Goal: Transaction & Acquisition: Book appointment/travel/reservation

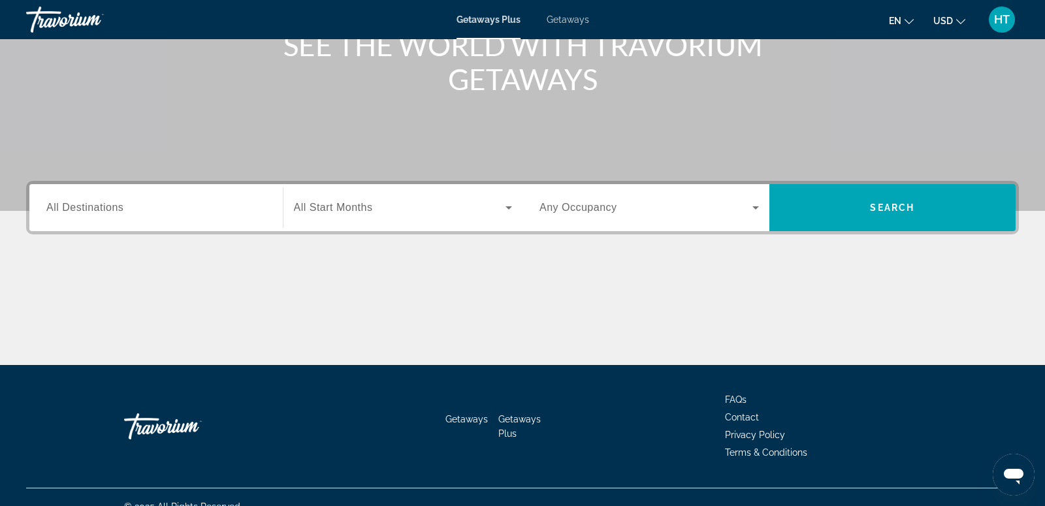
scroll to position [199, 0]
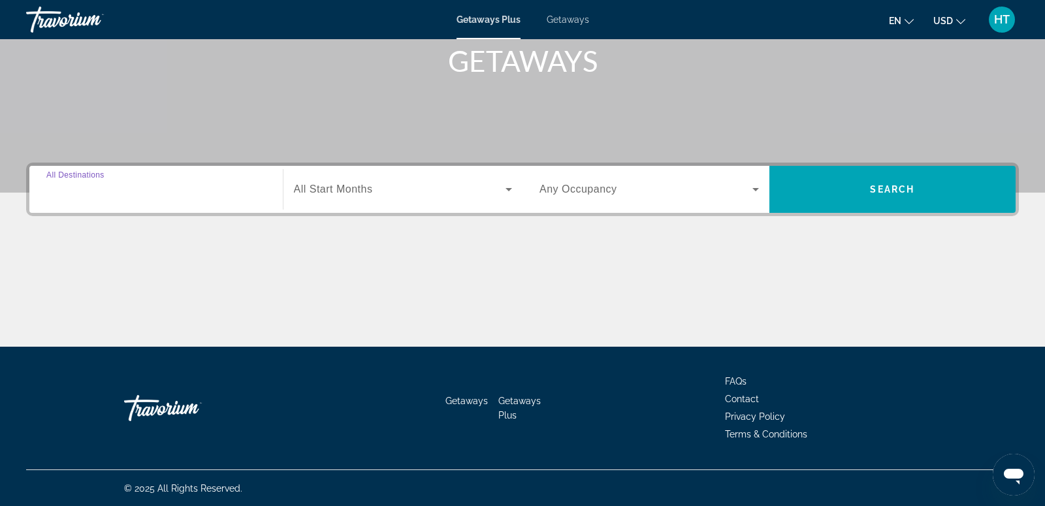
click at [140, 182] on input "Destination All Destinations" at bounding box center [155, 190] width 219 height 16
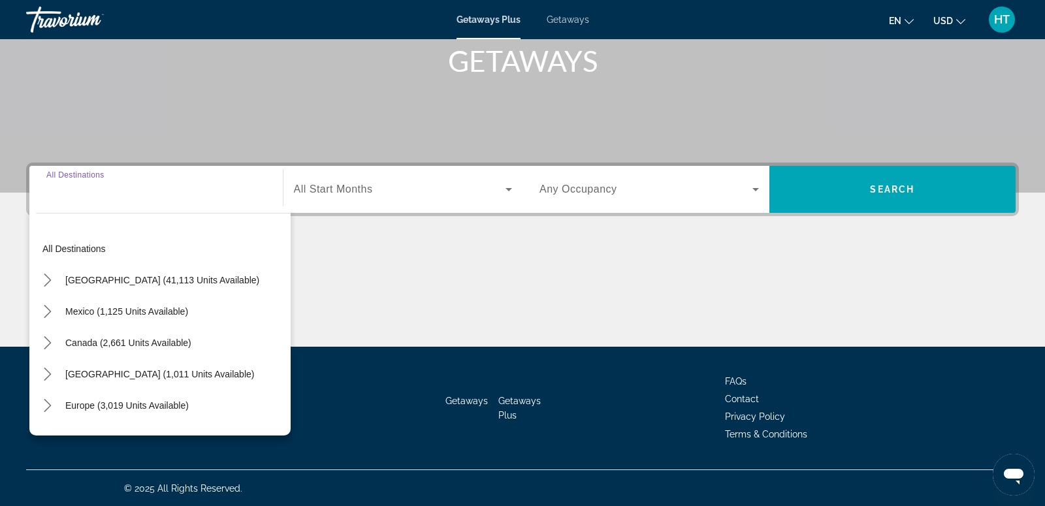
click at [126, 281] on span "[GEOGRAPHIC_DATA] (41,113 units available)" at bounding box center [162, 280] width 194 height 10
type input "**********"
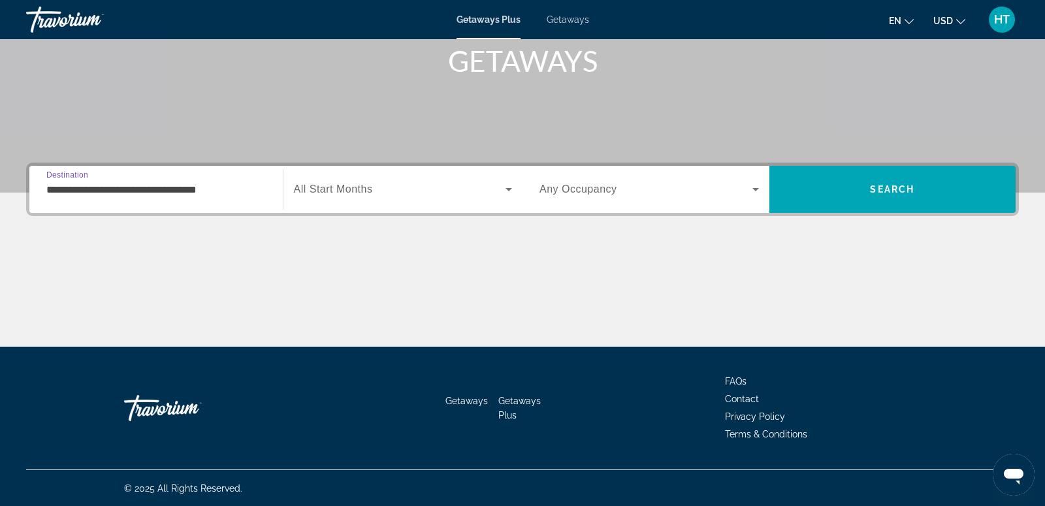
click at [390, 185] on span "Search widget" at bounding box center [400, 189] width 212 height 16
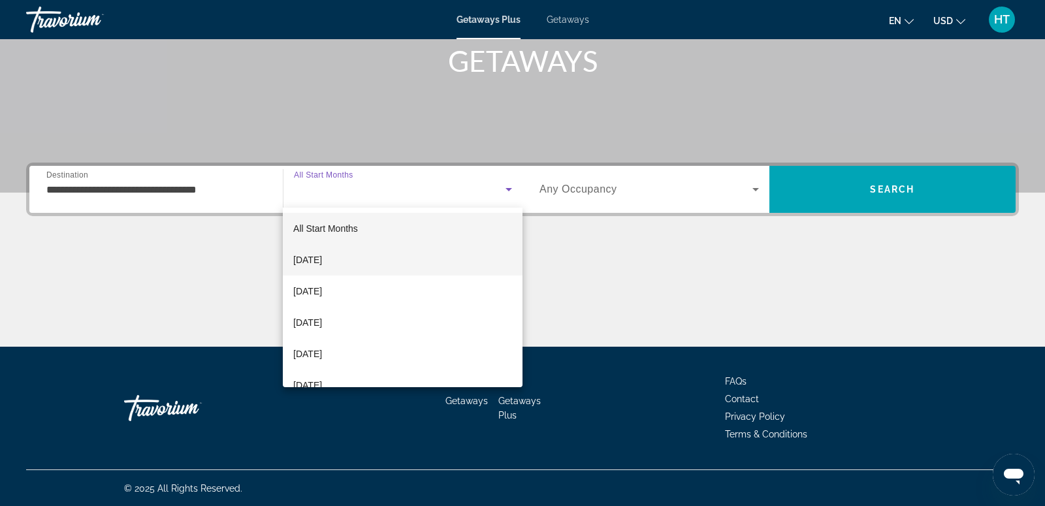
click at [367, 253] on mat-option "[DATE]" at bounding box center [403, 259] width 240 height 31
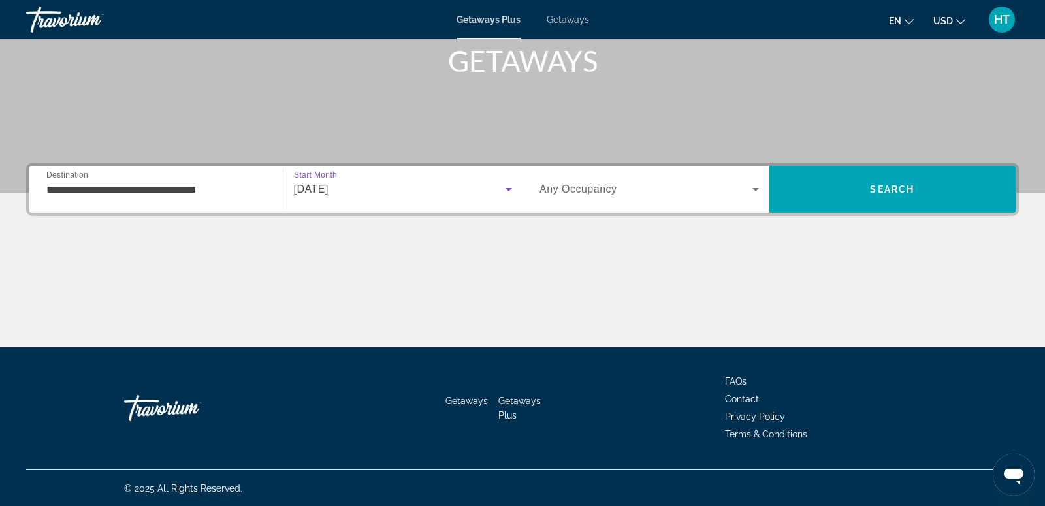
click at [584, 200] on div "Search widget" at bounding box center [648, 189] width 219 height 37
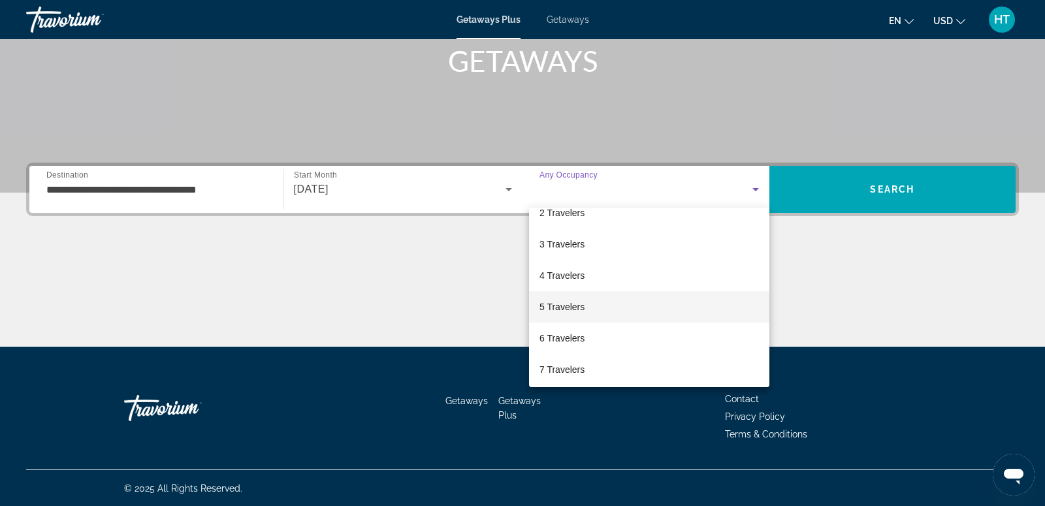
scroll to position [52, 0]
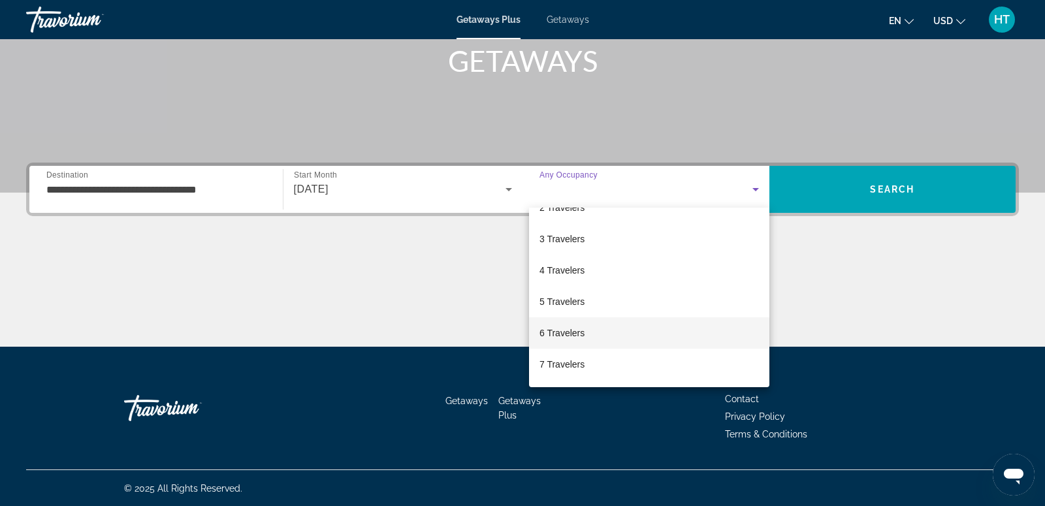
click at [581, 332] on span "6 Travelers" at bounding box center [561, 333] width 45 height 16
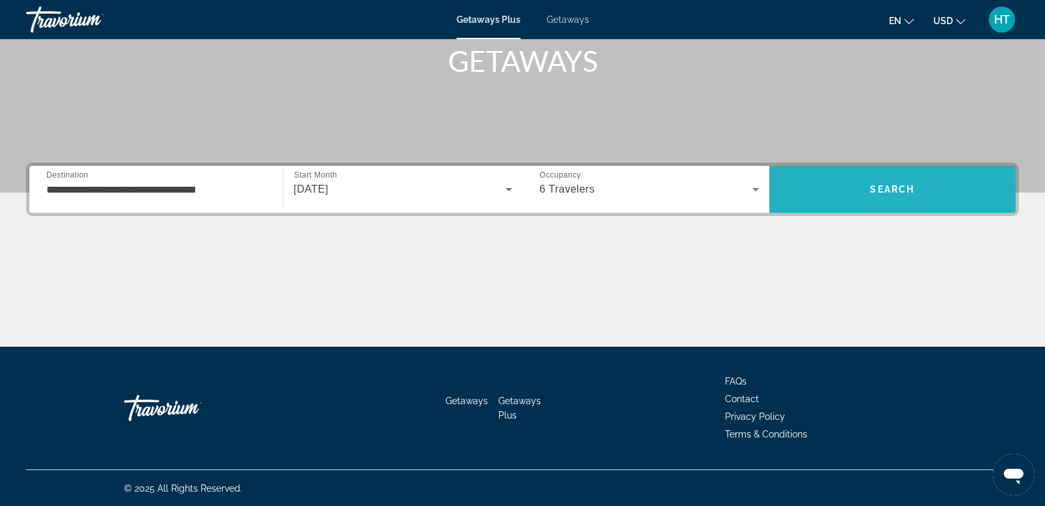
click at [905, 182] on span "Search" at bounding box center [892, 189] width 247 height 31
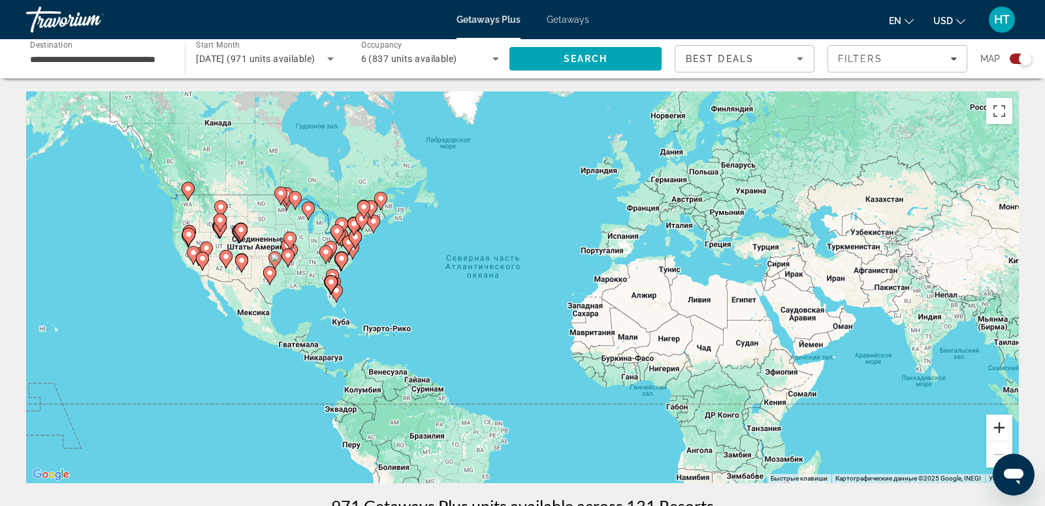
click at [1001, 433] on button "Увеличить" at bounding box center [999, 428] width 26 height 26
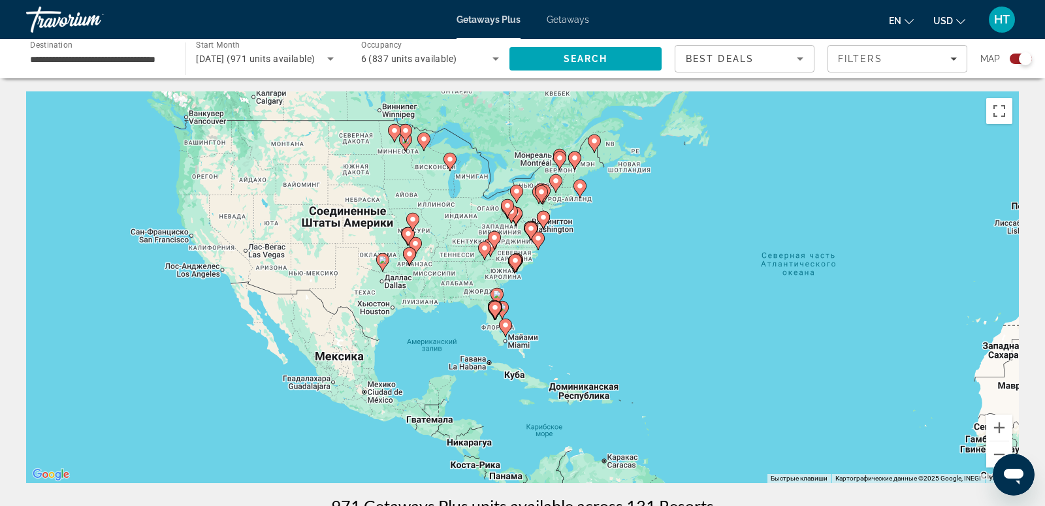
drag, startPoint x: 364, startPoint y: 254, endPoint x: 728, endPoint y: 274, distance: 364.2
click at [727, 274] on div "Чтобы активировать перетаскивание с помощью клавиатуры, нажмите Alt + Ввод. Пос…" at bounding box center [522, 287] width 992 height 392
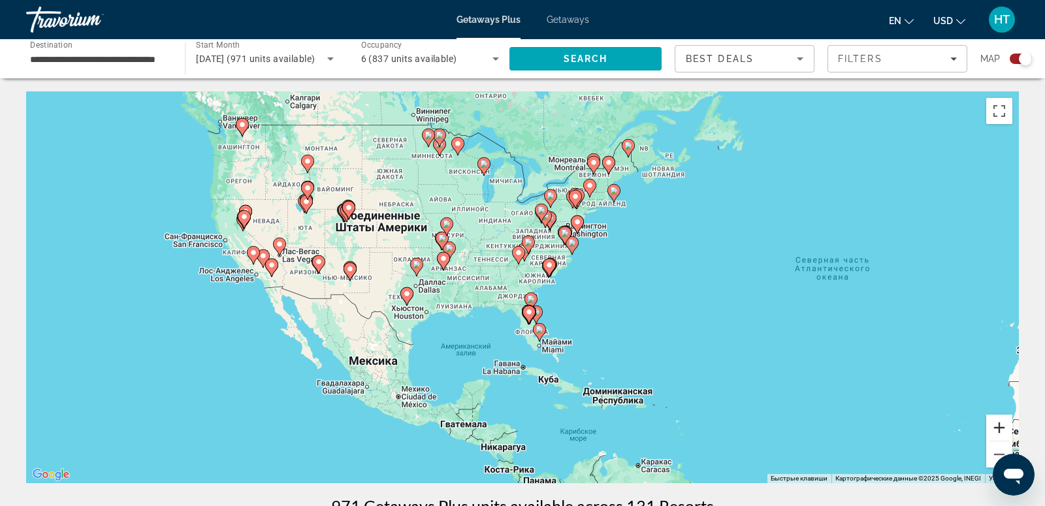
click at [996, 425] on button "Увеличить" at bounding box center [999, 428] width 26 height 26
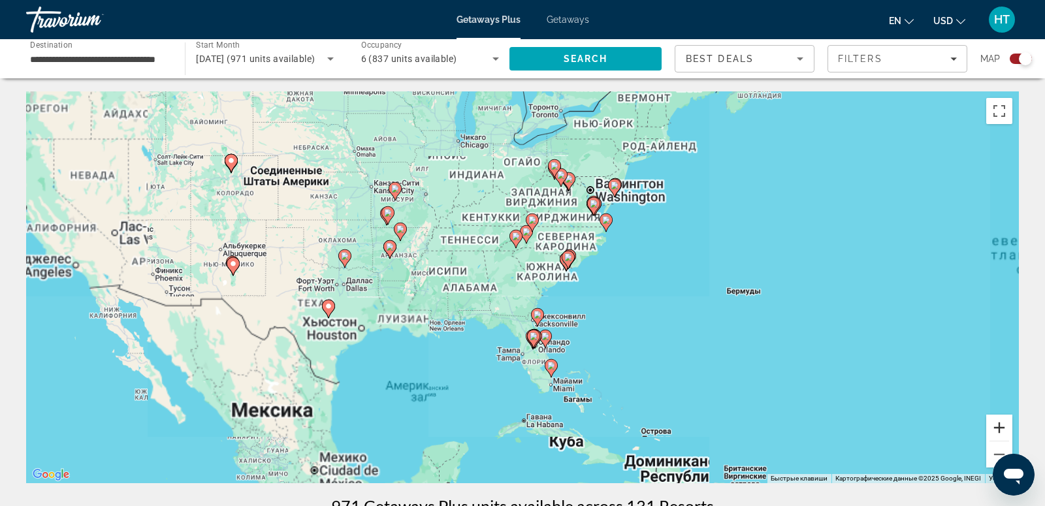
click at [996, 425] on button "Увеличить" at bounding box center [999, 428] width 26 height 26
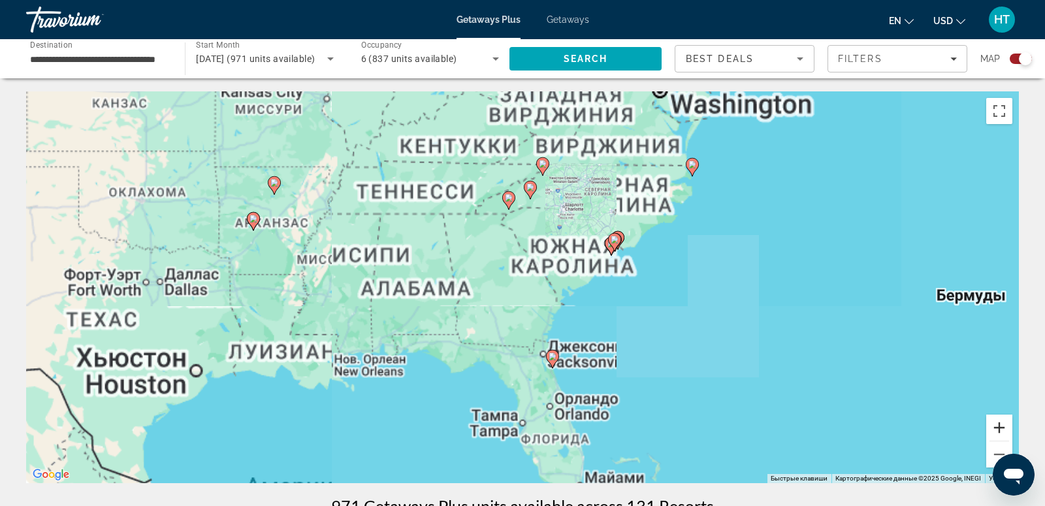
click at [996, 425] on button "Увеличить" at bounding box center [999, 428] width 26 height 26
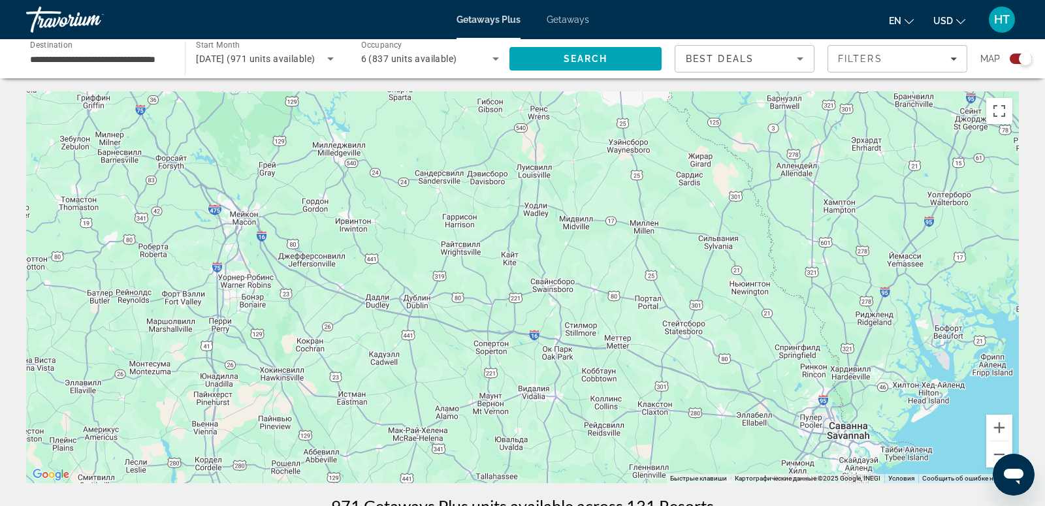
drag, startPoint x: 728, startPoint y: 408, endPoint x: 663, endPoint y: 119, distance: 296.5
click at [663, 125] on div "Main content" at bounding box center [522, 287] width 992 height 392
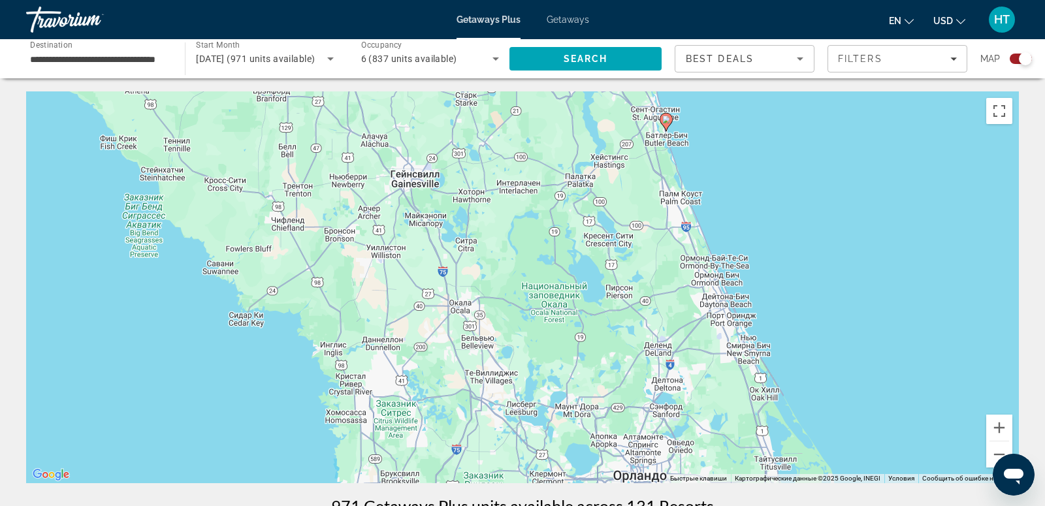
drag, startPoint x: 633, startPoint y: 280, endPoint x: 671, endPoint y: 134, distance: 151.1
click at [671, 134] on div "Чтобы активировать перетаскивание с помощью клавиатуры, нажмите Alt + Ввод. Пос…" at bounding box center [522, 287] width 992 height 392
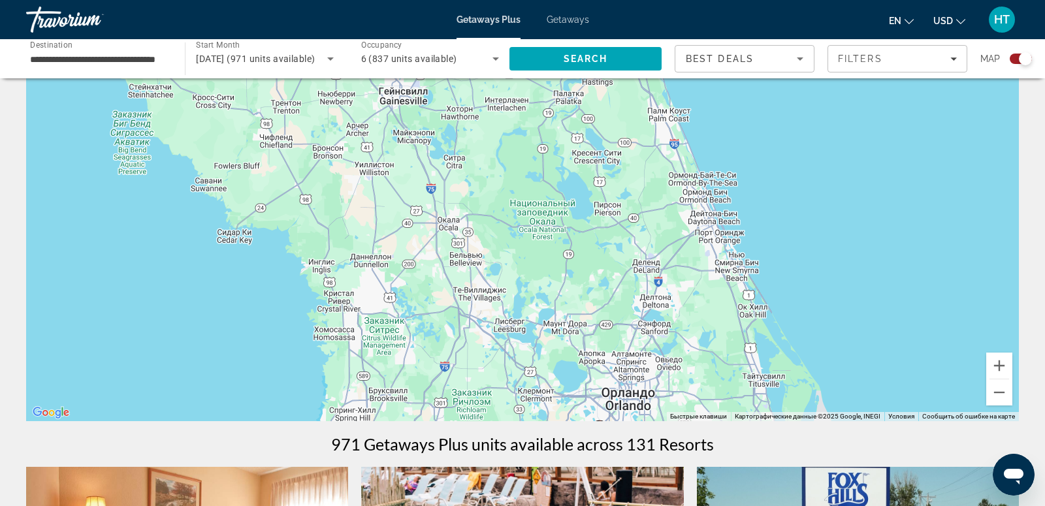
scroll to position [63, 0]
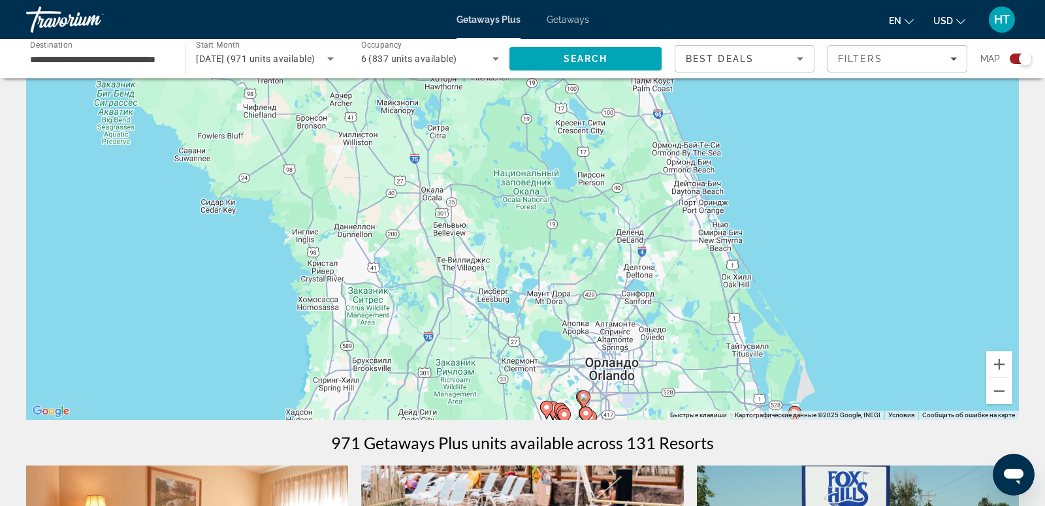
drag, startPoint x: 862, startPoint y: 336, endPoint x: 810, endPoint y: 233, distance: 115.9
click at [809, 236] on div "Чтобы активировать перетаскивание с помощью клавиатуры, нажмите Alt + Ввод. Пос…" at bounding box center [522, 224] width 992 height 392
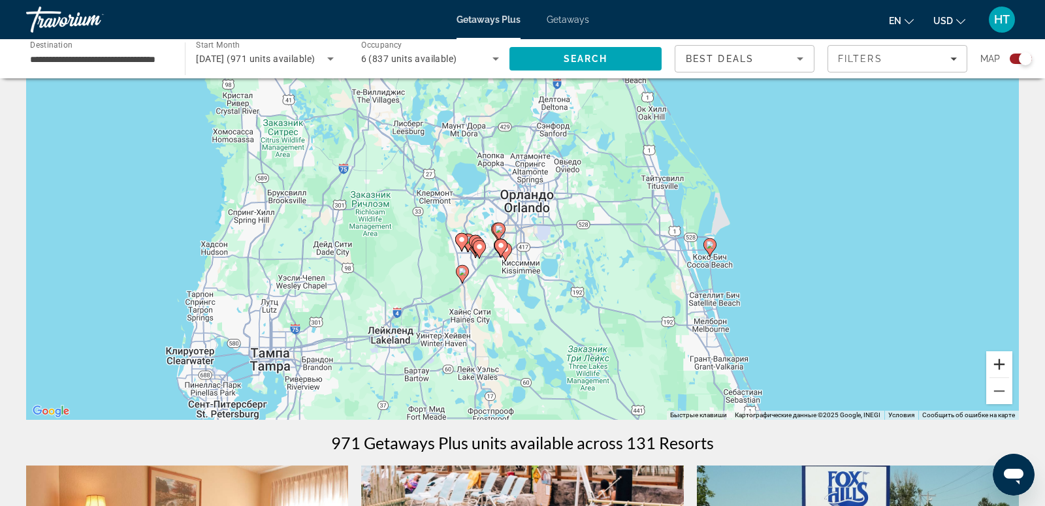
click at [996, 364] on button "Увеличить" at bounding box center [999, 364] width 26 height 26
click at [996, 365] on button "Увеличить" at bounding box center [999, 364] width 26 height 26
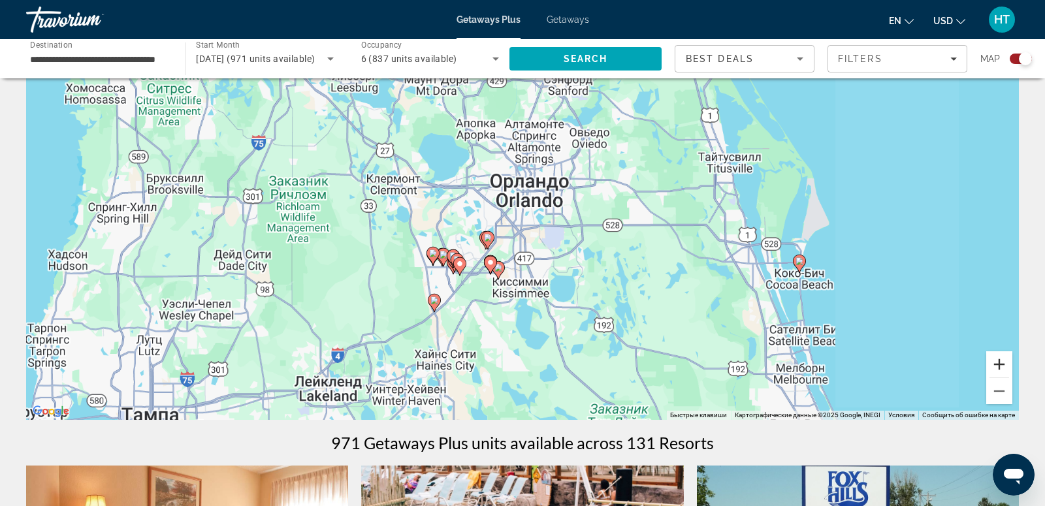
click at [996, 365] on button "Увеличить" at bounding box center [999, 364] width 26 height 26
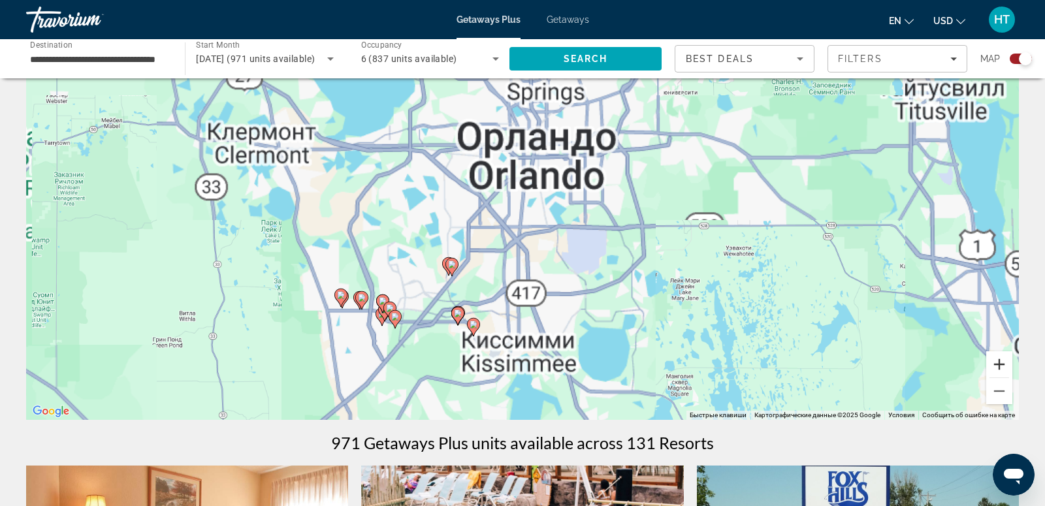
click at [996, 365] on button "Увеличить" at bounding box center [999, 364] width 26 height 26
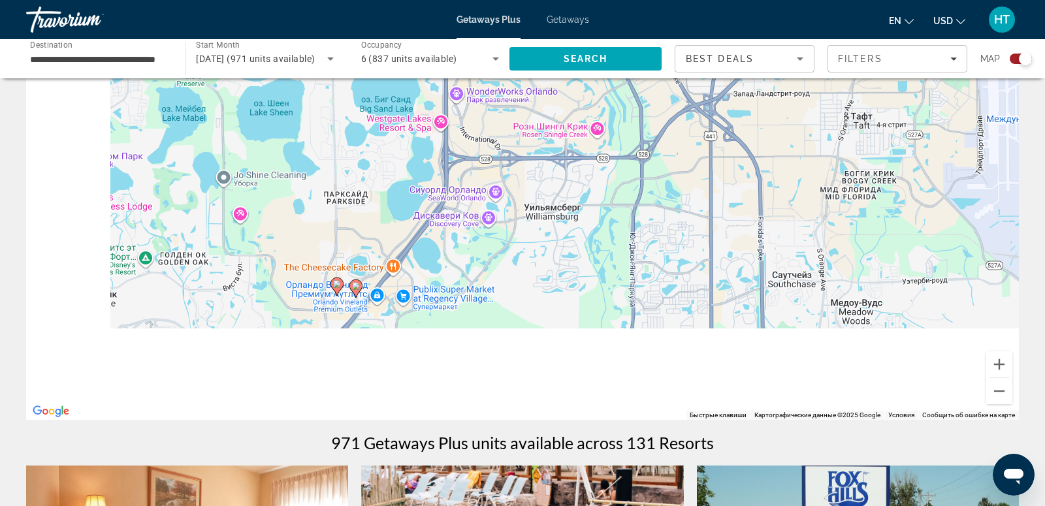
drag, startPoint x: 317, startPoint y: 392, endPoint x: 561, endPoint y: 148, distance: 344.8
click at [562, 149] on div "Чтобы активировать перетаскивание с помощью клавиатуры, нажмите Alt + Ввод. Пос…" at bounding box center [522, 224] width 992 height 392
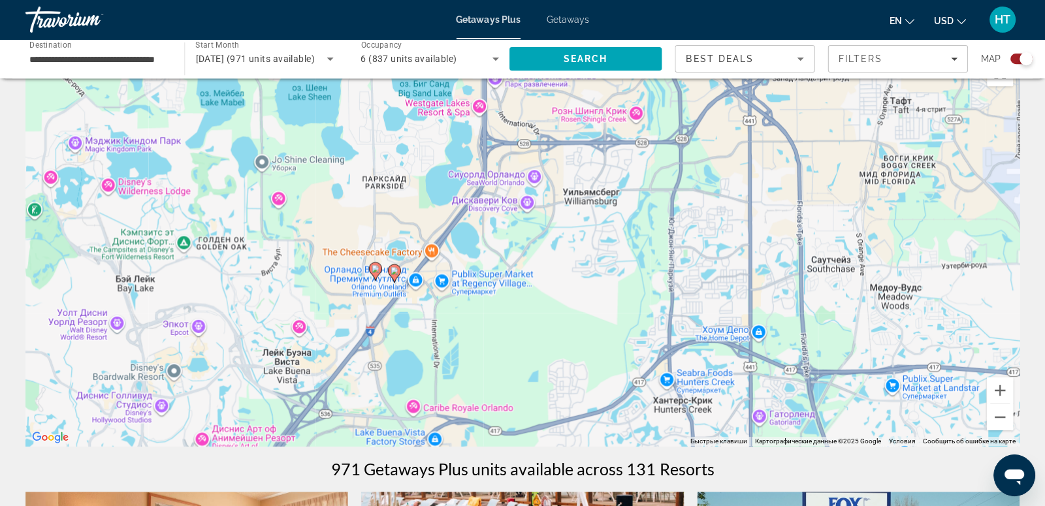
scroll to position [38, 0]
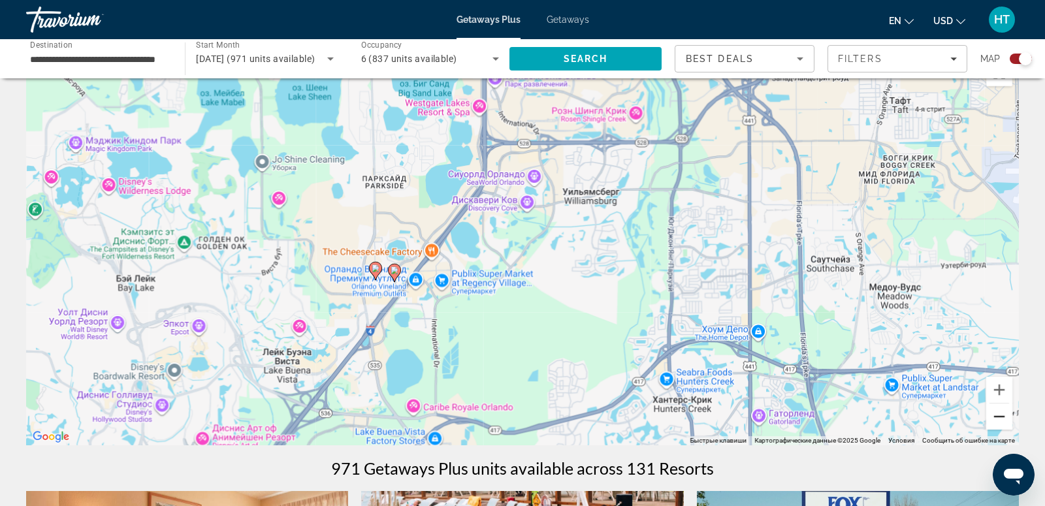
click at [1000, 418] on button "Уменьшить" at bounding box center [999, 416] width 26 height 26
click at [1000, 419] on button "Уменьшить" at bounding box center [999, 416] width 26 height 26
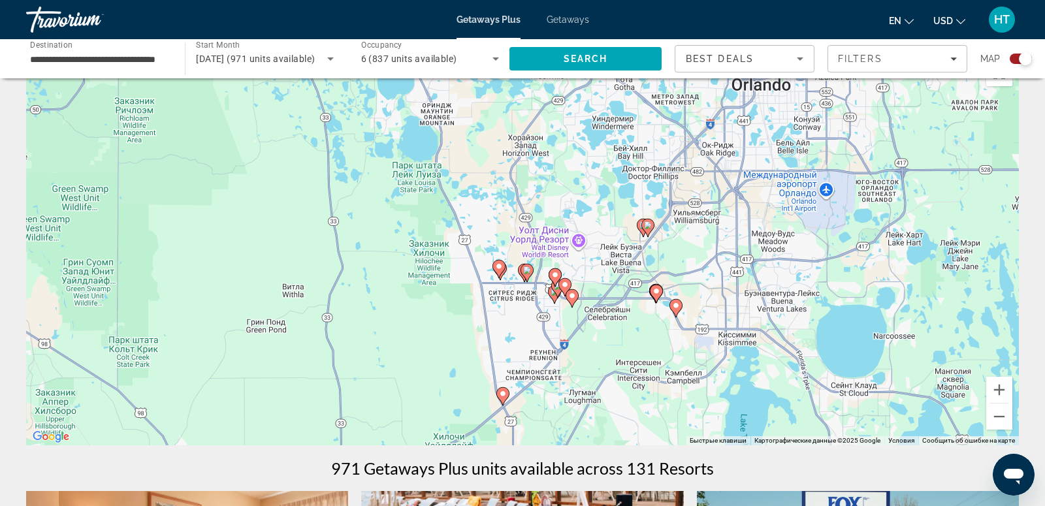
drag, startPoint x: 409, startPoint y: 260, endPoint x: 567, endPoint y: 240, distance: 159.3
click at [567, 241] on div "Чтобы активировать перетаскивание с помощью клавиатуры, нажмите Alt + Ввод. Пос…" at bounding box center [522, 250] width 992 height 392
click at [1007, 386] on button "Увеличить" at bounding box center [999, 390] width 26 height 26
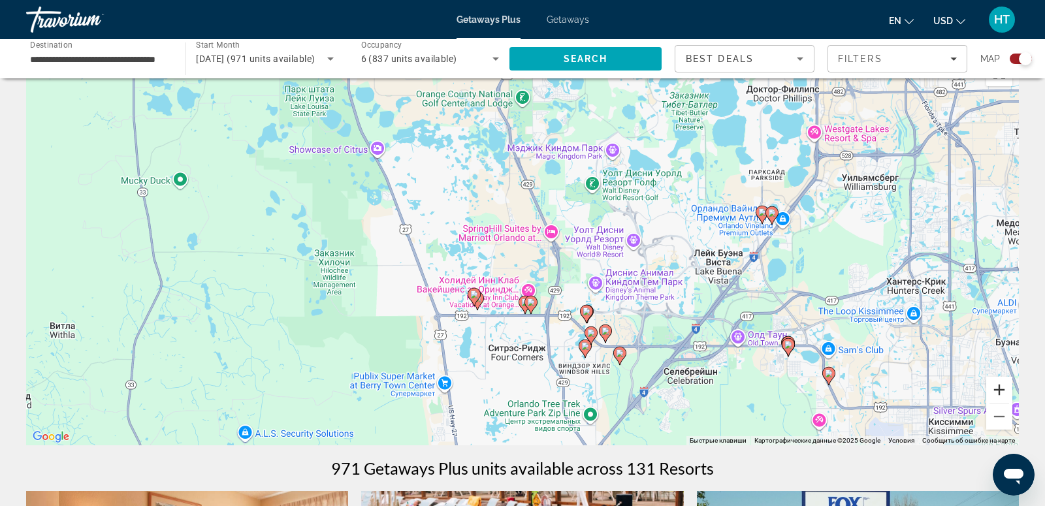
click at [1007, 386] on button "Увеличить" at bounding box center [999, 390] width 26 height 26
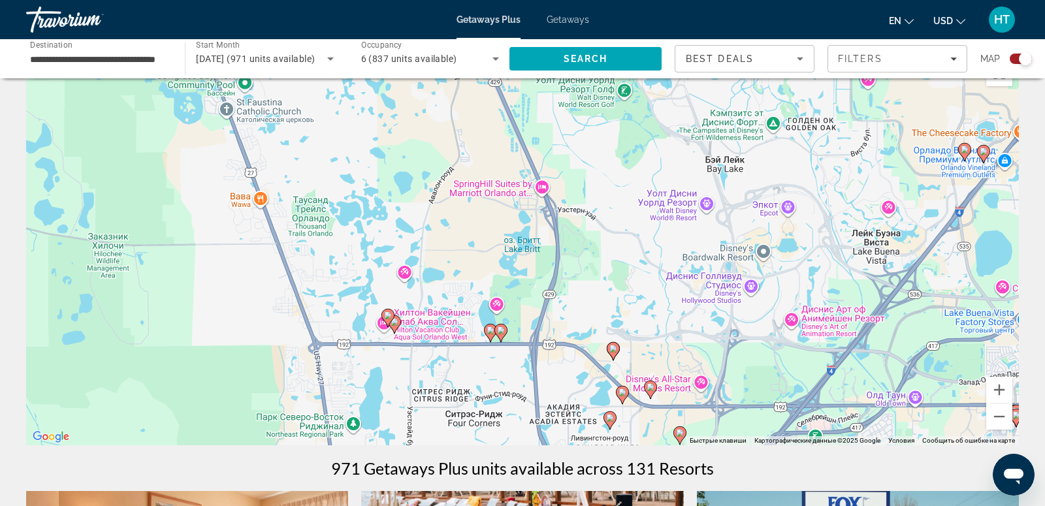
drag, startPoint x: 748, startPoint y: 335, endPoint x: 706, endPoint y: 292, distance: 59.6
click at [706, 292] on div "Чтобы активировать перетаскивание с помощью клавиатуры, нажмите Alt + Ввод. Пос…" at bounding box center [522, 250] width 992 height 392
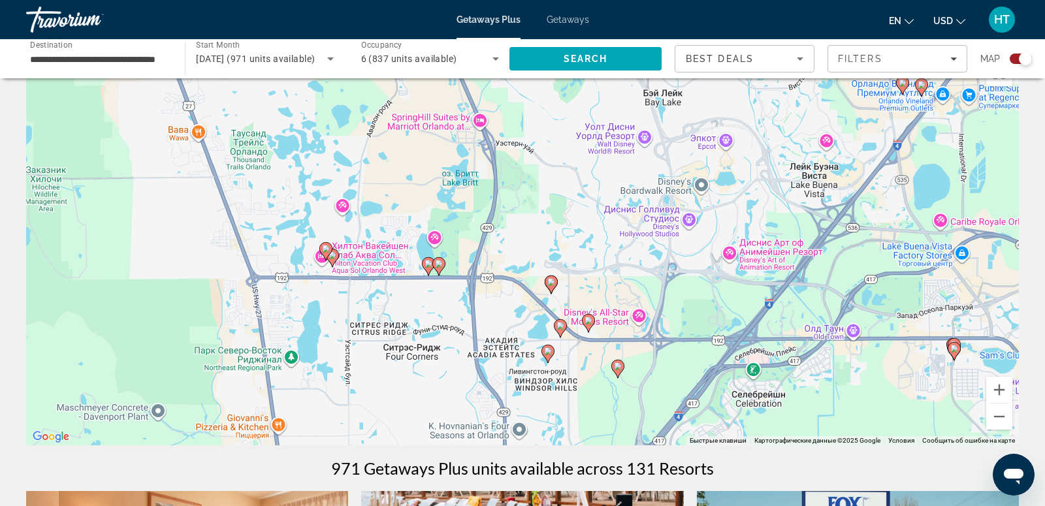
drag, startPoint x: 706, startPoint y: 292, endPoint x: 644, endPoint y: 227, distance: 91.0
click at [644, 228] on div "Чтобы активировать перетаскивание с помощью клавиатуры, нажмите Alt + Ввод. Пос…" at bounding box center [522, 250] width 992 height 392
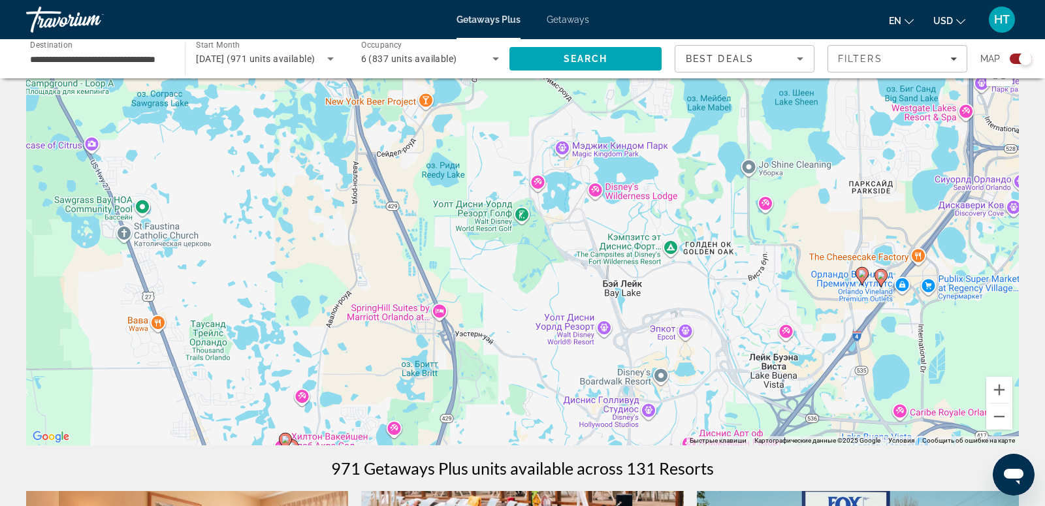
drag, startPoint x: 625, startPoint y: 184, endPoint x: 585, endPoint y: 381, distance: 200.5
click at [585, 381] on div "Чтобы активировать перетаскивание с помощью клавиатуры, нажмите Alt + Ввод. Пос…" at bounding box center [522, 250] width 992 height 392
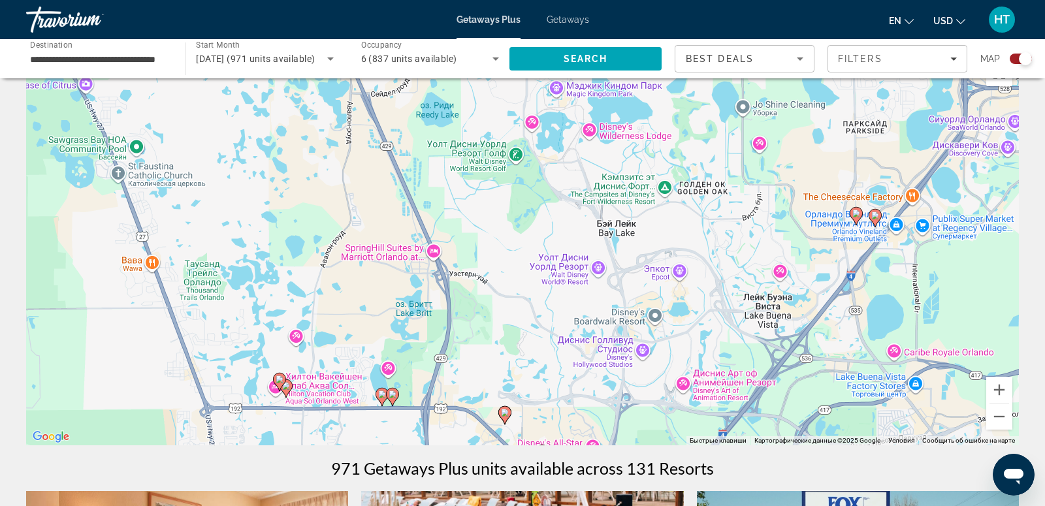
drag, startPoint x: 661, startPoint y: 295, endPoint x: 655, endPoint y: 234, distance: 61.6
click at [655, 234] on div "Чтобы активировать перетаскивание с помощью клавиатуры, нажмите Alt + Ввод. Пос…" at bounding box center [522, 250] width 992 height 392
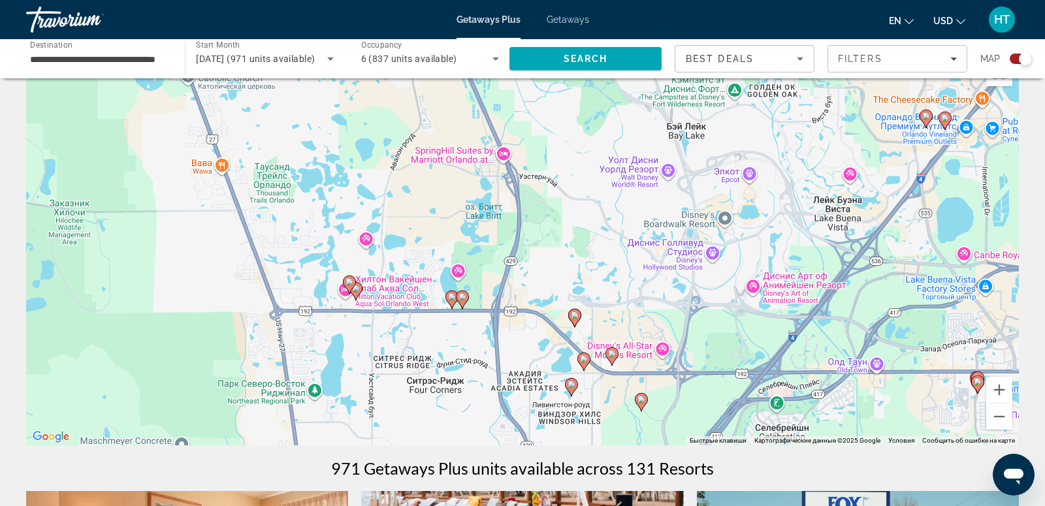
drag, startPoint x: 548, startPoint y: 345, endPoint x: 633, endPoint y: 227, distance: 145.3
click at [635, 228] on div "Чтобы активировать перетаскивание с помощью клавиатуры, нажмите Alt + Ввод. Пос…" at bounding box center [522, 250] width 992 height 392
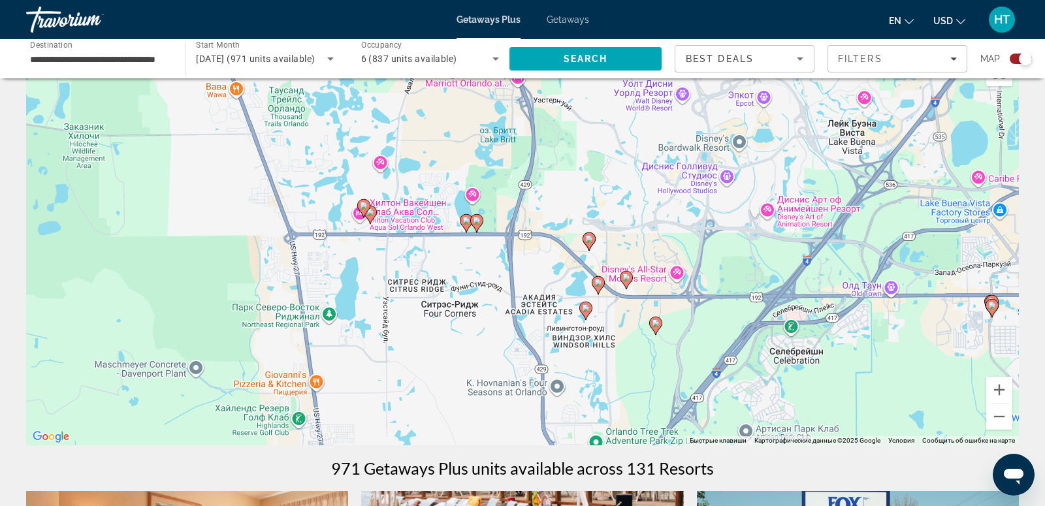
drag, startPoint x: 633, startPoint y: 227, endPoint x: 628, endPoint y: 164, distance: 63.5
click at [629, 164] on div "Чтобы активировать перетаскивание с помощью клавиатуры, нажмите Alt + Ввод. Пос…" at bounding box center [522, 250] width 992 height 392
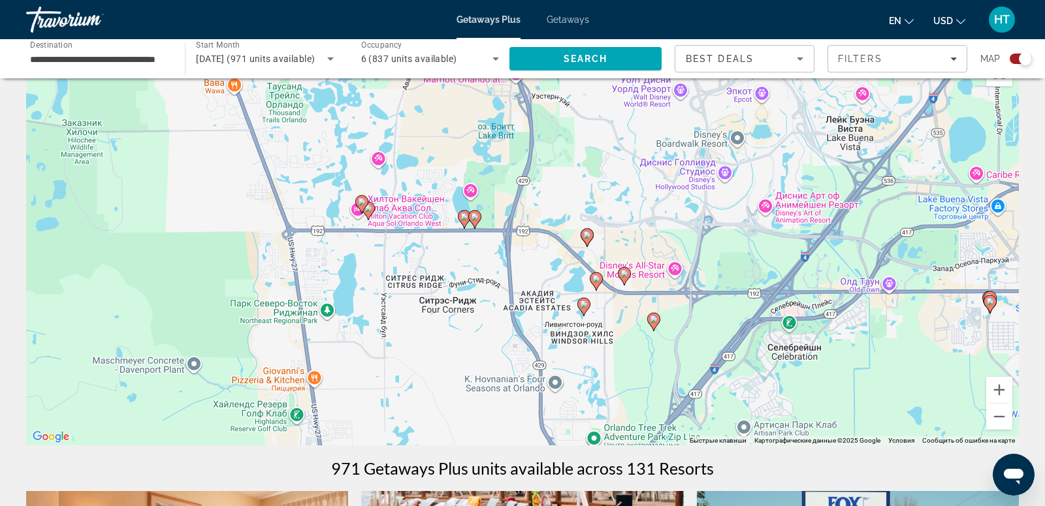
click at [589, 236] on image "Main content" at bounding box center [587, 235] width 8 height 8
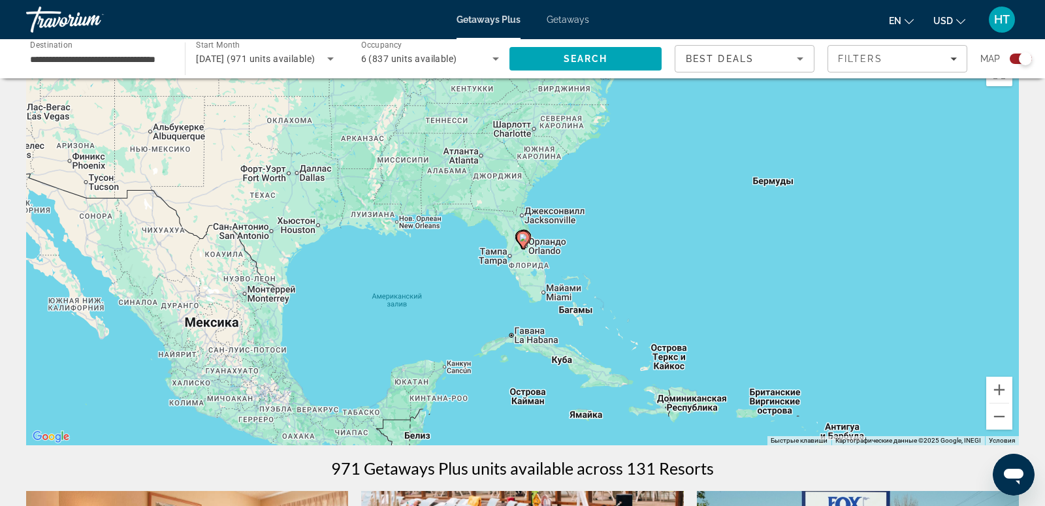
click at [522, 238] on image "Main content" at bounding box center [523, 238] width 8 height 8
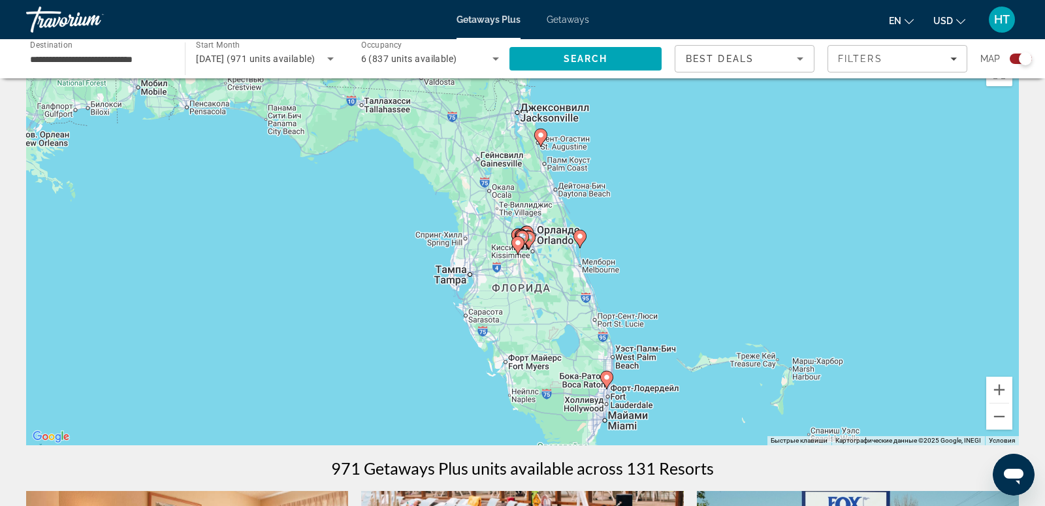
click at [522, 239] on icon "Main content" at bounding box center [518, 245] width 12 height 17
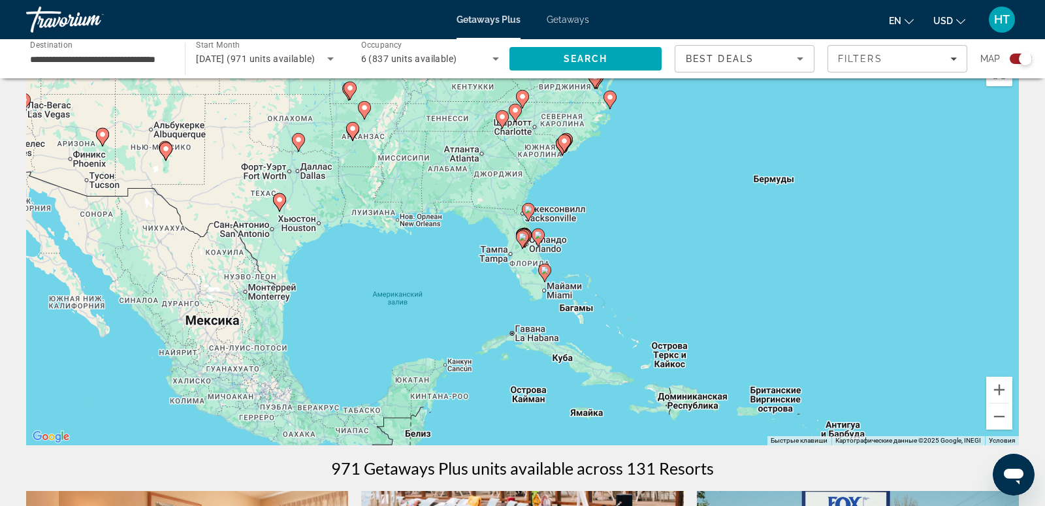
click at [523, 238] on image "Main content" at bounding box center [522, 237] width 8 height 8
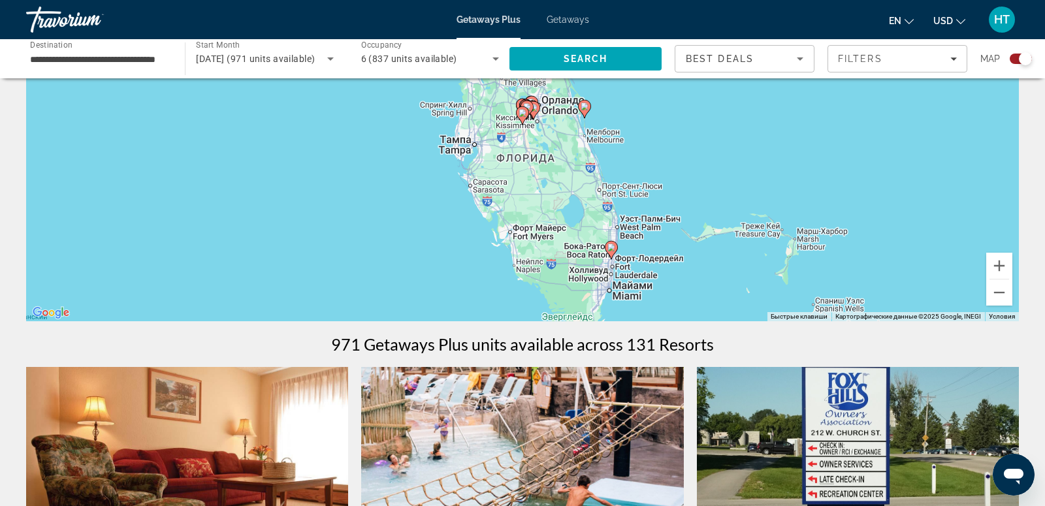
scroll to position [78, 0]
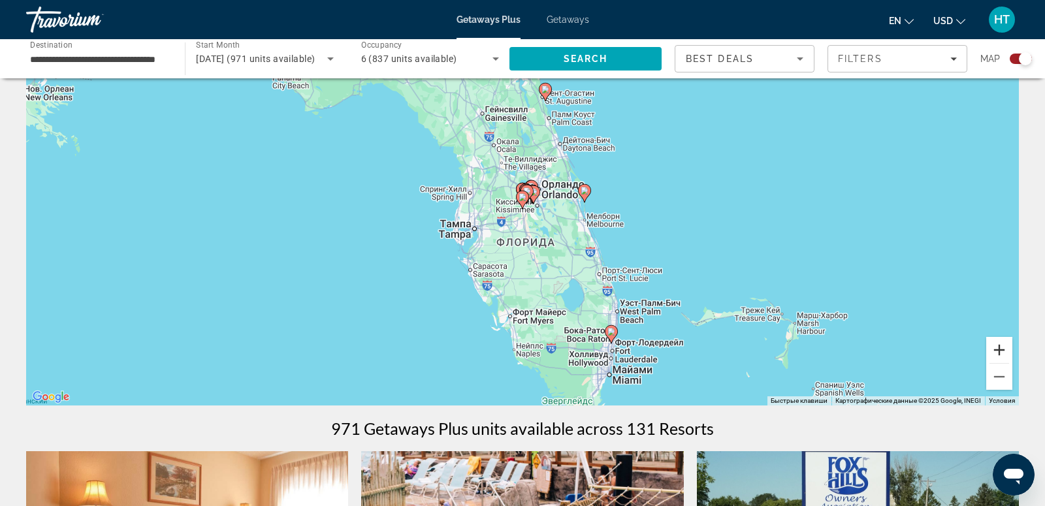
click at [1003, 352] on button "Увеличить" at bounding box center [999, 350] width 26 height 26
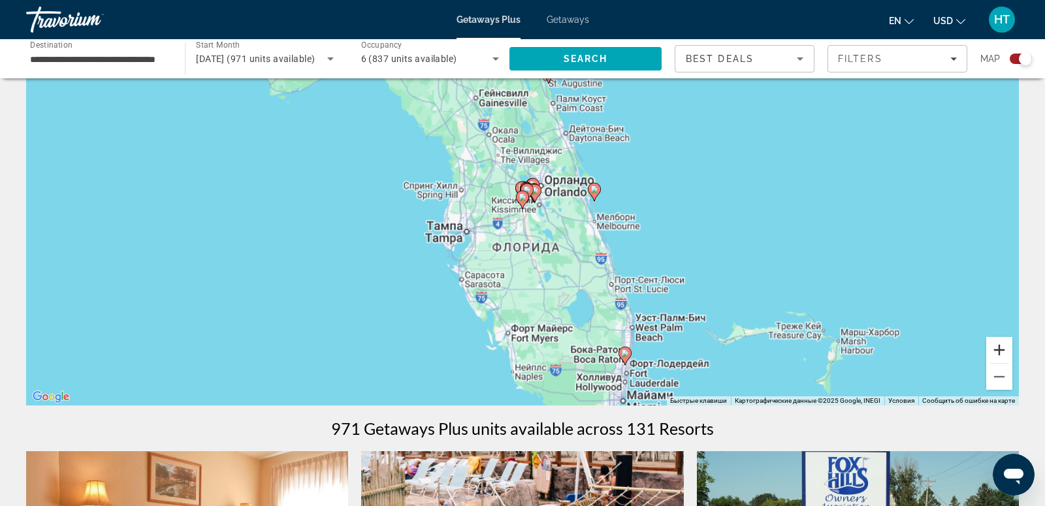
click at [1003, 352] on button "Увеличить" at bounding box center [999, 350] width 26 height 26
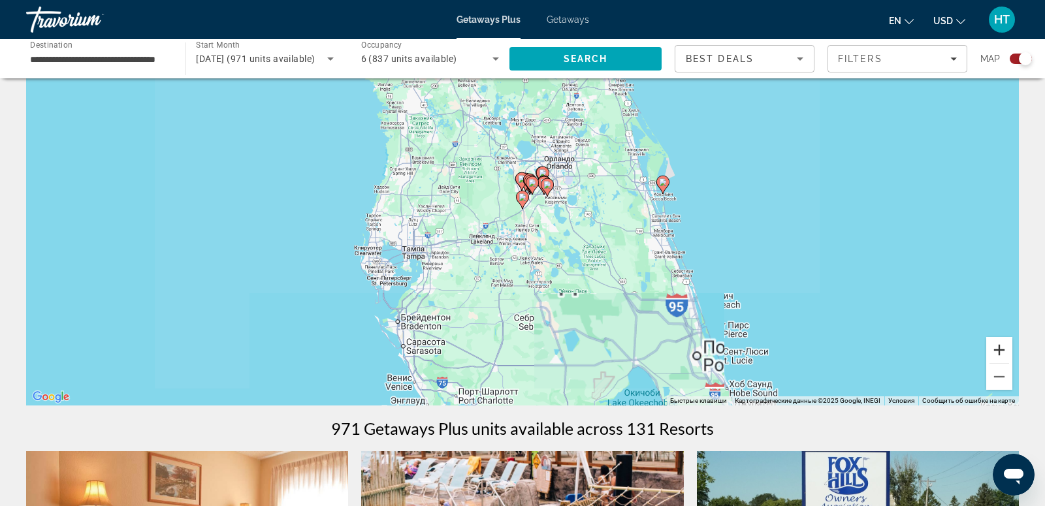
click at [1003, 352] on button "Увеличить" at bounding box center [999, 350] width 26 height 26
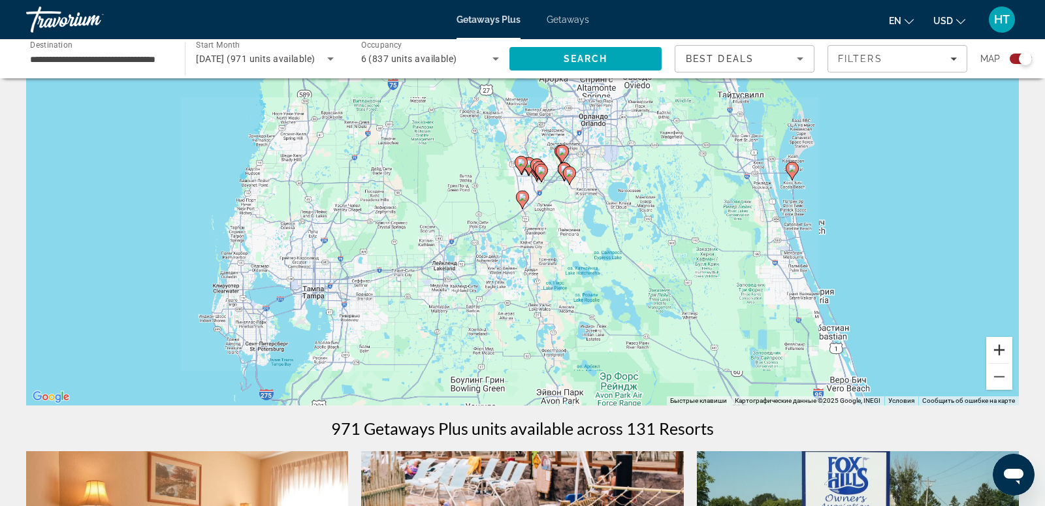
click at [1003, 352] on button "Увеличить" at bounding box center [999, 350] width 26 height 26
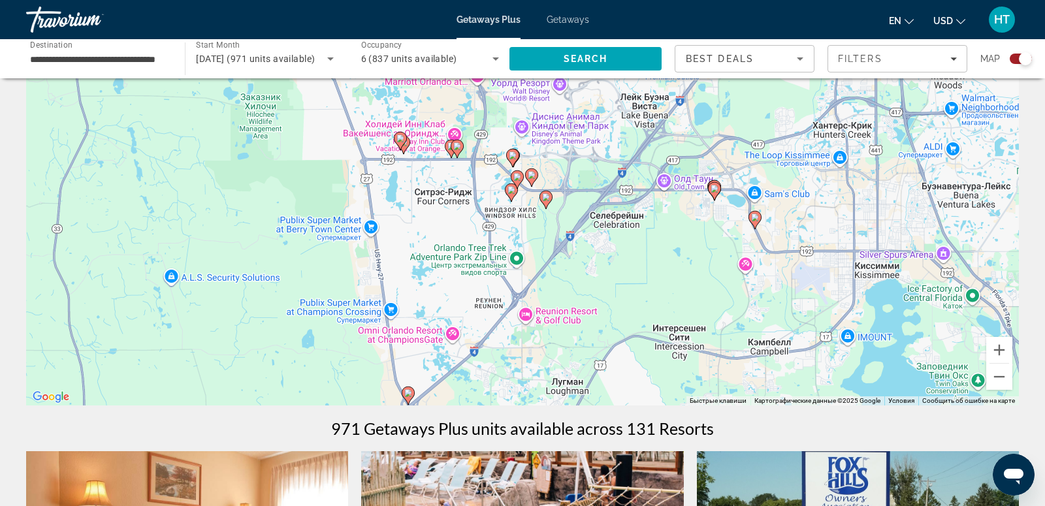
drag, startPoint x: 873, startPoint y: 165, endPoint x: 759, endPoint y: 397, distance: 258.7
click at [759, 397] on div "Чтобы активировать перетаскивание с помощью клавиатуры, нажмите Alt + Ввод. Пос…" at bounding box center [522, 210] width 992 height 392
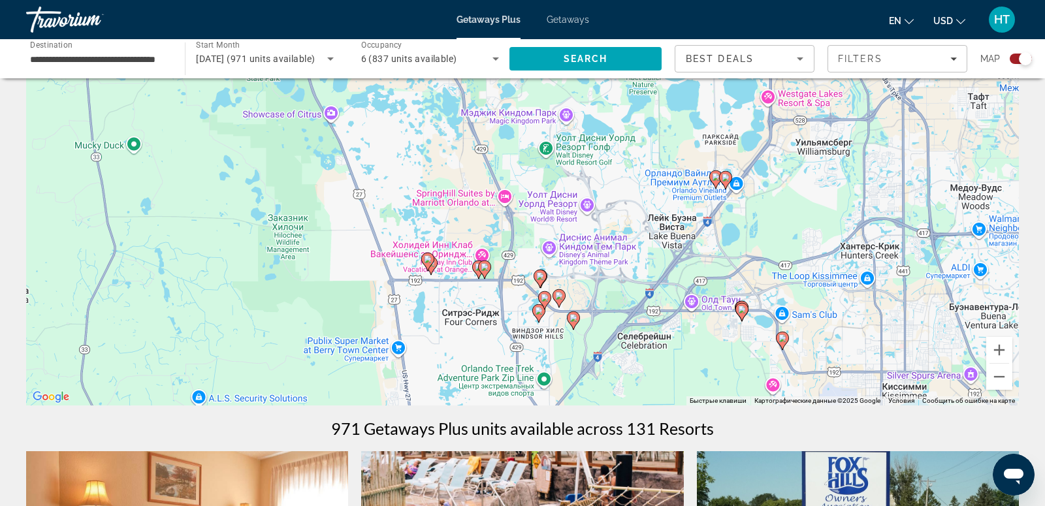
drag, startPoint x: 719, startPoint y: 266, endPoint x: 743, endPoint y: 346, distance: 83.7
click at [743, 346] on div "Чтобы активировать перетаскивание с помощью клавиатуры, нажмите Alt + Ввод. Пос…" at bounding box center [522, 210] width 992 height 392
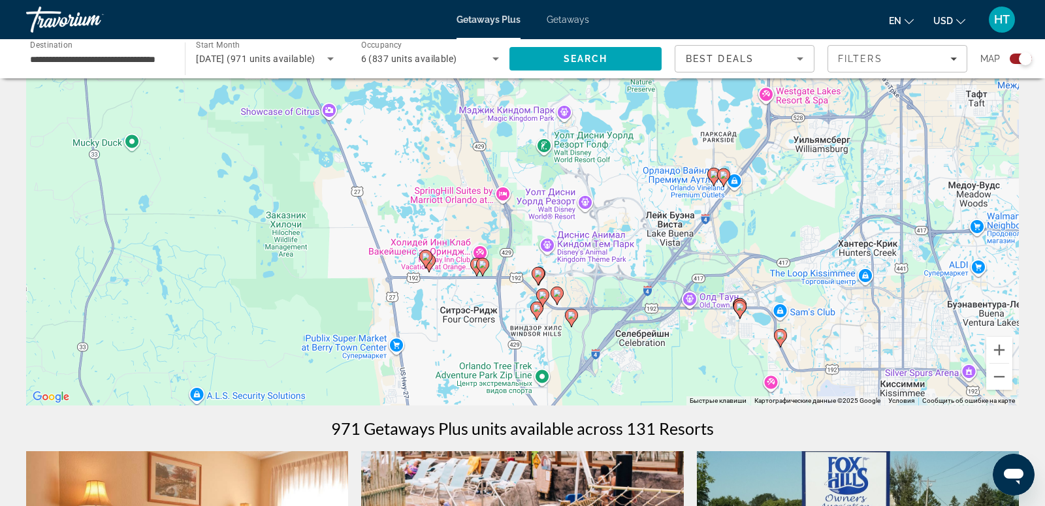
click at [841, 432] on div "971 Getaways Plus units available across 131 Resorts" at bounding box center [522, 428] width 992 height 20
click at [791, 52] on div "Best Deals" at bounding box center [740, 59] width 111 height 16
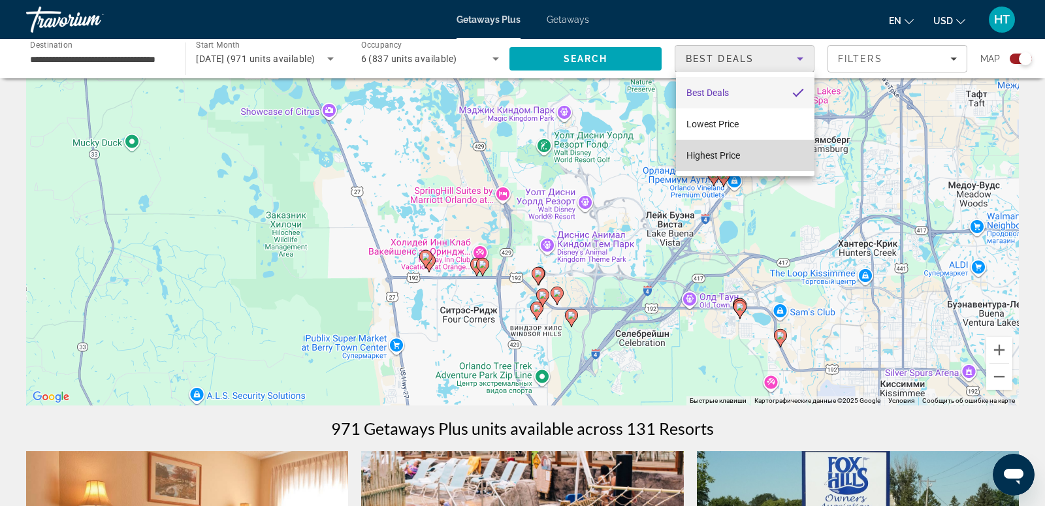
click at [753, 149] on mat-option "Highest Price" at bounding box center [745, 155] width 138 height 31
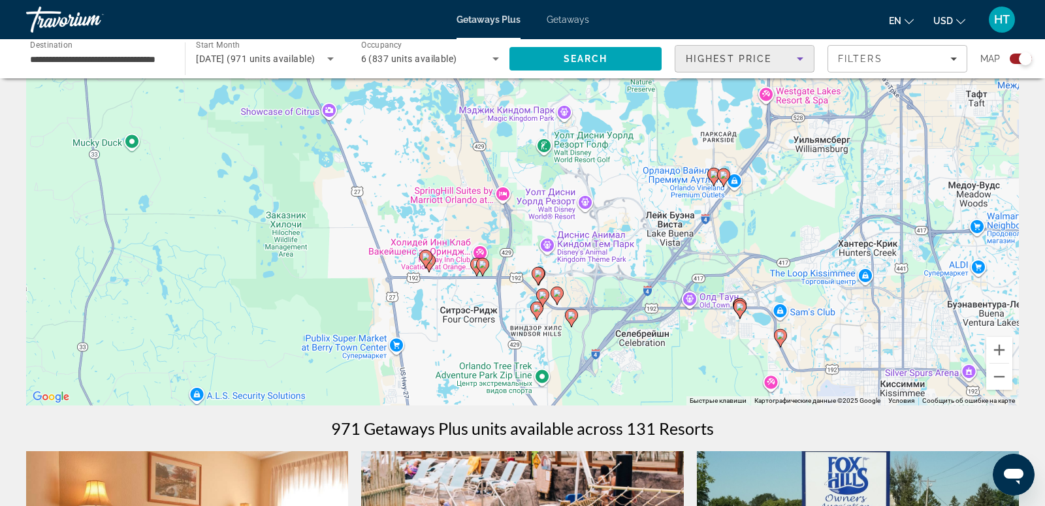
click at [905, 76] on app-map-search-filters "Highest Price Filters Map" at bounding box center [852, 58] width 357 height 39
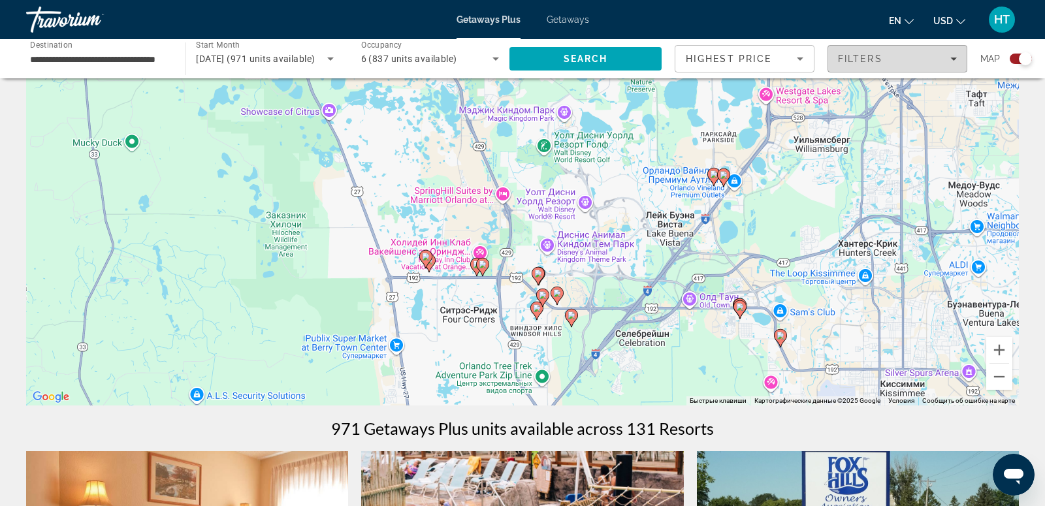
click at [908, 68] on span "Filters" at bounding box center [897, 58] width 138 height 31
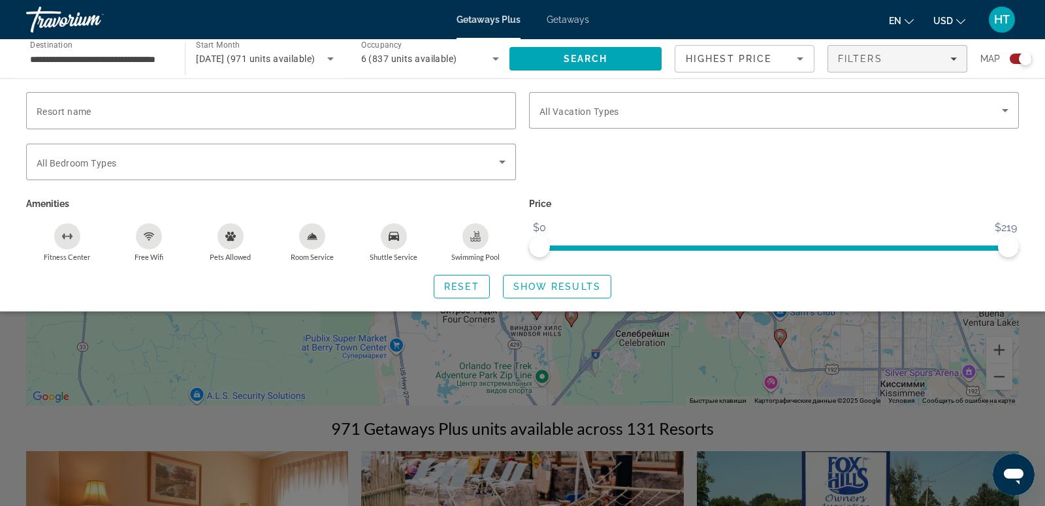
click at [407, 85] on div "Resort name Vacation Types All Vacation Types Bedroom Types All Bedroom Types A…" at bounding box center [522, 194] width 1045 height 233
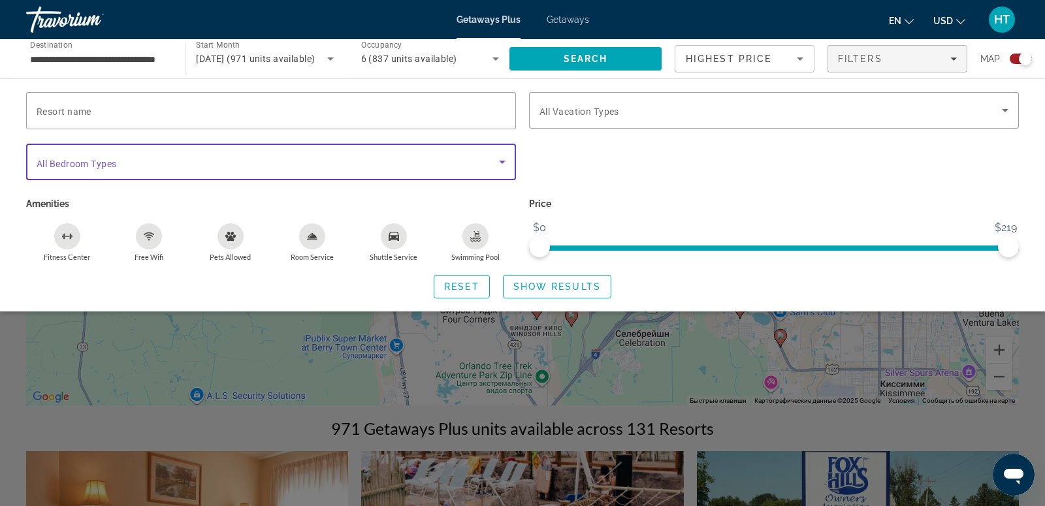
click at [377, 159] on span "Search widget" at bounding box center [268, 162] width 462 height 16
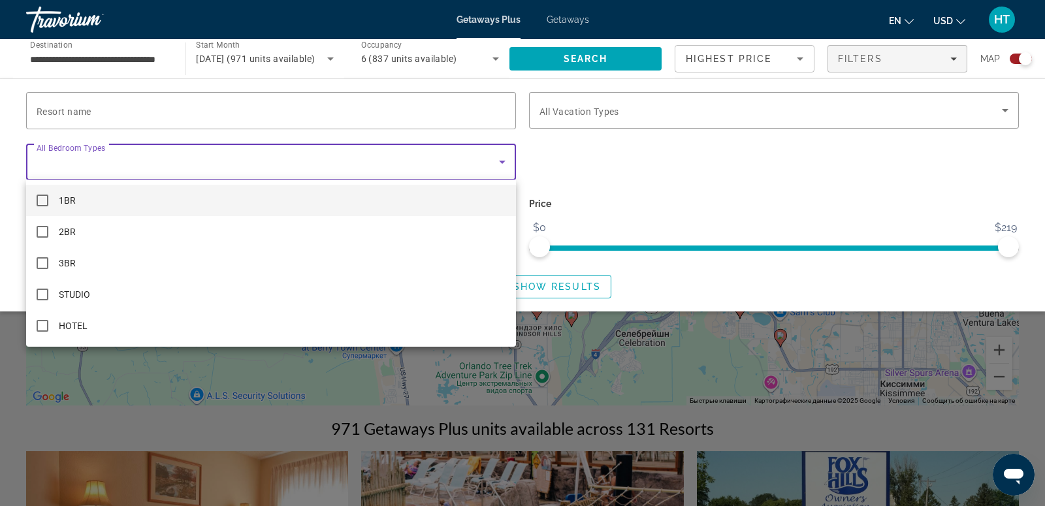
click at [229, 139] on div at bounding box center [522, 253] width 1045 height 506
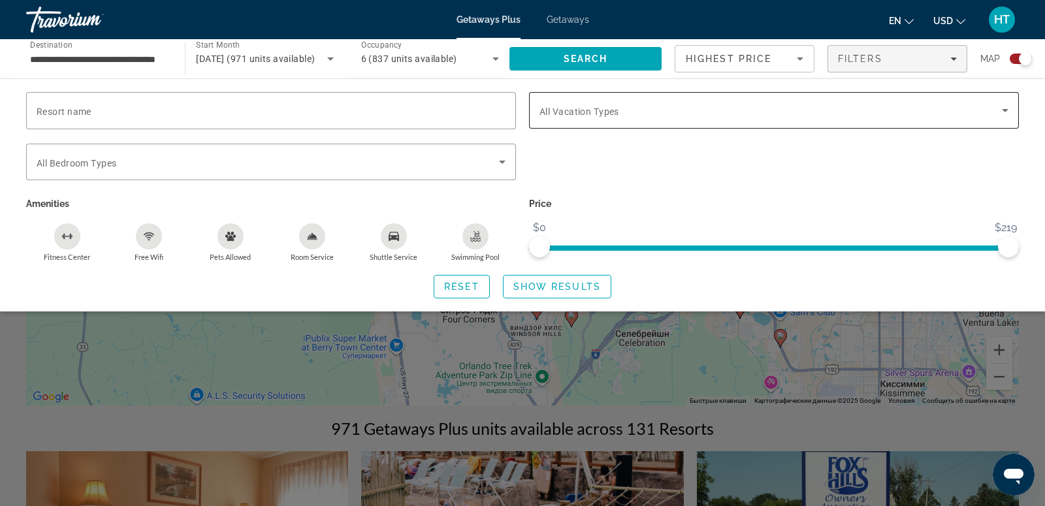
click at [656, 116] on span "Search widget" at bounding box center [770, 110] width 462 height 16
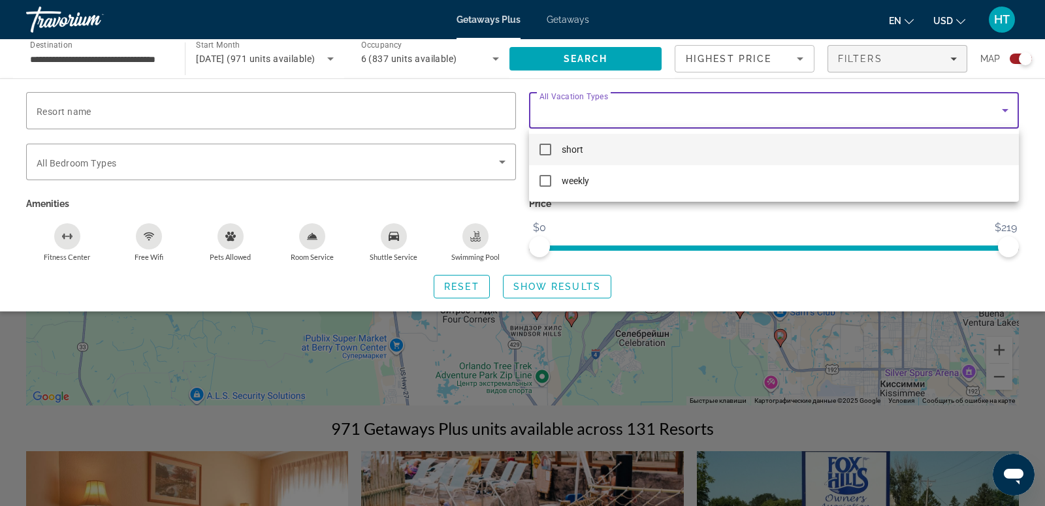
click at [396, 185] on div at bounding box center [522, 253] width 1045 height 506
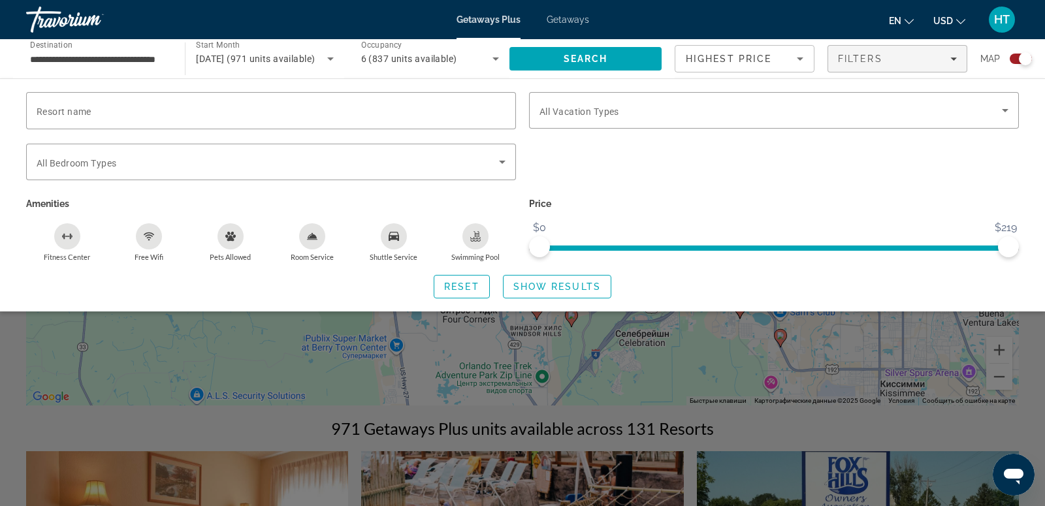
click at [476, 238] on icon "Swimming Pool" at bounding box center [475, 236] width 10 height 10
click at [565, 283] on span "Show Results" at bounding box center [556, 286] width 87 height 10
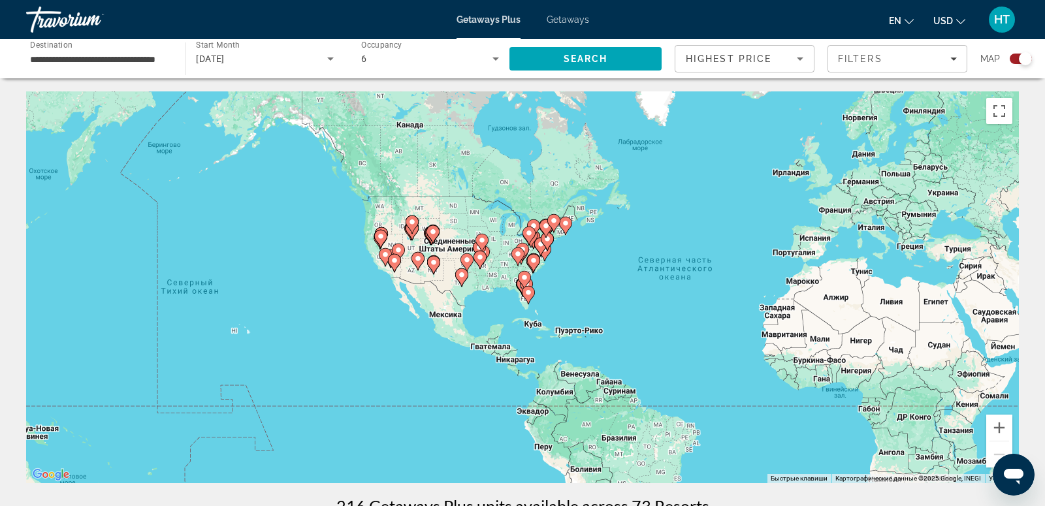
drag, startPoint x: 298, startPoint y: 223, endPoint x: 493, endPoint y: 232, distance: 194.8
click at [493, 233] on div "Чтобы активировать перетаскивание с помощью клавиатуры, нажмите Alt + Ввод. Пос…" at bounding box center [522, 287] width 992 height 392
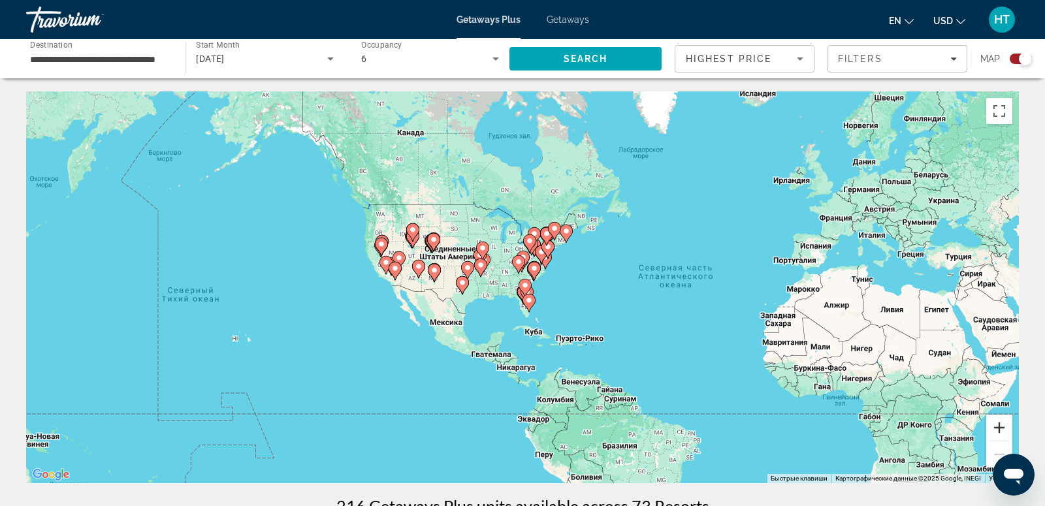
click at [996, 426] on button "Увеличить" at bounding box center [999, 428] width 26 height 26
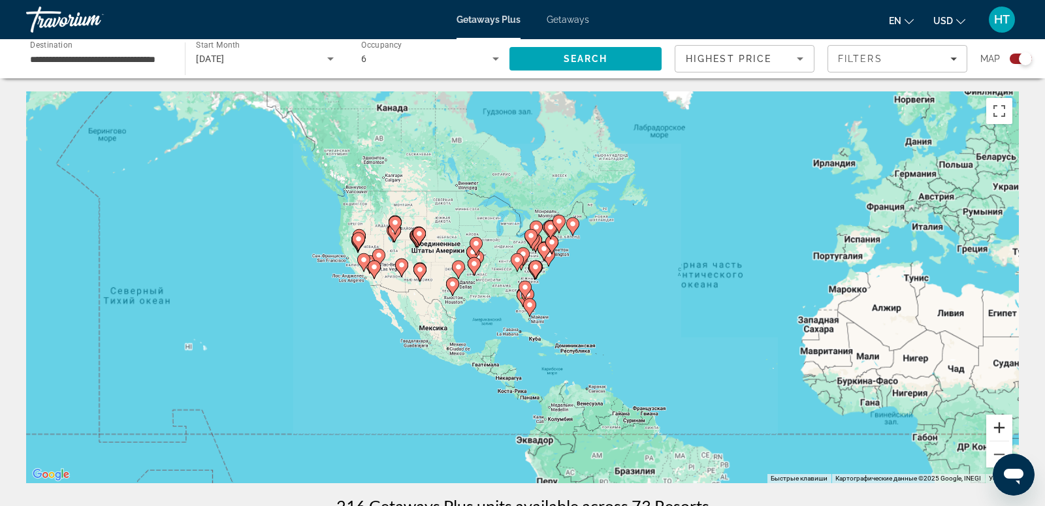
click at [996, 426] on button "Увеличить" at bounding box center [999, 428] width 26 height 26
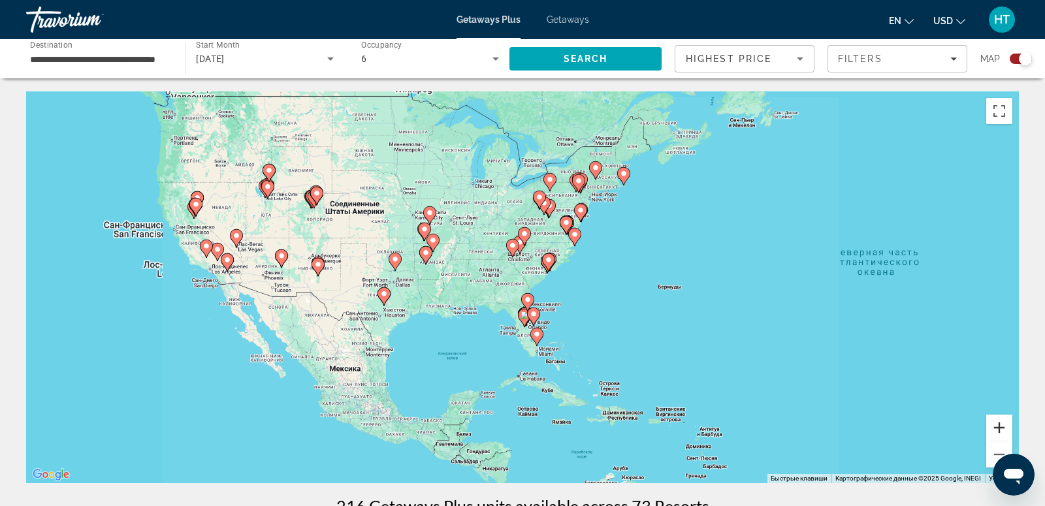
click at [996, 426] on button "Увеличить" at bounding box center [999, 428] width 26 height 26
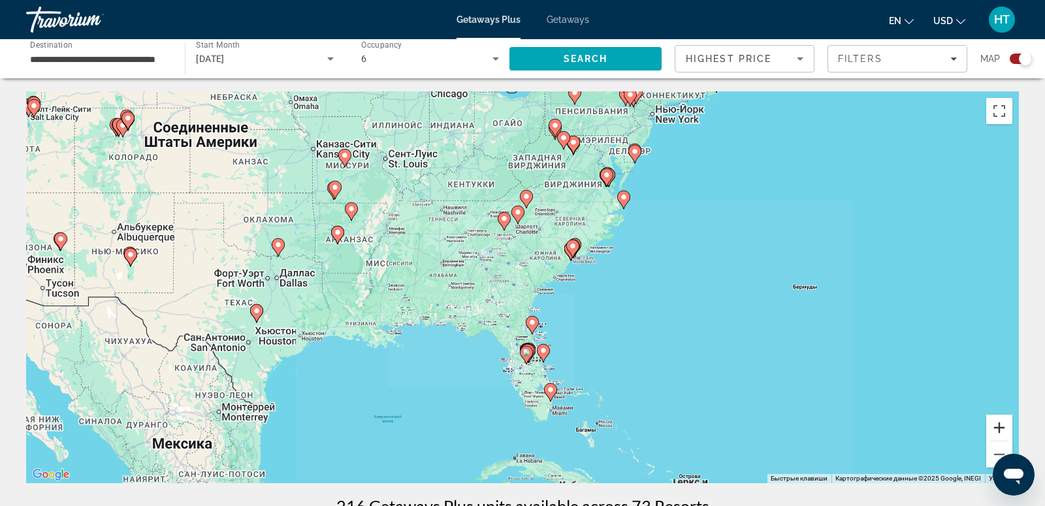
click at [996, 426] on button "Увеличить" at bounding box center [999, 428] width 26 height 26
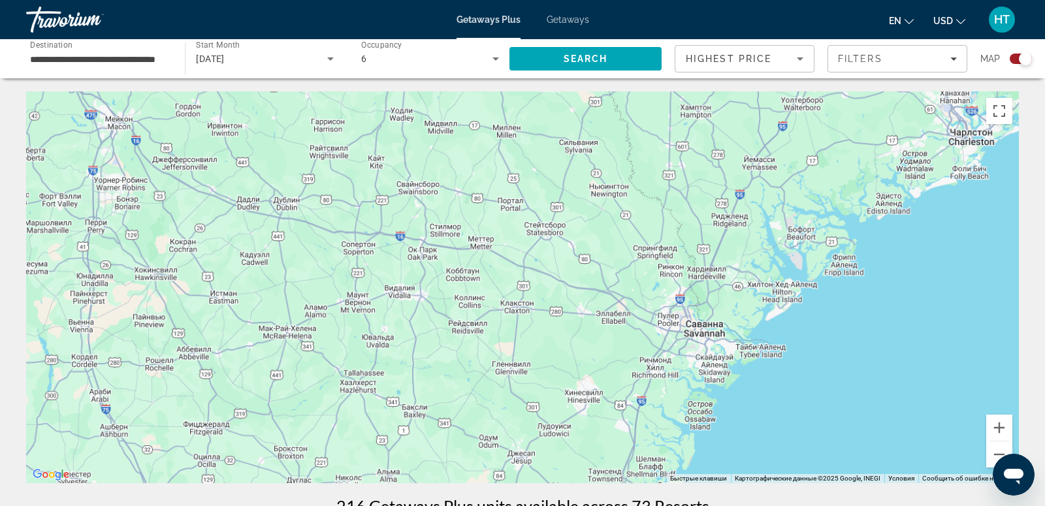
drag, startPoint x: 716, startPoint y: 402, endPoint x: 714, endPoint y: 100, distance: 302.3
click at [714, 102] on div "Чтобы активировать перетаскивание с помощью клавиатуры, нажмите Alt + Ввод. Пос…" at bounding box center [522, 287] width 992 height 392
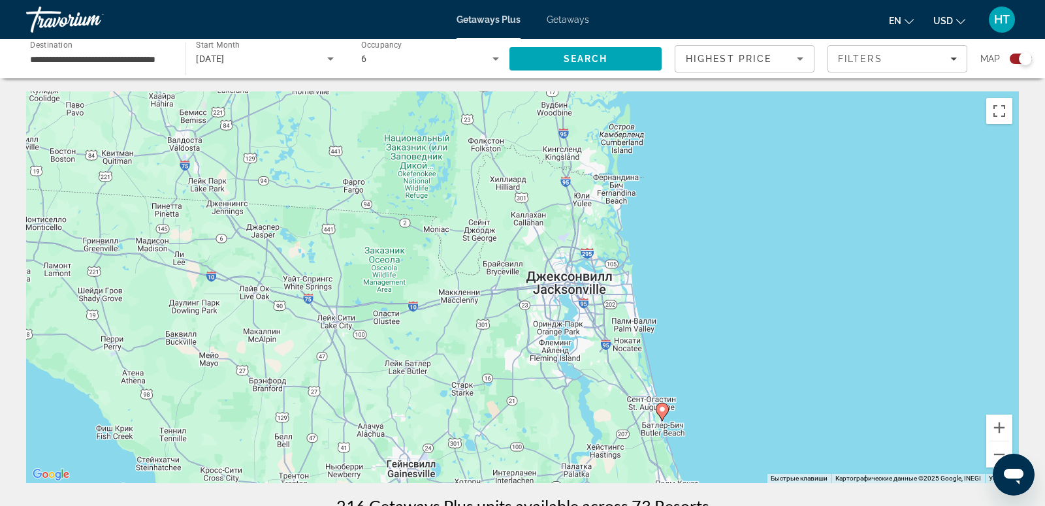
drag, startPoint x: 710, startPoint y: 311, endPoint x: 710, endPoint y: 73, distance: 237.6
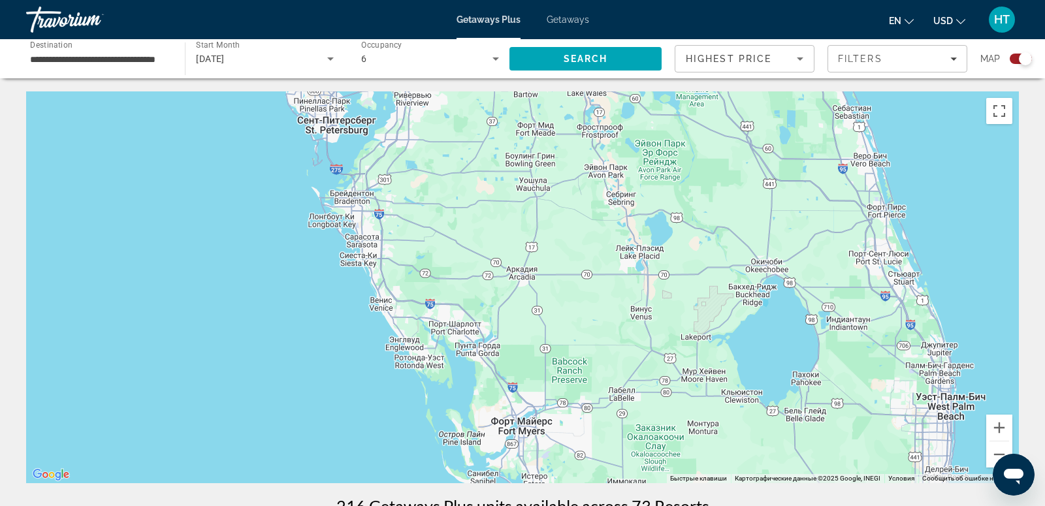
drag, startPoint x: 635, startPoint y: 155, endPoint x: 635, endPoint y: 412, distance: 256.6
click at [635, 412] on div "Чтобы активировать перетаскивание с помощью клавиатуры, нажмите Alt + Ввод. Пос…" at bounding box center [522, 287] width 992 height 392
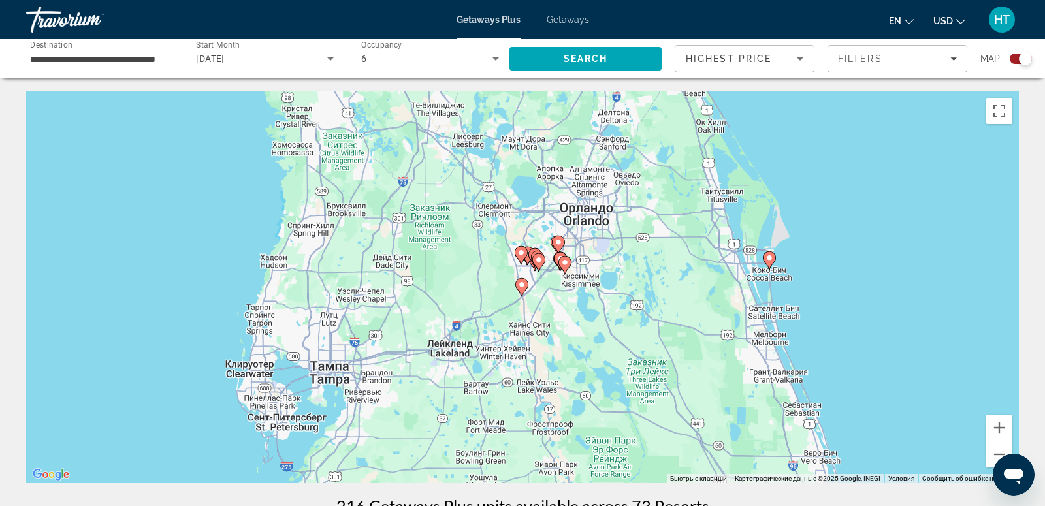
drag, startPoint x: 668, startPoint y: 418, endPoint x: 616, endPoint y: 248, distance: 178.2
click at [616, 249] on div "Чтобы активировать перетаскивание с помощью клавиатуры, нажмите Alt + Ввод. Пос…" at bounding box center [522, 287] width 992 height 392
click at [1003, 429] on button "Увеличить" at bounding box center [999, 428] width 26 height 26
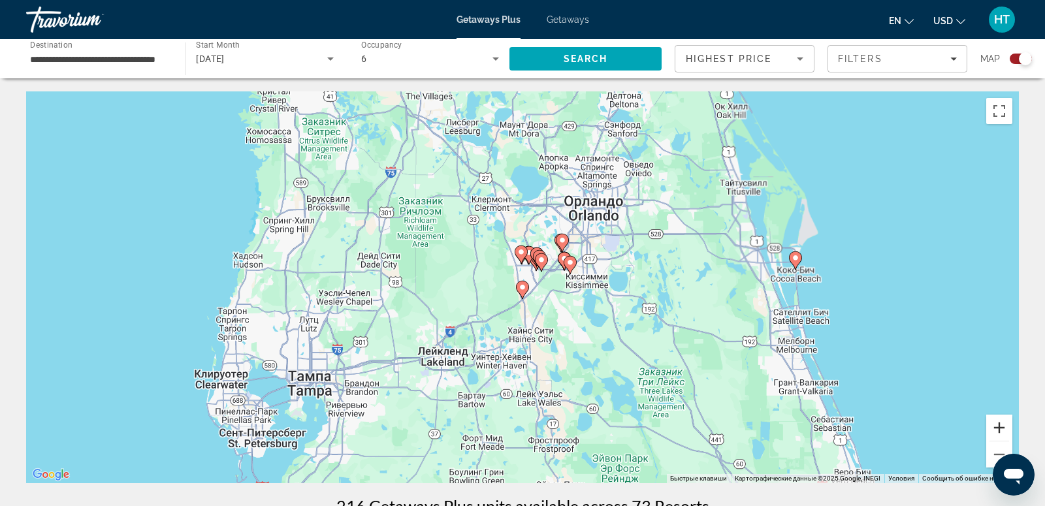
click at [1003, 429] on button "Увеличить" at bounding box center [999, 428] width 26 height 26
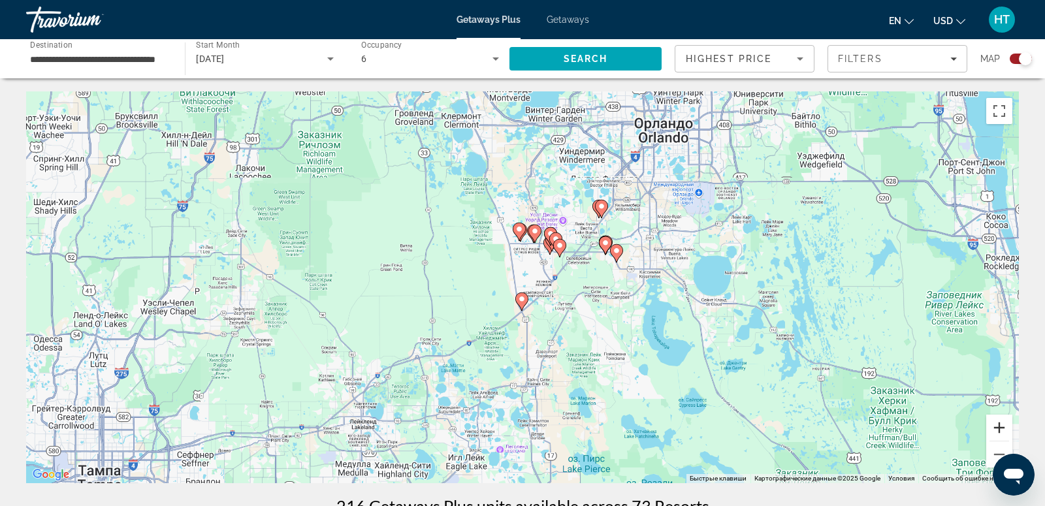
click at [1003, 429] on button "Увеличить" at bounding box center [999, 428] width 26 height 26
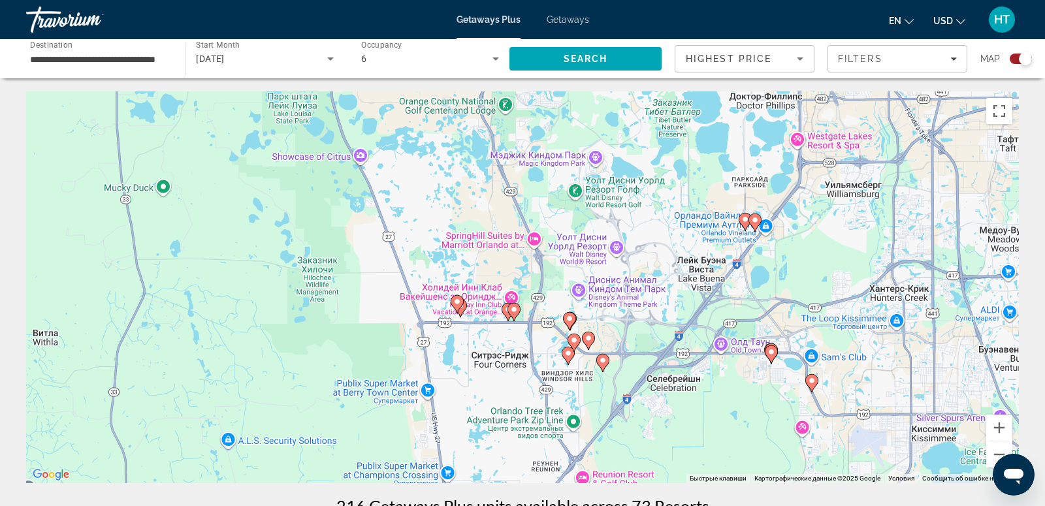
drag, startPoint x: 904, startPoint y: 146, endPoint x: 836, endPoint y: 341, distance: 206.5
click at [836, 341] on div "Чтобы активировать перетаскивание с помощью клавиатуры, нажмите Alt + Ввод. Пос…" at bounding box center [522, 287] width 992 height 392
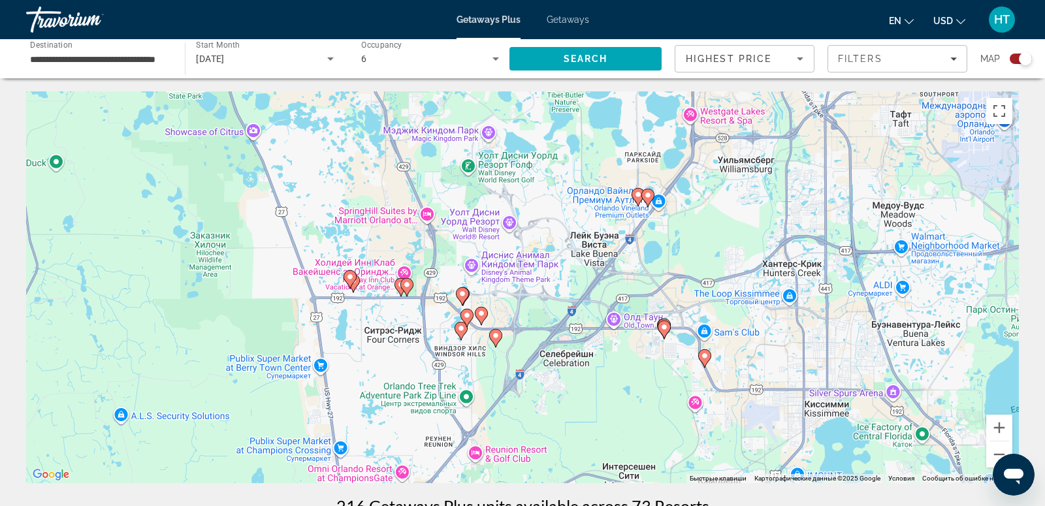
drag, startPoint x: 927, startPoint y: 284, endPoint x: 849, endPoint y: 271, distance: 79.4
click at [849, 272] on div "Чтобы активировать перетаскивание с помощью клавиатуры, нажмите Alt + Ввод. Пос…" at bounding box center [522, 287] width 992 height 392
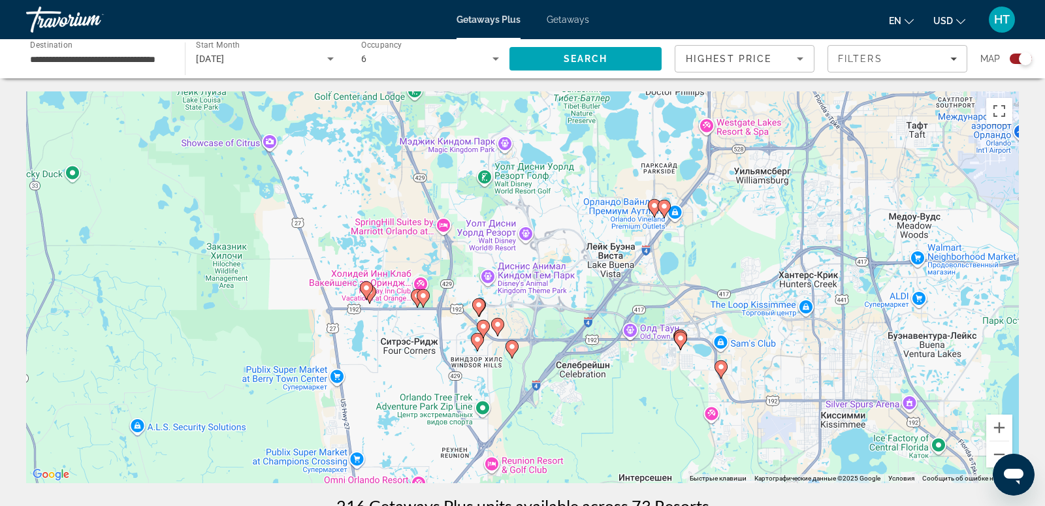
click at [514, 349] on image "Main content" at bounding box center [512, 347] width 8 height 8
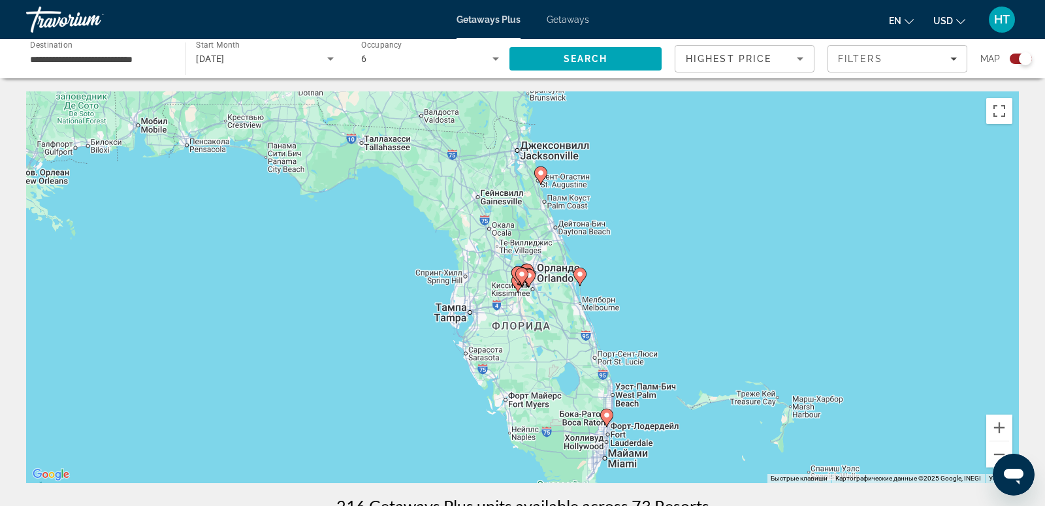
click at [525, 272] on icon "Main content" at bounding box center [522, 276] width 12 height 17
type input "**********"
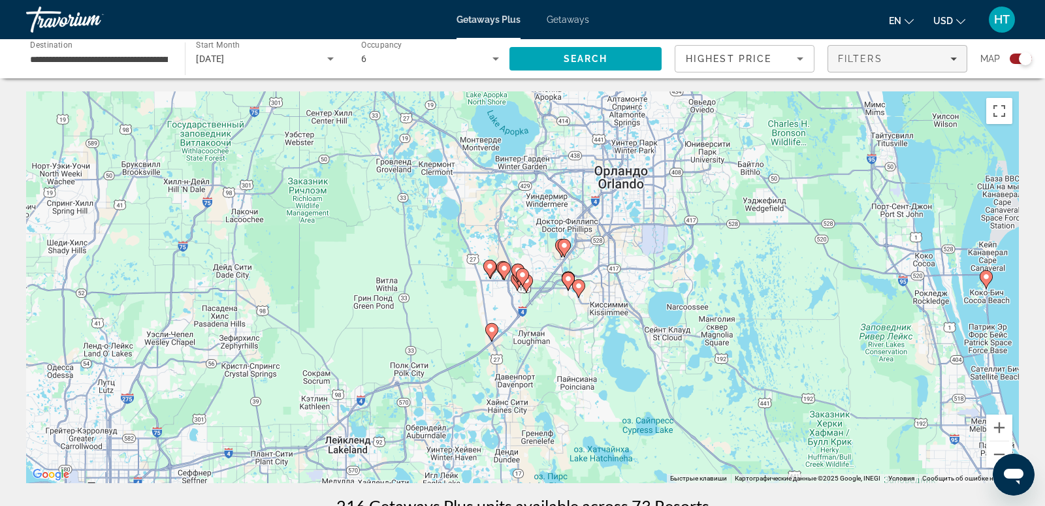
click at [941, 60] on div "Filters" at bounding box center [897, 59] width 119 height 10
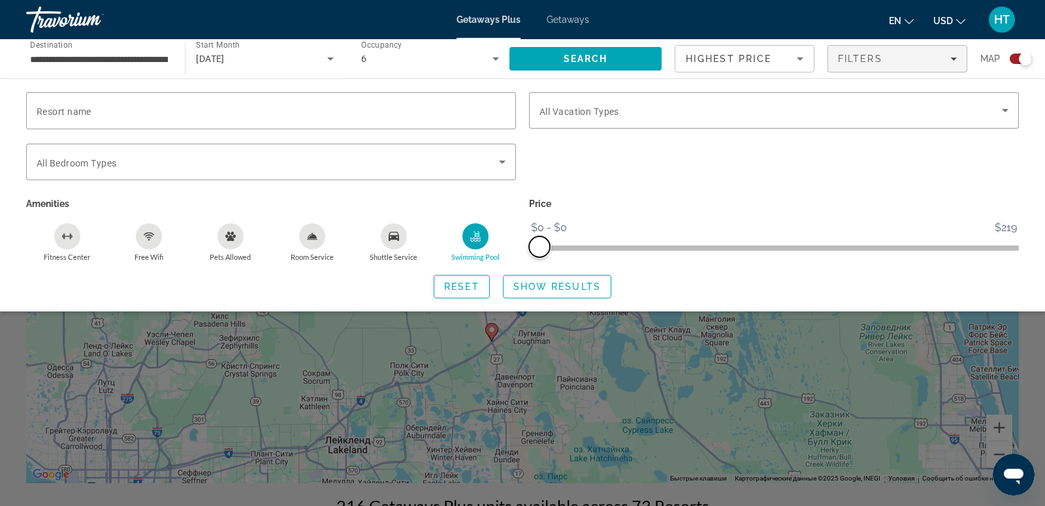
drag, startPoint x: 1003, startPoint y: 245, endPoint x: 526, endPoint y: 261, distance: 476.8
click at [526, 261] on div "Resort name Vacation Types All Vacation Types Bedroom Types All Bedroom Types A…" at bounding box center [522, 195] width 1045 height 206
click at [531, 288] on span "Show Results" at bounding box center [556, 286] width 87 height 10
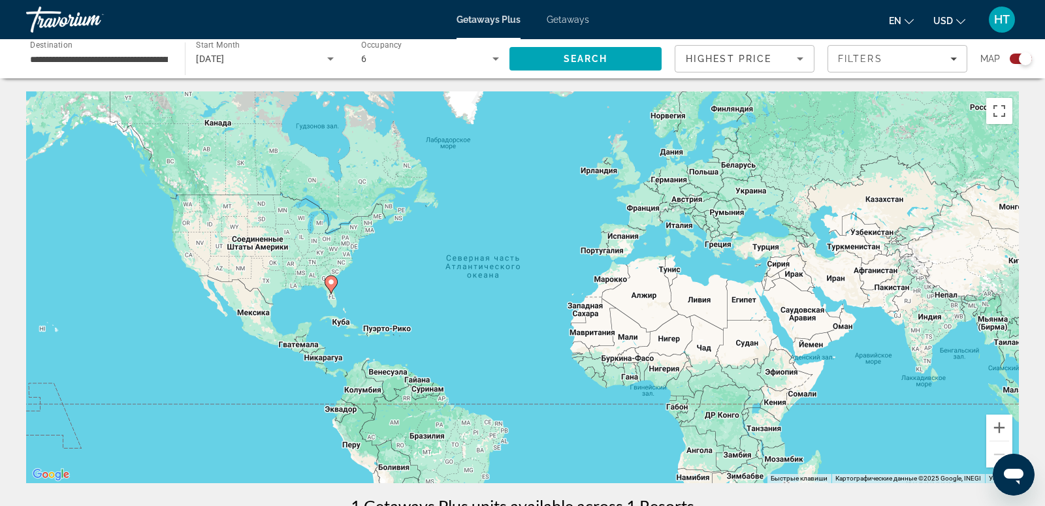
click at [332, 278] on icon "Main content" at bounding box center [331, 284] width 12 height 17
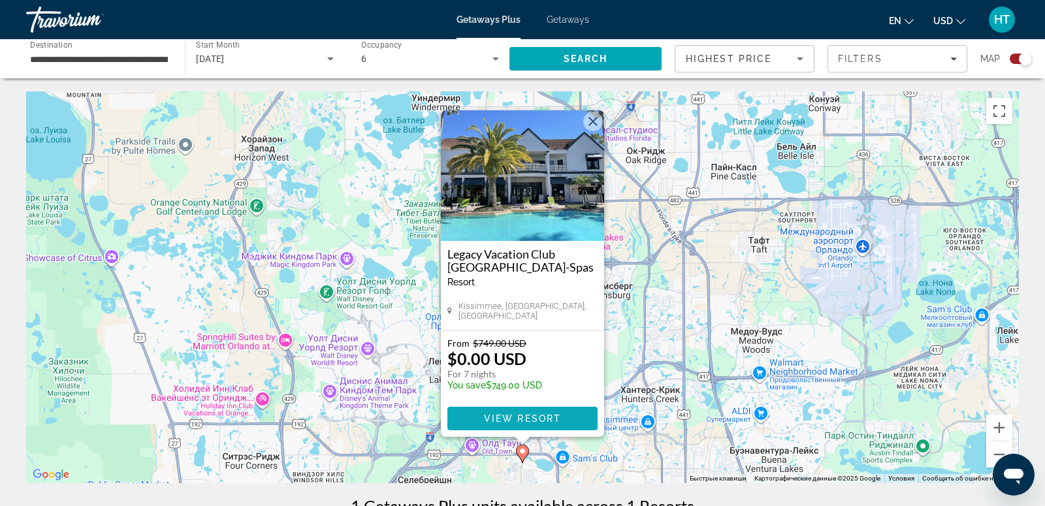
click at [542, 421] on span "View Resort" at bounding box center [522, 418] width 77 height 10
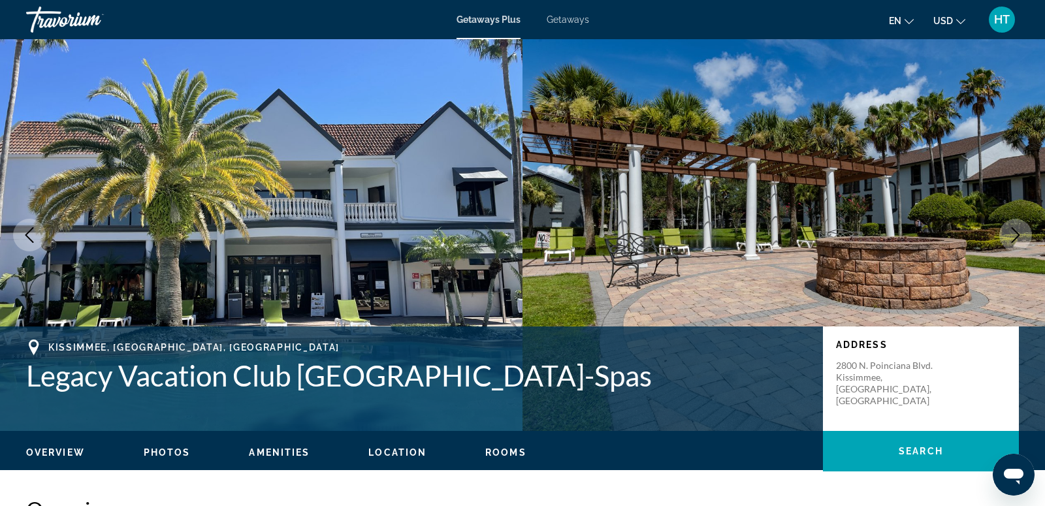
click at [1020, 240] on icon "Next image" at bounding box center [1015, 235] width 16 height 16
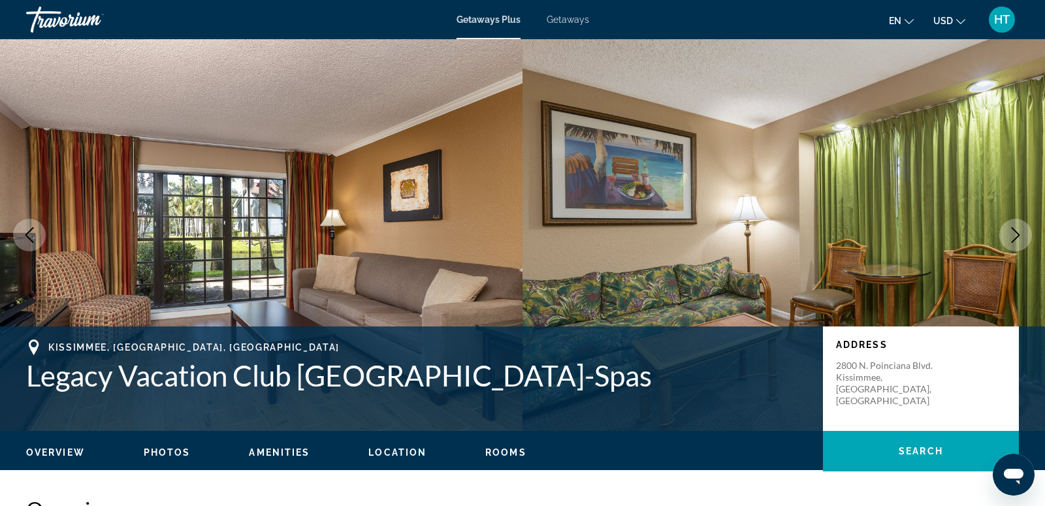
click at [1020, 241] on icon "Next image" at bounding box center [1015, 235] width 16 height 16
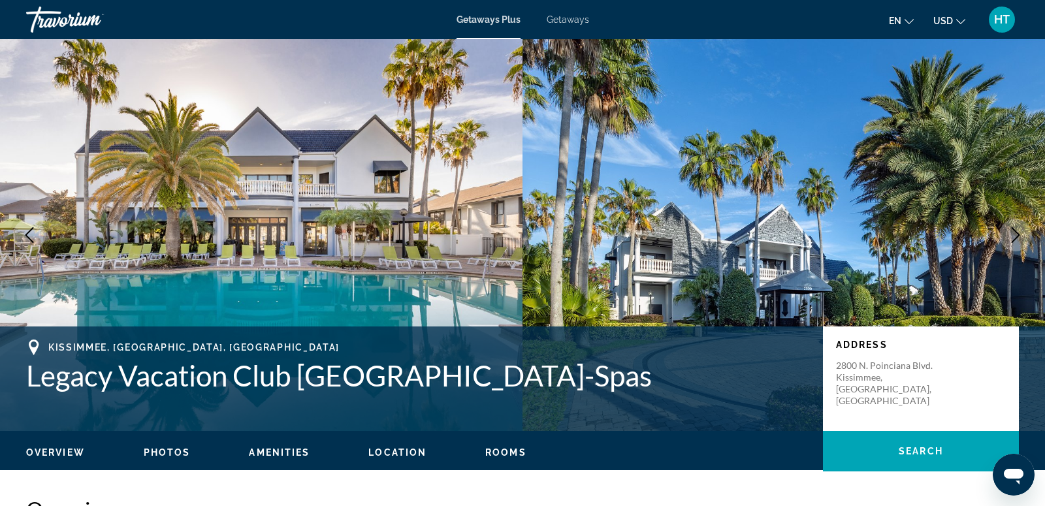
click at [1020, 240] on icon "Next image" at bounding box center [1015, 235] width 16 height 16
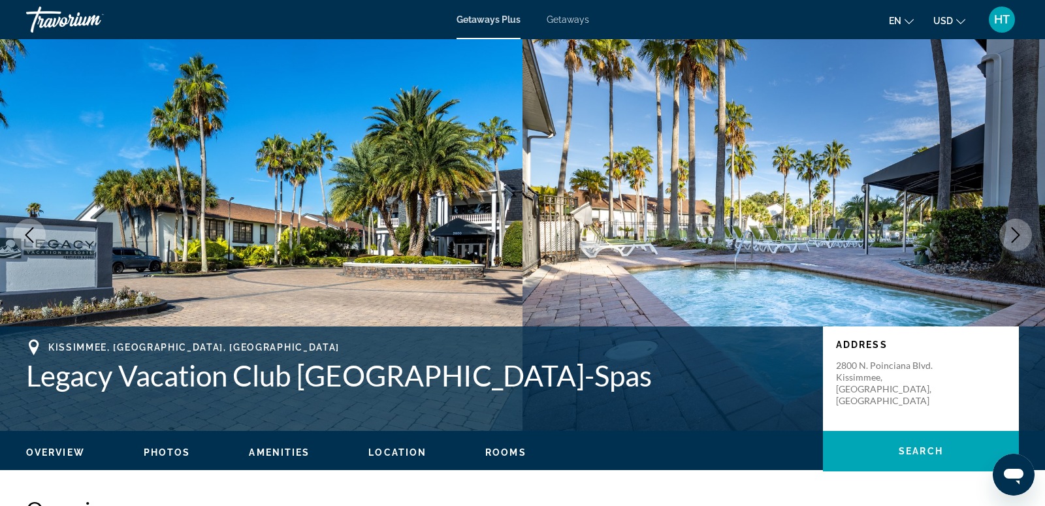
click at [1020, 240] on icon "Next image" at bounding box center [1015, 235] width 16 height 16
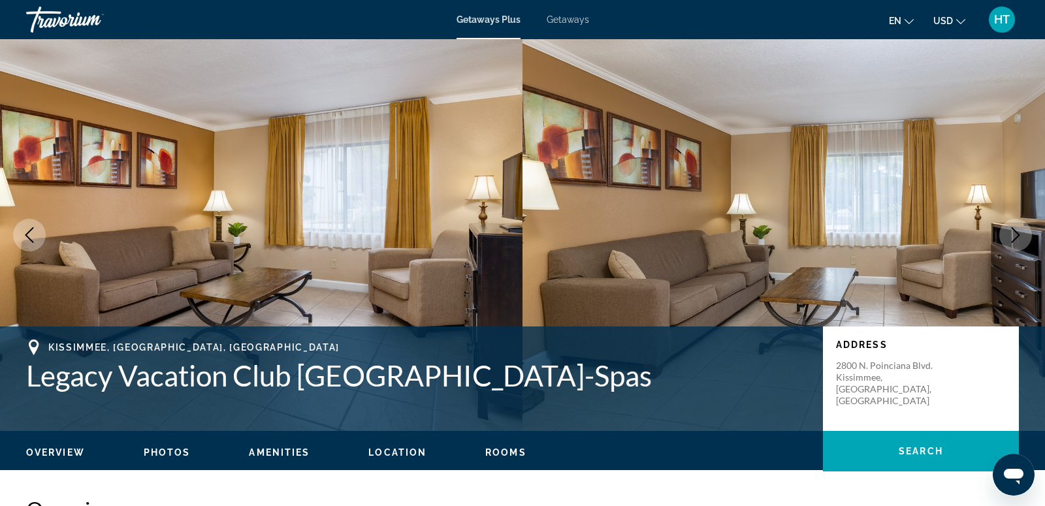
click at [1020, 240] on icon "Next image" at bounding box center [1015, 235] width 16 height 16
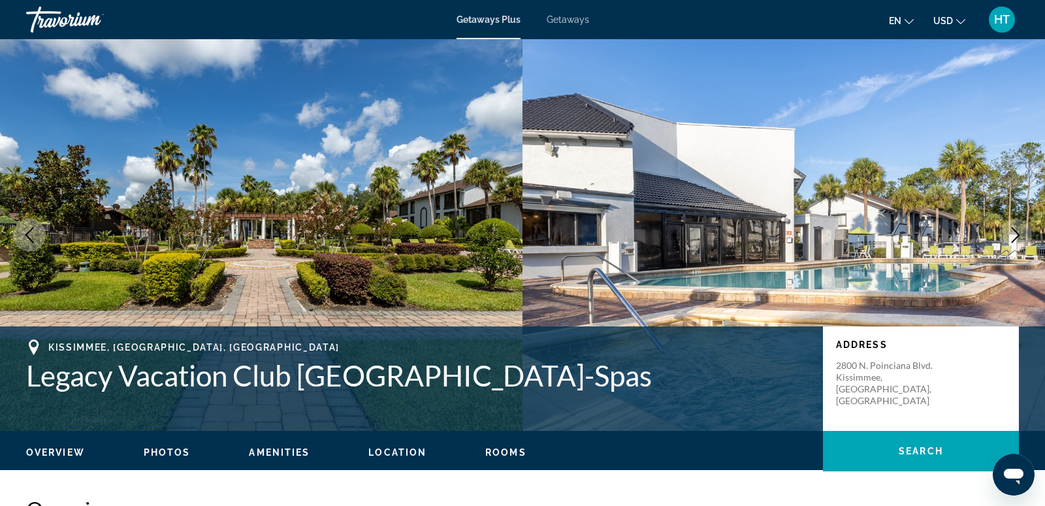
click at [1021, 241] on icon "Next image" at bounding box center [1015, 235] width 16 height 16
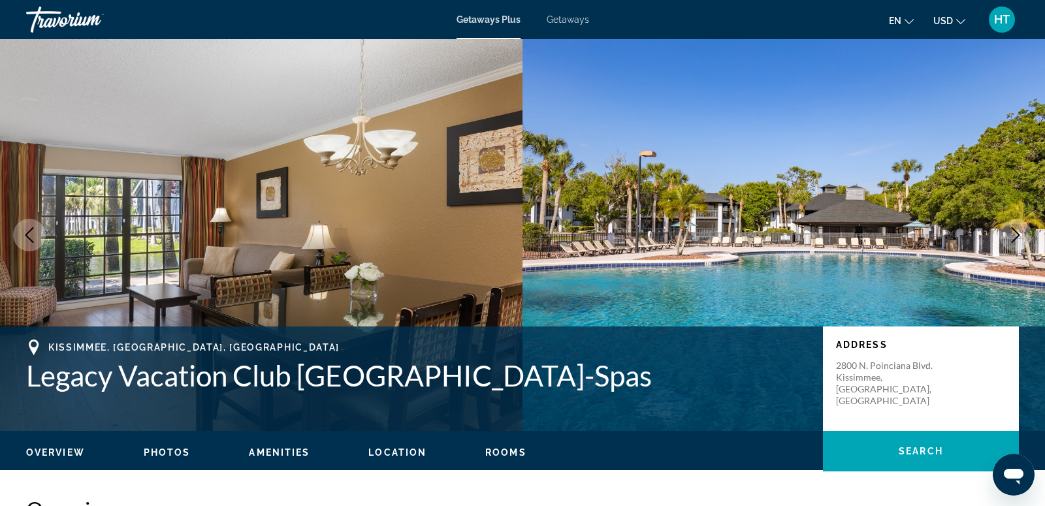
click at [1021, 242] on icon "Next image" at bounding box center [1015, 235] width 16 height 16
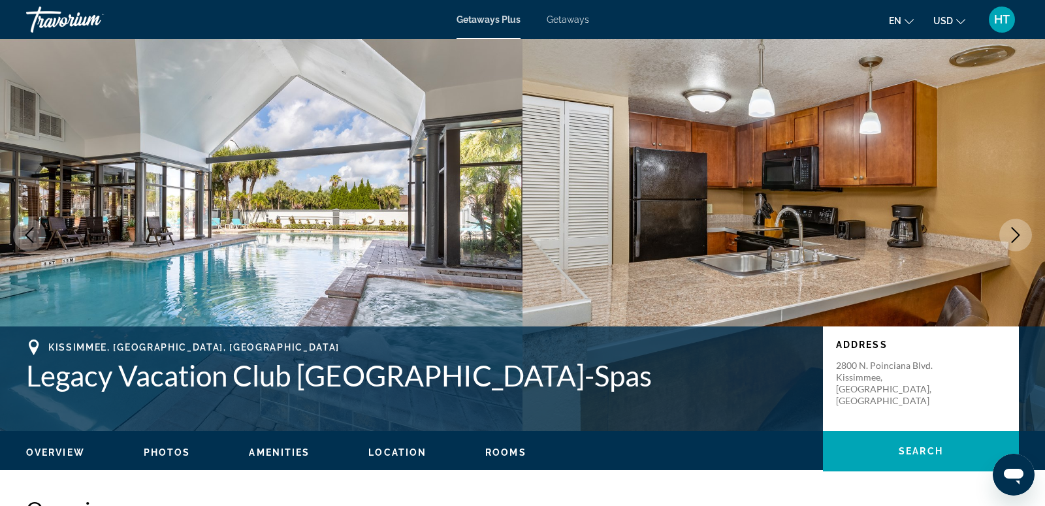
click at [1021, 242] on icon "Next image" at bounding box center [1015, 235] width 16 height 16
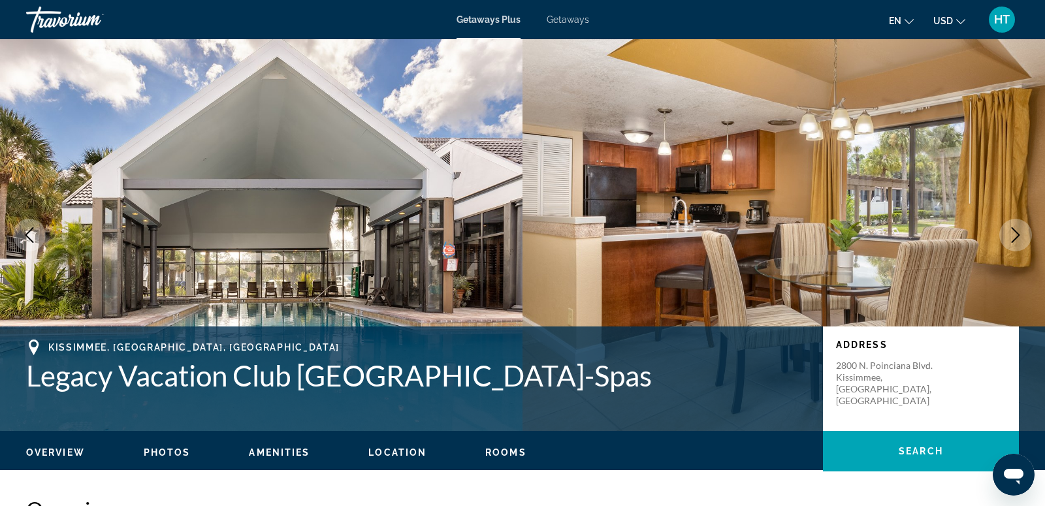
click at [1021, 242] on icon "Next image" at bounding box center [1015, 235] width 16 height 16
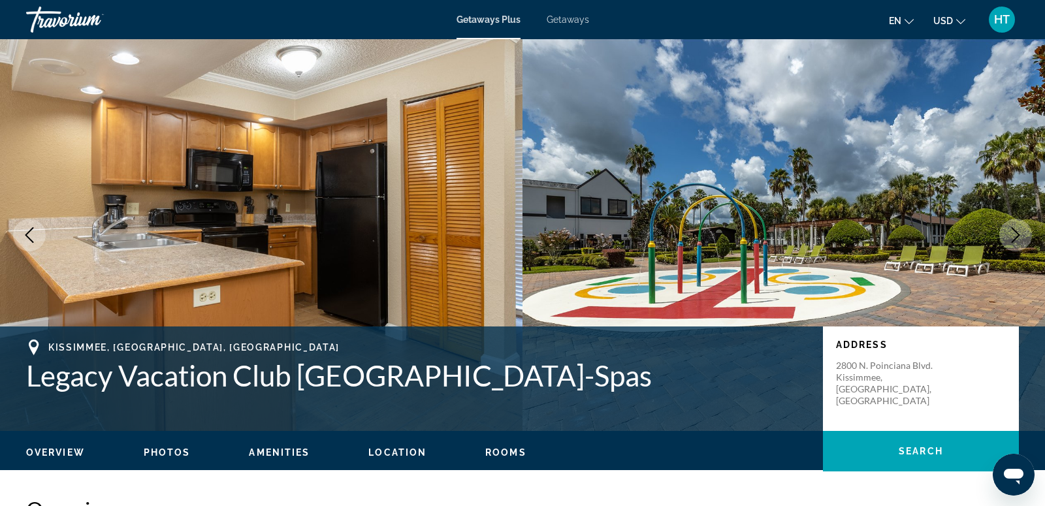
click at [1021, 242] on icon "Next image" at bounding box center [1015, 235] width 16 height 16
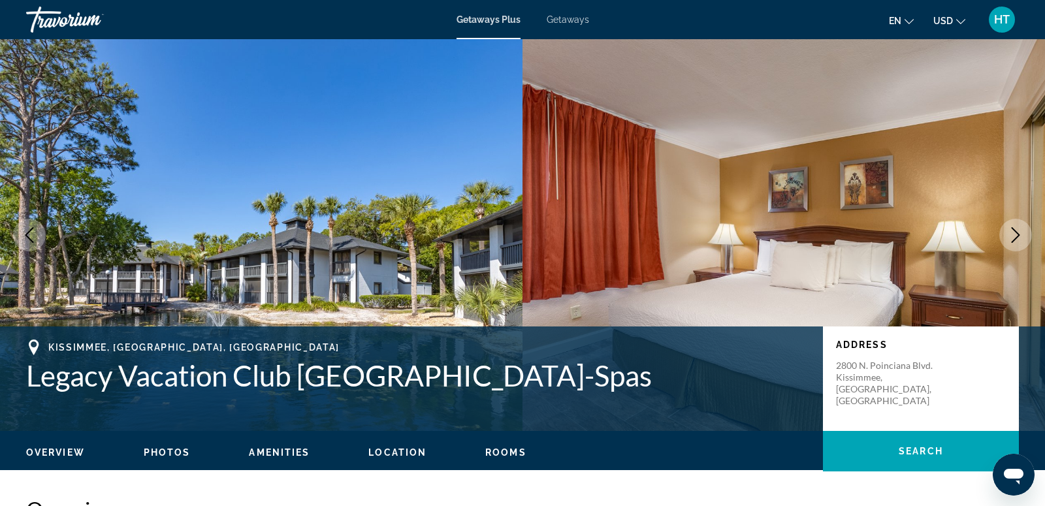
click at [572, 16] on span "Getaways" at bounding box center [567, 19] width 42 height 10
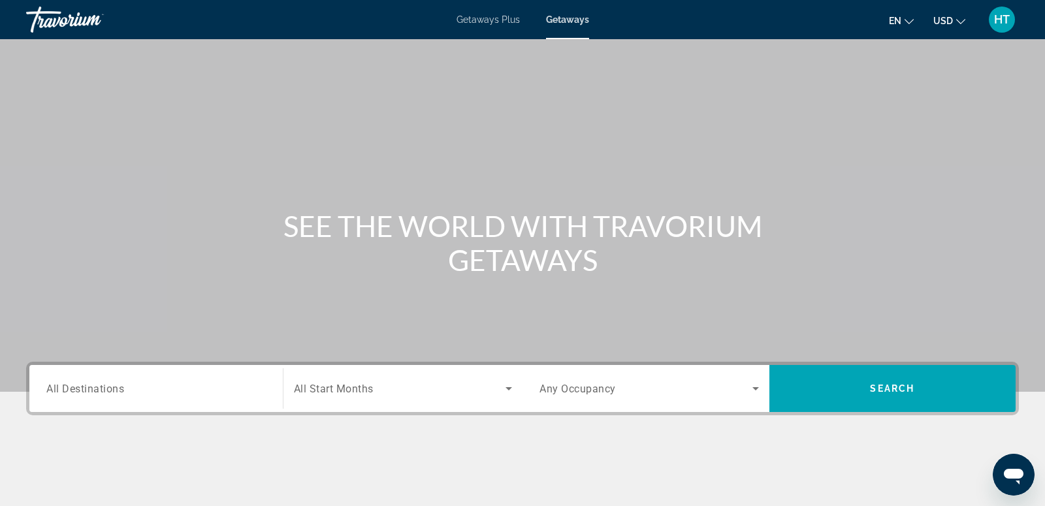
click at [160, 383] on input "Destination All Destinations" at bounding box center [155, 389] width 219 height 16
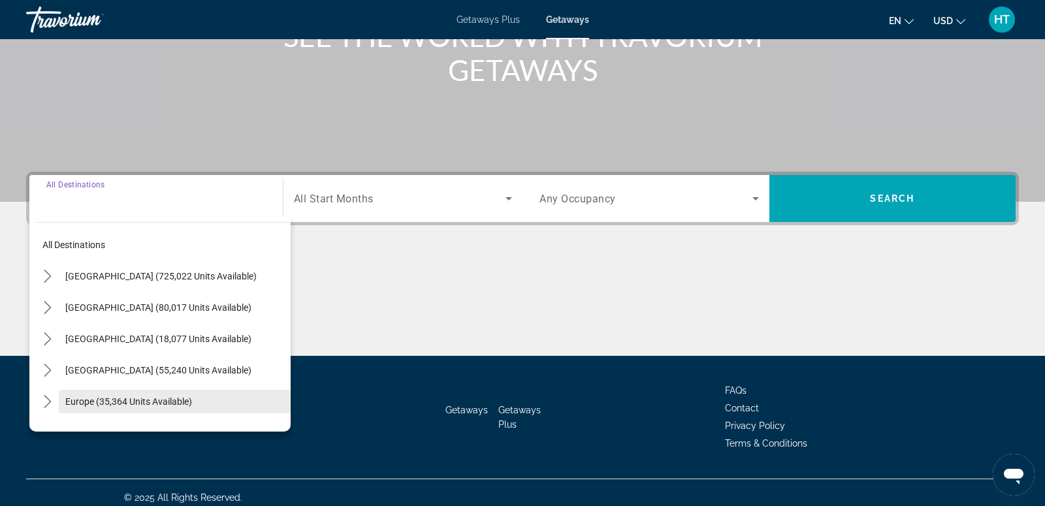
scroll to position [199, 0]
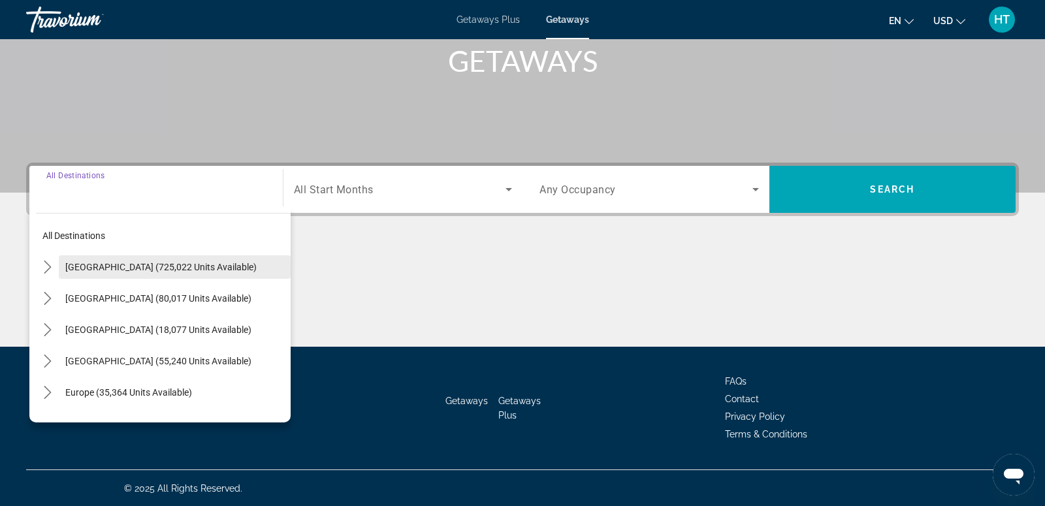
click at [172, 271] on span "United States (725,022 units available)" at bounding box center [160, 267] width 191 height 10
type input "**********"
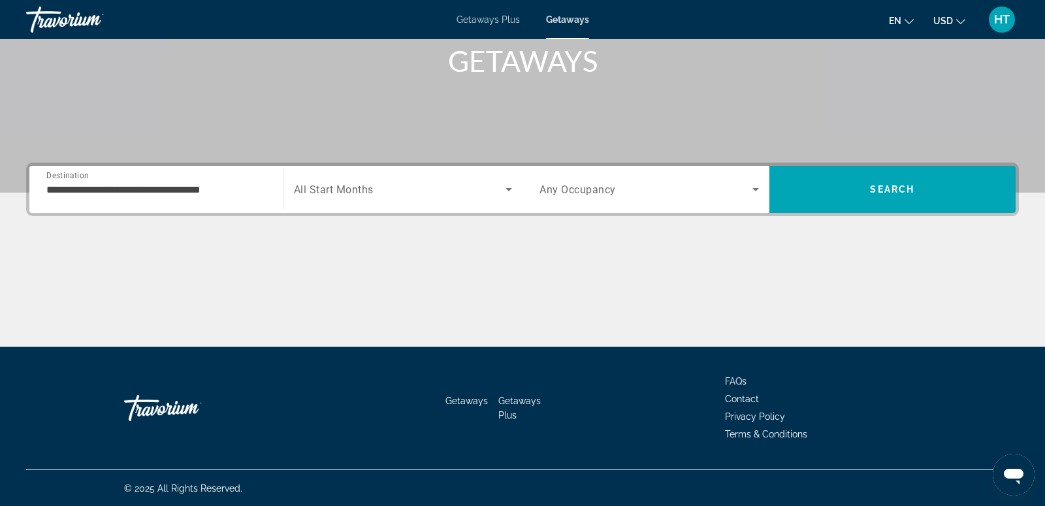
click at [342, 197] on div "Search widget" at bounding box center [403, 189] width 219 height 37
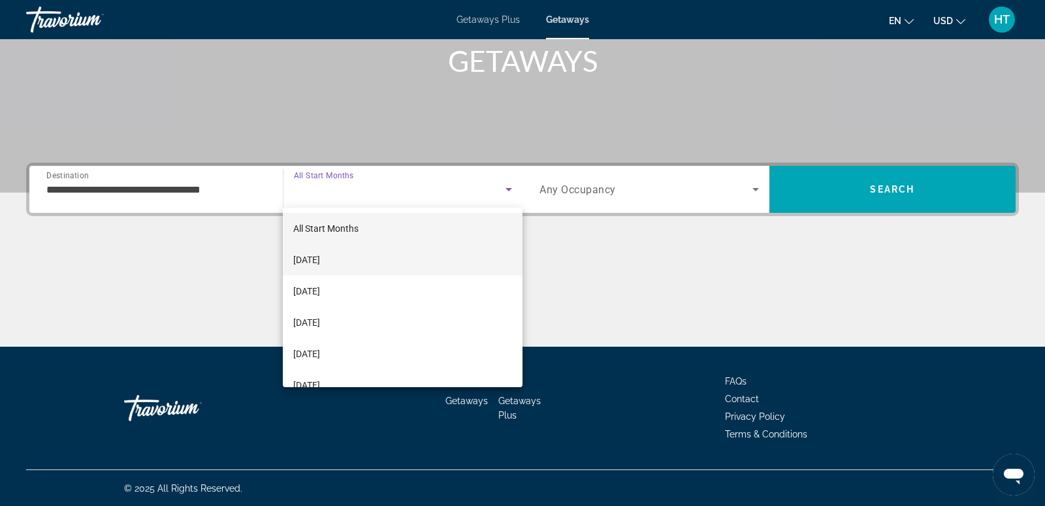
click at [358, 262] on mat-option "[DATE]" at bounding box center [403, 259] width 240 height 31
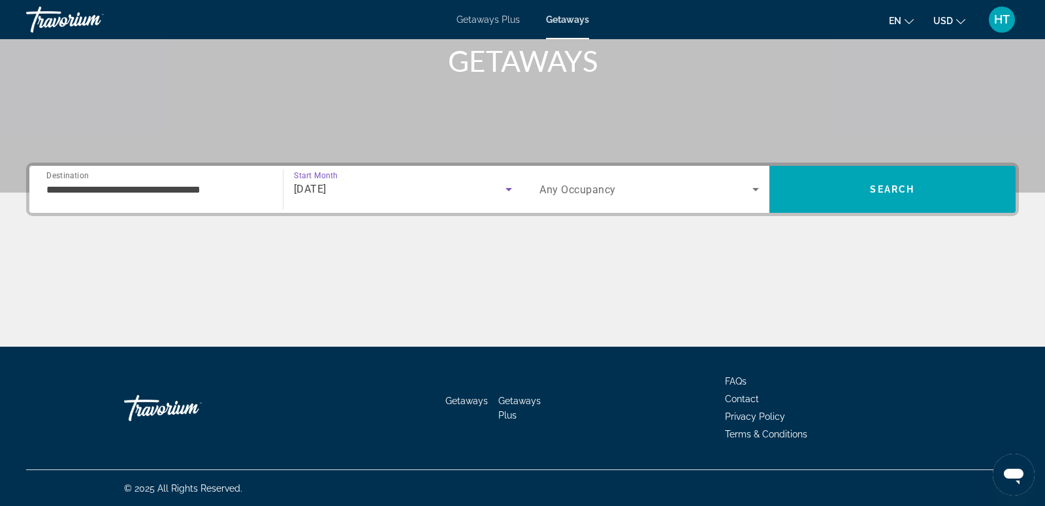
click at [591, 200] on div "Search widget" at bounding box center [648, 189] width 219 height 37
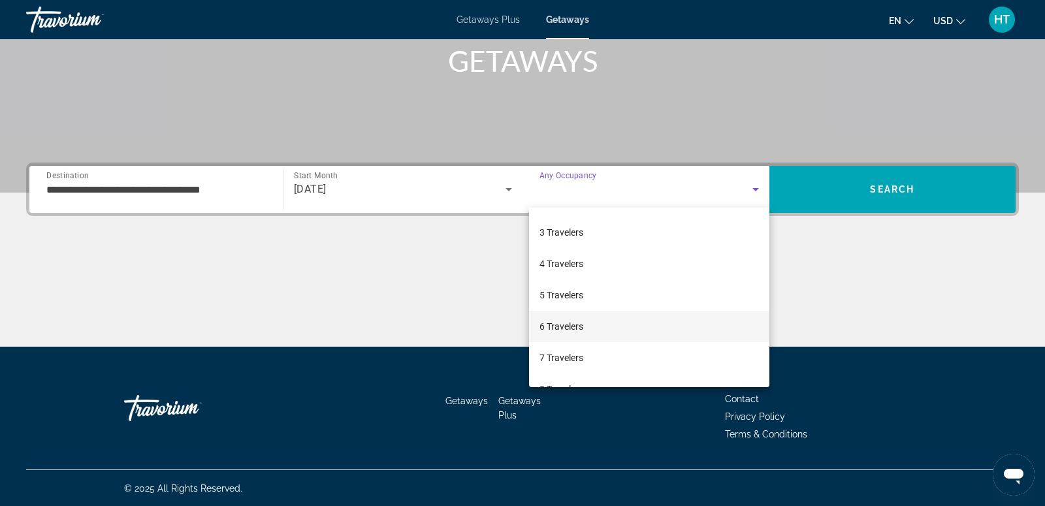
scroll to position [59, 0]
click at [582, 323] on span "6 Travelers" at bounding box center [561, 326] width 44 height 16
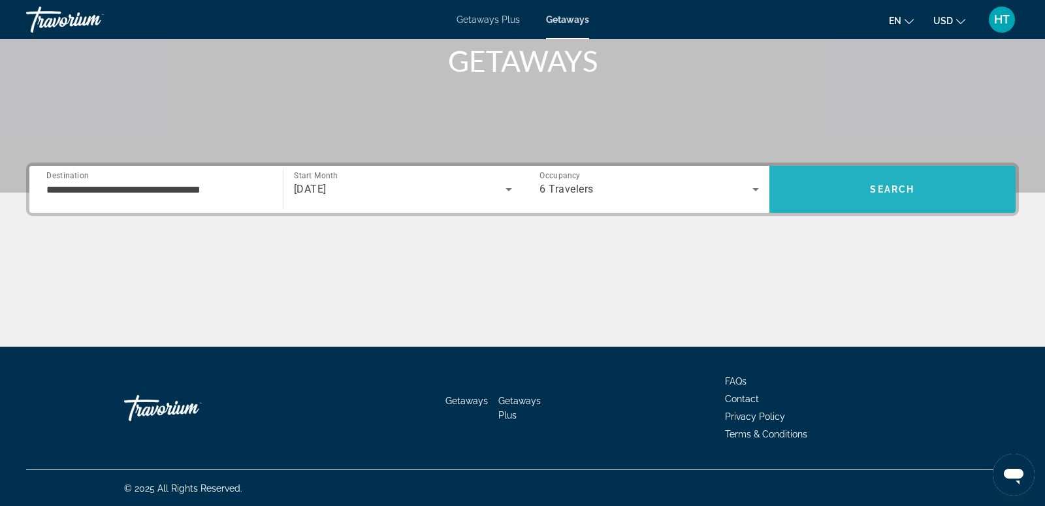
click at [882, 187] on span "Search" at bounding box center [892, 189] width 44 height 10
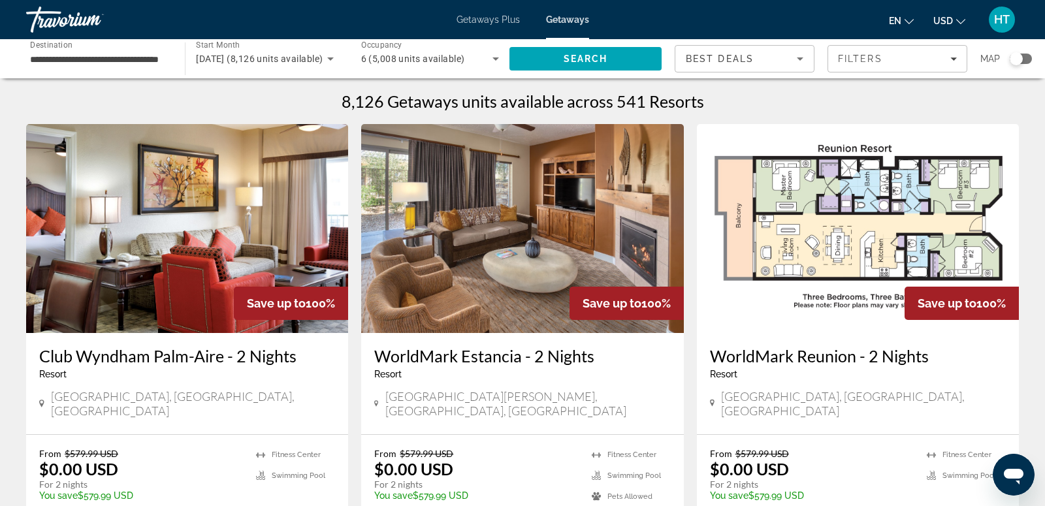
click at [1013, 63] on div "Search widget" at bounding box center [1015, 58] width 13 height 13
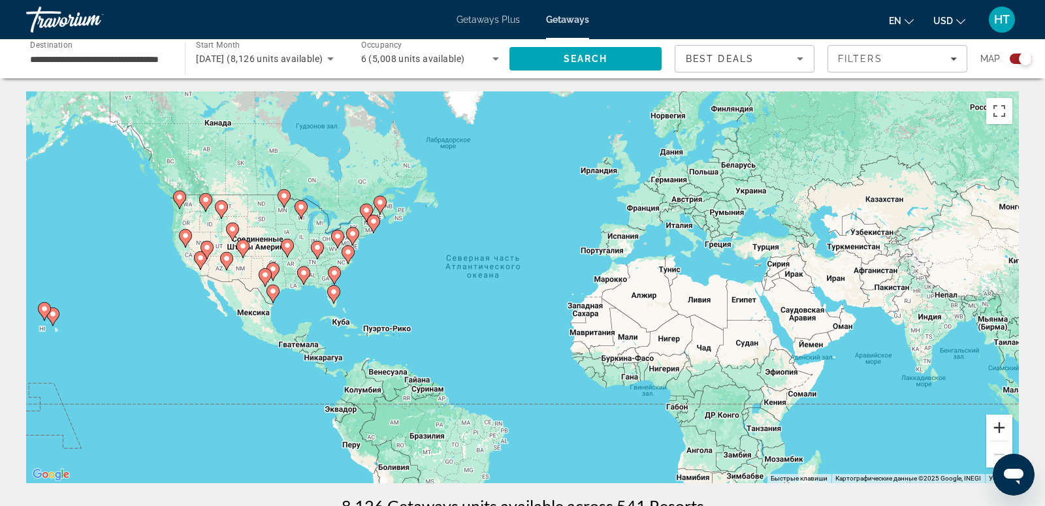
click at [1001, 426] on button "Увеличить" at bounding box center [999, 428] width 26 height 26
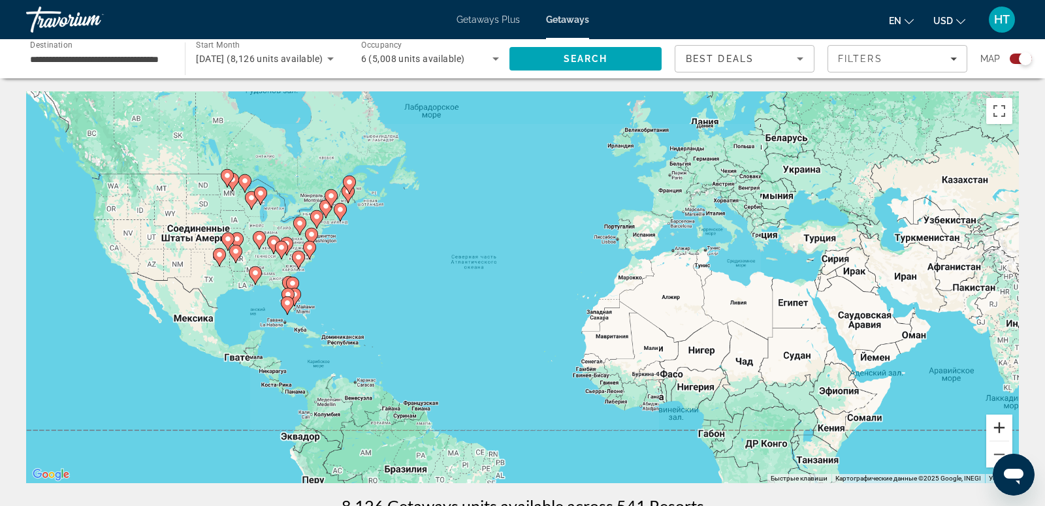
click at [1001, 426] on button "Увеличить" at bounding box center [999, 428] width 26 height 26
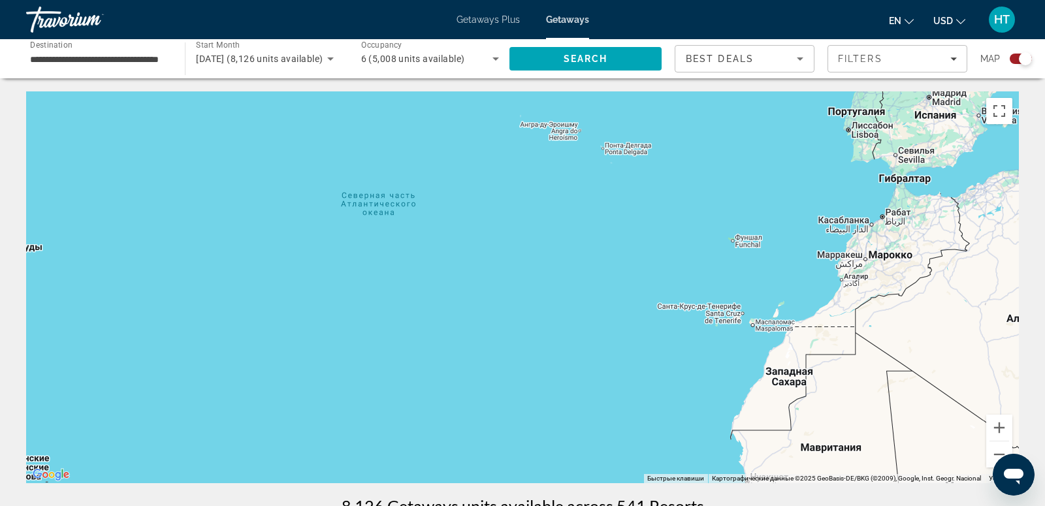
drag, startPoint x: 198, startPoint y: 386, endPoint x: 657, endPoint y: 373, distance: 459.1
click at [650, 373] on div "Чтобы активировать перетаскивание с помощью клавиатуры, нажмите Alt + Ввод. Пос…" at bounding box center [522, 287] width 992 height 392
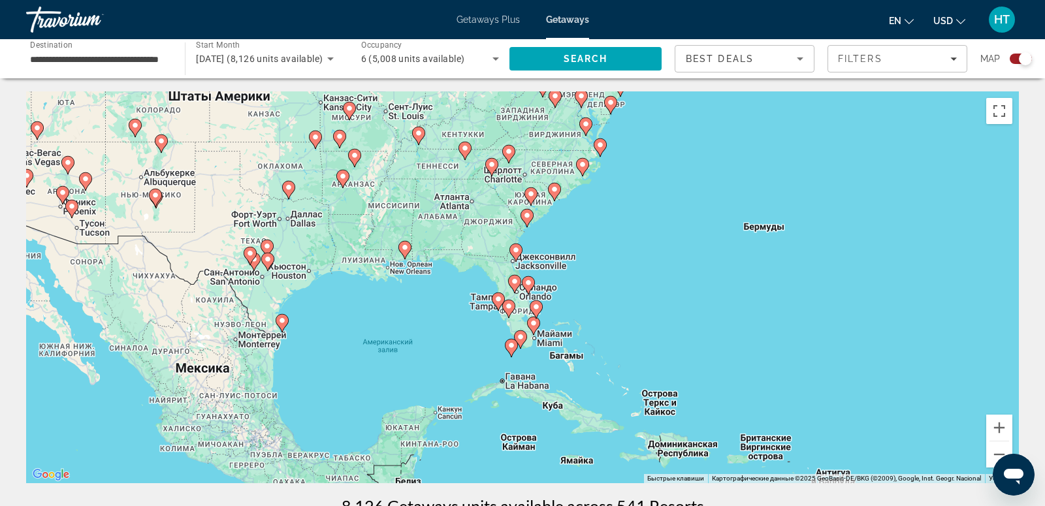
click at [507, 306] on image "Main content" at bounding box center [509, 306] width 8 height 8
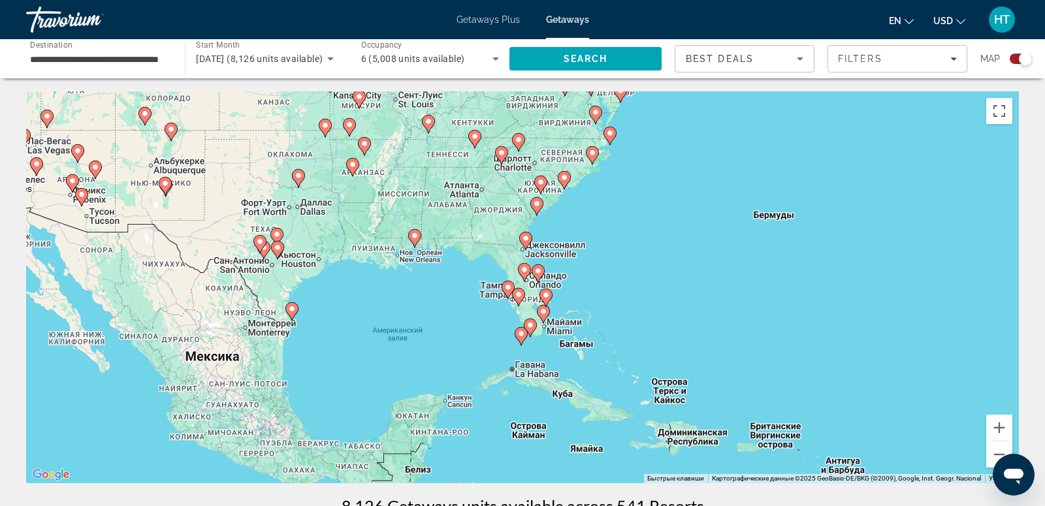
click at [525, 272] on image "Main content" at bounding box center [524, 270] width 8 height 8
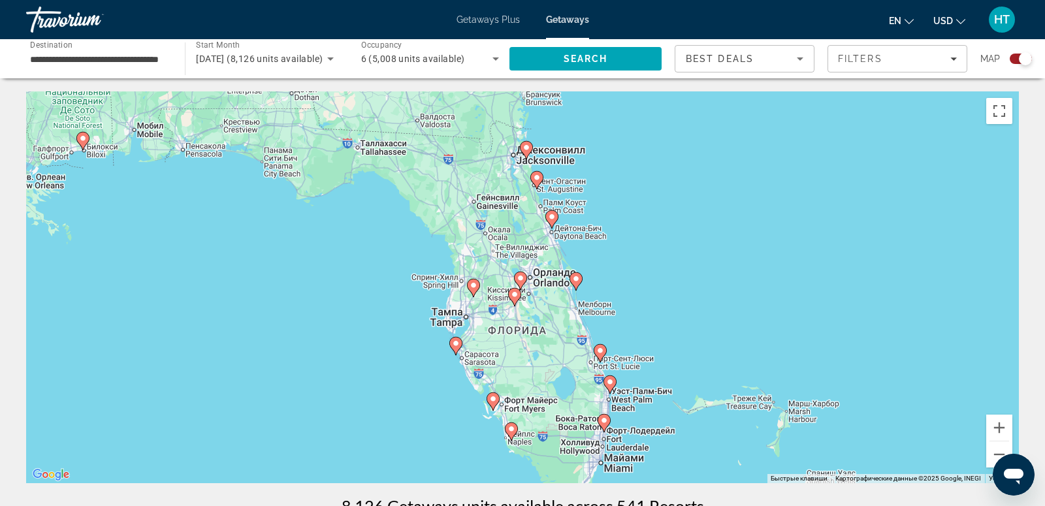
click at [516, 296] on image "Main content" at bounding box center [515, 295] width 8 height 8
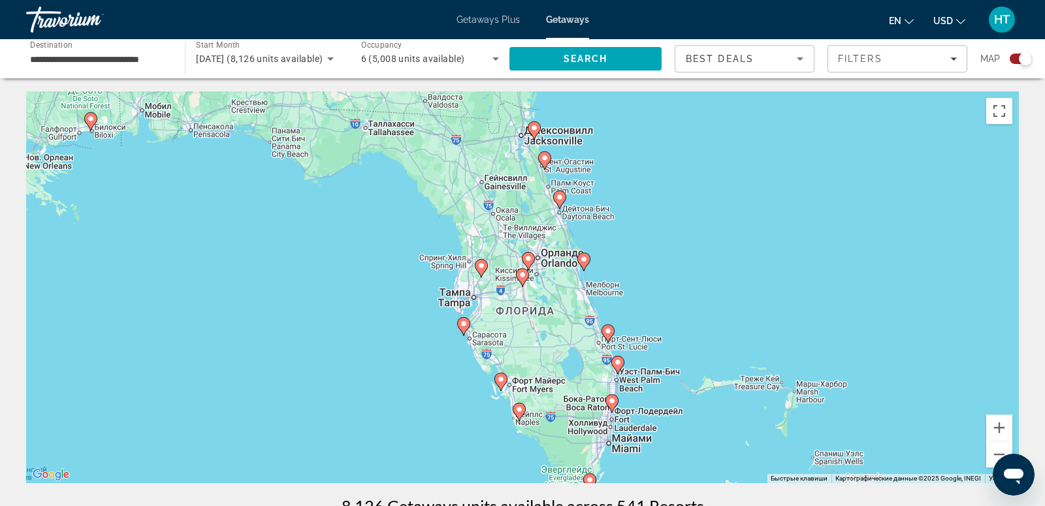
click at [524, 282] on icon "Main content" at bounding box center [522, 277] width 12 height 17
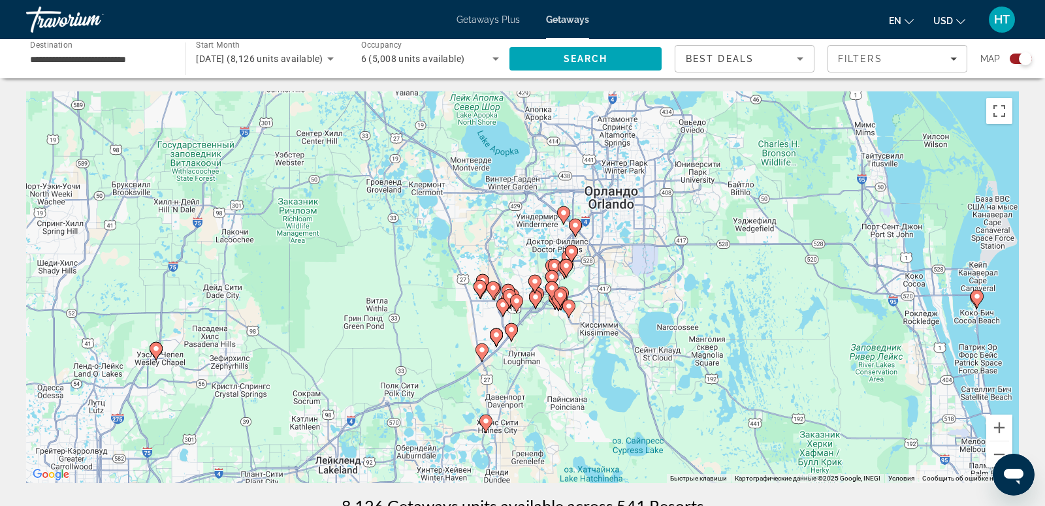
drag, startPoint x: 573, startPoint y: 197, endPoint x: 537, endPoint y: 347, distance: 153.9
click at [537, 347] on div "Для навигации используйте клавиши со стрелками. Чтобы активировать перетаскиван…" at bounding box center [522, 287] width 992 height 392
click at [538, 285] on image "Main content" at bounding box center [535, 282] width 8 height 8
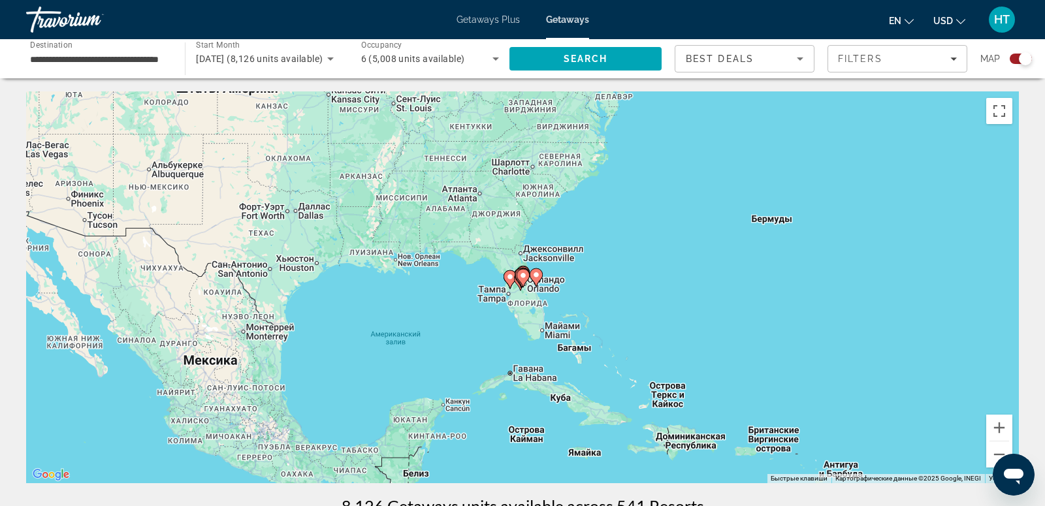
click at [522, 282] on icon "Main content" at bounding box center [523, 278] width 12 height 17
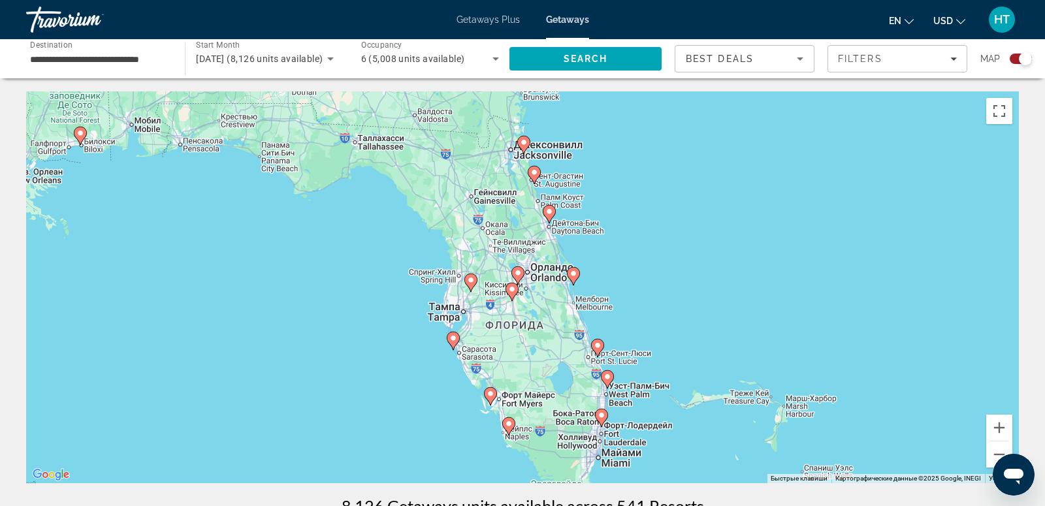
click at [520, 280] on icon "Main content" at bounding box center [517, 275] width 13 height 18
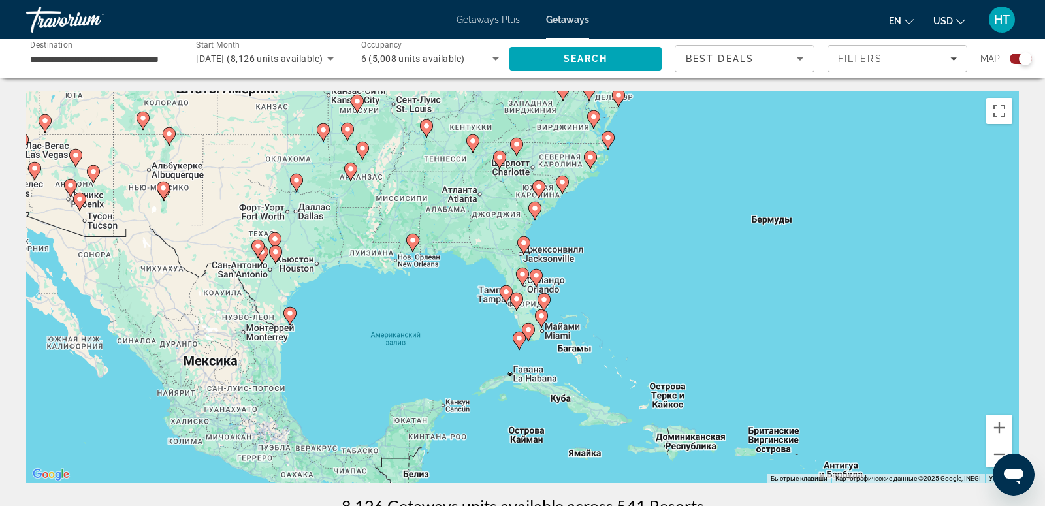
click at [520, 280] on icon "Main content" at bounding box center [522, 276] width 12 height 17
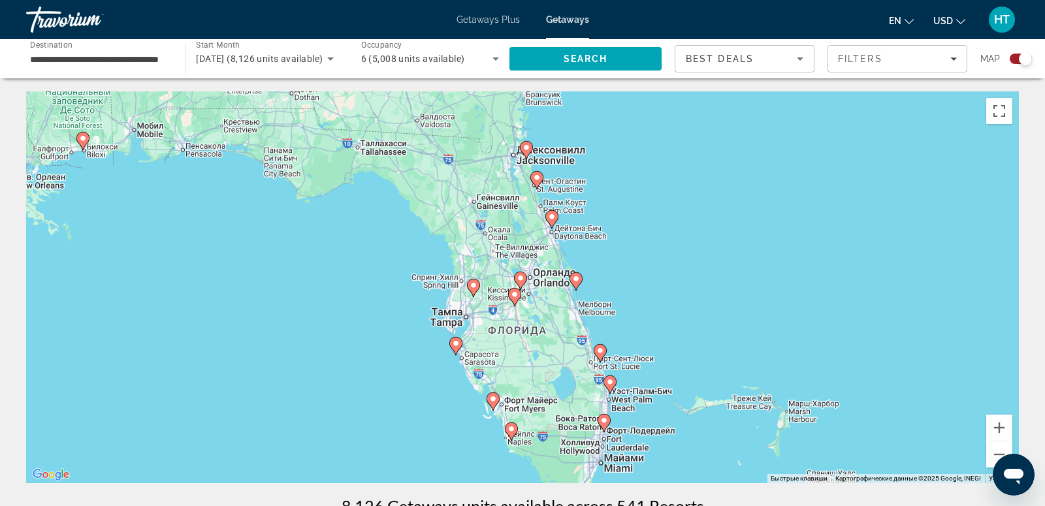
click at [504, 280] on div "Для навигации используйте клавиши со стрелками. Чтобы активировать перетаскиван…" at bounding box center [522, 287] width 992 height 392
click at [509, 296] on icon "Main content" at bounding box center [514, 297] width 13 height 18
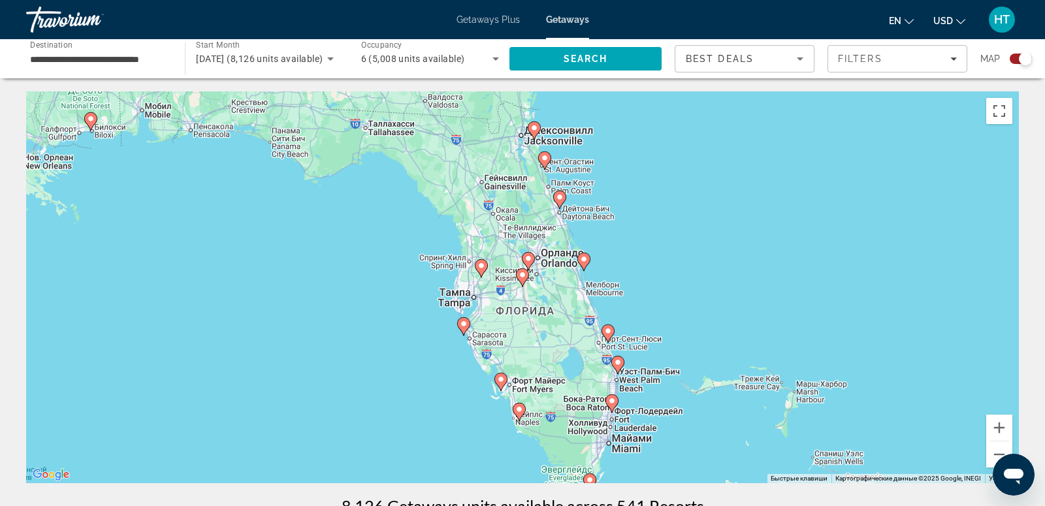
click at [522, 277] on image "Main content" at bounding box center [522, 275] width 8 height 8
type input "**********"
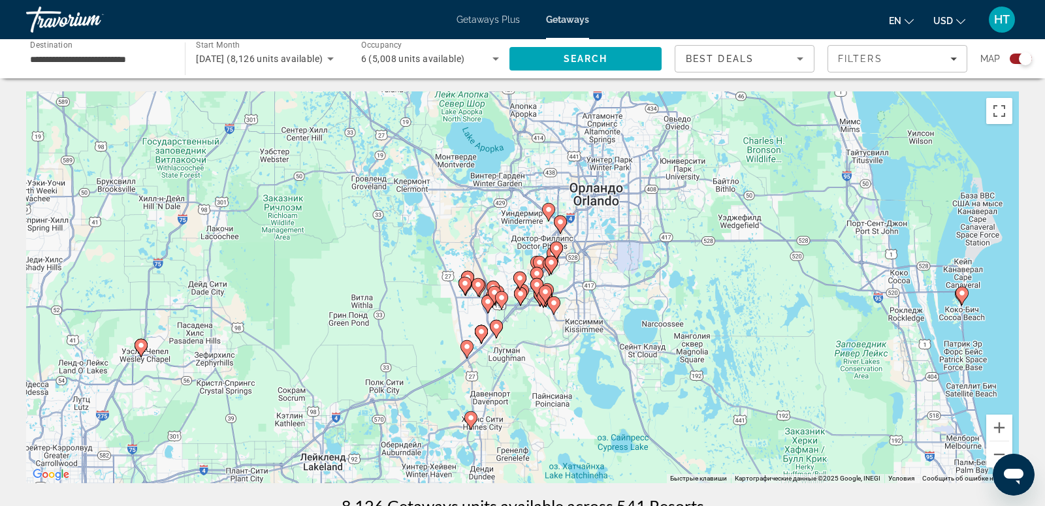
drag, startPoint x: 655, startPoint y: 197, endPoint x: 604, endPoint y: 341, distance: 153.8
click at [604, 341] on div "Для навигации используйте клавиши со стрелками. Чтобы активировать перетаскиван…" at bounding box center [522, 287] width 992 height 392
click at [719, 67] on div "Best Deals" at bounding box center [744, 64] width 118 height 37
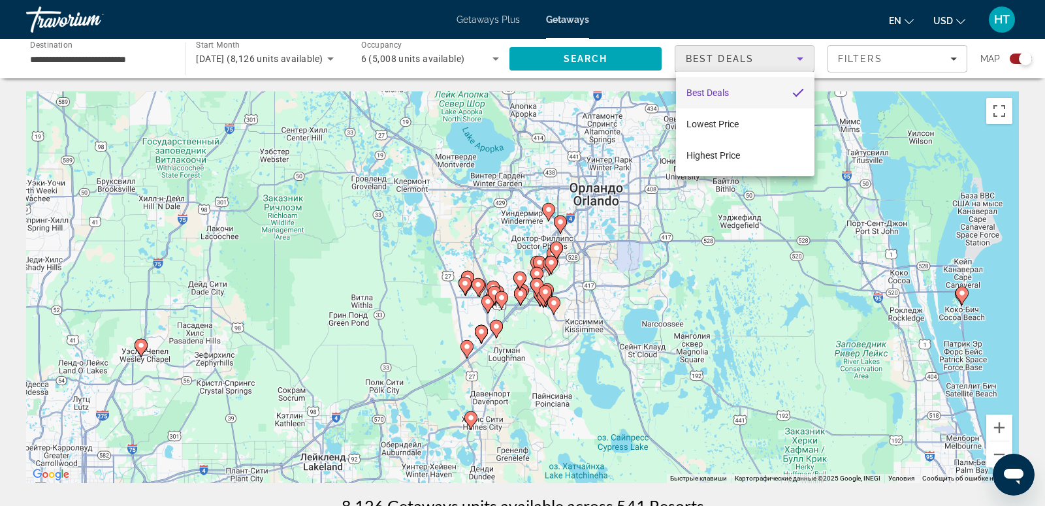
click at [846, 74] on div at bounding box center [522, 253] width 1045 height 506
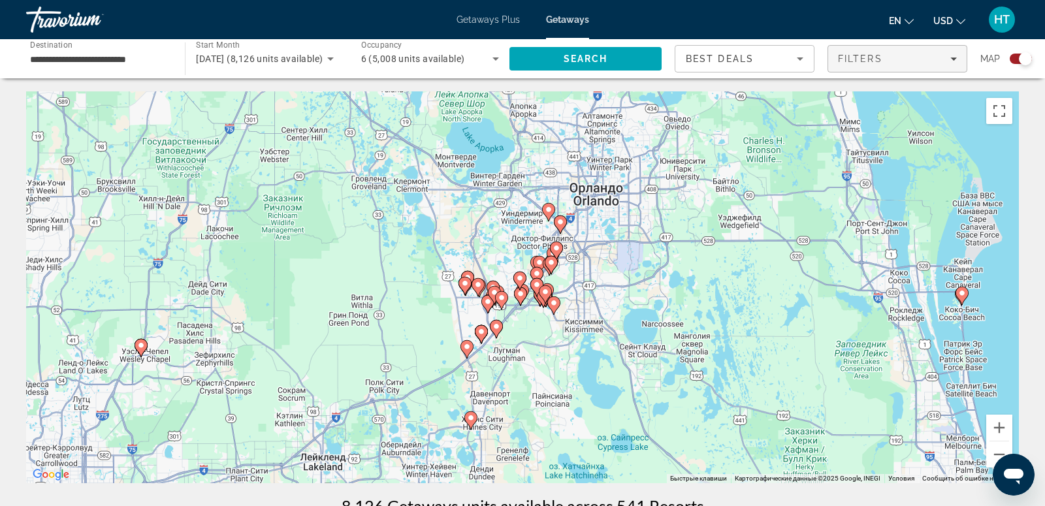
click at [855, 61] on span "Filters" at bounding box center [860, 59] width 44 height 10
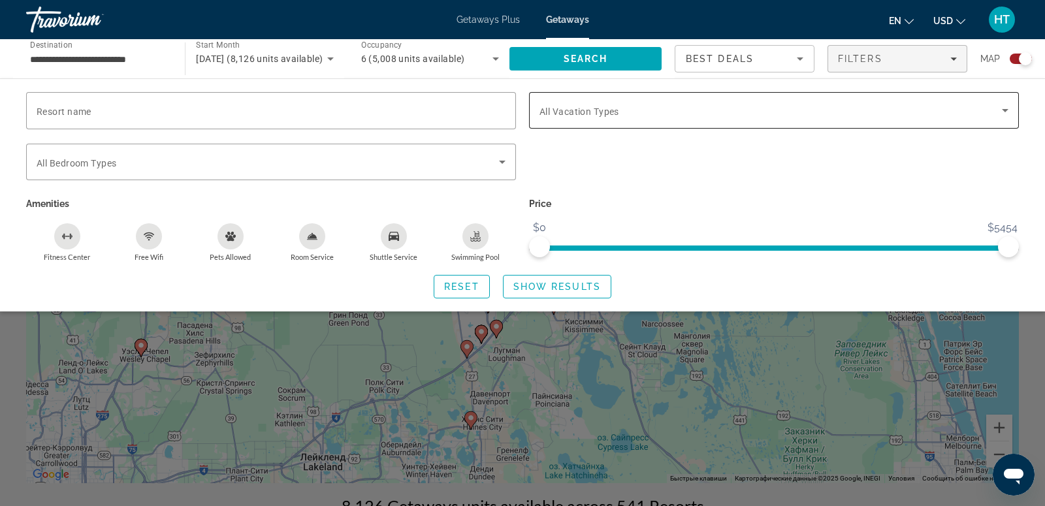
click at [722, 101] on div "Search widget" at bounding box center [773, 110] width 469 height 37
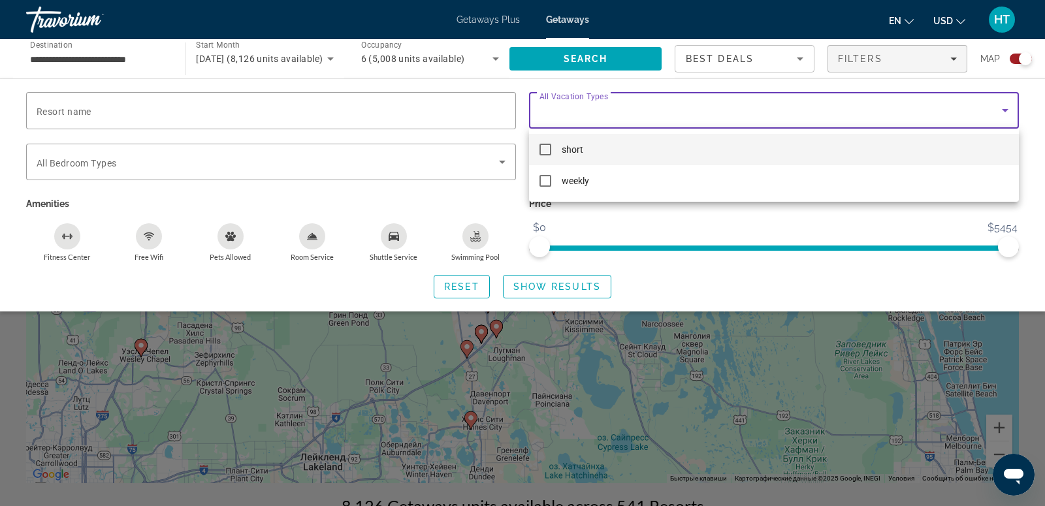
click at [722, 102] on div at bounding box center [522, 253] width 1045 height 506
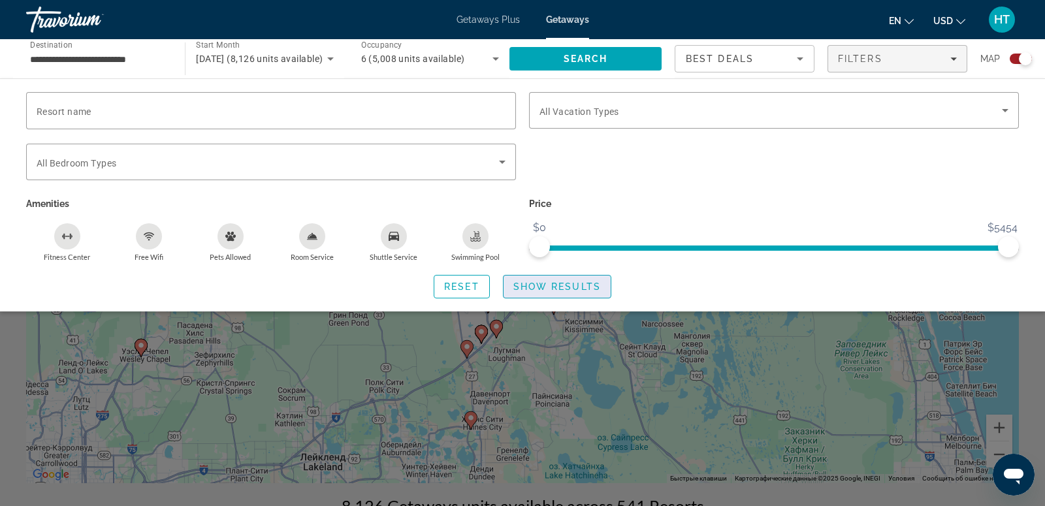
click at [544, 287] on span "Show Results" at bounding box center [556, 286] width 87 height 10
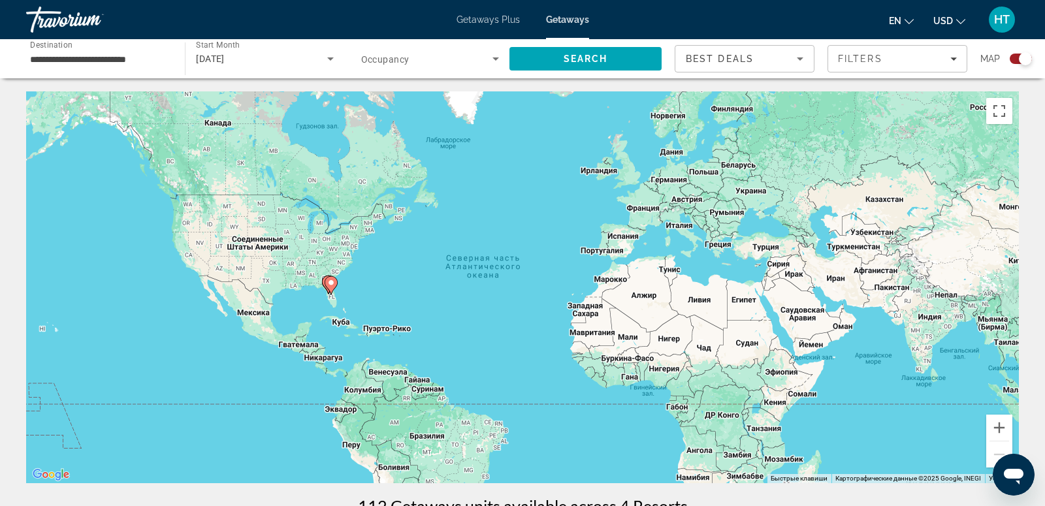
click at [326, 286] on icon "Main content" at bounding box center [331, 285] width 12 height 17
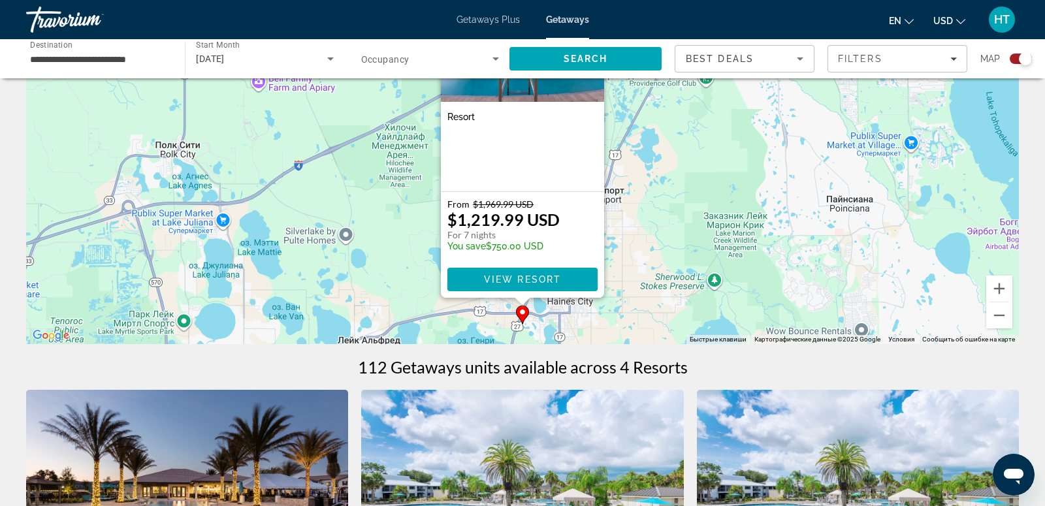
scroll to position [148, 0]
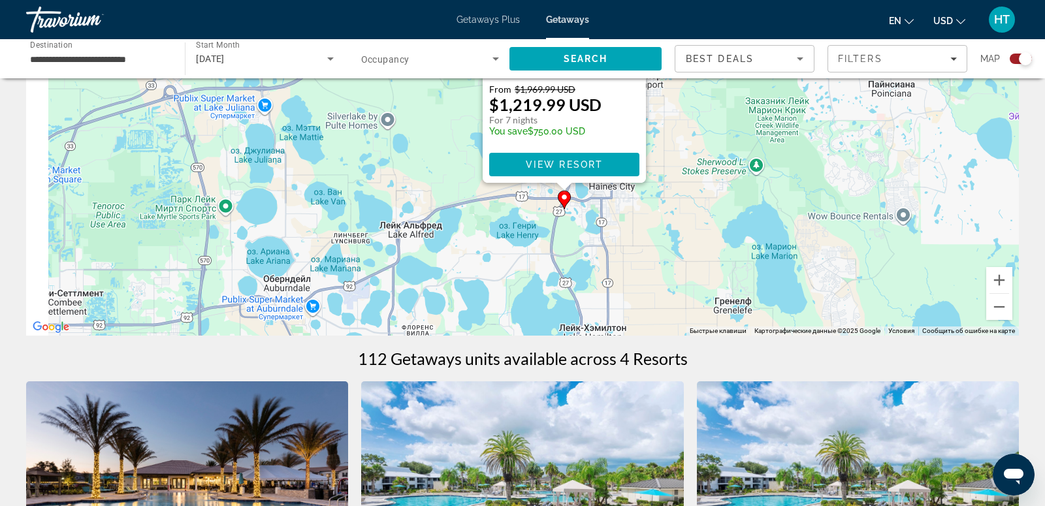
drag, startPoint x: 684, startPoint y: 258, endPoint x: 733, endPoint y: 144, distance: 124.6
click at [733, 144] on div "Чтобы активировать перетаскивание с помощью клавиатуры, нажмите Alt + Ввод. Пос…" at bounding box center [522, 140] width 992 height 392
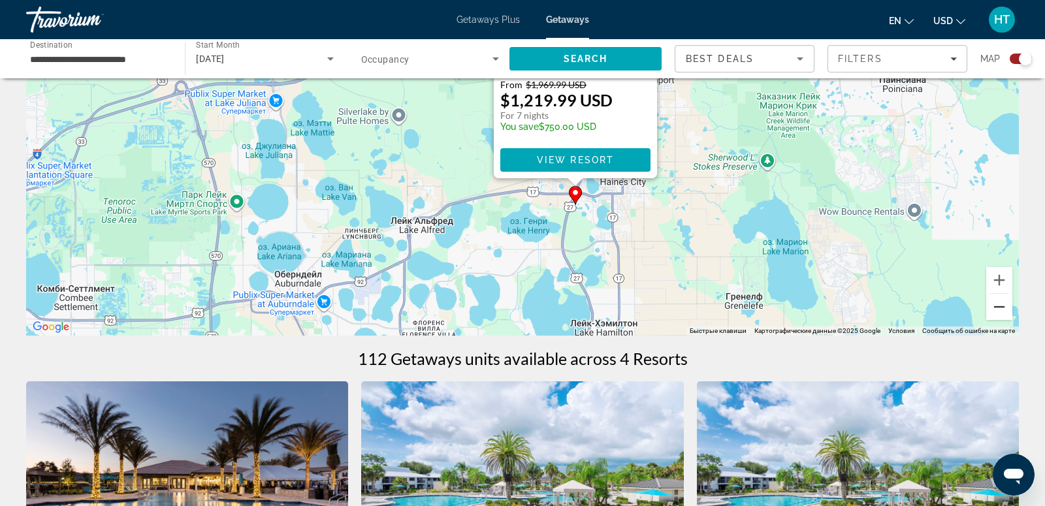
click at [999, 309] on button "Уменьшить" at bounding box center [999, 307] width 26 height 26
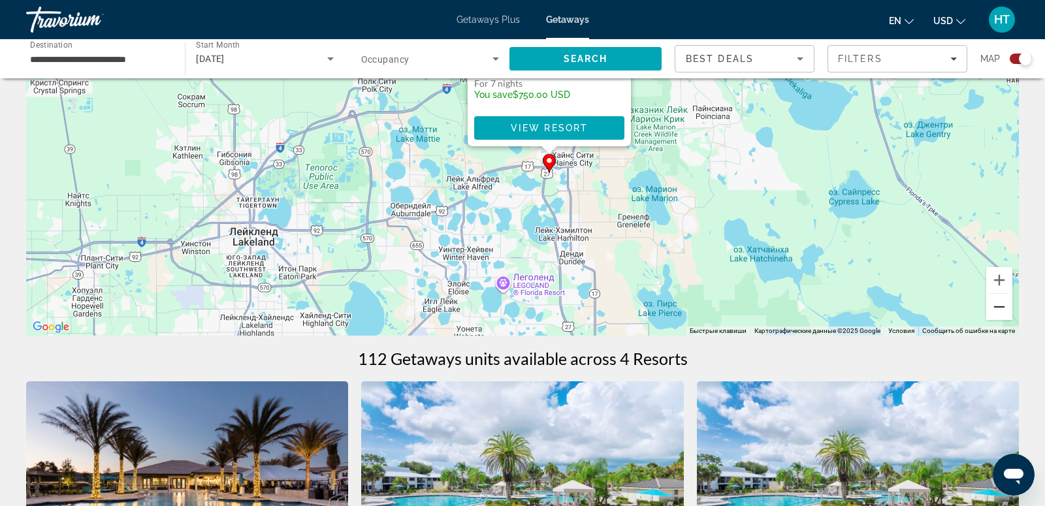
click at [999, 310] on button "Уменьшить" at bounding box center [999, 307] width 26 height 26
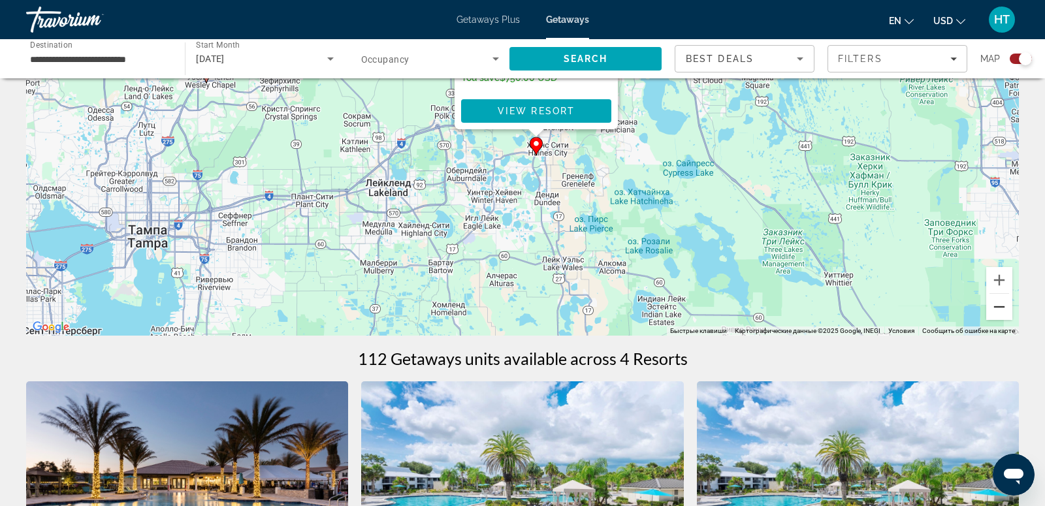
click at [999, 309] on button "Уменьшить" at bounding box center [999, 307] width 26 height 26
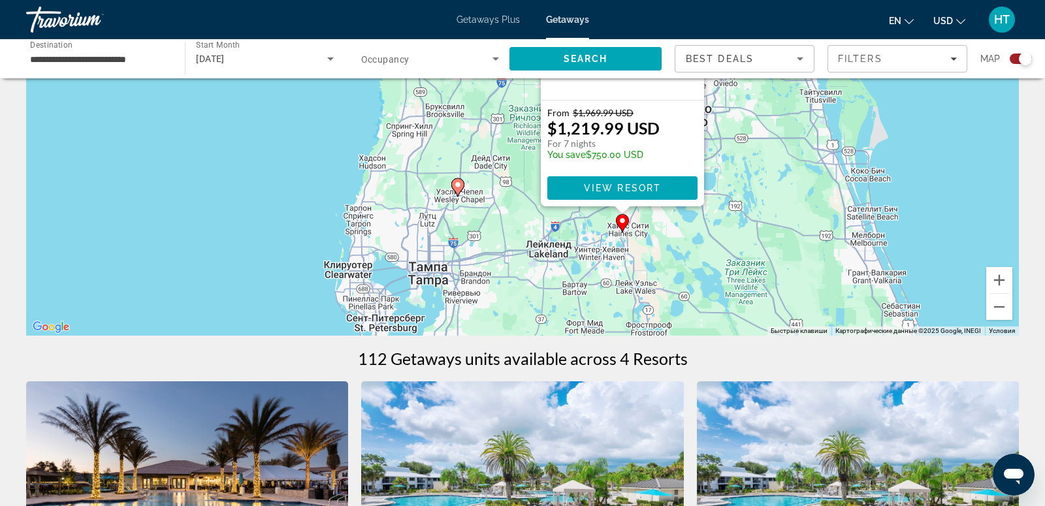
drag, startPoint x: 577, startPoint y: 187, endPoint x: 665, endPoint y: 298, distance: 141.2
click at [667, 296] on div "Чтобы активировать перетаскивание с помощью клавиатуры, нажмите Alt + Ввод. Пос…" at bounding box center [522, 140] width 992 height 392
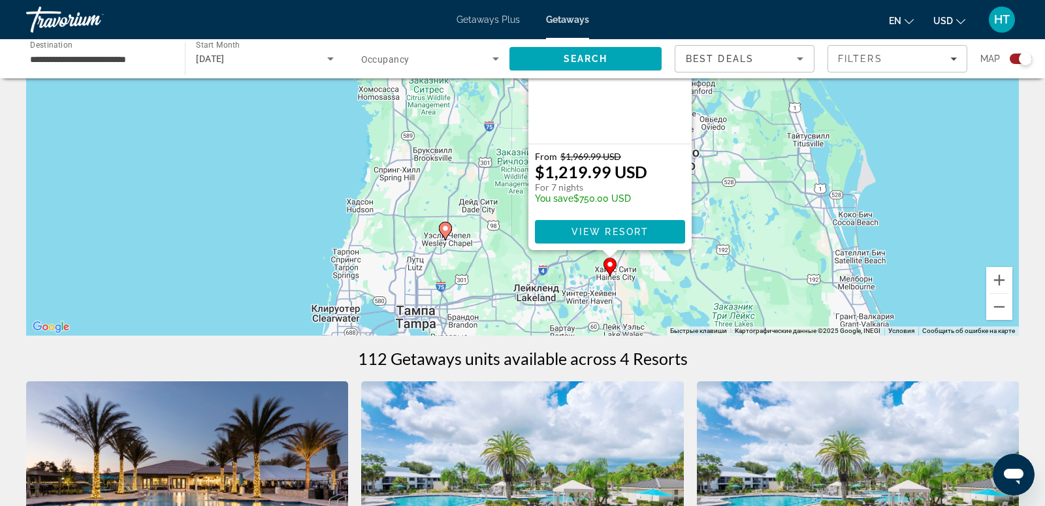
click at [718, 198] on div "Чтобы активировать перетаскивание с помощью клавиатуры, нажмите Alt + Ввод. Пос…" at bounding box center [522, 140] width 992 height 392
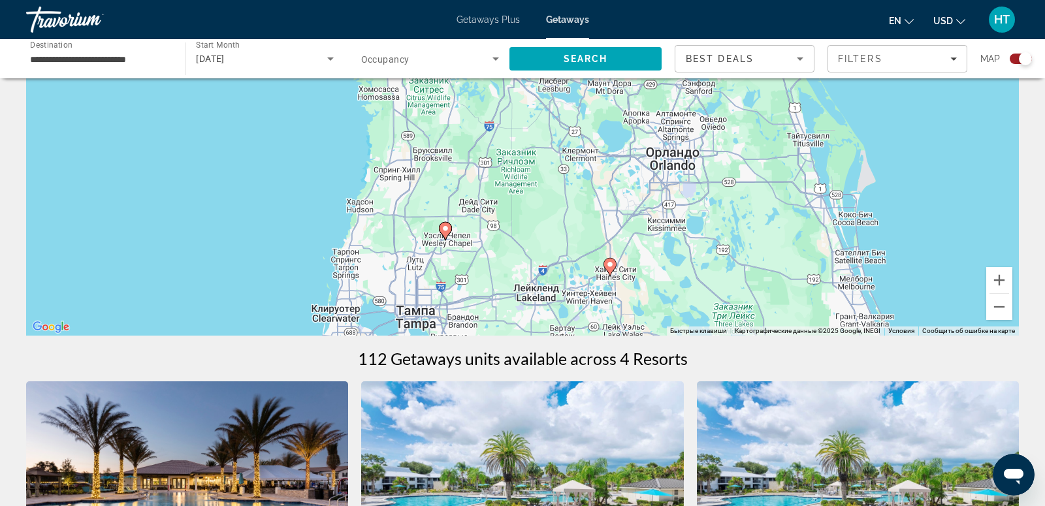
click at [612, 265] on image "Main content" at bounding box center [610, 264] width 8 height 8
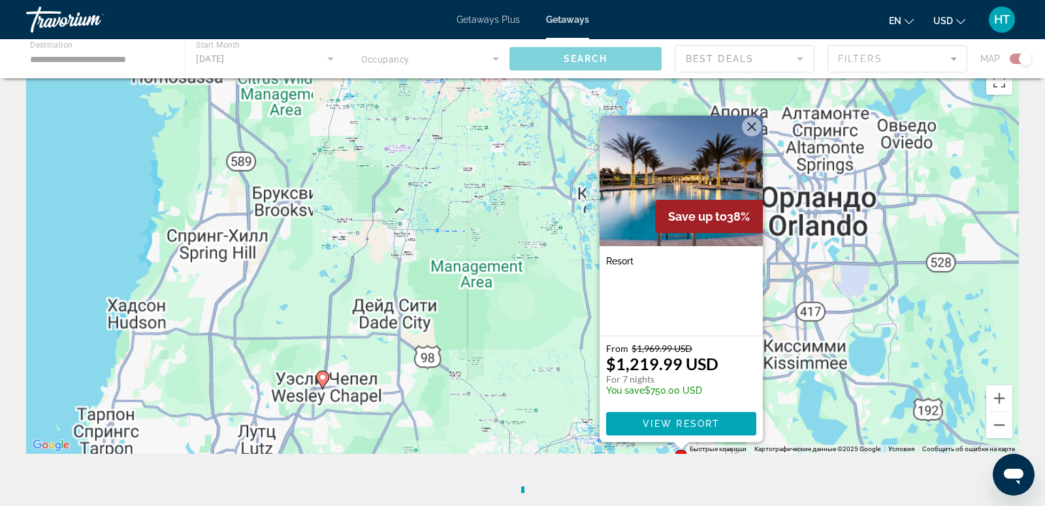
scroll to position [0, 0]
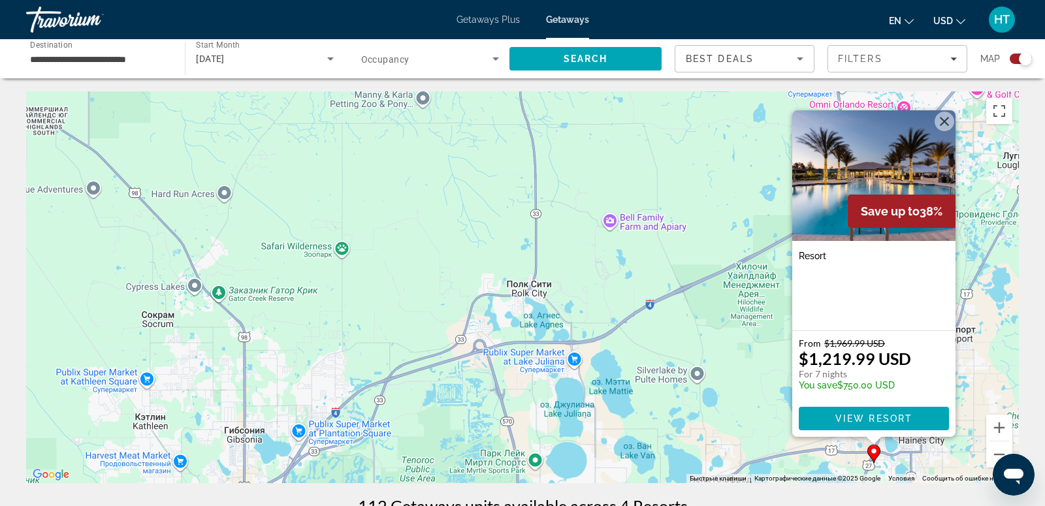
drag, startPoint x: 750, startPoint y: 309, endPoint x: 539, endPoint y: 279, distance: 212.9
click at [540, 280] on div "Чтобы активировать перетаскивание с помощью клавиатуры, нажмите Alt + Ввод. Пос…" at bounding box center [522, 287] width 992 height 392
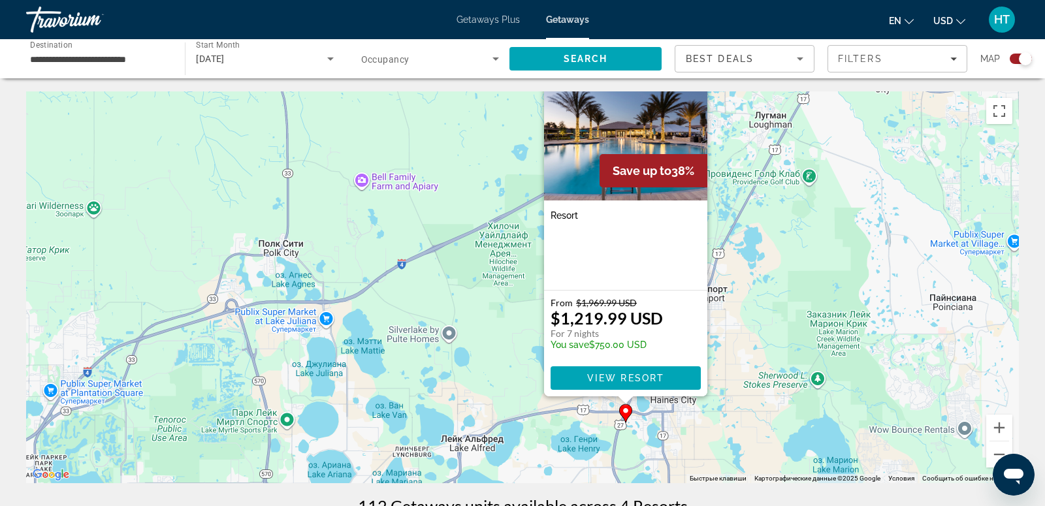
drag, startPoint x: 443, startPoint y: 287, endPoint x: 375, endPoint y: 274, distance: 69.1
click at [375, 274] on div "Чтобы активировать перетаскивание с помощью клавиатуры, нажмите Alt + Ввод. Пос…" at bounding box center [522, 287] width 992 height 392
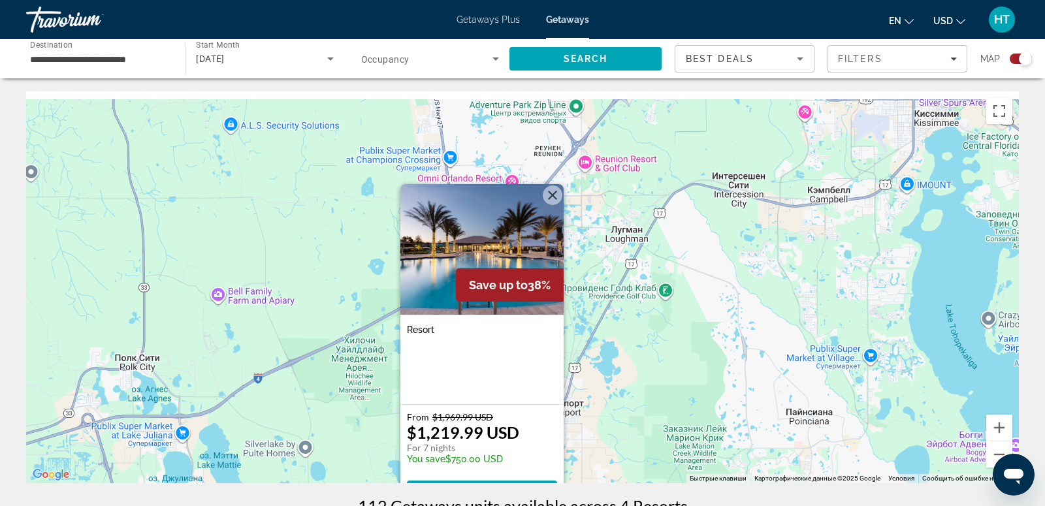
drag, startPoint x: 742, startPoint y: 277, endPoint x: 627, endPoint y: 427, distance: 189.5
click at [627, 428] on div "Чтобы активировать перетаскивание с помощью клавиатуры, нажмите Alt + Ввод. Пос…" at bounding box center [522, 287] width 992 height 392
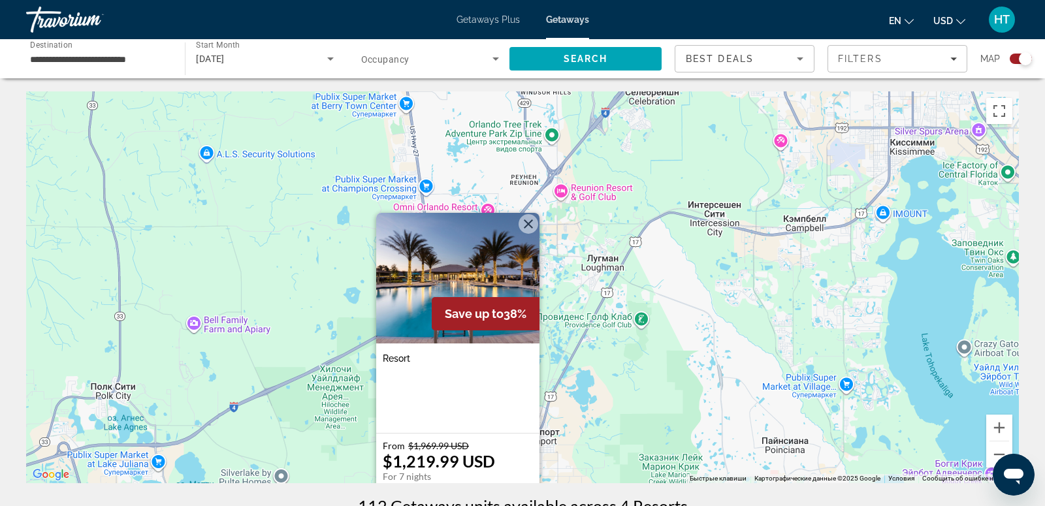
click at [644, 296] on div "Чтобы активировать перетаскивание с помощью клавиатуры, нажмите Alt + Ввод. Пос…" at bounding box center [522, 287] width 992 height 392
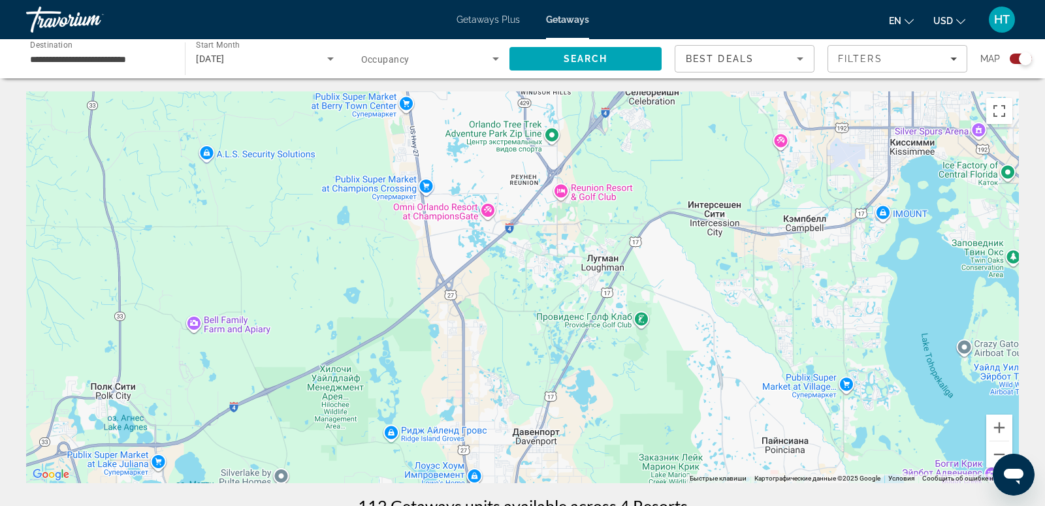
click at [554, 247] on div "Чтобы активировать перетаскивание с помощью клавиатуры, нажмите Alt + Ввод. Пос…" at bounding box center [522, 287] width 992 height 392
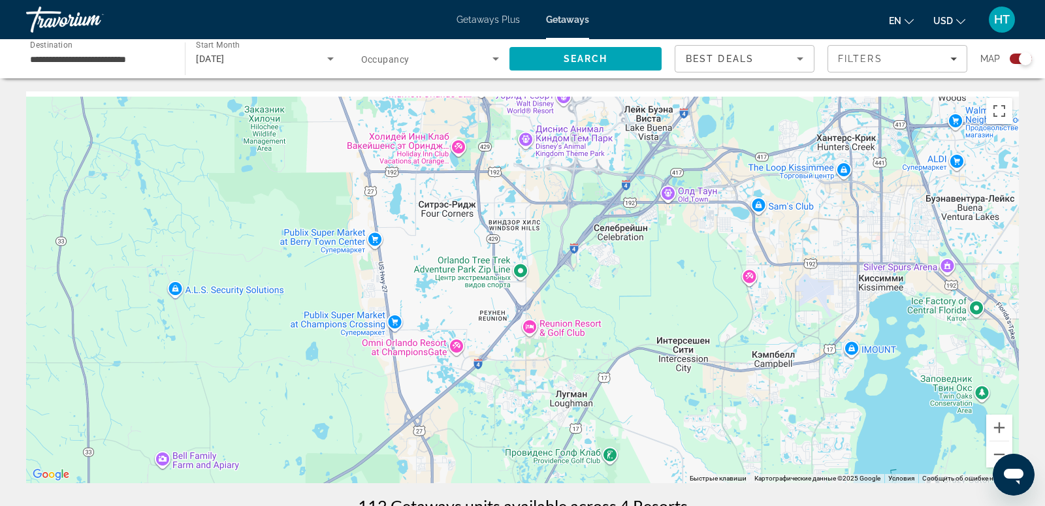
drag, startPoint x: 554, startPoint y: 247, endPoint x: 484, endPoint y: 518, distance: 280.4
click at [484, 505] on html "**********" at bounding box center [522, 253] width 1045 height 506
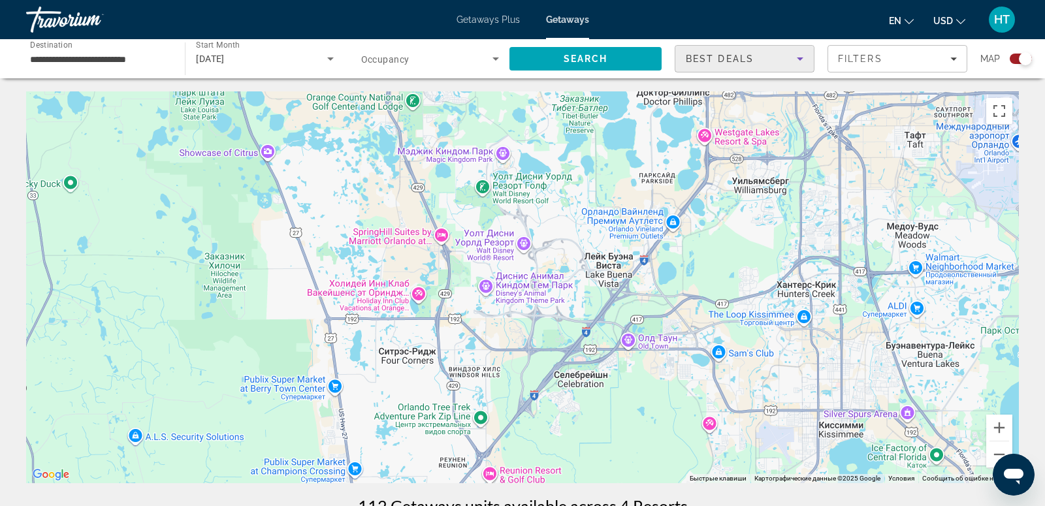
click at [736, 61] on span "Best Deals" at bounding box center [719, 59] width 68 height 10
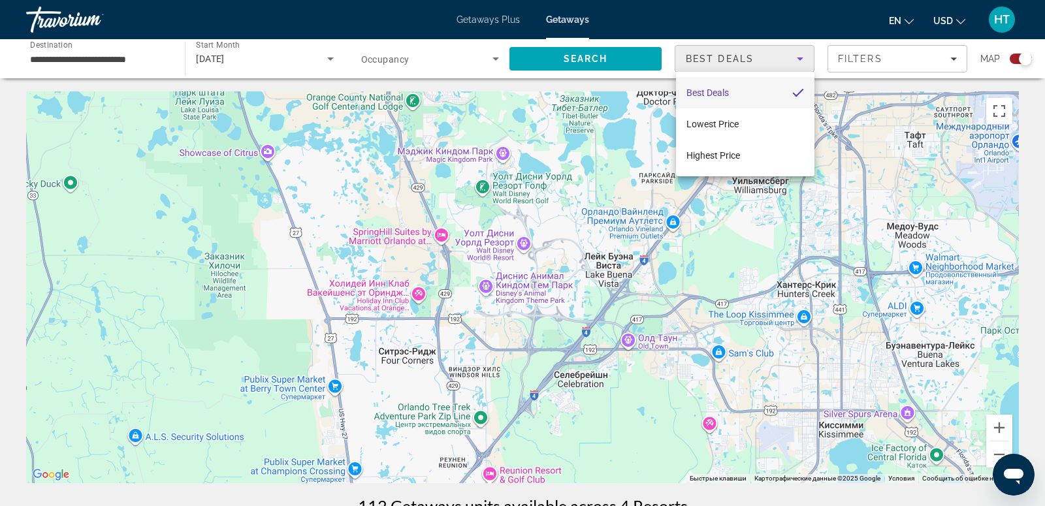
click at [850, 65] on div at bounding box center [522, 253] width 1045 height 506
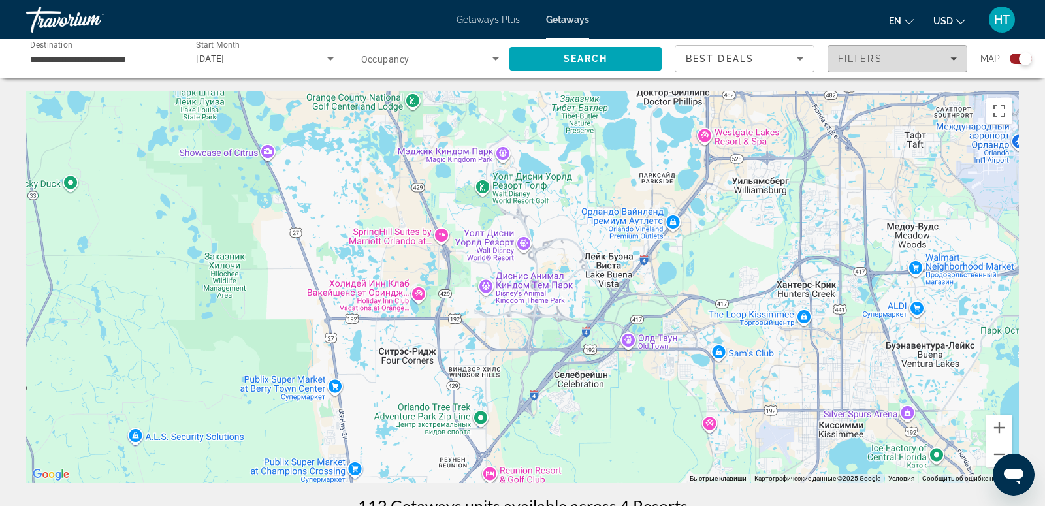
click at [850, 65] on span "Filters" at bounding box center [897, 58] width 138 height 31
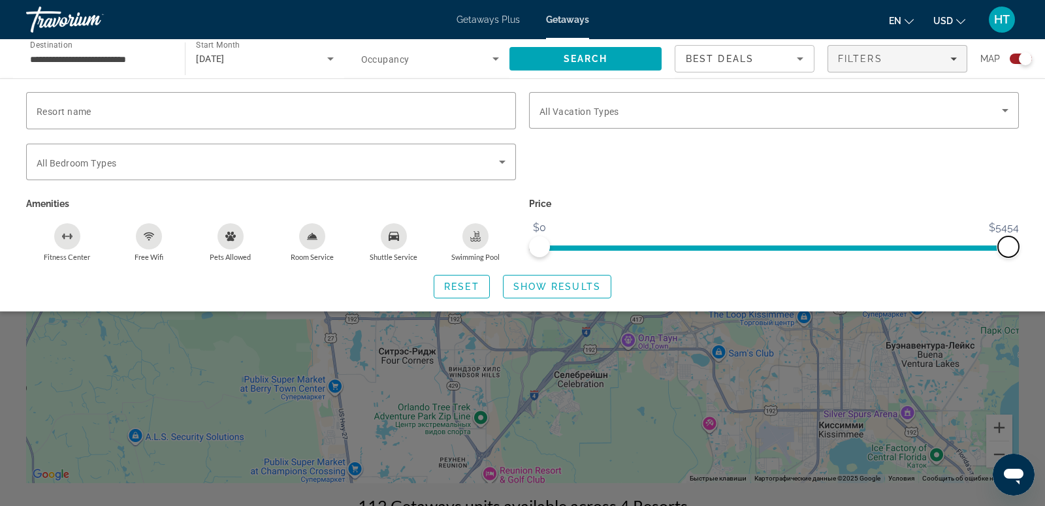
drag, startPoint x: 1011, startPoint y: 248, endPoint x: 1039, endPoint y: 210, distance: 48.0
click at [1039, 210] on div "Resort name Vacation Types All Vacation Types Bedroom Types All Bedroom Types A…" at bounding box center [522, 195] width 1045 height 206
click at [558, 289] on span "Show Results" at bounding box center [556, 286] width 87 height 10
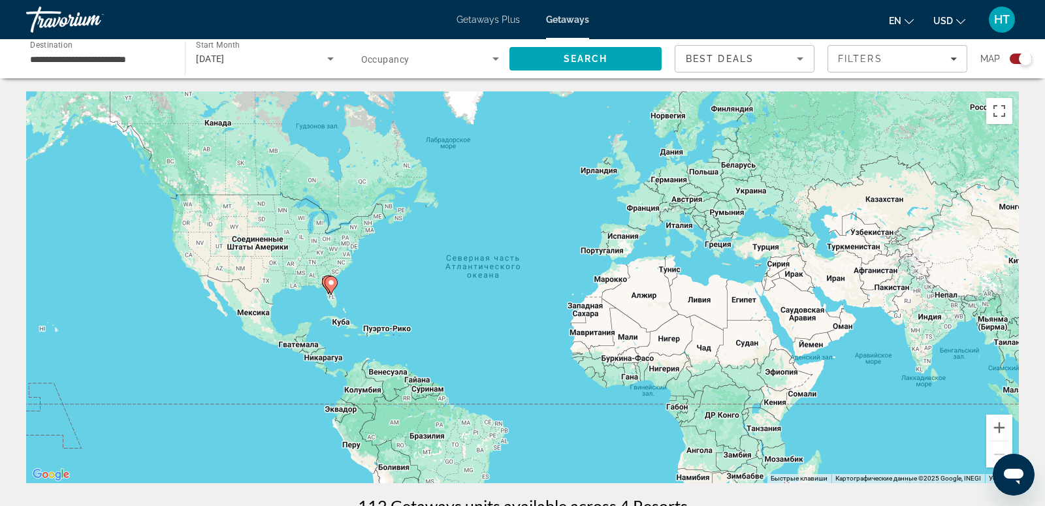
click at [332, 281] on image "Main content" at bounding box center [331, 283] width 8 height 8
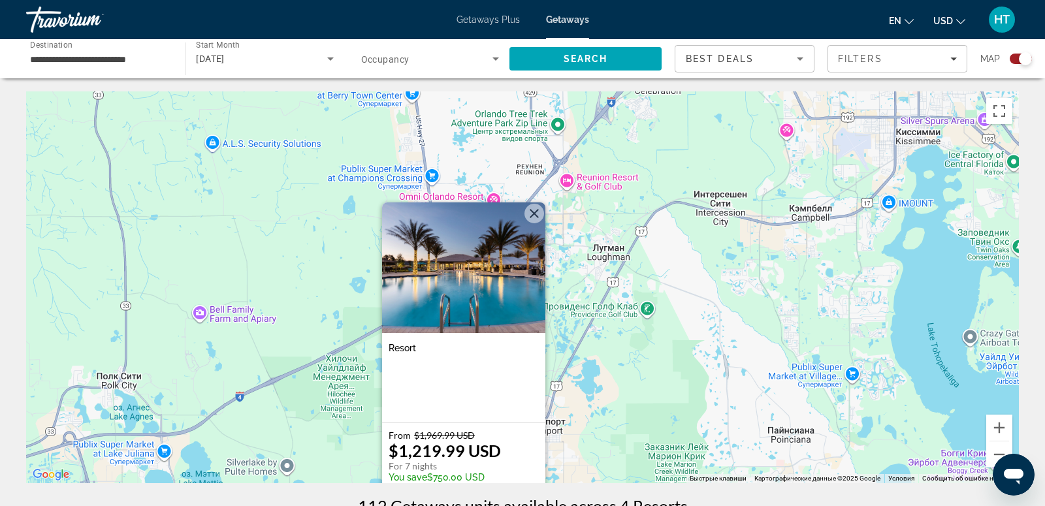
drag, startPoint x: 682, startPoint y: 281, endPoint x: 607, endPoint y: 407, distance: 146.7
click at [607, 407] on div "Чтобы активировать перетаскивание с помощью клавиатуры, нажмите Alt + Ввод. Пос…" at bounding box center [522, 287] width 992 height 392
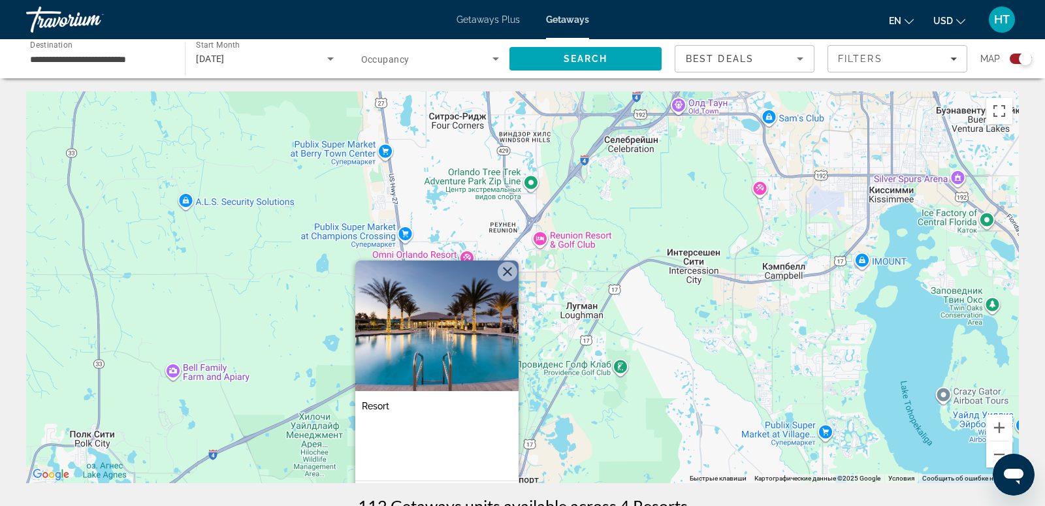
click at [509, 276] on button "Закрыть" at bounding box center [507, 272] width 20 height 20
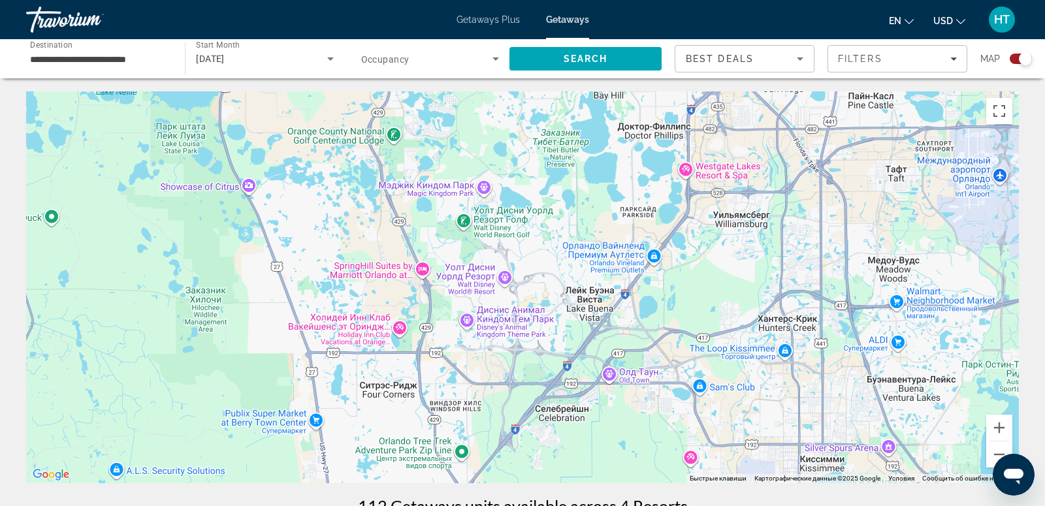
drag, startPoint x: 682, startPoint y: 168, endPoint x: 612, endPoint y: 439, distance: 280.0
click at [612, 439] on div "Чтобы активировать перетаскивание с помощью клавиатуры, нажмите Alt + Ввод. Пос…" at bounding box center [522, 287] width 992 height 392
click at [306, 57] on div "[DATE]" at bounding box center [261, 59] width 131 height 16
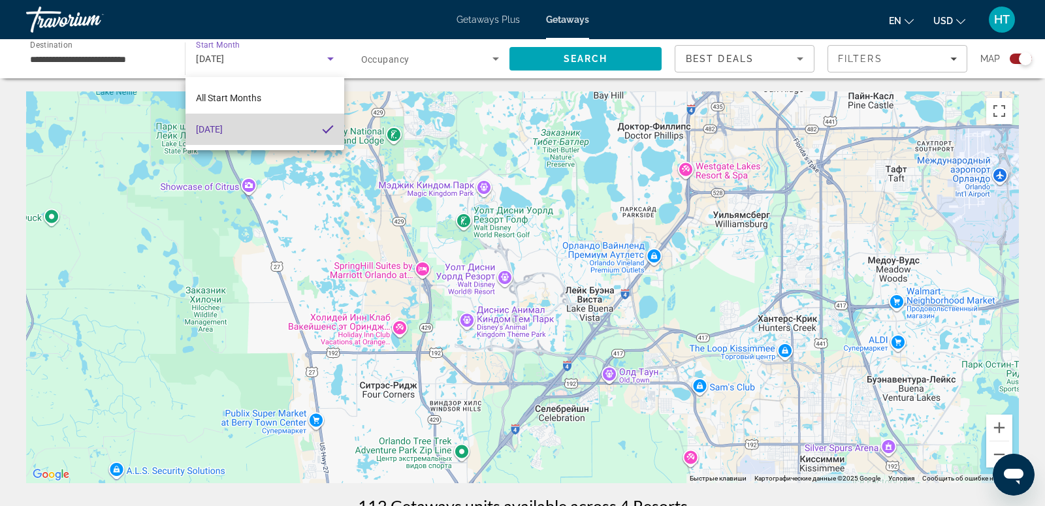
click at [281, 131] on mat-option "[DATE]" at bounding box center [264, 129] width 159 height 31
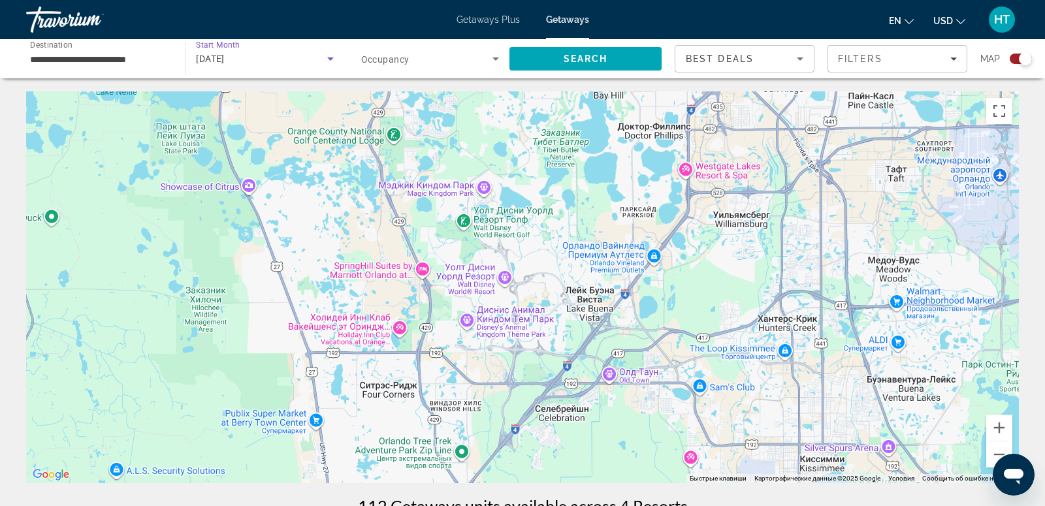
click at [424, 56] on span "Search widget" at bounding box center [426, 59] width 131 height 16
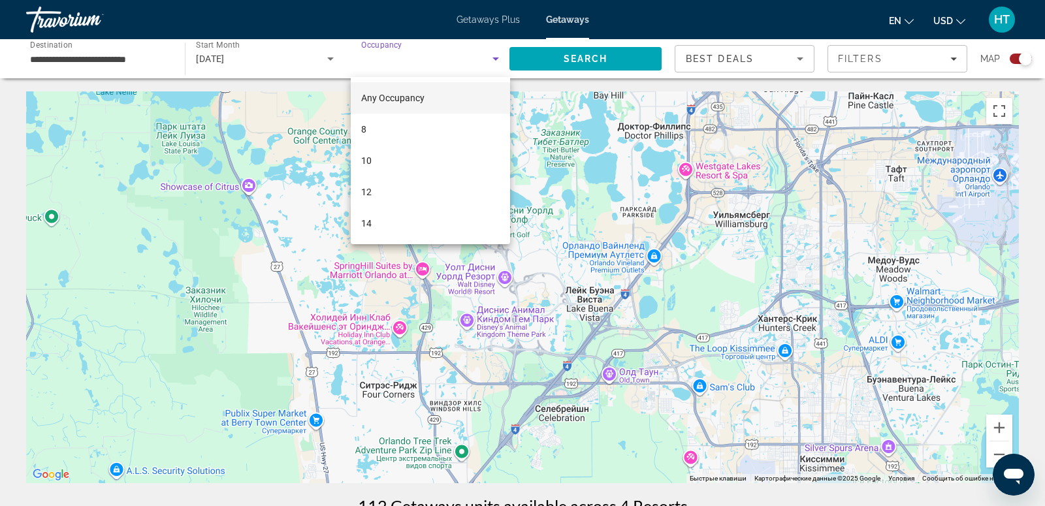
click at [426, 59] on div at bounding box center [522, 253] width 1045 height 506
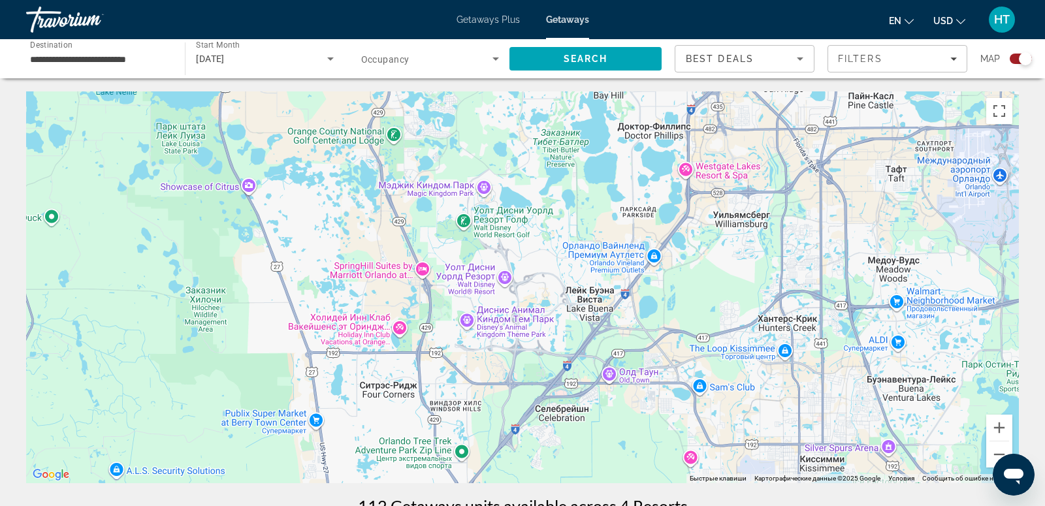
click at [493, 55] on icon "Search widget" at bounding box center [496, 59] width 16 height 16
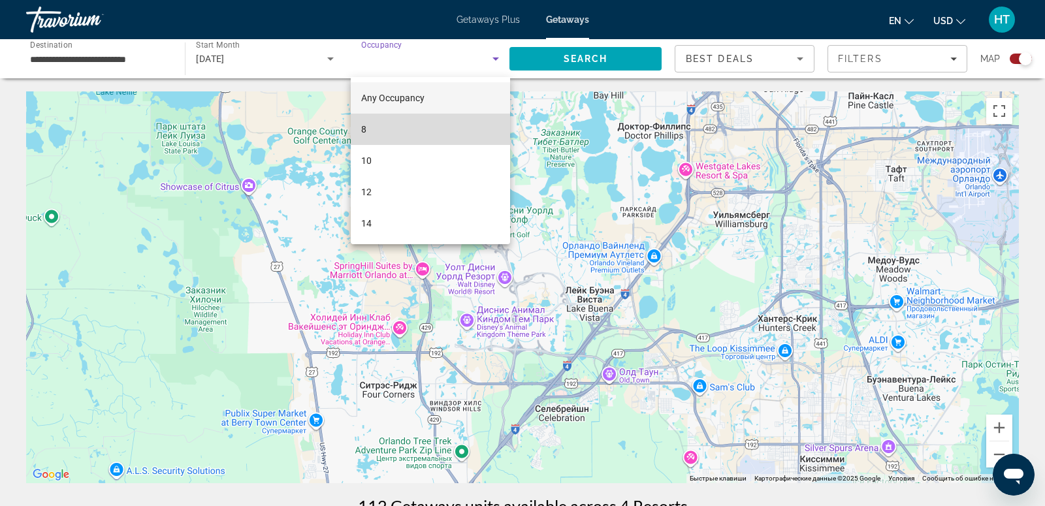
click at [433, 121] on mat-option "8" at bounding box center [430, 129] width 159 height 31
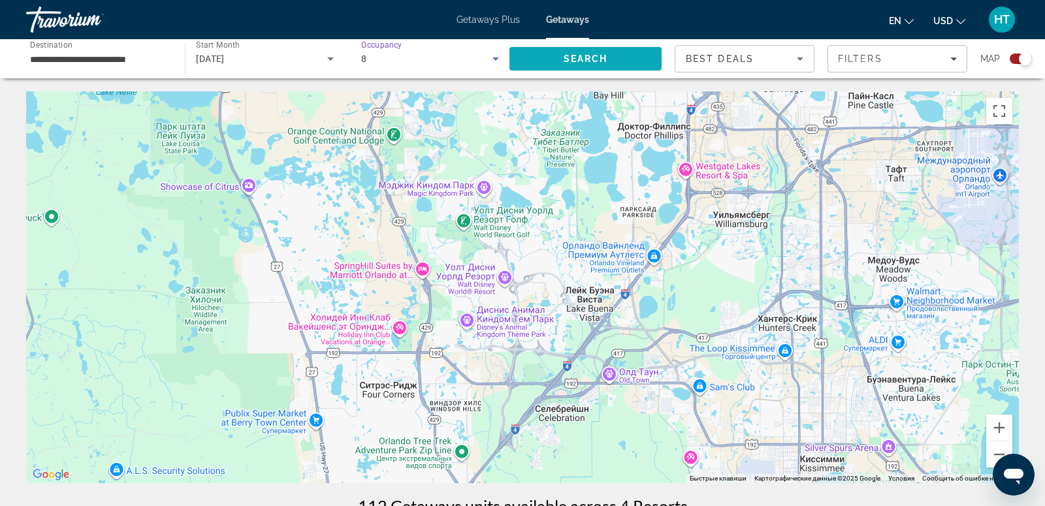
click at [604, 59] on span "Search" at bounding box center [585, 59] width 44 height 10
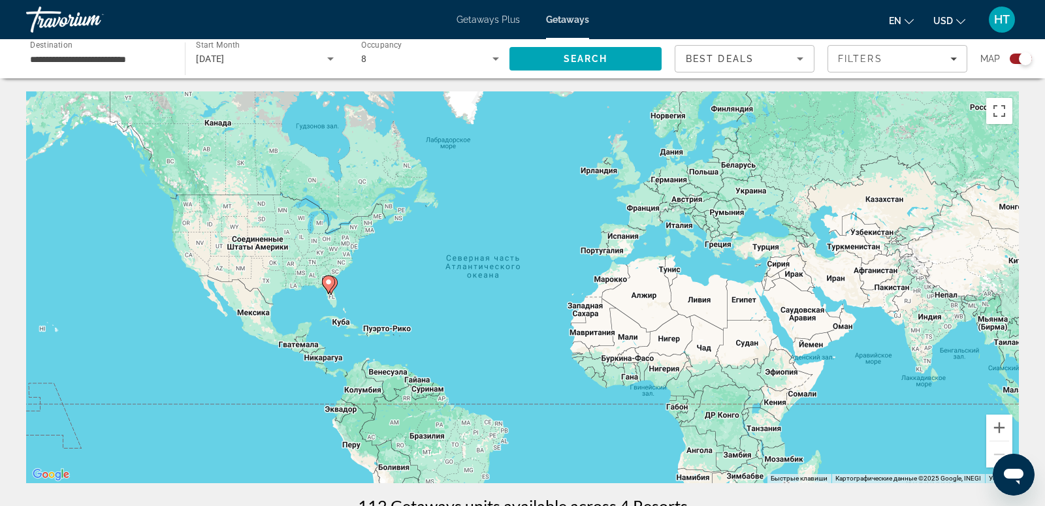
scroll to position [1, 0]
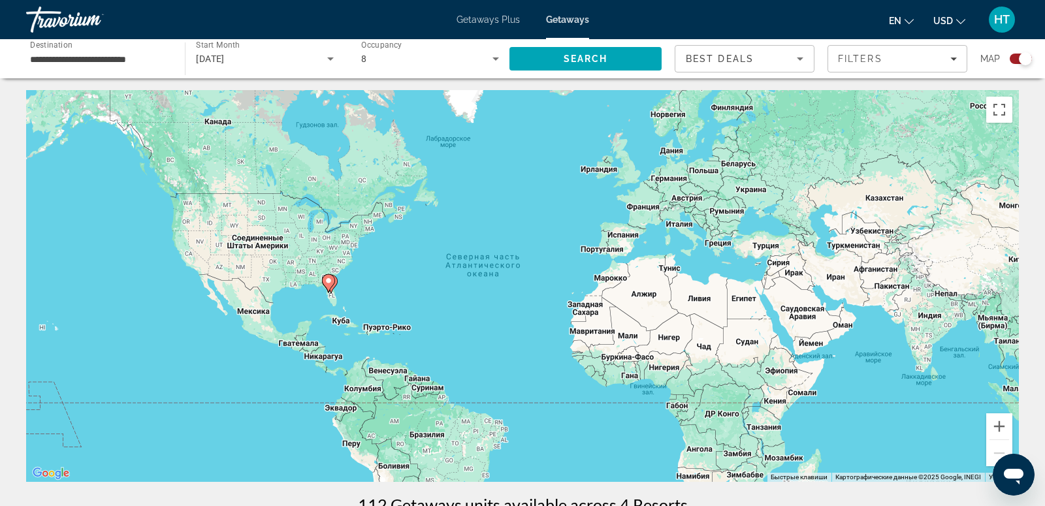
click at [331, 292] on gmp-advanced-marker "Main content" at bounding box center [328, 284] width 13 height 20
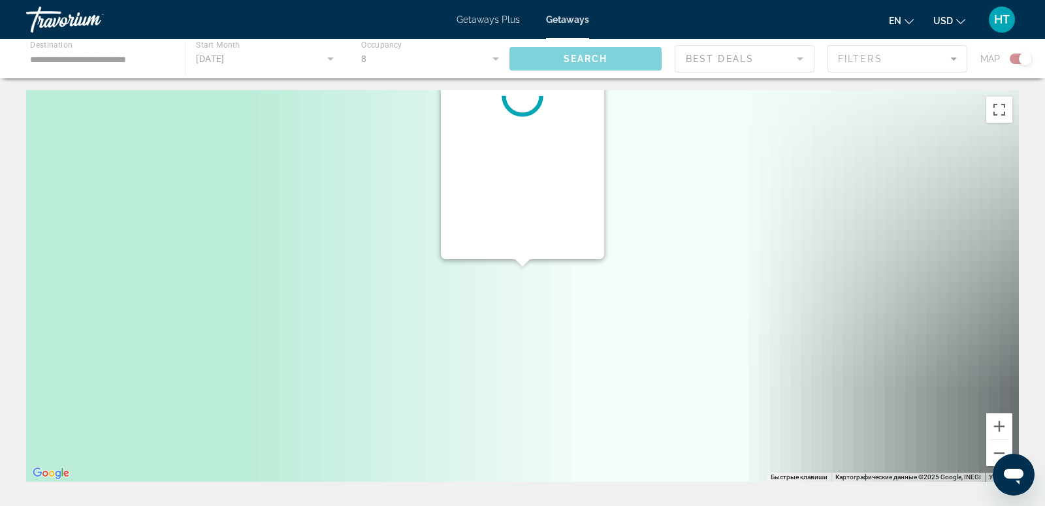
scroll to position [0, 0]
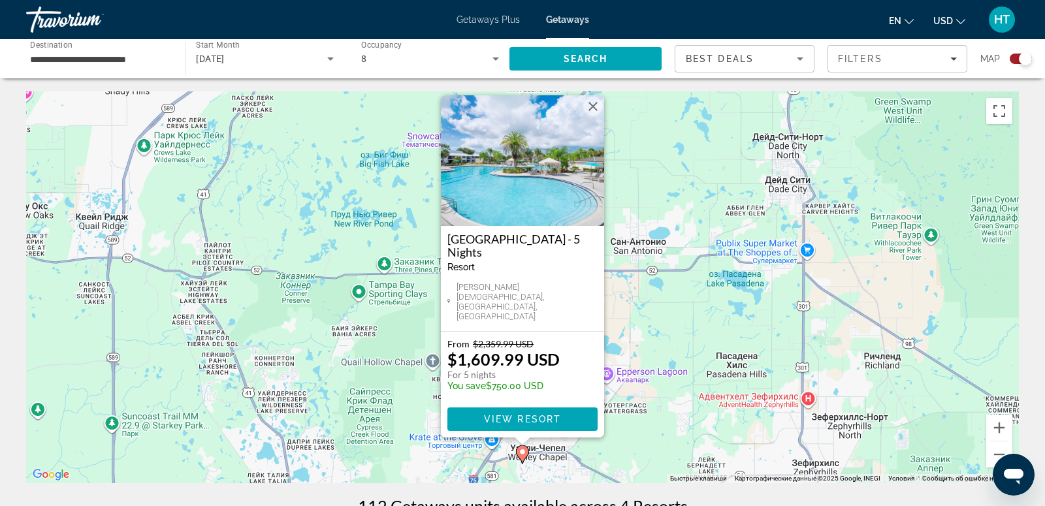
click at [671, 256] on div "Чтобы активировать перетаскивание с помощью клавиатуры, нажмите Alt + Ввод. Пос…" at bounding box center [522, 287] width 992 height 392
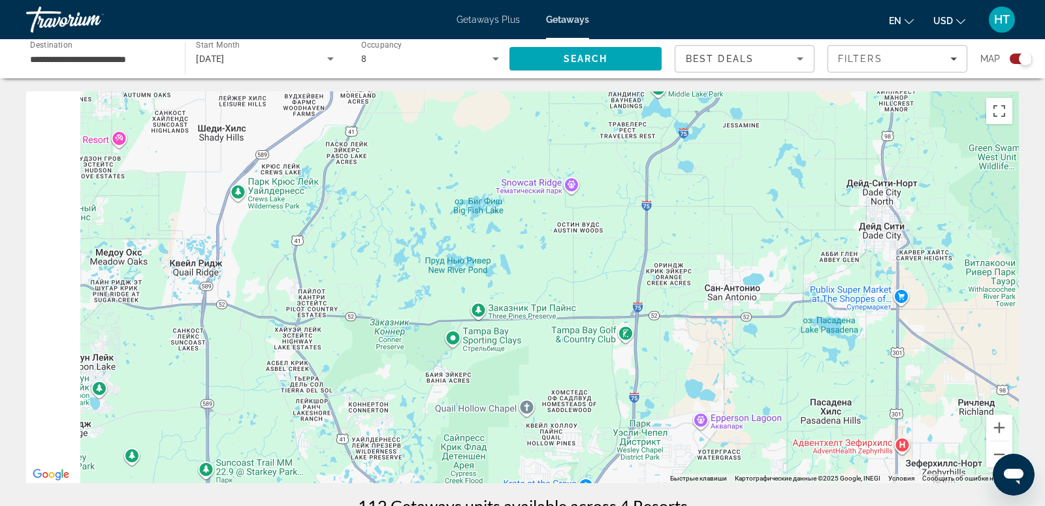
drag, startPoint x: 683, startPoint y: 194, endPoint x: 872, endPoint y: 168, distance: 190.5
click at [871, 169] on div "Чтобы активировать перетаскивание с помощью клавиатуры, нажмите Alt + Ввод. Пос…" at bounding box center [522, 287] width 992 height 392
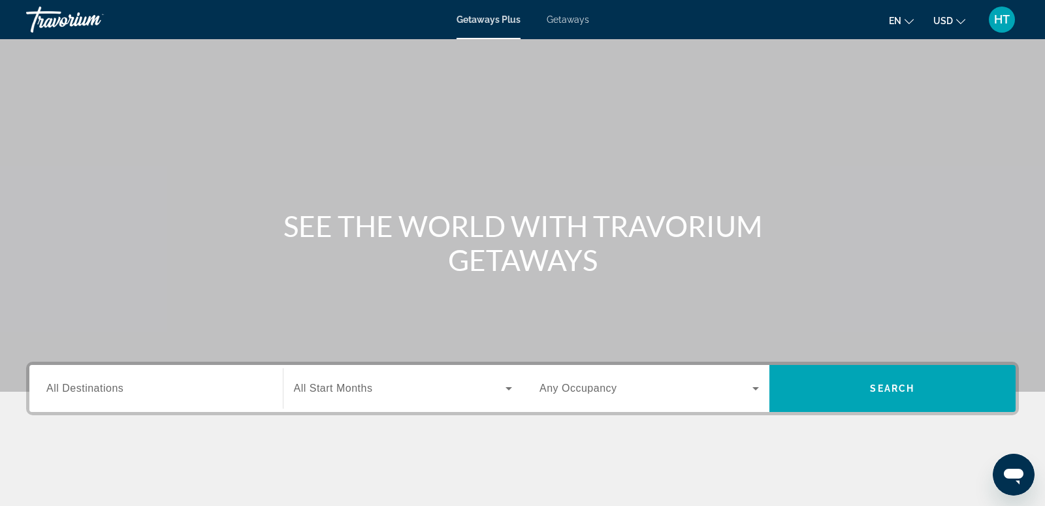
click at [133, 385] on input "Destination All Destinations" at bounding box center [155, 389] width 219 height 16
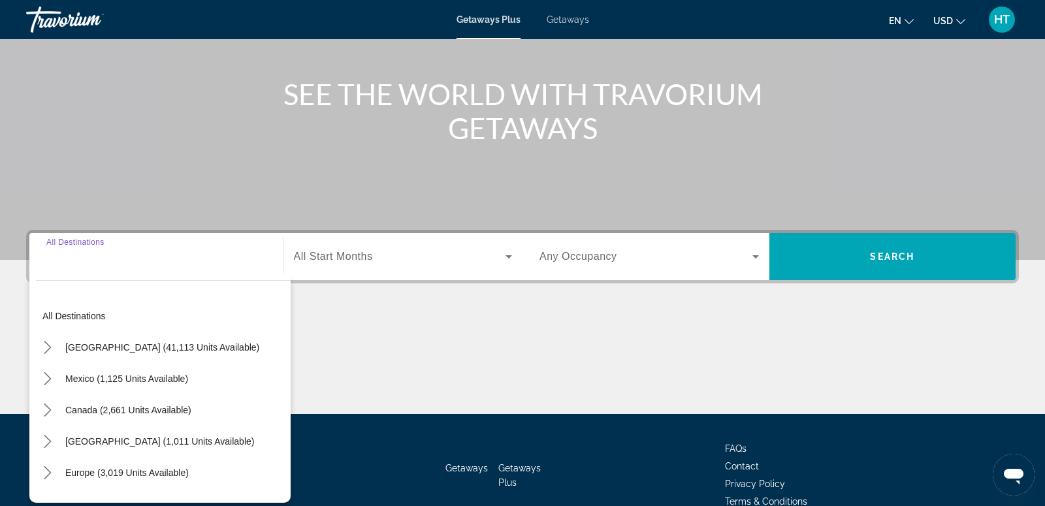
scroll to position [199, 0]
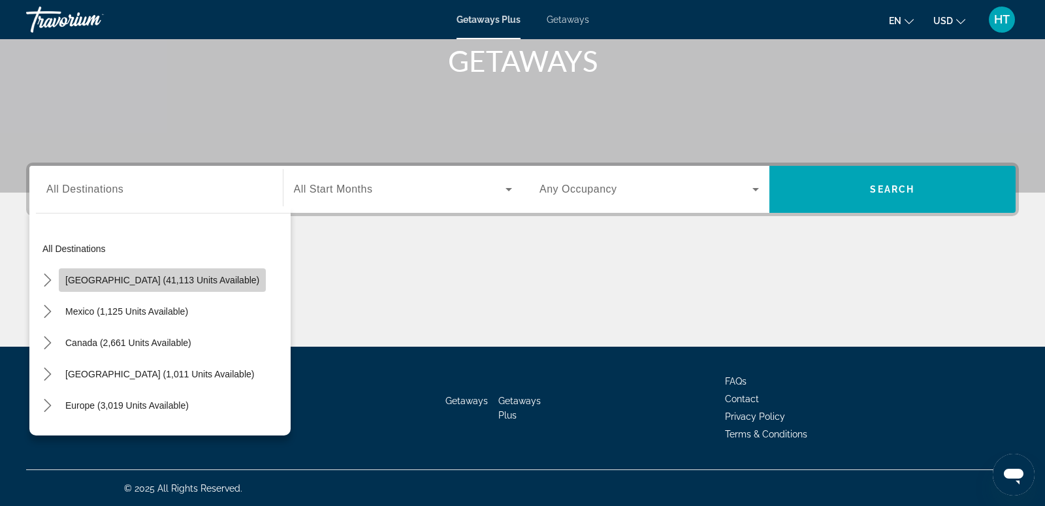
click at [168, 280] on span "[GEOGRAPHIC_DATA] (41,113 units available)" at bounding box center [162, 280] width 194 height 10
type input "**********"
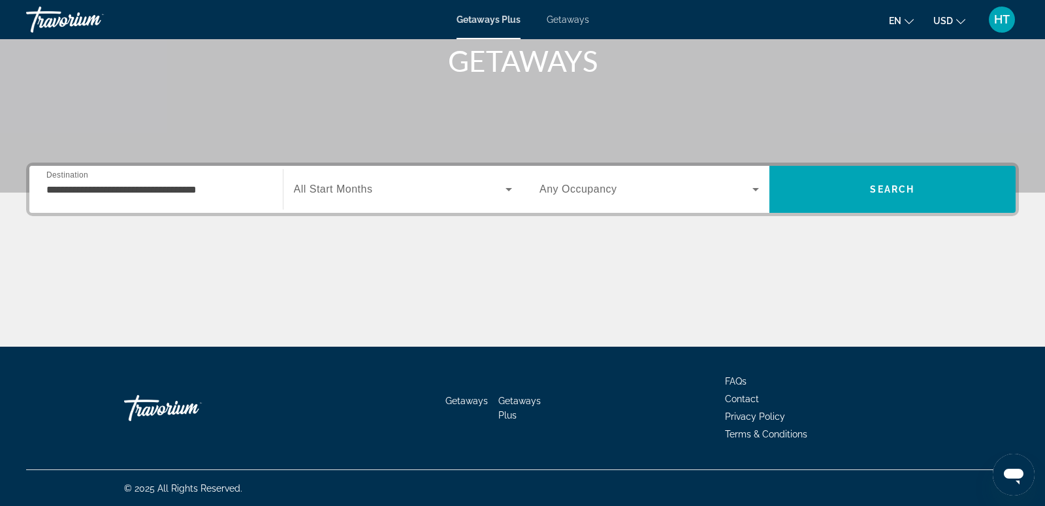
click at [435, 172] on div "Search widget" at bounding box center [403, 189] width 219 height 37
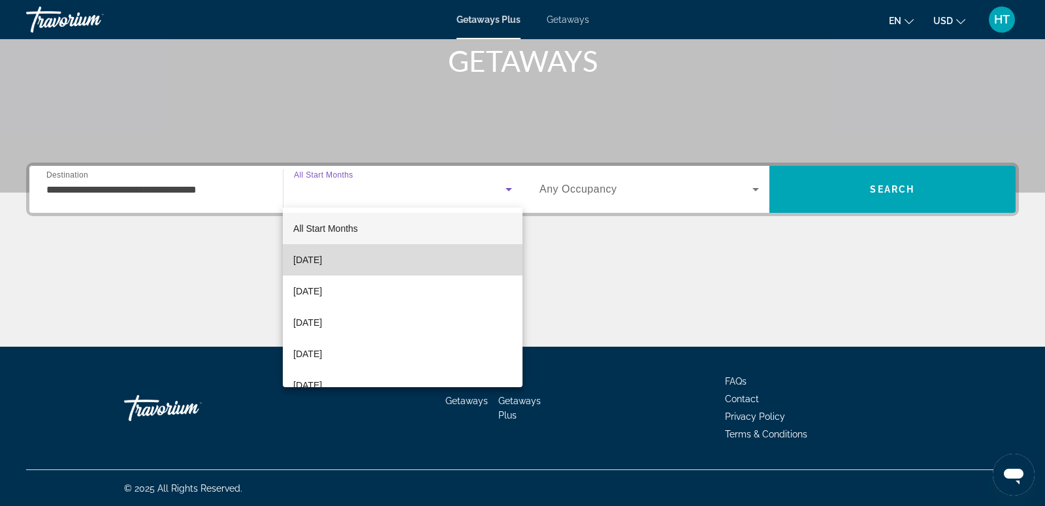
click at [370, 251] on mat-option "[DATE]" at bounding box center [403, 259] width 240 height 31
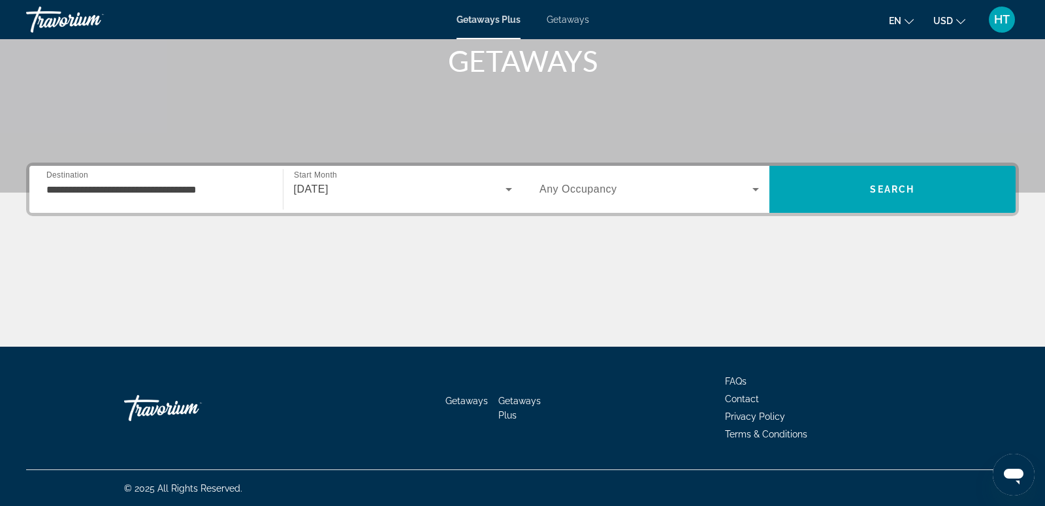
click at [611, 191] on span "Any Occupancy" at bounding box center [578, 188] width 78 height 11
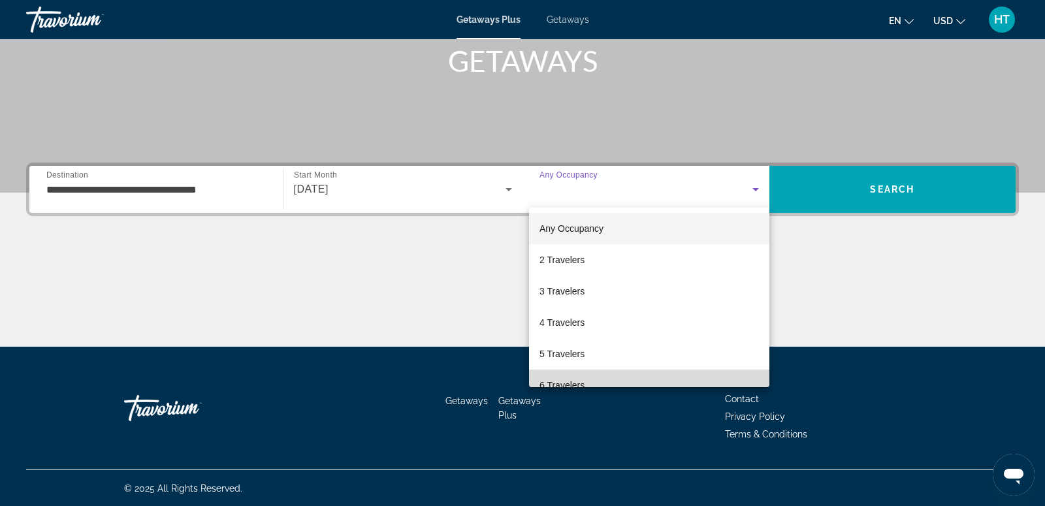
click at [577, 374] on mat-option "6 Travelers" at bounding box center [649, 385] width 240 height 31
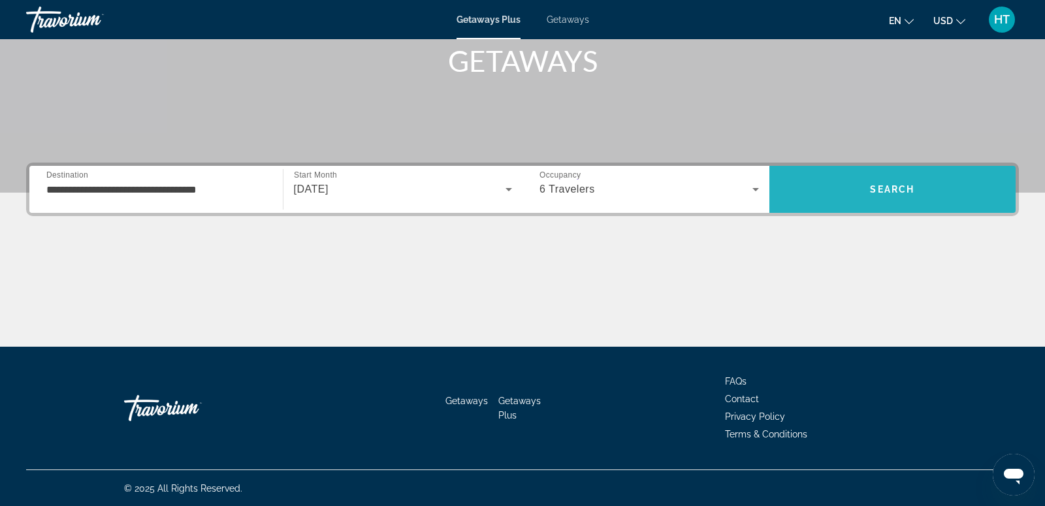
click at [879, 180] on span "Search" at bounding box center [892, 189] width 247 height 31
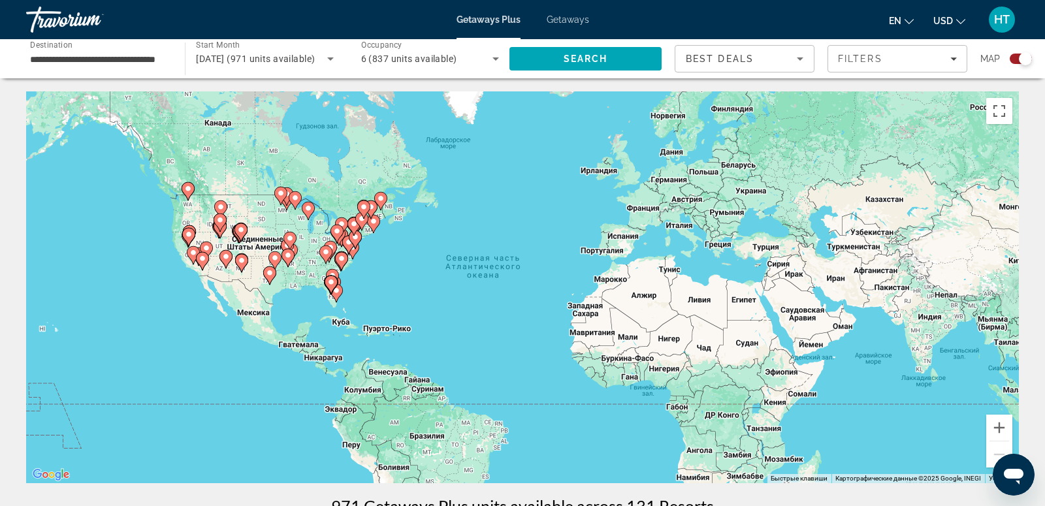
click at [338, 286] on gmp-advanced-marker "Main content" at bounding box center [331, 285] width 13 height 20
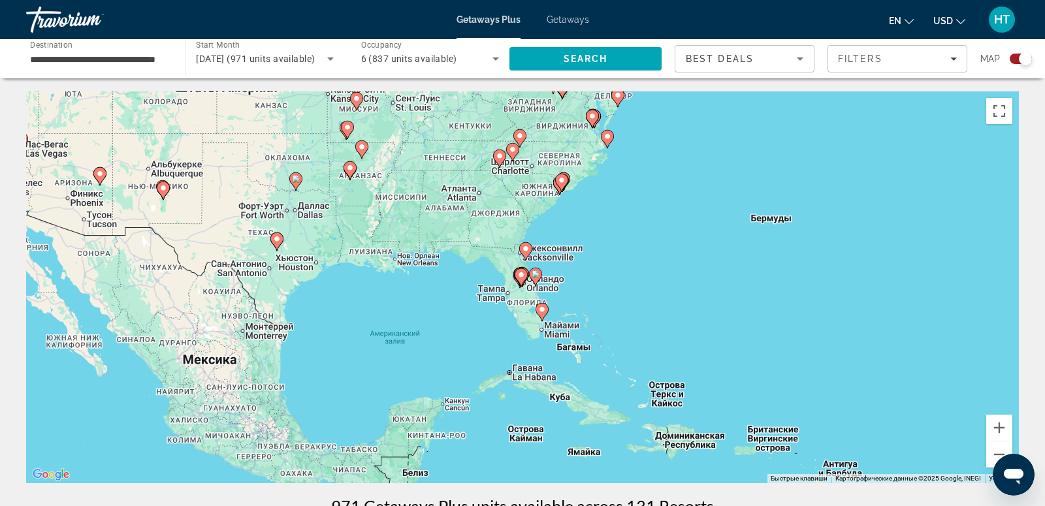
click at [520, 283] on icon "Main content" at bounding box center [521, 277] width 12 height 17
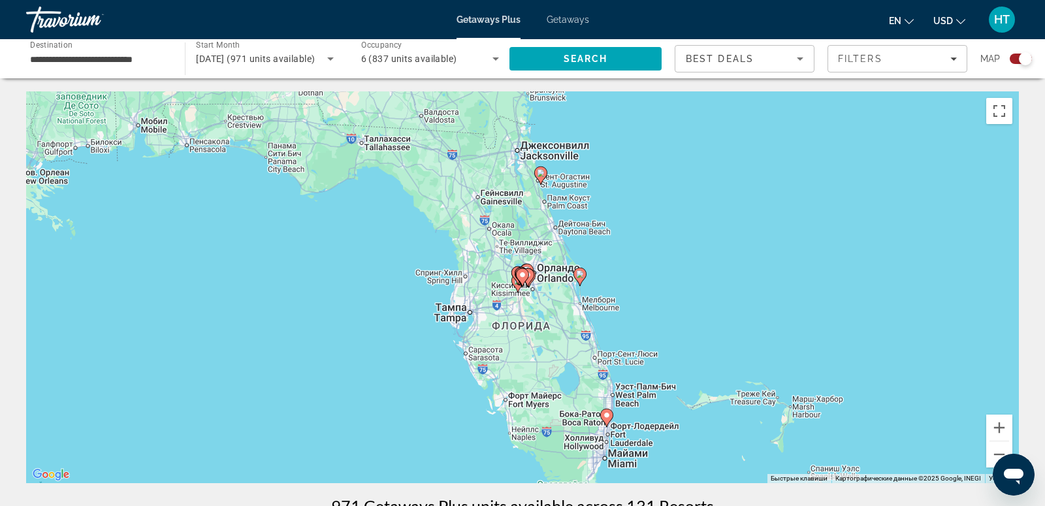
click at [520, 283] on icon "Main content" at bounding box center [522, 277] width 13 height 18
type input "**********"
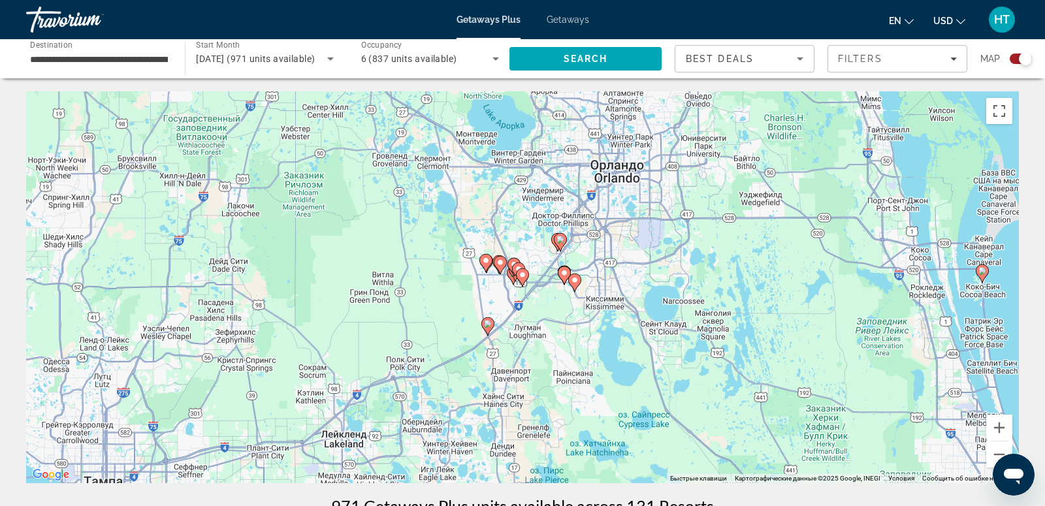
click at [515, 268] on image "Main content" at bounding box center [518, 269] width 8 height 8
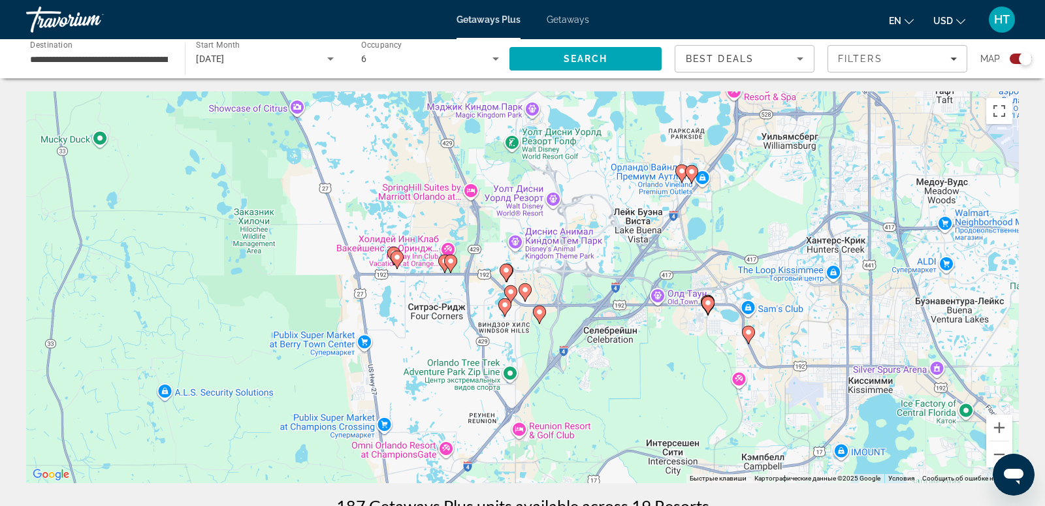
drag, startPoint x: 576, startPoint y: 428, endPoint x: 578, endPoint y: 260, distance: 168.4
click at [578, 260] on div "Чтобы активировать перетаскивание с помощью клавиатуры, нажмите Alt + Ввод. Пос…" at bounding box center [522, 287] width 992 height 392
click at [873, 73] on span "Filters" at bounding box center [897, 58] width 138 height 31
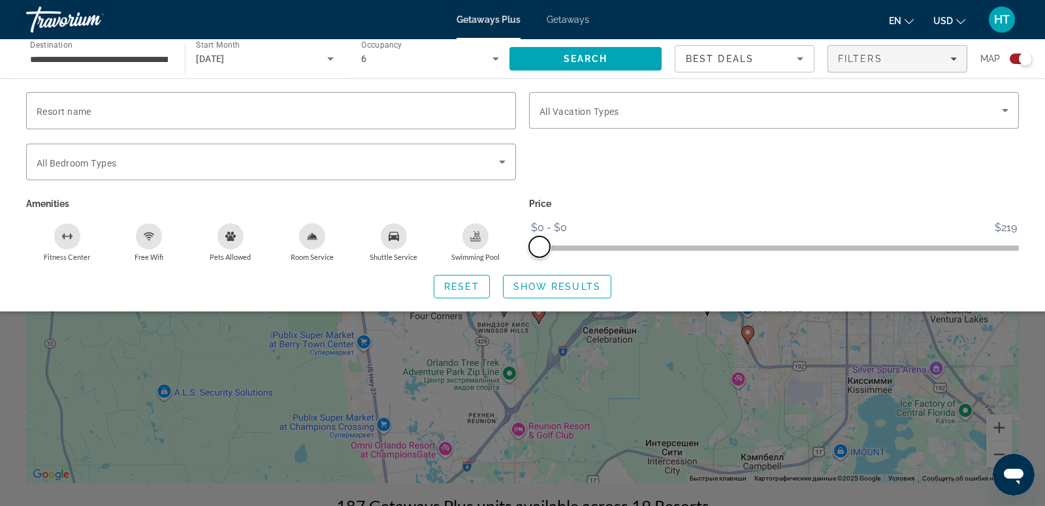
drag, startPoint x: 1005, startPoint y: 246, endPoint x: 531, endPoint y: 247, distance: 474.6
click at [531, 247] on span "ngx-slider-max" at bounding box center [539, 246] width 21 height 21
click at [548, 292] on span "Search widget" at bounding box center [556, 286] width 107 height 31
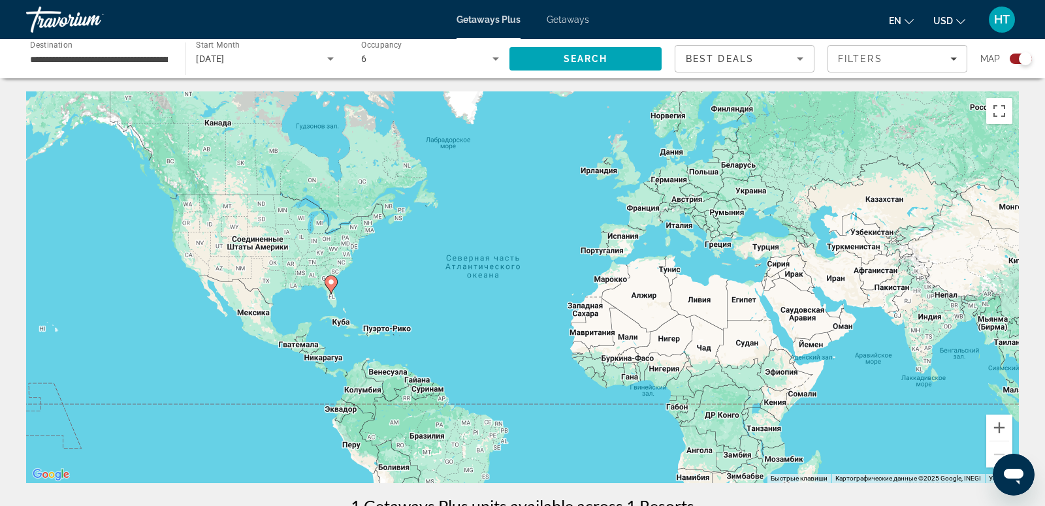
click at [330, 291] on icon "Main content" at bounding box center [331, 284] width 12 height 17
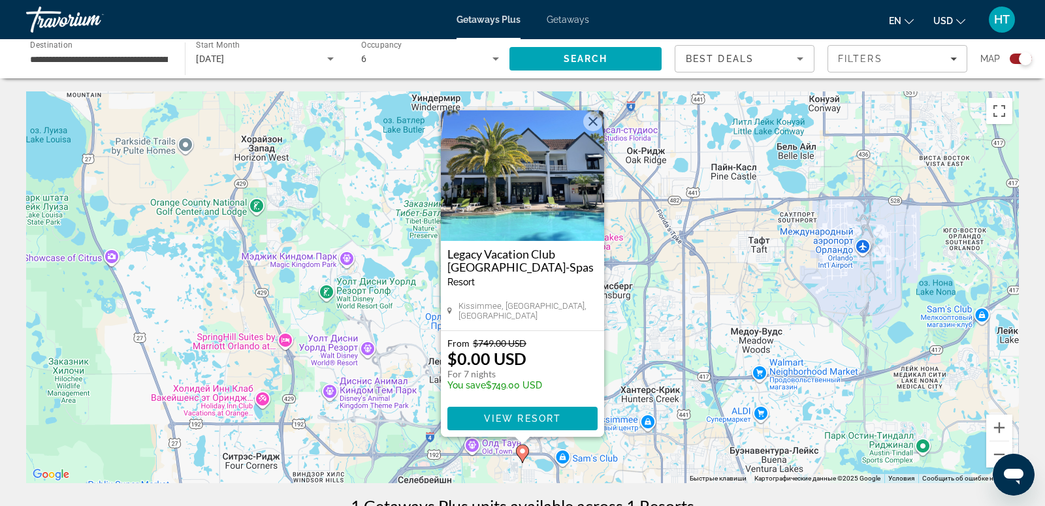
click at [592, 125] on button "Закрыть" at bounding box center [593, 122] width 20 height 20
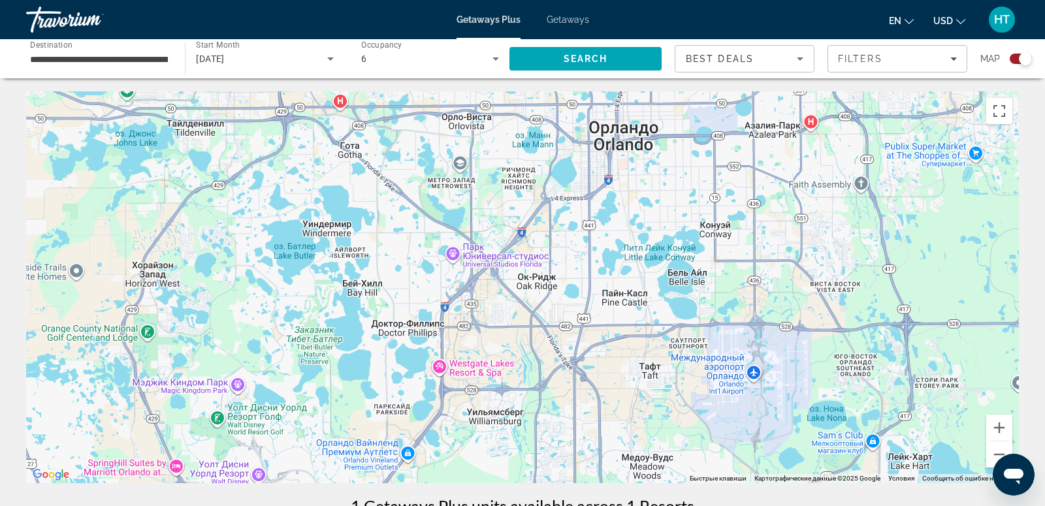
drag, startPoint x: 695, startPoint y: 324, endPoint x: 545, endPoint y: 499, distance: 230.6
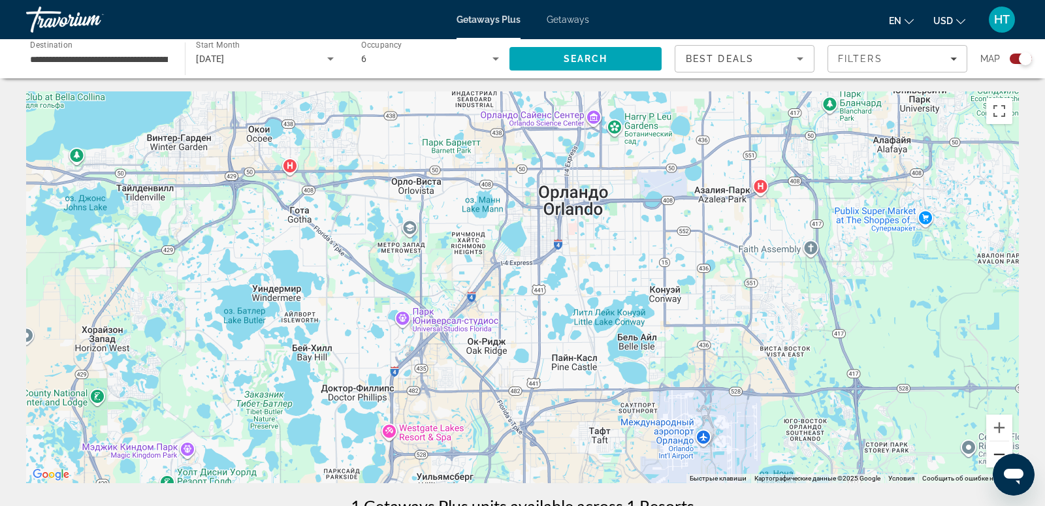
click at [996, 446] on button "Уменьшить" at bounding box center [999, 454] width 26 height 26
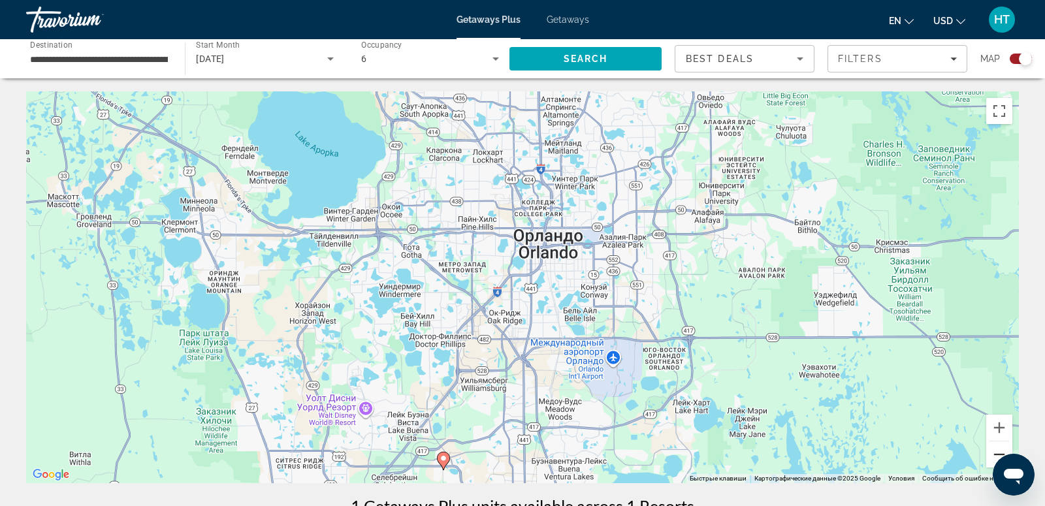
click at [996, 446] on button "Уменьшить" at bounding box center [999, 454] width 26 height 26
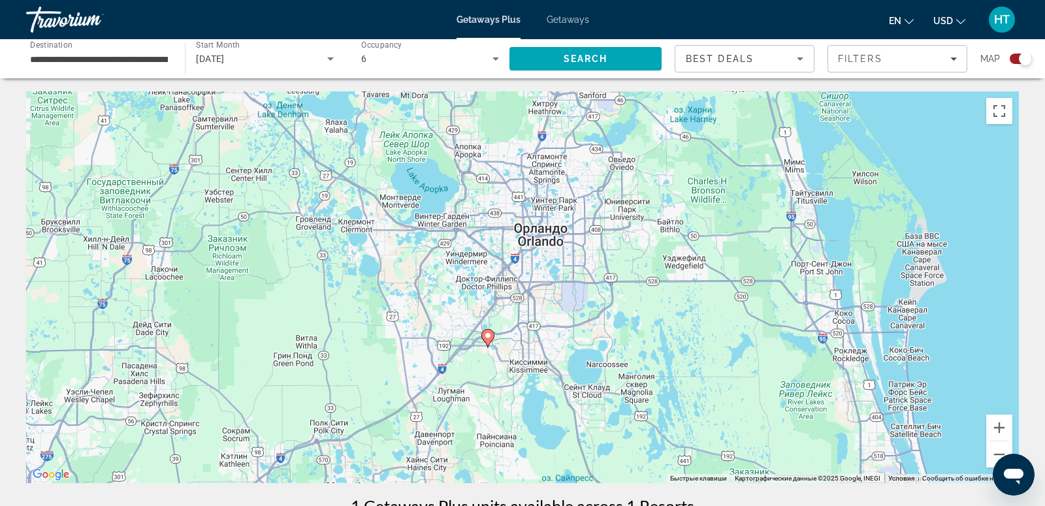
drag, startPoint x: 751, startPoint y: 362, endPoint x: 756, endPoint y: 328, distance: 35.0
click at [756, 328] on div "Чтобы активировать перетаскивание с помощью клавиатуры, нажмите Alt + Ввод. Пос…" at bounding box center [522, 287] width 992 height 392
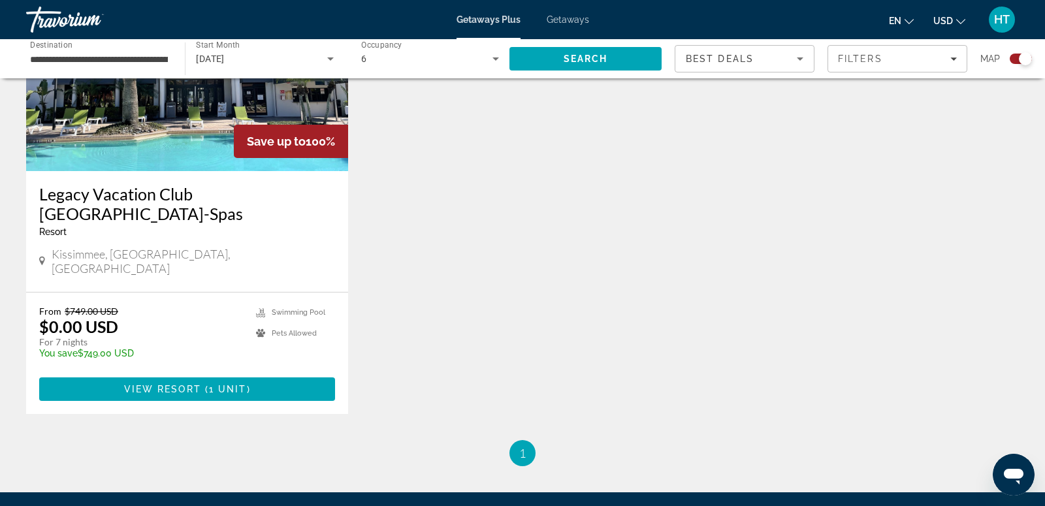
scroll to position [581, 0]
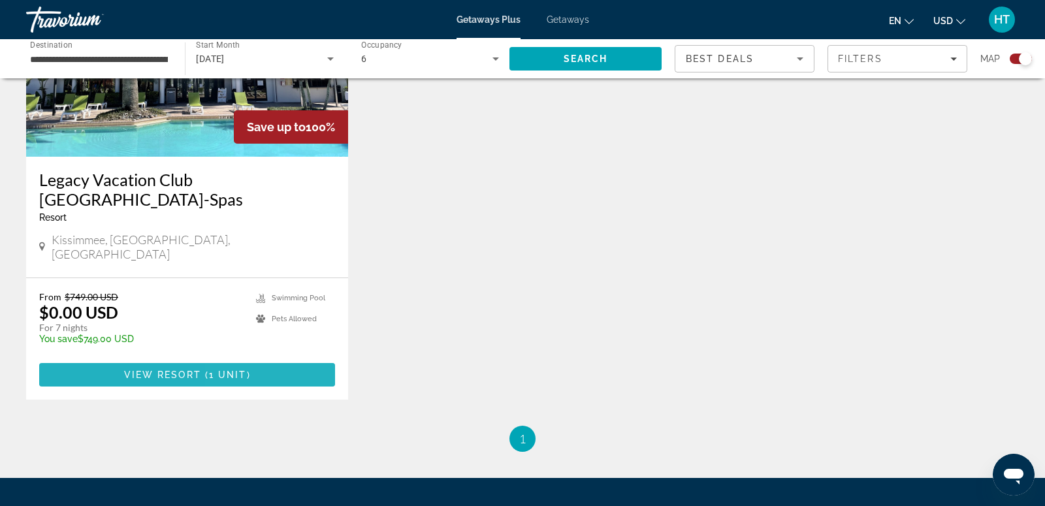
click at [261, 359] on span "Main content" at bounding box center [187, 374] width 296 height 31
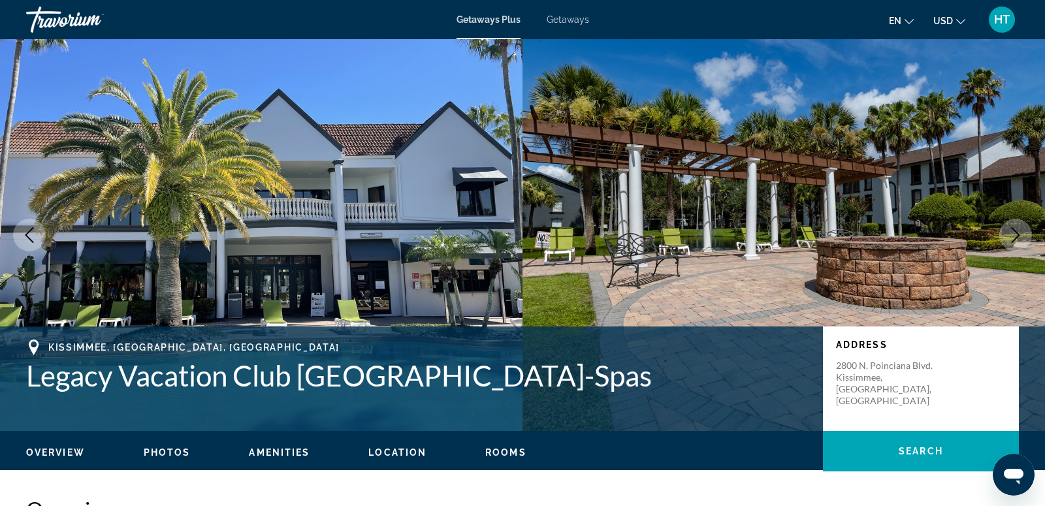
click at [85, 21] on div "Travorium" at bounding box center [91, 20] width 131 height 34
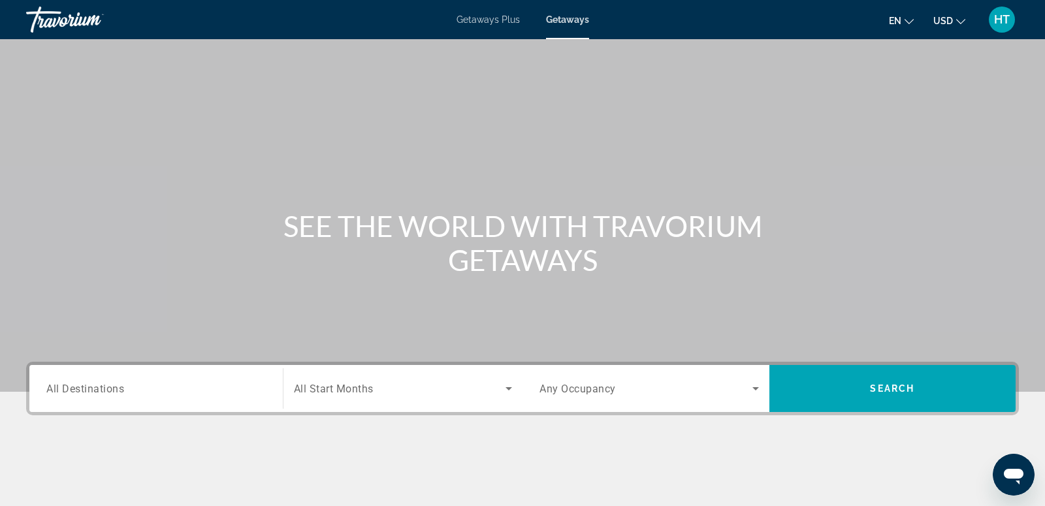
click at [189, 395] on input "Destination All Destinations" at bounding box center [155, 389] width 219 height 16
click at [87, 391] on span "All Destinations" at bounding box center [84, 388] width 77 height 11
click at [87, 391] on input "Destination All Destinations" at bounding box center [155, 389] width 219 height 16
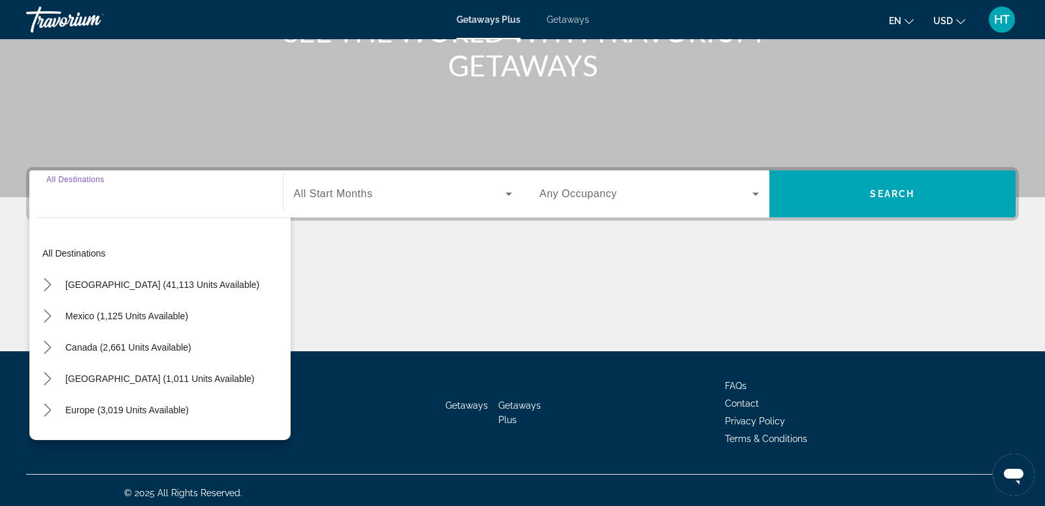
scroll to position [199, 0]
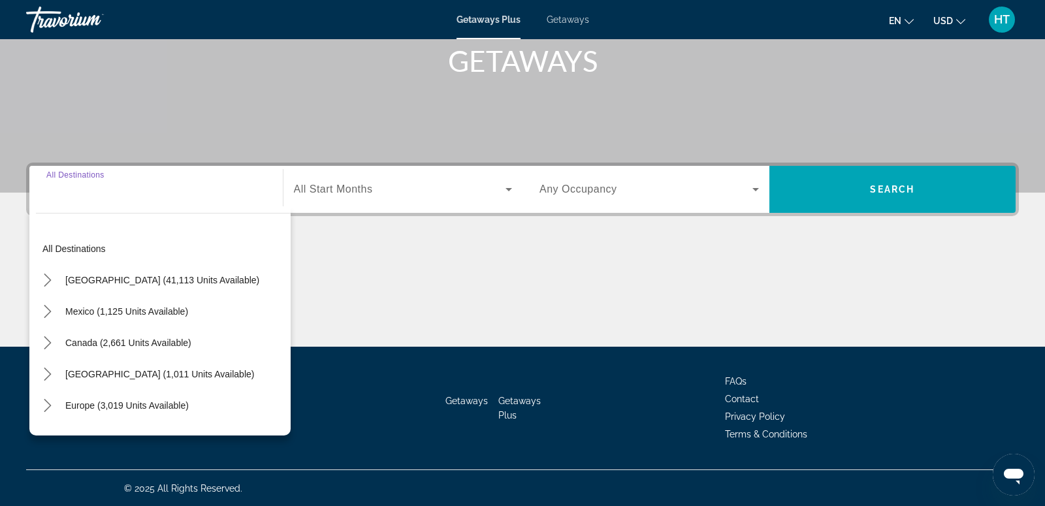
click at [174, 275] on span "[GEOGRAPHIC_DATA] (41,113 units available)" at bounding box center [162, 280] width 194 height 10
type input "**********"
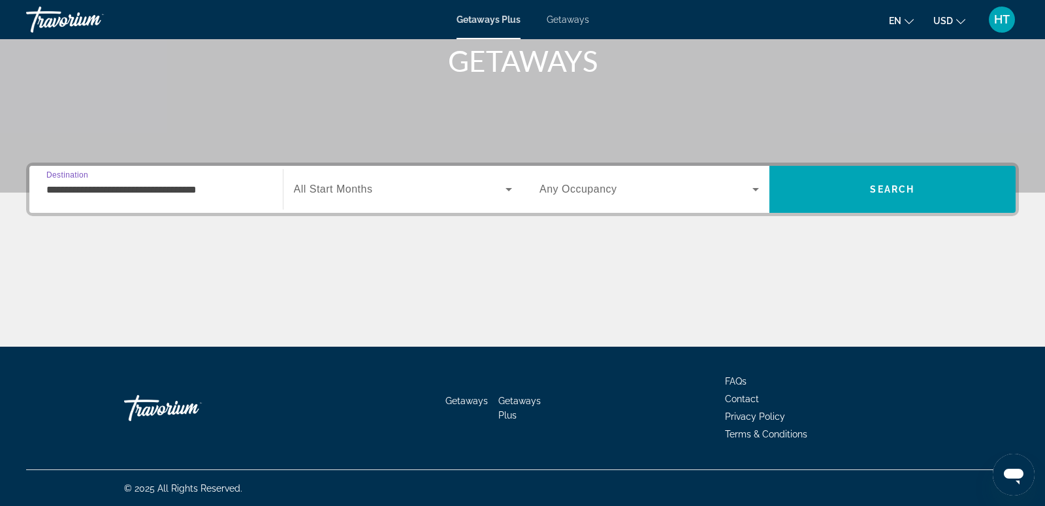
click at [385, 187] on span "Search widget" at bounding box center [400, 189] width 212 height 16
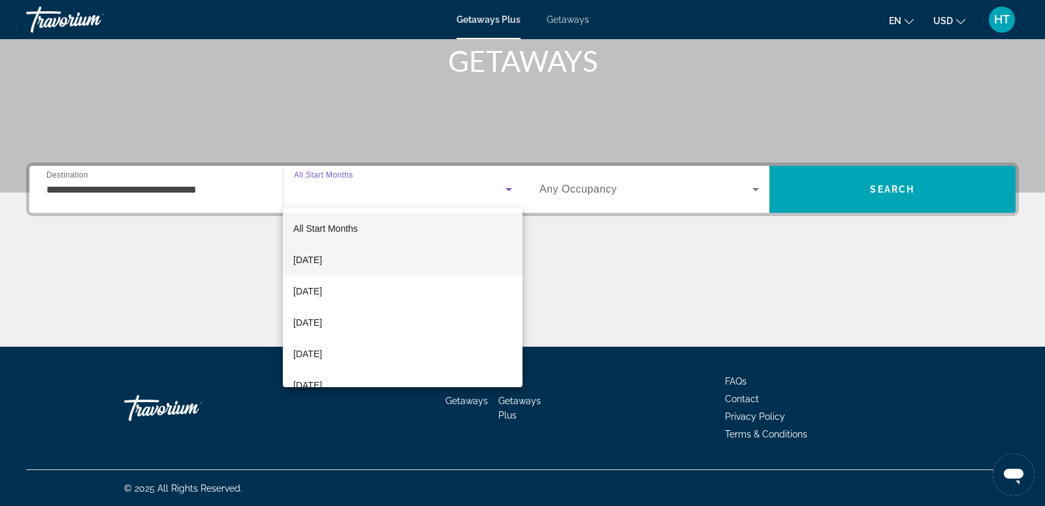
click at [375, 256] on mat-option "[DATE]" at bounding box center [403, 259] width 240 height 31
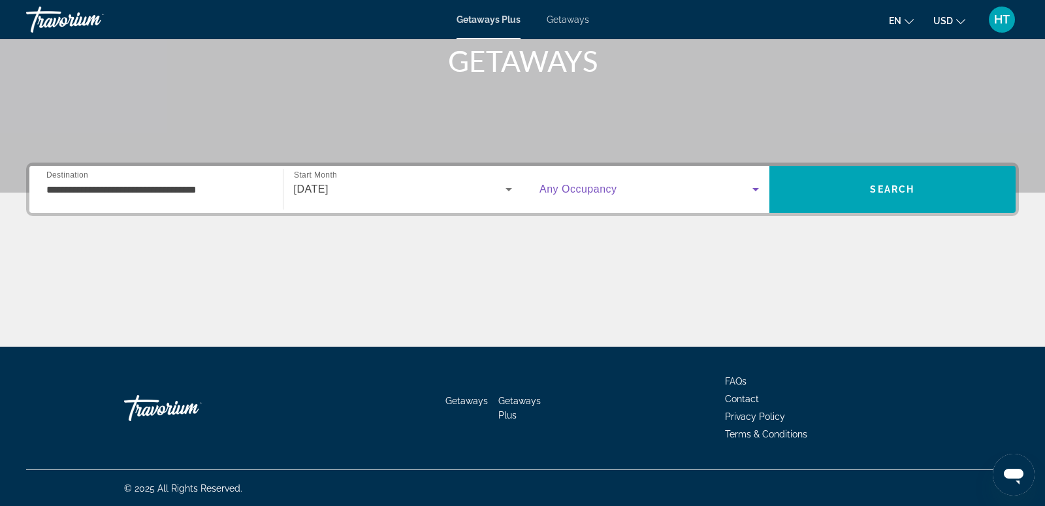
click at [635, 191] on span "Search widget" at bounding box center [645, 189] width 213 height 16
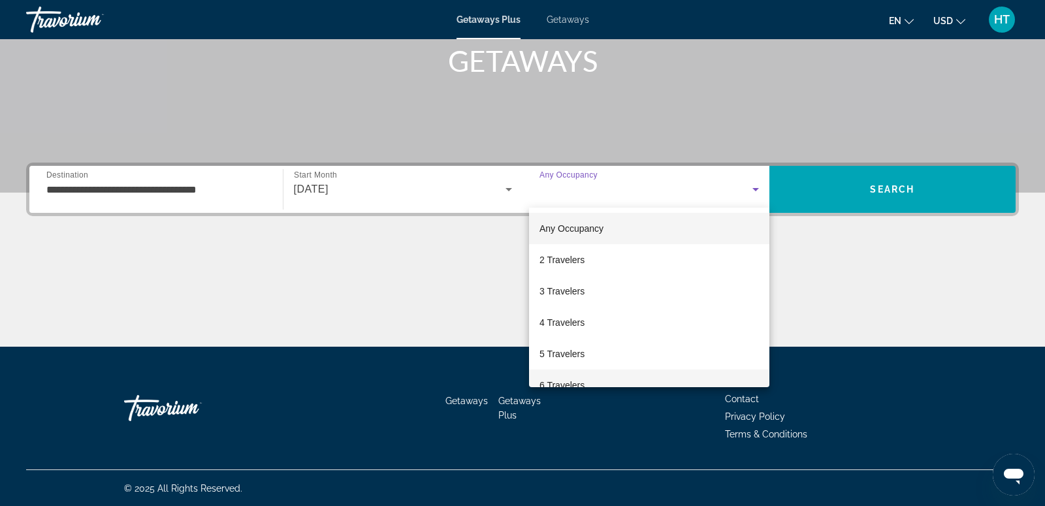
scroll to position [53, 0]
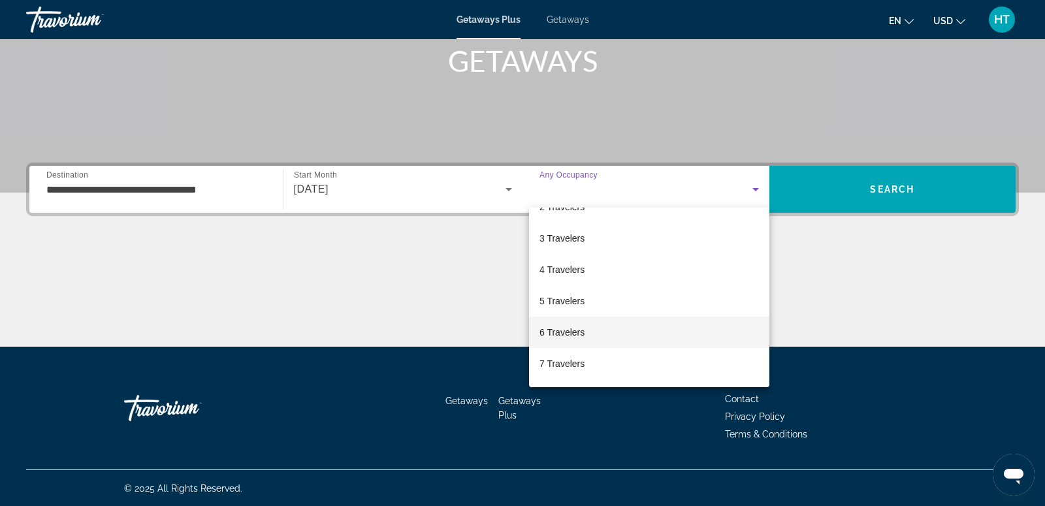
click at [595, 334] on mat-option "6 Travelers" at bounding box center [649, 332] width 240 height 31
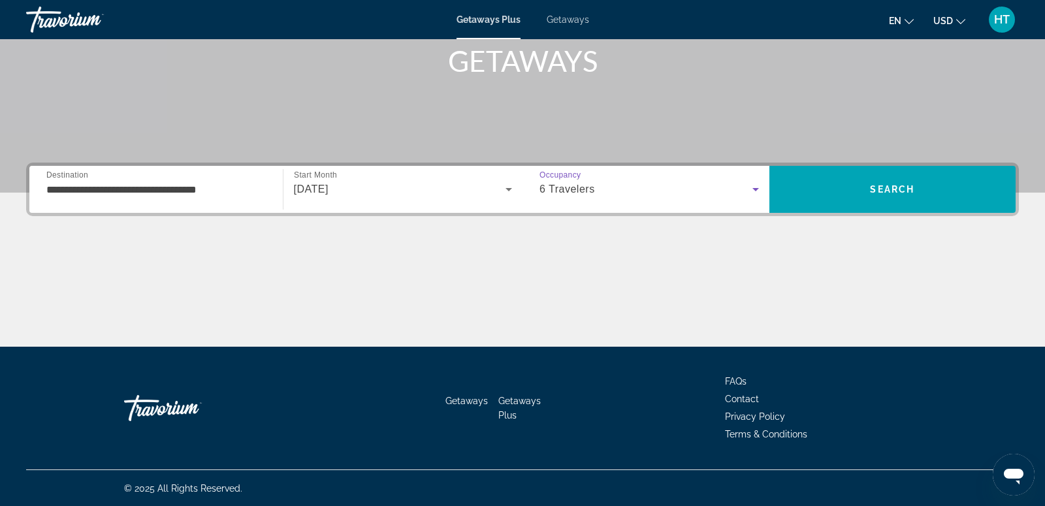
click at [603, 176] on div "6 Travelers" at bounding box center [648, 189] width 219 height 37
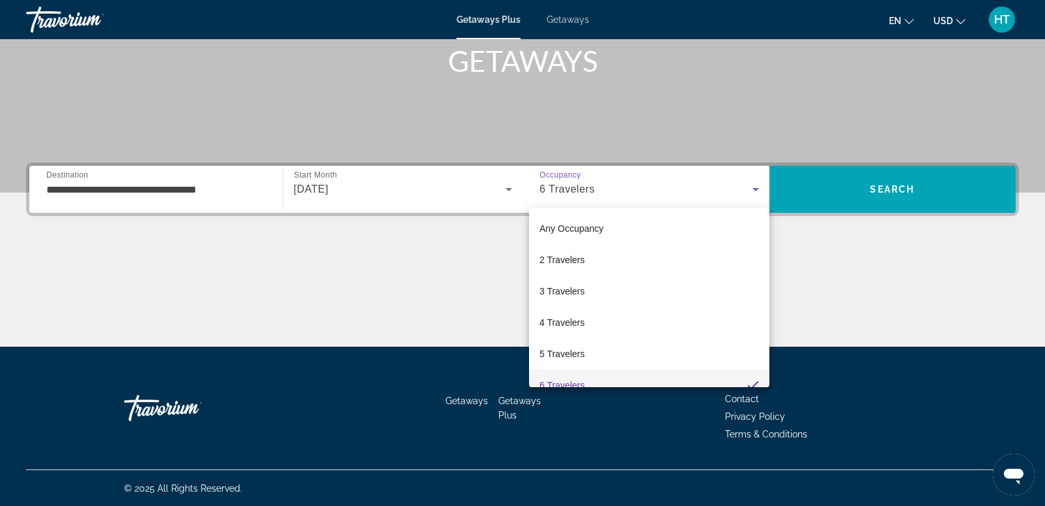
scroll to position [14, 0]
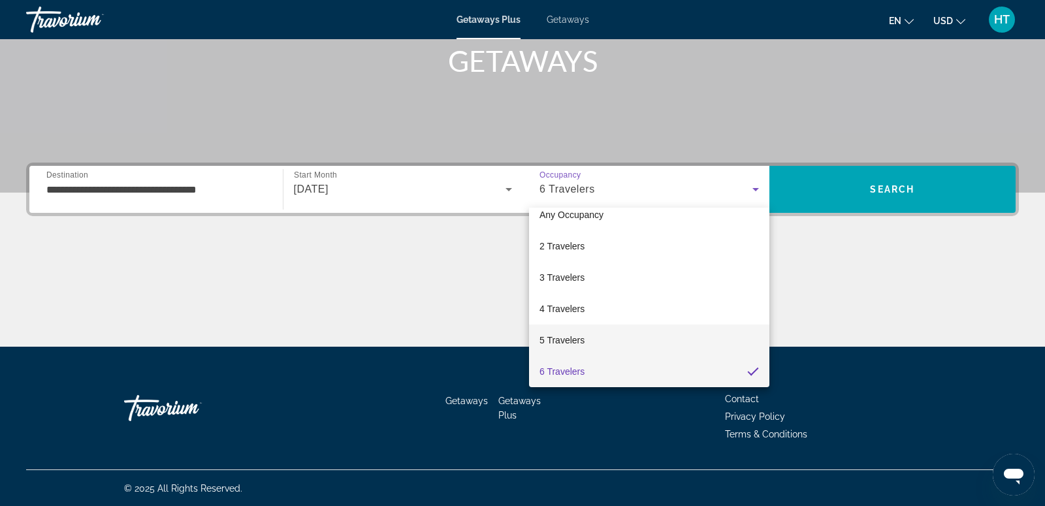
click at [602, 332] on mat-option "5 Travelers" at bounding box center [649, 339] width 240 height 31
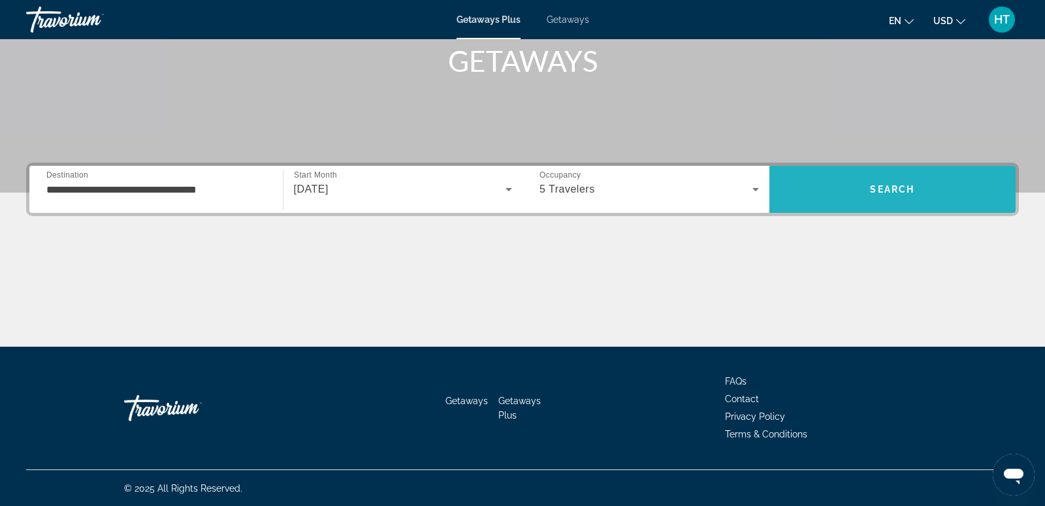
click at [917, 198] on span "Search" at bounding box center [892, 189] width 247 height 31
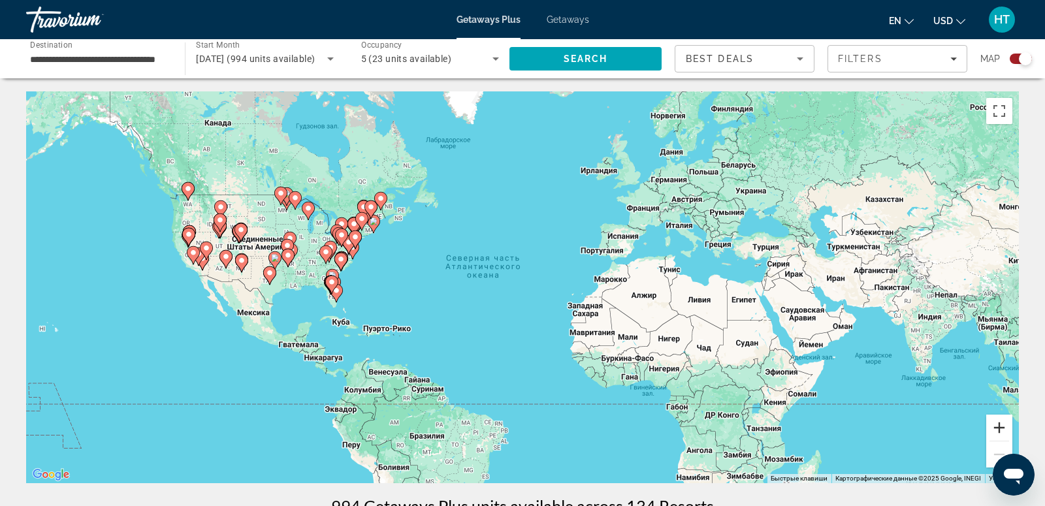
click at [996, 424] on button "Увеличить" at bounding box center [999, 428] width 26 height 26
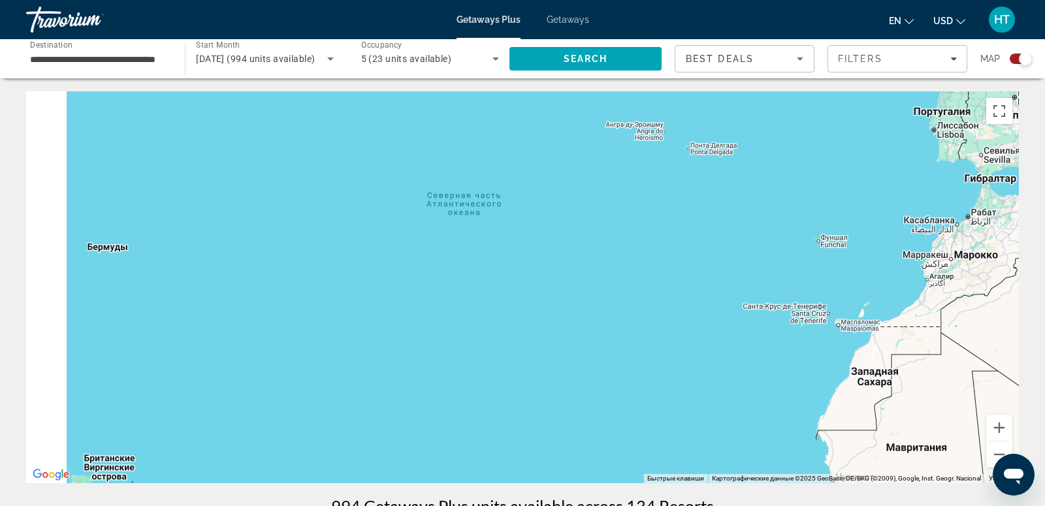
drag, startPoint x: 227, startPoint y: 329, endPoint x: 594, endPoint y: 329, distance: 366.9
click at [579, 329] on div "Чтобы активировать перетаскивание с помощью клавиатуры, нажмите Alt + Ввод. Пос…" at bounding box center [522, 287] width 992 height 392
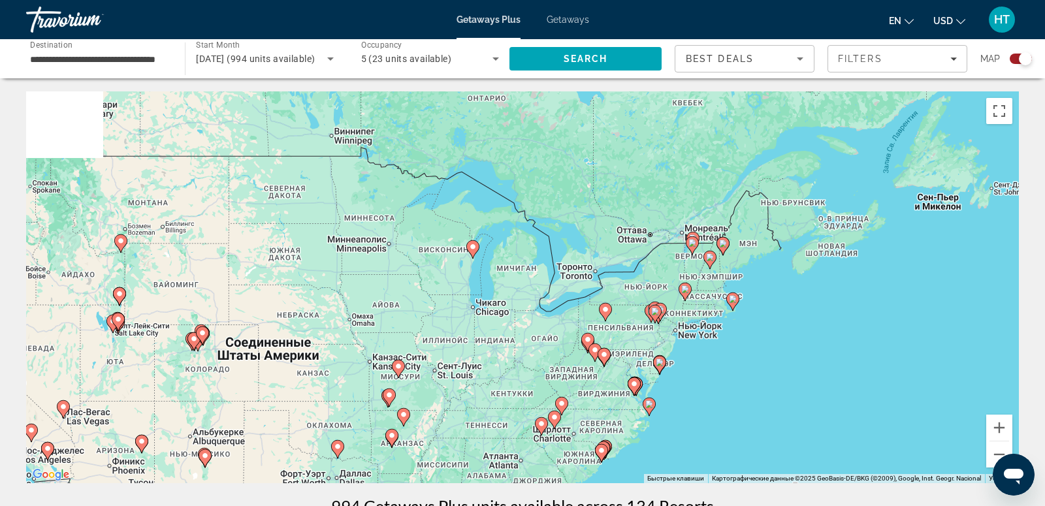
drag, startPoint x: 703, startPoint y: 183, endPoint x: 704, endPoint y: 422, distance: 238.9
click at [704, 423] on div "Чтобы активировать перетаскивание с помощью клавиатуры, нажмите Alt + Ввод. Пос…" at bounding box center [522, 287] width 992 height 392
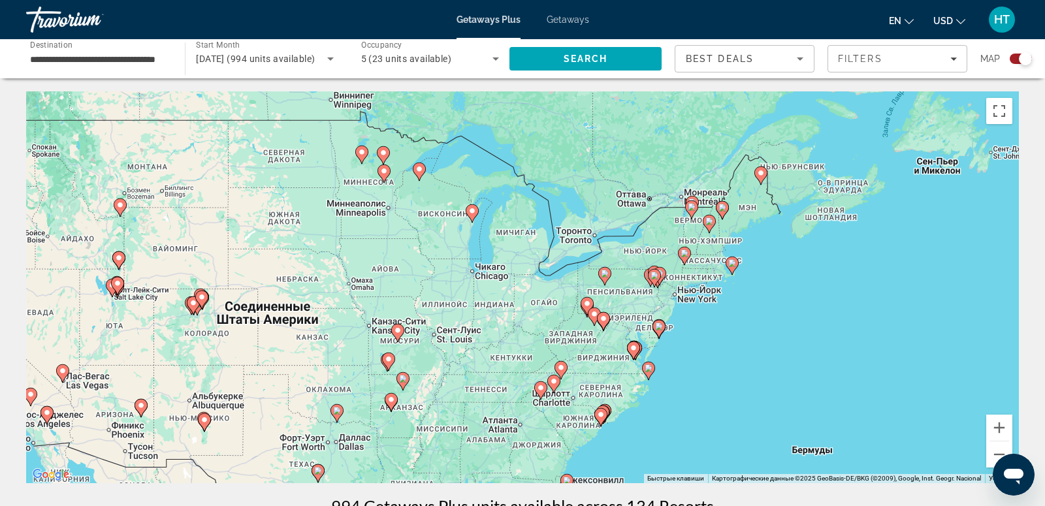
drag, startPoint x: 719, startPoint y: 462, endPoint x: 719, endPoint y: 378, distance: 83.6
click at [719, 384] on div "Чтобы активировать перетаскивание с помощью клавиатуры, нажмите Alt + Ввод. Пос…" at bounding box center [522, 287] width 992 height 392
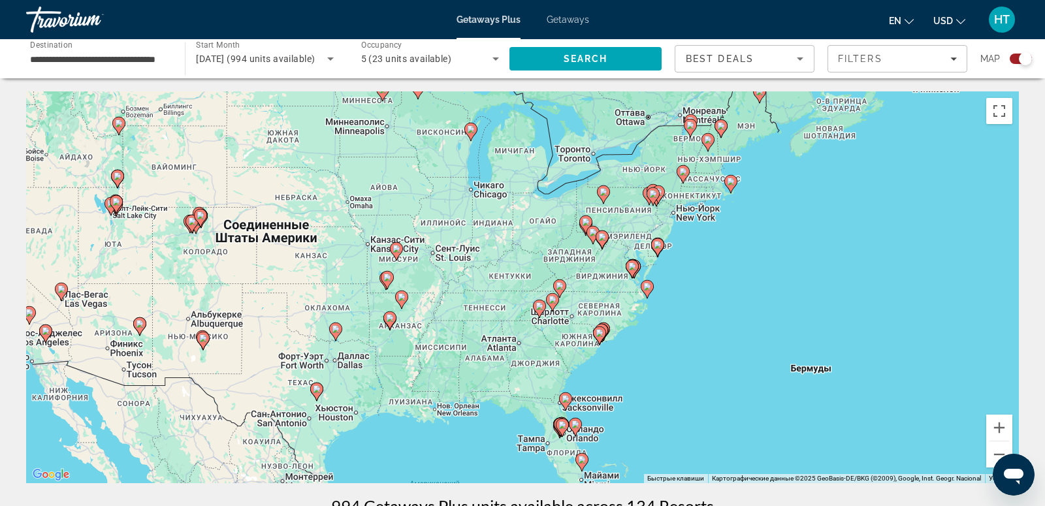
click at [723, 253] on div "Чтобы активировать перетаскивание с помощью клавиатуры, нажмите Alt + Ввод. Пос…" at bounding box center [522, 287] width 992 height 392
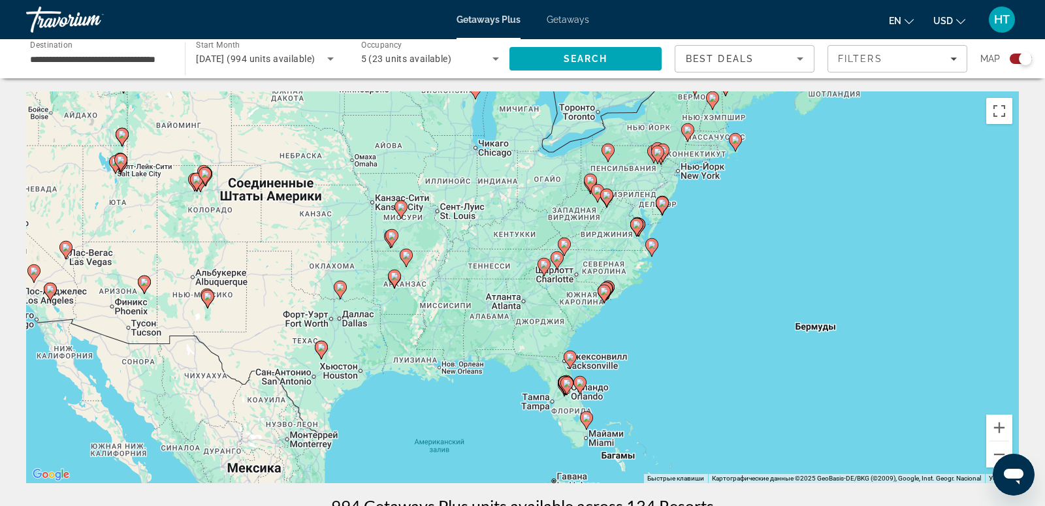
drag, startPoint x: 723, startPoint y: 253, endPoint x: 734, endPoint y: 202, distance: 52.1
click at [734, 202] on div "Чтобы активировать перетаскивание с помощью клавиатуры, нажмите Alt + Ввод. Пос…" at bounding box center [522, 287] width 992 height 392
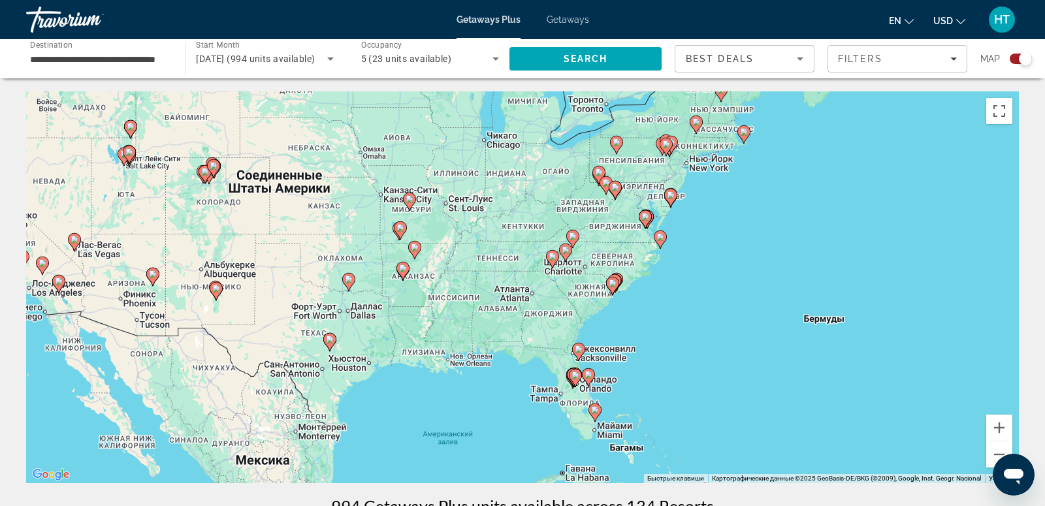
scroll to position [3, 0]
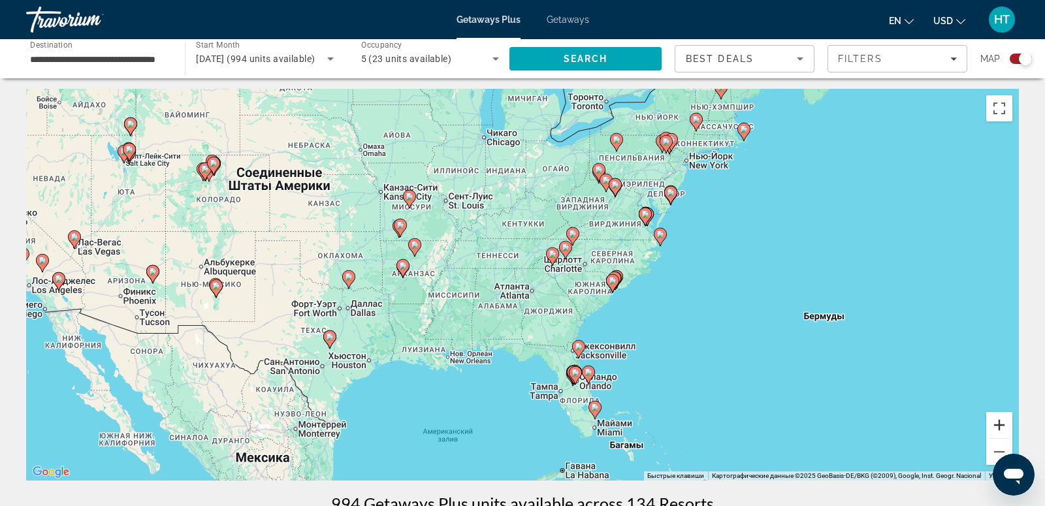
click at [998, 427] on button "Увеличить" at bounding box center [999, 425] width 26 height 26
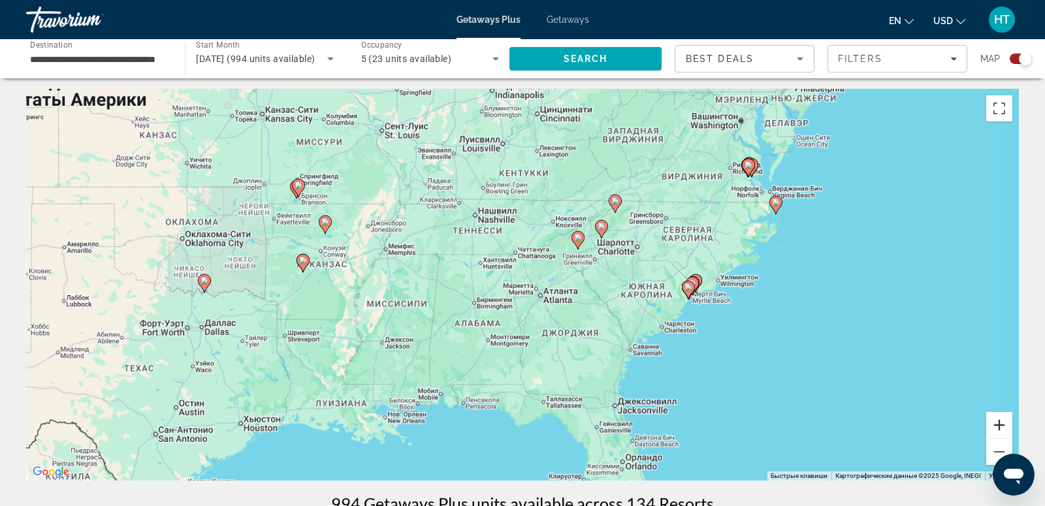
click at [998, 427] on button "Увеличить" at bounding box center [999, 425] width 26 height 26
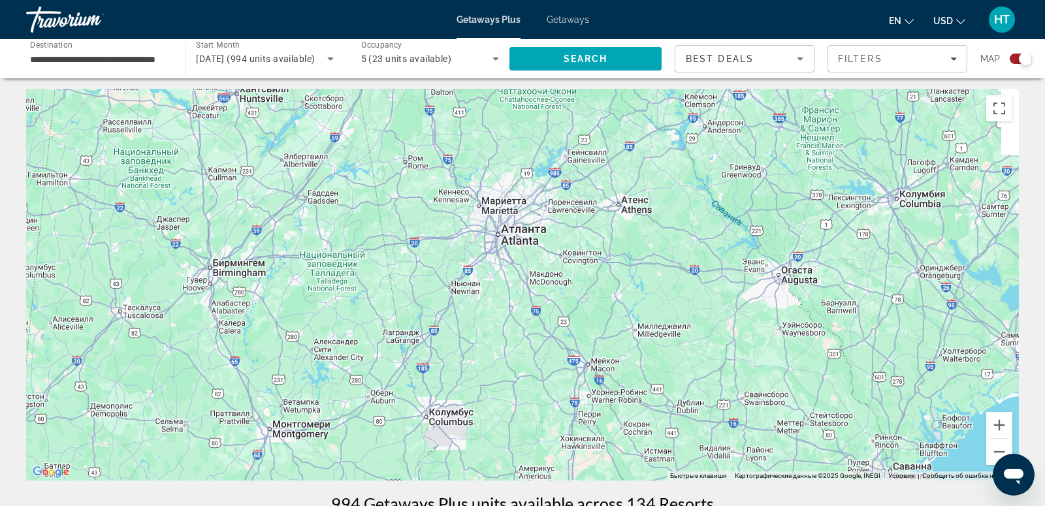
drag, startPoint x: 817, startPoint y: 415, endPoint x: 709, endPoint y: 307, distance: 152.8
click at [709, 309] on div "Чтобы активировать перетаскивание с помощью клавиатуры, нажмите Alt + Ввод. Пос…" at bounding box center [522, 285] width 992 height 392
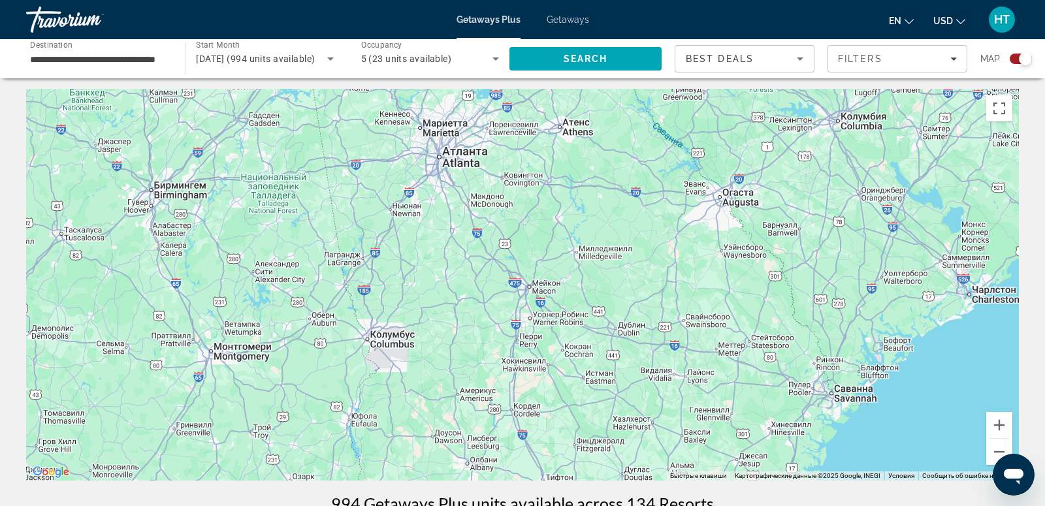
click at [663, 159] on div "Чтобы активировать перетаскивание с помощью клавиатуры, нажмите Alt + Ввод. Пос…" at bounding box center [522, 285] width 992 height 392
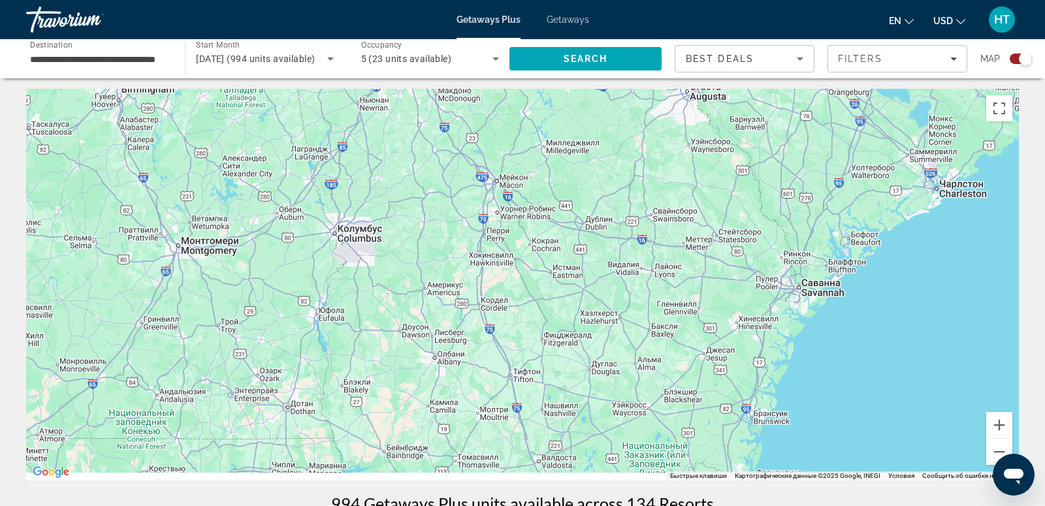
drag, startPoint x: 695, startPoint y: 238, endPoint x: 655, endPoint y: 112, distance: 132.1
click at [655, 112] on div "Чтобы активировать перетаскивание с помощью клавиатуры, нажмите Alt + Ввод. Пос…" at bounding box center [522, 285] width 992 height 392
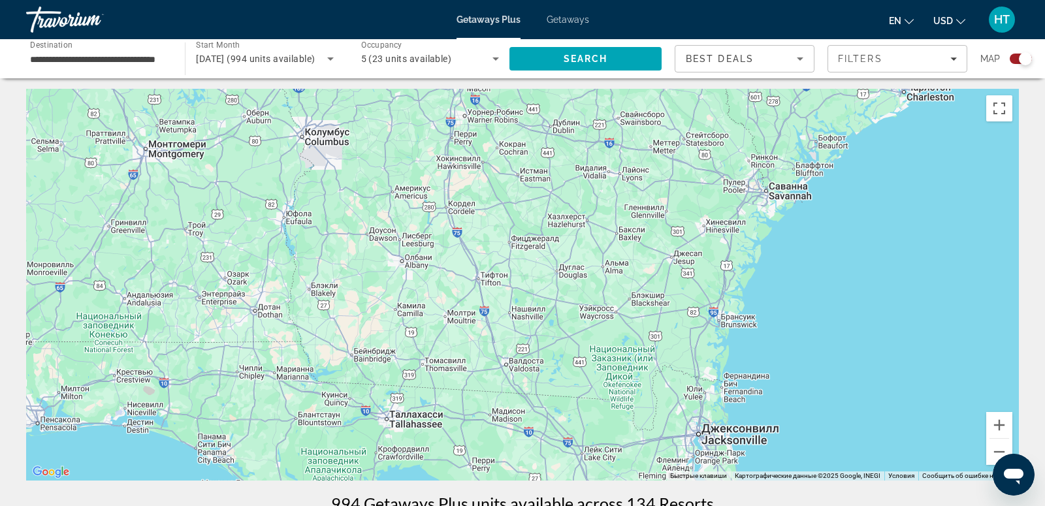
drag, startPoint x: 680, startPoint y: 372, endPoint x: 652, endPoint y: 227, distance: 148.4
click at [652, 227] on div "Чтобы активировать перетаскивание с помощью клавиатуры, нажмите Alt + Ввод. Пос…" at bounding box center [522, 285] width 992 height 392
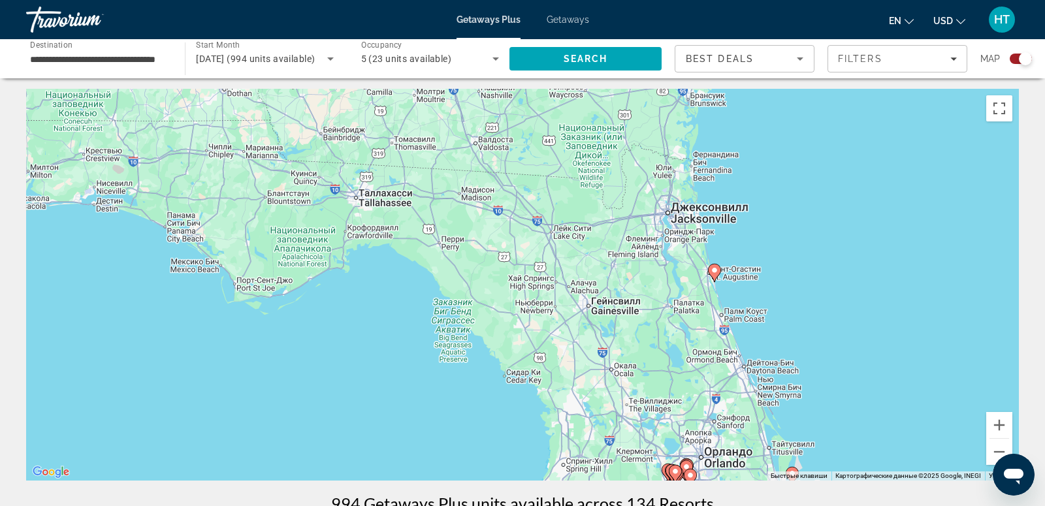
drag, startPoint x: 692, startPoint y: 365, endPoint x: 650, endPoint y: 179, distance: 190.7
click at [650, 179] on div "Чтобы активировать перетаскивание с помощью клавиатуры, нажмите Alt + Ввод. Пос…" at bounding box center [522, 285] width 992 height 392
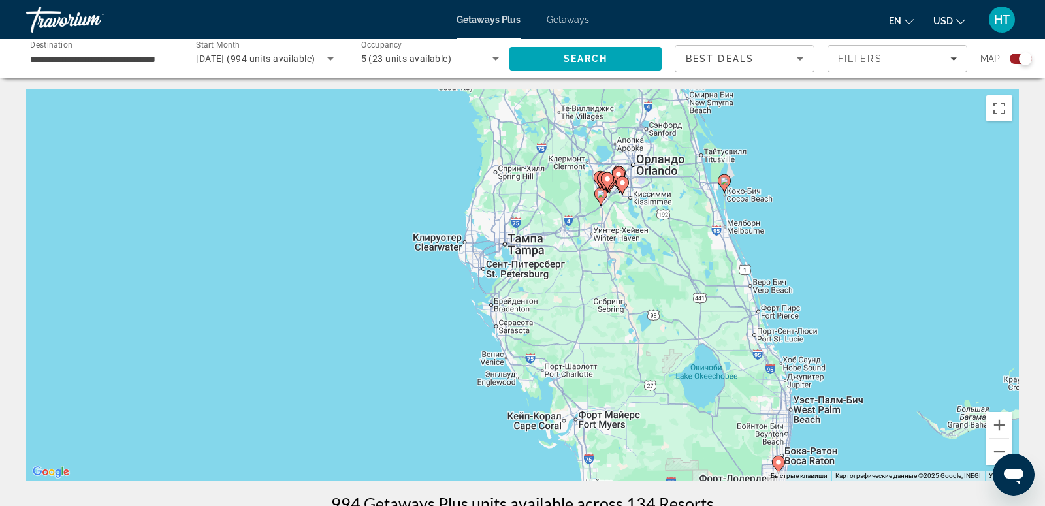
scroll to position [0, 0]
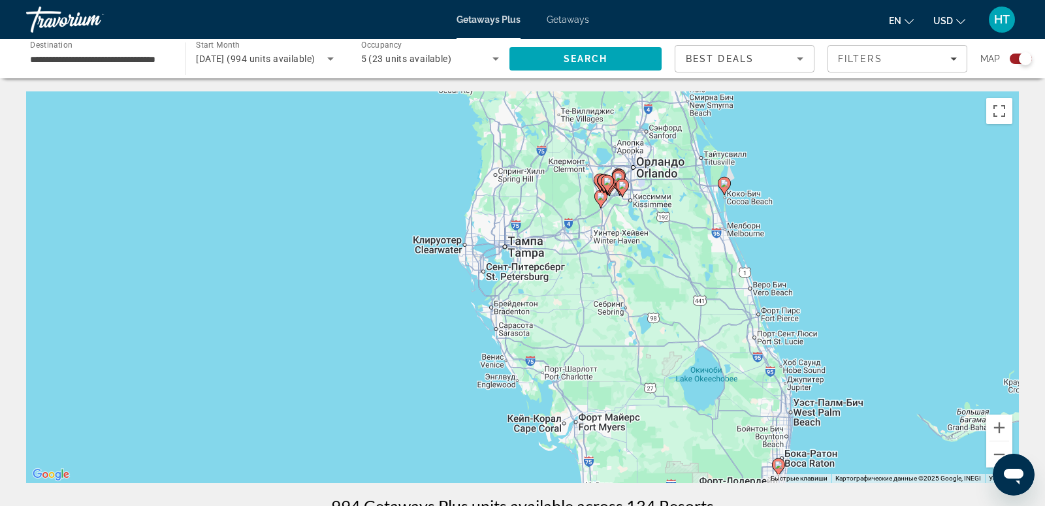
click at [752, 65] on div "Best Deals" at bounding box center [740, 59] width 111 height 16
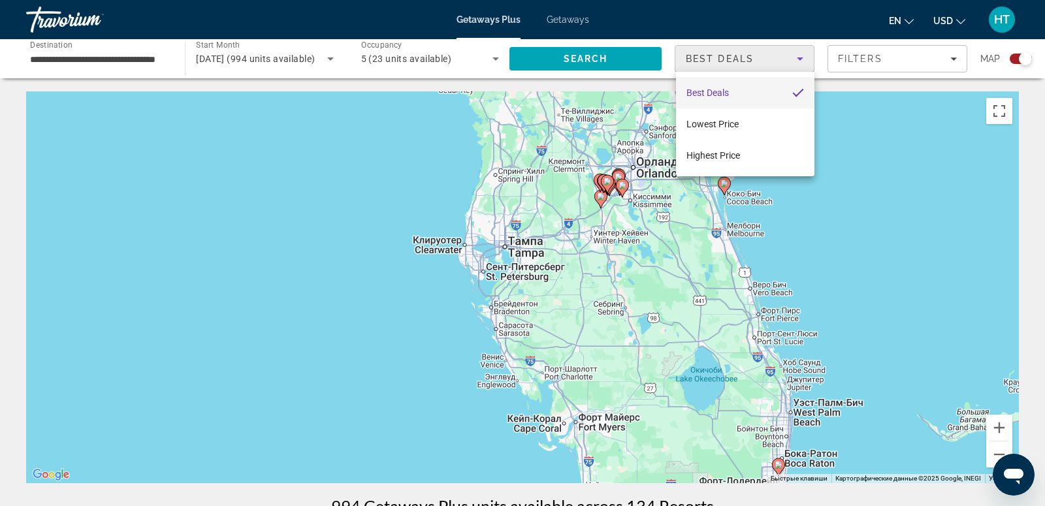
click at [918, 56] on div at bounding box center [522, 253] width 1045 height 506
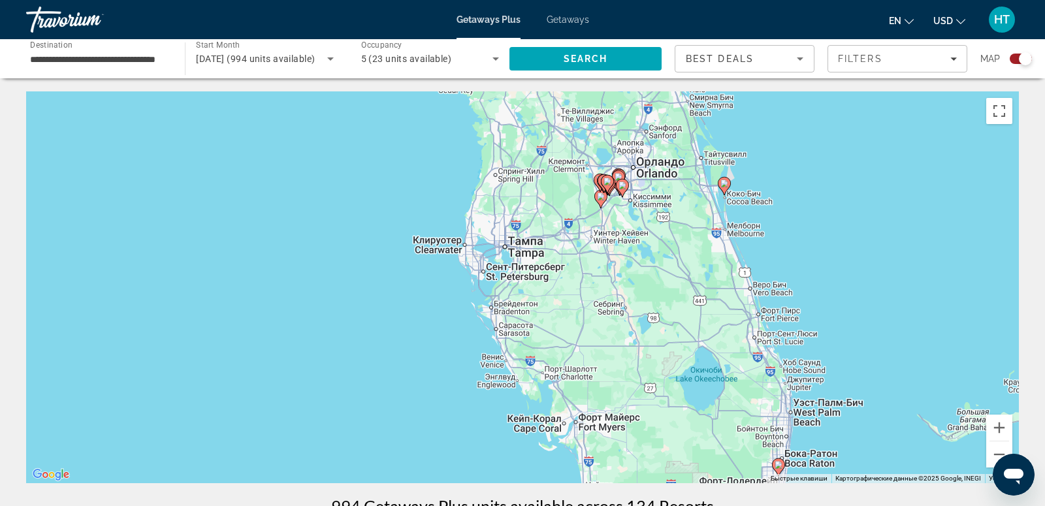
click at [918, 56] on div "Filters" at bounding box center [897, 59] width 119 height 10
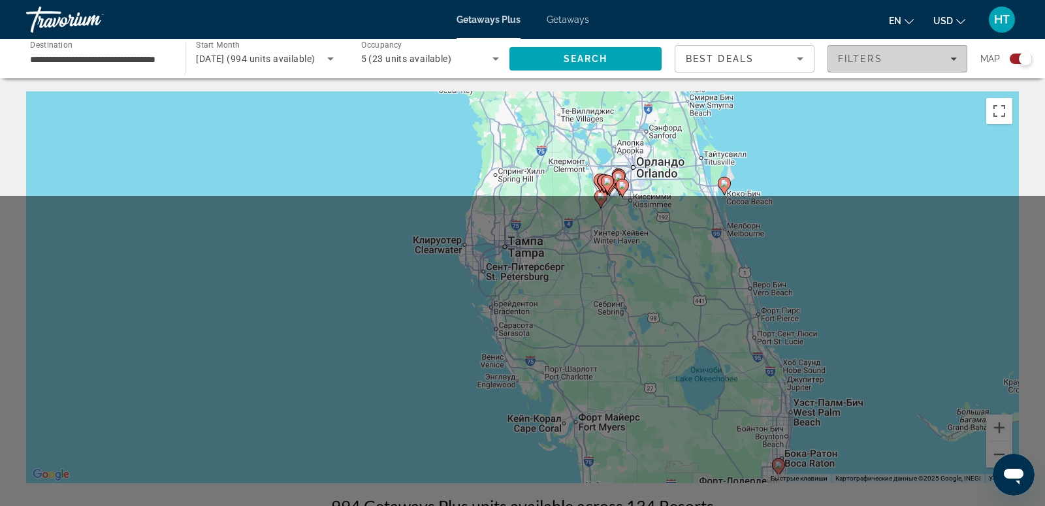
click at [918, 57] on div "Filters" at bounding box center [897, 59] width 119 height 10
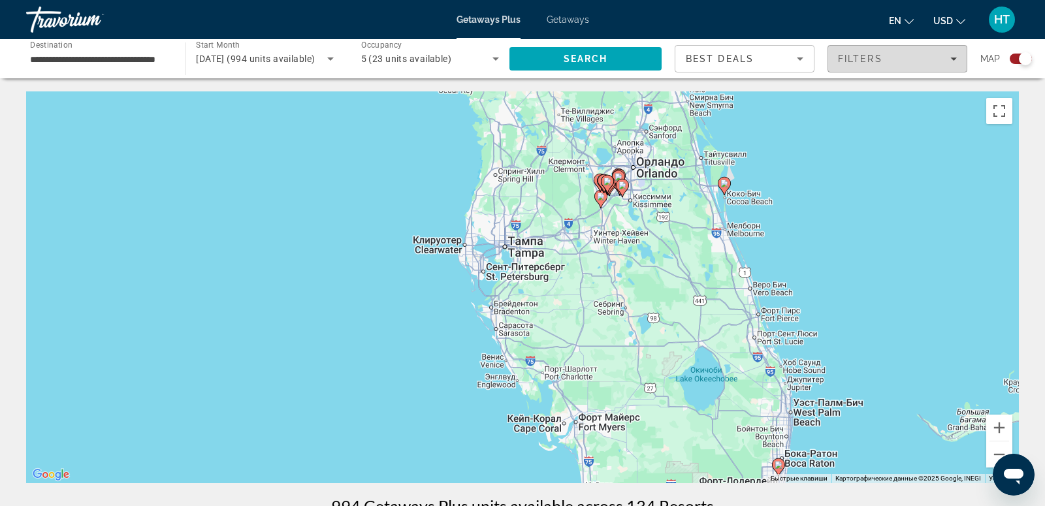
click at [952, 58] on icon "Filters" at bounding box center [953, 58] width 7 height 3
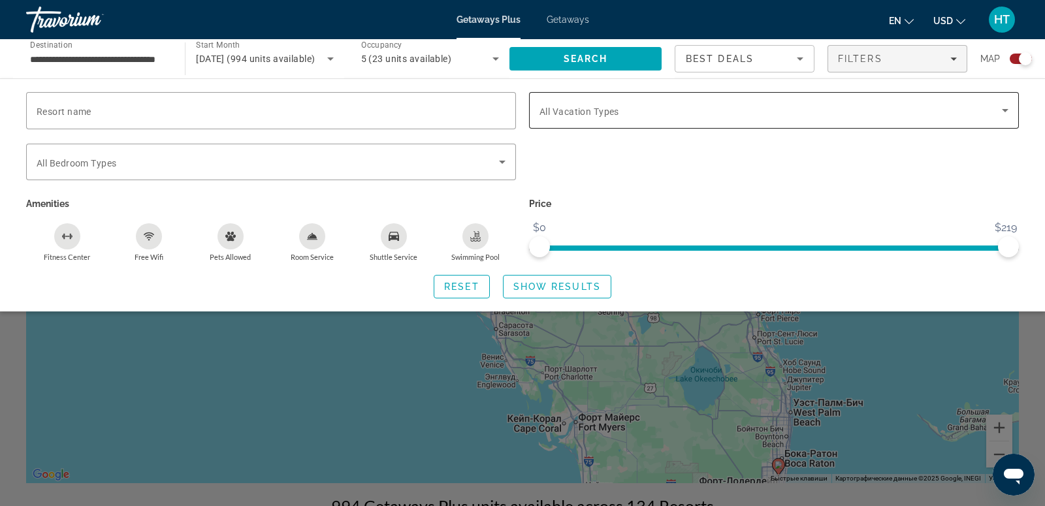
click at [825, 124] on div "Search widget" at bounding box center [773, 110] width 469 height 37
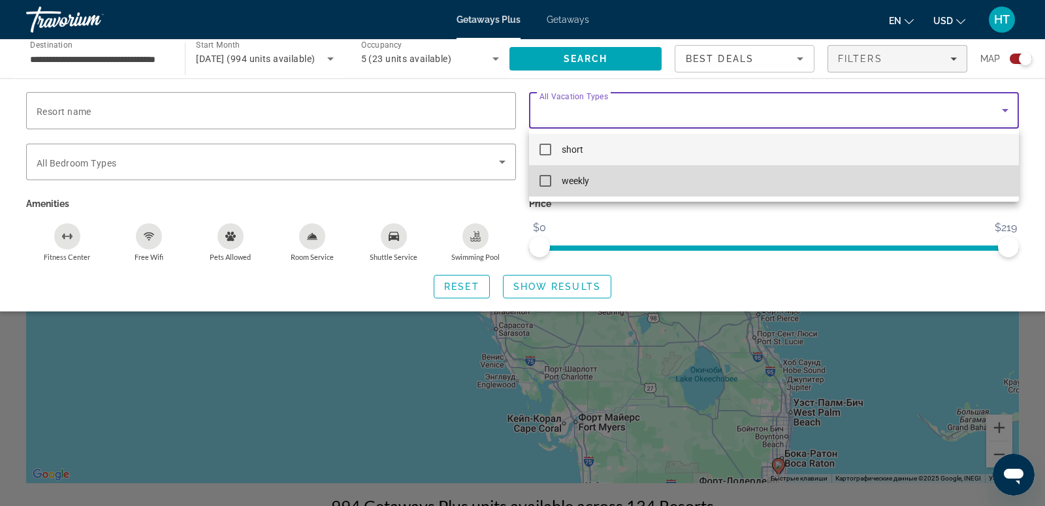
click at [795, 181] on mat-option "weekly" at bounding box center [774, 180] width 490 height 31
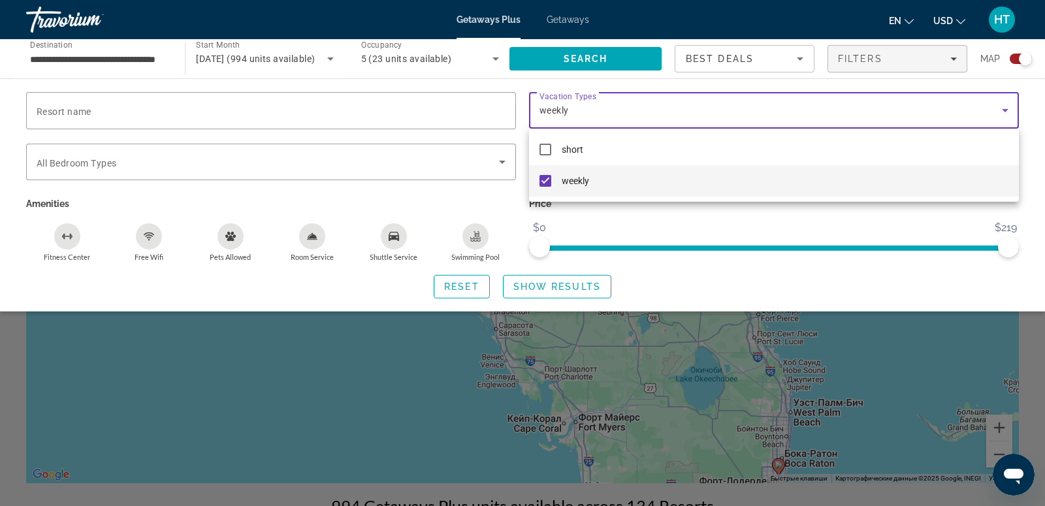
click at [941, 100] on div at bounding box center [522, 253] width 1045 height 506
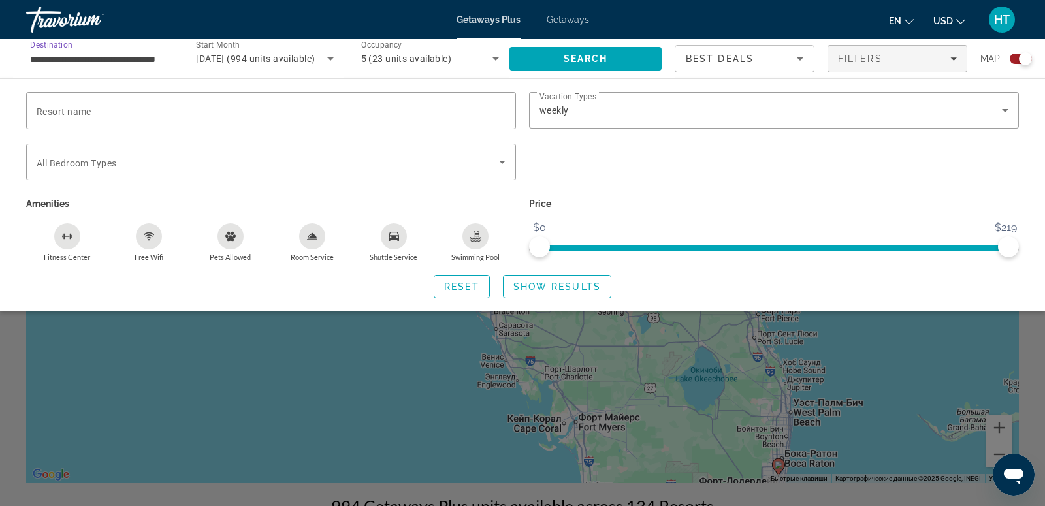
click at [149, 61] on input "**********" at bounding box center [99, 60] width 138 height 16
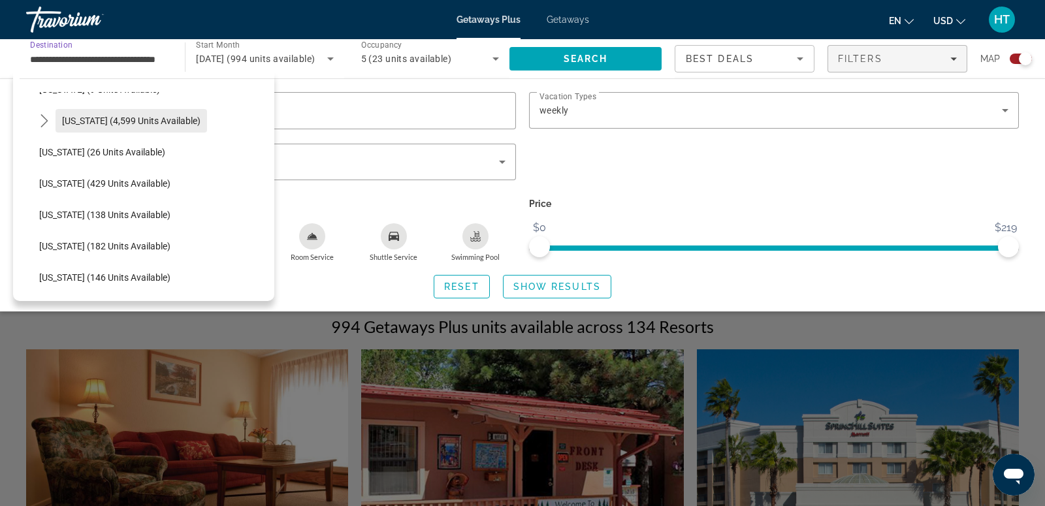
scroll to position [212, 0]
click at [109, 117] on span "[US_STATE] (4,599 units available)" at bounding box center [131, 121] width 138 height 10
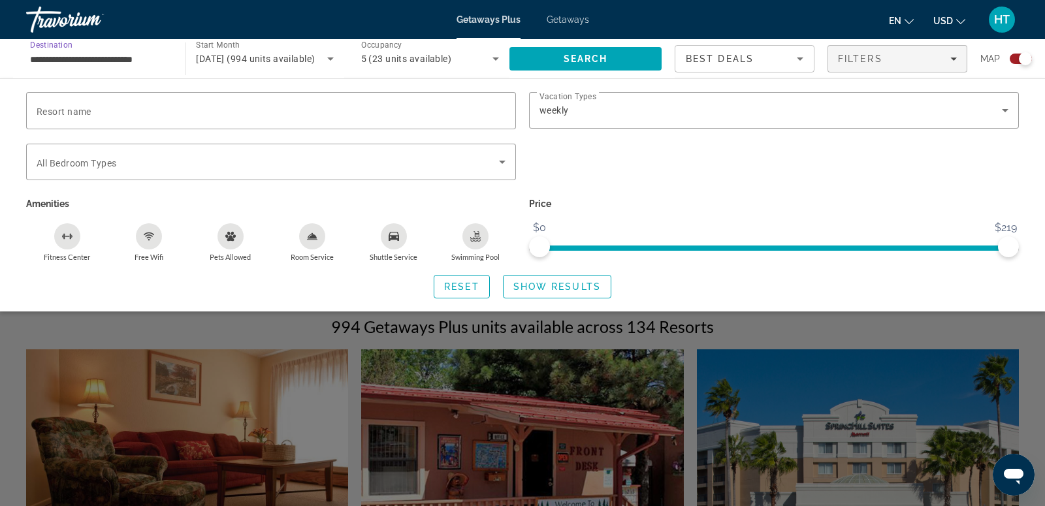
click at [93, 59] on input "**********" at bounding box center [99, 60] width 138 height 16
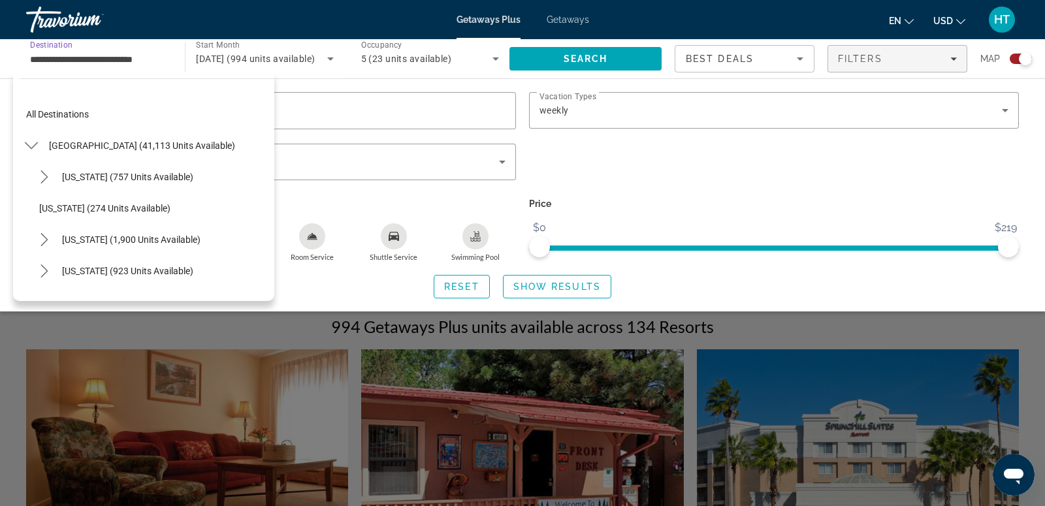
scroll to position [140, 0]
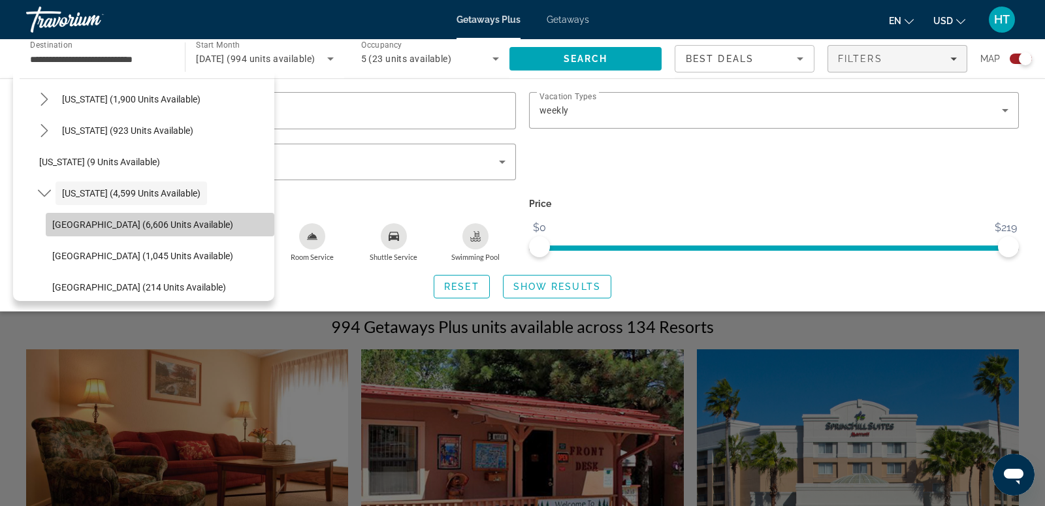
click at [140, 226] on span "[GEOGRAPHIC_DATA] (6,606 units available)" at bounding box center [142, 224] width 181 height 10
type input "**********"
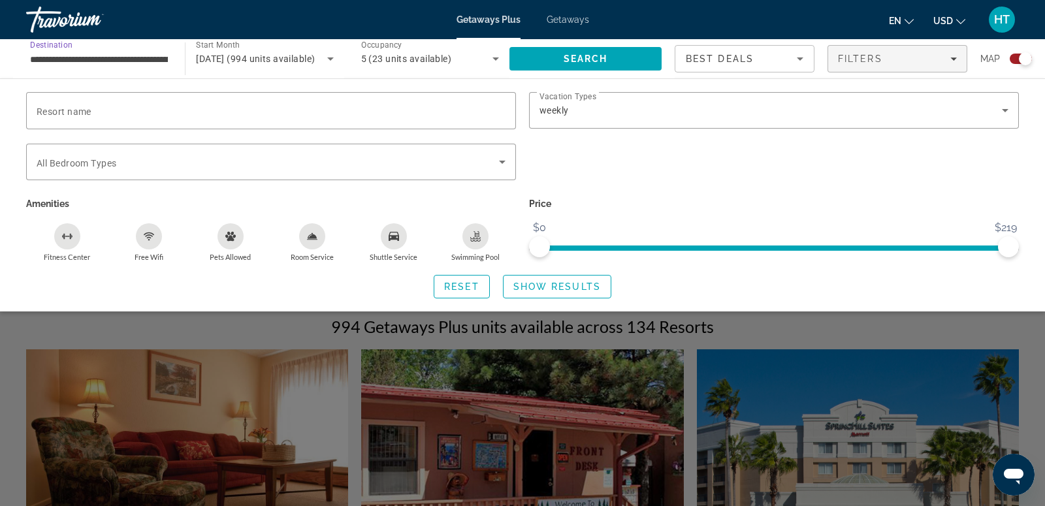
click at [125, 57] on input "**********" at bounding box center [99, 60] width 138 height 16
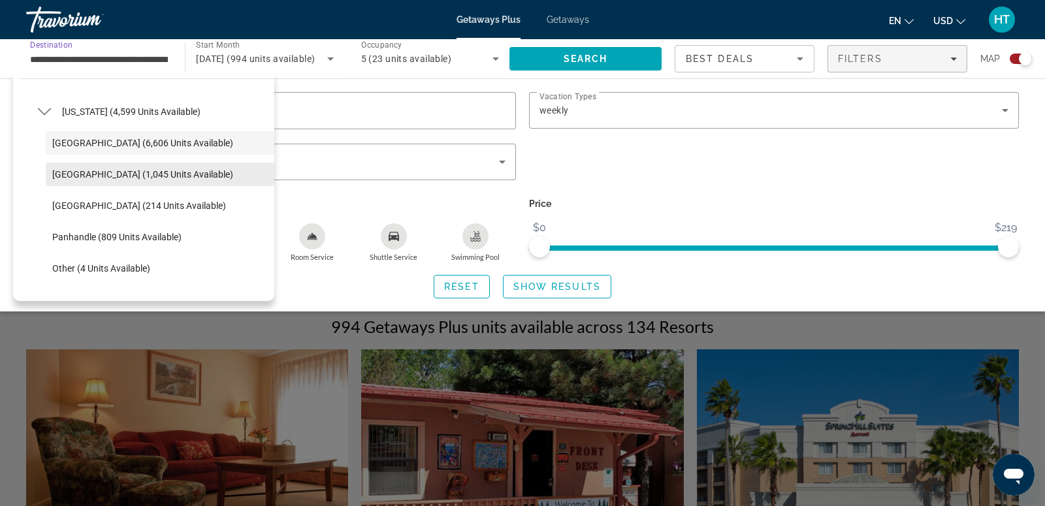
scroll to position [210, 0]
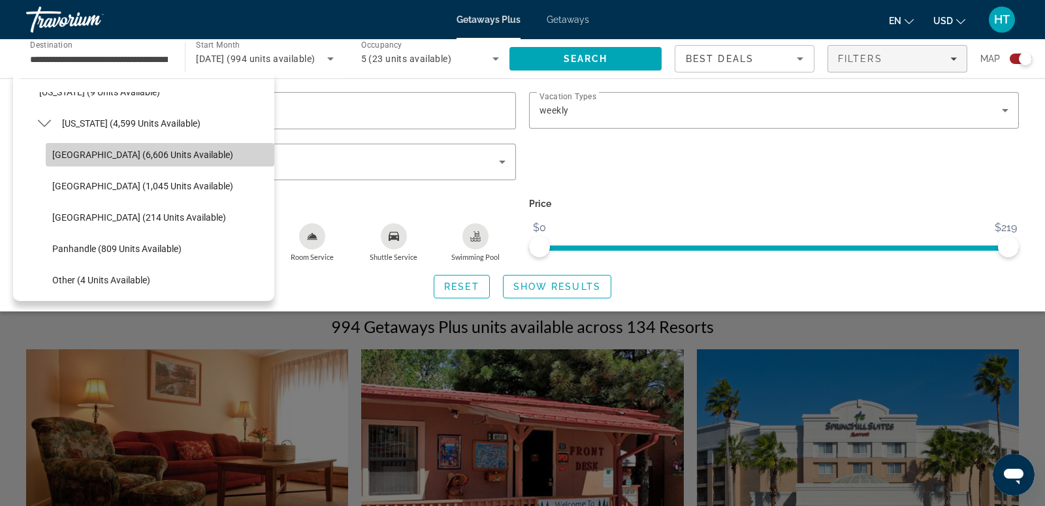
click at [123, 153] on span "[GEOGRAPHIC_DATA] (6,606 units available)" at bounding box center [142, 154] width 181 height 10
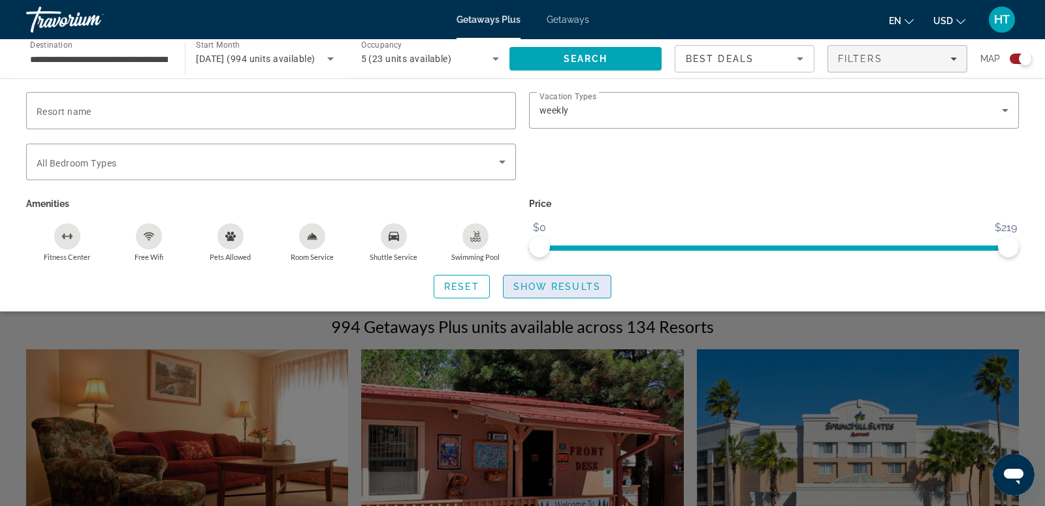
click at [590, 282] on span "Show Results" at bounding box center [556, 286] width 87 height 10
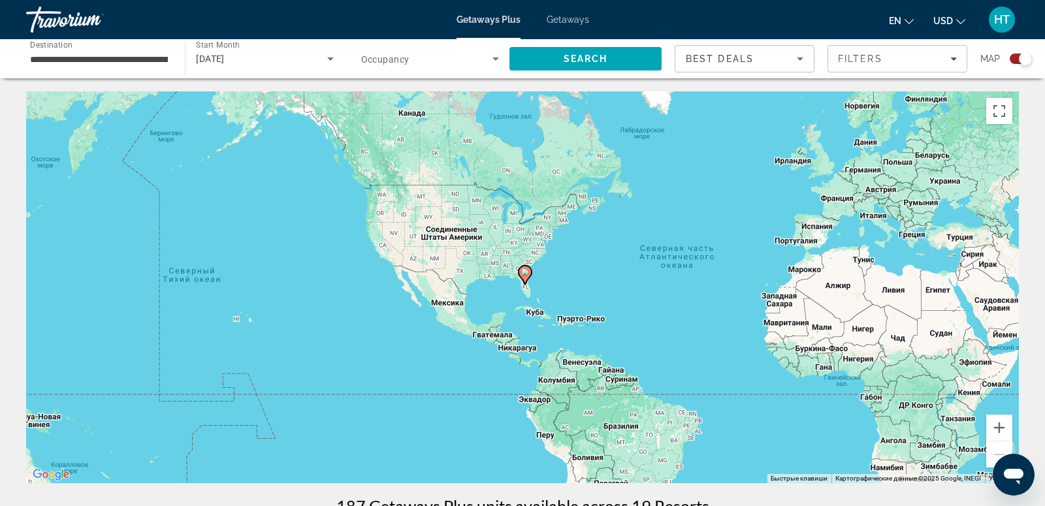
click at [522, 274] on image "Main content" at bounding box center [525, 272] width 8 height 8
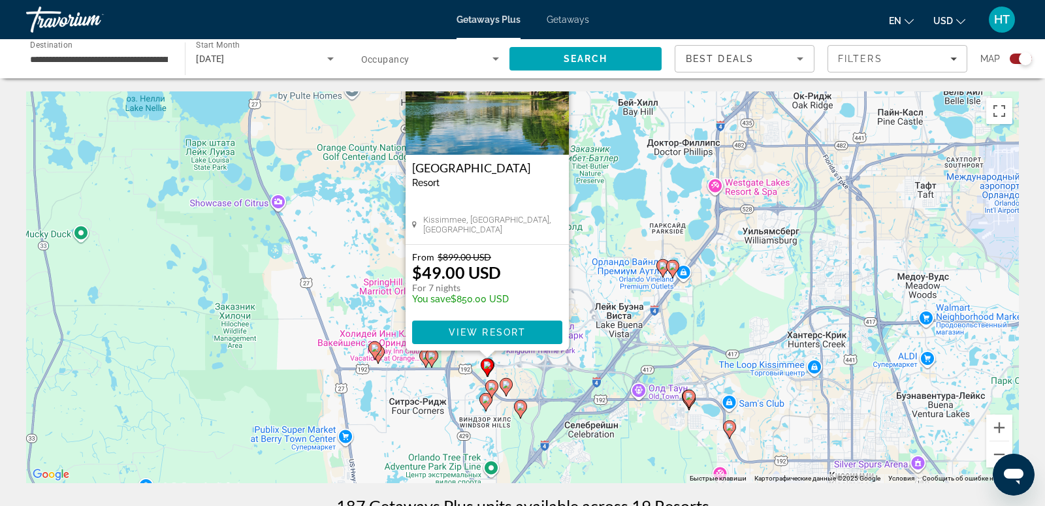
drag, startPoint x: 678, startPoint y: 392, endPoint x: 641, endPoint y: 303, distance: 96.9
click at [641, 303] on div "Чтобы активировать перетаскивание с помощью клавиатуры, нажмите Alt + Ввод. Пос…" at bounding box center [522, 287] width 992 height 392
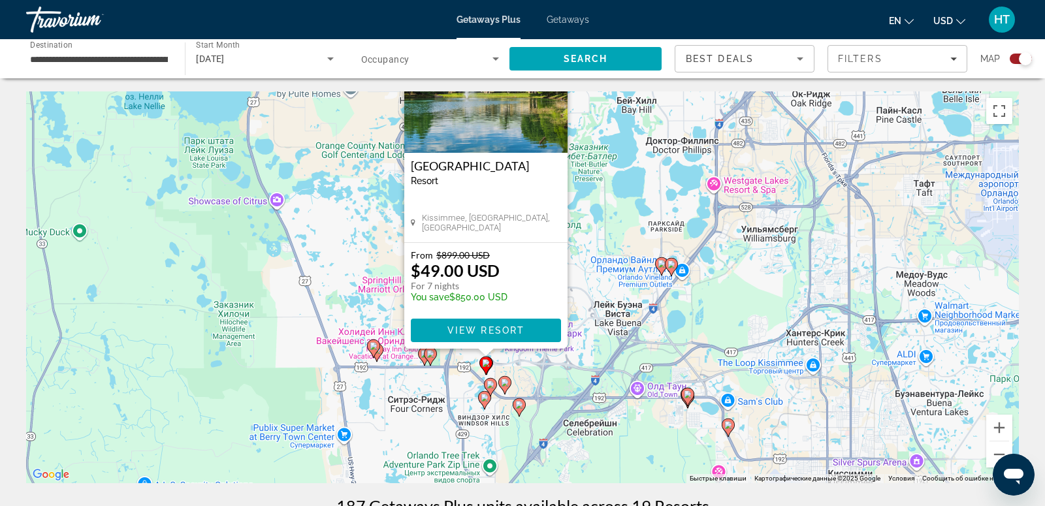
click at [706, 314] on div "Чтобы активировать перетаскивание с помощью клавиатуры, нажмите Alt + Ввод. Пос…" at bounding box center [522, 287] width 992 height 392
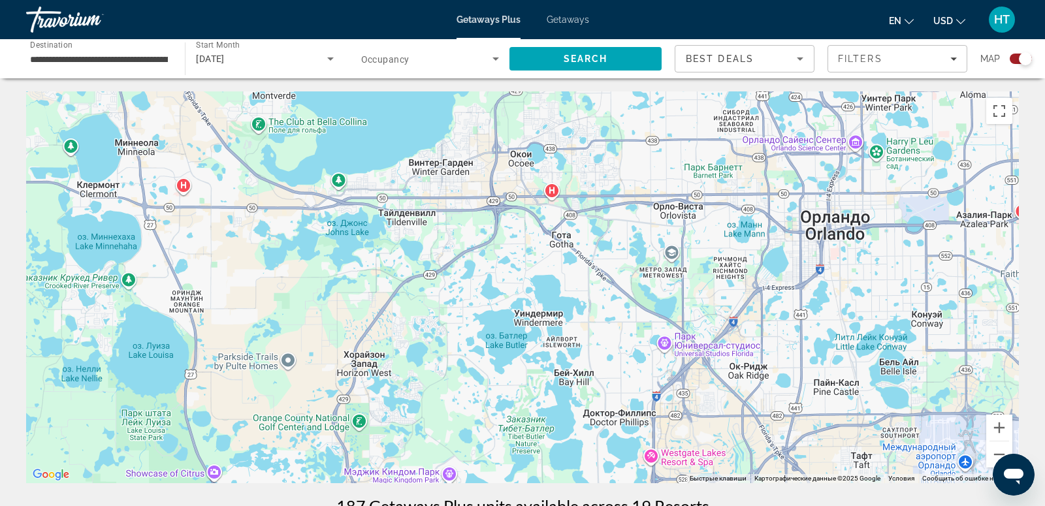
drag, startPoint x: 595, startPoint y: 233, endPoint x: 532, endPoint y: 508, distance: 281.9
click at [532, 505] on html "**********" at bounding box center [522, 253] width 1045 height 506
click at [997, 450] on button "Уменьшить" at bounding box center [999, 454] width 26 height 26
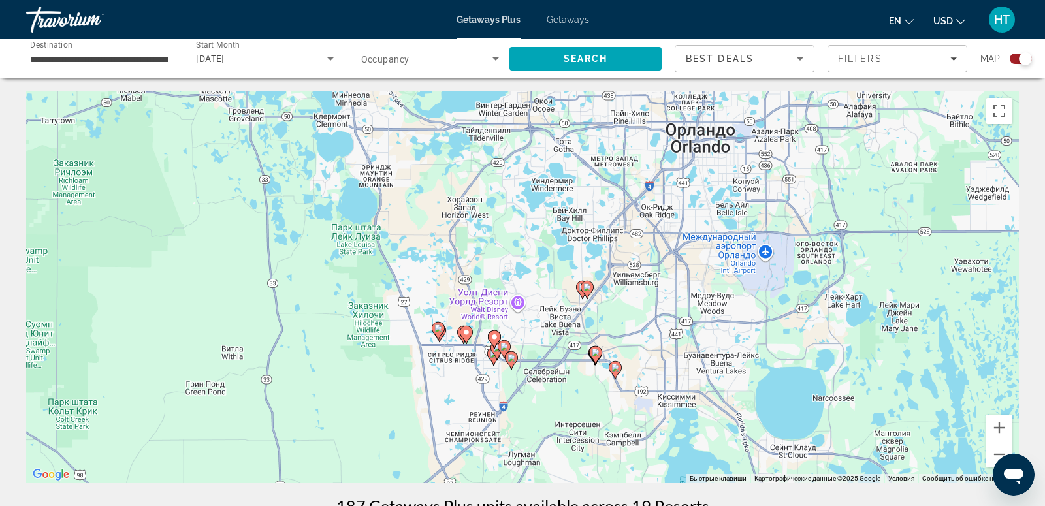
drag, startPoint x: 725, startPoint y: 436, endPoint x: 746, endPoint y: 317, distance: 121.2
click at [746, 317] on div "Чтобы активировать перетаскивание с помощью клавиатуры, нажмите Alt + Ввод. Пос…" at bounding box center [522, 287] width 992 height 392
click at [997, 427] on button "Увеличить" at bounding box center [999, 428] width 26 height 26
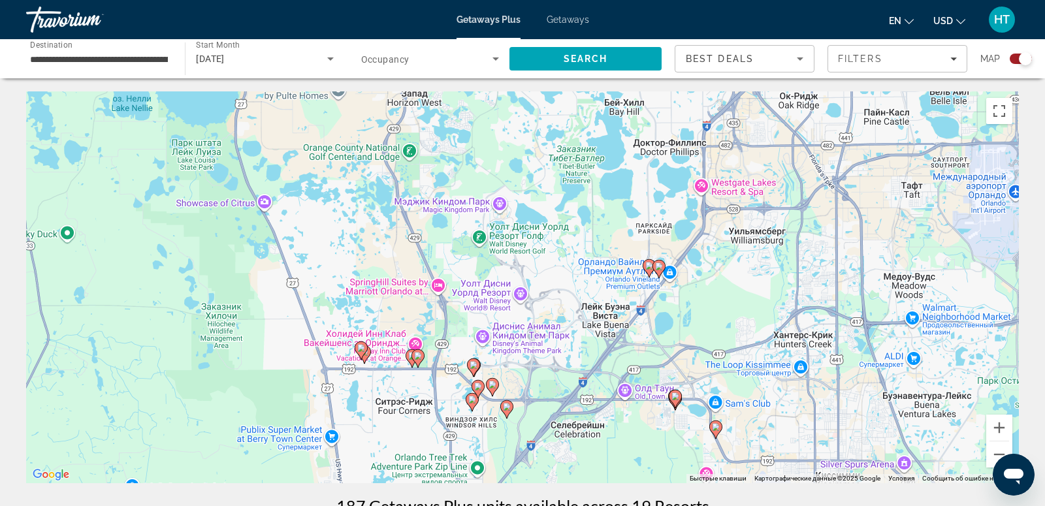
drag, startPoint x: 584, startPoint y: 405, endPoint x: 620, endPoint y: 319, distance: 93.4
click at [619, 323] on div "Чтобы активировать перетаскивание с помощью клавиатуры, нажмите Alt + Ввод. Пос…" at bounding box center [522, 287] width 992 height 392
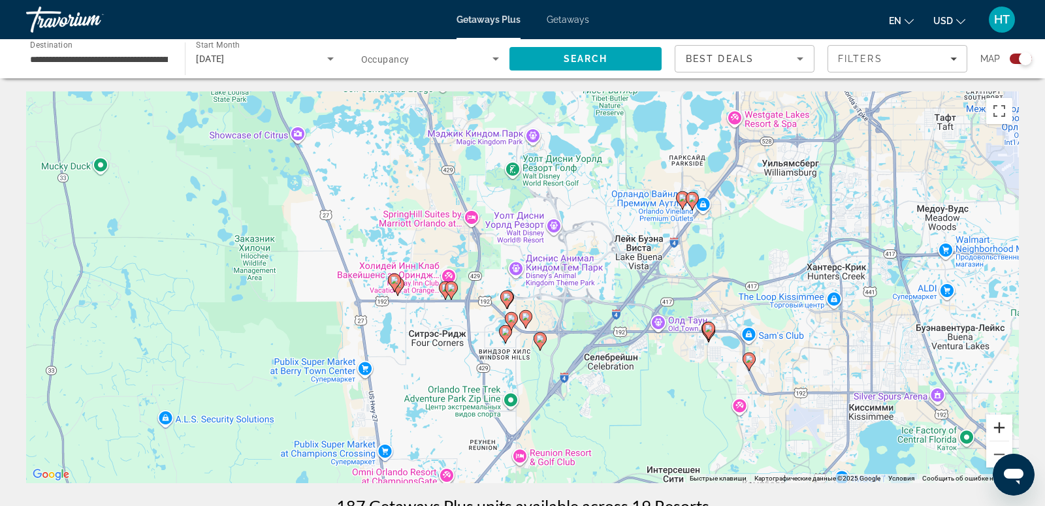
click at [1001, 430] on button "Увеличить" at bounding box center [999, 428] width 26 height 26
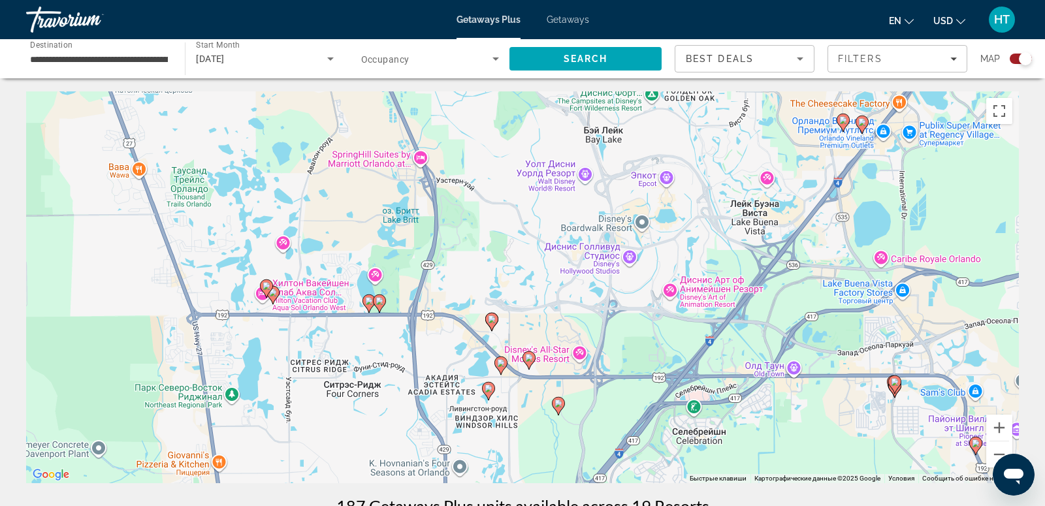
click at [492, 316] on image "Main content" at bounding box center [492, 319] width 8 height 8
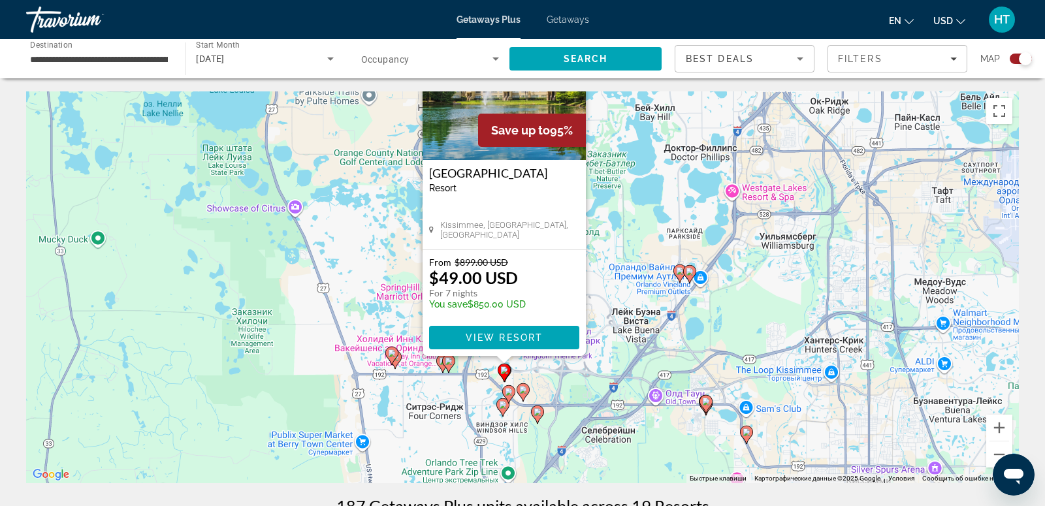
drag, startPoint x: 640, startPoint y: 408, endPoint x: 637, endPoint y: 323, distance: 84.9
click at [637, 323] on div "Чтобы активировать перетаскивание с помощью клавиатуры, нажмите Alt + Ввод. Пос…" at bounding box center [522, 287] width 992 height 392
click at [1003, 426] on button "Увеличить" at bounding box center [999, 428] width 26 height 26
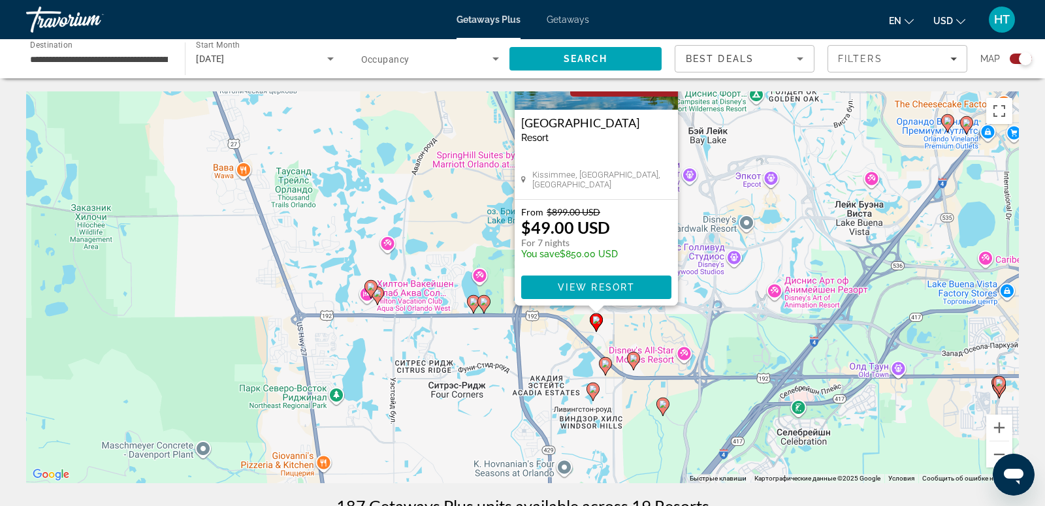
drag, startPoint x: 690, startPoint y: 380, endPoint x: 802, endPoint y: 232, distance: 185.5
click at [802, 232] on div "Чтобы активировать перетаскивание с помощью клавиатуры, нажмите Alt + Ввод. Пос…" at bounding box center [522, 287] width 992 height 392
click at [1003, 426] on button "Увеличить" at bounding box center [999, 428] width 26 height 26
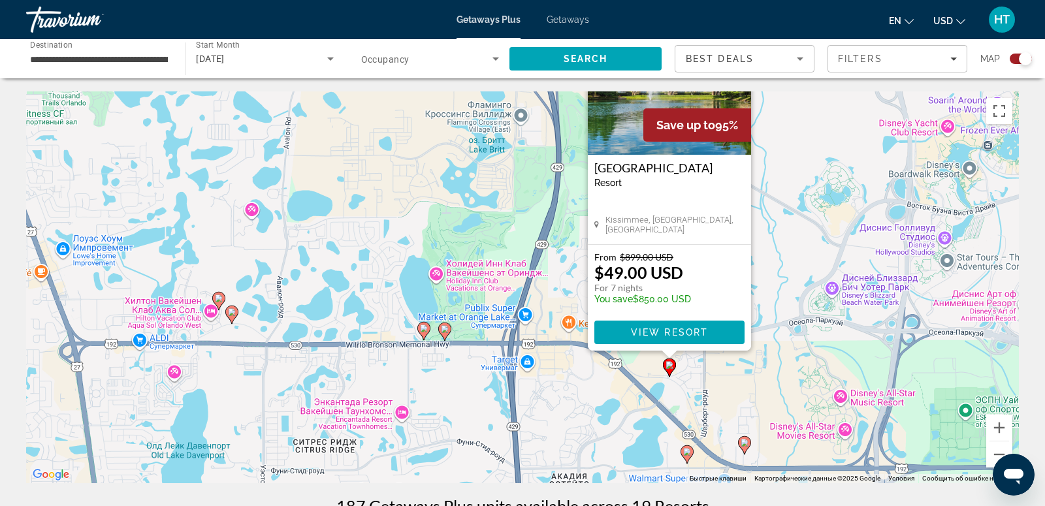
click at [780, 157] on div "Чтобы активировать перетаскивание с помощью клавиатуры, нажмите Alt + Ввод. Пос…" at bounding box center [522, 287] width 992 height 392
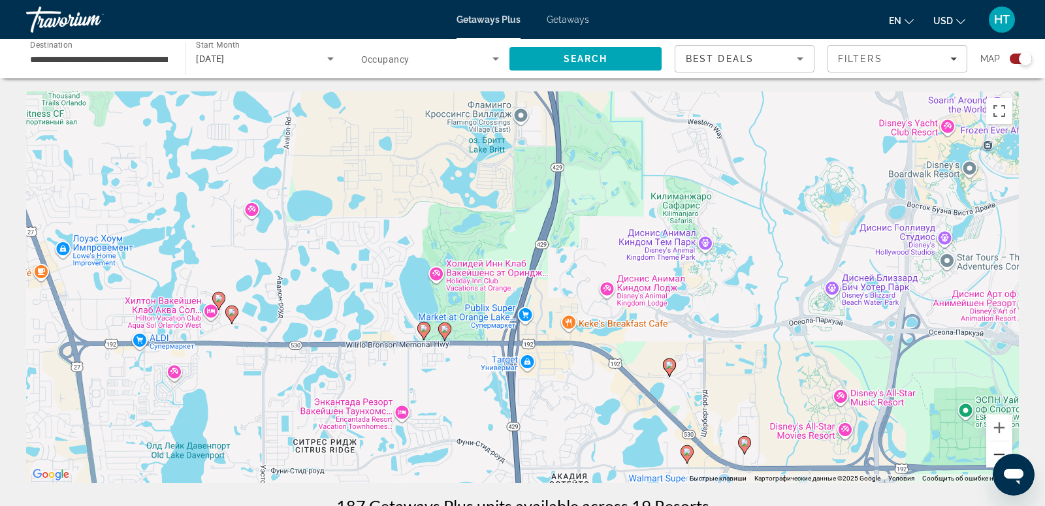
click at [1000, 450] on button "Уменьшить" at bounding box center [999, 454] width 26 height 26
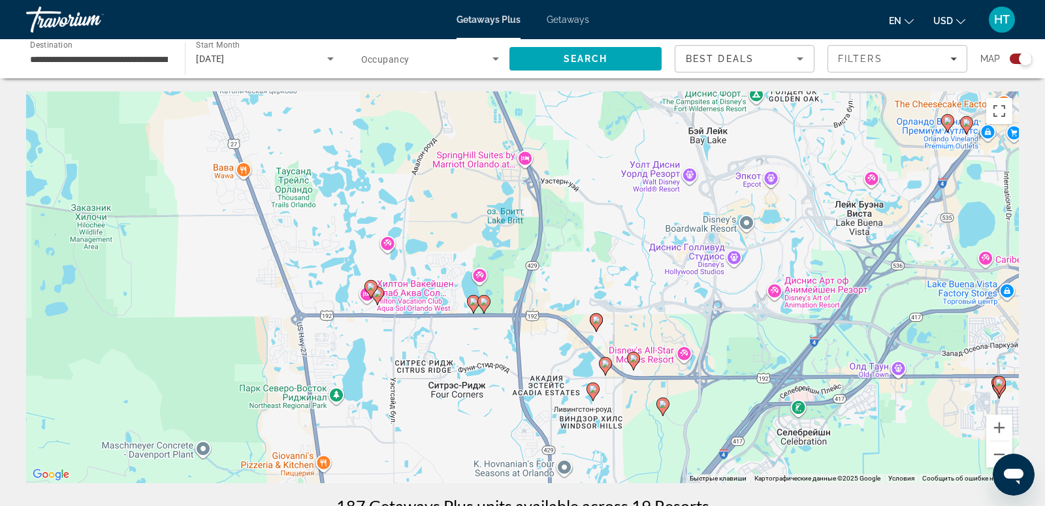
click at [667, 407] on icon "Main content" at bounding box center [663, 406] width 12 height 17
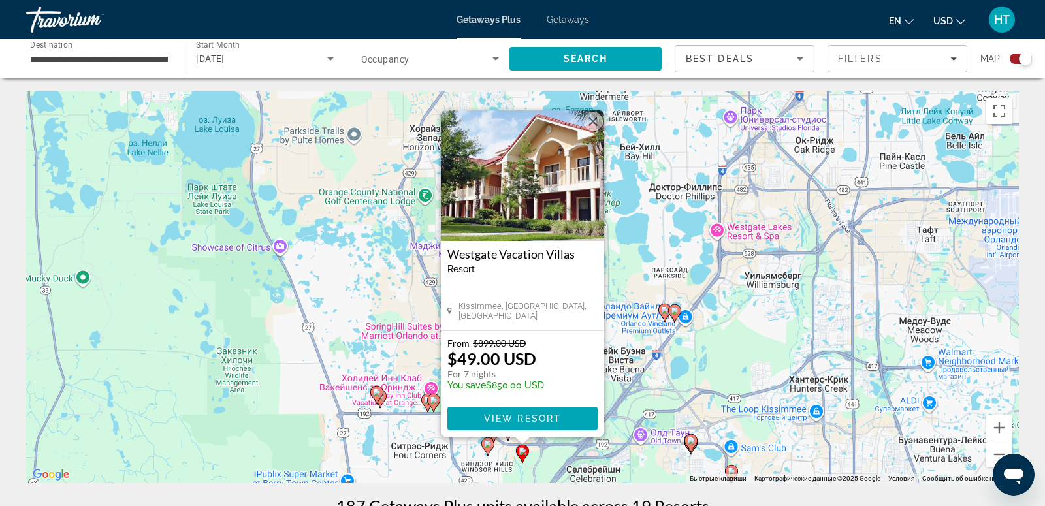
click at [591, 121] on button "Закрыть" at bounding box center [593, 122] width 20 height 20
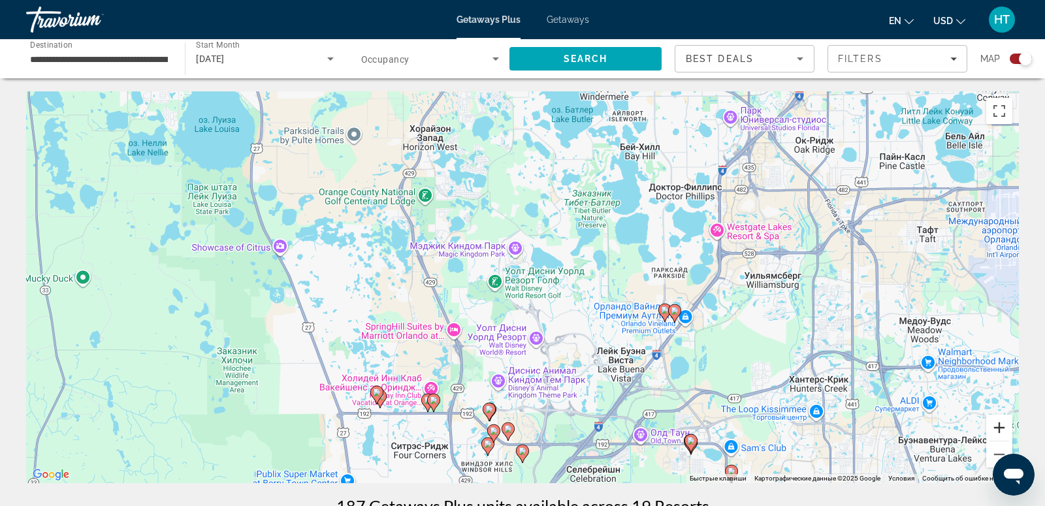
click at [999, 426] on button "Увеличить" at bounding box center [999, 428] width 26 height 26
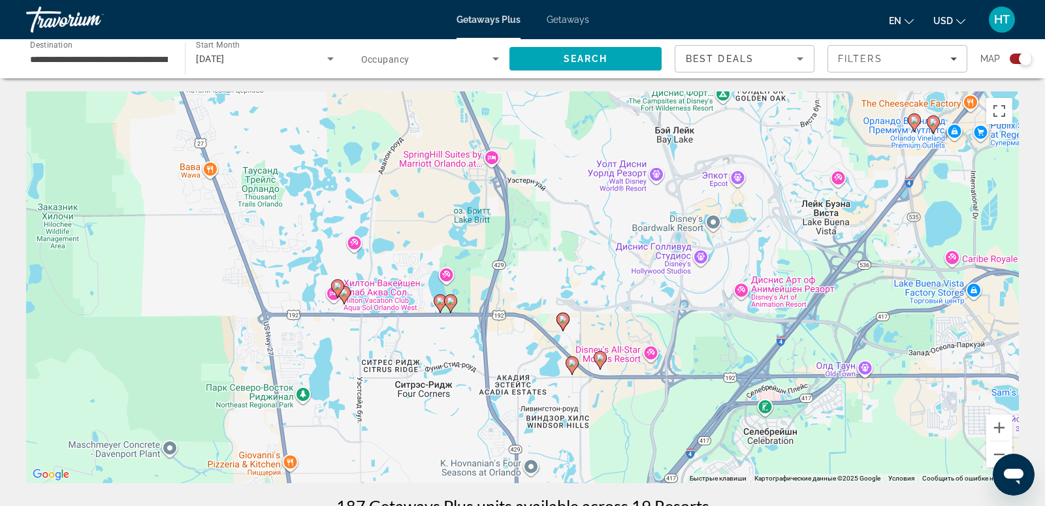
drag, startPoint x: 511, startPoint y: 404, endPoint x: 617, endPoint y: 170, distance: 256.5
click at [617, 170] on div "Чтобы активировать перетаскивание с помощью клавиатуры, нажмите Alt + Ввод. Пос…" at bounding box center [522, 287] width 992 height 392
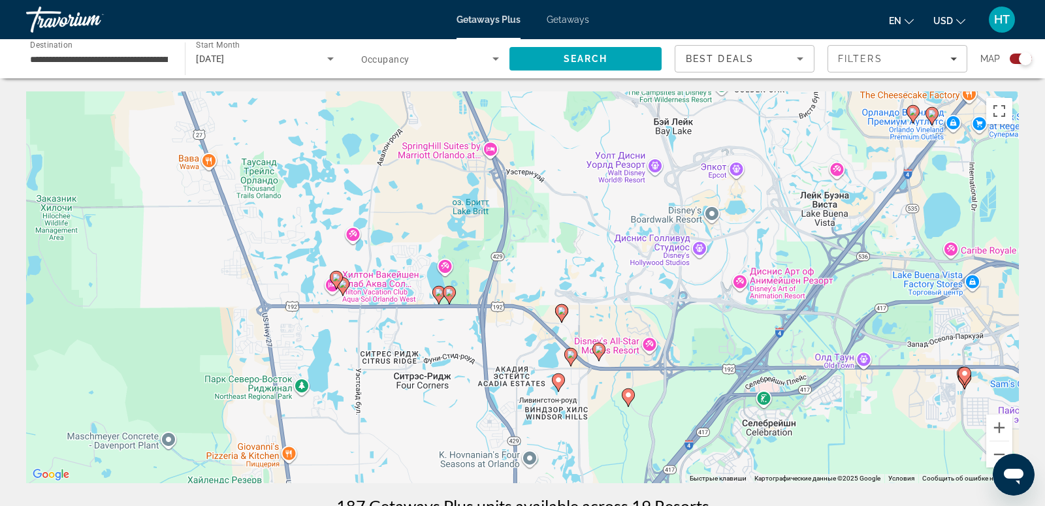
drag, startPoint x: 586, startPoint y: 301, endPoint x: 587, endPoint y: 289, distance: 12.4
click at [587, 288] on div "Чтобы активировать перетаскивание с помощью клавиатуры, нажмите Alt + Ввод. Пос…" at bounding box center [522, 287] width 992 height 392
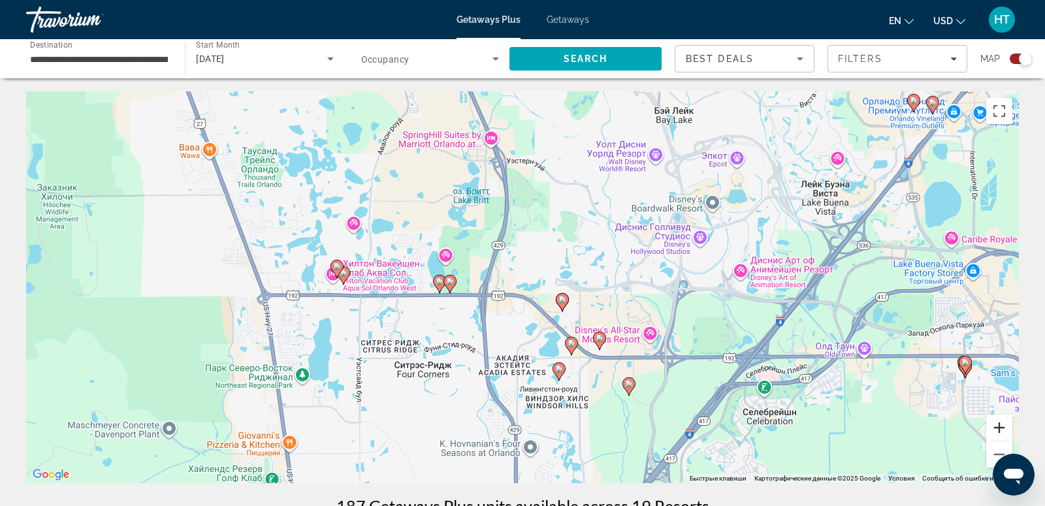
click at [1001, 426] on button "Увеличить" at bounding box center [999, 428] width 26 height 26
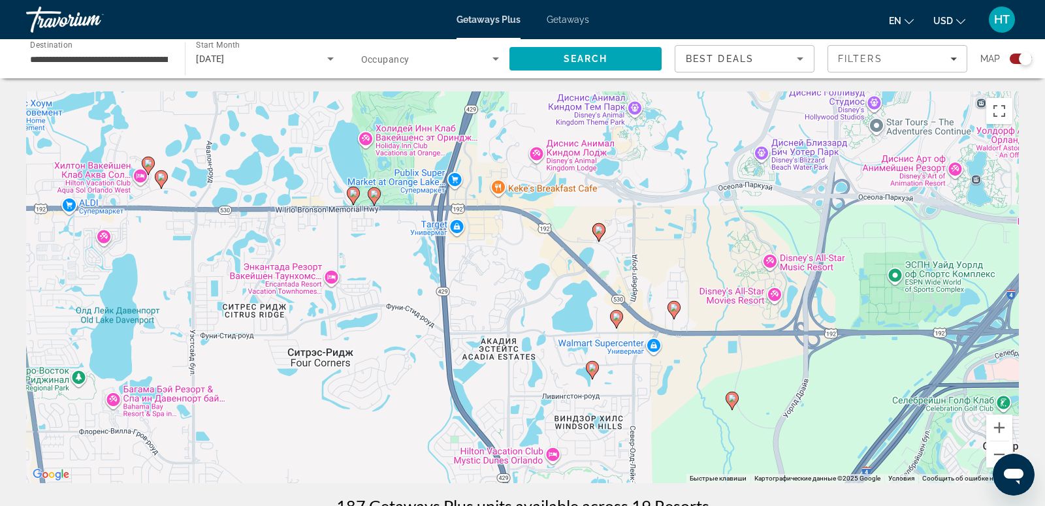
drag, startPoint x: 837, startPoint y: 351, endPoint x: 836, endPoint y: 253, distance: 97.3
click at [836, 255] on div "Чтобы активировать перетаскивание с помощью клавиатуры, нажмите Alt + Ввод. Пос…" at bounding box center [522, 287] width 992 height 392
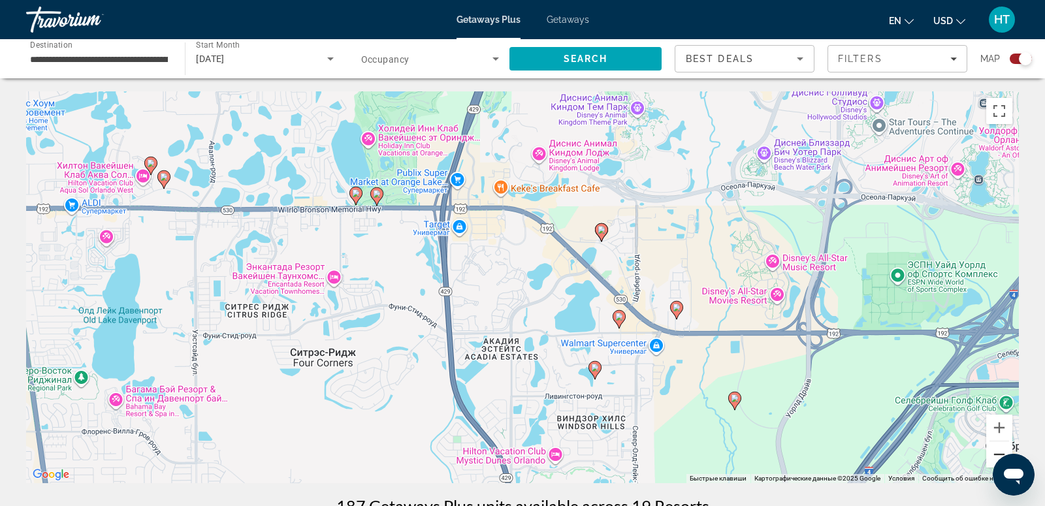
click at [997, 451] on button "Уменьшить" at bounding box center [999, 454] width 26 height 26
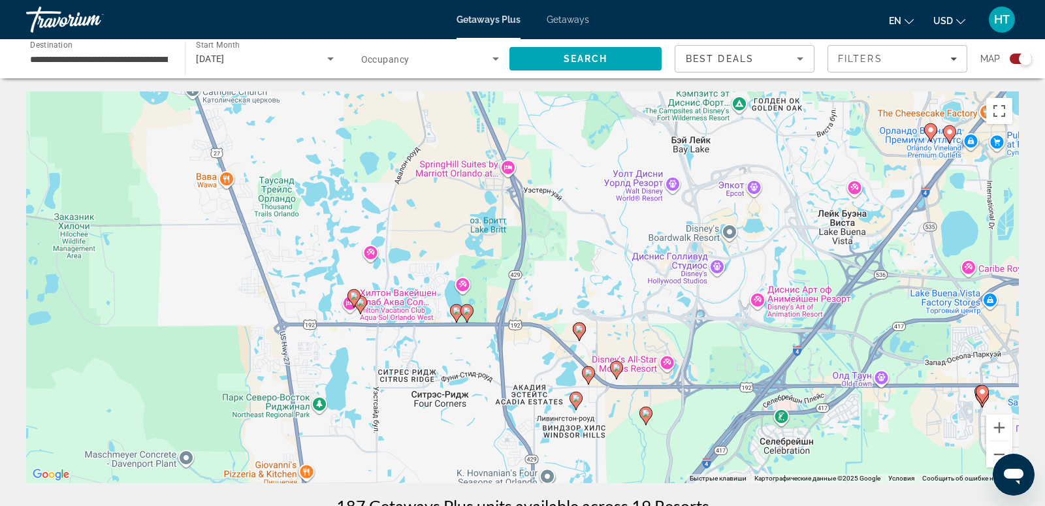
drag, startPoint x: 627, startPoint y: 175, endPoint x: 641, endPoint y: 252, distance: 78.2
click at [642, 252] on div "Чтобы активировать перетаскивание с помощью клавиатуры, нажмите Alt + Ввод. Пос…" at bounding box center [522, 287] width 992 height 392
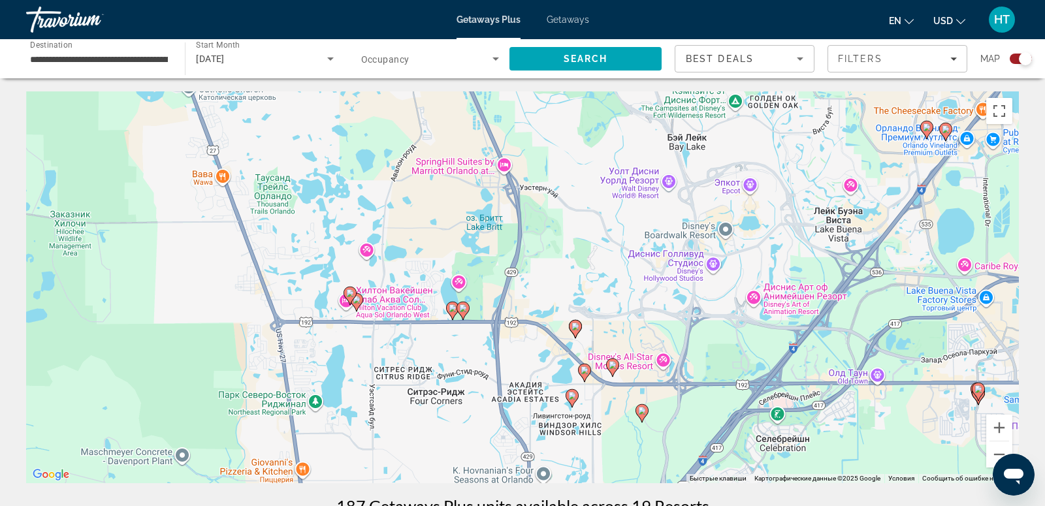
click at [646, 413] on icon "Main content" at bounding box center [642, 413] width 12 height 17
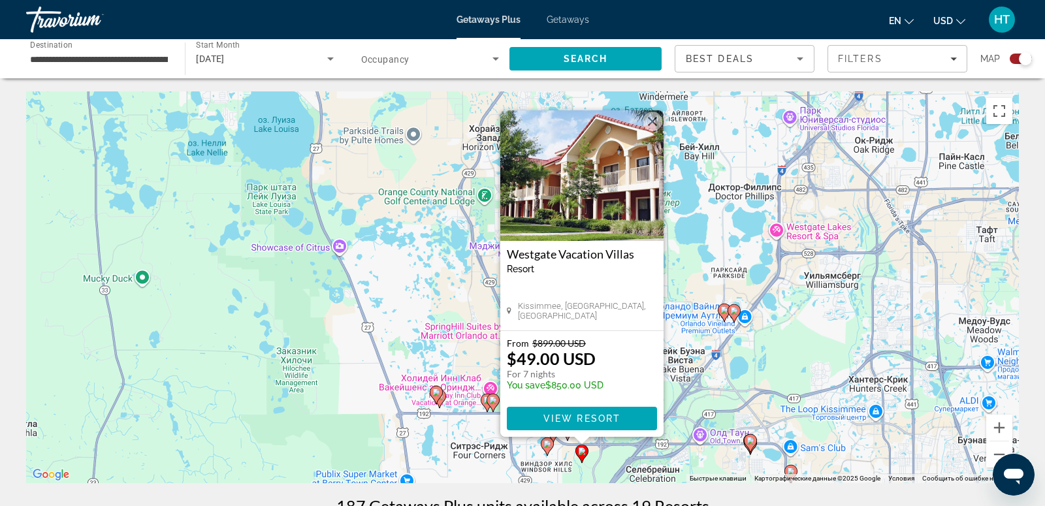
click at [650, 127] on button "Закрыть" at bounding box center [652, 122] width 20 height 20
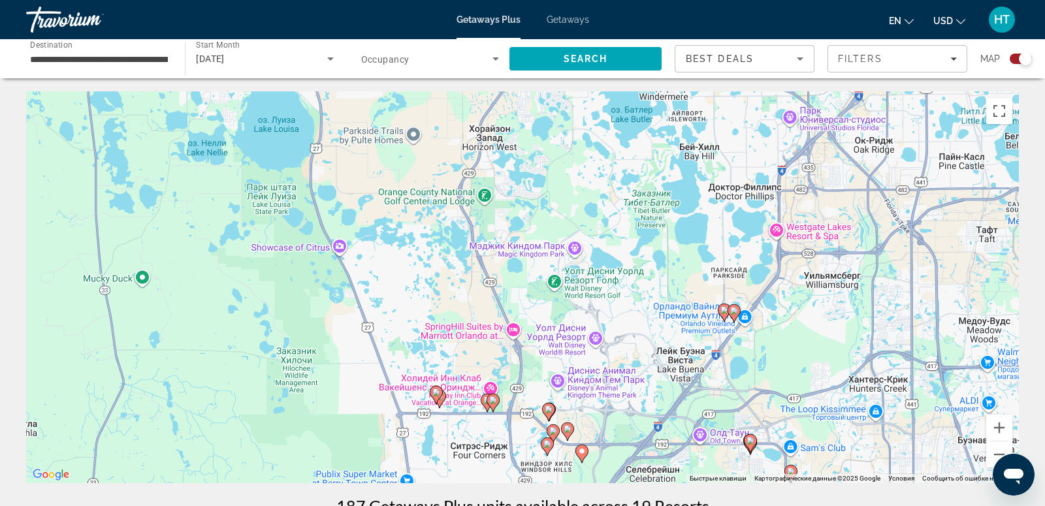
click at [568, 424] on icon "Main content" at bounding box center [567, 431] width 12 height 17
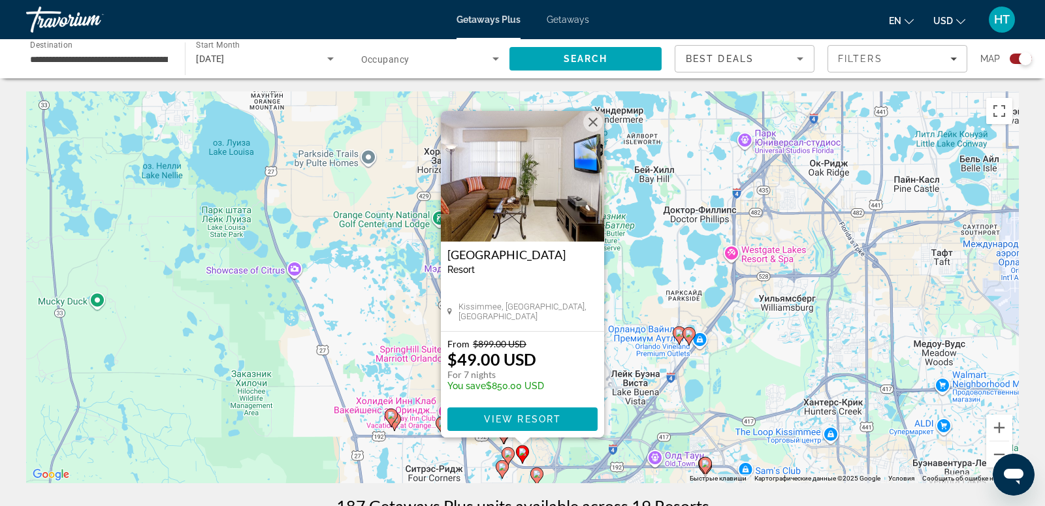
click at [591, 122] on button "Закрыть" at bounding box center [593, 122] width 20 height 20
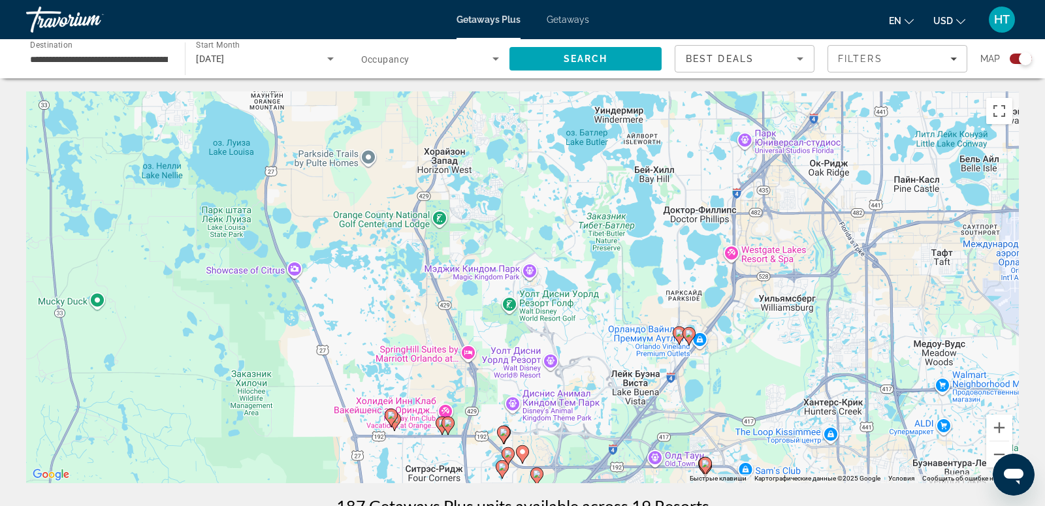
click at [505, 430] on image "Main content" at bounding box center [503, 432] width 8 height 8
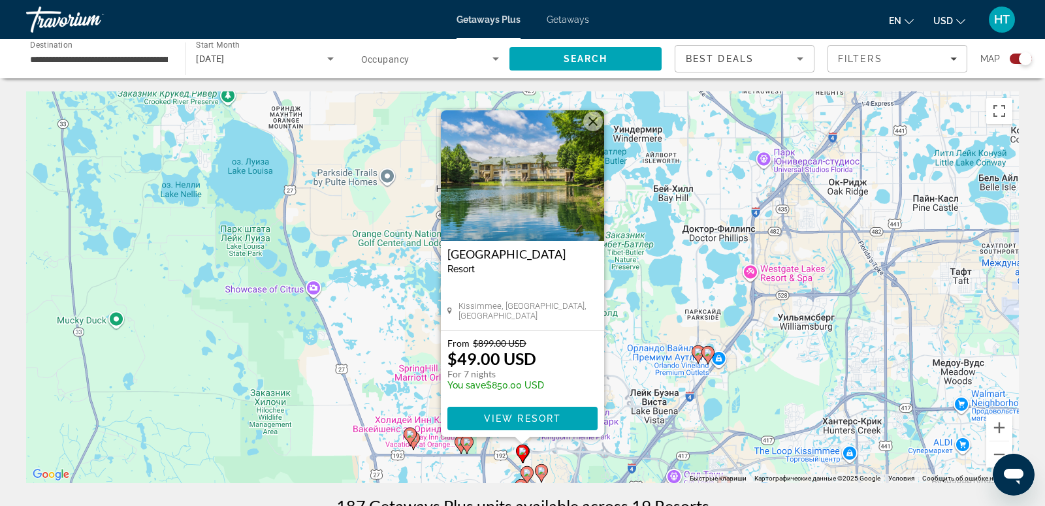
click at [587, 125] on button "Закрыть" at bounding box center [593, 122] width 20 height 20
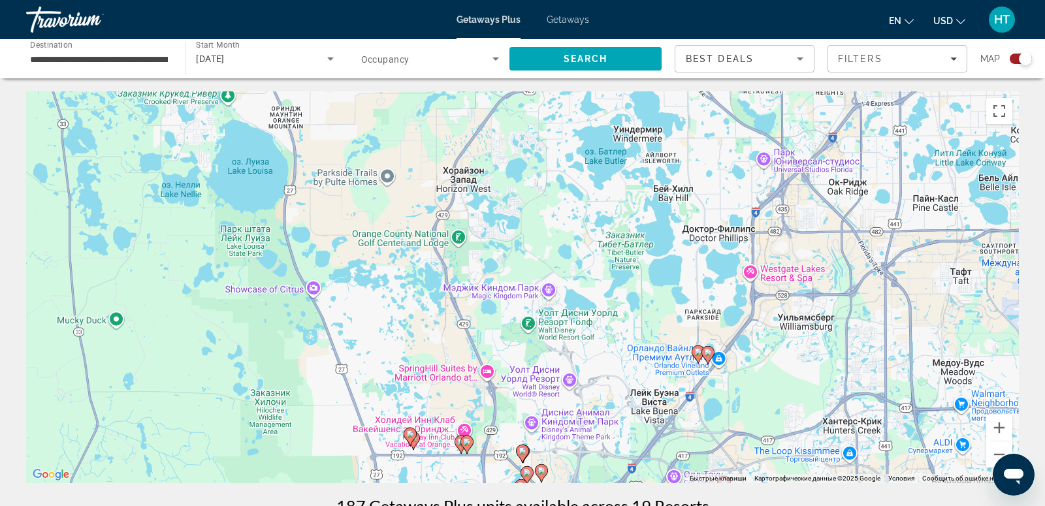
click at [526, 471] on image "Main content" at bounding box center [527, 473] width 8 height 8
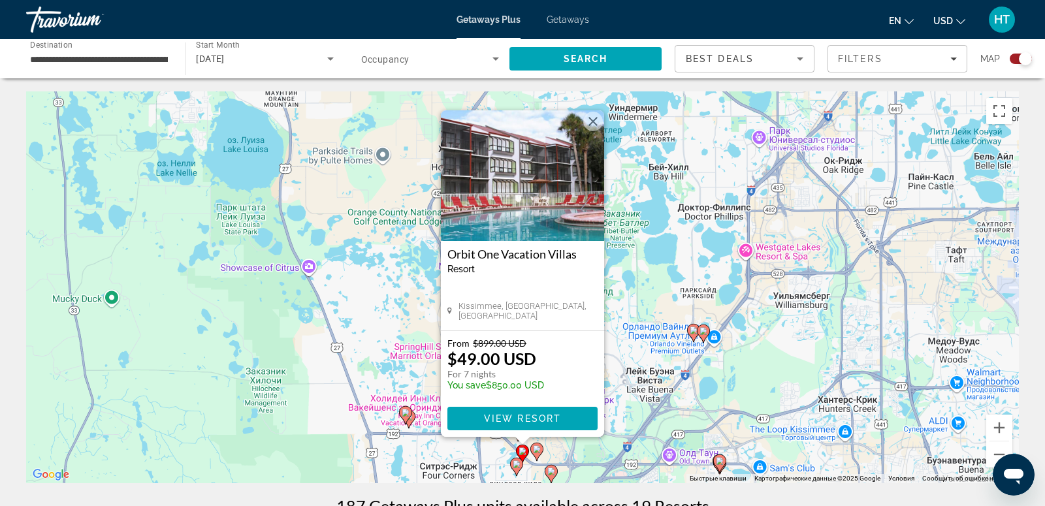
click at [593, 119] on button "Закрыть" at bounding box center [593, 122] width 20 height 20
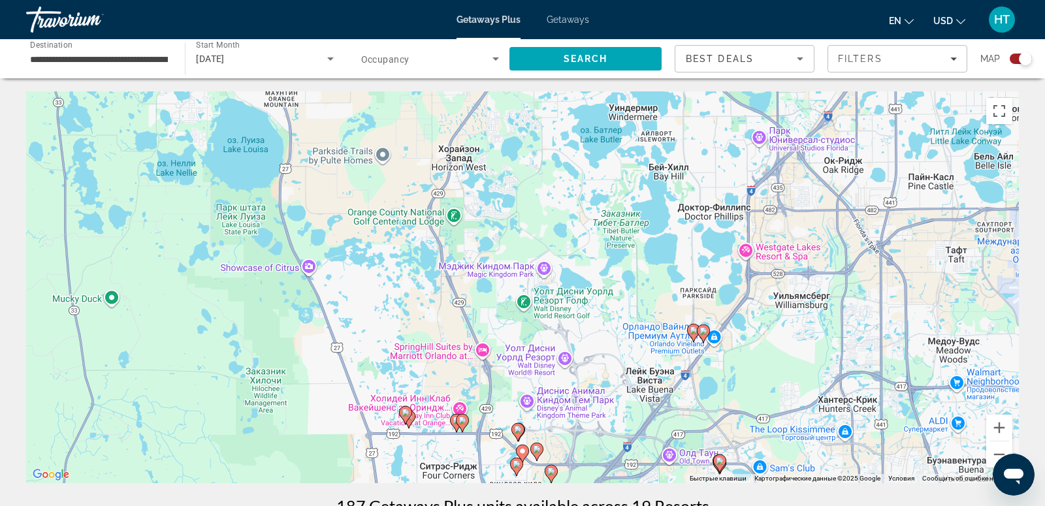
click at [515, 466] on image "Main content" at bounding box center [516, 464] width 8 height 8
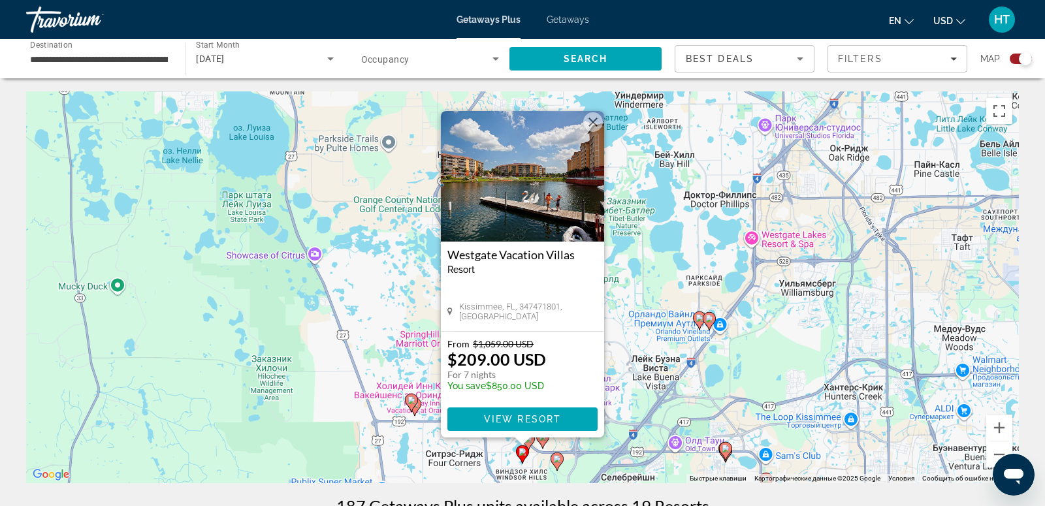
click at [594, 119] on button "Закрыть" at bounding box center [593, 122] width 20 height 20
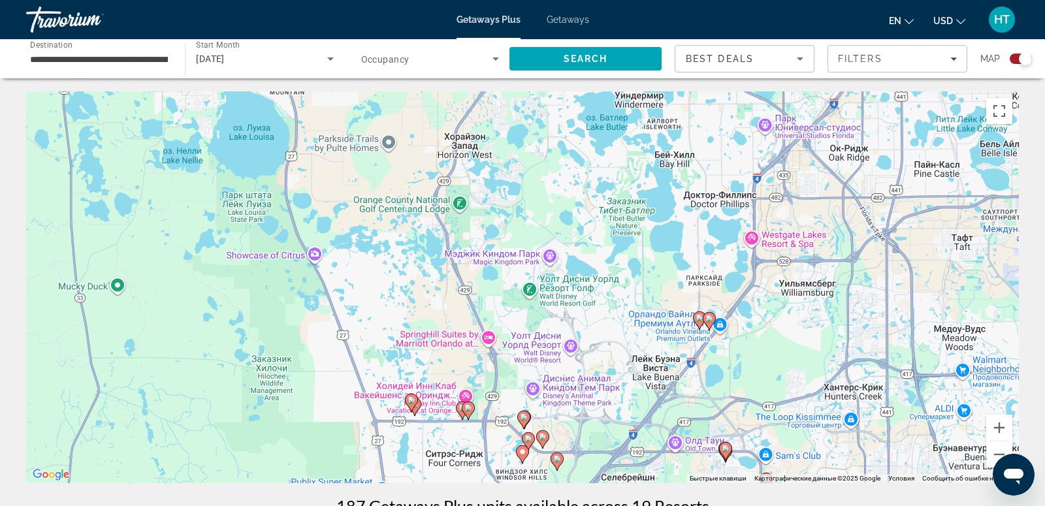
click at [470, 411] on image "Main content" at bounding box center [468, 408] width 8 height 8
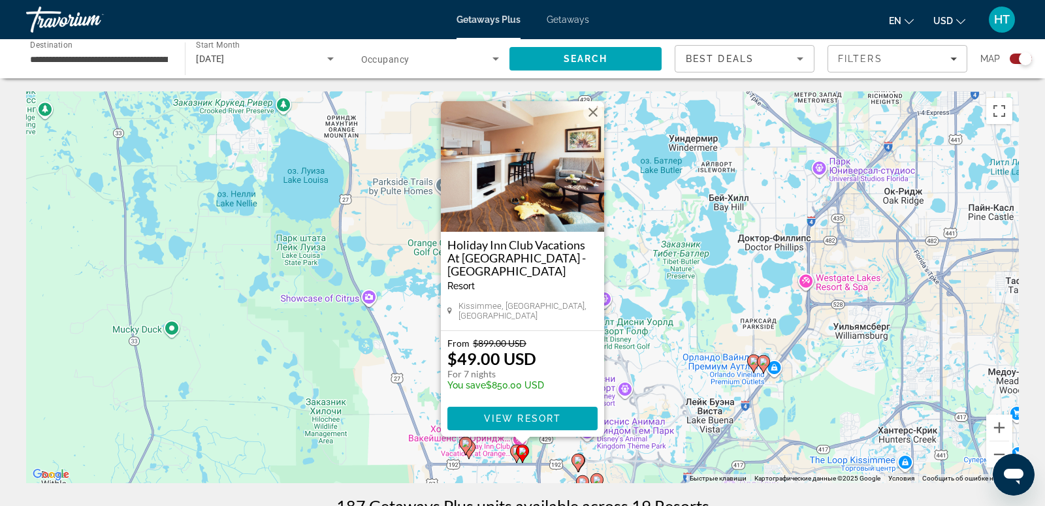
click at [590, 118] on button "Закрыть" at bounding box center [593, 112] width 20 height 20
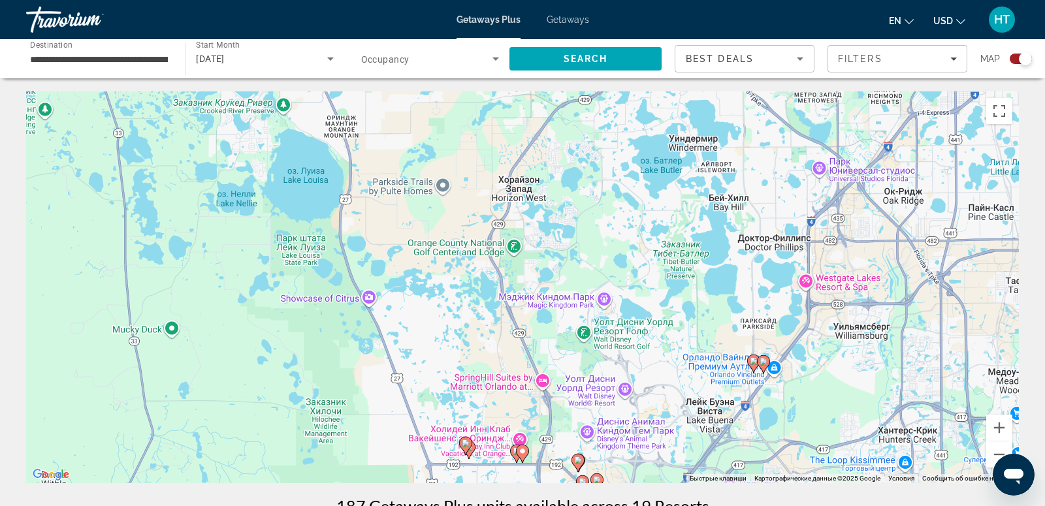
click at [513, 454] on image "Main content" at bounding box center [516, 451] width 8 height 8
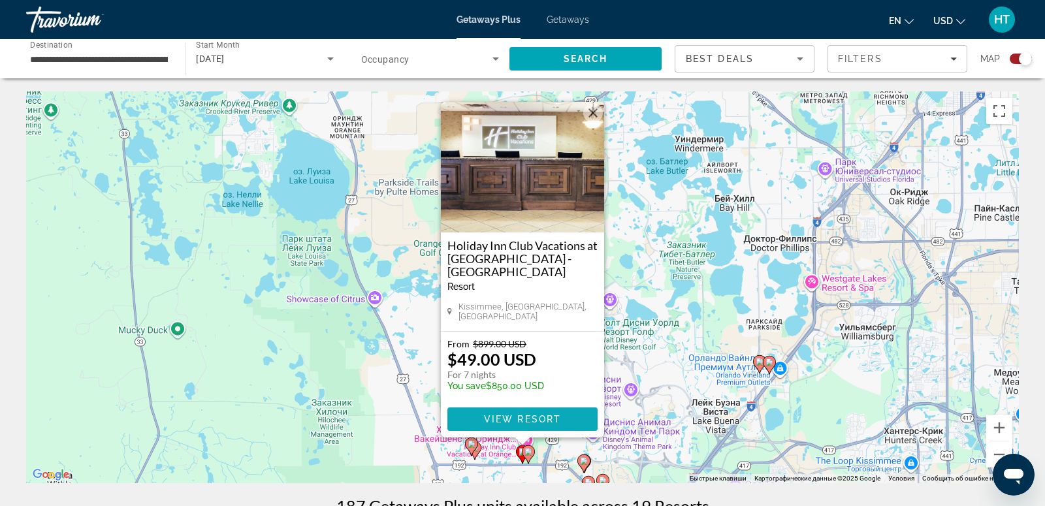
click at [524, 416] on span "View Resort" at bounding box center [522, 419] width 77 height 10
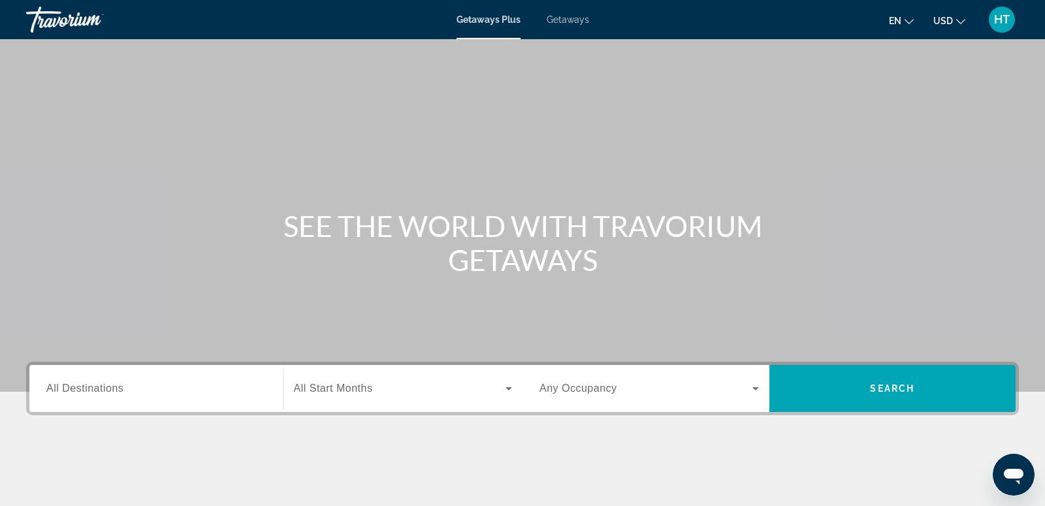
click at [166, 385] on input "Destination All Destinations" at bounding box center [155, 389] width 219 height 16
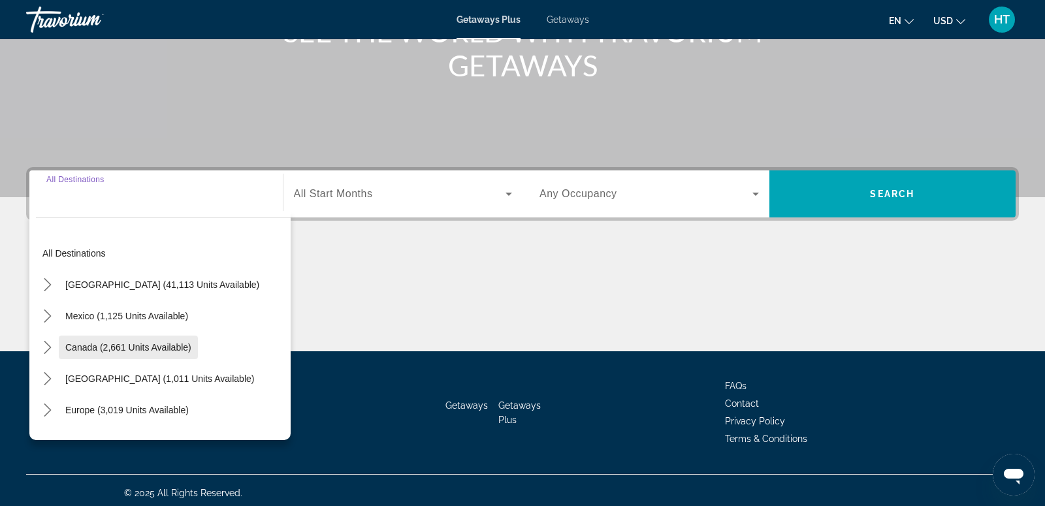
scroll to position [199, 0]
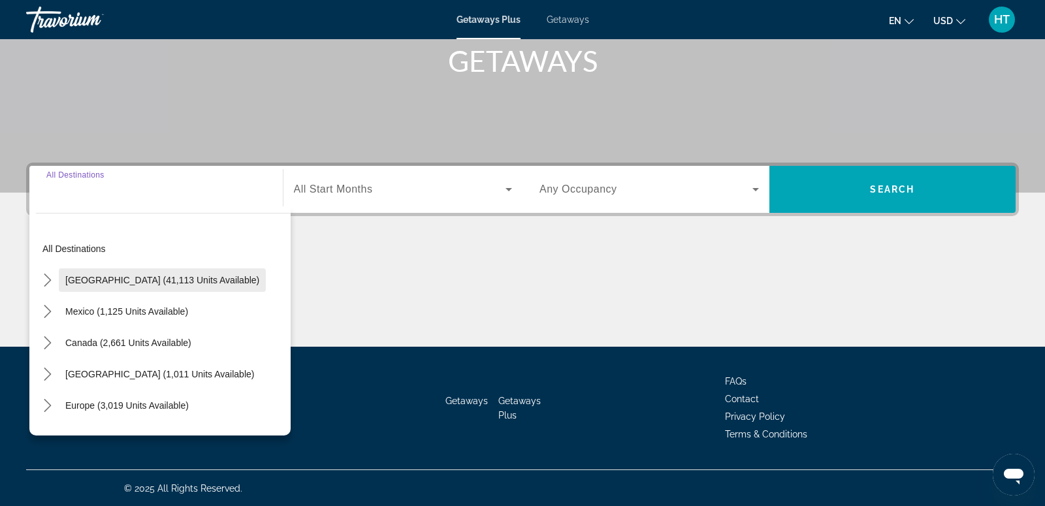
click at [163, 276] on span "[GEOGRAPHIC_DATA] (41,113 units available)" at bounding box center [162, 280] width 194 height 10
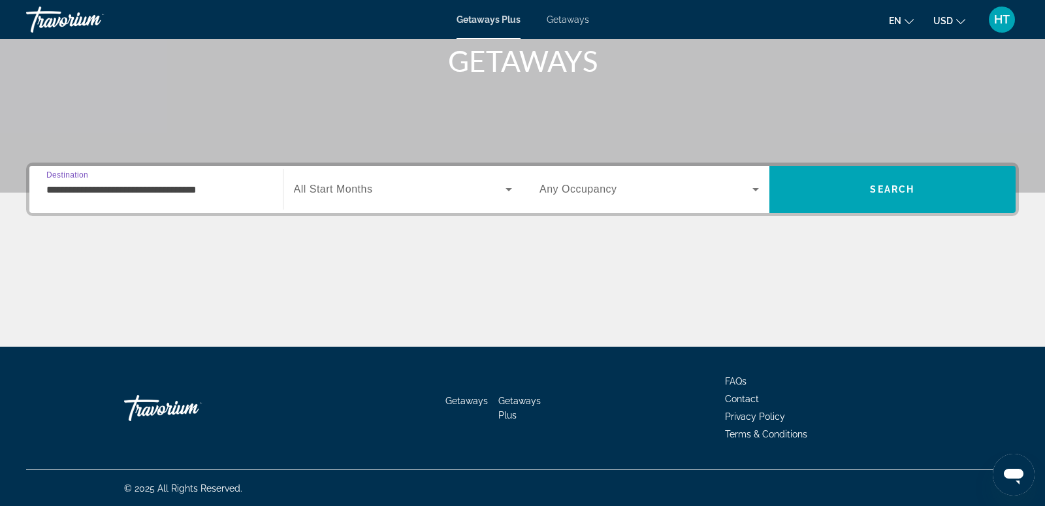
click at [230, 191] on input "**********" at bounding box center [155, 190] width 219 height 16
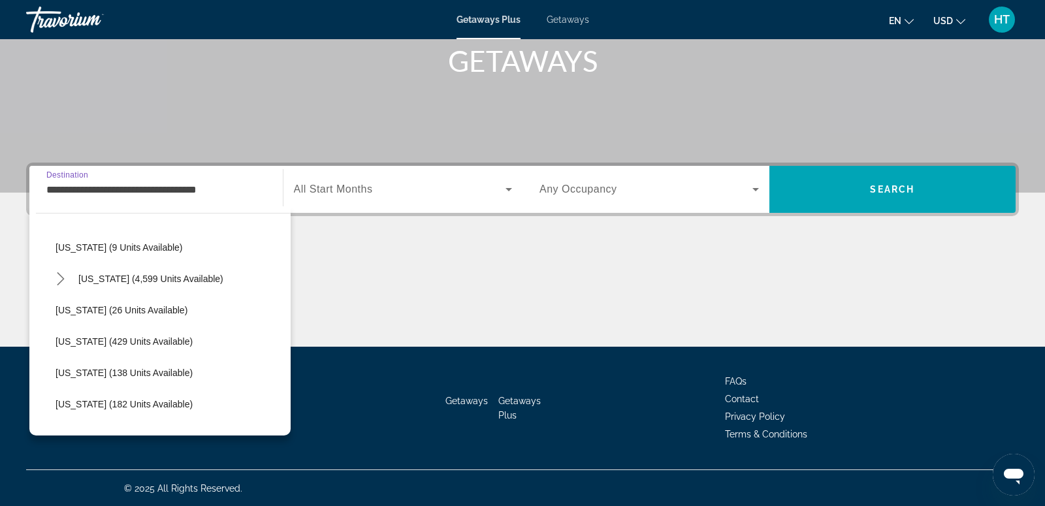
scroll to position [190, 0]
click at [151, 273] on span "[US_STATE] (4,599 units available)" at bounding box center [150, 278] width 145 height 10
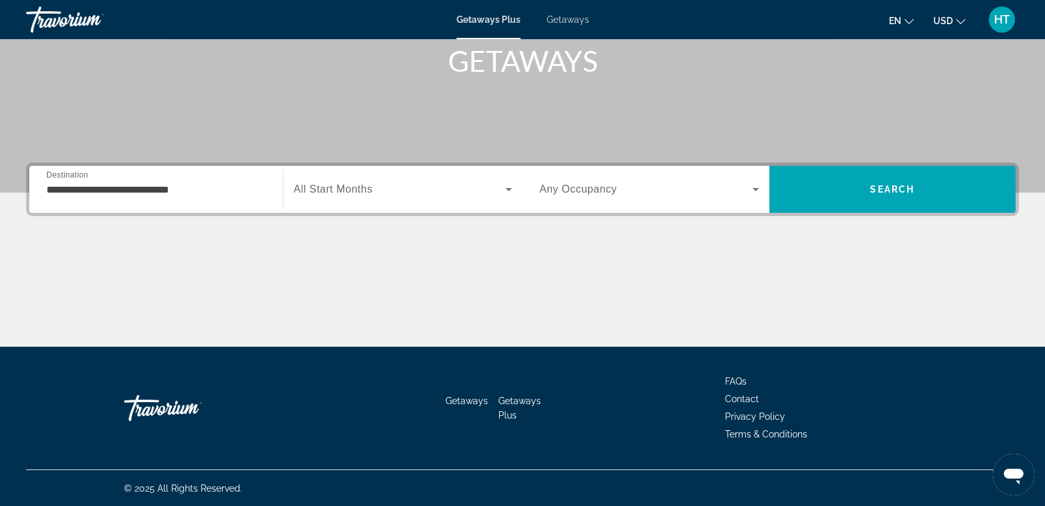
click at [221, 180] on div "**********" at bounding box center [155, 189] width 219 height 37
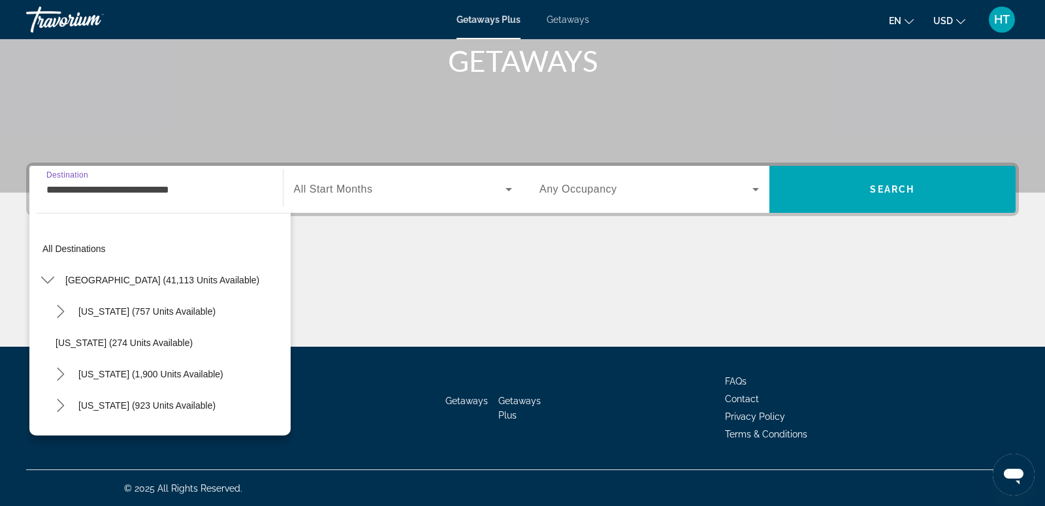
scroll to position [140, 0]
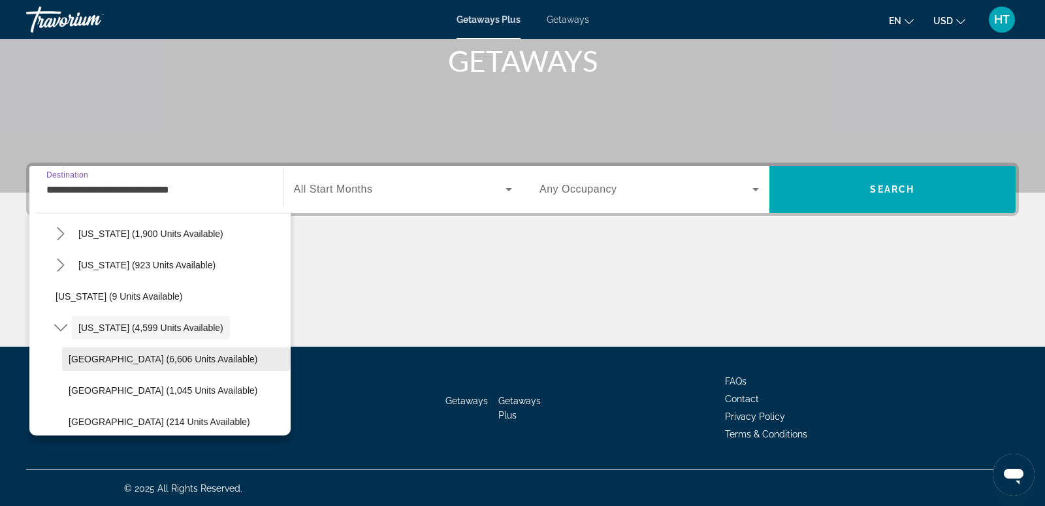
click at [198, 356] on span "[GEOGRAPHIC_DATA] (6,606 units available)" at bounding box center [163, 359] width 189 height 10
type input "**********"
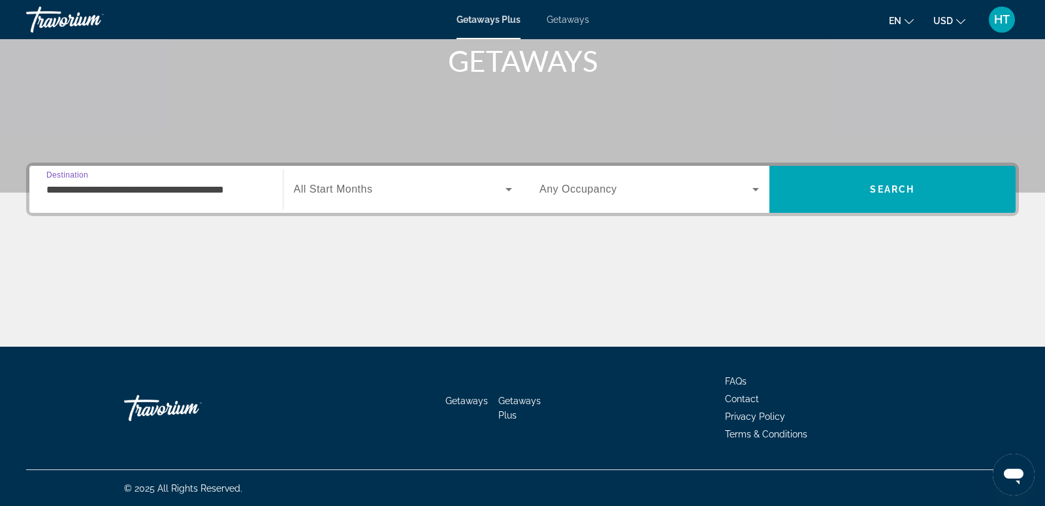
click at [371, 197] on span "Search widget" at bounding box center [400, 189] width 212 height 16
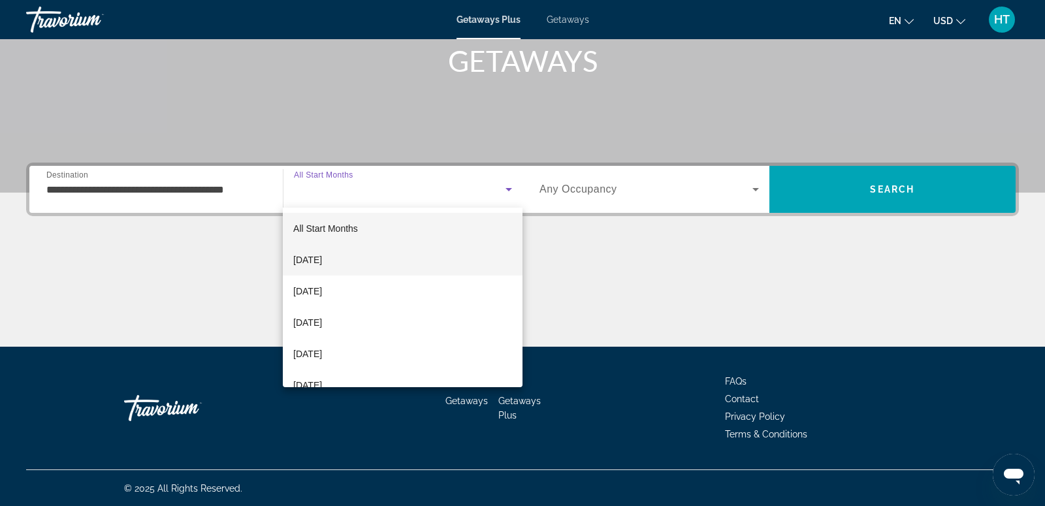
click at [380, 254] on mat-option "[DATE]" at bounding box center [403, 259] width 240 height 31
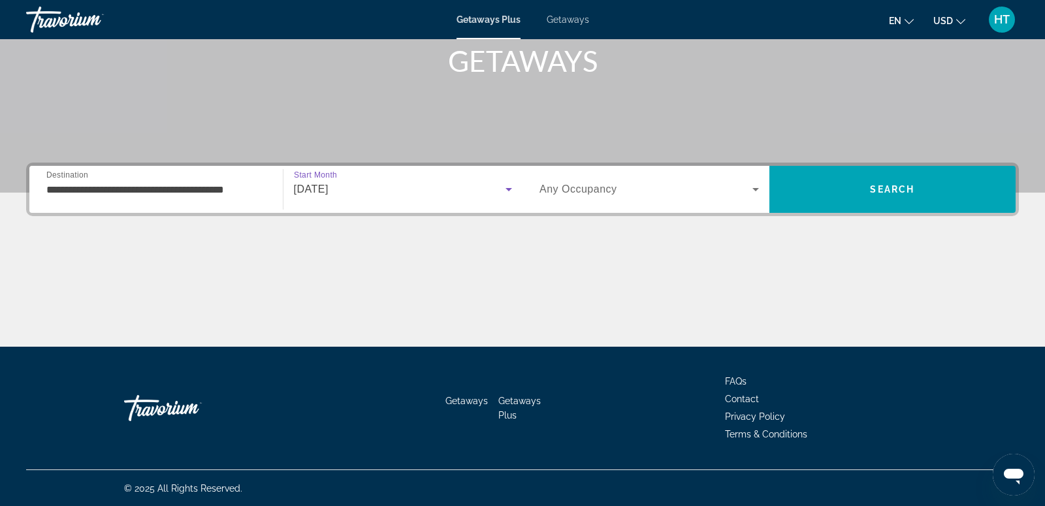
click at [610, 180] on div "Search widget" at bounding box center [648, 189] width 219 height 37
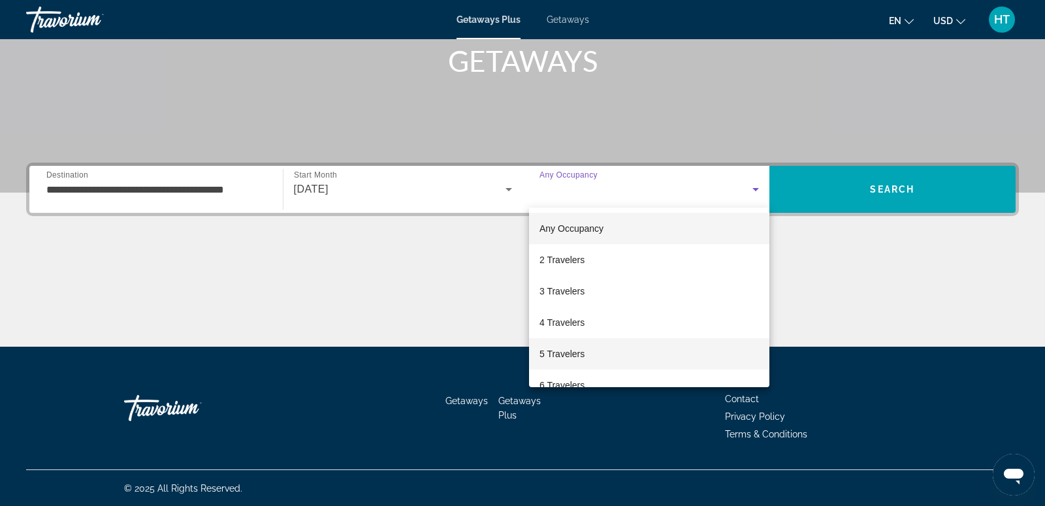
click at [623, 358] on mat-option "5 Travelers" at bounding box center [649, 353] width 240 height 31
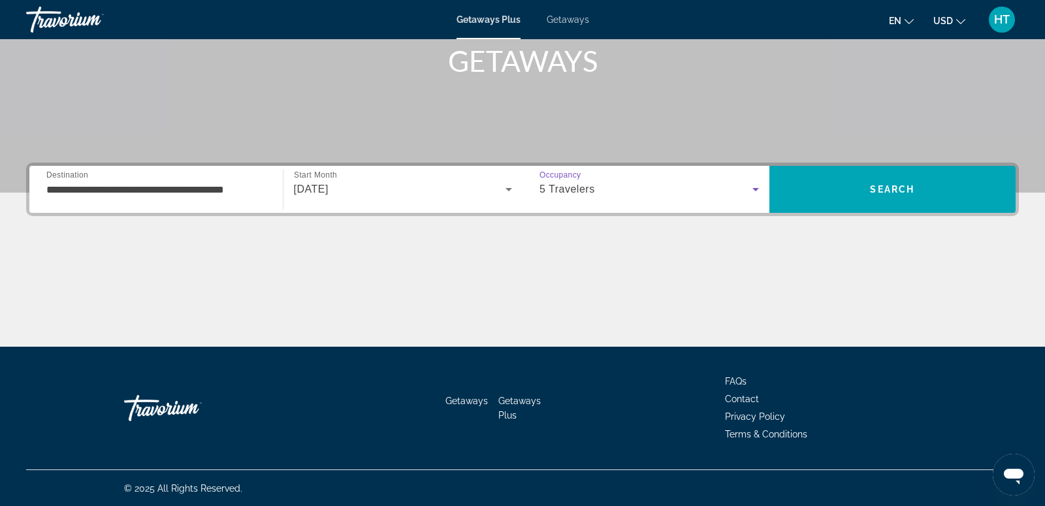
click at [749, 183] on icon "Search widget" at bounding box center [755, 189] width 16 height 16
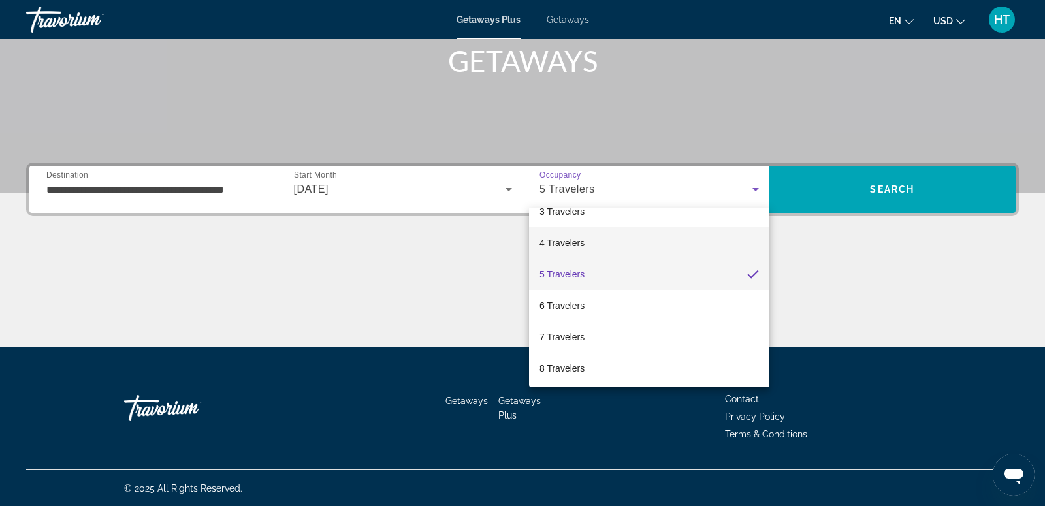
scroll to position [99, 0]
click at [902, 197] on div at bounding box center [522, 253] width 1045 height 506
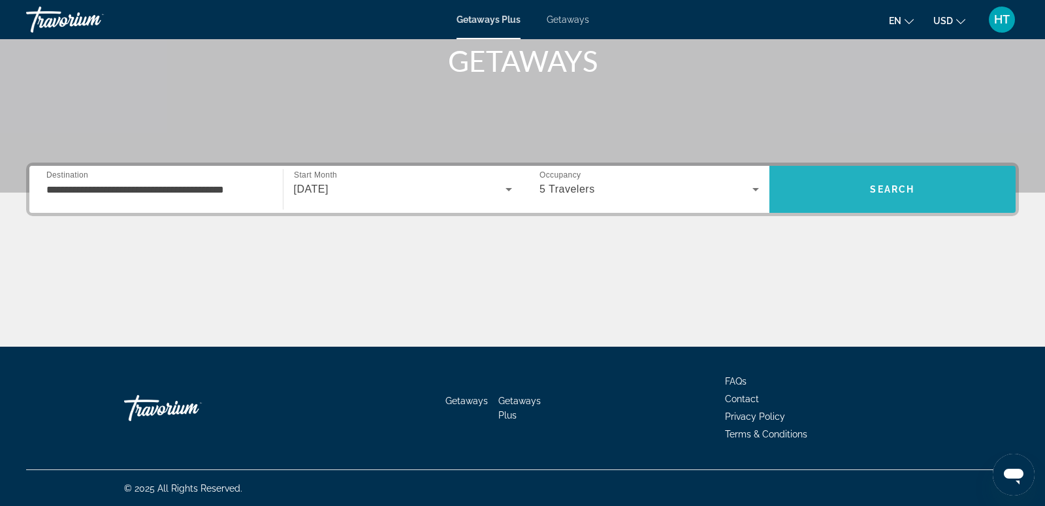
click at [866, 166] on span "Search" at bounding box center [892, 189] width 247 height 47
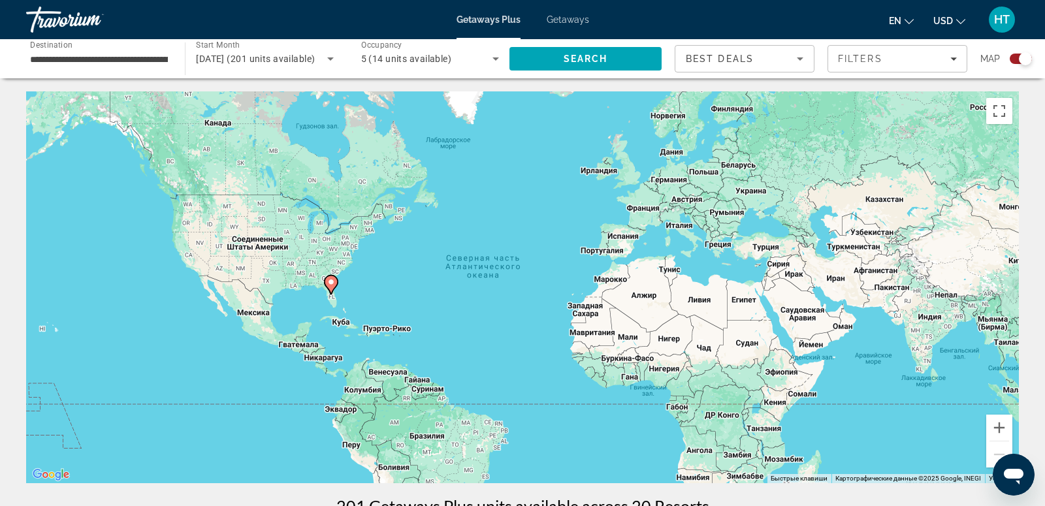
click at [334, 289] on gmp-advanced-marker "Main content" at bounding box center [330, 285] width 13 height 20
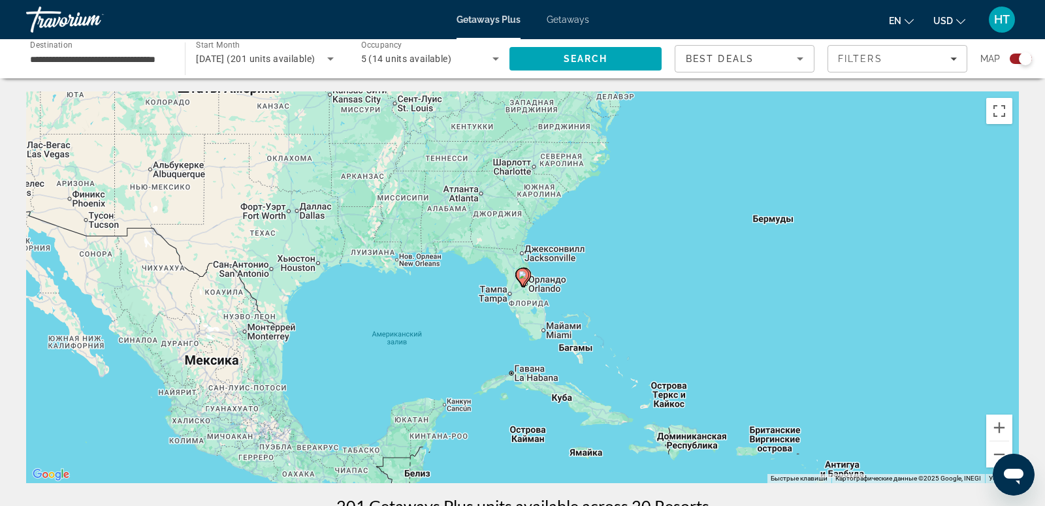
click at [522, 279] on icon "Main content" at bounding box center [522, 277] width 12 height 17
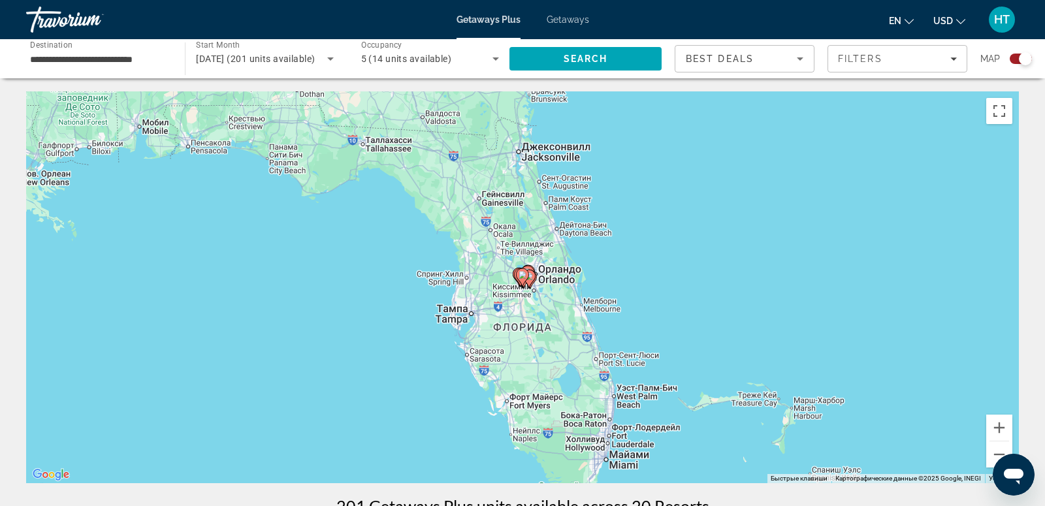
click at [522, 280] on icon "Main content" at bounding box center [522, 277] width 12 height 17
type input "**********"
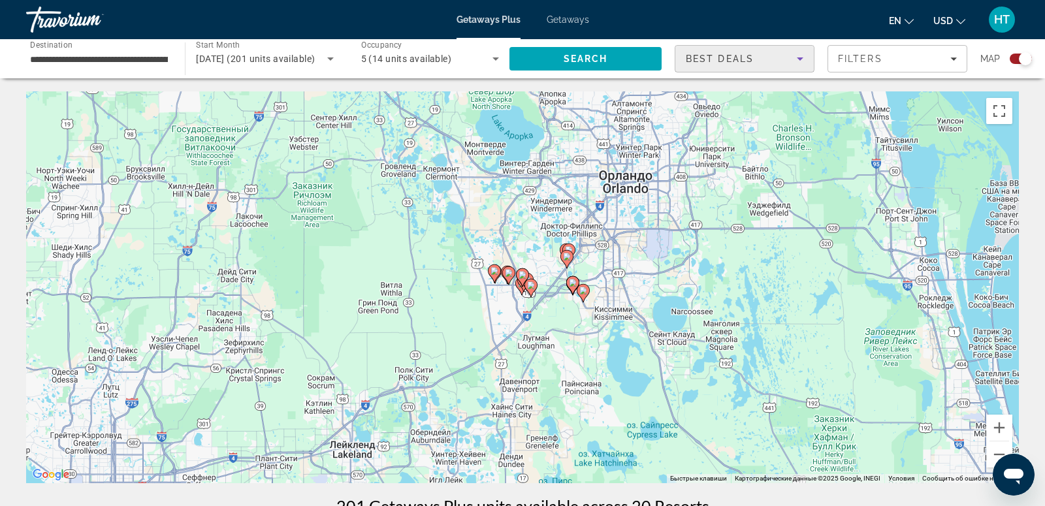
click at [762, 61] on div "Best Deals" at bounding box center [740, 59] width 111 height 16
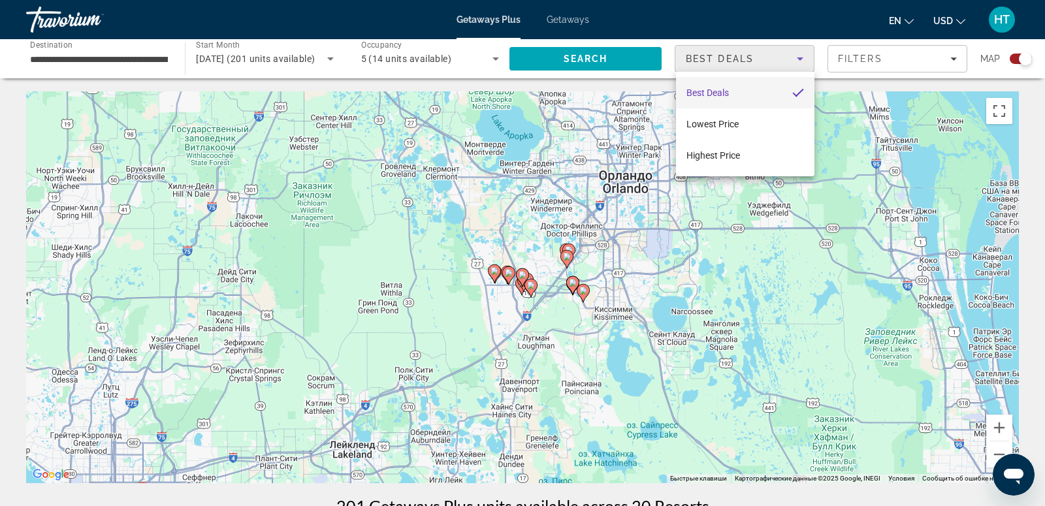
click at [889, 58] on div at bounding box center [522, 253] width 1045 height 506
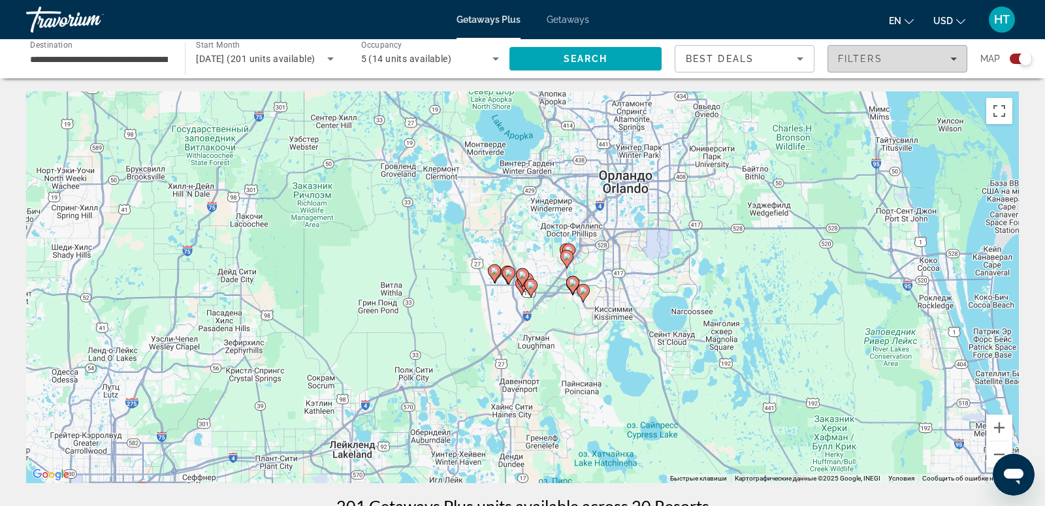
click at [890, 58] on div "Filters" at bounding box center [897, 59] width 119 height 10
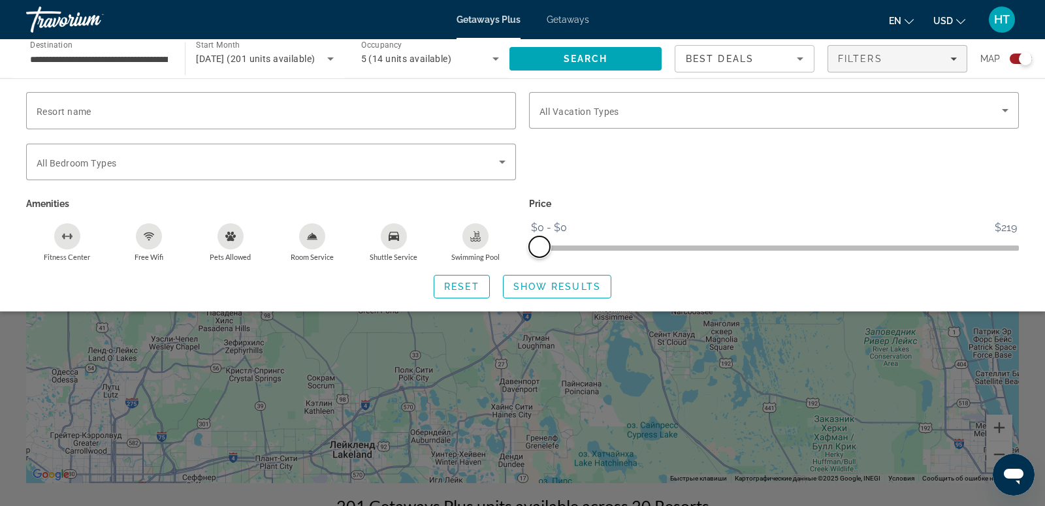
drag, startPoint x: 1008, startPoint y: 246, endPoint x: 531, endPoint y: 260, distance: 476.8
click at [531, 260] on div "Price $0 $219 $0 $0 $0 - $0" at bounding box center [773, 228] width 503 height 67
click at [571, 288] on span "Show Results" at bounding box center [556, 286] width 87 height 10
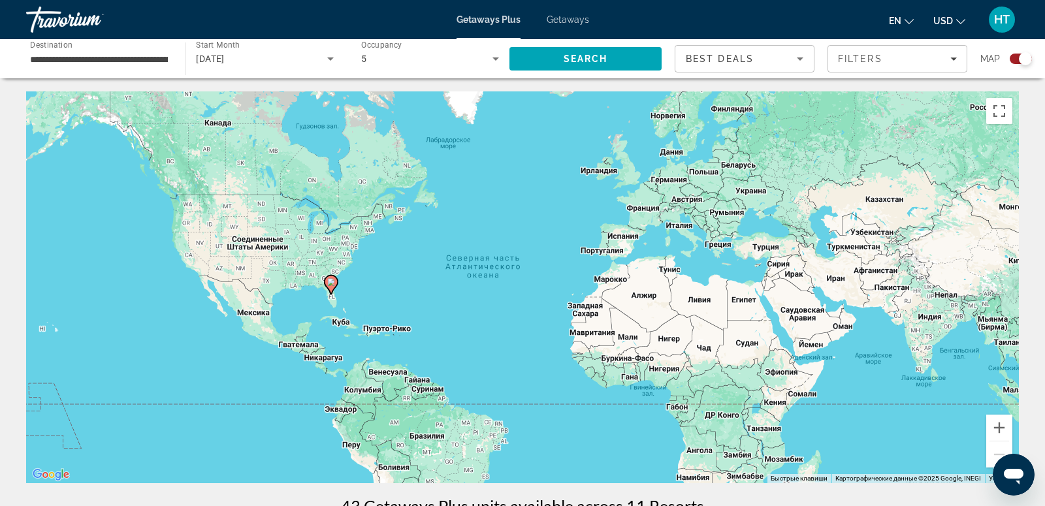
click at [330, 285] on image "Main content" at bounding box center [331, 282] width 8 height 8
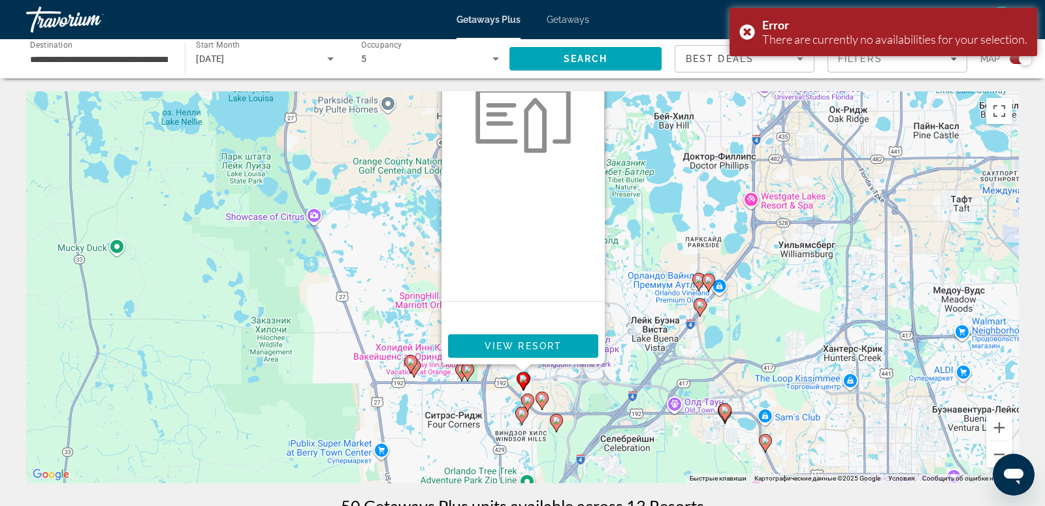
drag, startPoint x: 646, startPoint y: 447, endPoint x: 646, endPoint y: 386, distance: 61.4
click at [646, 387] on div "Чтобы активировать перетаскивание с помощью клавиатуры, нажмите Alt + Ввод. Пос…" at bounding box center [522, 287] width 992 height 392
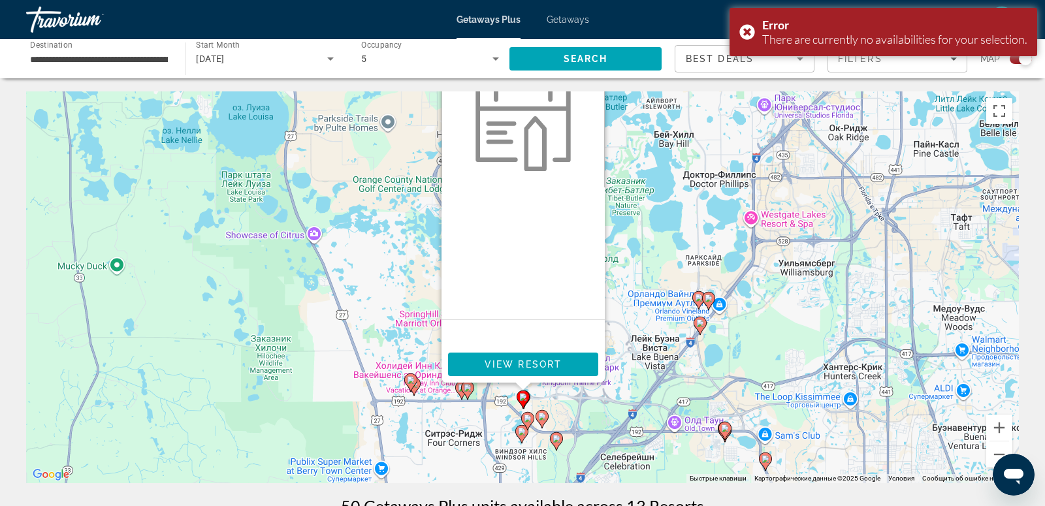
drag, startPoint x: 631, startPoint y: 230, endPoint x: 631, endPoint y: 272, distance: 41.1
click at [631, 272] on div "Чтобы активировать перетаскивание с помощью клавиатуры, нажмите Alt + Ввод. Пос…" at bounding box center [522, 287] width 992 height 392
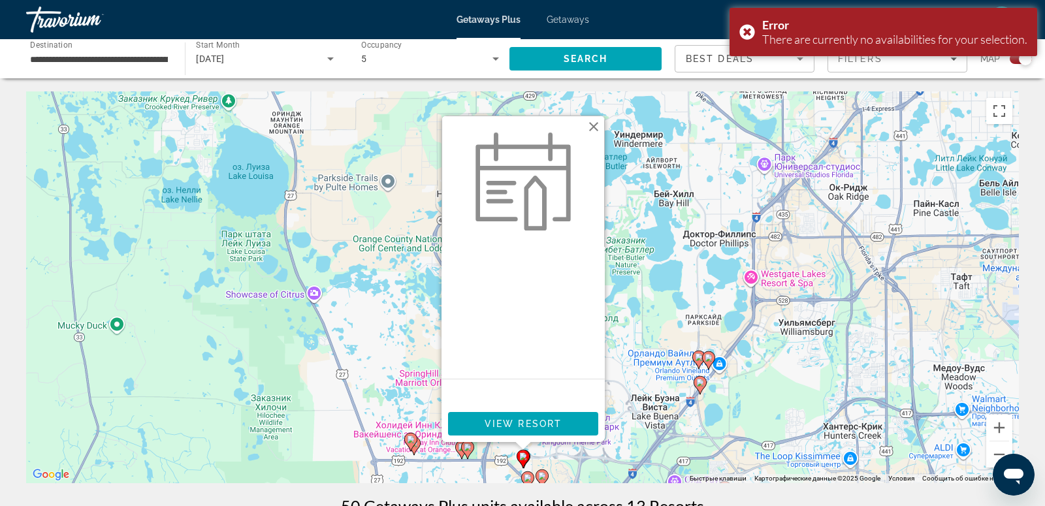
drag, startPoint x: 644, startPoint y: 352, endPoint x: 642, endPoint y: 401, distance: 49.0
click at [642, 403] on div "Чтобы активировать перетаскивание с помощью клавиатуры, нажмите Alt + Ввод. Пос…" at bounding box center [522, 287] width 992 height 392
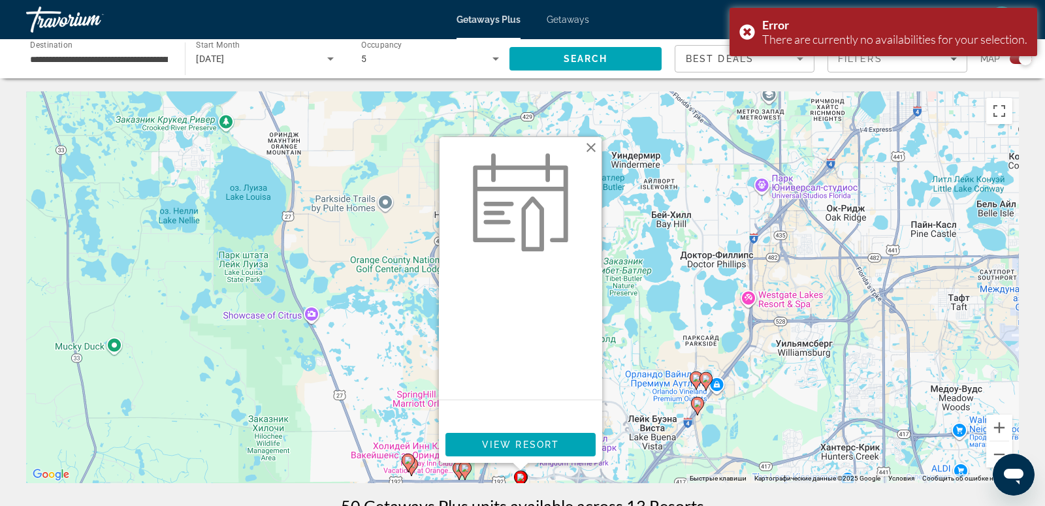
click at [593, 151] on button "Закрыть" at bounding box center [591, 148] width 20 height 20
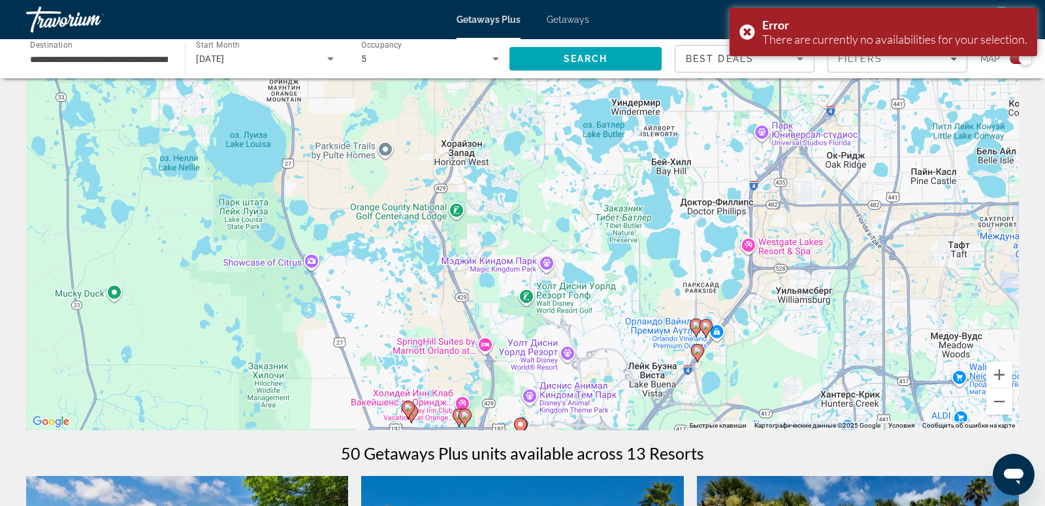
scroll to position [55, 0]
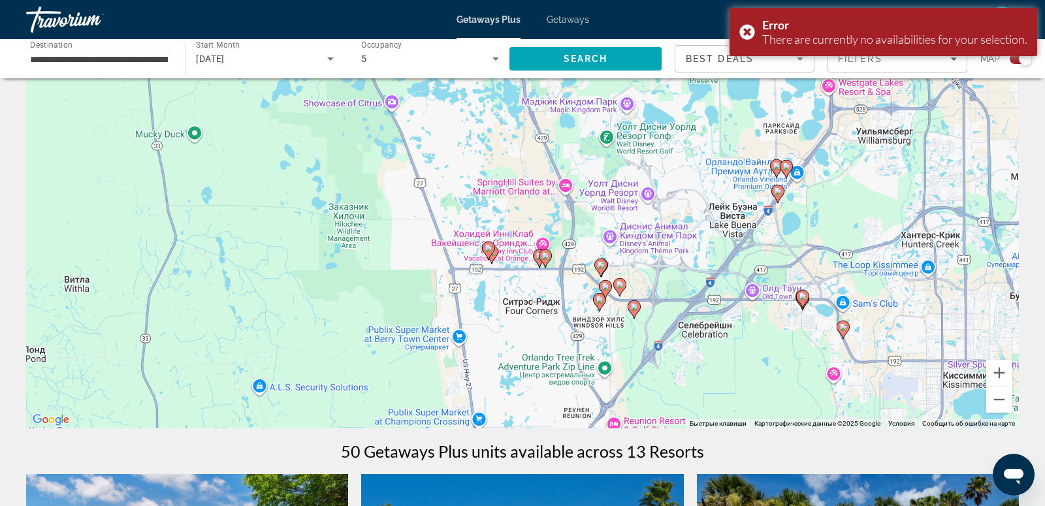
drag, startPoint x: 559, startPoint y: 326, endPoint x: 638, endPoint y: 167, distance: 177.8
click at [638, 167] on div "Чтобы активировать перетаскивание с помощью клавиатуры, нажмите Alt + Ввод. Пос…" at bounding box center [522, 233] width 992 height 392
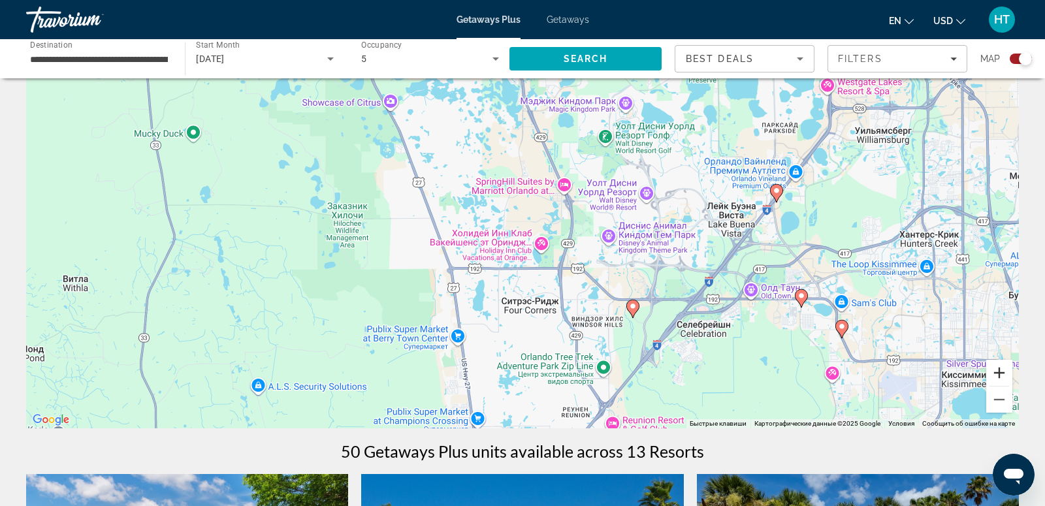
click at [1000, 370] on button "Увеличить" at bounding box center [999, 373] width 26 height 26
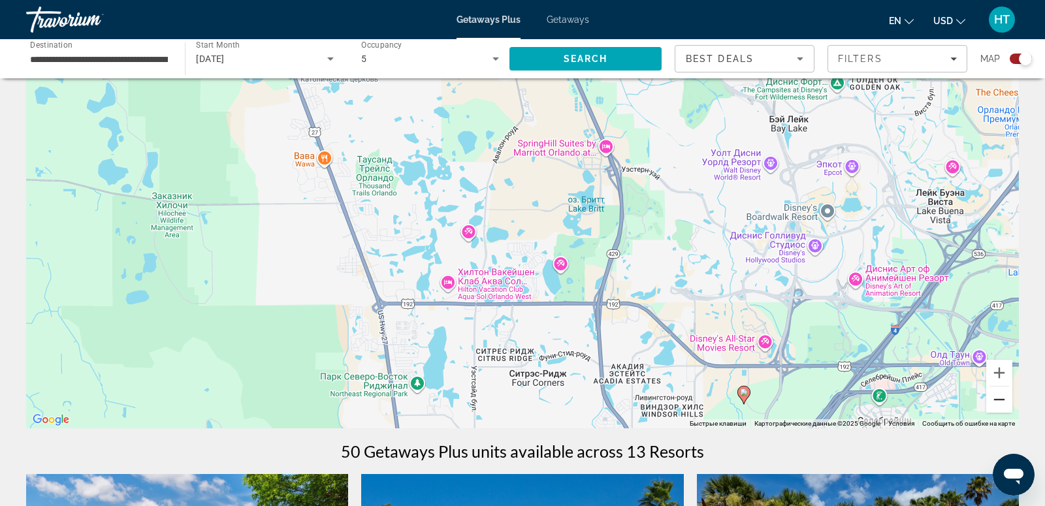
click at [1000, 406] on button "Уменьшить" at bounding box center [999, 399] width 26 height 26
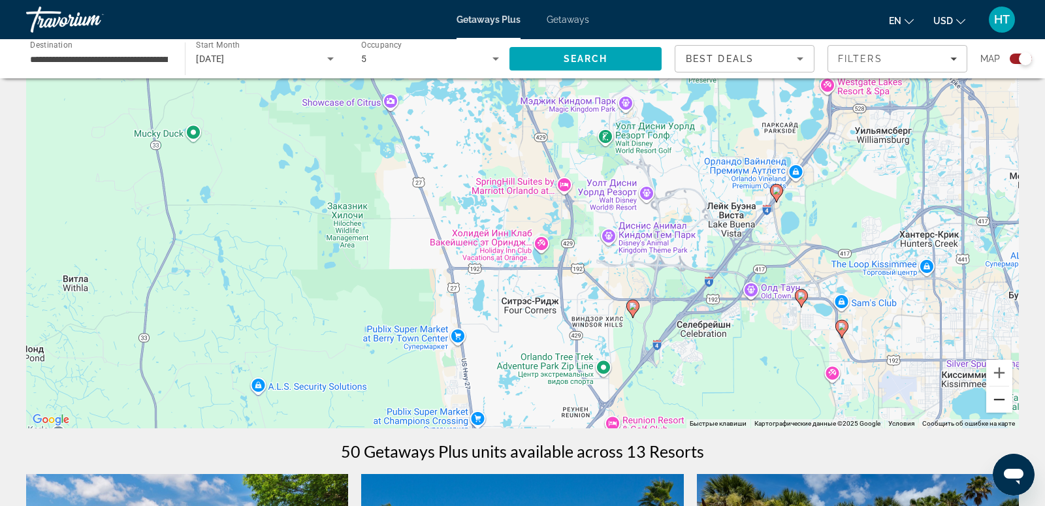
click at [1000, 406] on button "Уменьшить" at bounding box center [999, 399] width 26 height 26
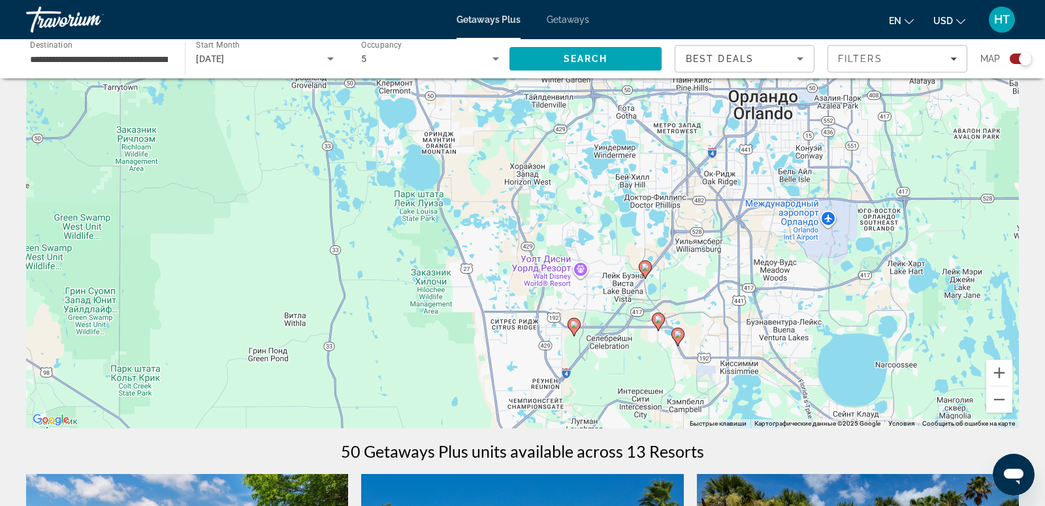
drag, startPoint x: 604, startPoint y: 244, endPoint x: 599, endPoint y: 307, distance: 63.5
click at [599, 309] on div "Чтобы активировать перетаскивание с помощью клавиатуры, нажмите Alt + Ввод. Пос…" at bounding box center [522, 233] width 992 height 392
click at [901, 57] on div "Filters" at bounding box center [897, 59] width 119 height 10
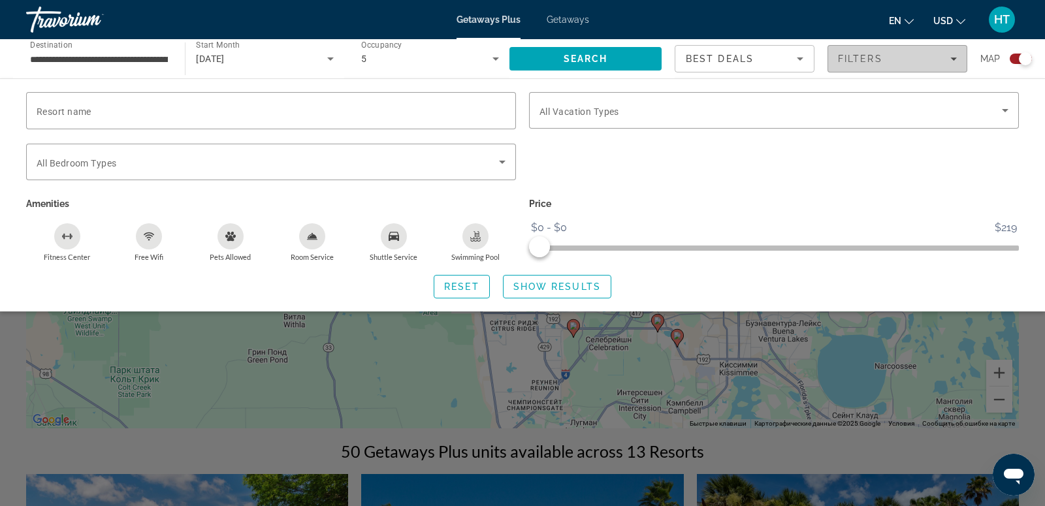
click at [945, 64] on span "Filters" at bounding box center [897, 58] width 138 height 31
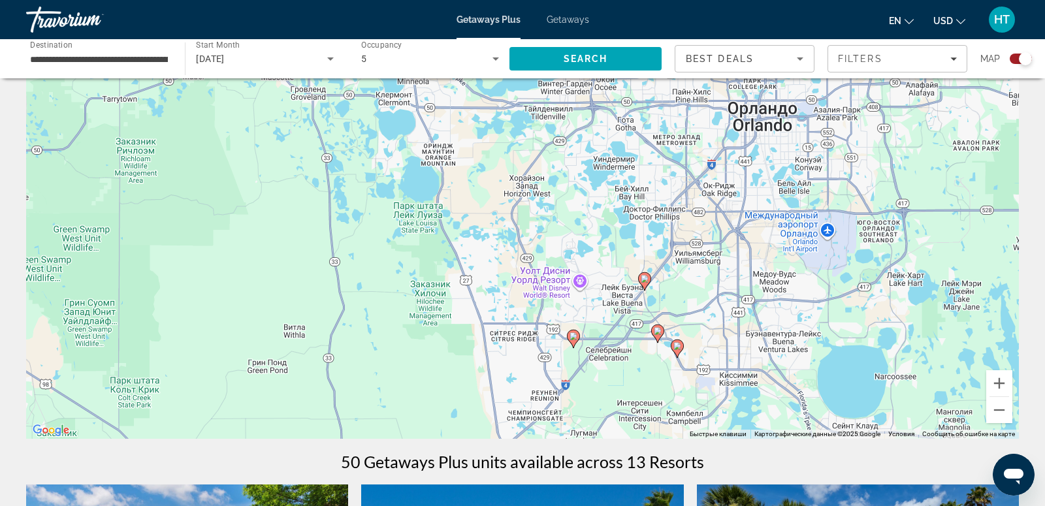
scroll to position [0, 0]
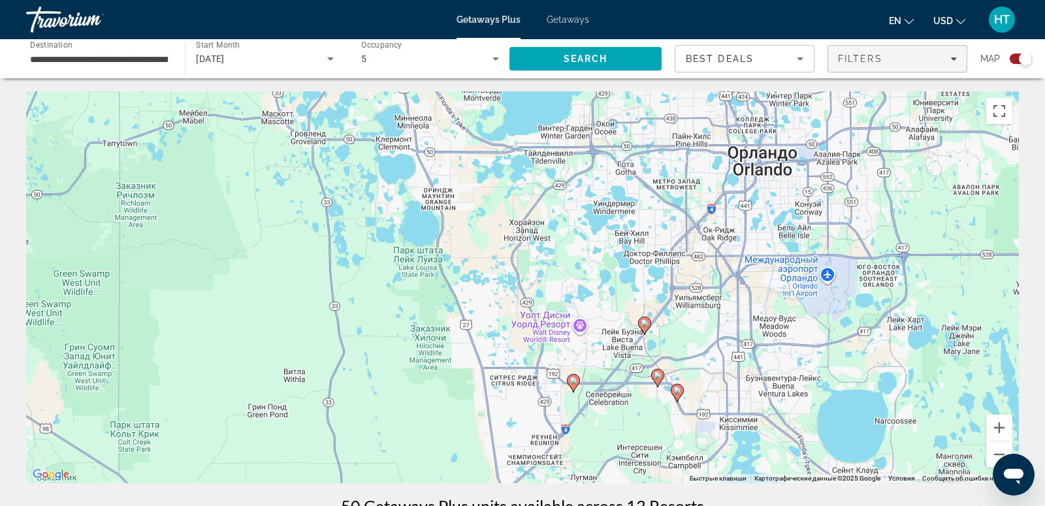
click at [943, 59] on div "Filters" at bounding box center [897, 59] width 119 height 10
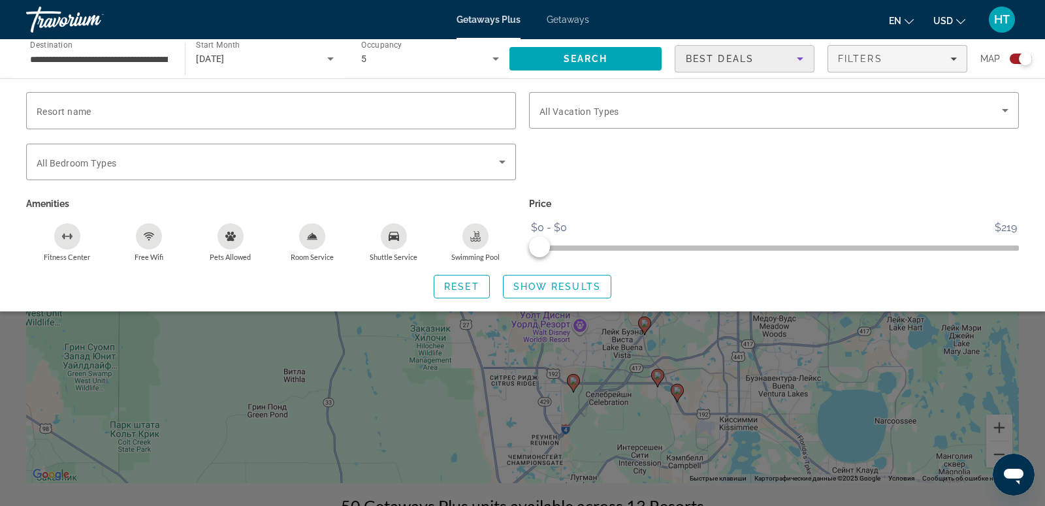
click at [802, 57] on icon "Sort by" at bounding box center [800, 59] width 16 height 16
click at [872, 57] on div at bounding box center [522, 253] width 1045 height 506
click at [467, 57] on div "5" at bounding box center [426, 59] width 131 height 16
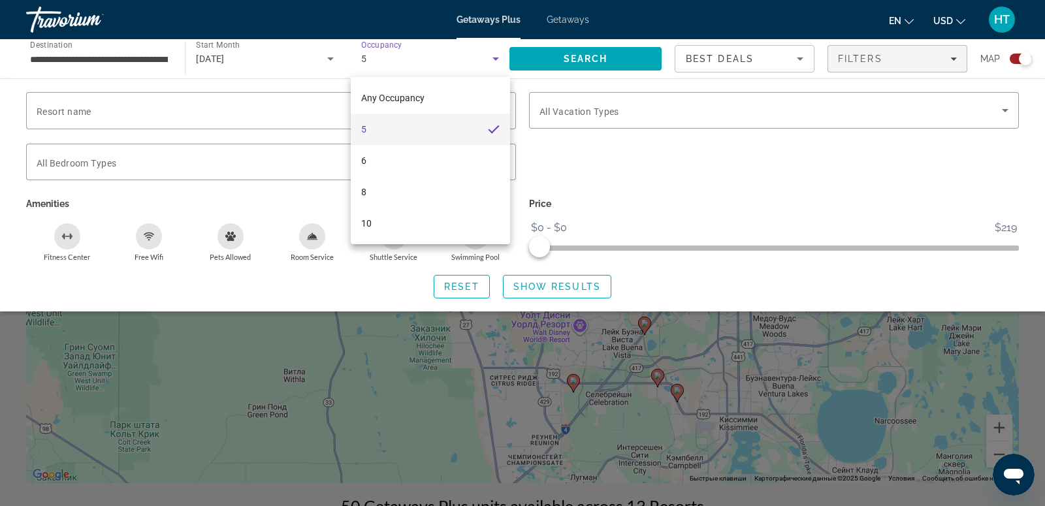
click at [917, 399] on div at bounding box center [522, 253] width 1045 height 506
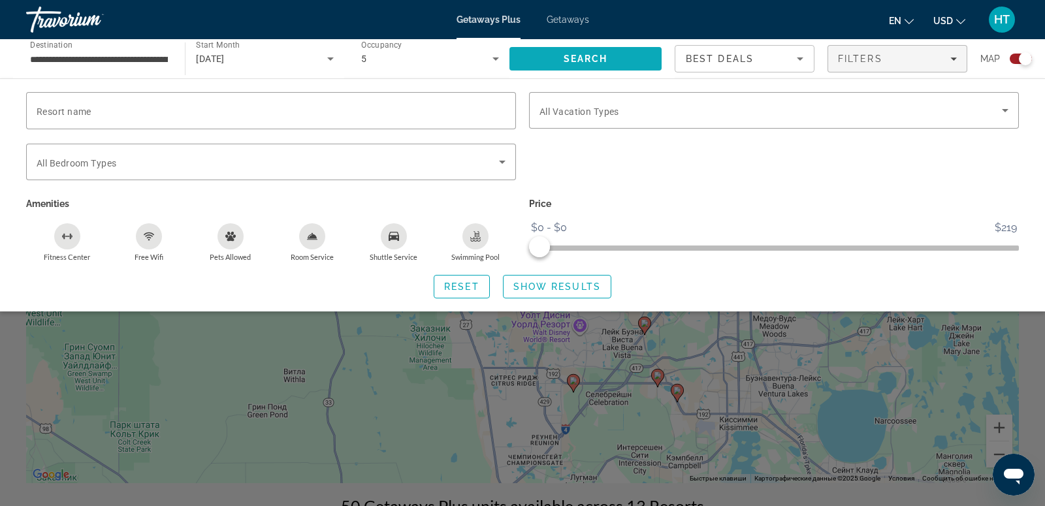
click at [640, 59] on span "Search" at bounding box center [585, 58] width 152 height 31
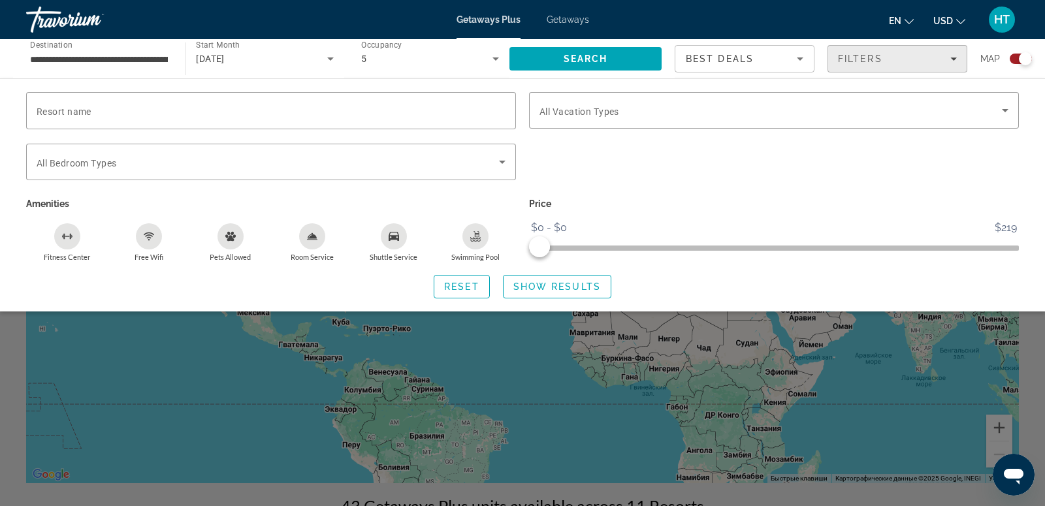
click at [937, 60] on div "Filters" at bounding box center [897, 59] width 119 height 10
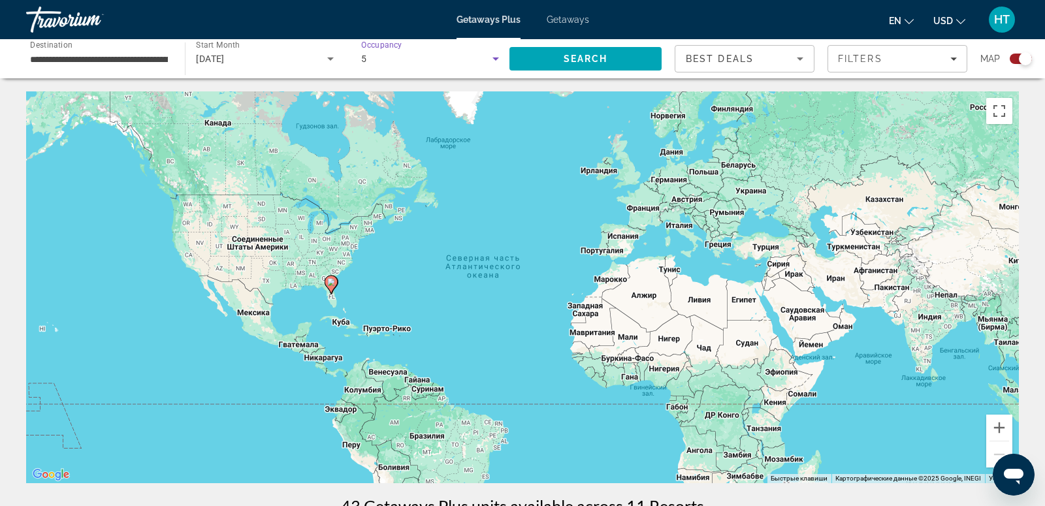
click at [418, 51] on div "5" at bounding box center [426, 59] width 131 height 16
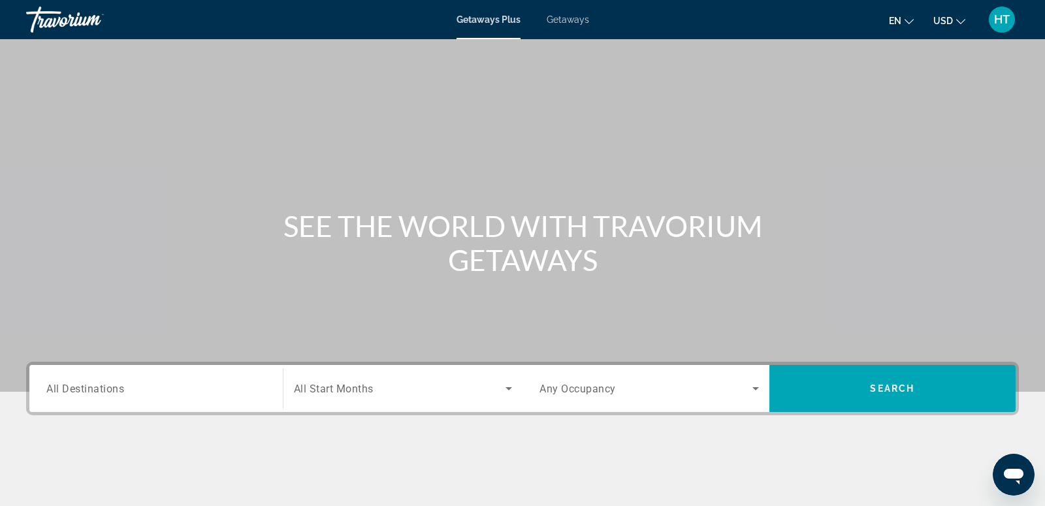
click at [75, 392] on span "All Destinations" at bounding box center [85, 388] width 78 height 12
click at [75, 392] on input "Destination All Destinations" at bounding box center [155, 389] width 219 height 16
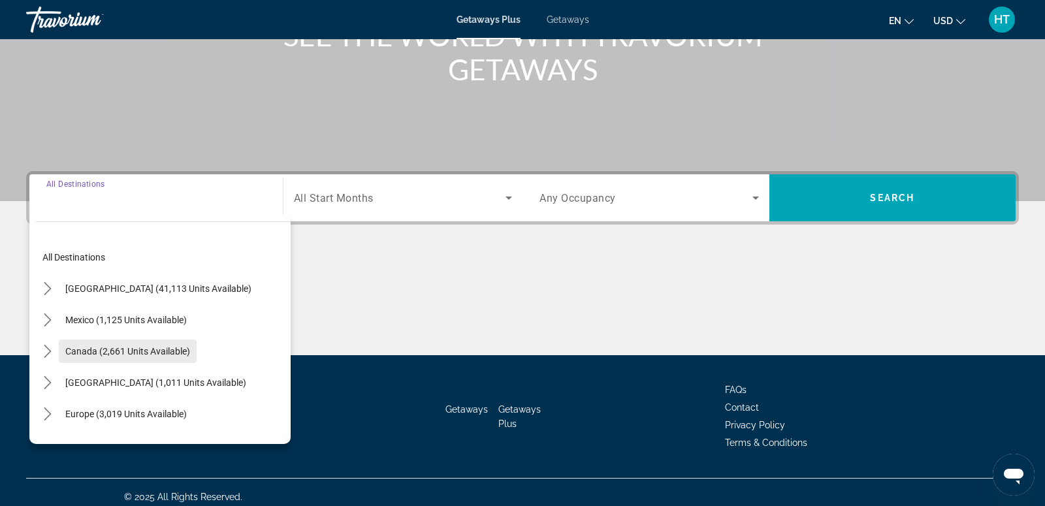
scroll to position [199, 0]
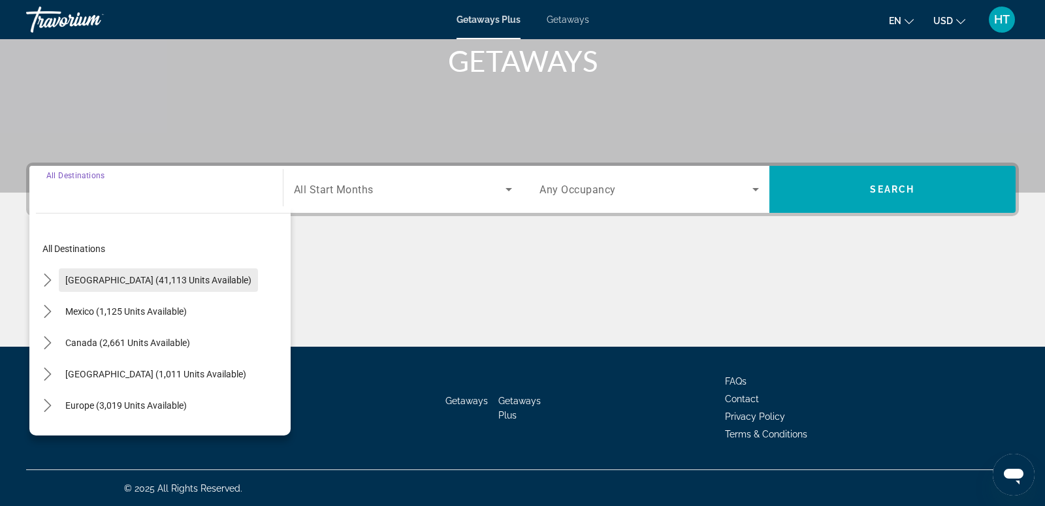
click at [136, 282] on span "[GEOGRAPHIC_DATA] (41,113 units available)" at bounding box center [158, 280] width 186 height 10
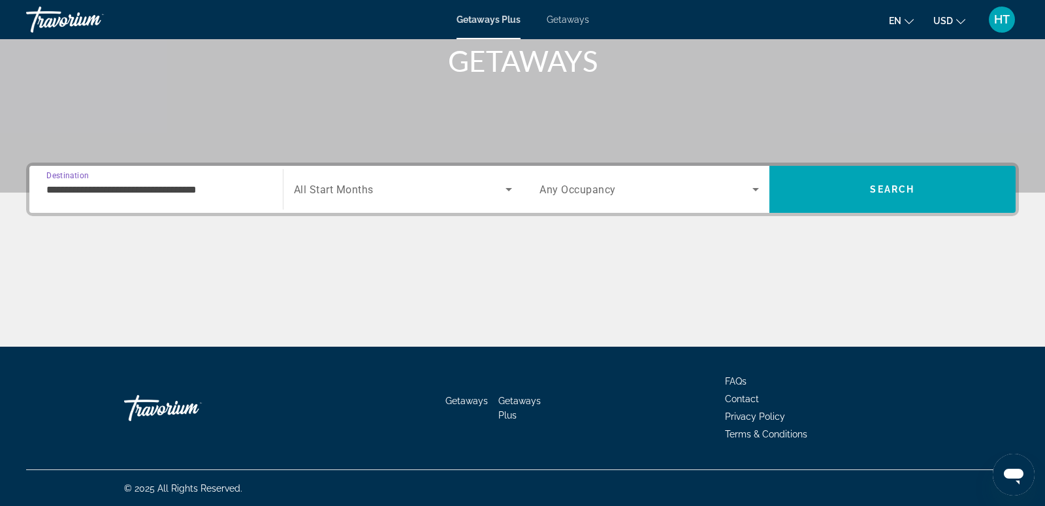
click at [221, 196] on input "**********" at bounding box center [155, 190] width 219 height 16
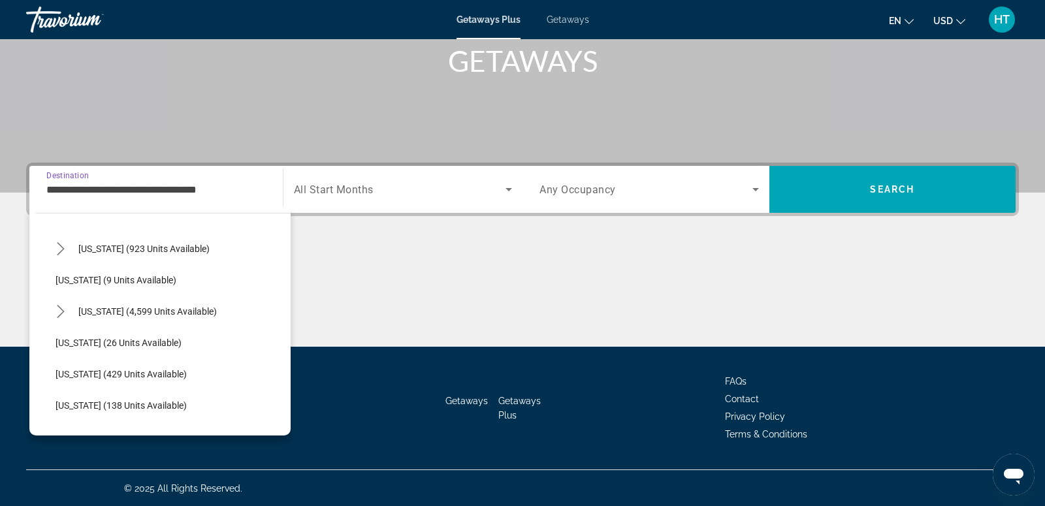
scroll to position [158, 0]
click at [180, 305] on span "[US_STATE] (4,599 units available)" at bounding box center [147, 310] width 138 height 10
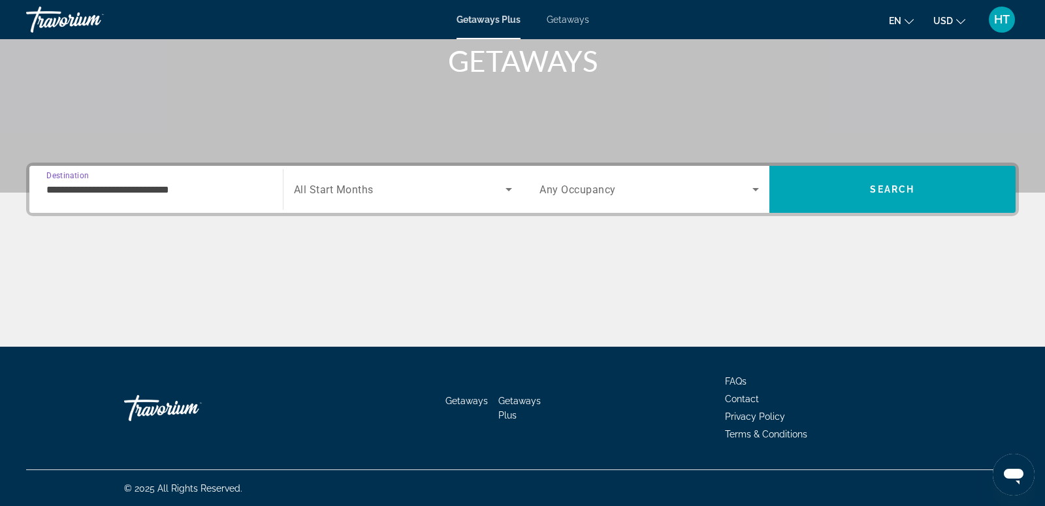
click at [204, 191] on input "**********" at bounding box center [155, 190] width 219 height 16
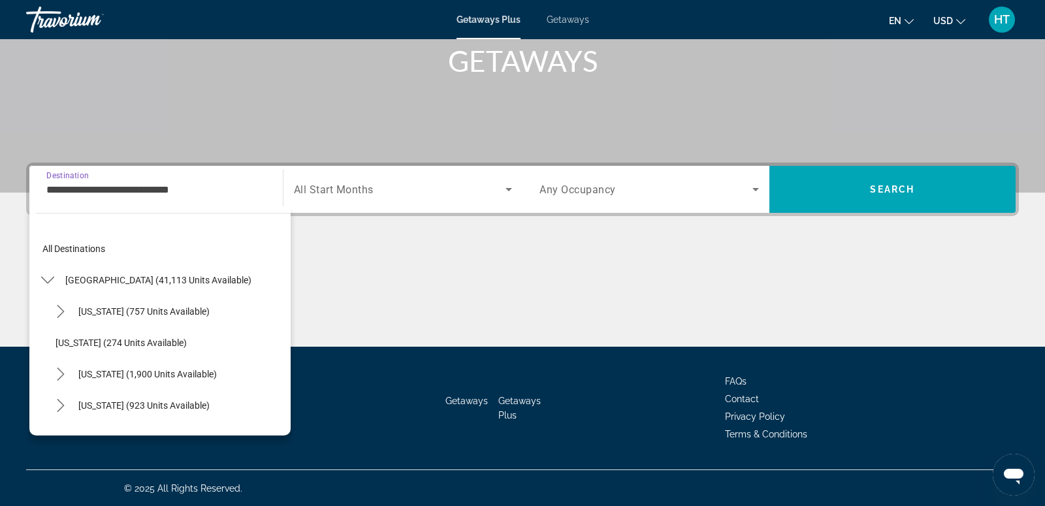
scroll to position [140, 0]
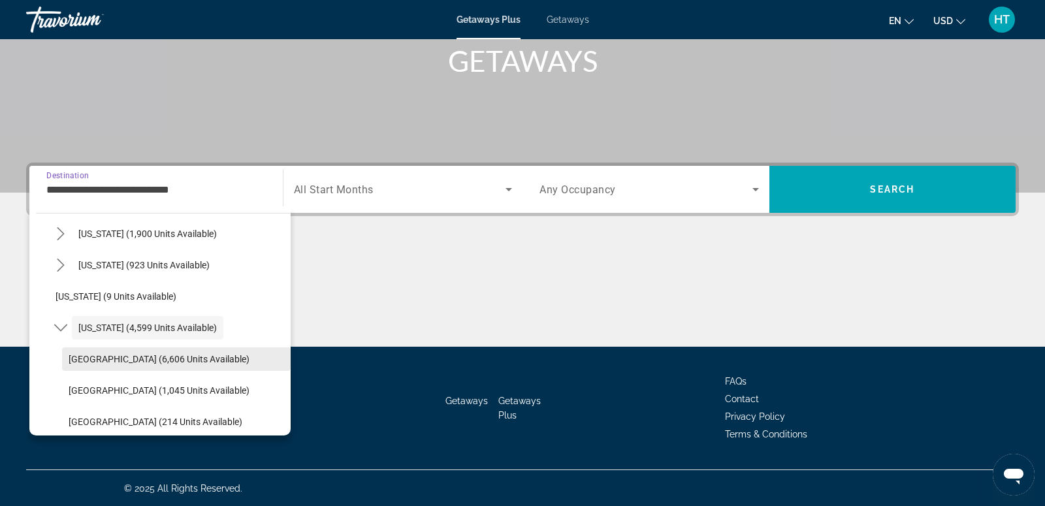
click at [173, 367] on span "Select destination: Orlando & Disney Area (6,606 units available)" at bounding box center [176, 358] width 228 height 31
type input "**********"
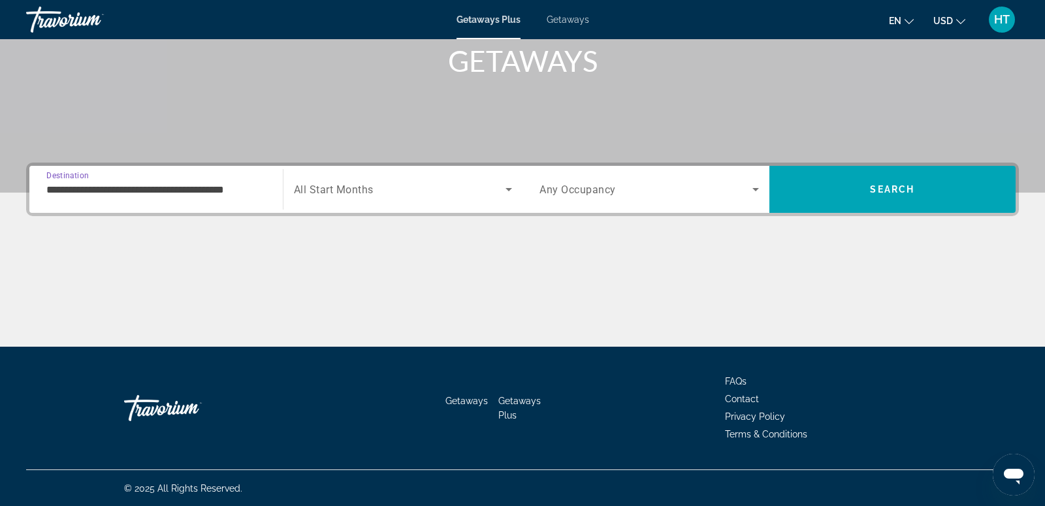
click at [371, 194] on span "All Start Months" at bounding box center [334, 189] width 80 height 12
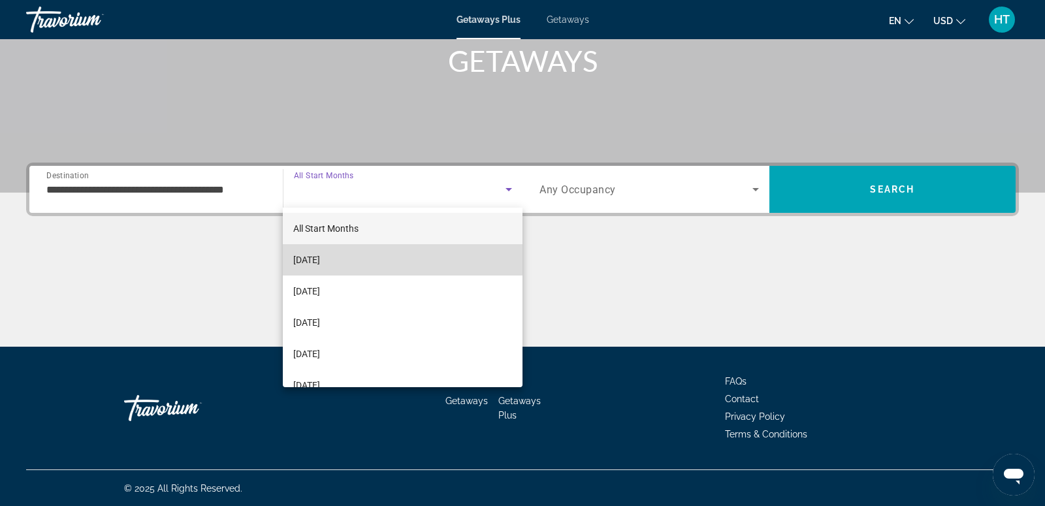
click at [372, 255] on mat-option "[DATE]" at bounding box center [403, 259] width 240 height 31
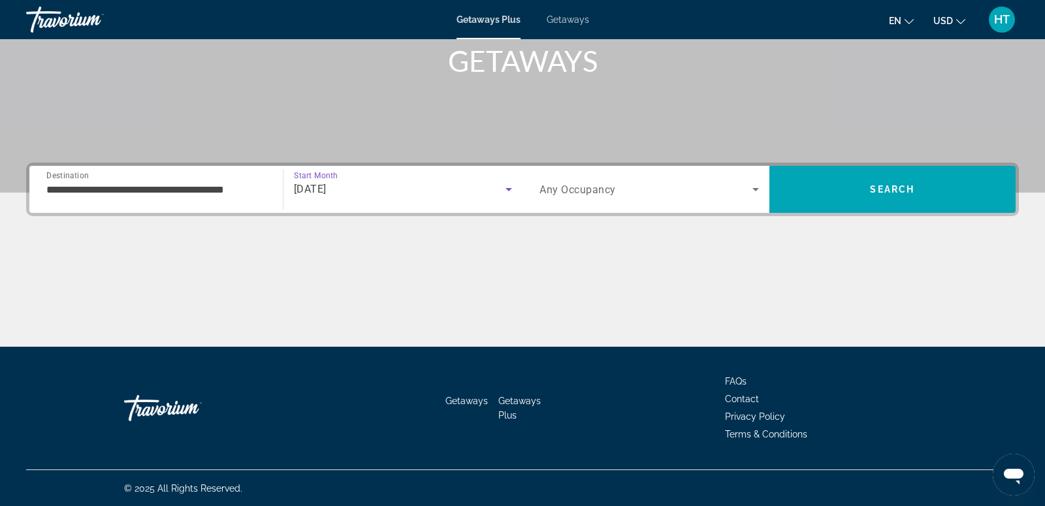
click at [575, 191] on span "Any Occupancy" at bounding box center [577, 189] width 76 height 12
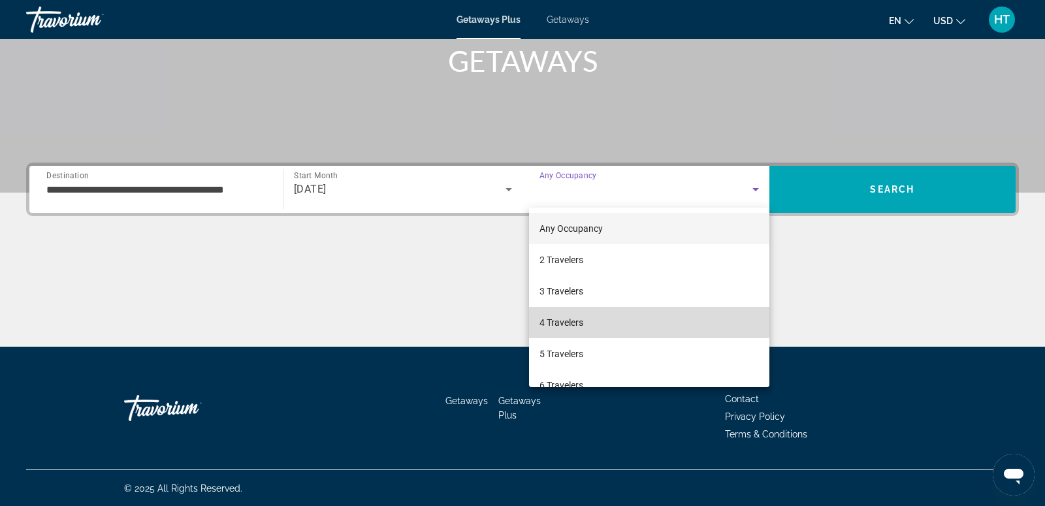
click at [601, 320] on mat-option "4 Travelers" at bounding box center [649, 322] width 240 height 31
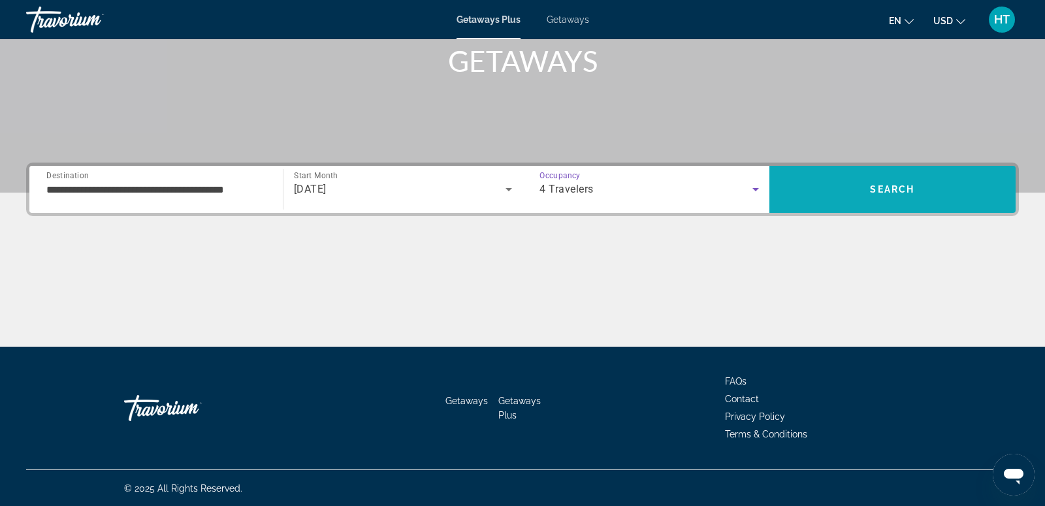
click at [886, 202] on span "Search" at bounding box center [892, 189] width 247 height 31
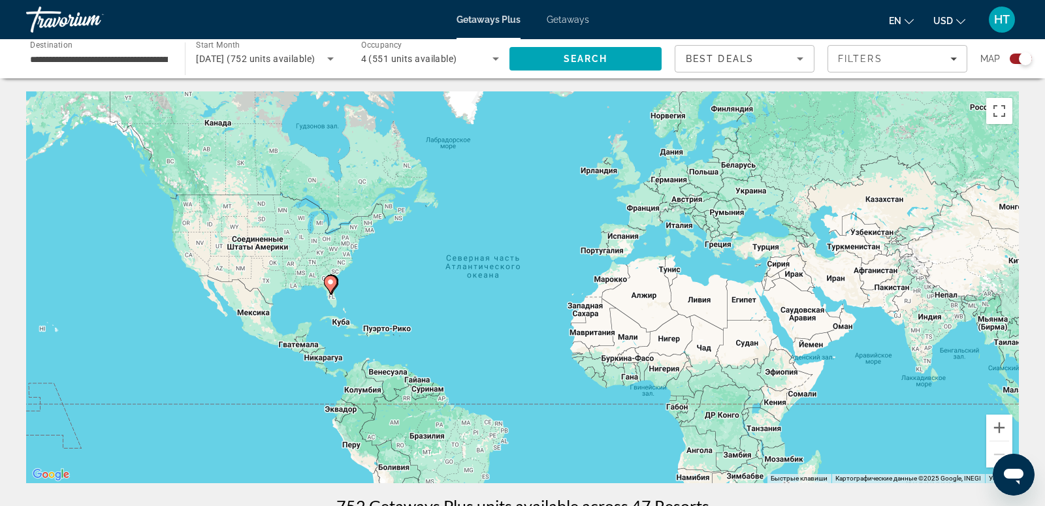
click at [323, 279] on div "Чтобы активировать перетаскивание с помощью клавиатуры, нажмите Alt + Ввод. Пос…" at bounding box center [522, 287] width 992 height 392
click at [327, 280] on image "Main content" at bounding box center [330, 282] width 8 height 8
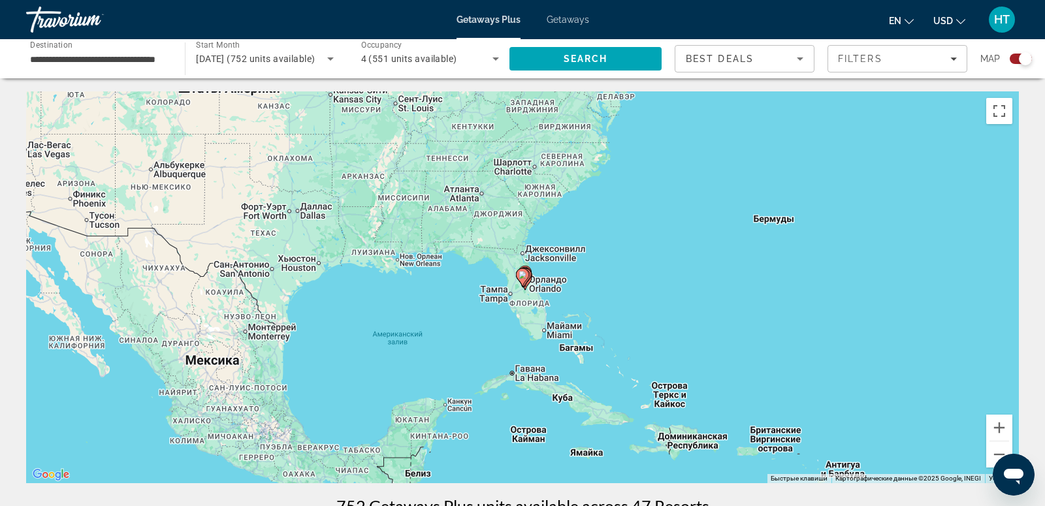
click at [526, 281] on gmp-advanced-marker "Main content" at bounding box center [522, 278] width 13 height 20
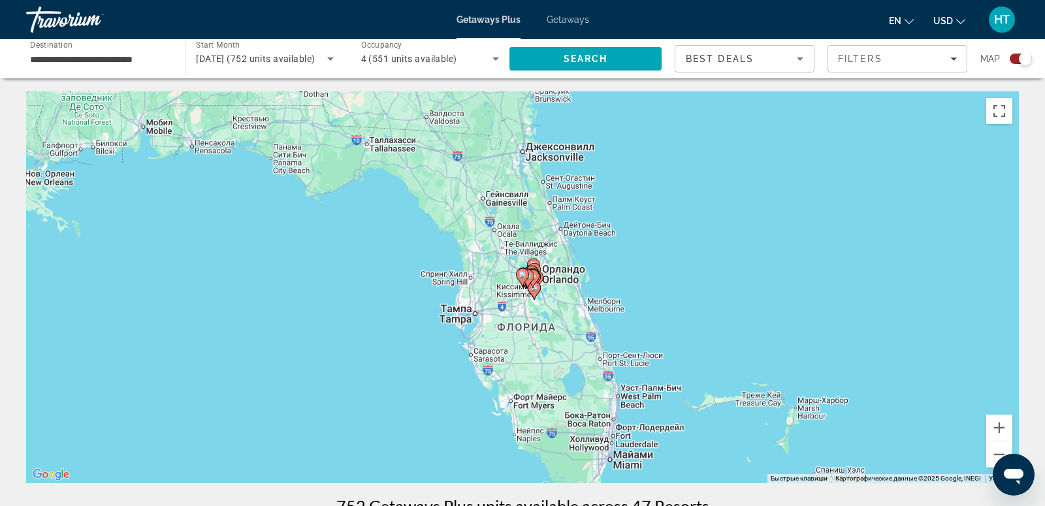
click at [526, 282] on gmp-advanced-marker "Main content" at bounding box center [522, 278] width 13 height 20
type input "**********"
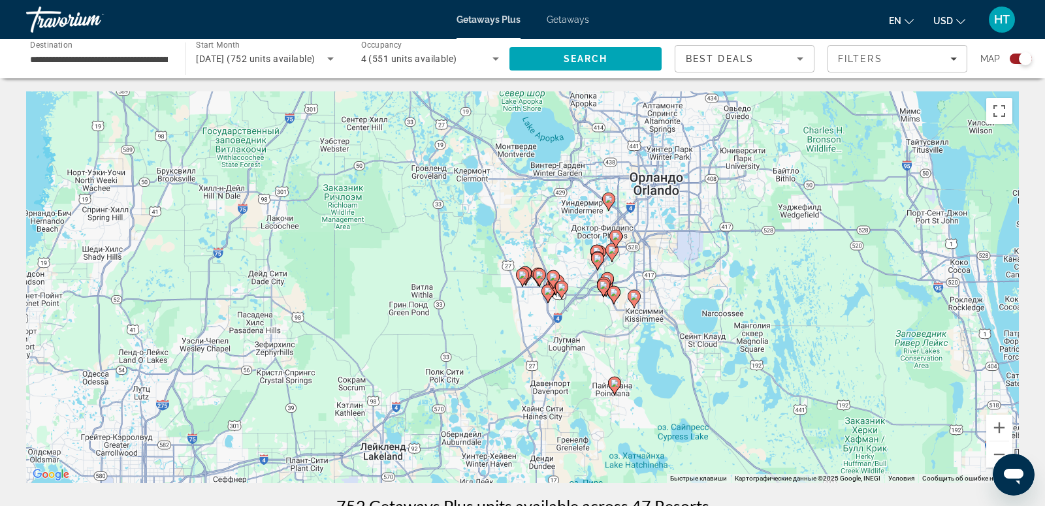
click at [560, 279] on image "Main content" at bounding box center [558, 281] width 8 height 8
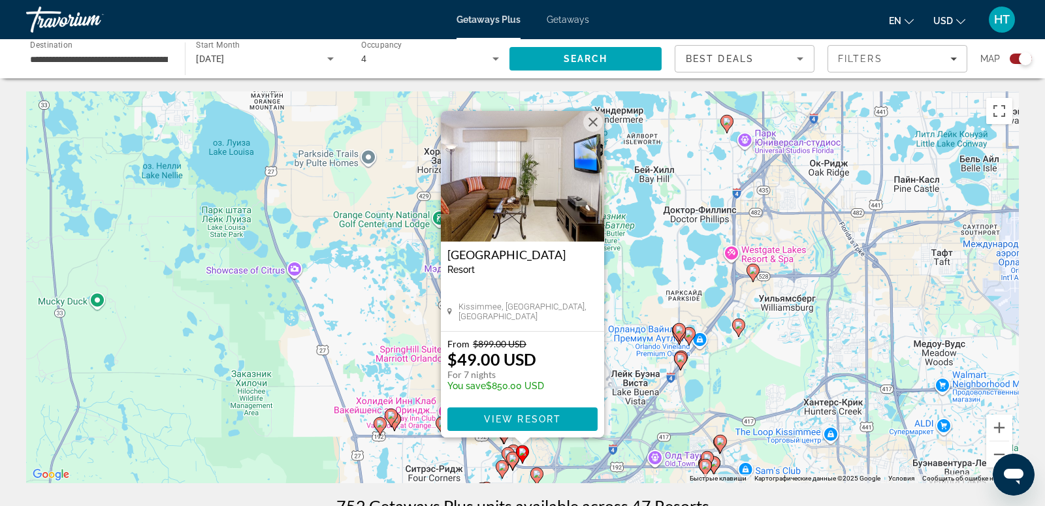
click at [591, 122] on button "Закрыть" at bounding box center [593, 122] width 20 height 20
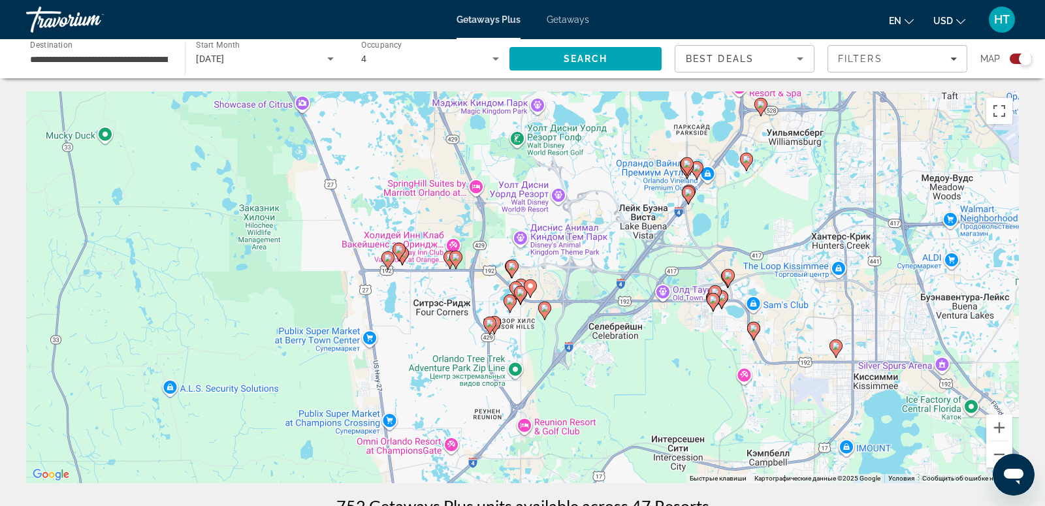
drag, startPoint x: 562, startPoint y: 377, endPoint x: 570, endPoint y: 206, distance: 170.6
click at [570, 206] on div "Чтобы активировать перетаскивание с помощью клавиатуры, нажмите Alt + Ввод. Пос…" at bounding box center [522, 287] width 992 height 392
click at [907, 59] on div "Filters" at bounding box center [897, 59] width 119 height 10
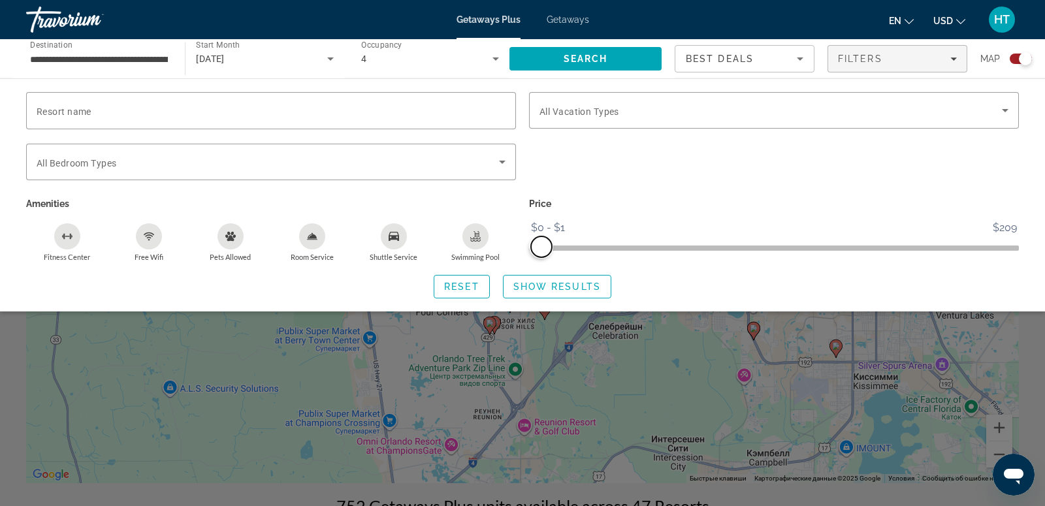
drag, startPoint x: 1006, startPoint y: 245, endPoint x: 537, endPoint y: 261, distance: 469.0
click at [537, 261] on div "Resort name Vacation Types All Vacation Types Bedroom Types All Bedroom Types A…" at bounding box center [522, 195] width 1045 height 206
click at [586, 285] on span "Show Results" at bounding box center [556, 286] width 87 height 10
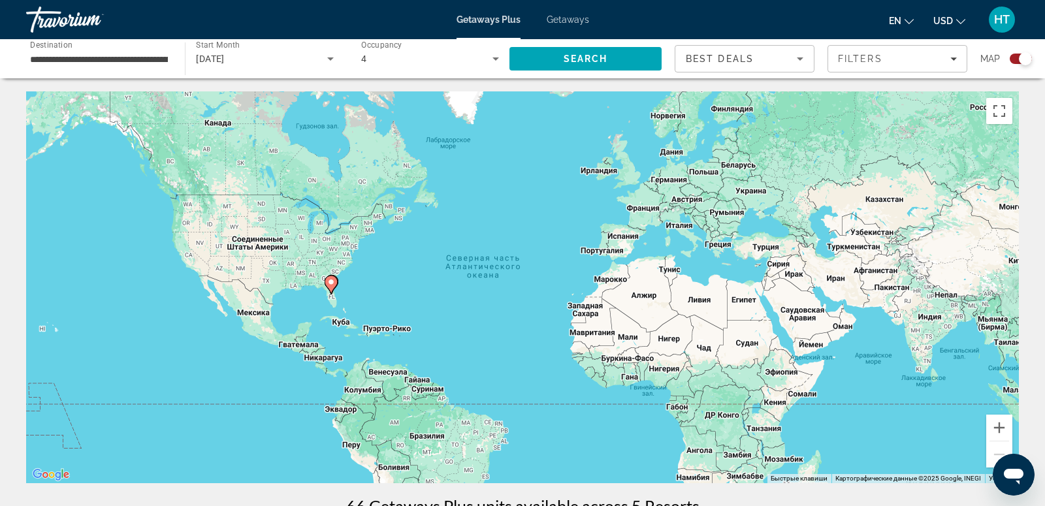
click at [329, 286] on icon "Main content" at bounding box center [331, 284] width 12 height 17
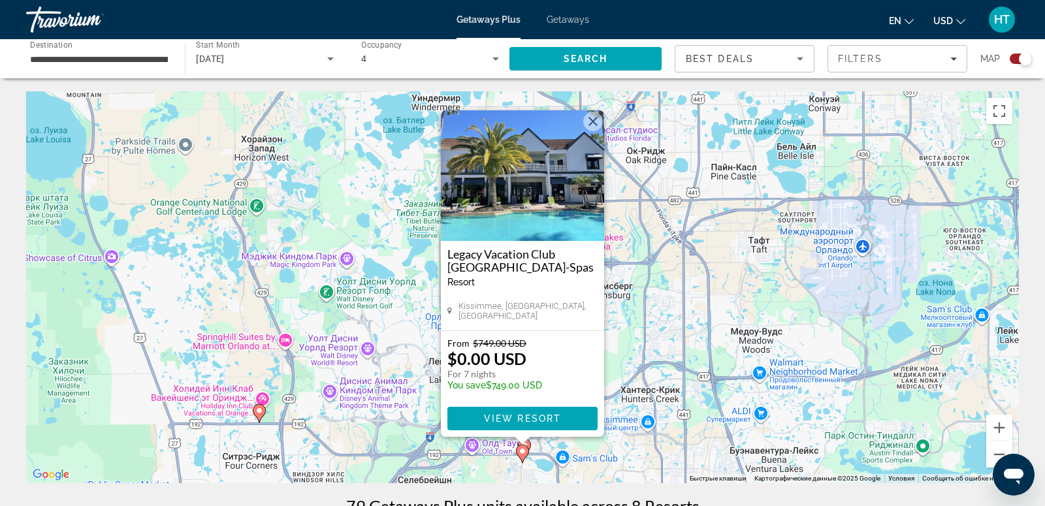
click at [597, 122] on button "Закрыть" at bounding box center [593, 122] width 20 height 20
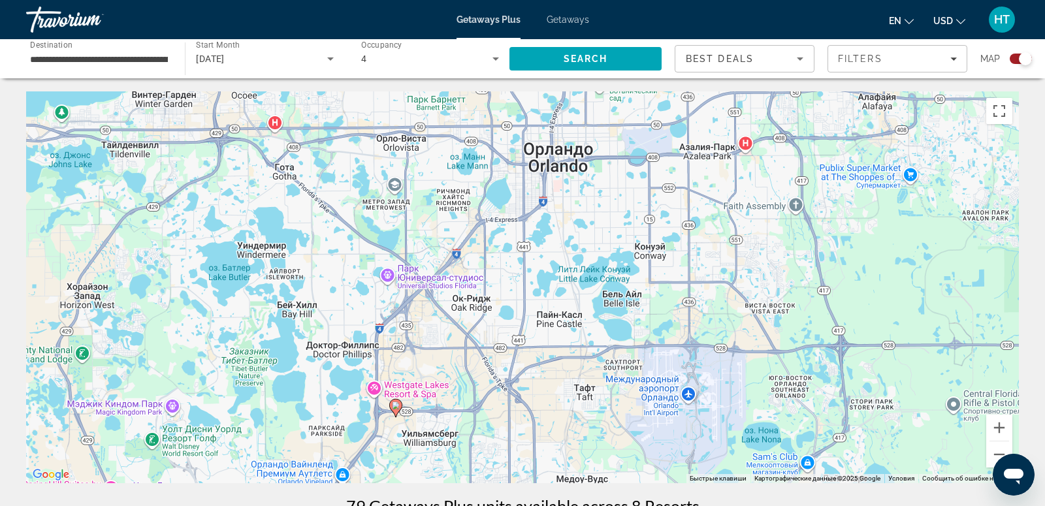
drag, startPoint x: 601, startPoint y: 334, endPoint x: 442, endPoint y: 511, distance: 238.1
click at [442, 505] on html "**********" at bounding box center [522, 253] width 1045 height 506
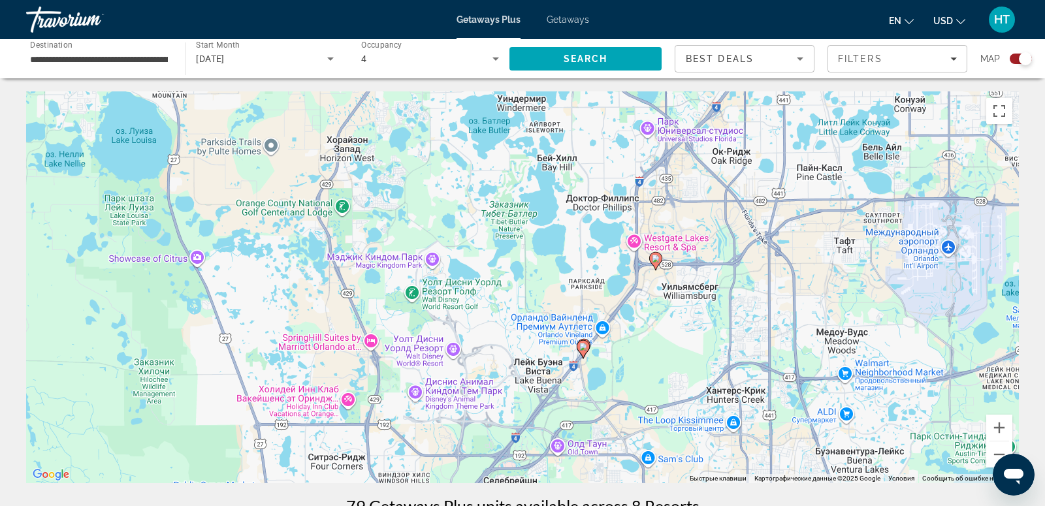
drag, startPoint x: 423, startPoint y: 413, endPoint x: 667, endPoint y: 213, distance: 315.5
click at [668, 213] on div "Чтобы активировать перетаскивание с помощью клавиатуры, нажмите Alt + Ввод. Пос…" at bounding box center [522, 287] width 992 height 392
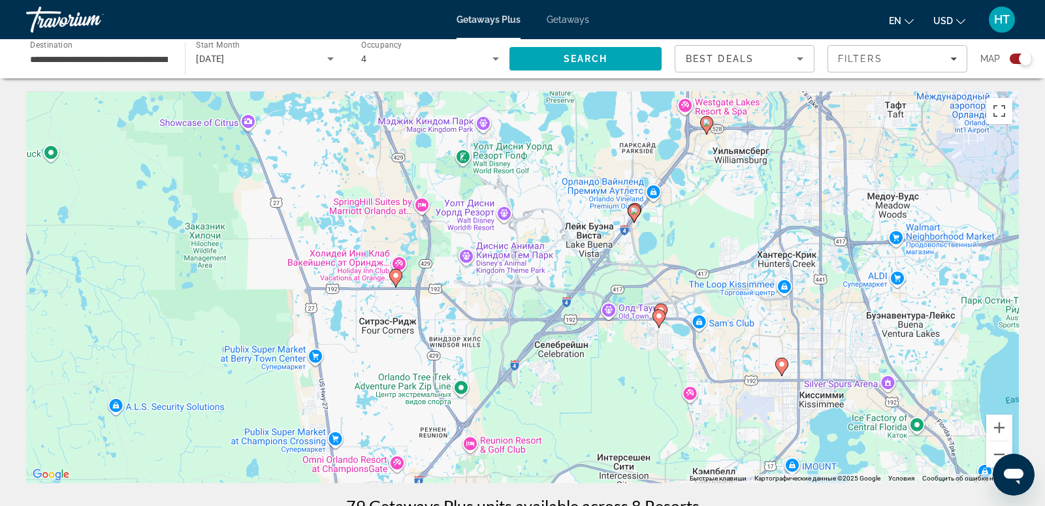
drag, startPoint x: 488, startPoint y: 381, endPoint x: 548, endPoint y: 253, distance: 141.4
click at [549, 254] on div "Чтобы активировать перетаскивание с помощью клавиатуры, нажмите Alt + Ввод. Пос…" at bounding box center [522, 287] width 992 height 392
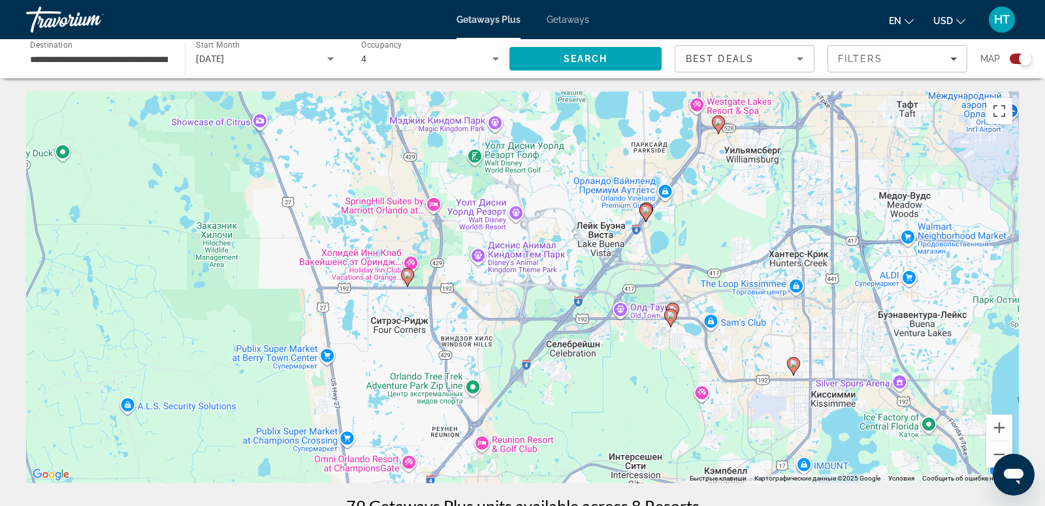
click at [410, 277] on image "Main content" at bounding box center [407, 275] width 8 height 8
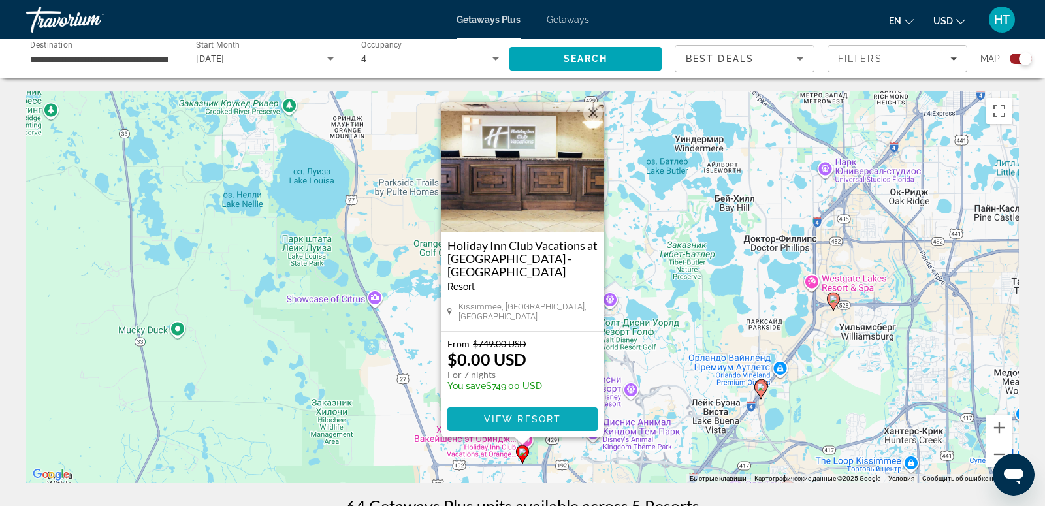
click at [537, 420] on span "View Resort" at bounding box center [522, 419] width 77 height 10
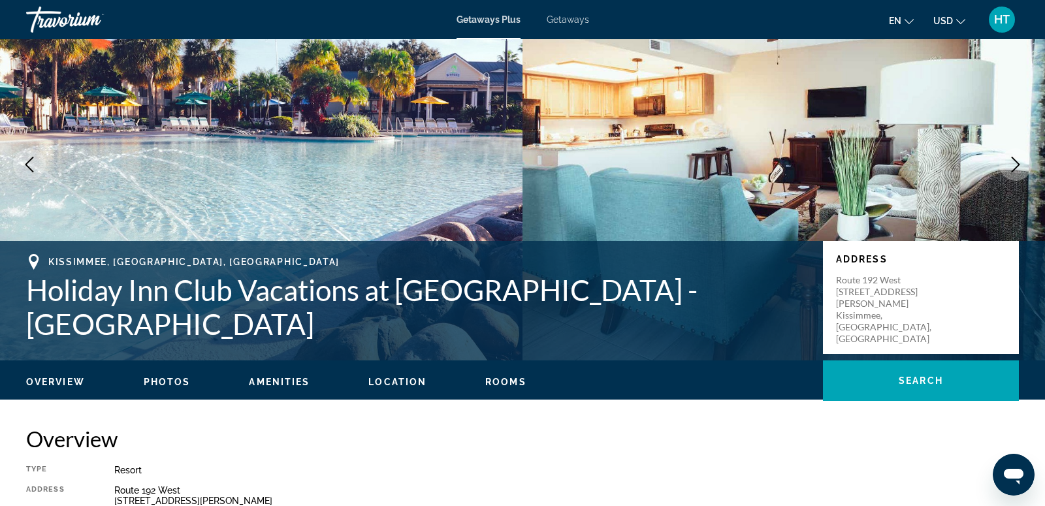
scroll to position [21, 0]
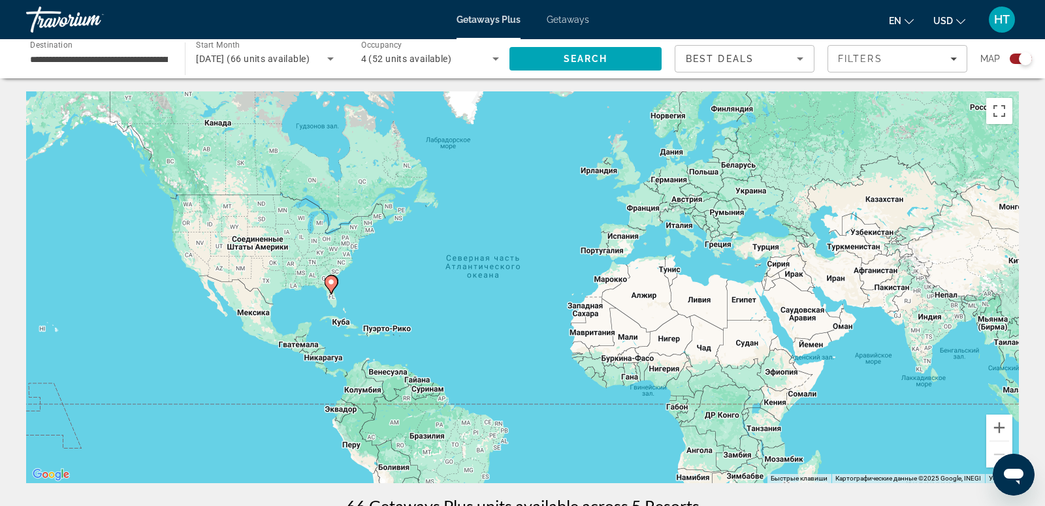
click at [329, 286] on icon "Main content" at bounding box center [331, 284] width 12 height 17
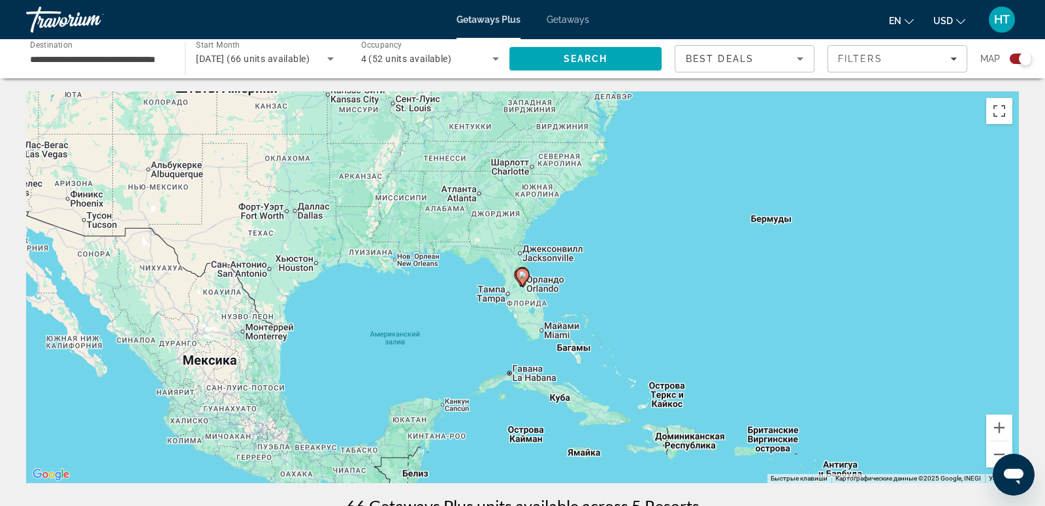
click at [527, 281] on gmp-advanced-marker "Main content" at bounding box center [522, 278] width 13 height 20
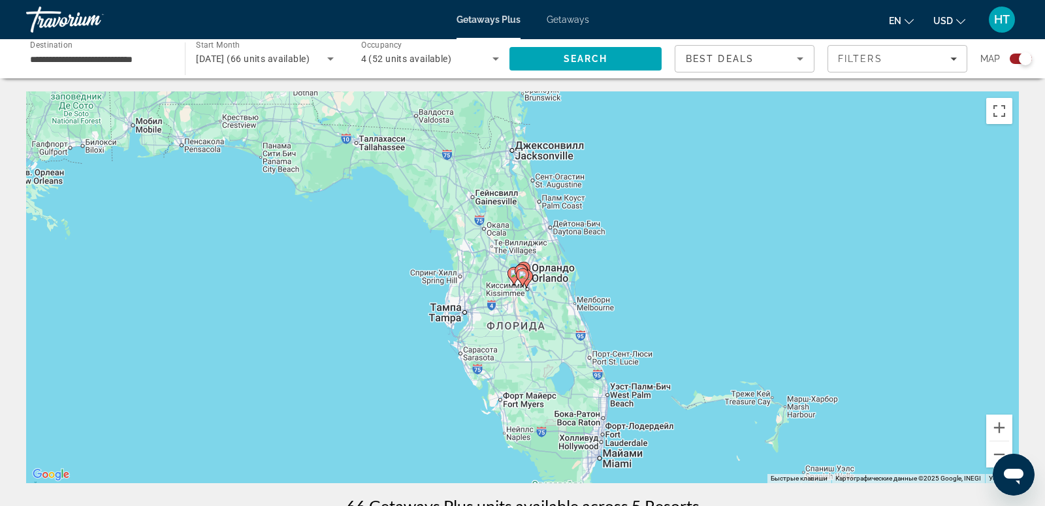
click at [524, 279] on icon "Main content" at bounding box center [522, 277] width 12 height 17
type input "**********"
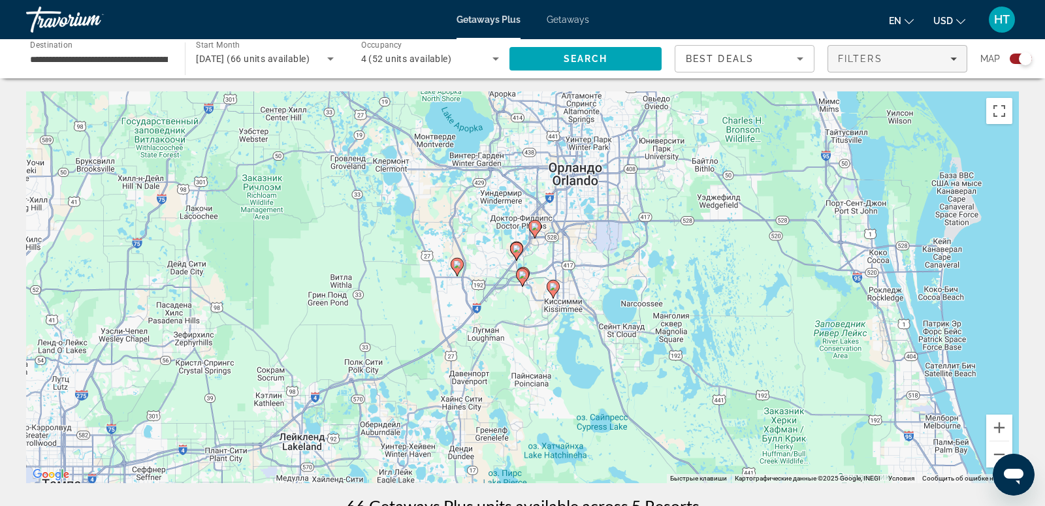
click at [883, 55] on div "Filters" at bounding box center [897, 59] width 119 height 10
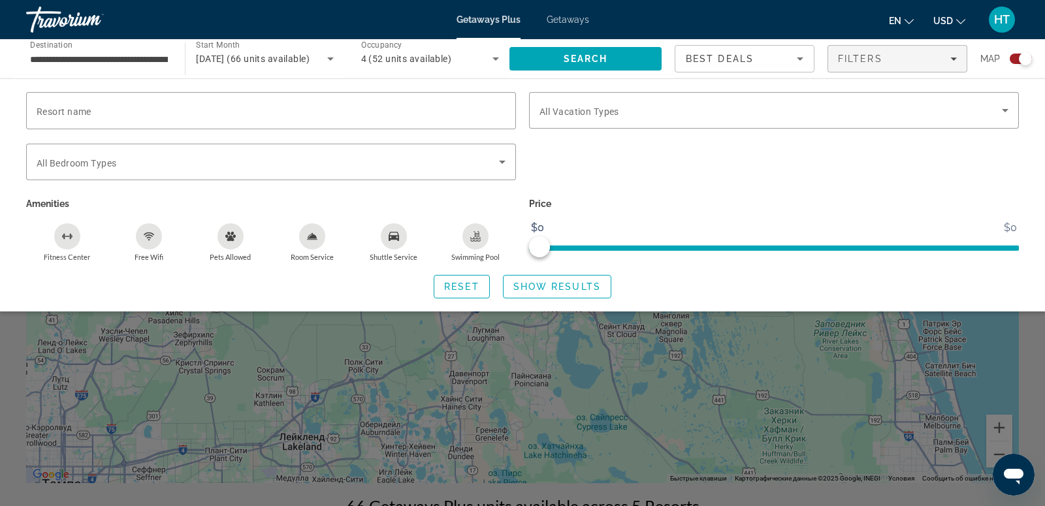
click at [704, 195] on p "Price" at bounding box center [774, 204] width 490 height 18
drag, startPoint x: 542, startPoint y: 245, endPoint x: 975, endPoint y: 236, distance: 433.6
click at [975, 245] on ngx-slider "$0 $0 $0 $0" at bounding box center [774, 246] width 490 height 3
click at [773, 204] on p "Price" at bounding box center [774, 204] width 490 height 18
click at [571, 281] on span "Show Results" at bounding box center [556, 286] width 87 height 10
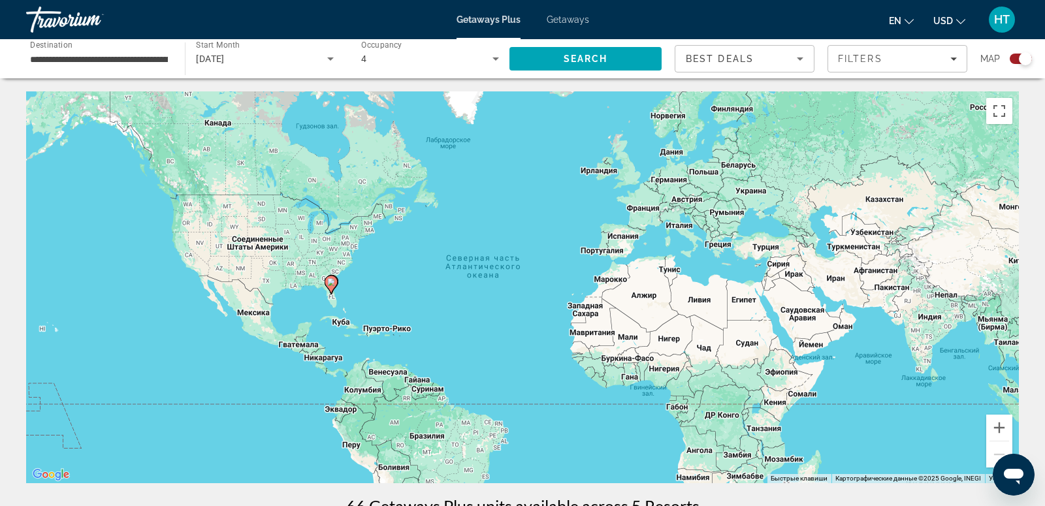
click at [332, 286] on icon "Main content" at bounding box center [331, 284] width 12 height 17
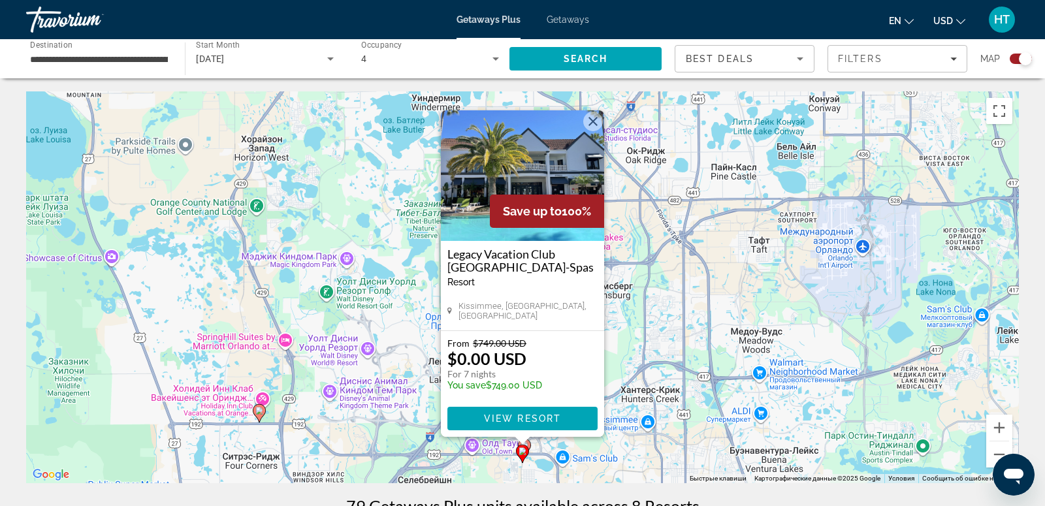
click at [590, 123] on button "Закрыть" at bounding box center [593, 122] width 20 height 20
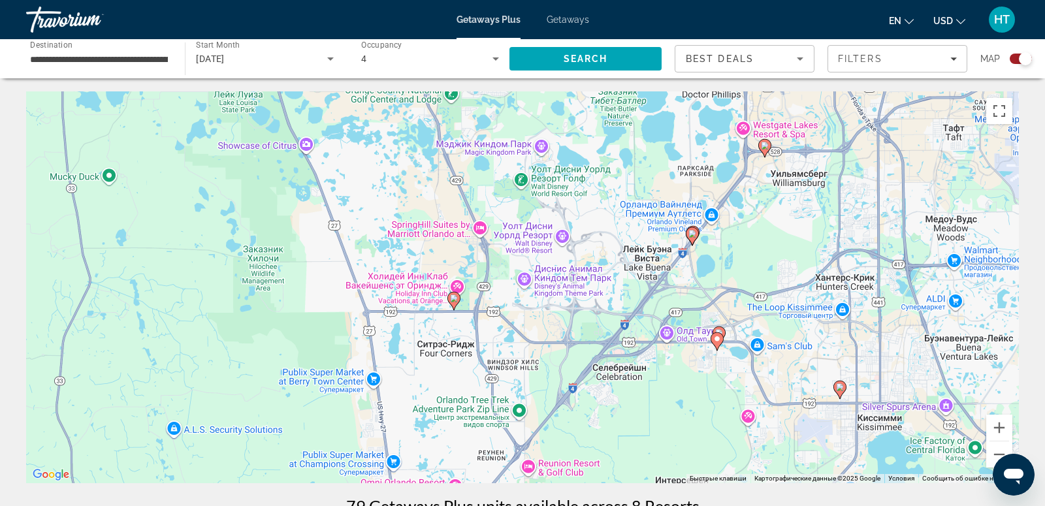
drag, startPoint x: 452, startPoint y: 366, endPoint x: 647, endPoint y: 253, distance: 225.0
click at [647, 253] on div "Чтобы активировать перетаскивание с помощью клавиатуры, нажмите Alt + Ввод. Пос…" at bounding box center [522, 287] width 992 height 392
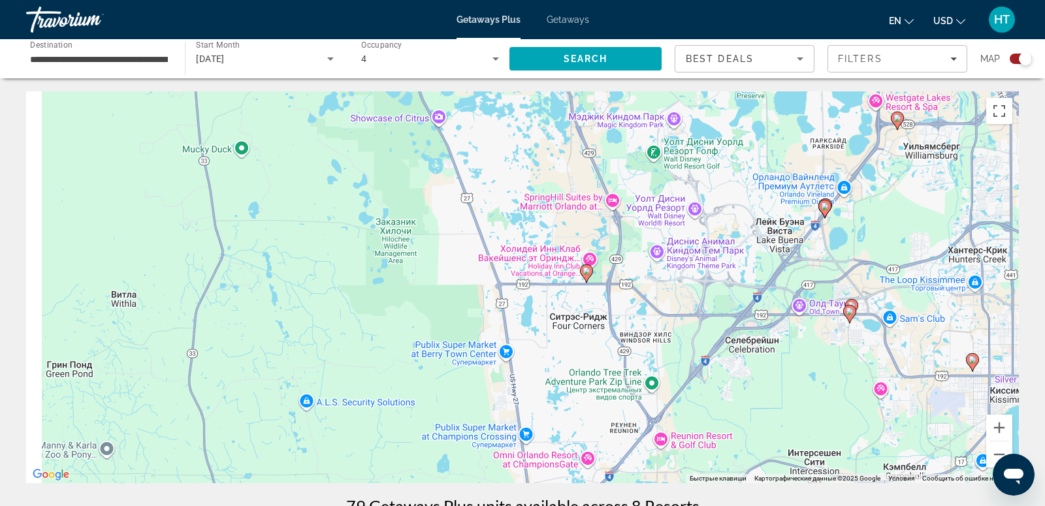
drag, startPoint x: 563, startPoint y: 275, endPoint x: 708, endPoint y: 241, distance: 148.9
click at [709, 241] on div "Чтобы активировать перетаскивание с помощью клавиатуры, нажмите Alt + Ввод. Пос…" at bounding box center [522, 287] width 992 height 392
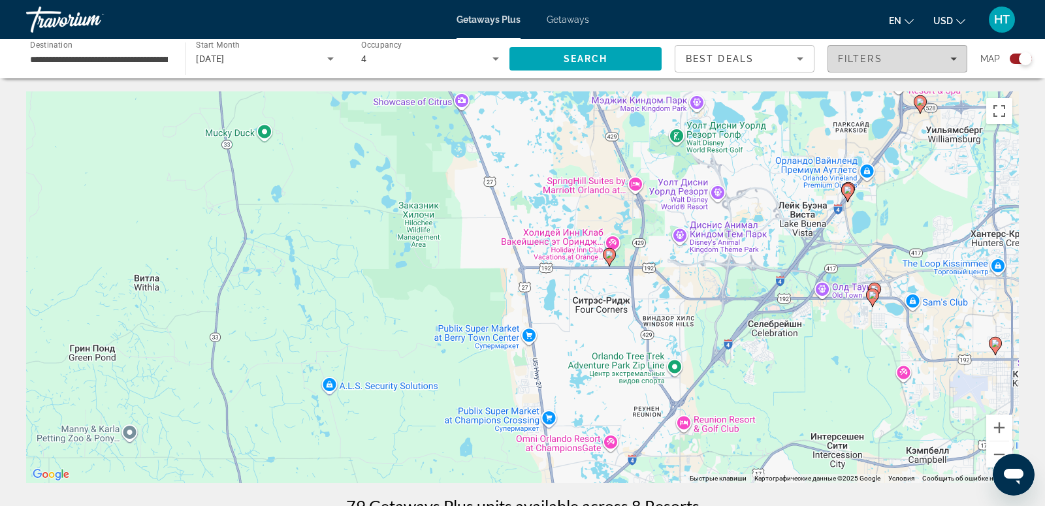
click at [905, 54] on div "Filters" at bounding box center [897, 59] width 119 height 10
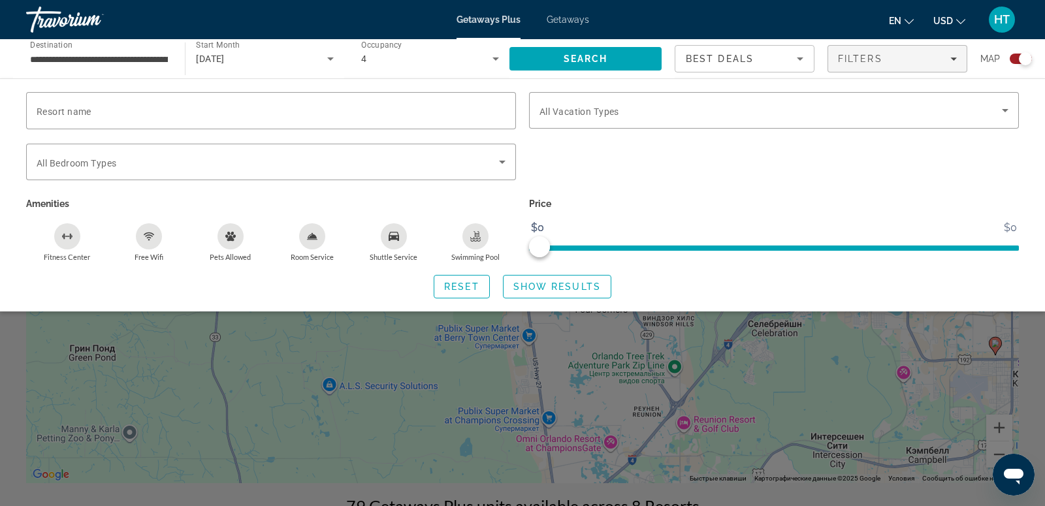
click at [63, 17] on div "Travorium" at bounding box center [91, 20] width 131 height 34
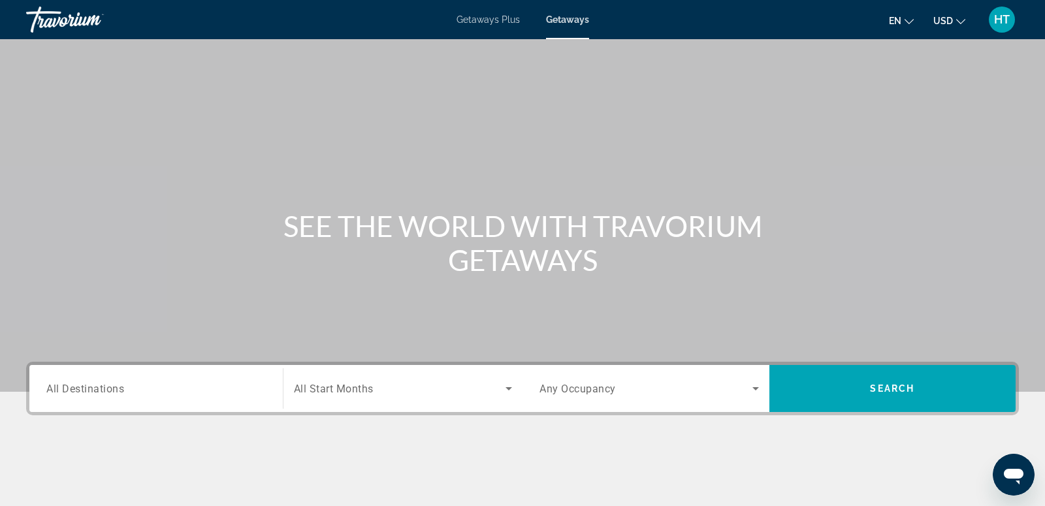
click at [118, 385] on span "All Destinations" at bounding box center [85, 388] width 78 height 12
click at [118, 385] on input "Destination All Destinations" at bounding box center [155, 389] width 219 height 16
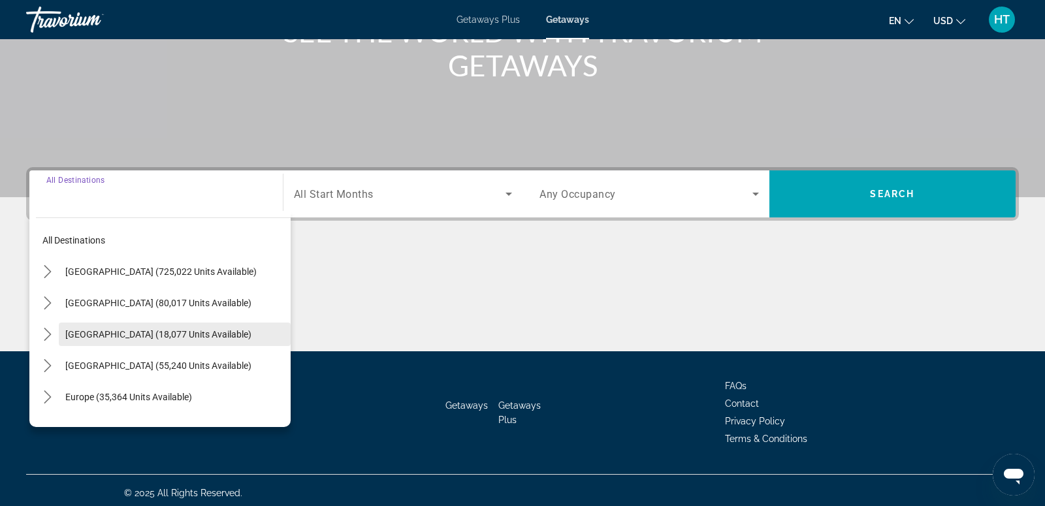
scroll to position [199, 0]
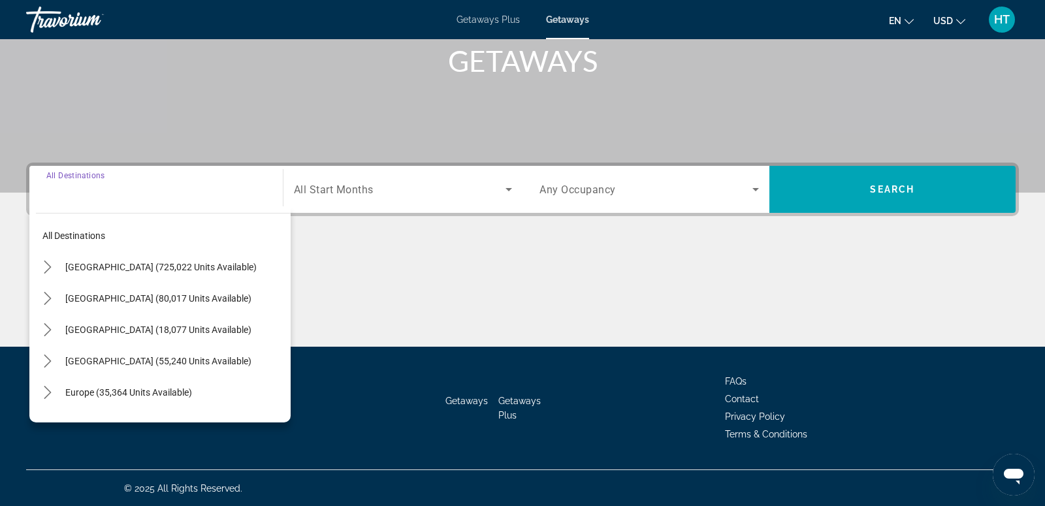
click at [136, 260] on span "Select destination: United States (725,022 units available)" at bounding box center [175, 266] width 232 height 31
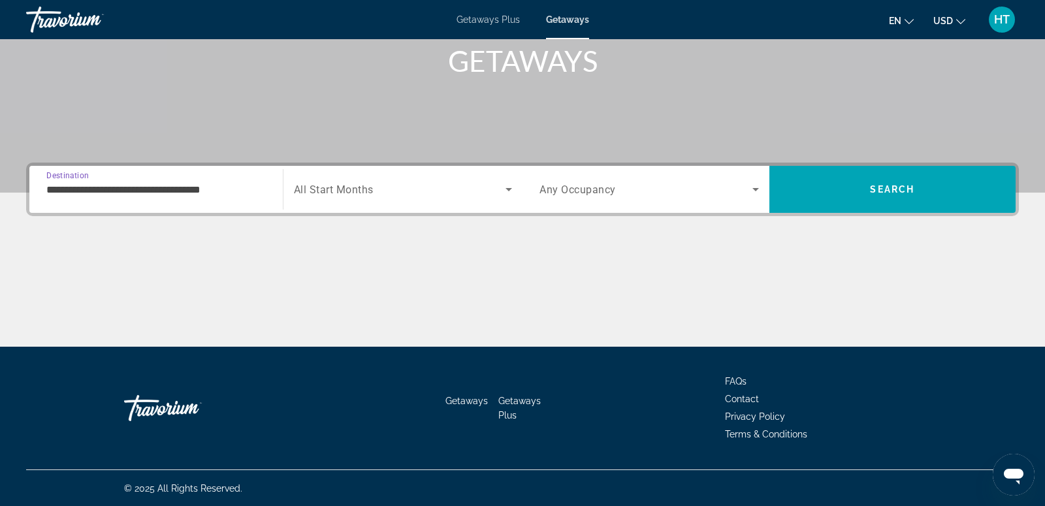
click at [151, 189] on input "**********" at bounding box center [155, 190] width 219 height 16
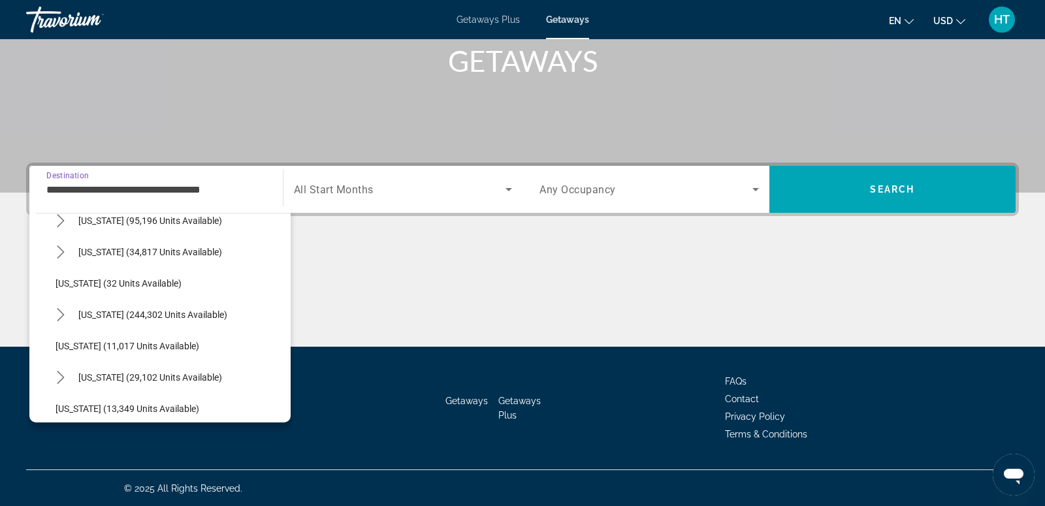
scroll to position [140, 0]
click at [163, 313] on span "Florida (244,302 units available)" at bounding box center [152, 315] width 149 height 10
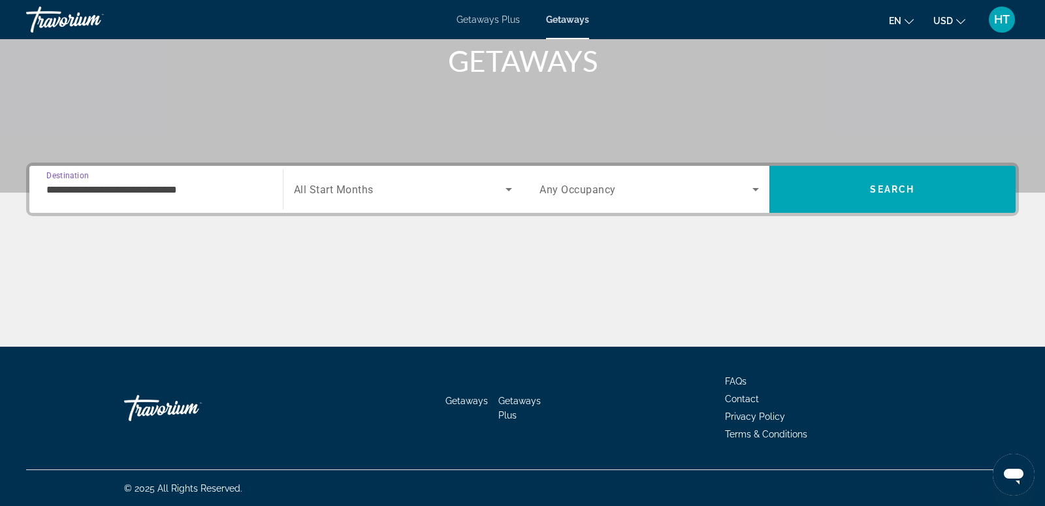
click at [165, 182] on input "**********" at bounding box center [155, 190] width 219 height 16
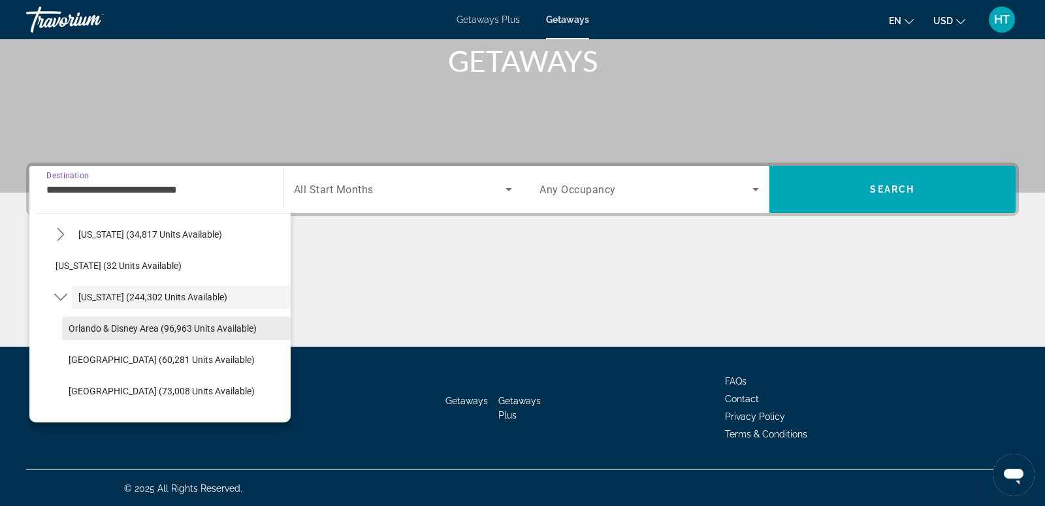
scroll to position [159, 0]
click at [209, 329] on span "Orlando & Disney Area (96,963 units available)" at bounding box center [163, 328] width 188 height 10
type input "**********"
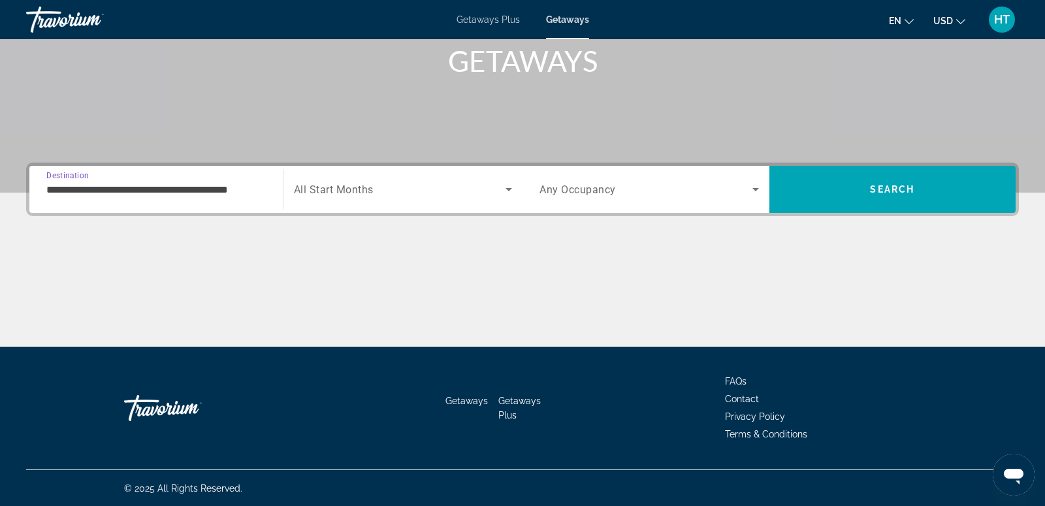
click at [399, 178] on div "Search widget" at bounding box center [403, 189] width 219 height 37
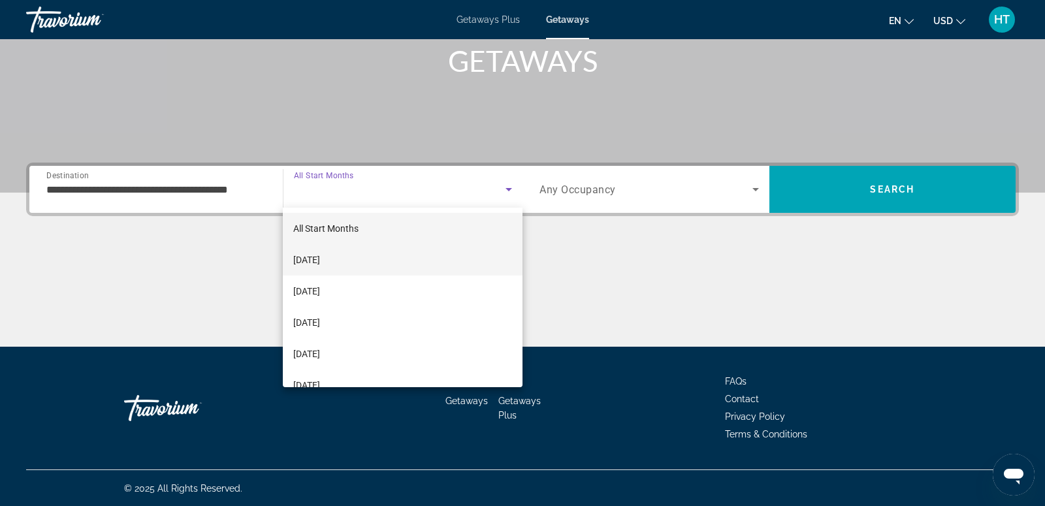
click at [385, 258] on mat-option "[DATE]" at bounding box center [403, 259] width 240 height 31
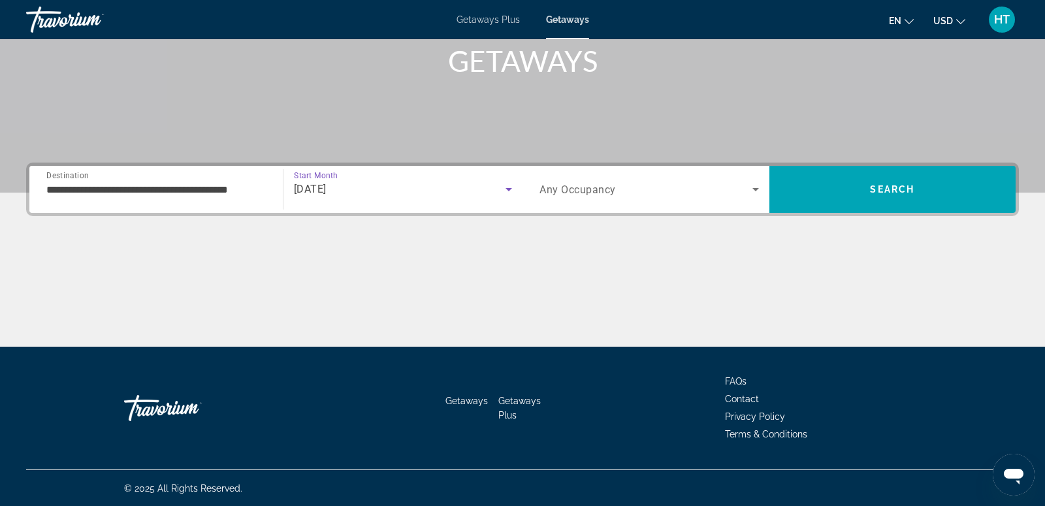
click at [623, 182] on span "Search widget" at bounding box center [645, 189] width 213 height 16
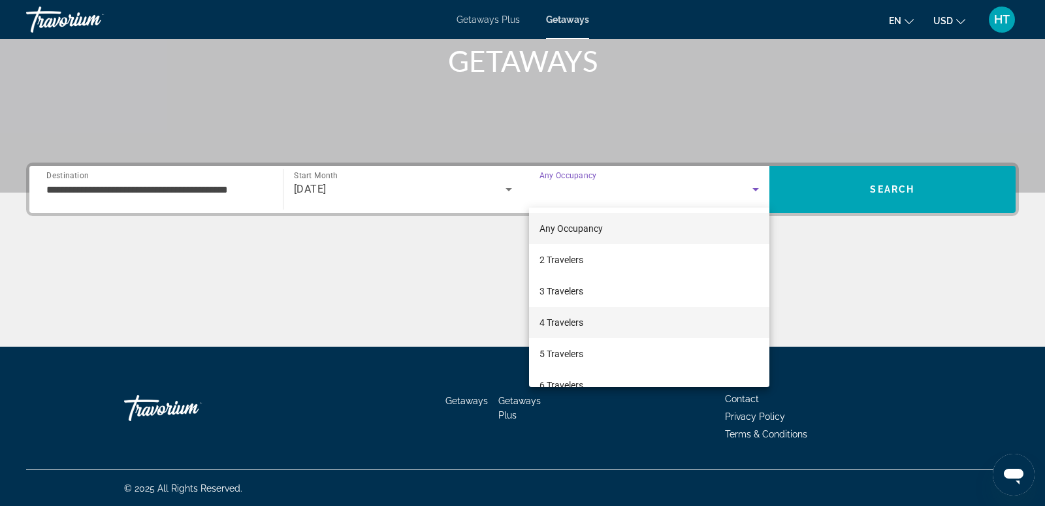
click at [616, 326] on mat-option "4 Travelers" at bounding box center [649, 322] width 240 height 31
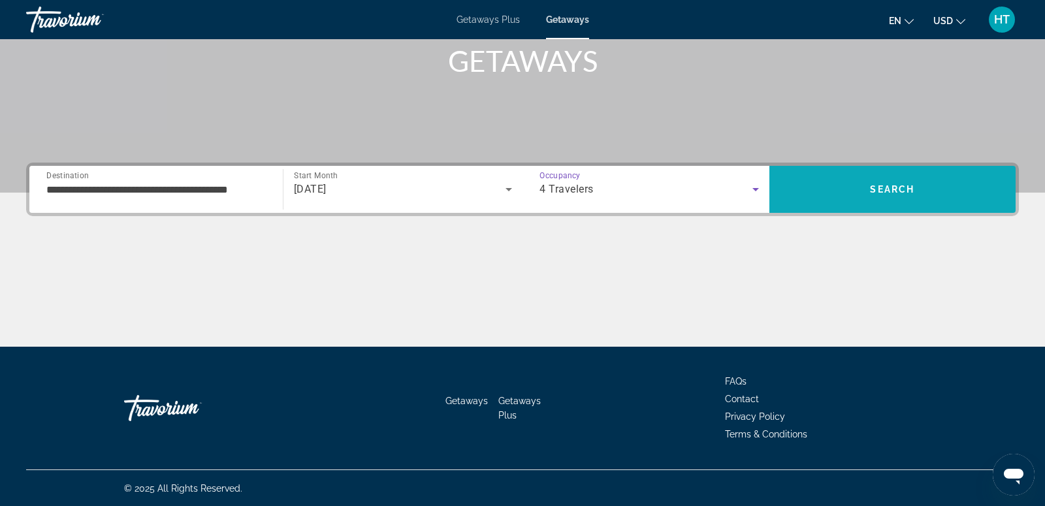
click at [926, 177] on span "Search" at bounding box center [892, 189] width 247 height 31
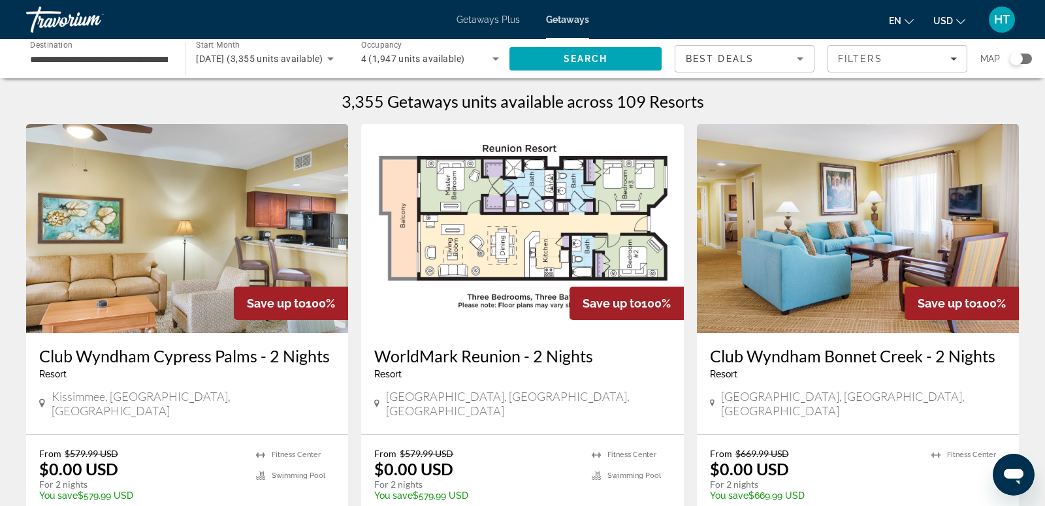
click at [1019, 57] on div "Search widget" at bounding box center [1015, 58] width 13 height 13
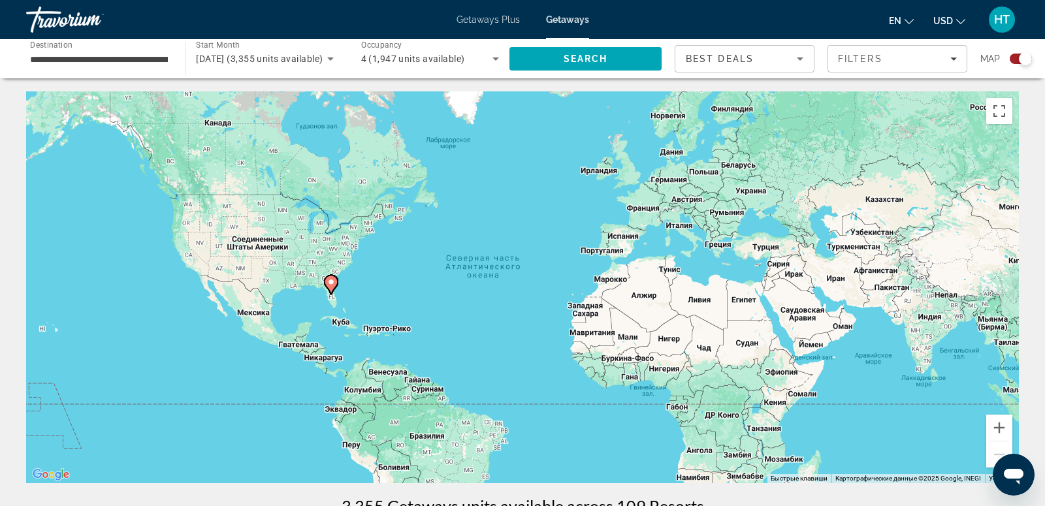
click at [335, 291] on gmp-advanced-marker "Main content" at bounding box center [330, 285] width 13 height 20
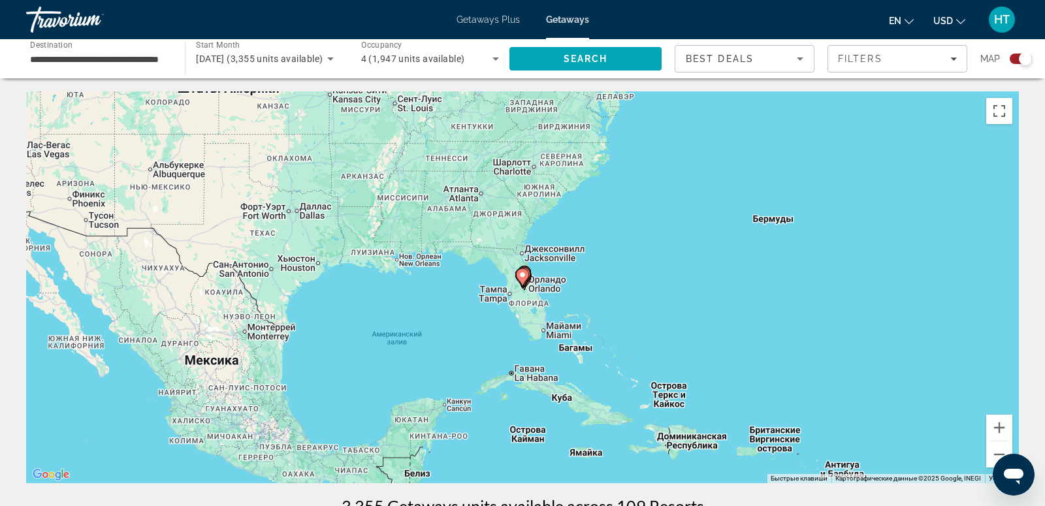
click at [525, 282] on gmp-advanced-marker "Main content" at bounding box center [522, 278] width 13 height 20
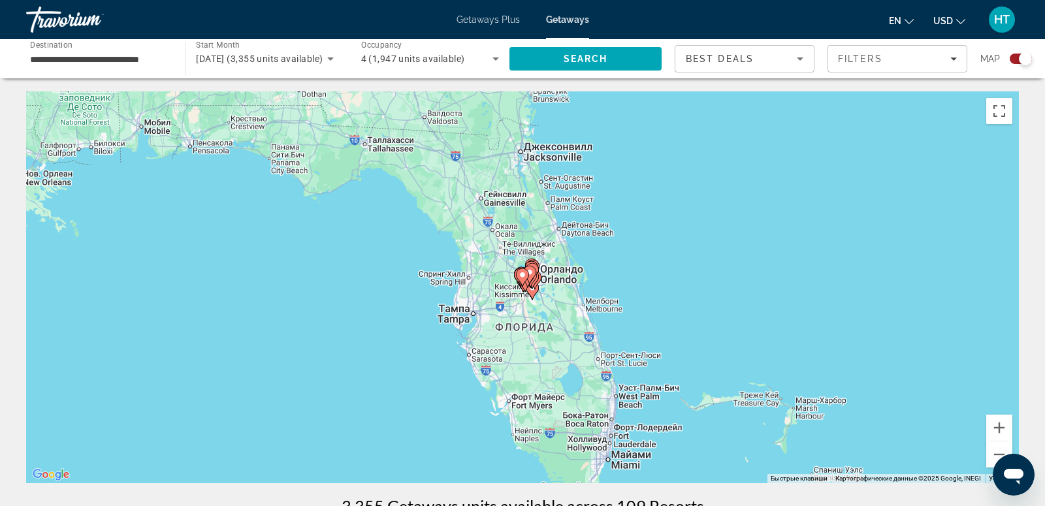
click at [524, 277] on image "Main content" at bounding box center [522, 275] width 8 height 8
type input "**********"
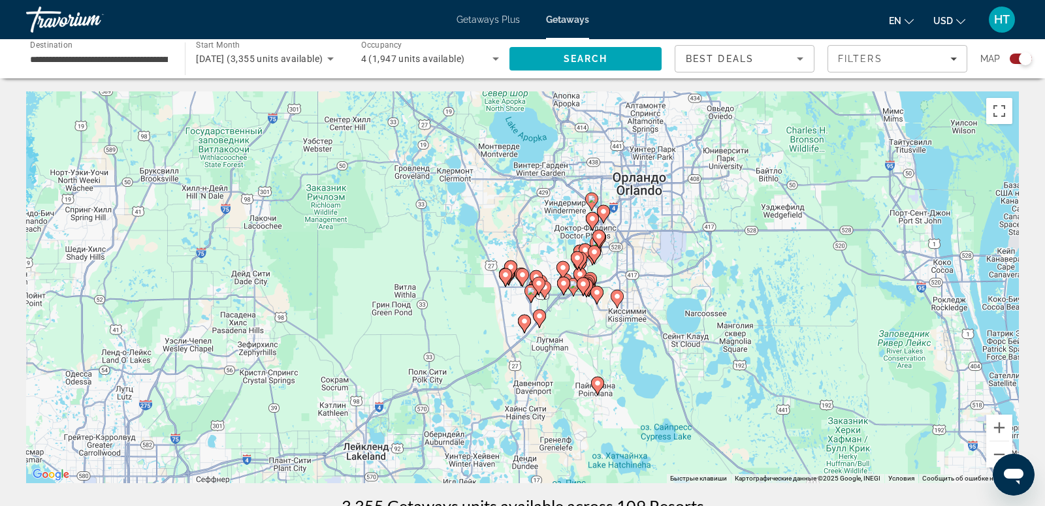
click at [533, 264] on div "Для навигации используйте клавиши со стрелками. Чтобы активировать перетаскиван…" at bounding box center [522, 287] width 992 height 392
click at [996, 427] on button "Увеличить" at bounding box center [999, 428] width 26 height 26
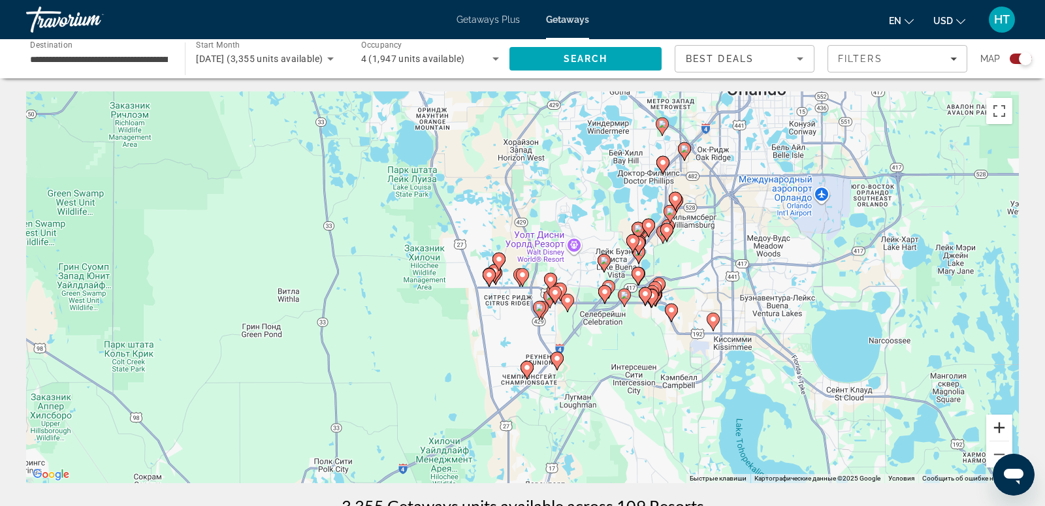
click at [996, 427] on button "Увеличить" at bounding box center [999, 428] width 26 height 26
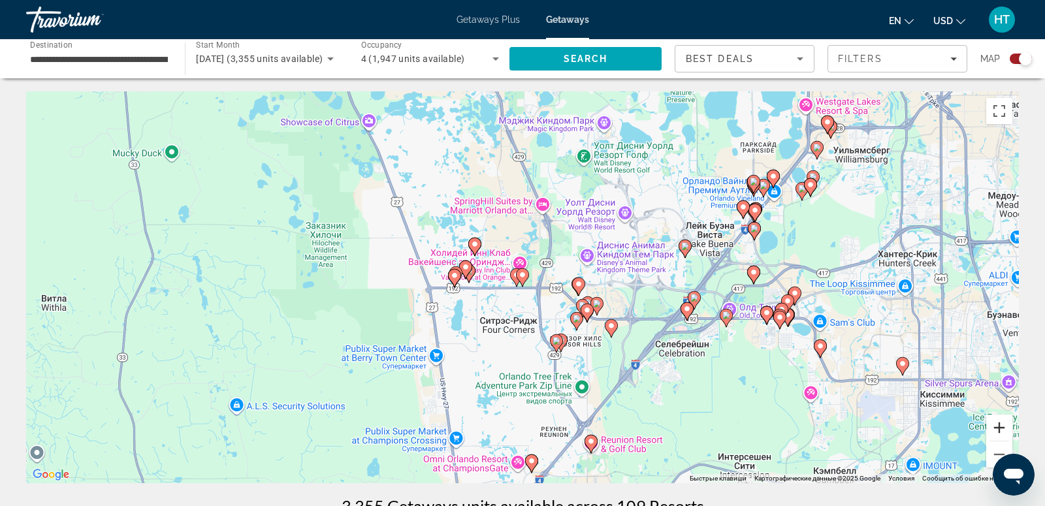
click at [996, 427] on button "Увеличить" at bounding box center [999, 428] width 26 height 26
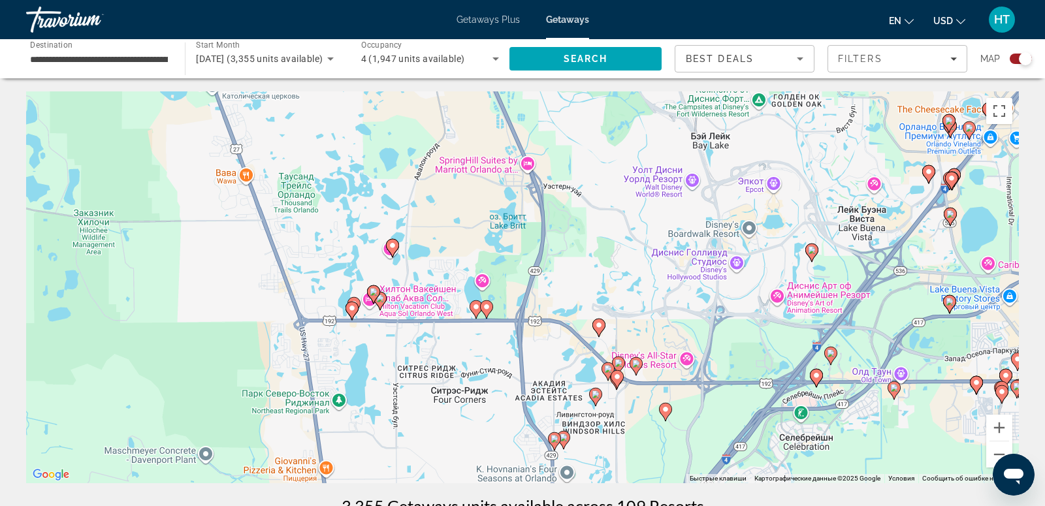
drag, startPoint x: 676, startPoint y: 245, endPoint x: 638, endPoint y: 277, distance: 50.1
click at [638, 277] on div "Чтобы активировать перетаскивание с помощью клавиатуры, нажмите Alt + Ввод. Пос…" at bounding box center [522, 287] width 992 height 392
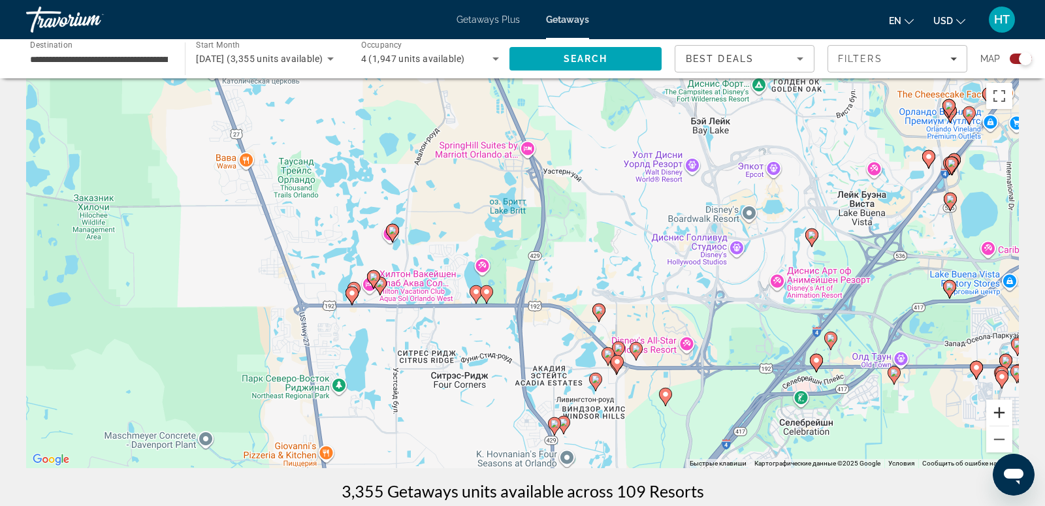
click at [1006, 411] on button "Увеличить" at bounding box center [999, 413] width 26 height 26
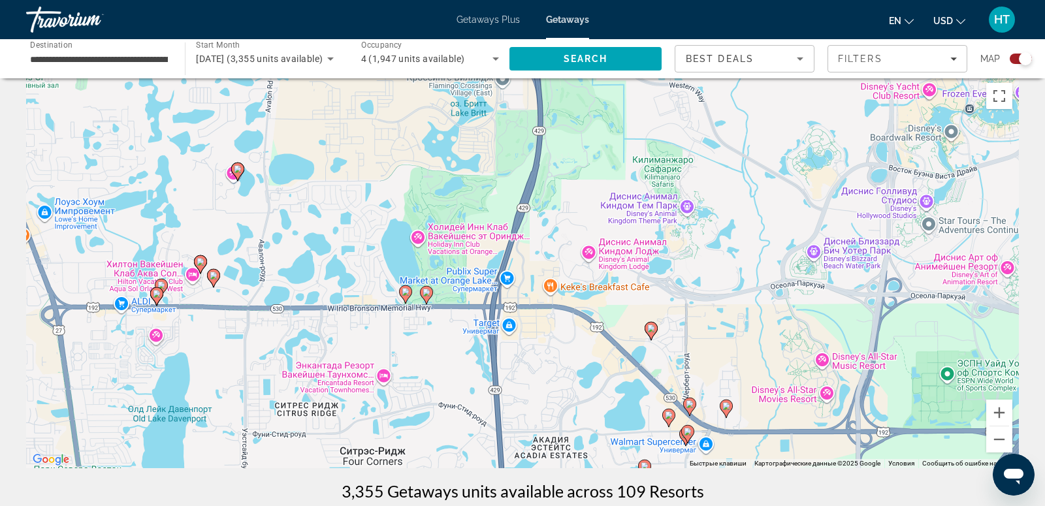
drag, startPoint x: 584, startPoint y: 370, endPoint x: 559, endPoint y: 336, distance: 41.1
click at [559, 336] on div "Чтобы активировать перетаскивание с помощью клавиатуры, нажмите Alt + Ввод. Пос…" at bounding box center [522, 272] width 992 height 392
click at [652, 332] on icon "Main content" at bounding box center [651, 331] width 12 height 17
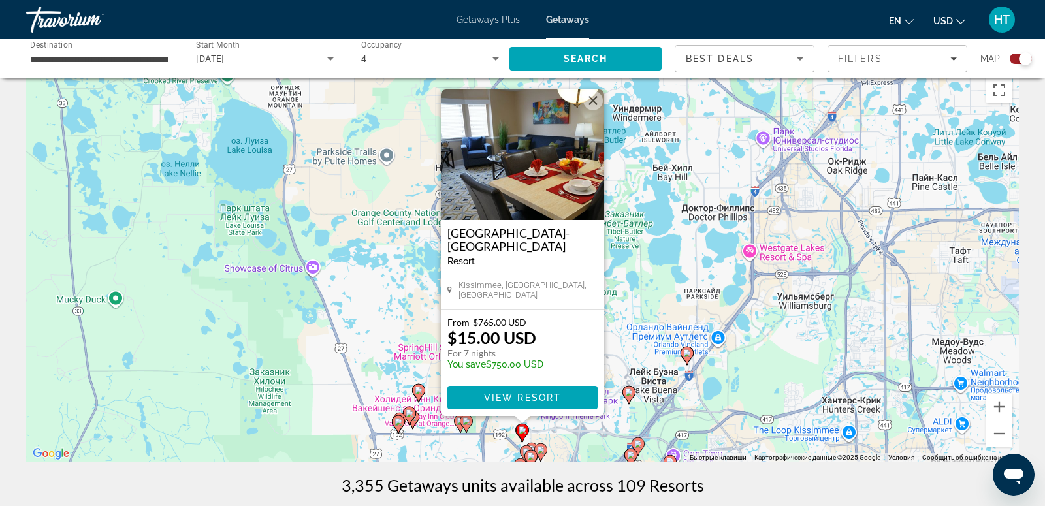
scroll to position [0, 0]
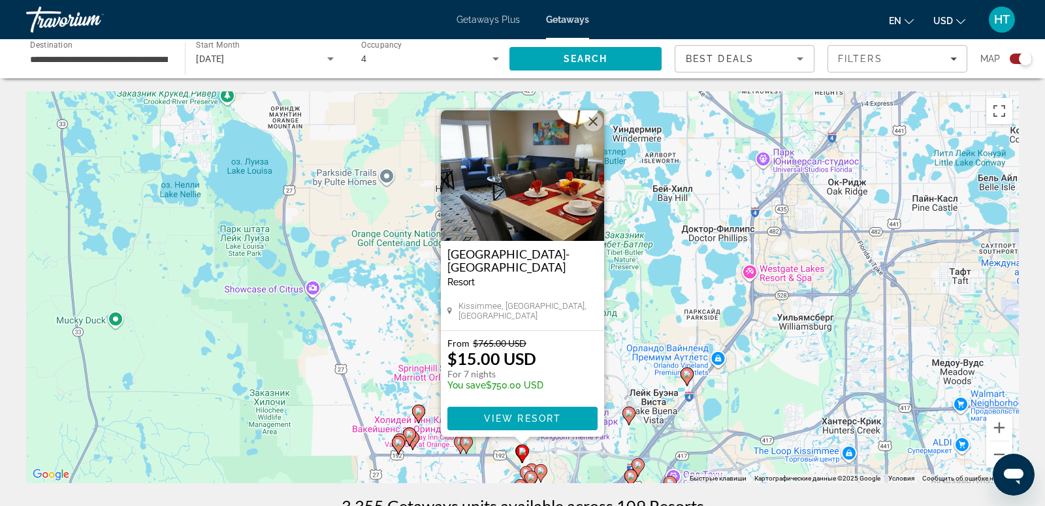
click at [593, 127] on button "Закрыть" at bounding box center [593, 122] width 20 height 20
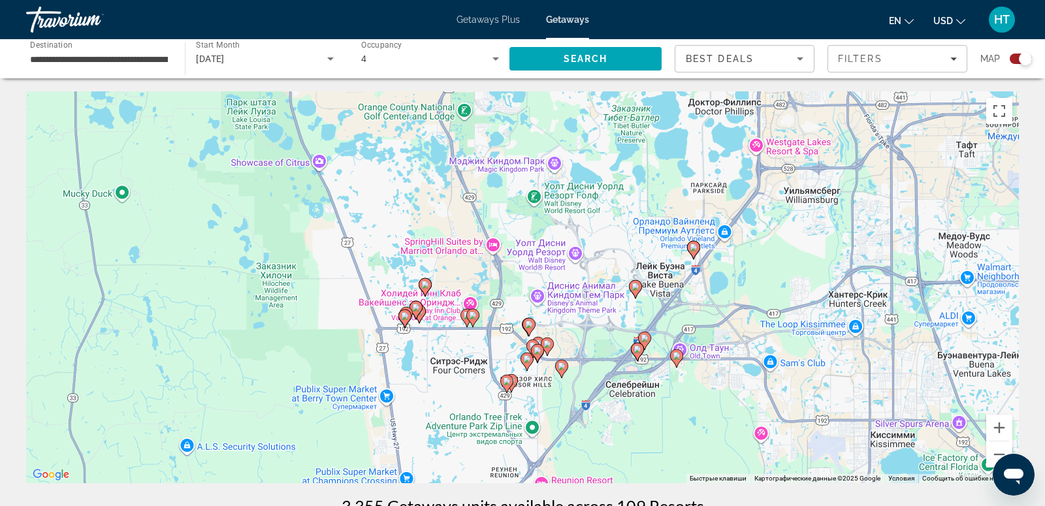
drag, startPoint x: 838, startPoint y: 367, endPoint x: 845, endPoint y: 231, distance: 136.0
click at [845, 232] on div "Чтобы активировать перетаскивание с помощью клавиатуры, нажмите Alt + Ввод. Пос…" at bounding box center [522, 287] width 992 height 392
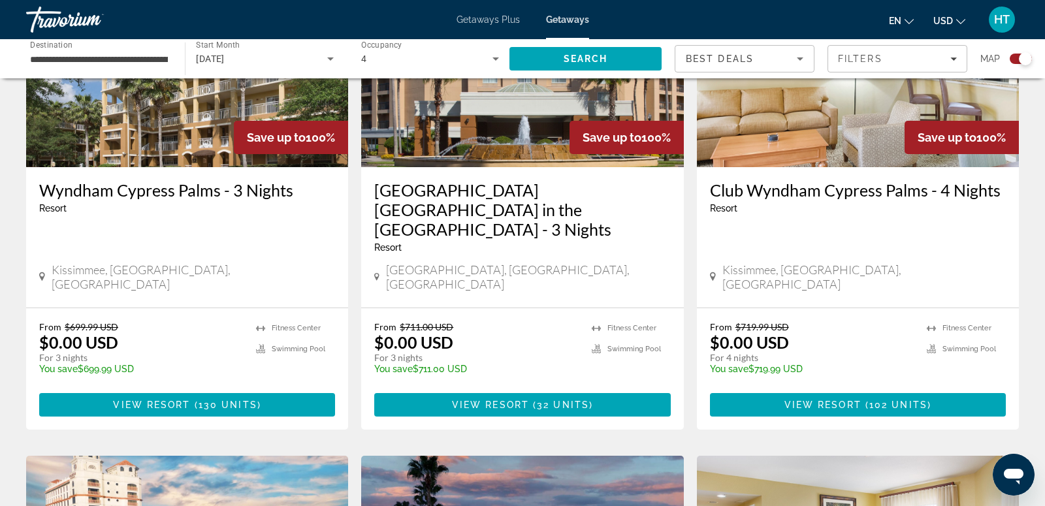
scroll to position [1541, 0]
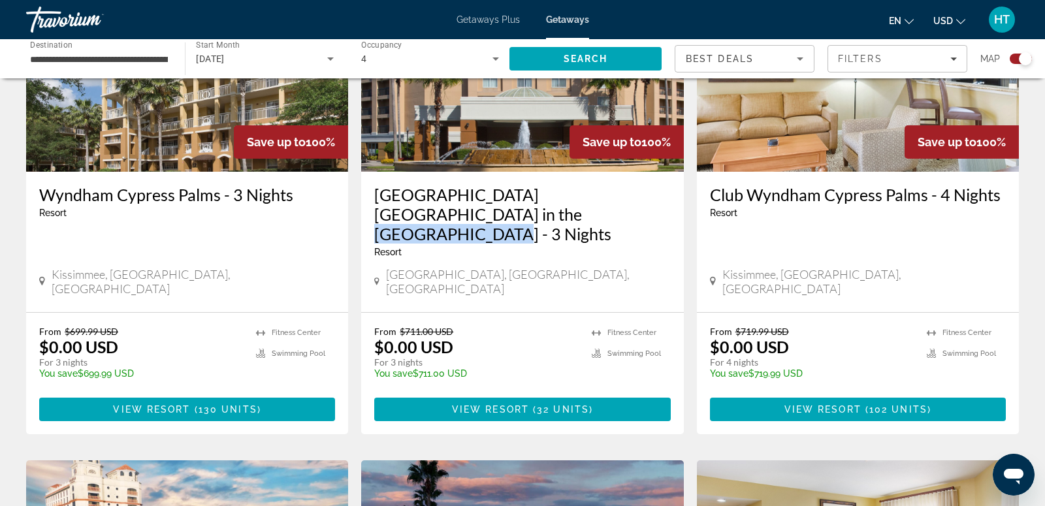
drag, startPoint x: 369, startPoint y: 142, endPoint x: 486, endPoint y: 151, distance: 117.9
click at [486, 172] on div "Springhill Suites Lake Buena Vista in the Marriott Village - 3 Nights Resort - …" at bounding box center [522, 242] width 322 height 140
copy h3 "Marriott Village"
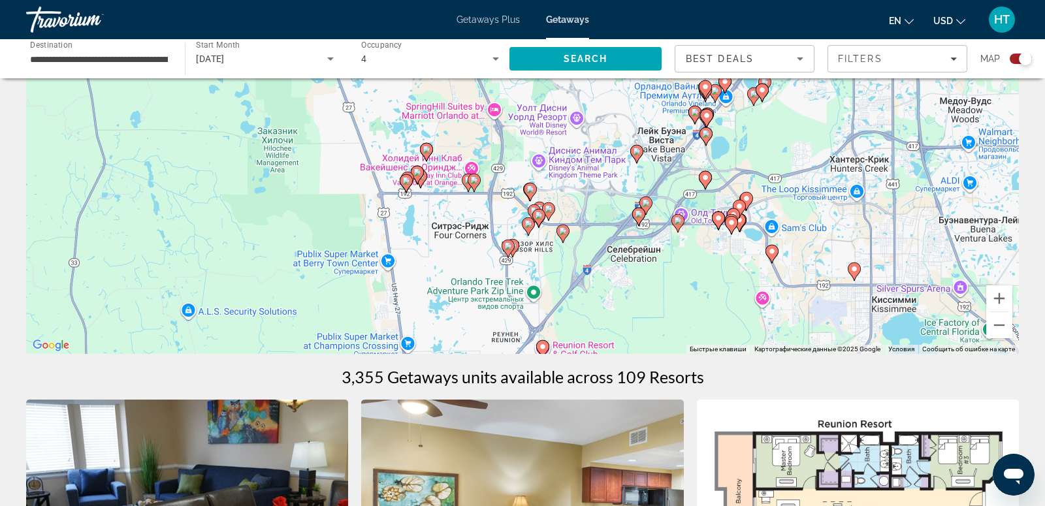
scroll to position [0, 0]
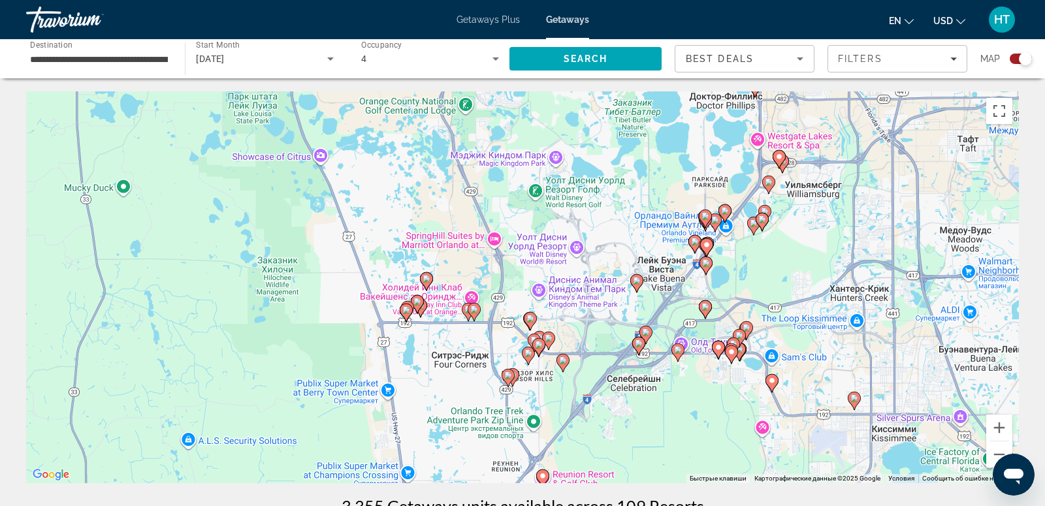
click at [704, 250] on icon "Main content" at bounding box center [706, 247] width 12 height 17
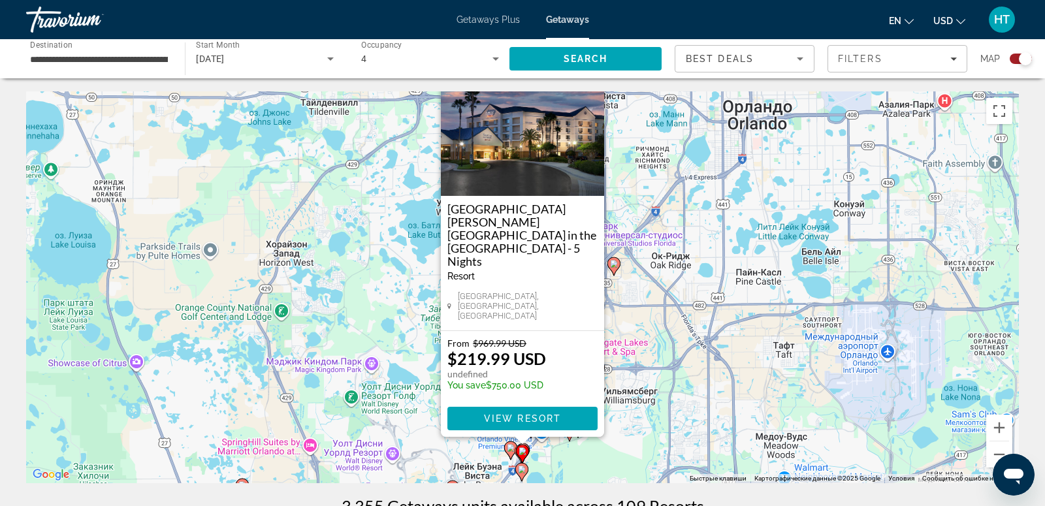
click at [595, 86] on button "Закрыть" at bounding box center [593, 77] width 20 height 20
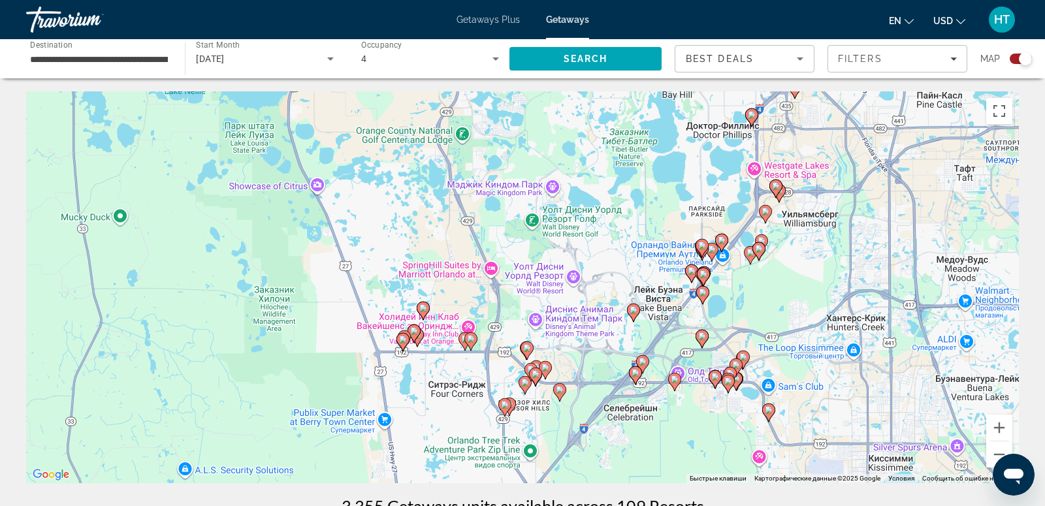
drag, startPoint x: 479, startPoint y: 362, endPoint x: 639, endPoint y: 180, distance: 243.3
click at [640, 180] on div "Чтобы активировать перетаскивание с помощью клавиатуры, нажмите Alt + Ввод. Пос…" at bounding box center [522, 287] width 992 height 392
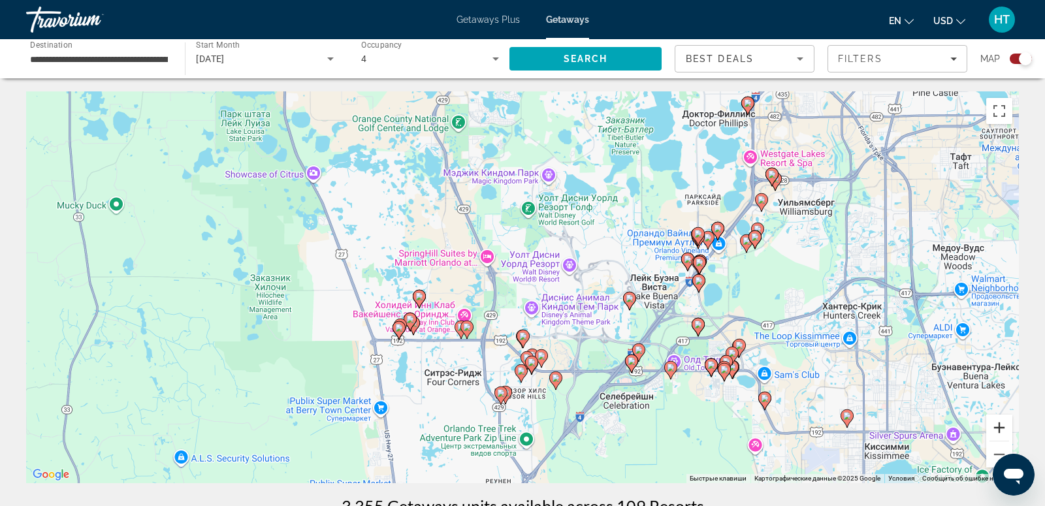
click at [999, 422] on button "Увеличить" at bounding box center [999, 428] width 26 height 26
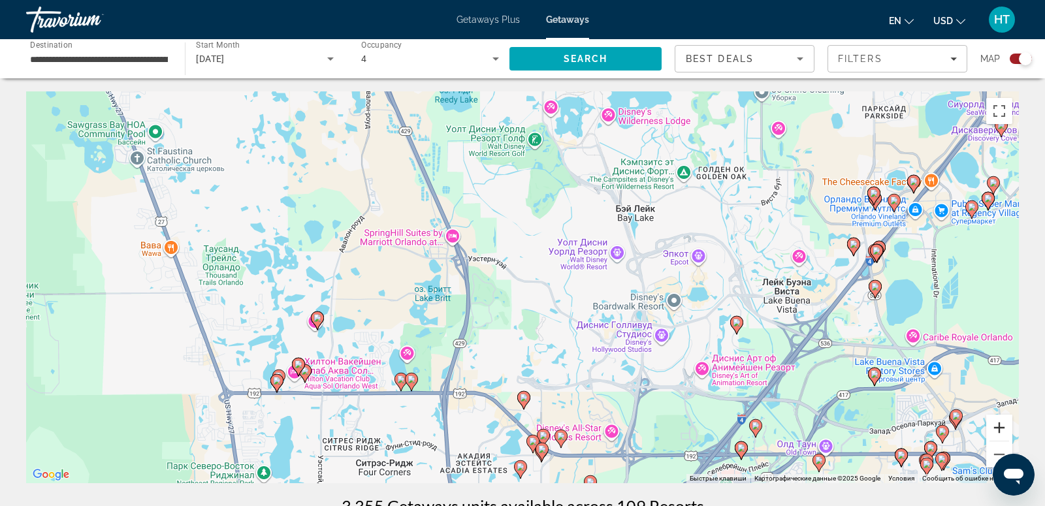
click at [1001, 424] on button "Увеличить" at bounding box center [999, 428] width 26 height 26
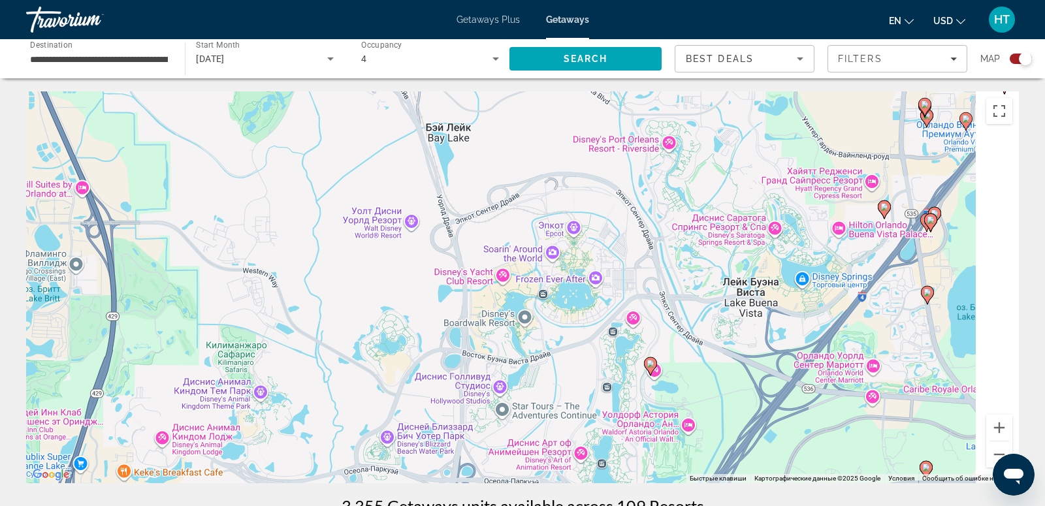
drag, startPoint x: 956, startPoint y: 256, endPoint x: 605, endPoint y: 249, distance: 351.3
click at [605, 249] on div "Чтобы активировать перетаскивание с помощью клавиатуры, нажмите Alt + Ввод. Пос…" at bounding box center [522, 287] width 992 height 392
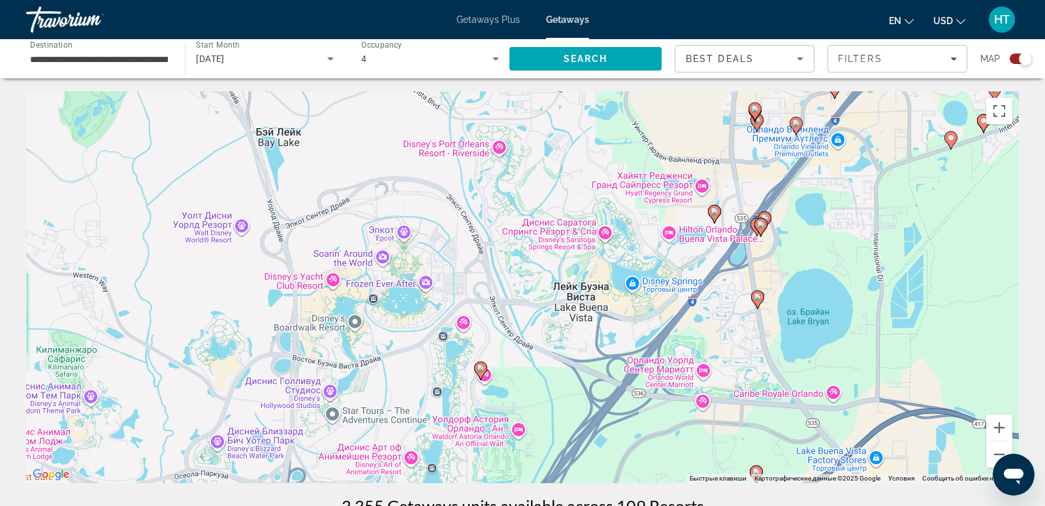
drag, startPoint x: 872, startPoint y: 274, endPoint x: 734, endPoint y: 274, distance: 138.4
click at [734, 274] on div "Чтобы активировать перетаскивание с помощью клавиатуры, нажмите Alt + Ввод. Пос…" at bounding box center [522, 287] width 992 height 392
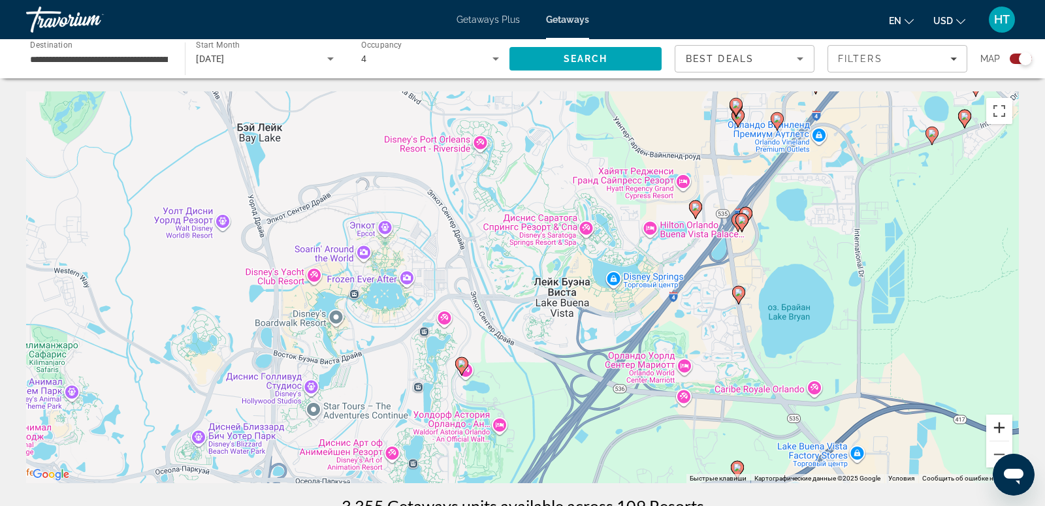
click at [1002, 430] on button "Увеличить" at bounding box center [999, 428] width 26 height 26
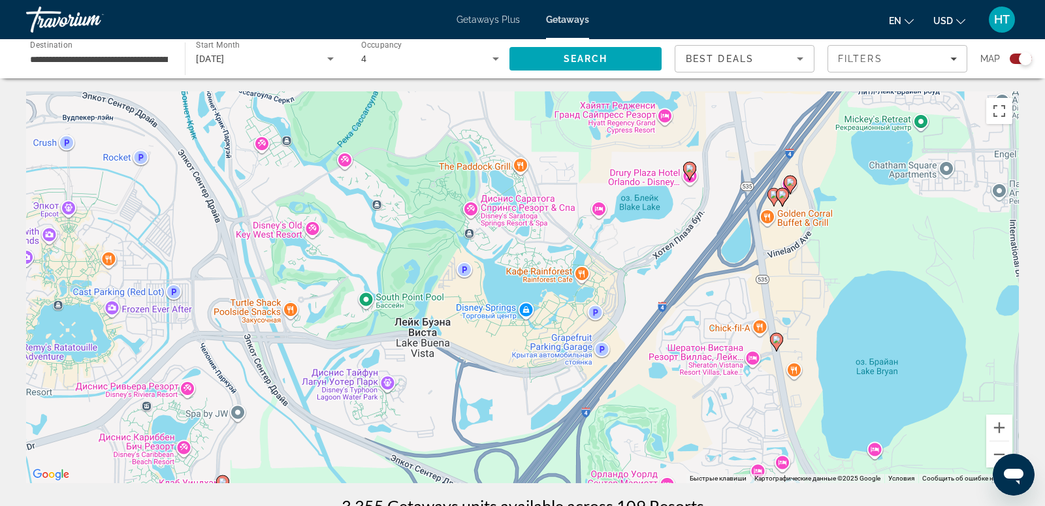
drag, startPoint x: 983, startPoint y: 237, endPoint x: 793, endPoint y: 268, distance: 192.4
click at [794, 268] on div "Чтобы активировать перетаскивание с помощью клавиатуры, нажмите Alt + Ввод. Пос…" at bounding box center [522, 287] width 992 height 392
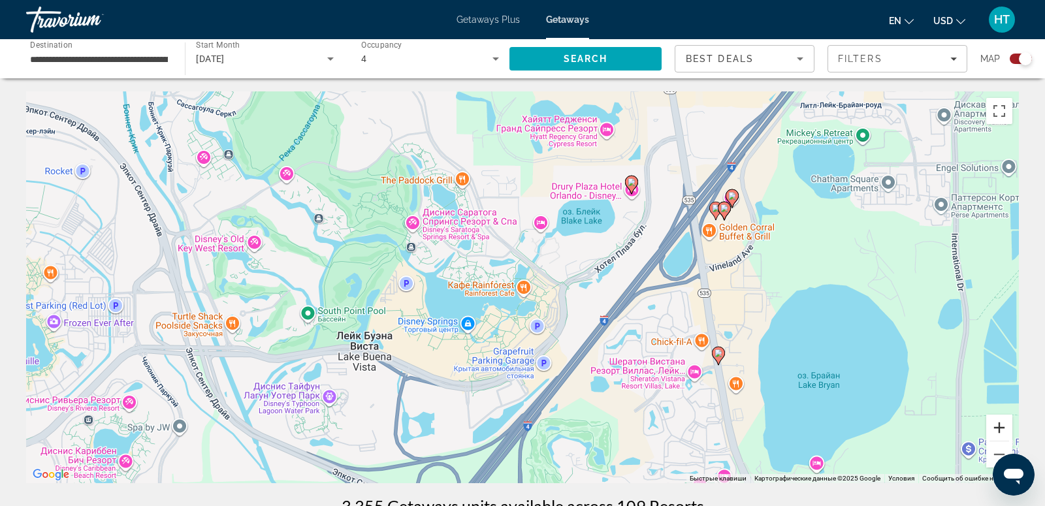
click at [1003, 433] on button "Увеличить" at bounding box center [999, 428] width 26 height 26
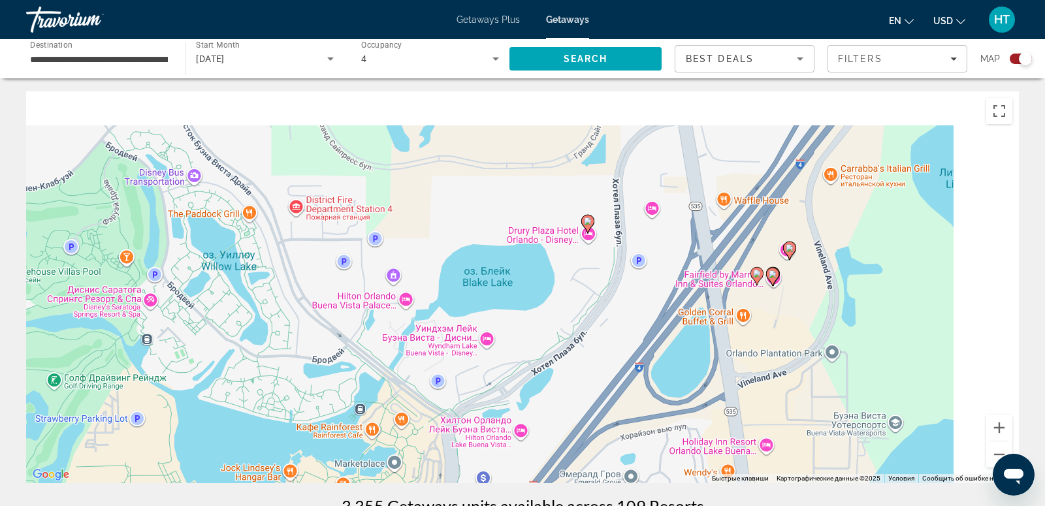
drag, startPoint x: 955, startPoint y: 238, endPoint x: 759, endPoint y: 402, distance: 255.8
click at [759, 403] on div "Чтобы активировать перетаскивание с помощью клавиатуры, нажмите Alt + Ввод. Пос…" at bounding box center [522, 287] width 992 height 392
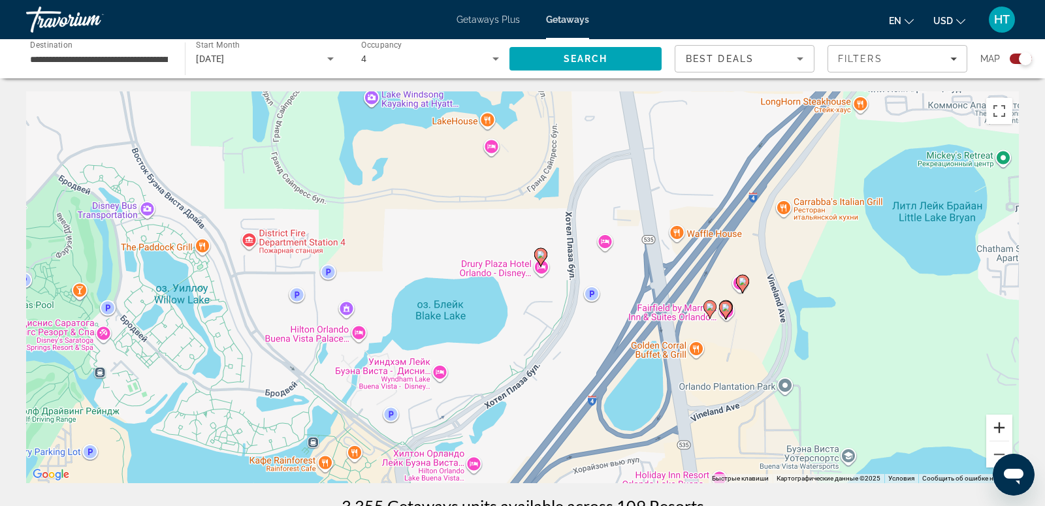
click at [1001, 433] on button "Увеличить" at bounding box center [999, 428] width 26 height 26
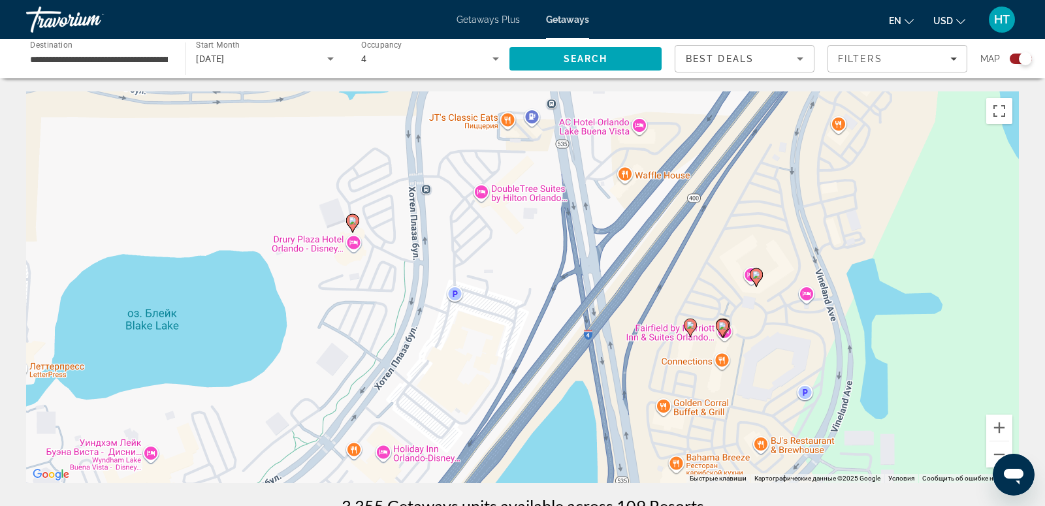
drag, startPoint x: 973, startPoint y: 342, endPoint x: 763, endPoint y: 323, distance: 211.1
click at [763, 324] on div "Чтобы активировать перетаскивание с помощью клавиатуры, нажмите Alt + Ввод. Пос…" at bounding box center [522, 287] width 992 height 392
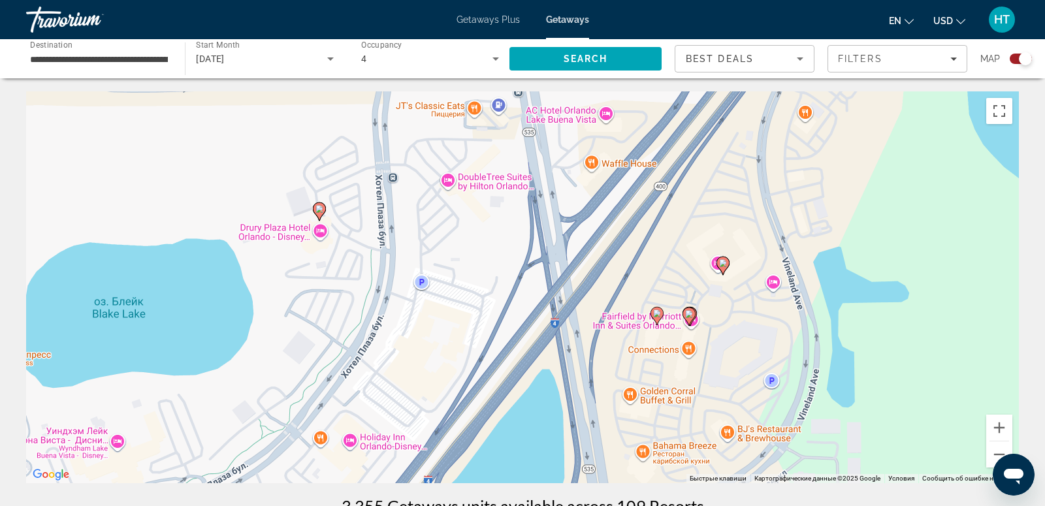
click at [723, 262] on image "Main content" at bounding box center [723, 263] width 8 height 8
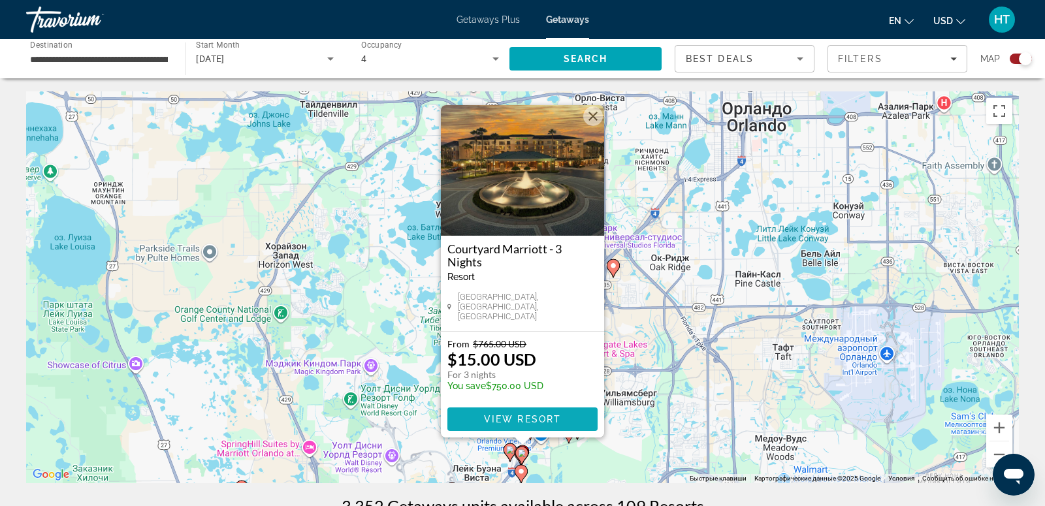
click at [520, 422] on span "View Resort" at bounding box center [522, 419] width 77 height 10
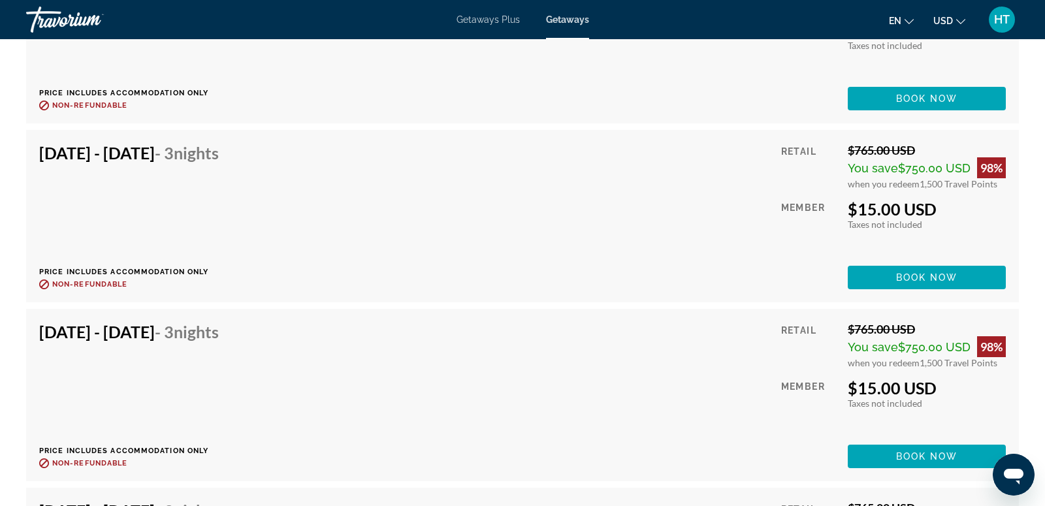
scroll to position [2314, 0]
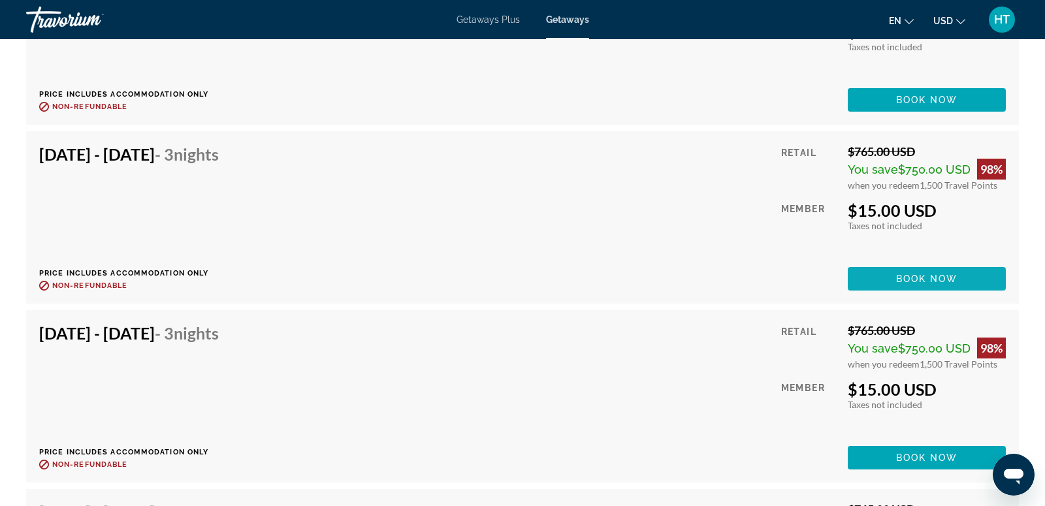
click at [942, 274] on span "Book now" at bounding box center [927, 279] width 62 height 10
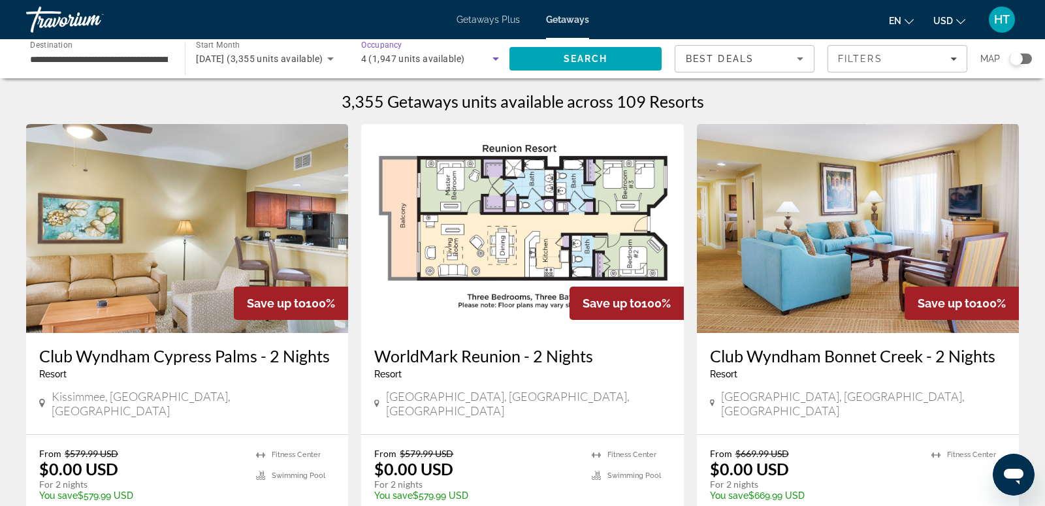
click at [477, 54] on div "4 (1,947 units available)" at bounding box center [426, 59] width 131 height 16
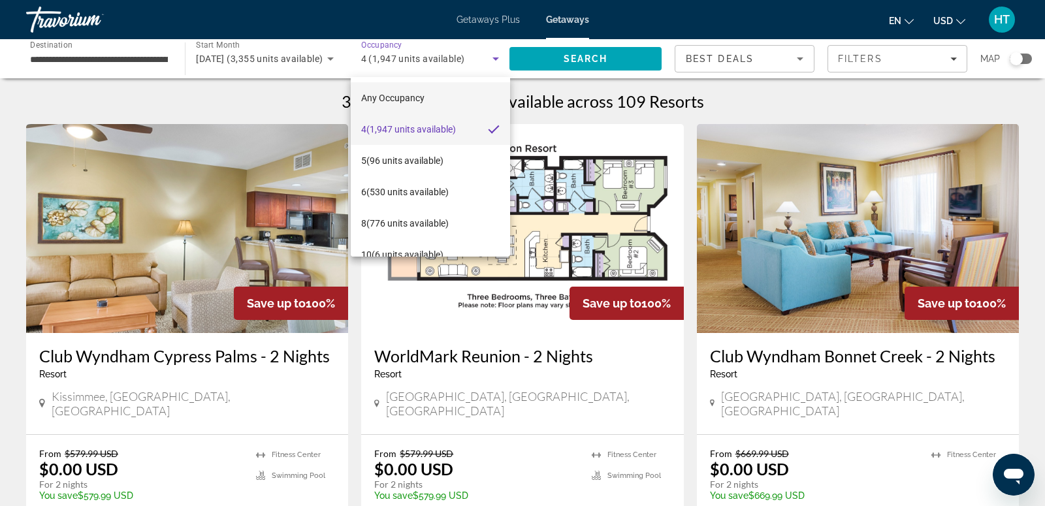
click at [441, 92] on mat-option "Any Occupancy" at bounding box center [430, 97] width 159 height 31
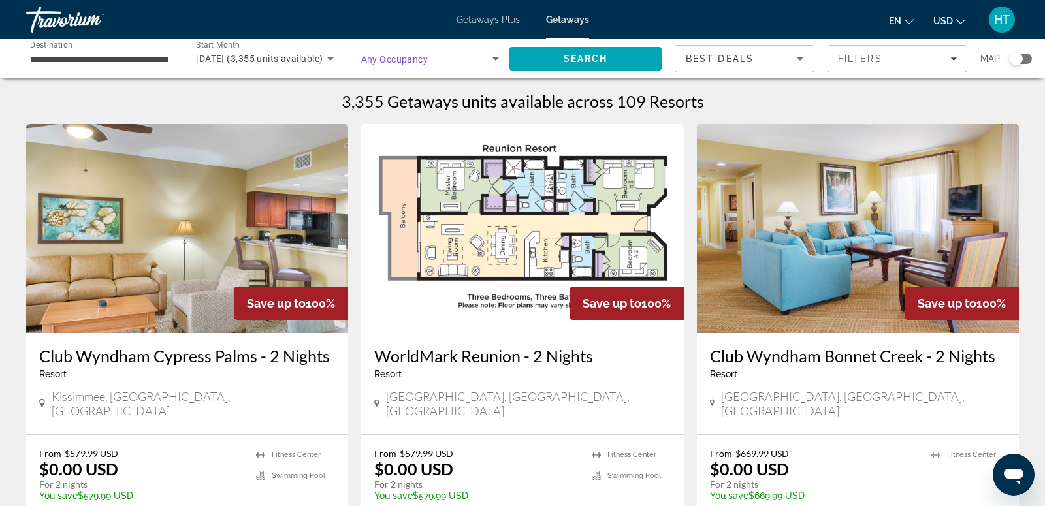
click at [492, 54] on icon "Search widget" at bounding box center [496, 59] width 16 height 16
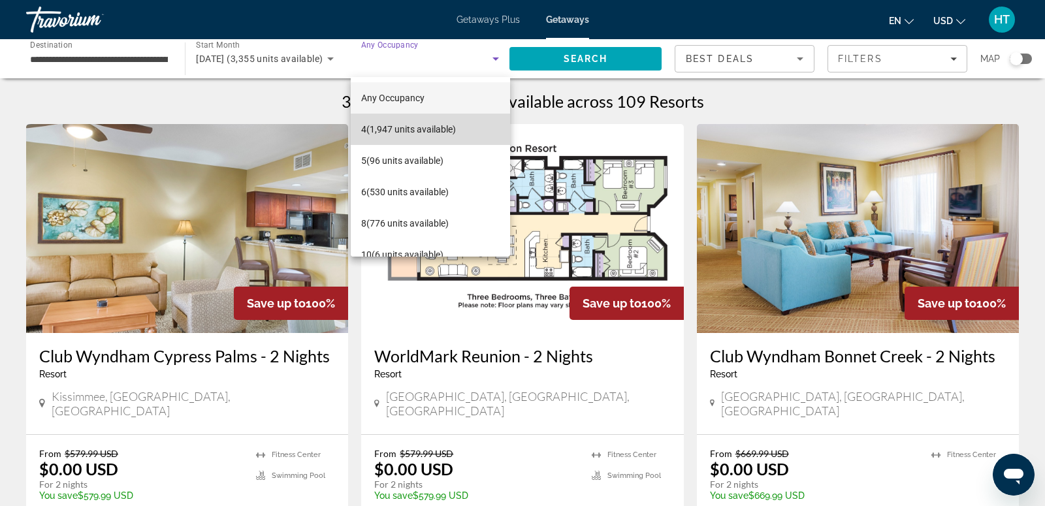
click at [432, 134] on span "4 (1,947 units available)" at bounding box center [408, 129] width 95 height 16
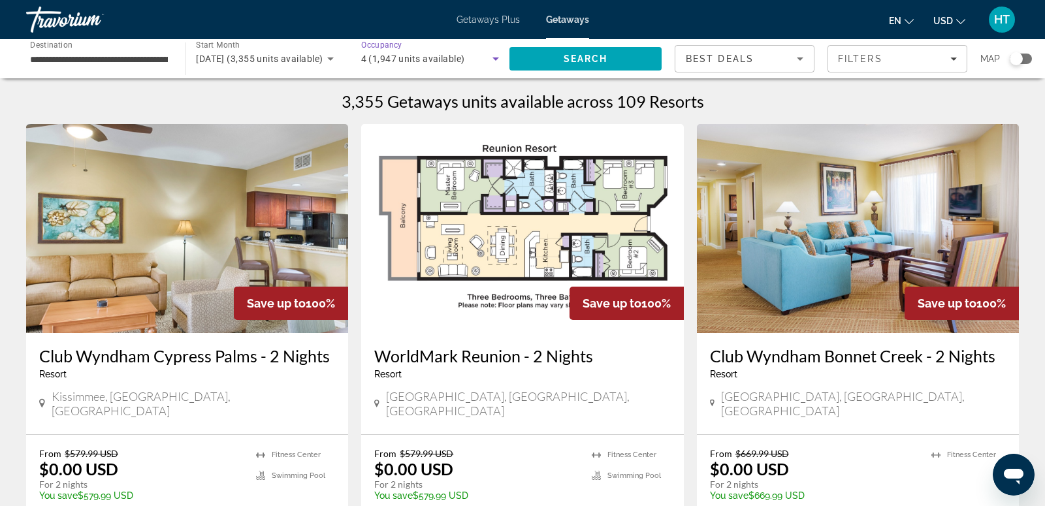
click at [495, 54] on icon "Search widget" at bounding box center [496, 59] width 16 height 16
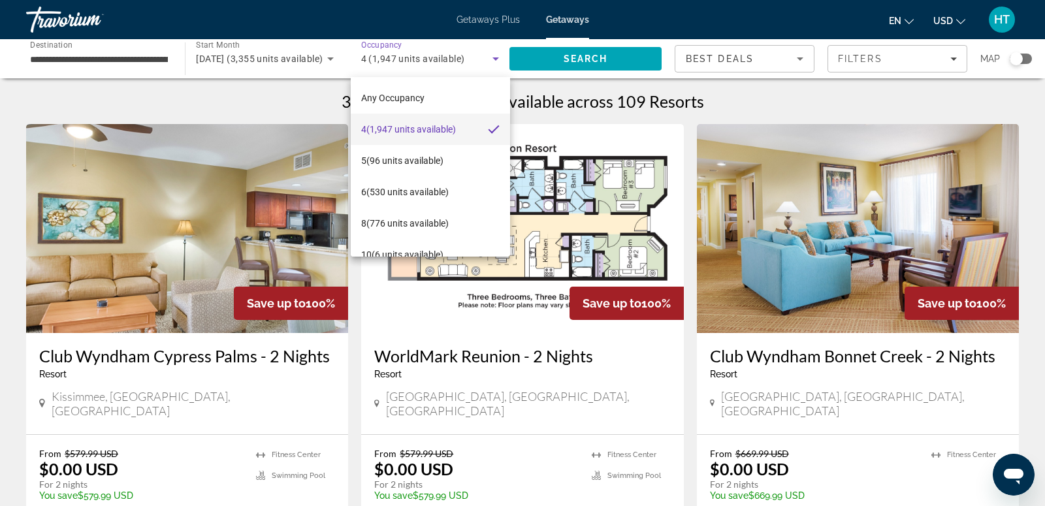
click at [449, 121] on span "4 (1,947 units available)" at bounding box center [408, 129] width 95 height 16
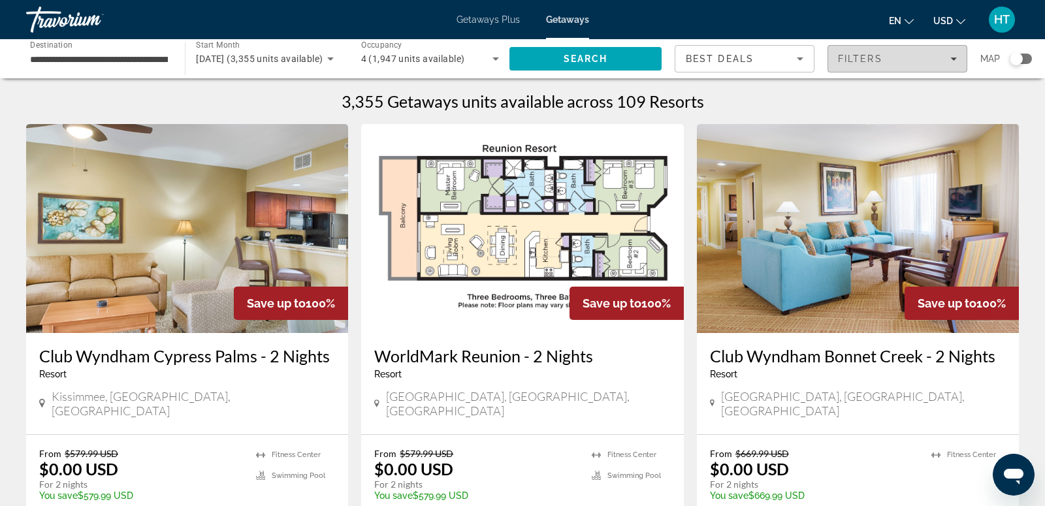
click at [908, 65] on span "Filters" at bounding box center [897, 58] width 138 height 31
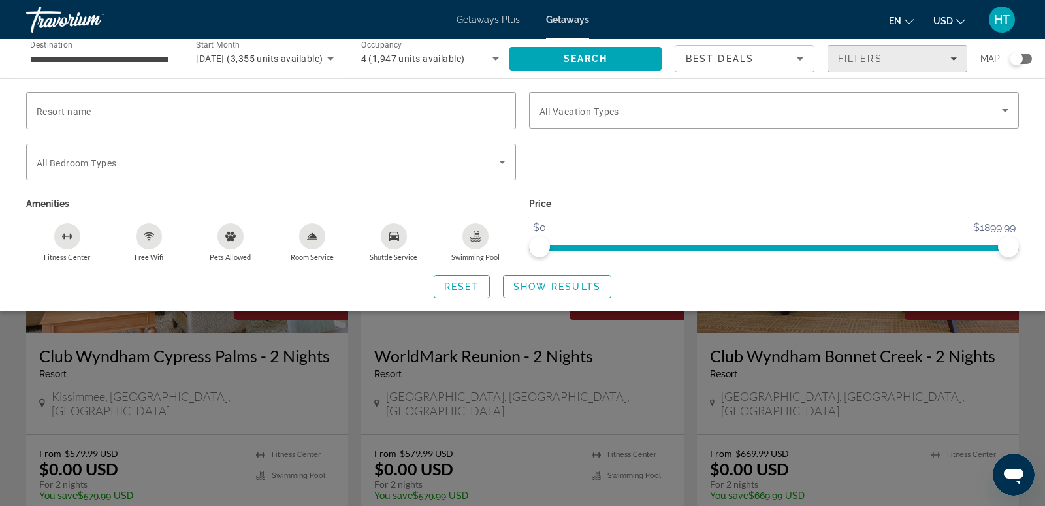
click at [949, 54] on div "Filters" at bounding box center [897, 59] width 119 height 10
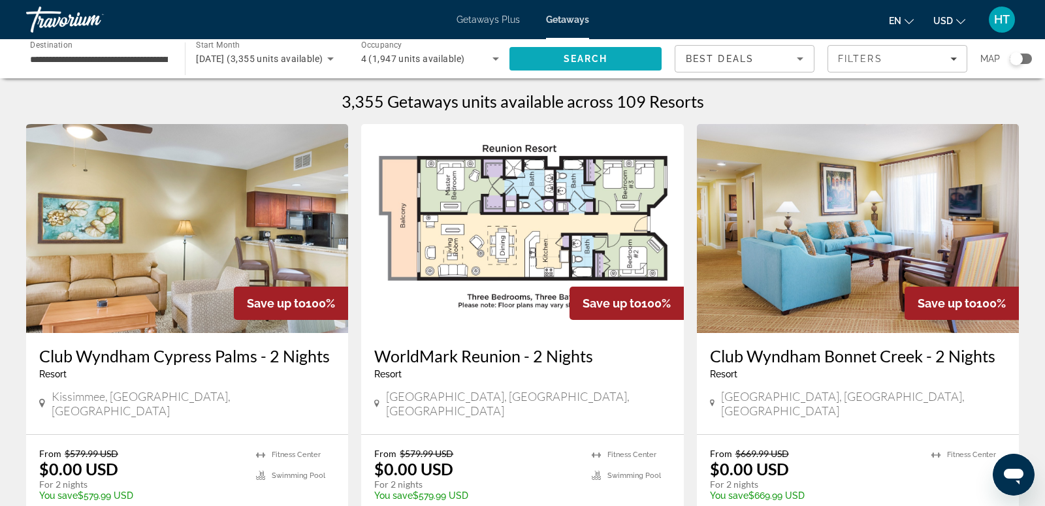
click at [618, 61] on span "Search" at bounding box center [585, 58] width 152 height 31
click at [1017, 60] on div "Search widget" at bounding box center [1015, 58] width 13 height 13
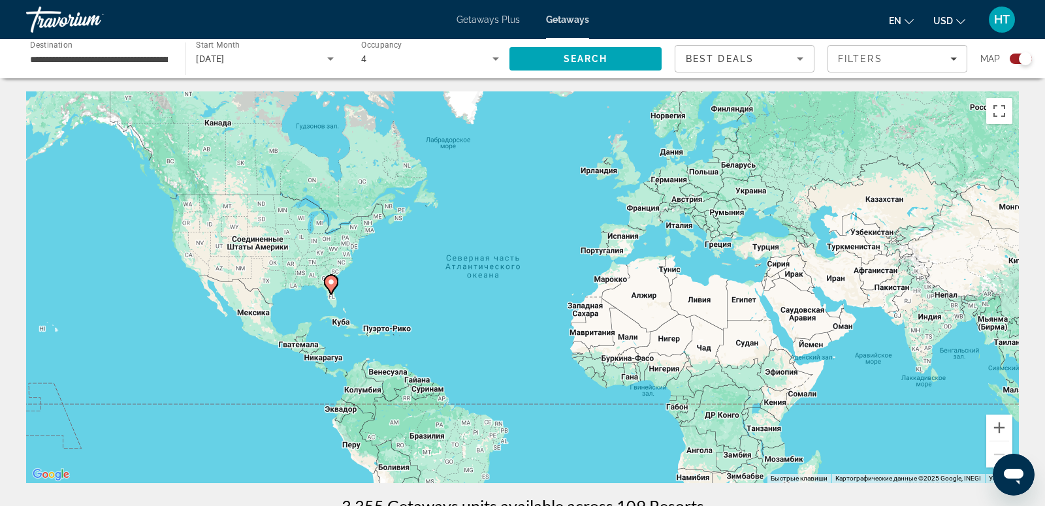
click at [332, 287] on icon "Main content" at bounding box center [331, 284] width 12 height 17
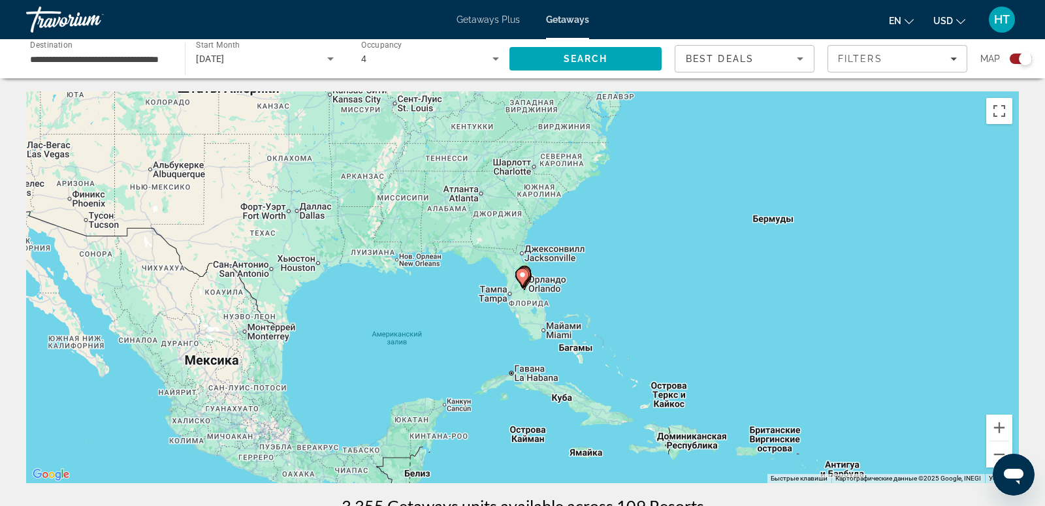
click at [524, 279] on icon "Main content" at bounding box center [522, 277] width 12 height 17
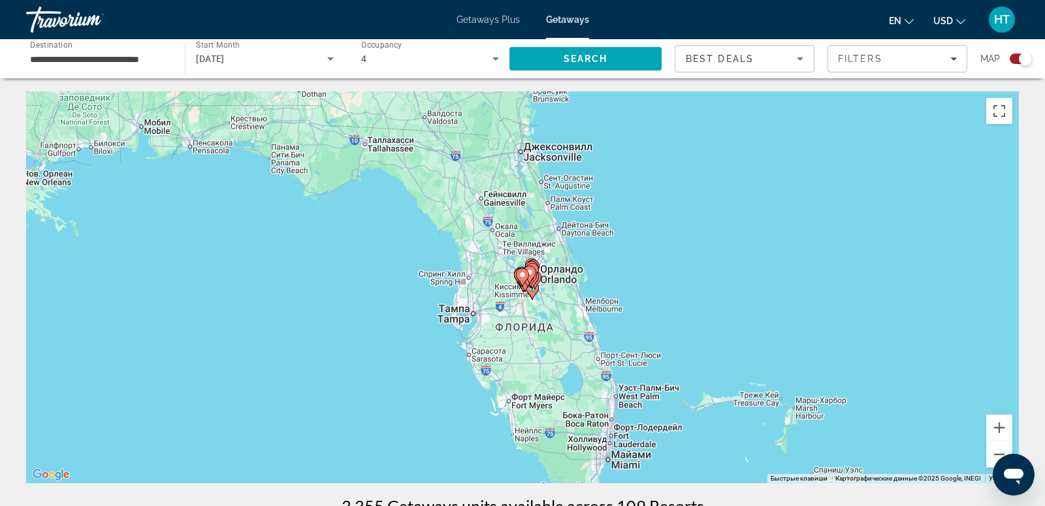
click at [524, 280] on icon "Main content" at bounding box center [522, 277] width 12 height 17
type input "**********"
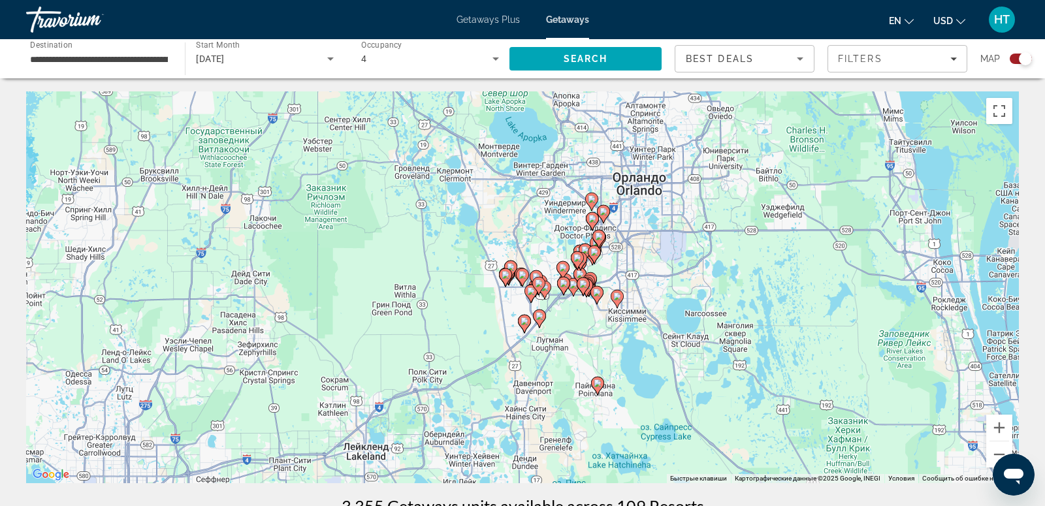
click at [525, 280] on icon "Main content" at bounding box center [522, 277] width 12 height 17
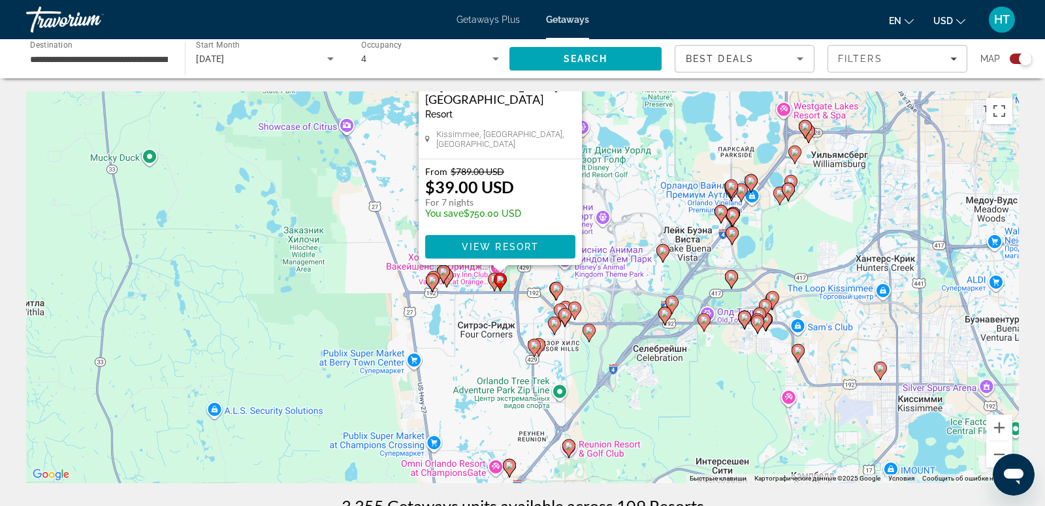
drag, startPoint x: 796, startPoint y: 424, endPoint x: 777, endPoint y: 256, distance: 169.6
click at [777, 257] on div "Чтобы активировать перетаскивание с помощью клавиатуры, нажмите Alt + Ввод. Пос…" at bounding box center [522, 287] width 992 height 392
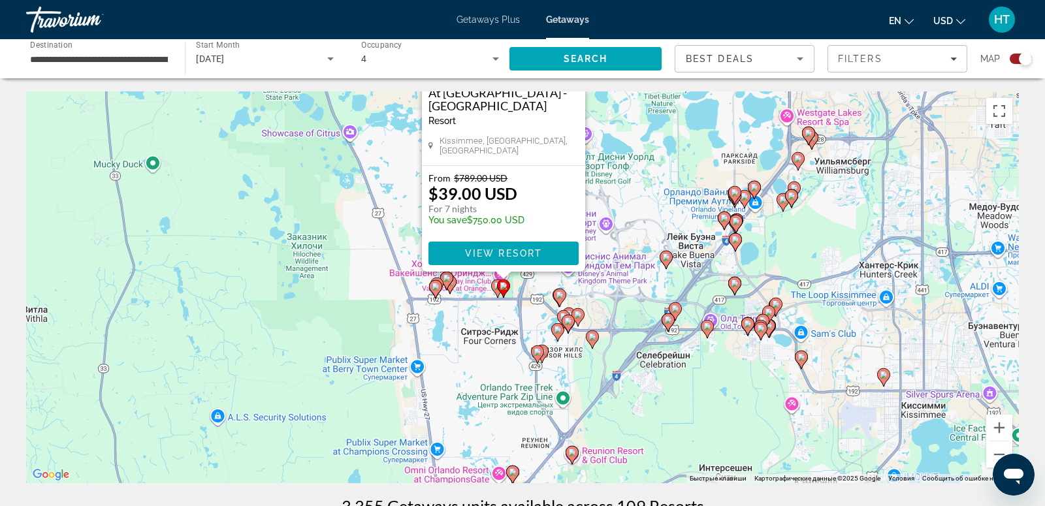
click at [738, 223] on image "Main content" at bounding box center [736, 221] width 8 height 8
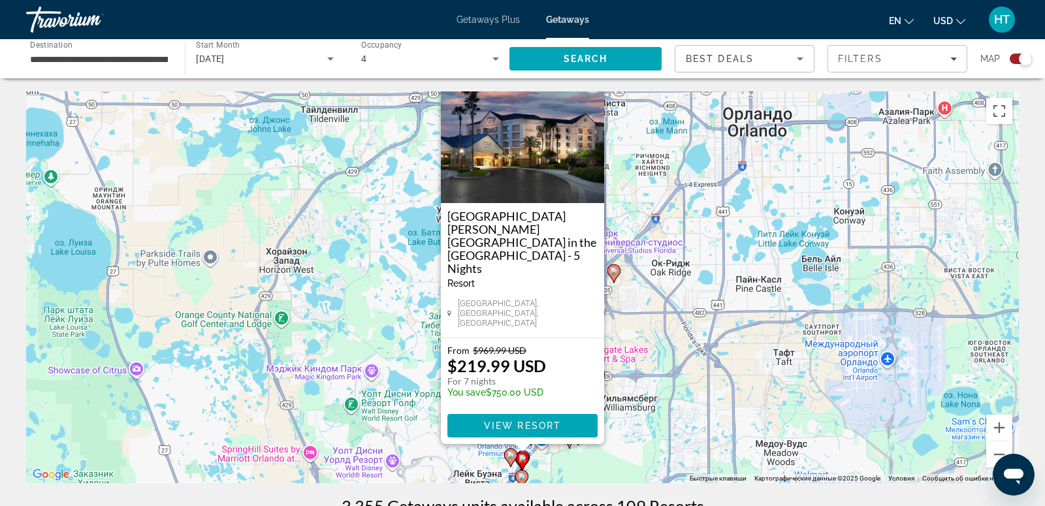
click at [590, 93] on button "Закрыть" at bounding box center [593, 84] width 20 height 20
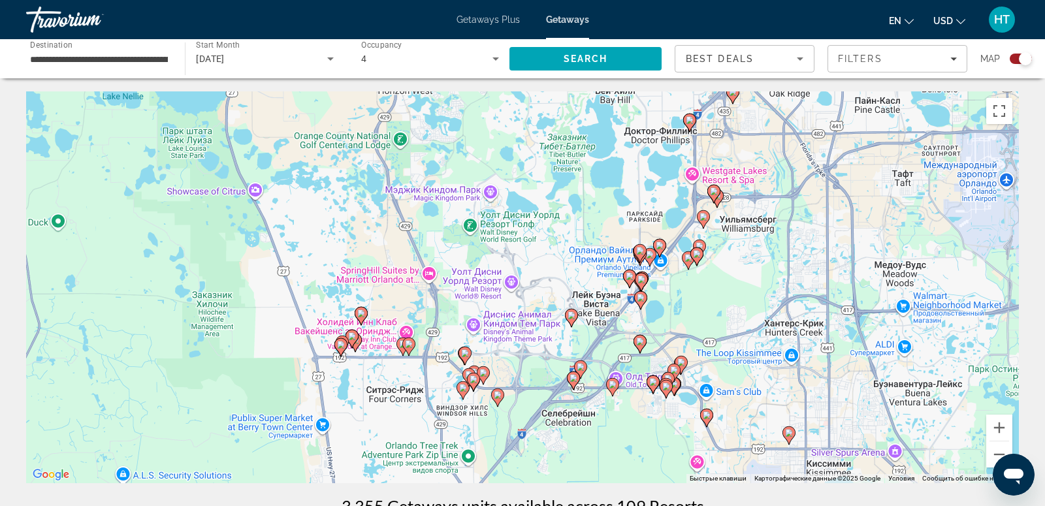
drag, startPoint x: 598, startPoint y: 410, endPoint x: 718, endPoint y: 229, distance: 217.1
click at [719, 229] on div "Чтобы активировать перетаскивание с помощью клавиатуры, нажмите Alt + Ввод. Пос…" at bounding box center [522, 287] width 992 height 392
click at [1001, 436] on button "Увеличить" at bounding box center [999, 428] width 26 height 26
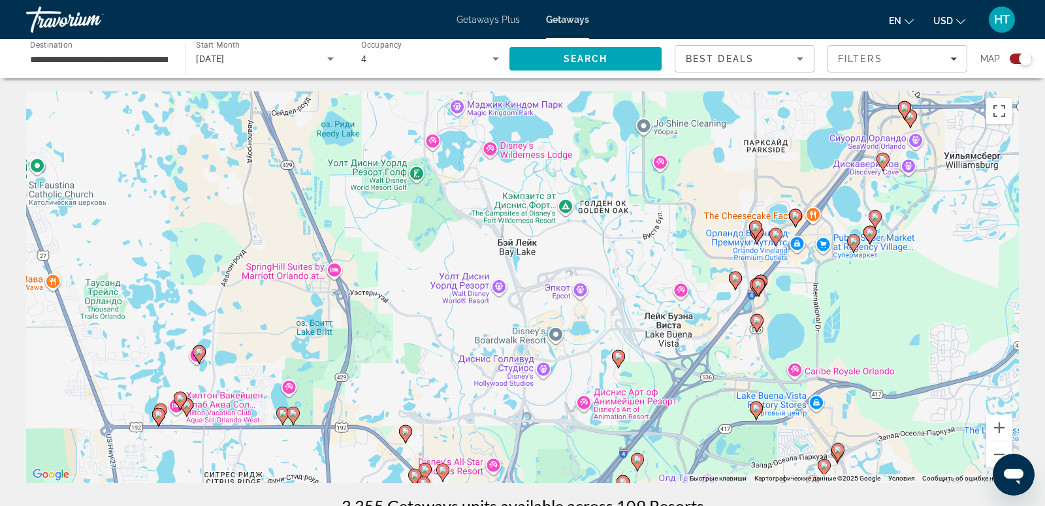
drag, startPoint x: 847, startPoint y: 308, endPoint x: 866, endPoint y: 227, distance: 83.1
click at [866, 227] on div "Чтобы активировать перетаскивание с помощью клавиатуры, нажмите Alt + Ввод. Пос…" at bounding box center [522, 287] width 992 height 392
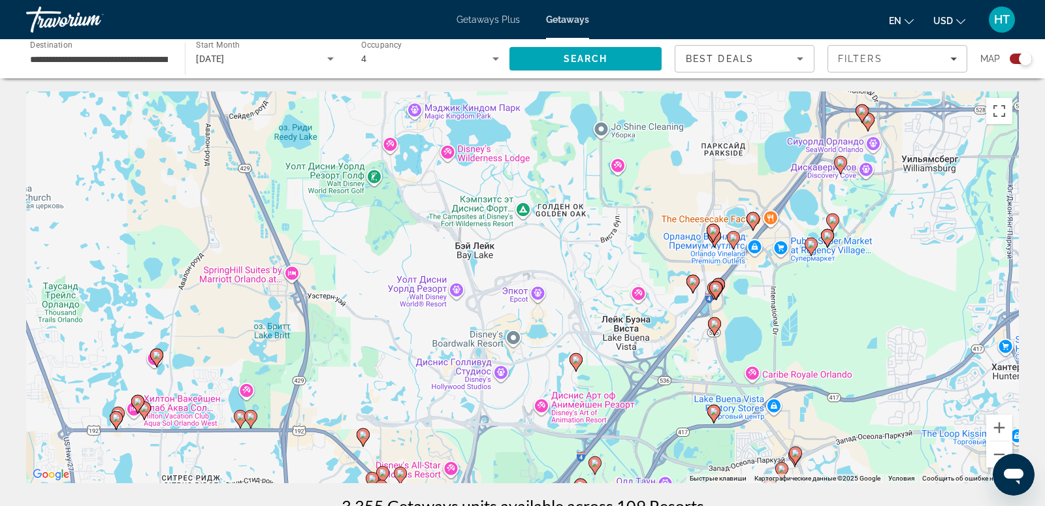
drag, startPoint x: 848, startPoint y: 263, endPoint x: 785, endPoint y: 356, distance: 111.9
click at [785, 356] on div "Чтобы активировать перетаскивание с помощью клавиатуры, нажмите Alt + Ввод. Пос…" at bounding box center [522, 287] width 992 height 392
click at [1003, 424] on button "Увеличить" at bounding box center [999, 428] width 26 height 26
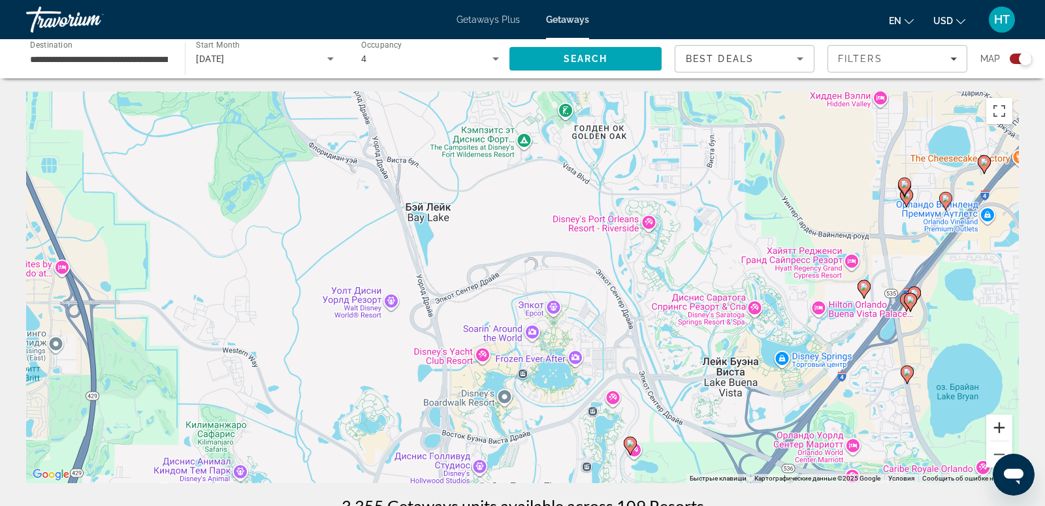
click at [1003, 424] on button "Увеличить" at bounding box center [999, 428] width 26 height 26
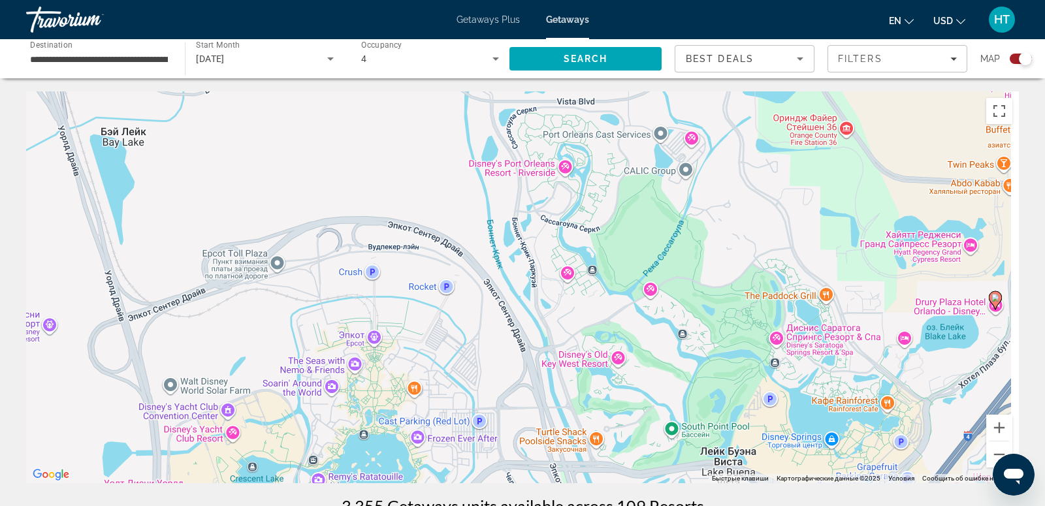
drag, startPoint x: 904, startPoint y: 339, endPoint x: 685, endPoint y: 339, distance: 219.4
click at [686, 339] on div "Чтобы активировать перетаскивание с помощью клавиатуры, нажмите Alt + Ввод. Пос…" at bounding box center [522, 287] width 992 height 392
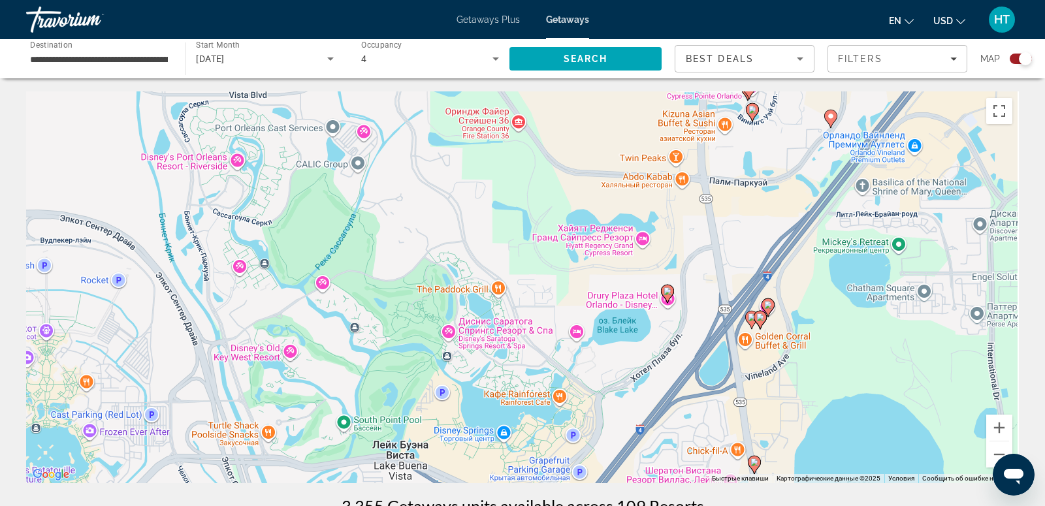
drag, startPoint x: 902, startPoint y: 395, endPoint x: 783, endPoint y: 381, distance: 119.6
click at [783, 381] on div "Чтобы активировать перетаскивание с помощью клавиатуры, нажмите Alt + Ввод. Пос…" at bounding box center [522, 287] width 992 height 392
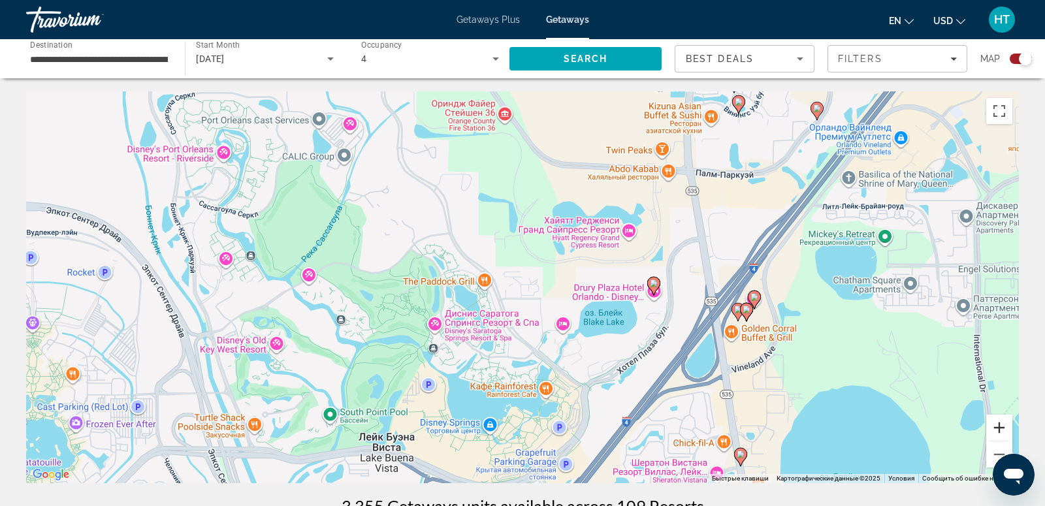
click at [999, 430] on button "Увеличить" at bounding box center [999, 428] width 26 height 26
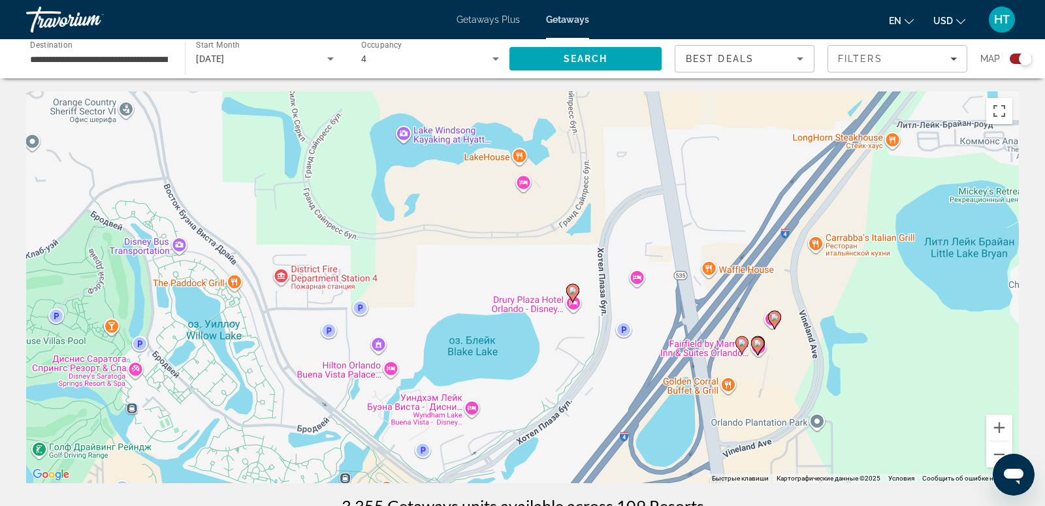
drag, startPoint x: 806, startPoint y: 256, endPoint x: 601, endPoint y: 254, distance: 205.0
click at [601, 254] on div "Чтобы активировать перетаскивание с помощью клавиатуры, нажмите Alt + Ввод. Пос…" at bounding box center [522, 287] width 992 height 392
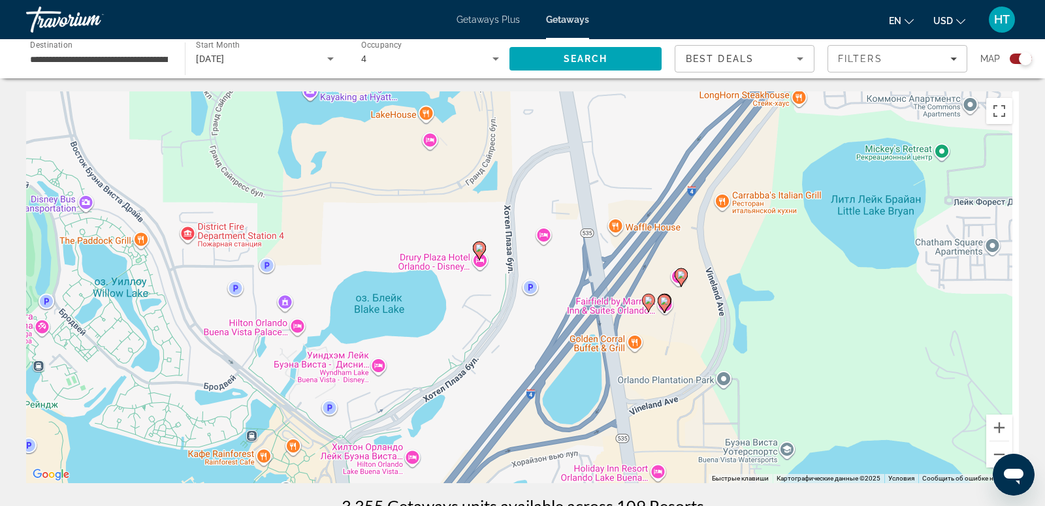
drag, startPoint x: 633, startPoint y: 316, endPoint x: 531, endPoint y: 269, distance: 112.2
click at [531, 269] on div "Чтобы активировать перетаскивание с помощью клавиатуры, нажмите Alt + Ввод. Пос…" at bounding box center [522, 287] width 992 height 392
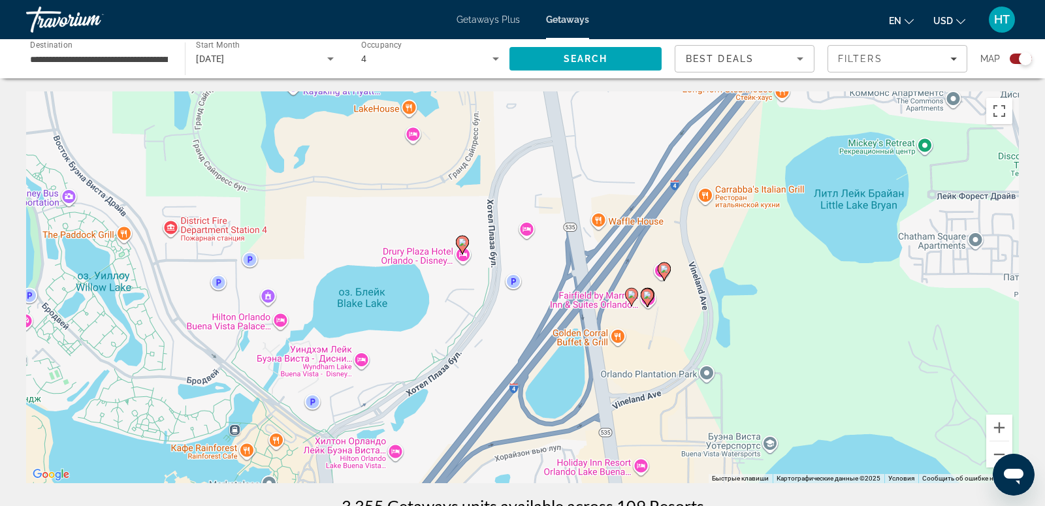
click at [459, 241] on image "Main content" at bounding box center [462, 242] width 8 height 8
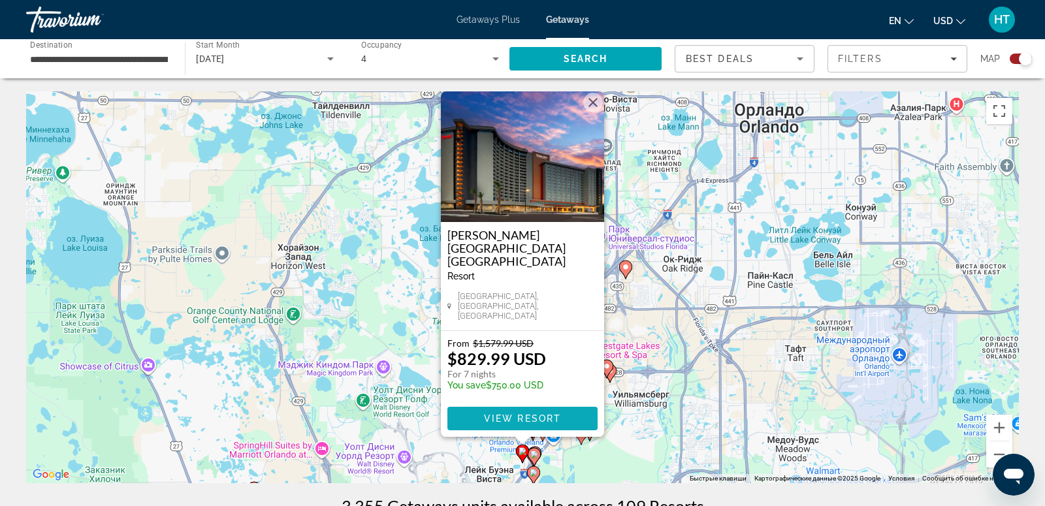
click at [550, 417] on span "View Resort" at bounding box center [522, 418] width 77 height 10
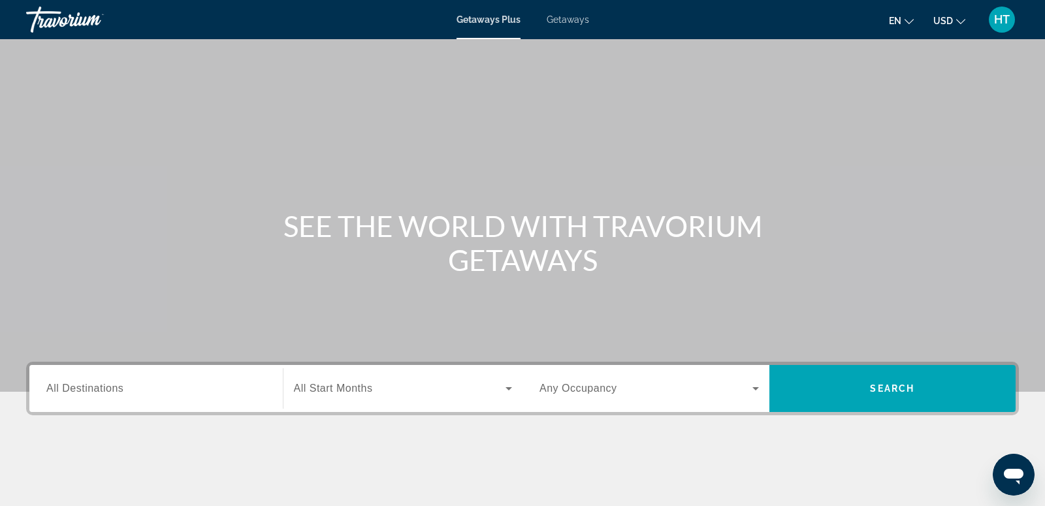
click at [180, 400] on div "Search widget" at bounding box center [155, 388] width 219 height 37
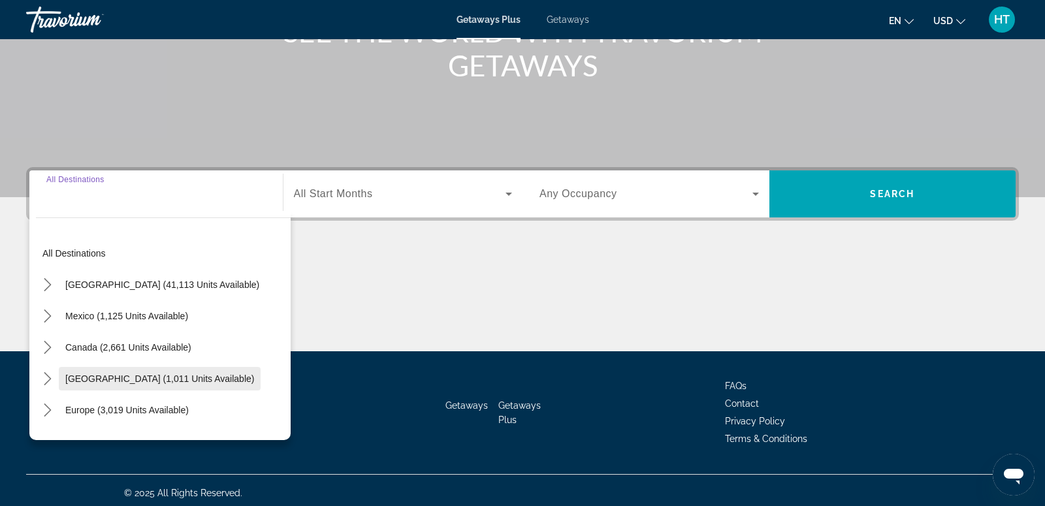
scroll to position [199, 0]
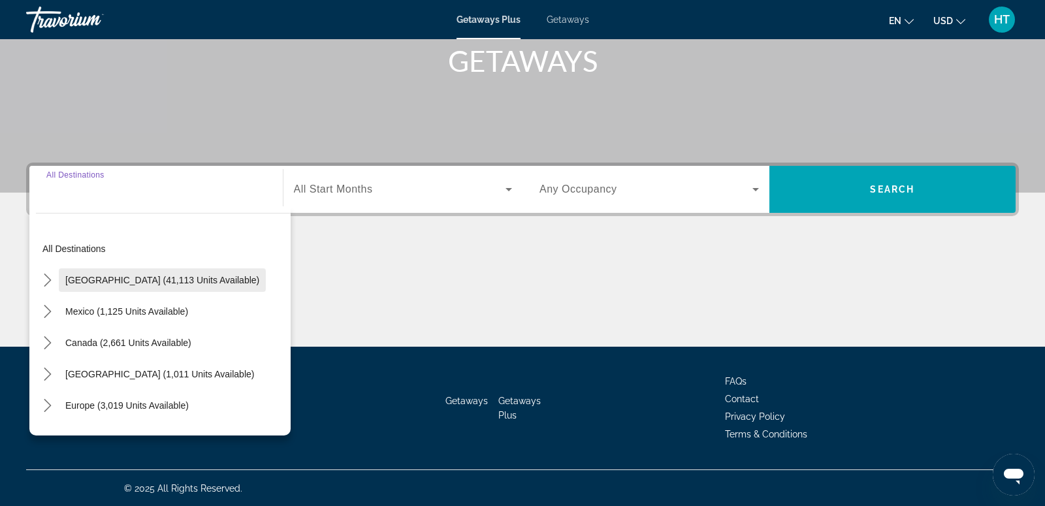
click at [180, 281] on span "[GEOGRAPHIC_DATA] (41,113 units available)" at bounding box center [162, 280] width 194 height 10
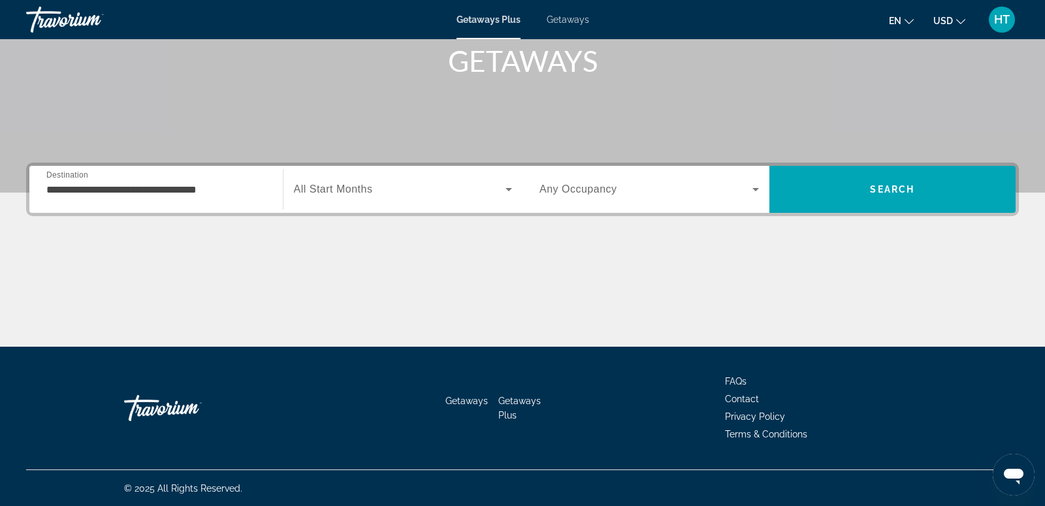
click at [218, 172] on div "**********" at bounding box center [155, 189] width 219 height 37
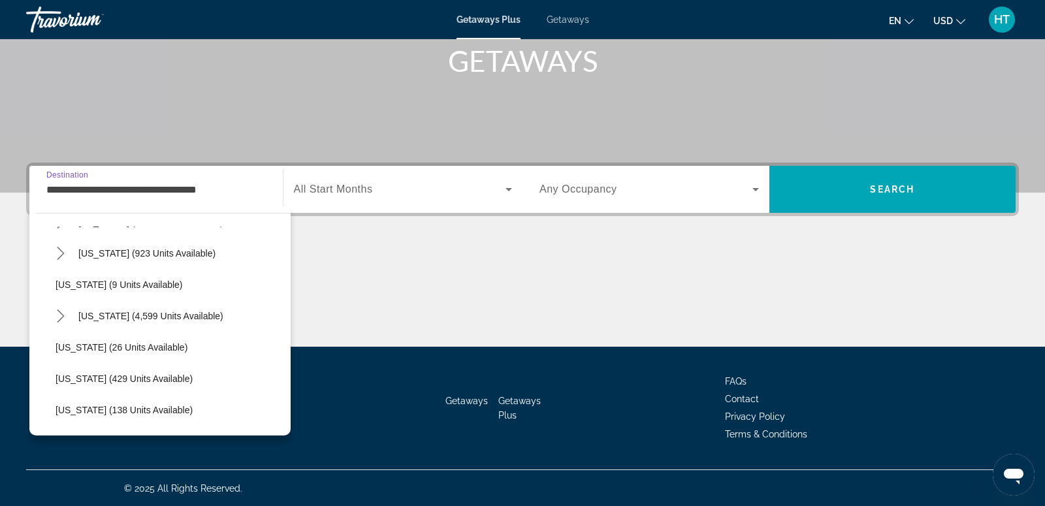
scroll to position [153, 0]
click at [185, 322] on span "Select destination: Florida (4,599 units available)" at bounding box center [151, 314] width 158 height 31
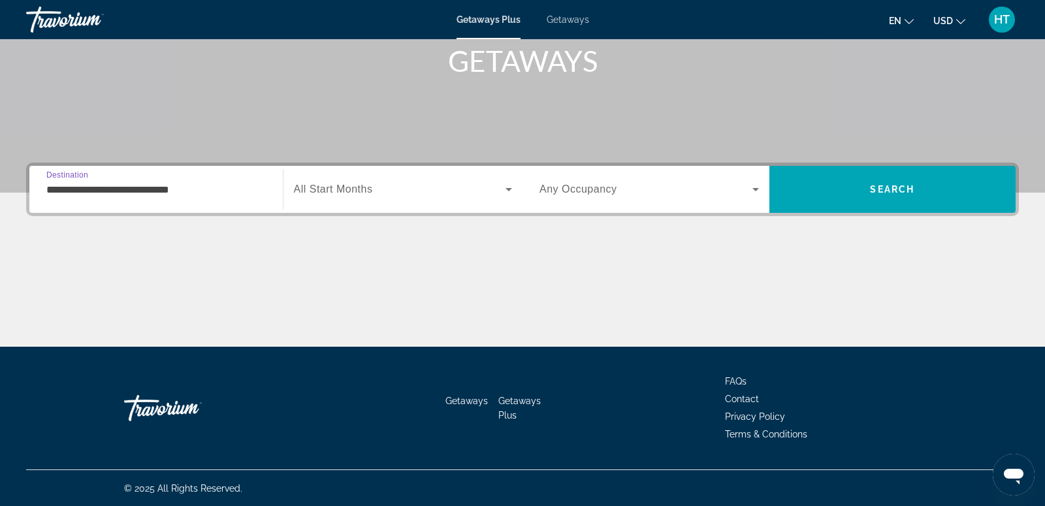
click at [182, 195] on input "**********" at bounding box center [155, 190] width 219 height 16
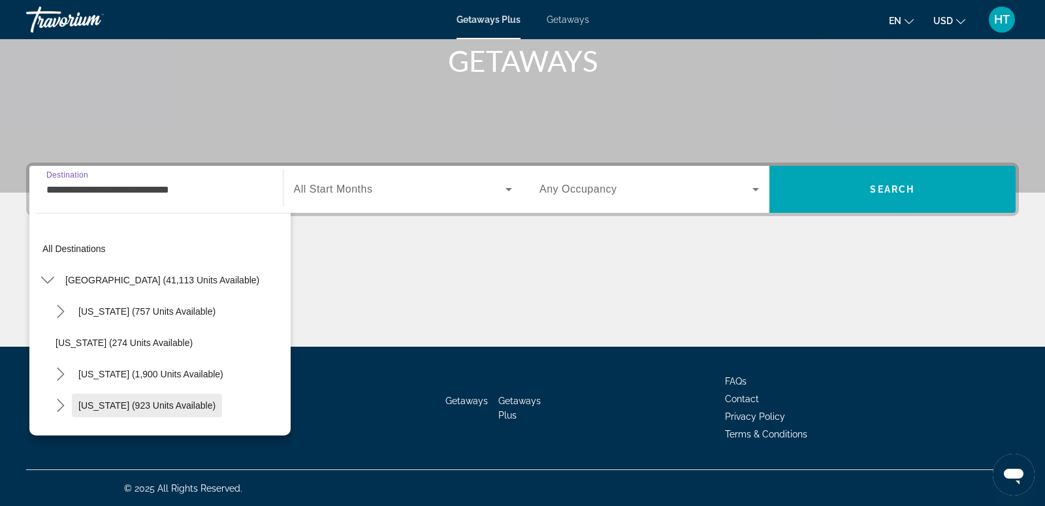
scroll to position [140, 0]
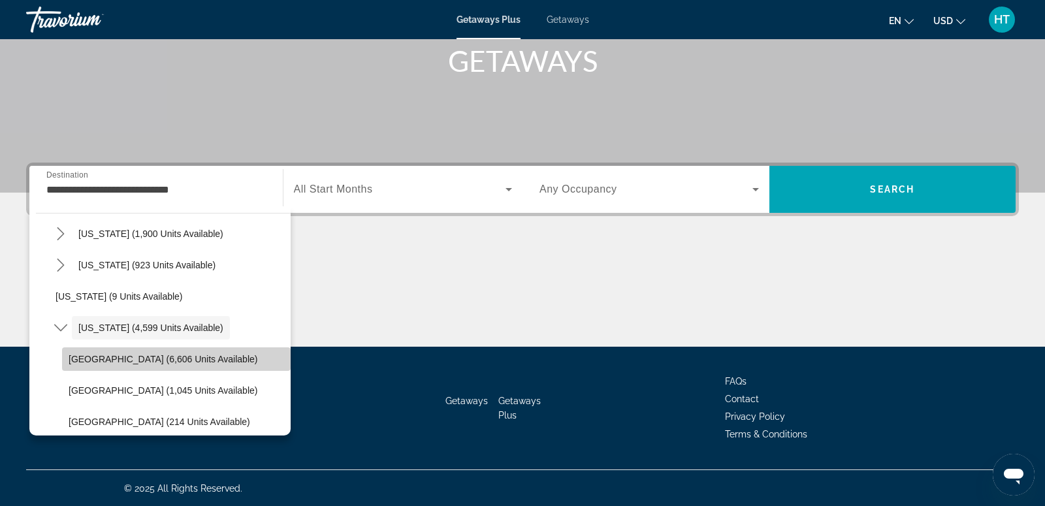
click at [211, 364] on span "Select destination: Orlando & Disney Area (6,606 units available)" at bounding box center [176, 358] width 228 height 31
type input "**********"
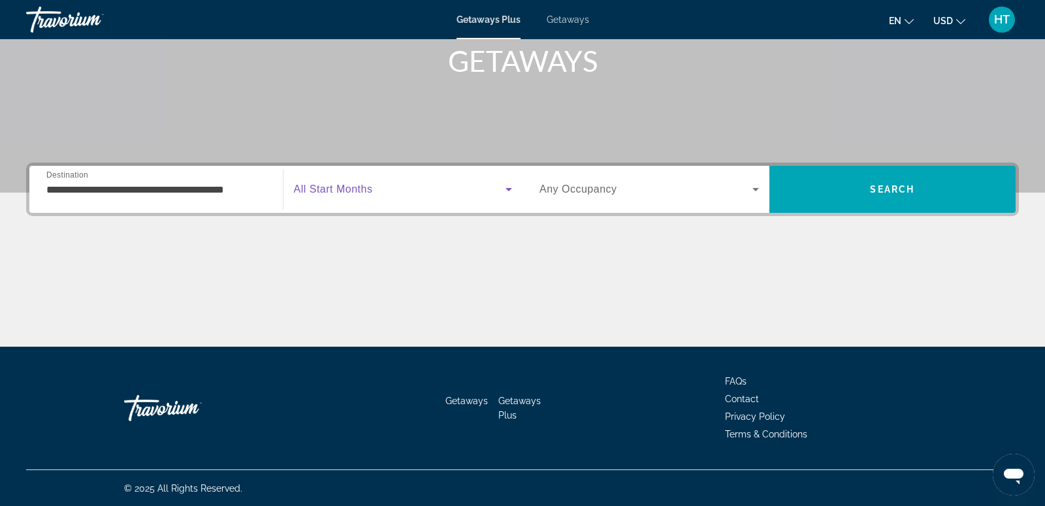
click at [379, 197] on span "Search widget" at bounding box center [400, 189] width 212 height 16
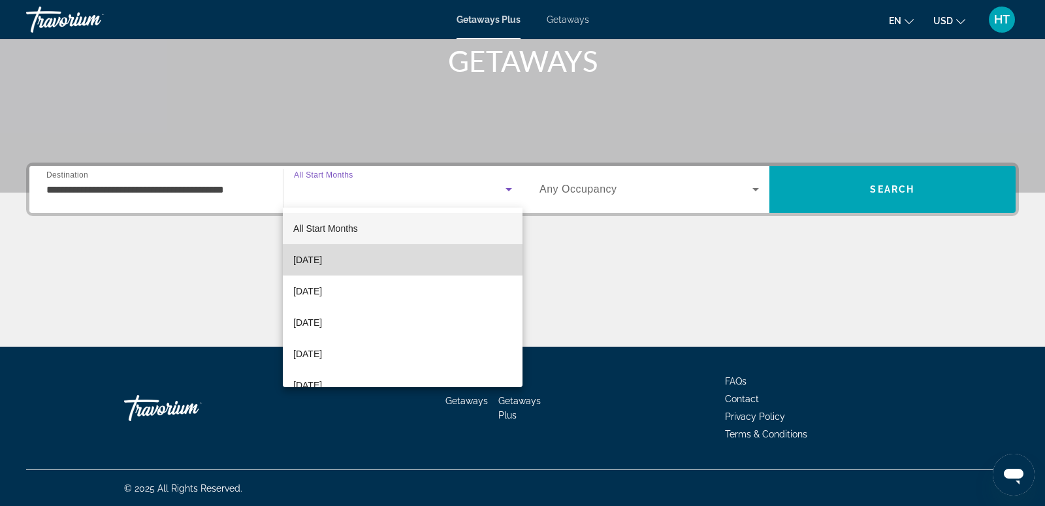
click at [390, 262] on mat-option "[DATE]" at bounding box center [403, 259] width 240 height 31
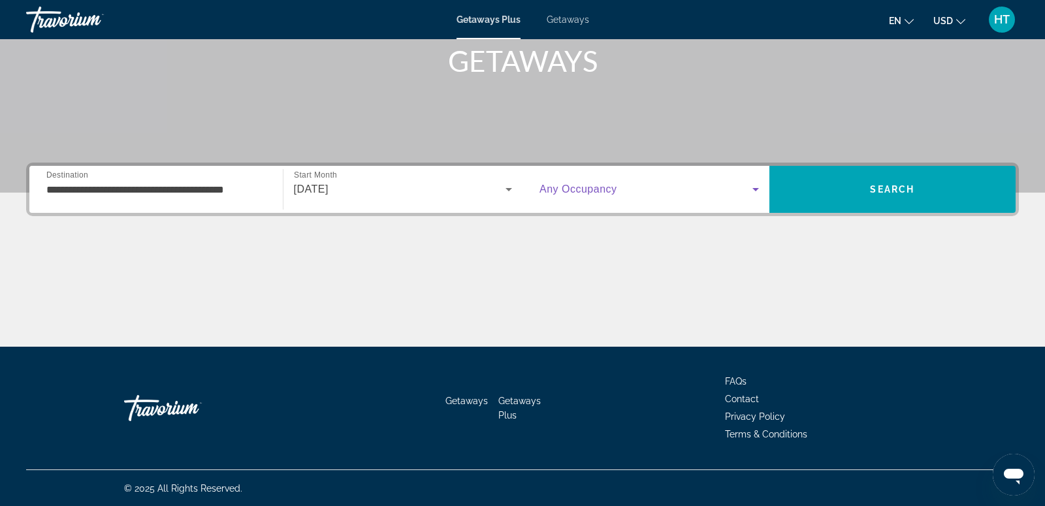
click at [586, 183] on span "Search widget" at bounding box center [645, 189] width 213 height 16
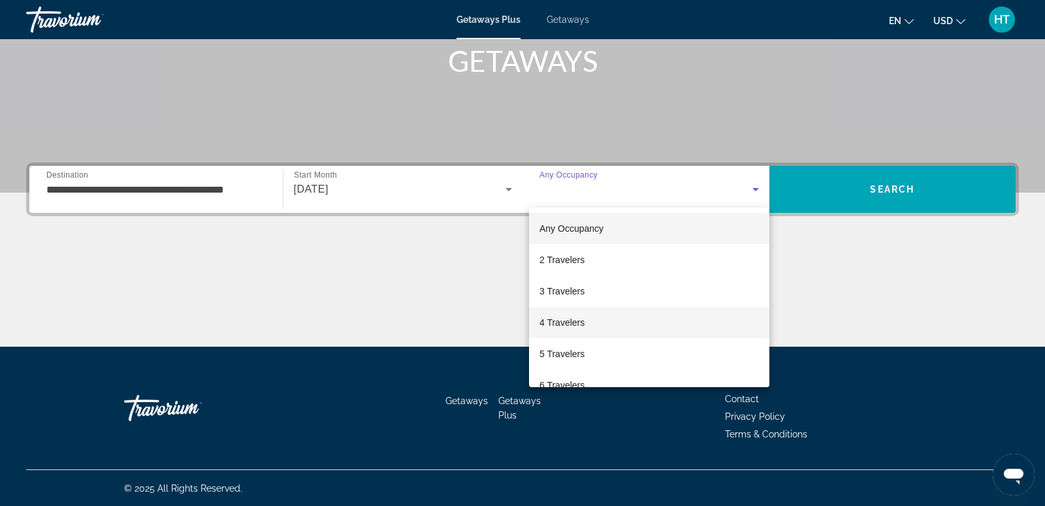
click at [614, 330] on mat-option "4 Travelers" at bounding box center [649, 322] width 240 height 31
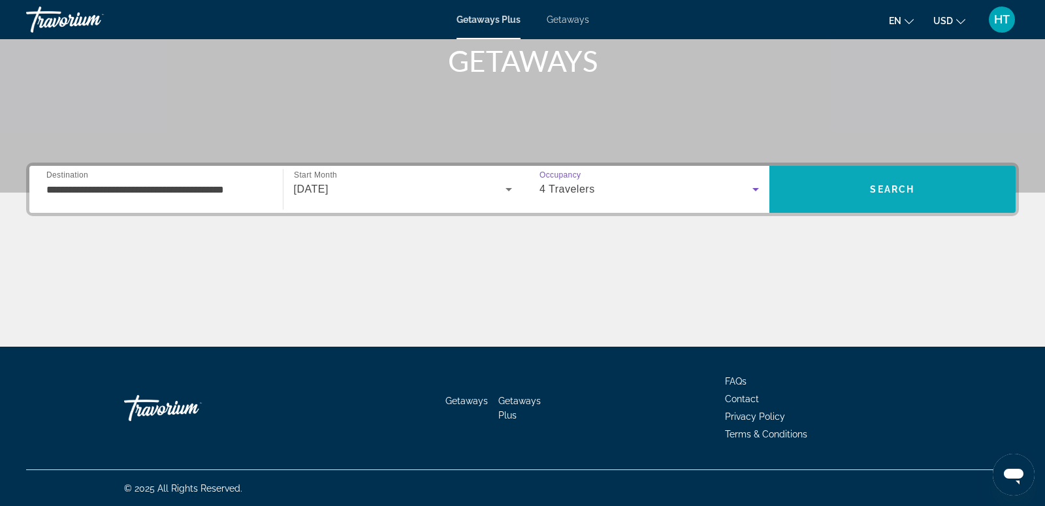
click at [913, 167] on span "Search" at bounding box center [892, 189] width 247 height 47
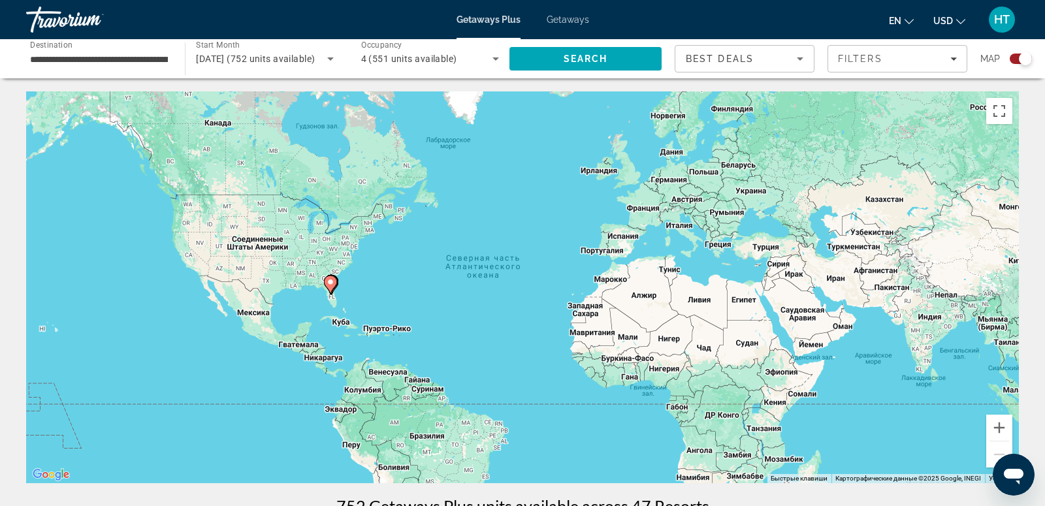
click at [333, 285] on image "Main content" at bounding box center [330, 282] width 8 height 8
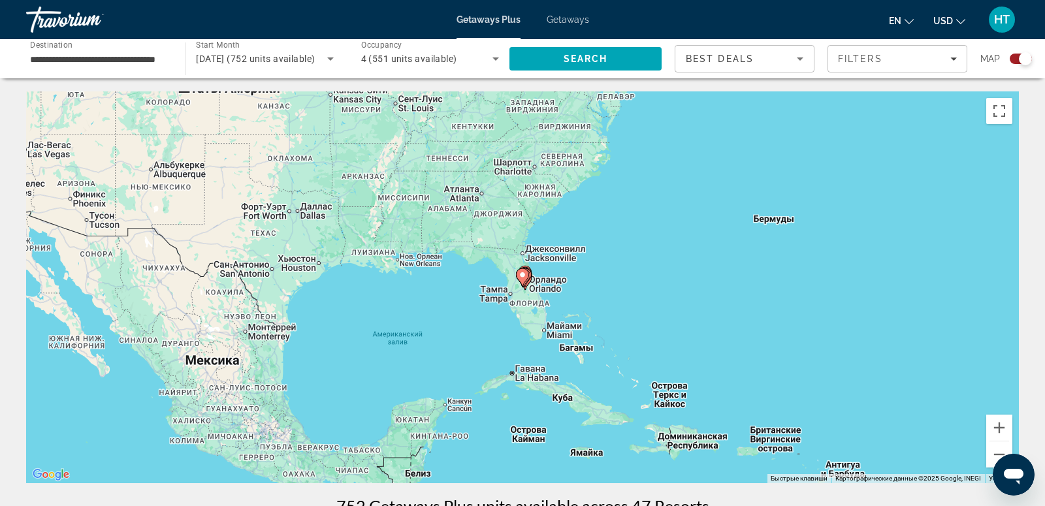
click at [527, 279] on gmp-advanced-marker "Main content" at bounding box center [522, 278] width 13 height 20
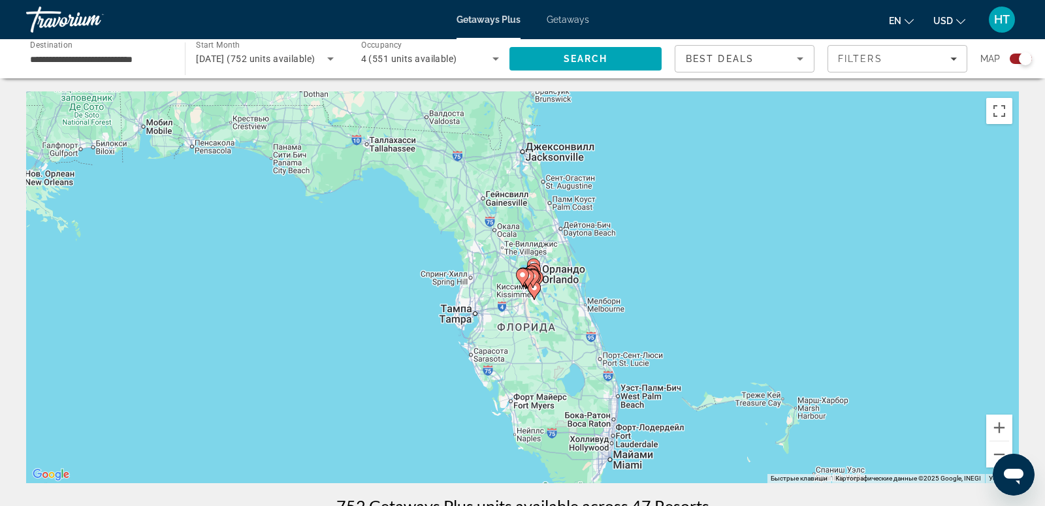
click at [527, 280] on gmp-advanced-marker "Main content" at bounding box center [522, 278] width 13 height 20
type input "**********"
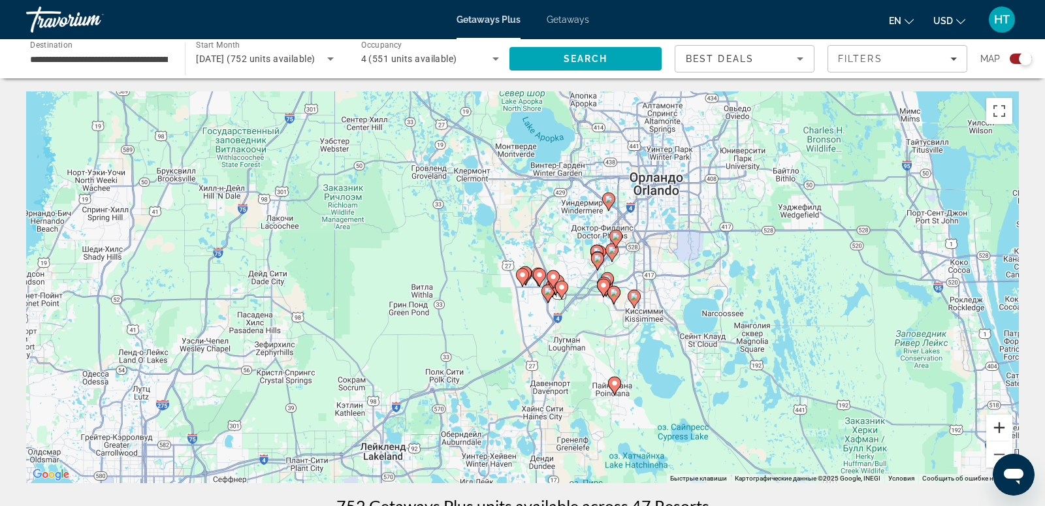
click at [996, 422] on button "Увеличить" at bounding box center [999, 428] width 26 height 26
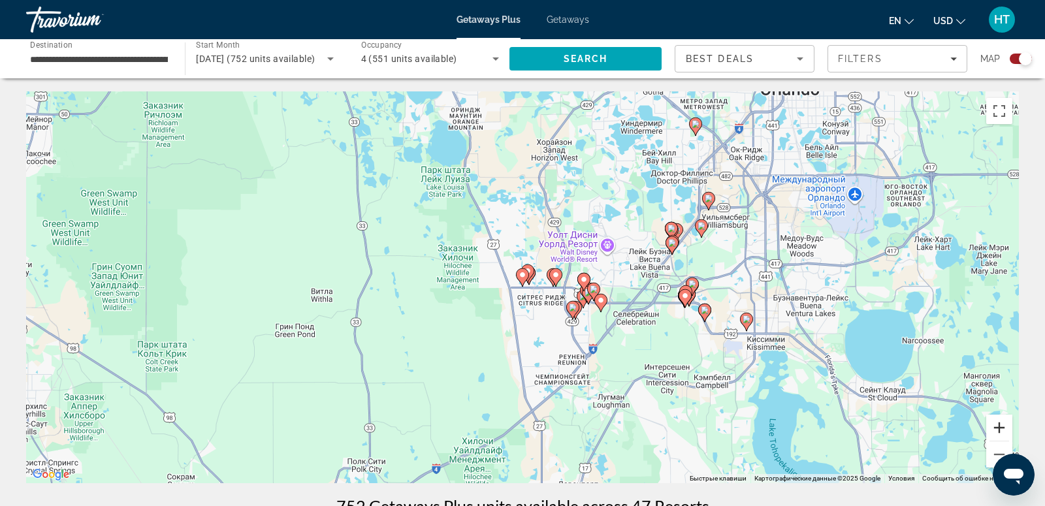
click at [998, 423] on button "Увеличить" at bounding box center [999, 428] width 26 height 26
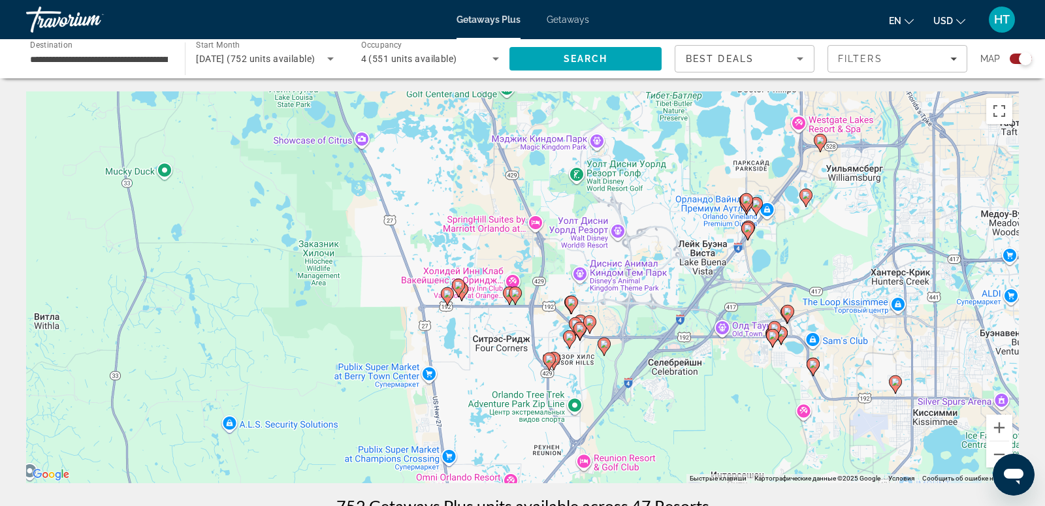
drag, startPoint x: 870, startPoint y: 245, endPoint x: 795, endPoint y: 262, distance: 77.6
click at [794, 263] on div "Чтобы активировать перетаскивание с помощью клавиатуры, нажмите Alt + Ввод. Пос…" at bounding box center [522, 287] width 992 height 392
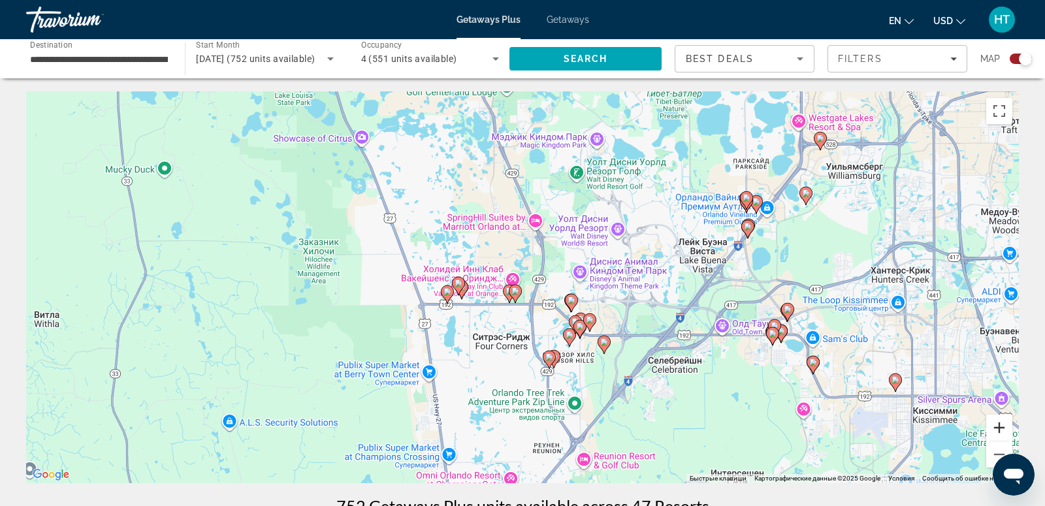
click at [1003, 430] on button "Увеличить" at bounding box center [999, 428] width 26 height 26
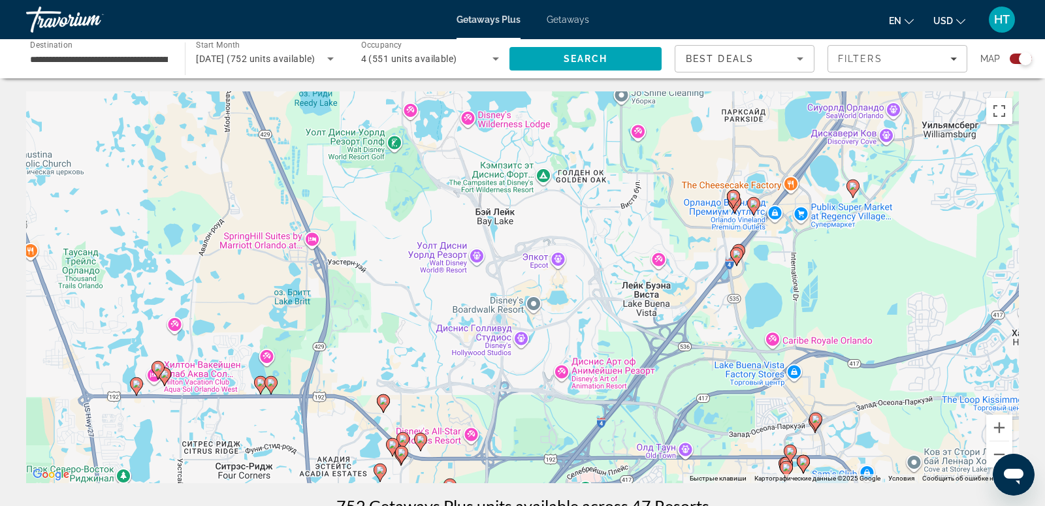
drag, startPoint x: 910, startPoint y: 244, endPoint x: 675, endPoint y: 319, distance: 246.7
click at [674, 319] on div "Чтобы активировать перетаскивание с помощью клавиатуры, нажмите Alt + Ввод. Пос…" at bounding box center [522, 287] width 992 height 392
click at [998, 433] on button "Увеличить" at bounding box center [999, 428] width 26 height 26
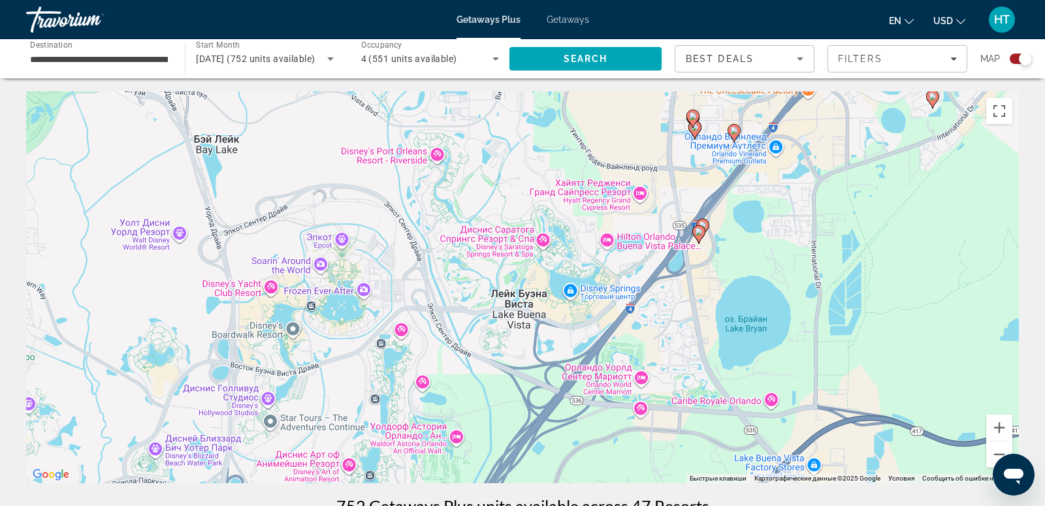
drag, startPoint x: 939, startPoint y: 275, endPoint x: 684, endPoint y: 274, distance: 255.9
click at [684, 275] on div "Чтобы активировать перетаскивание с помощью клавиатуры, нажмите Alt + Ввод. Пос…" at bounding box center [522, 287] width 992 height 392
click at [1000, 425] on button "Увеличить" at bounding box center [999, 428] width 26 height 26
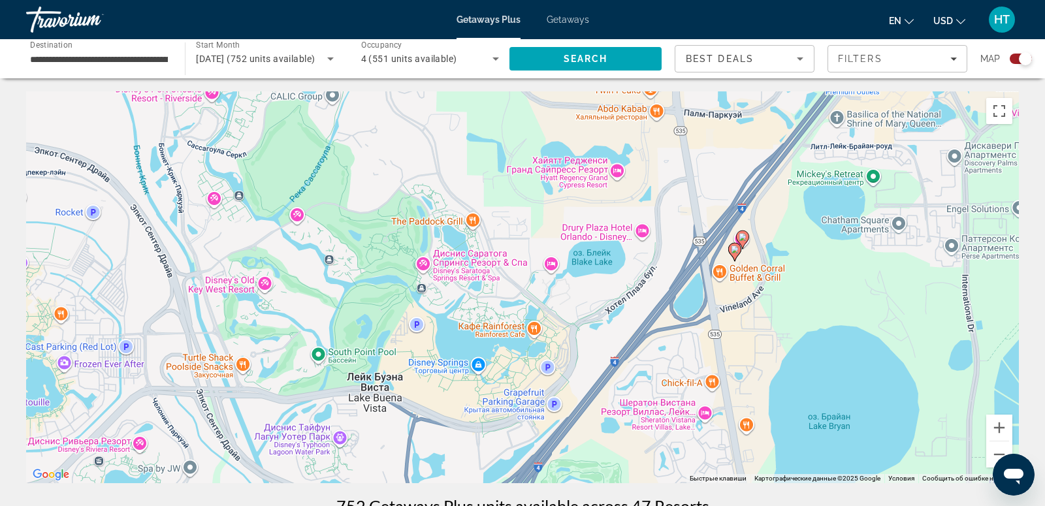
drag, startPoint x: 954, startPoint y: 249, endPoint x: 811, endPoint y: 309, distance: 155.3
click at [811, 310] on div "Чтобы активировать перетаскивание с помощью клавиатуры, нажмите Alt + Ввод. Пос…" at bounding box center [522, 287] width 992 height 392
click at [1001, 428] on button "Увеличить" at bounding box center [999, 428] width 26 height 26
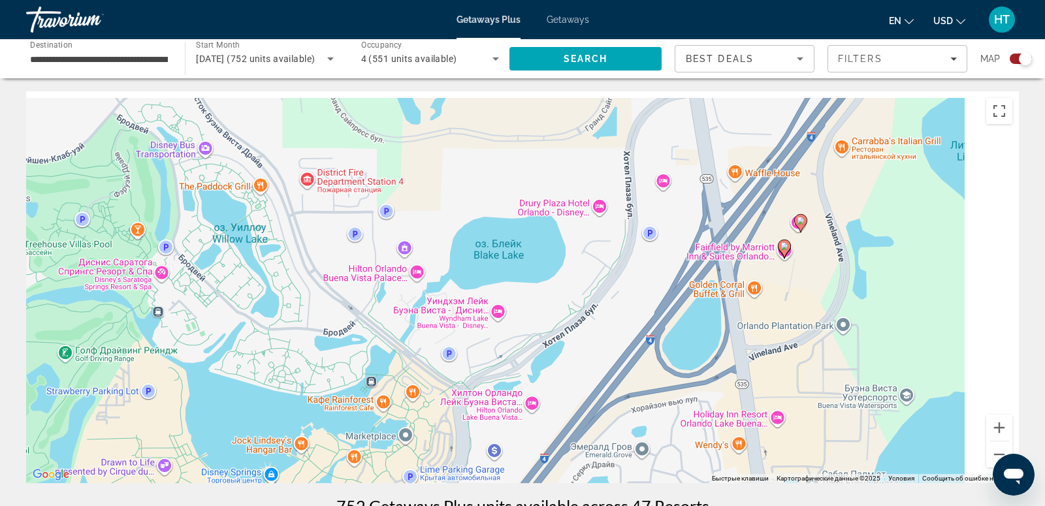
drag, startPoint x: 991, startPoint y: 281, endPoint x: 774, endPoint y: 300, distance: 217.6
click at [774, 300] on div "Чтобы активировать перетаскивание с помощью клавиатуры, нажмите Alt + Ввод. Пос…" at bounding box center [522, 287] width 992 height 392
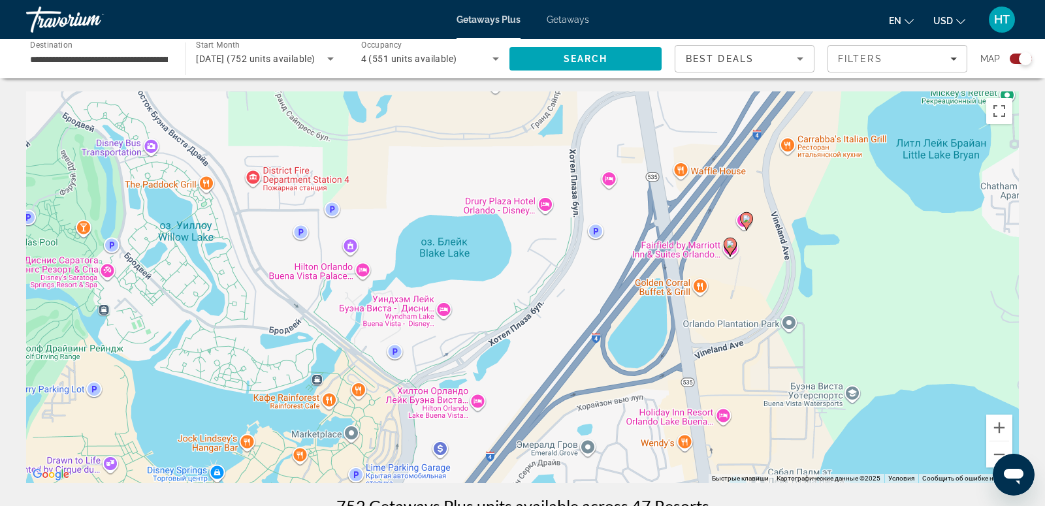
click at [747, 219] on image "Main content" at bounding box center [746, 219] width 8 height 8
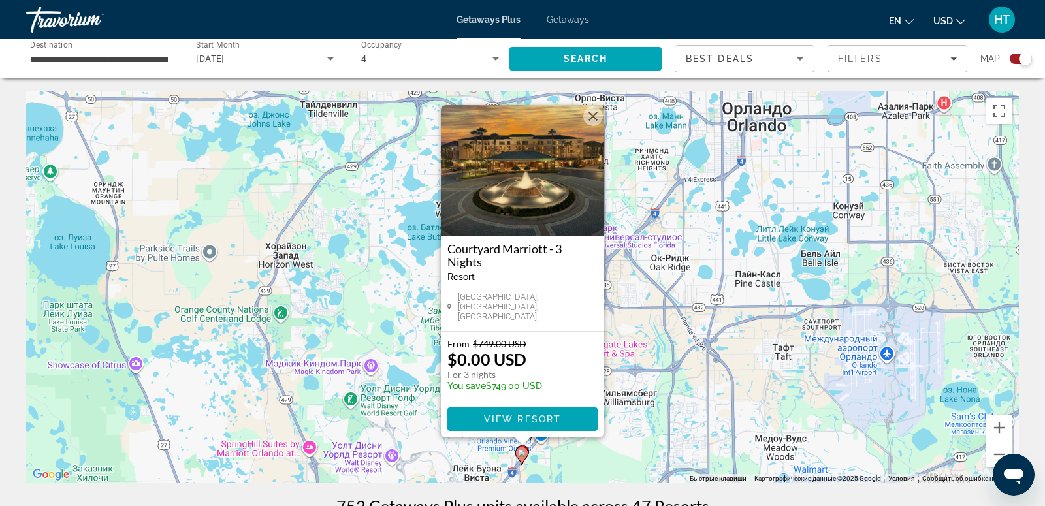
click at [595, 121] on button "Закрыть" at bounding box center [593, 116] width 20 height 20
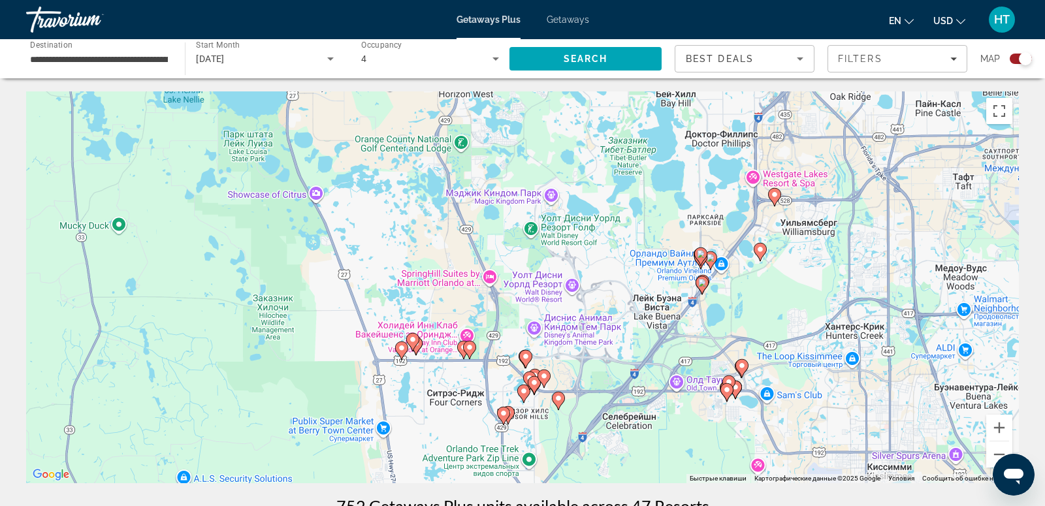
drag, startPoint x: 650, startPoint y: 448, endPoint x: 834, endPoint y: 272, distance: 254.4
click at [834, 273] on div "Чтобы активировать перетаскивание с помощью клавиатуры, нажмите Alt + Ввод. Пос…" at bounding box center [522, 287] width 992 height 392
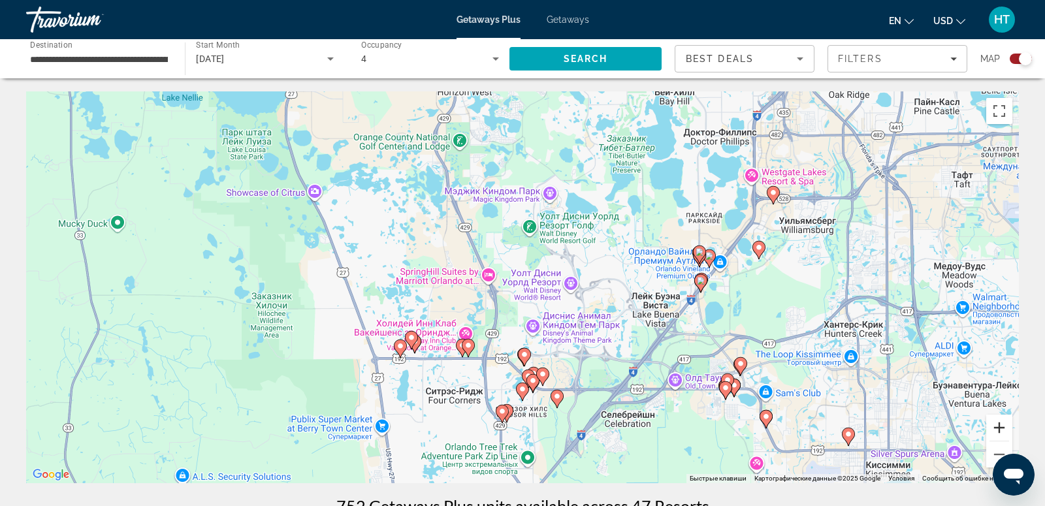
click at [1003, 429] on button "Увеличить" at bounding box center [999, 428] width 26 height 26
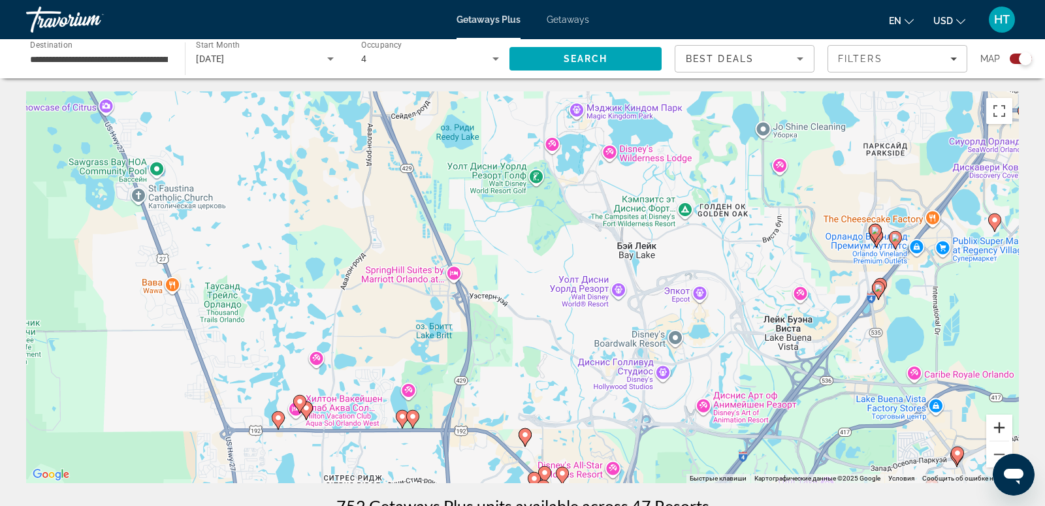
click at [1003, 429] on button "Увеличить" at bounding box center [999, 428] width 26 height 26
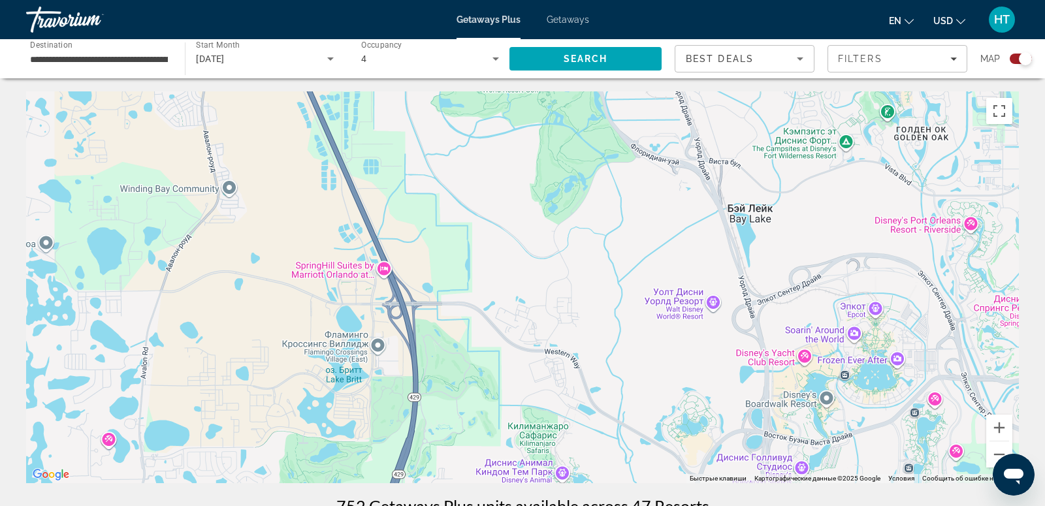
drag, startPoint x: 883, startPoint y: 333, endPoint x: 531, endPoint y: 321, distance: 352.7
click at [531, 322] on div "Чтобы активировать перетаскивание с помощью клавиатуры, нажмите Alt + Ввод. Пос…" at bounding box center [522, 287] width 992 height 392
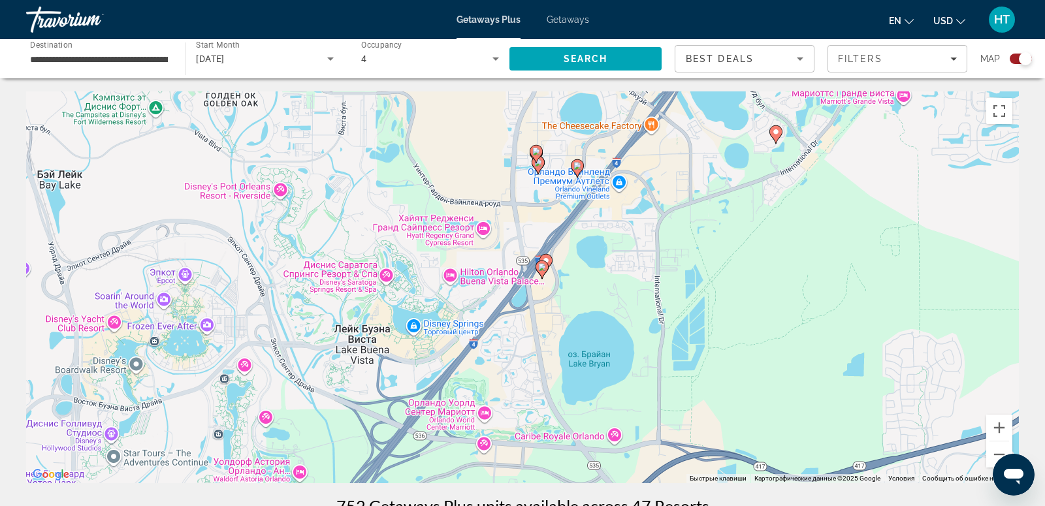
click at [544, 274] on icon "Main content" at bounding box center [541, 269] width 13 height 18
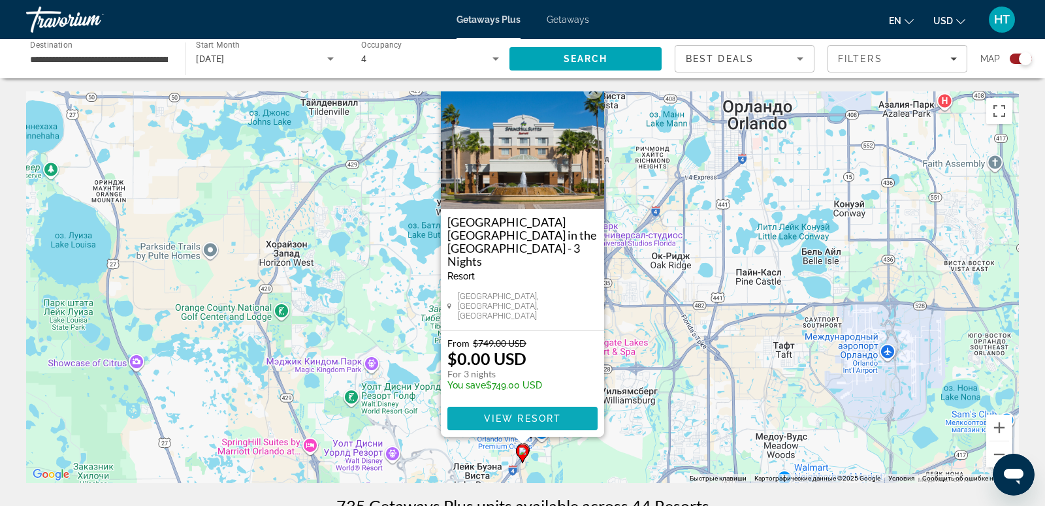
click at [528, 417] on span "View Resort" at bounding box center [522, 418] width 77 height 10
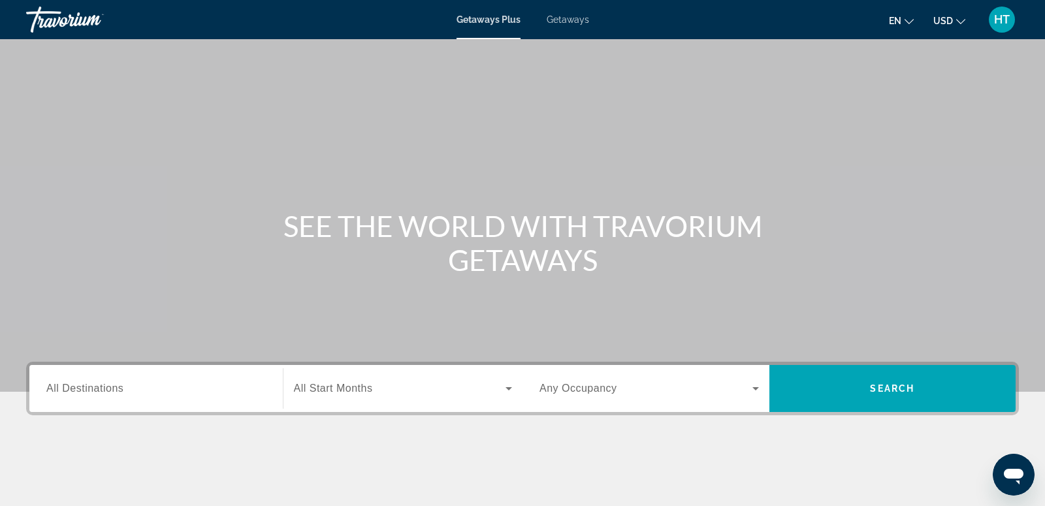
click at [99, 415] on div "Destination All Destinations Start Month All Start Months Occupancy Any Occupan…" at bounding box center [522, 454] width 1045 height 184
click at [144, 381] on input "Destination All Destinations" at bounding box center [155, 389] width 219 height 16
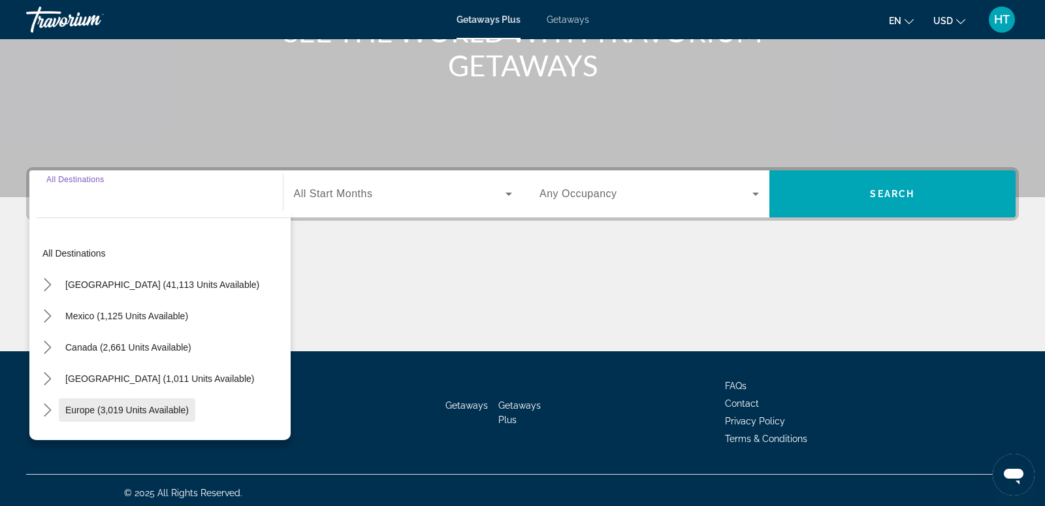
scroll to position [199, 0]
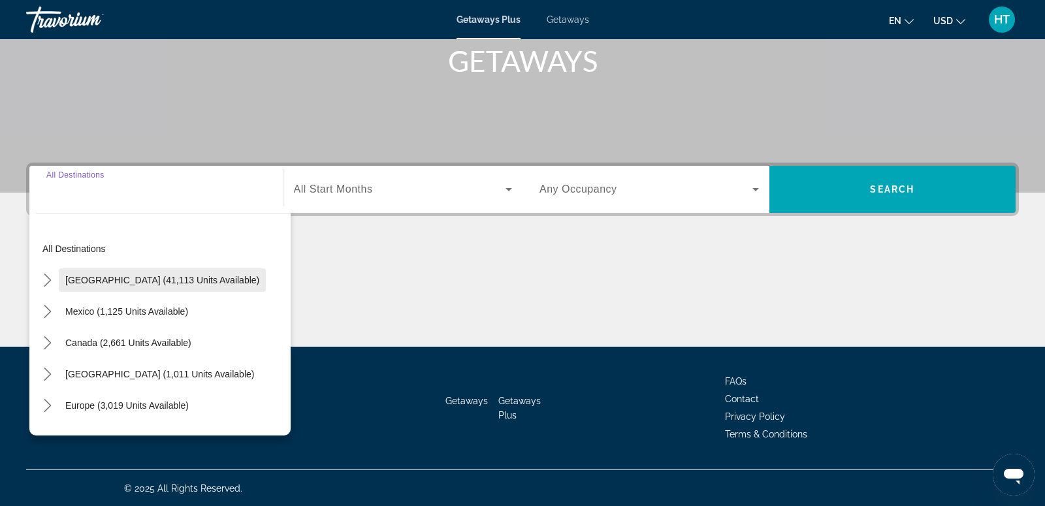
click at [161, 278] on span "[GEOGRAPHIC_DATA] (41,113 units available)" at bounding box center [162, 280] width 194 height 10
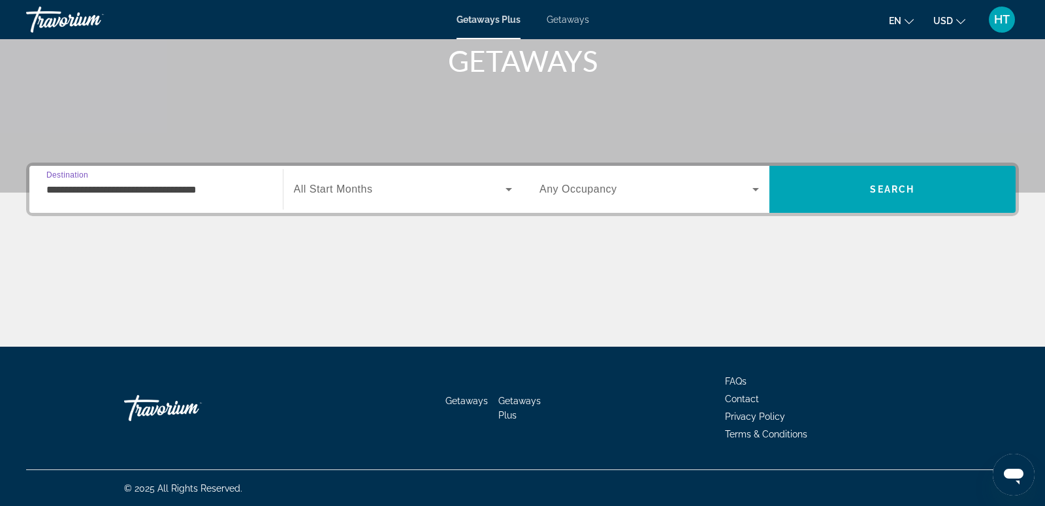
click at [200, 188] on input "**********" at bounding box center [155, 190] width 219 height 16
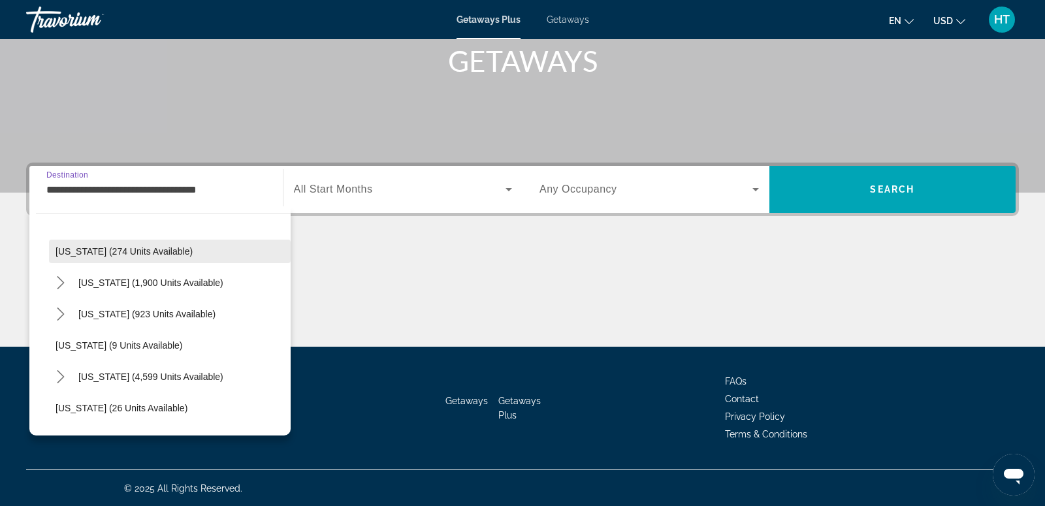
scroll to position [132, 0]
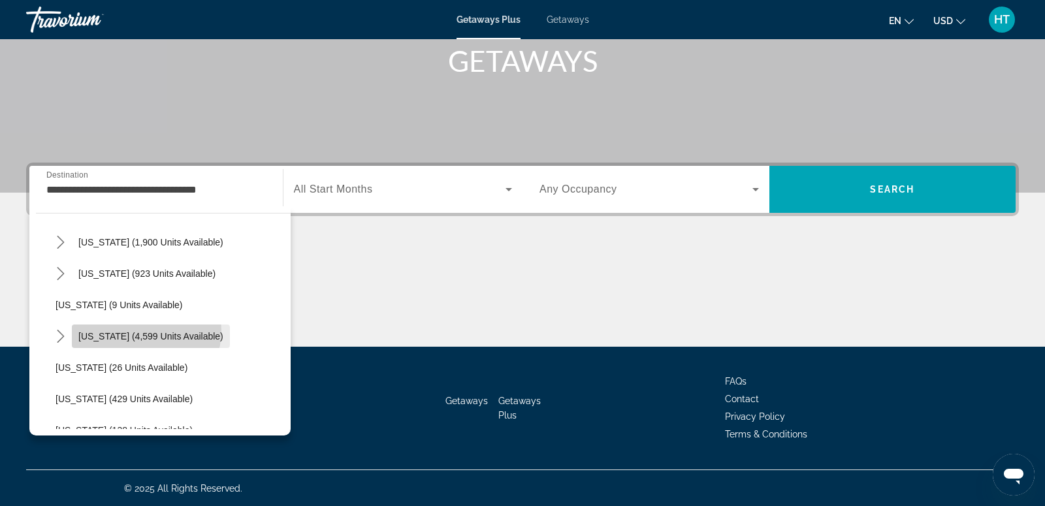
click at [146, 331] on span "[US_STATE] (4,599 units available)" at bounding box center [150, 336] width 145 height 10
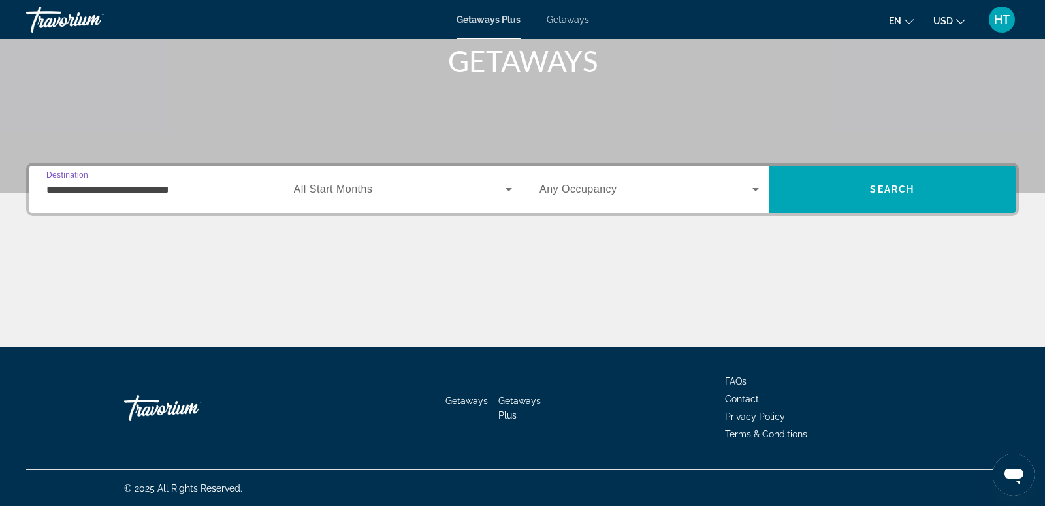
click at [149, 200] on div "**********" at bounding box center [155, 189] width 219 height 37
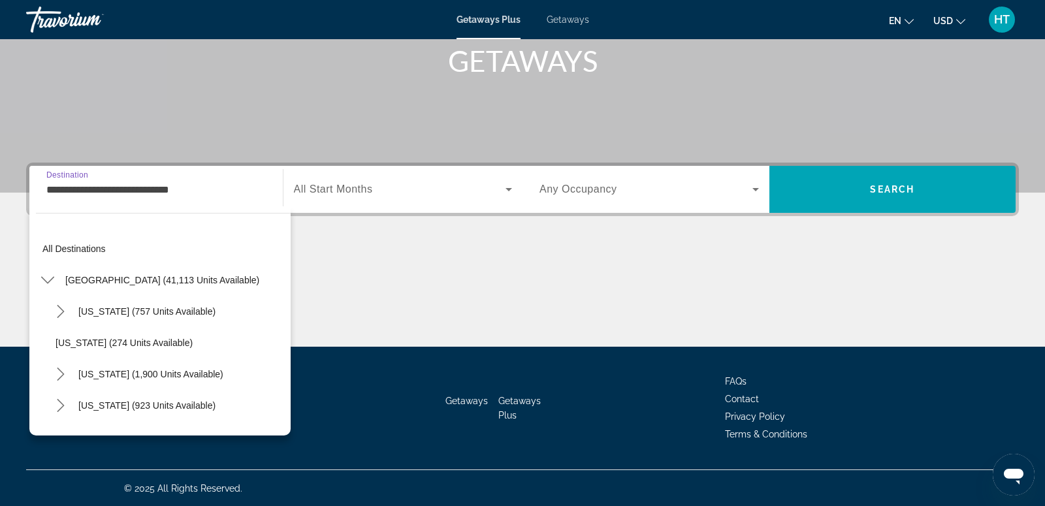
scroll to position [140, 0]
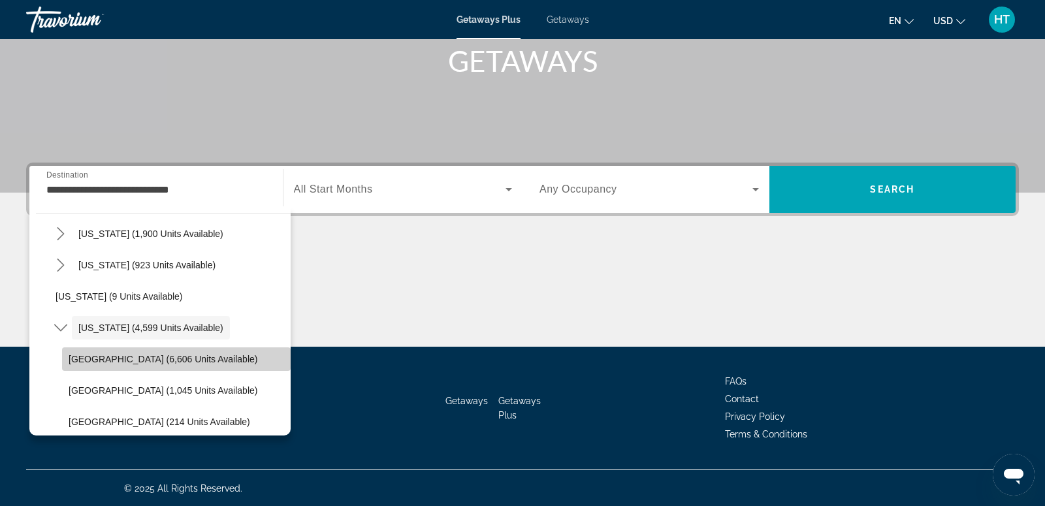
click at [169, 357] on span "[GEOGRAPHIC_DATA] (6,606 units available)" at bounding box center [163, 359] width 189 height 10
type input "**********"
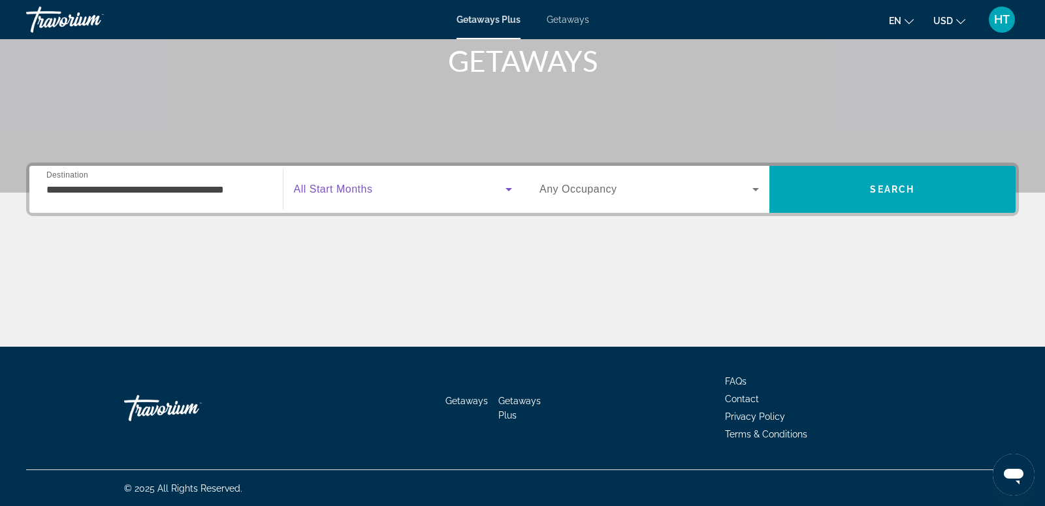
click at [373, 193] on span "Search widget" at bounding box center [400, 189] width 212 height 16
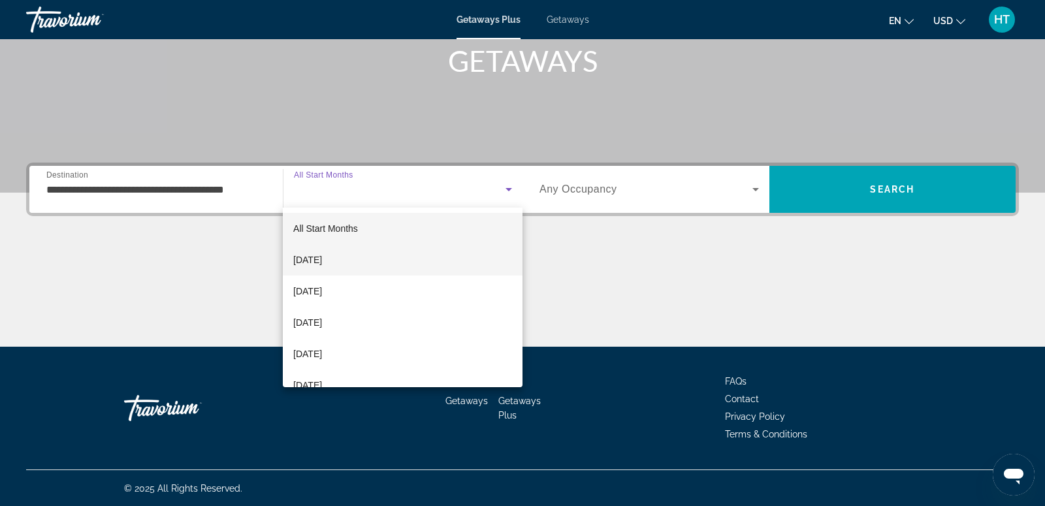
click at [379, 259] on mat-option "[DATE]" at bounding box center [403, 259] width 240 height 31
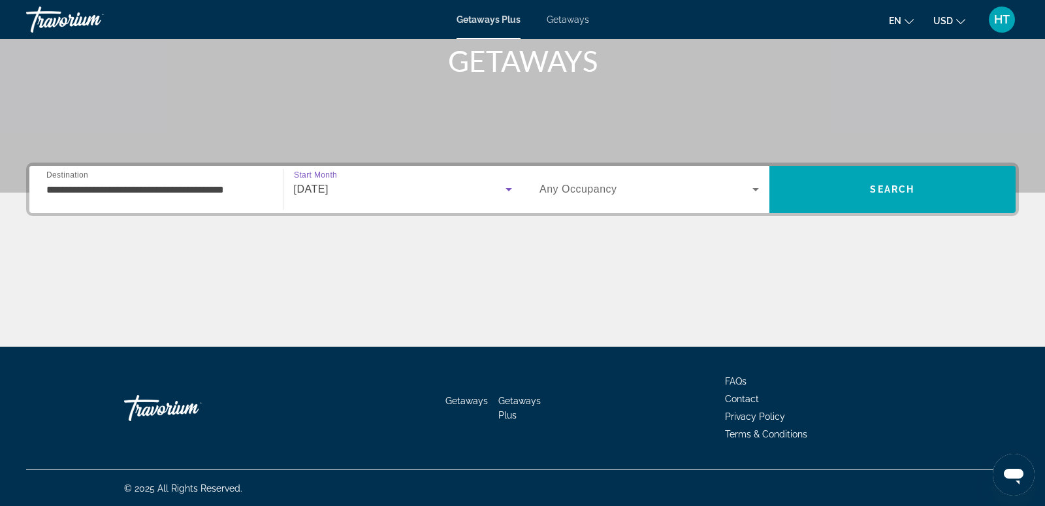
click at [635, 183] on span "Search widget" at bounding box center [645, 189] width 213 height 16
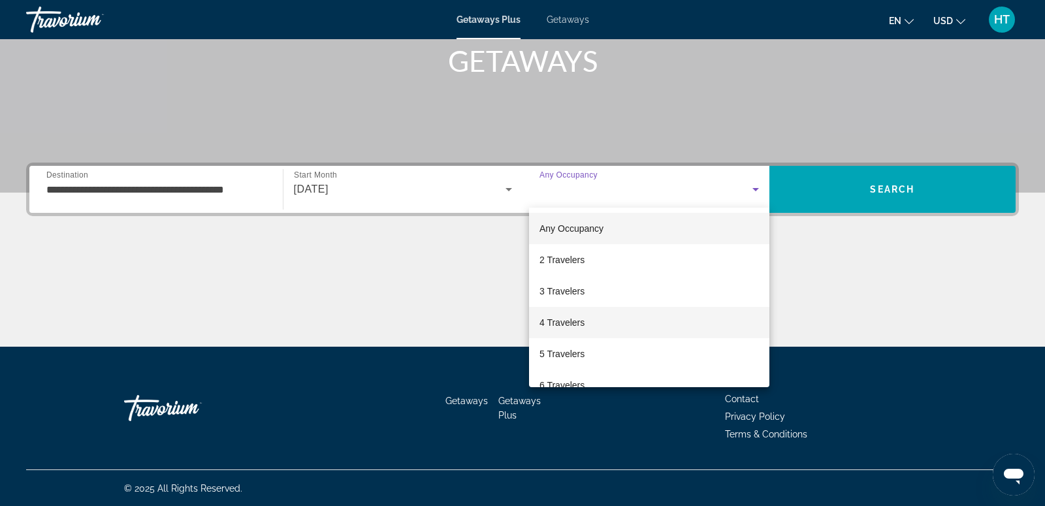
click at [624, 332] on mat-option "4 Travelers" at bounding box center [649, 322] width 240 height 31
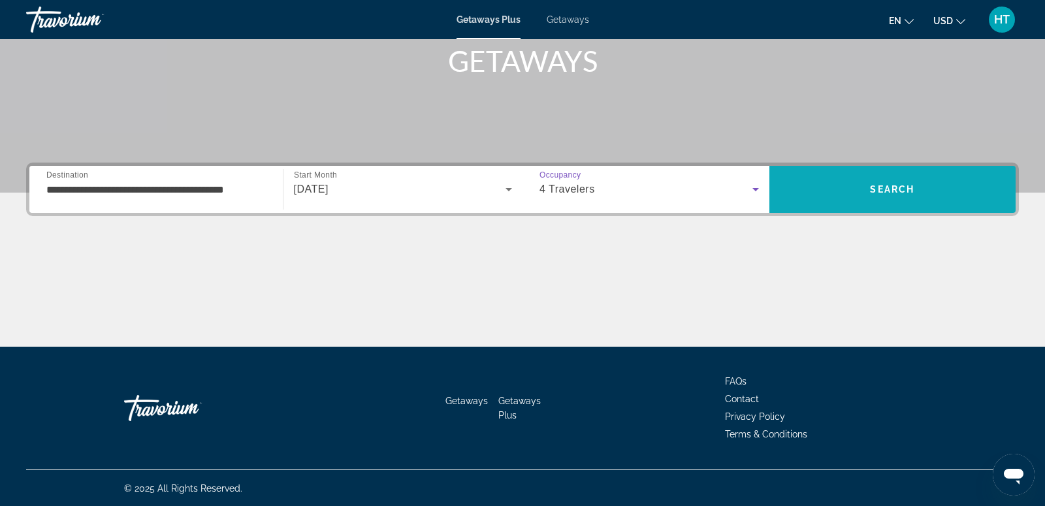
click at [936, 201] on span "Search" at bounding box center [892, 189] width 247 height 31
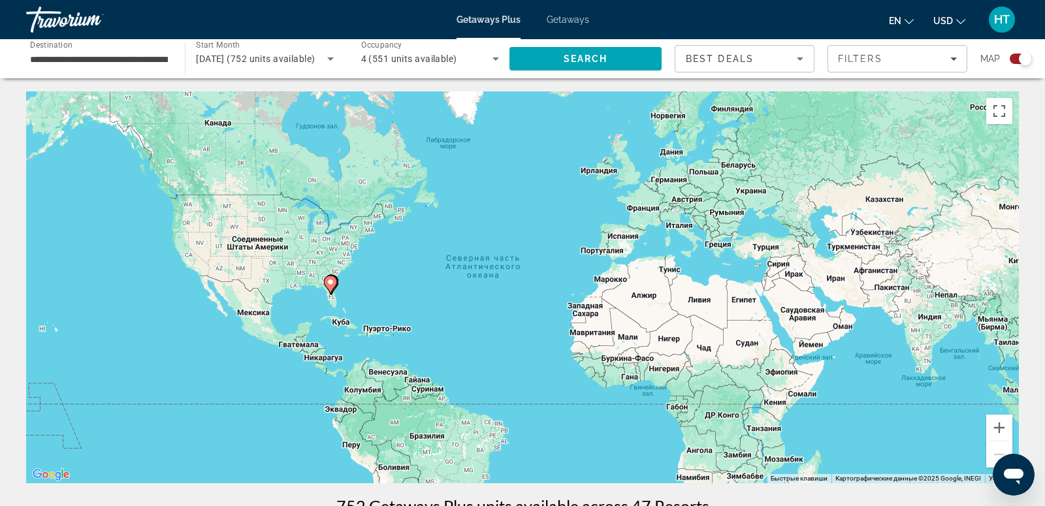
click at [331, 285] on image "Main content" at bounding box center [330, 282] width 8 height 8
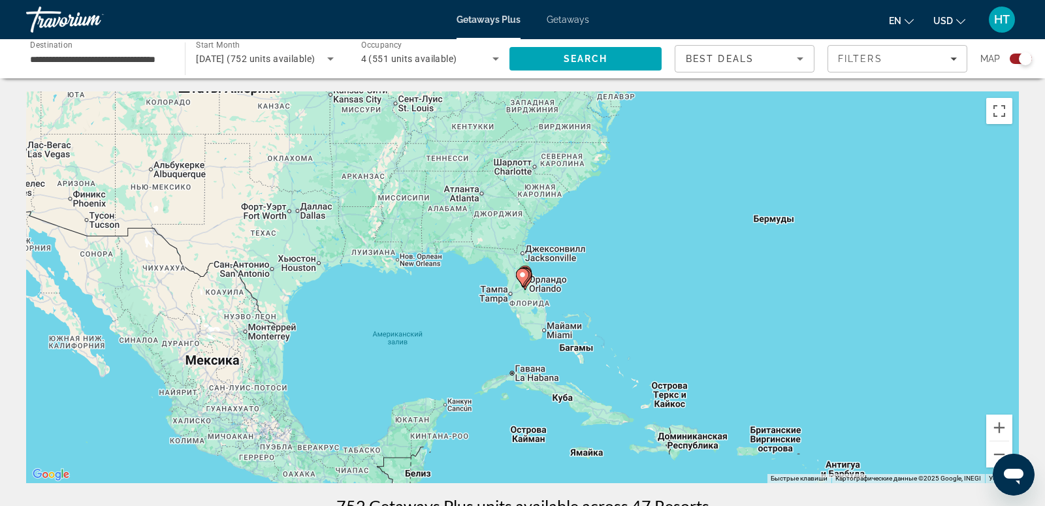
click at [531, 285] on gmp-advanced-marker "Main content" at bounding box center [524, 278] width 13 height 20
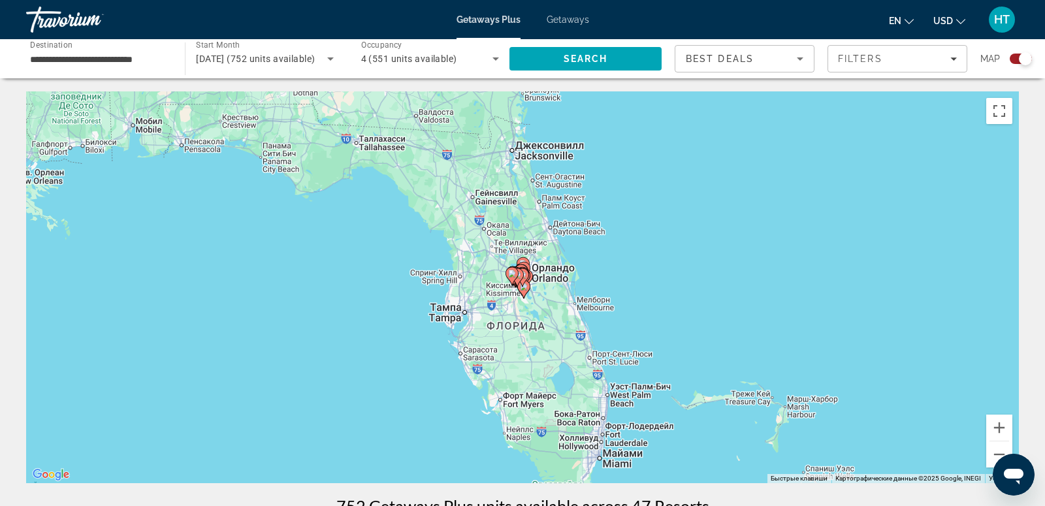
click at [520, 279] on icon "Main content" at bounding box center [517, 277] width 12 height 17
type input "**********"
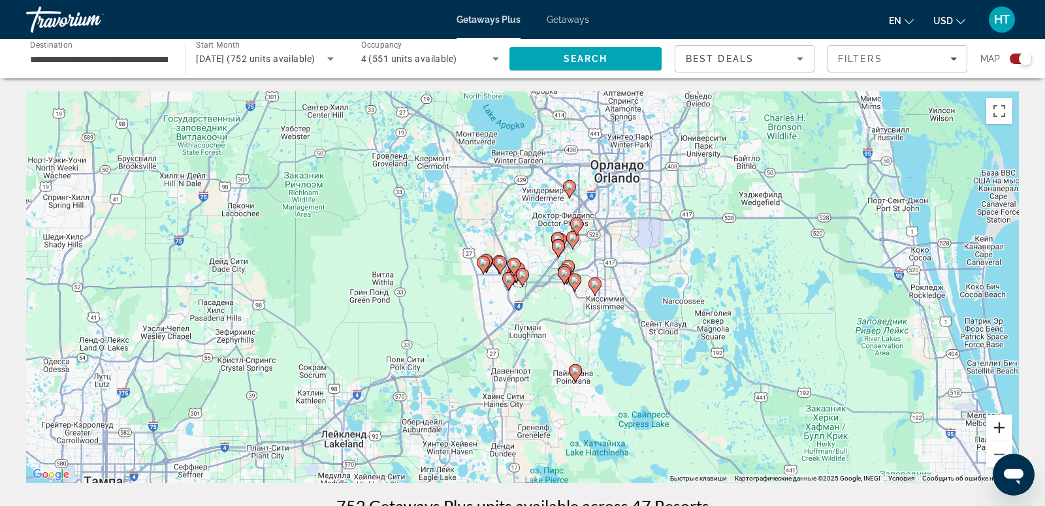
click at [1004, 426] on button "Увеличить" at bounding box center [999, 428] width 26 height 26
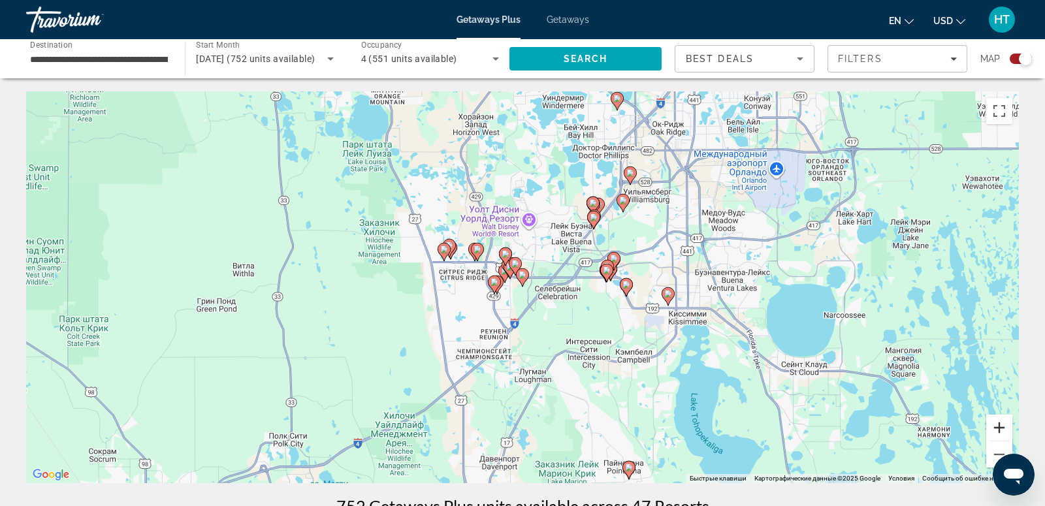
click at [1004, 426] on button "Увеличить" at bounding box center [999, 428] width 26 height 26
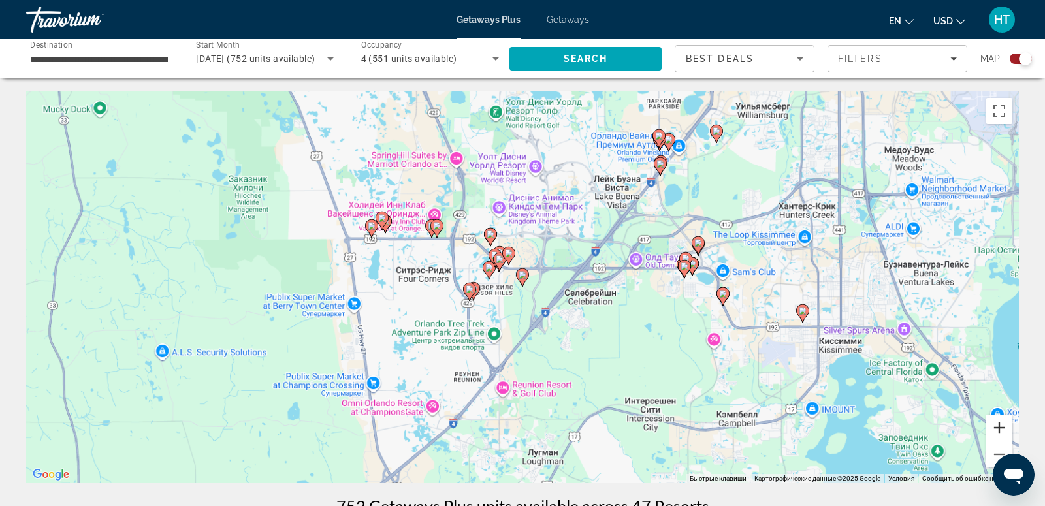
click at [1004, 426] on button "Увеличить" at bounding box center [999, 428] width 26 height 26
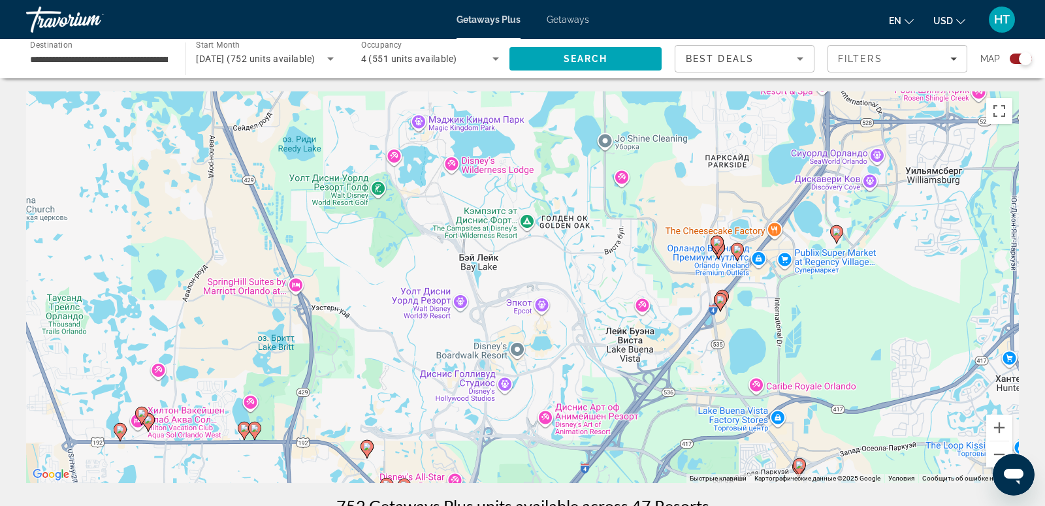
drag, startPoint x: 791, startPoint y: 170, endPoint x: 700, endPoint y: 428, distance: 273.4
click at [701, 428] on div "Чтобы активировать перетаскивание с помощью клавиатуры, нажмите Alt + Ввод. Пос…" at bounding box center [522, 287] width 992 height 392
click at [1001, 430] on button "Увеличить" at bounding box center [999, 428] width 26 height 26
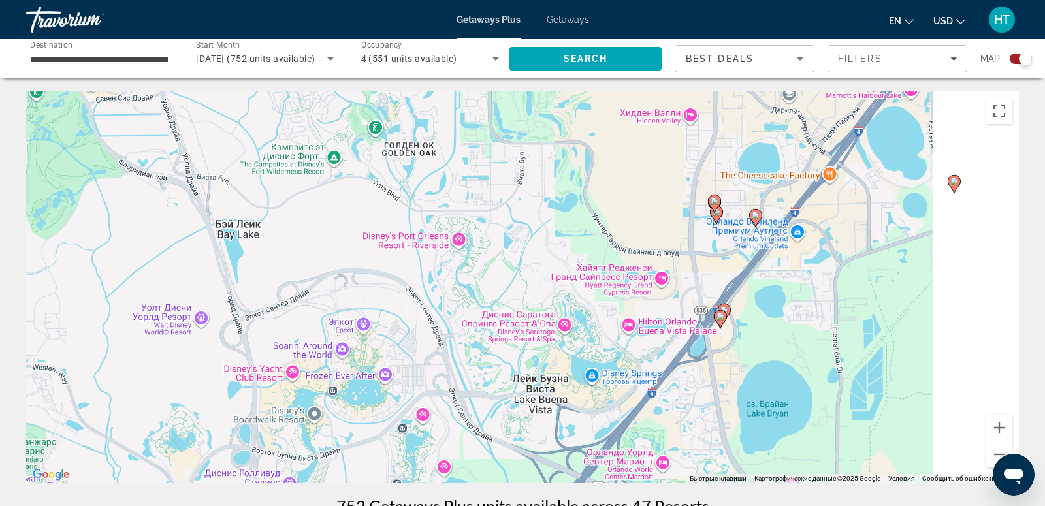
drag, startPoint x: 926, startPoint y: 362, endPoint x: 635, endPoint y: 336, distance: 292.4
click at [634, 336] on div "Чтобы активировать перетаскивание с помощью клавиатуры, нажмите Alt + Ввод. Пос…" at bounding box center [522, 287] width 992 height 392
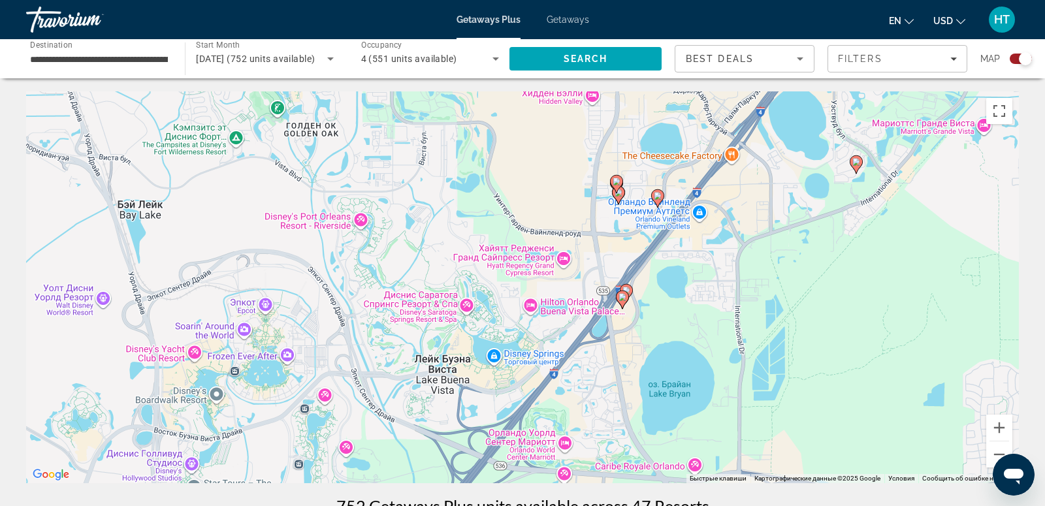
click at [629, 288] on icon "Main content" at bounding box center [626, 293] width 12 height 17
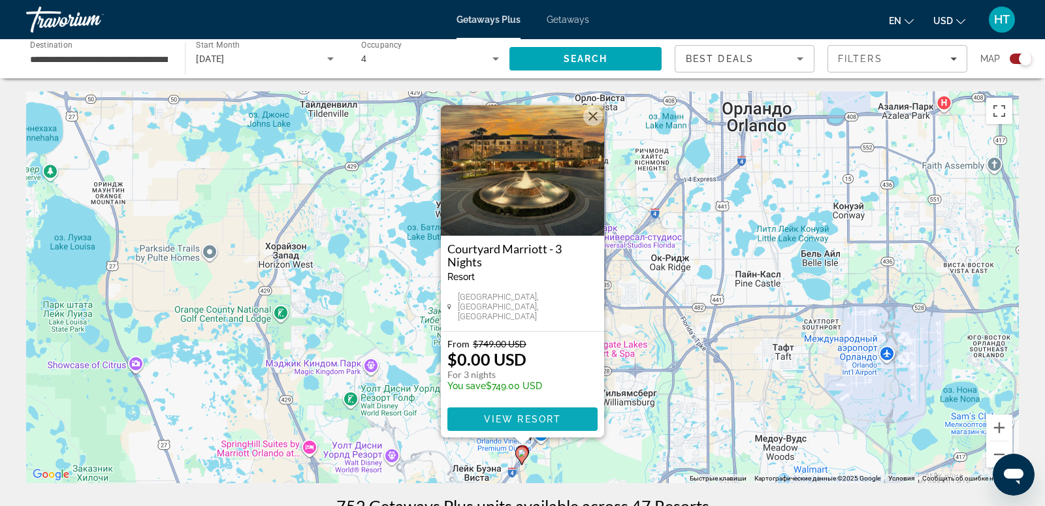
click at [517, 415] on span "View Resort" at bounding box center [522, 419] width 77 height 10
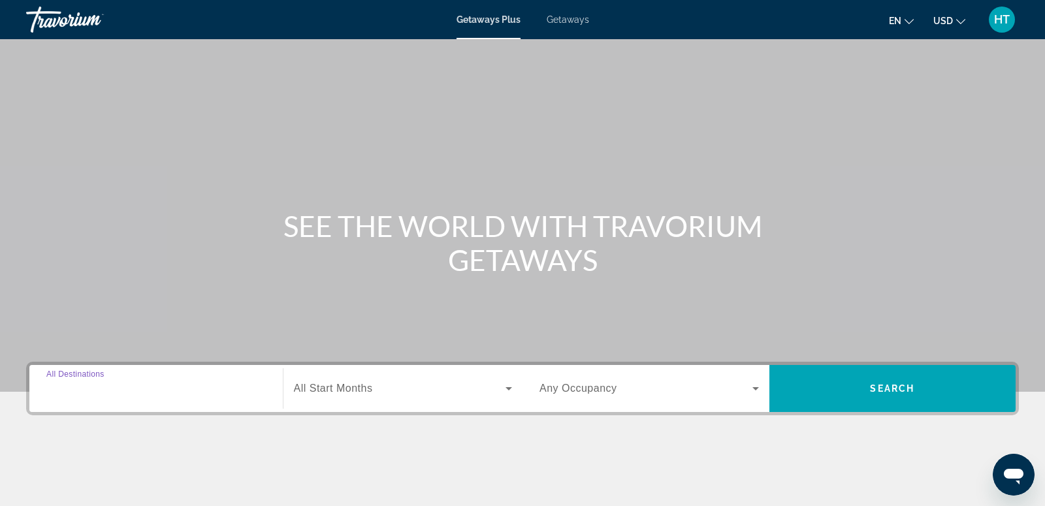
click at [93, 396] on input "Destination All Destinations" at bounding box center [155, 389] width 219 height 16
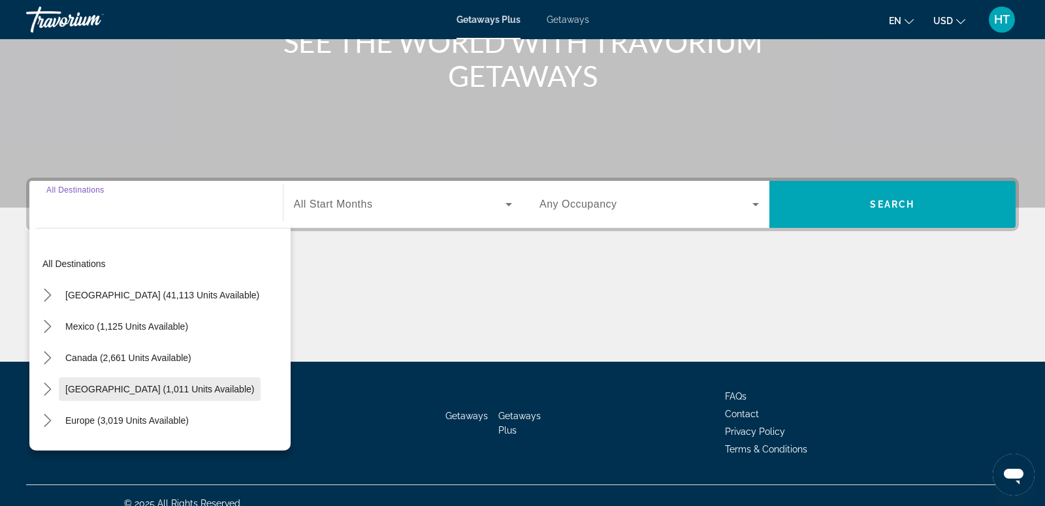
scroll to position [199, 0]
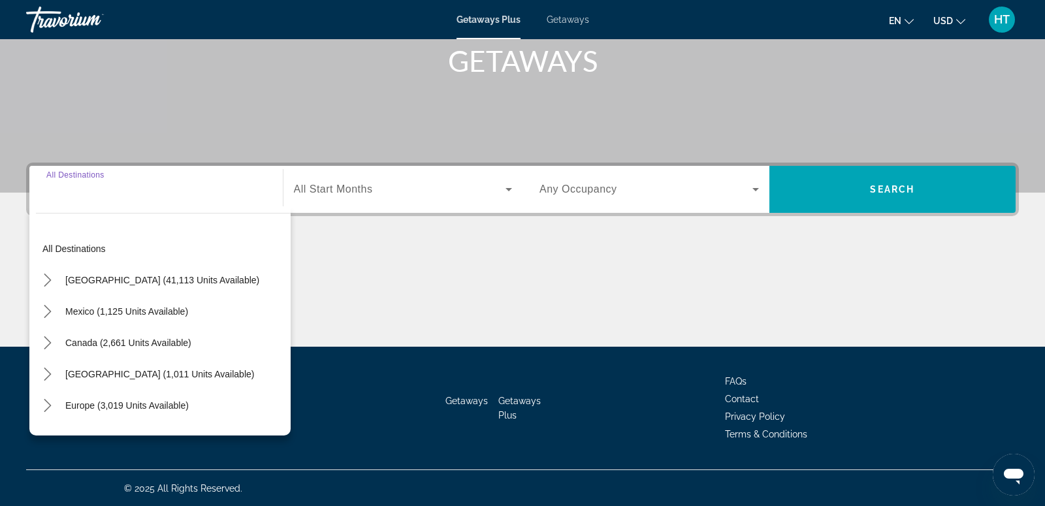
click at [138, 280] on span "[GEOGRAPHIC_DATA] (41,113 units available)" at bounding box center [162, 280] width 194 height 10
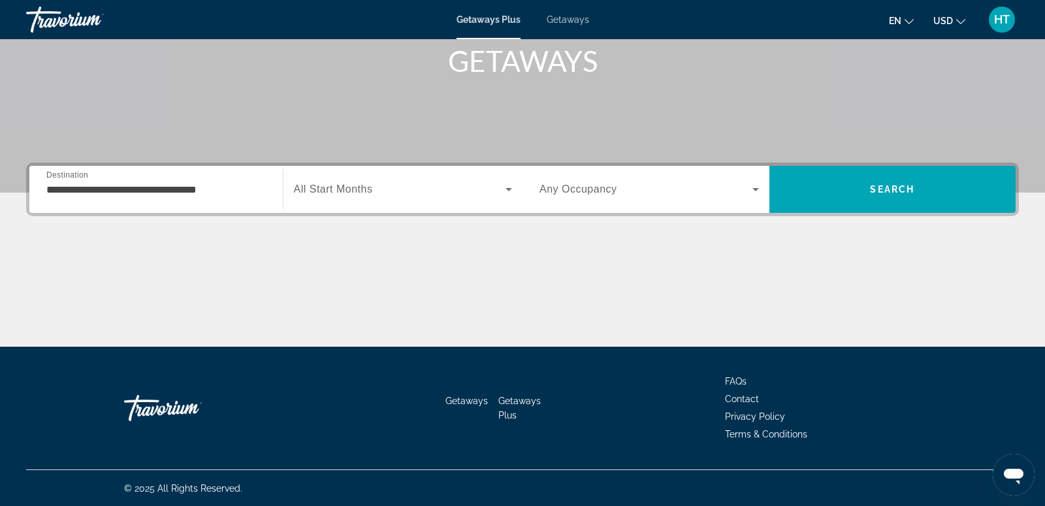
click at [230, 177] on div "**********" at bounding box center [155, 189] width 219 height 37
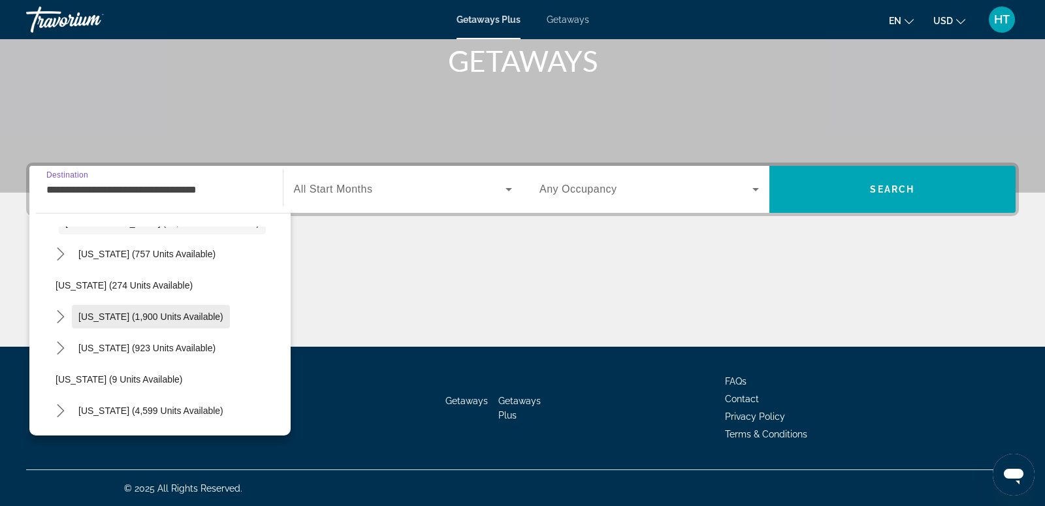
scroll to position [61, 0]
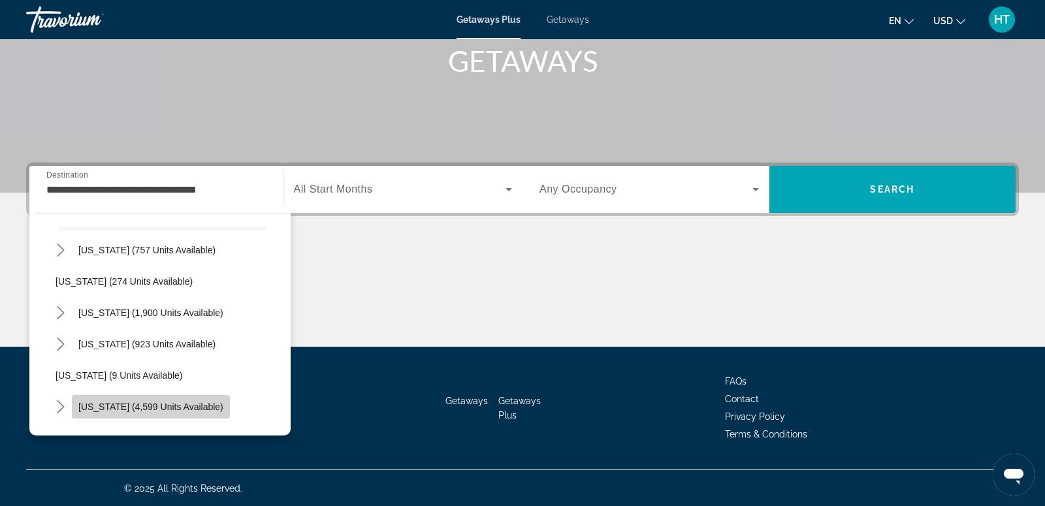
click at [168, 401] on span "[US_STATE] (4,599 units available)" at bounding box center [150, 406] width 145 height 10
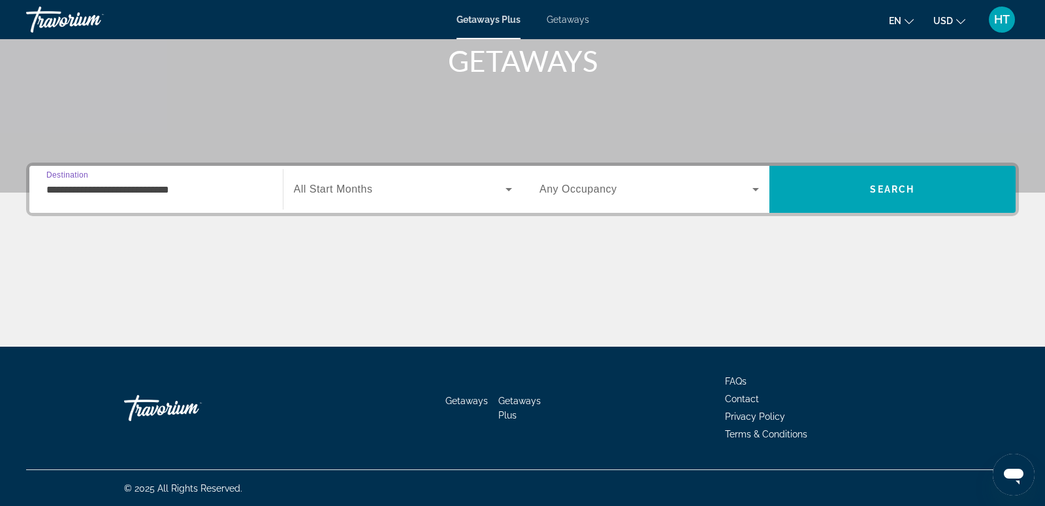
click at [183, 191] on input "**********" at bounding box center [155, 190] width 219 height 16
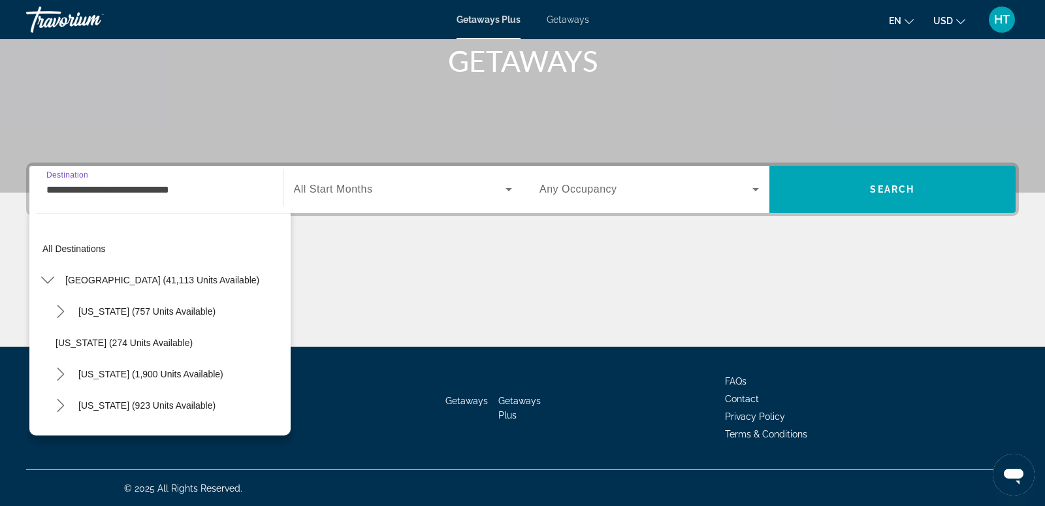
scroll to position [140, 0]
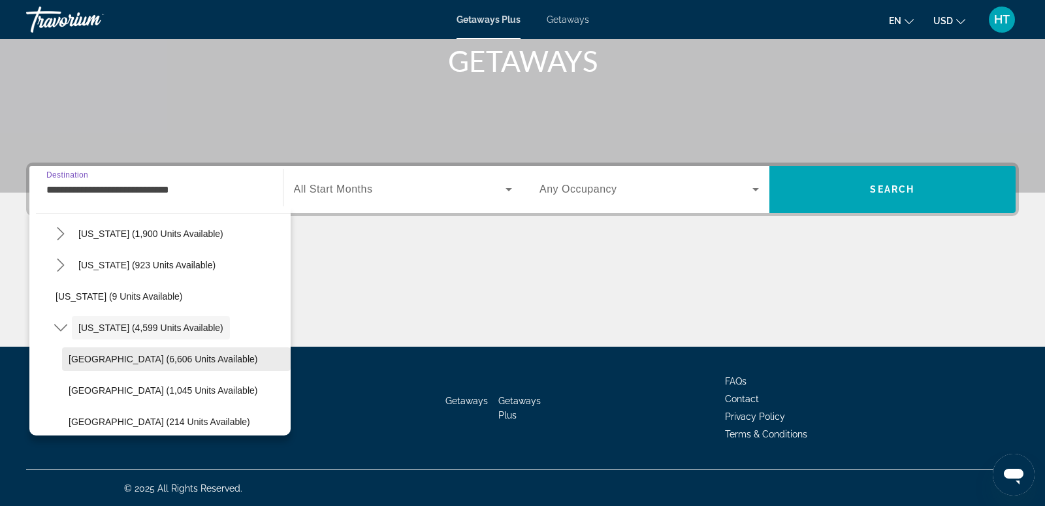
click at [166, 357] on span "[GEOGRAPHIC_DATA] (6,606 units available)" at bounding box center [163, 359] width 189 height 10
type input "**********"
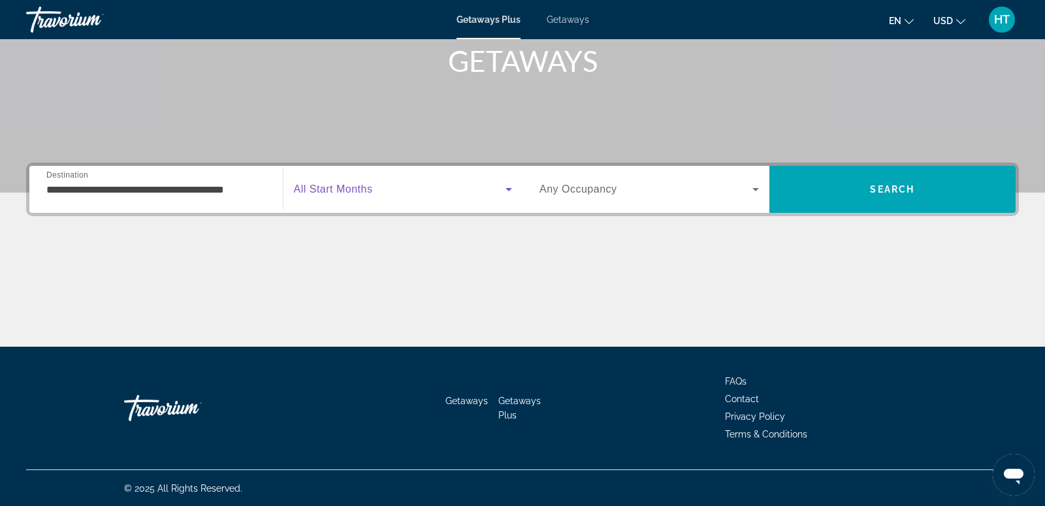
click at [381, 191] on span "Search widget" at bounding box center [400, 189] width 212 height 16
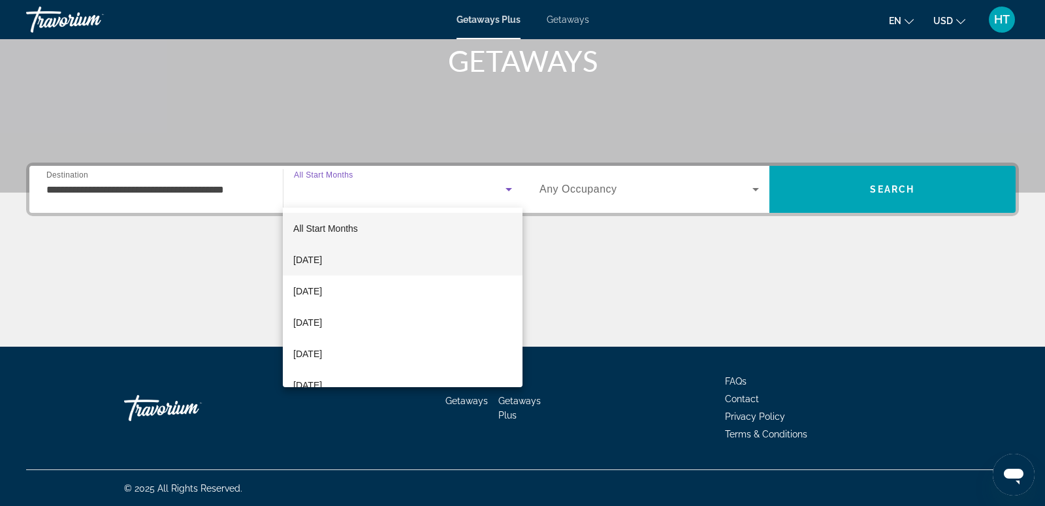
click at [399, 262] on mat-option "[DATE]" at bounding box center [403, 259] width 240 height 31
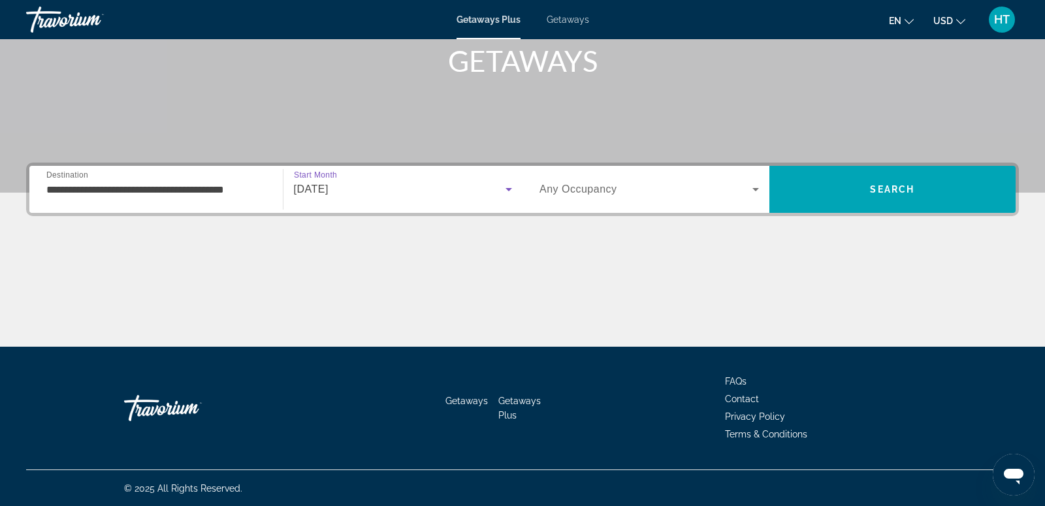
click at [639, 189] on span "Search widget" at bounding box center [645, 189] width 213 height 16
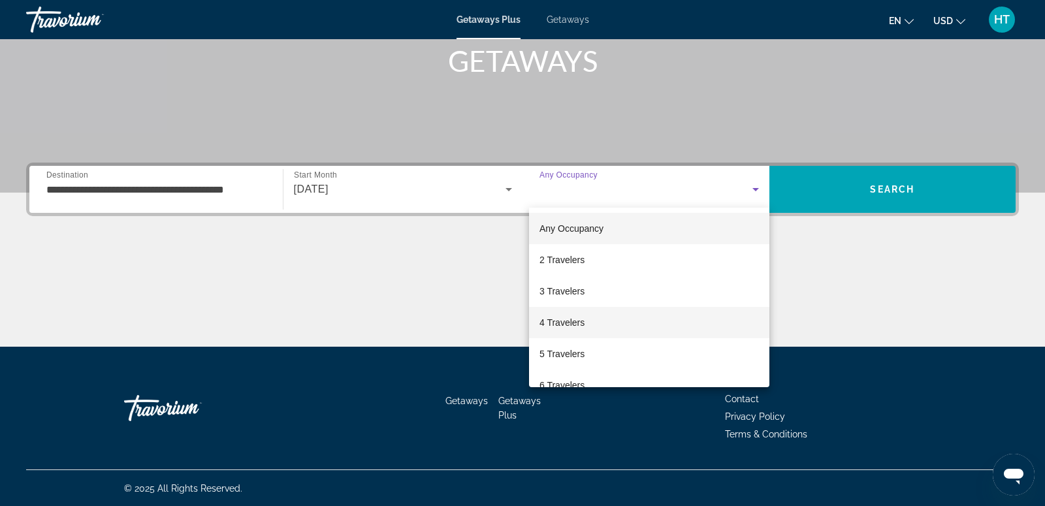
click at [593, 327] on mat-option "4 Travelers" at bounding box center [649, 322] width 240 height 31
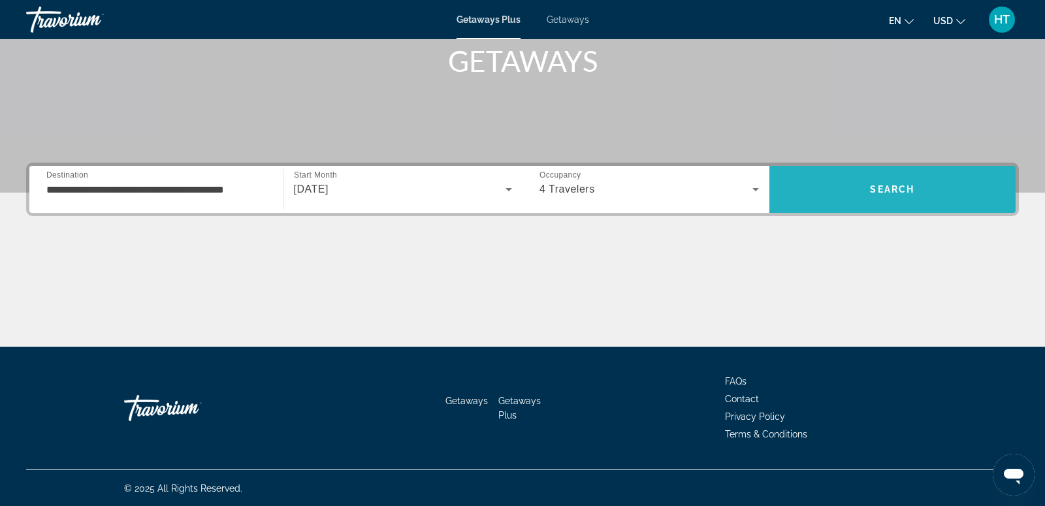
click at [915, 173] on span "Search" at bounding box center [892, 189] width 247 height 47
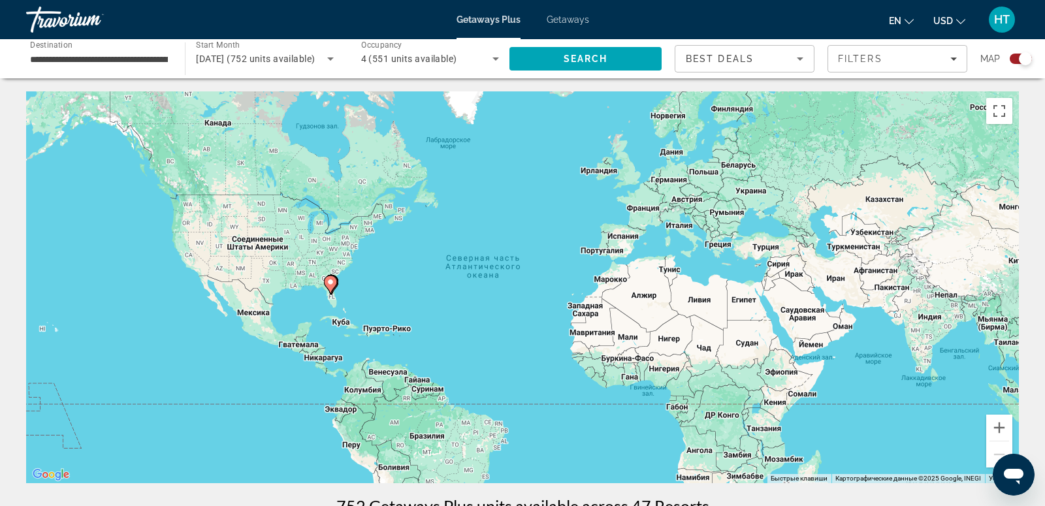
click at [334, 283] on image "Main content" at bounding box center [330, 282] width 8 height 8
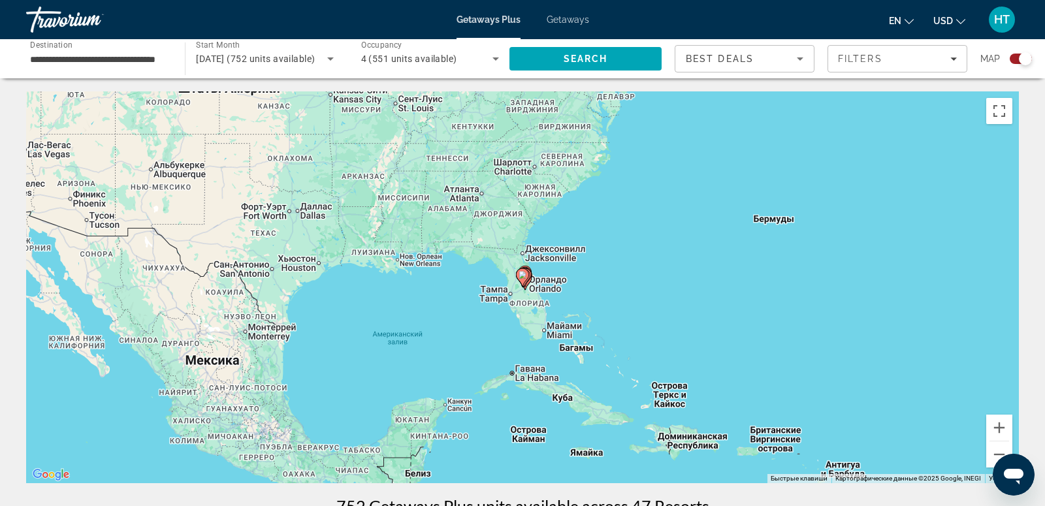
click at [528, 280] on gmp-advanced-marker "Main content" at bounding box center [522, 278] width 13 height 20
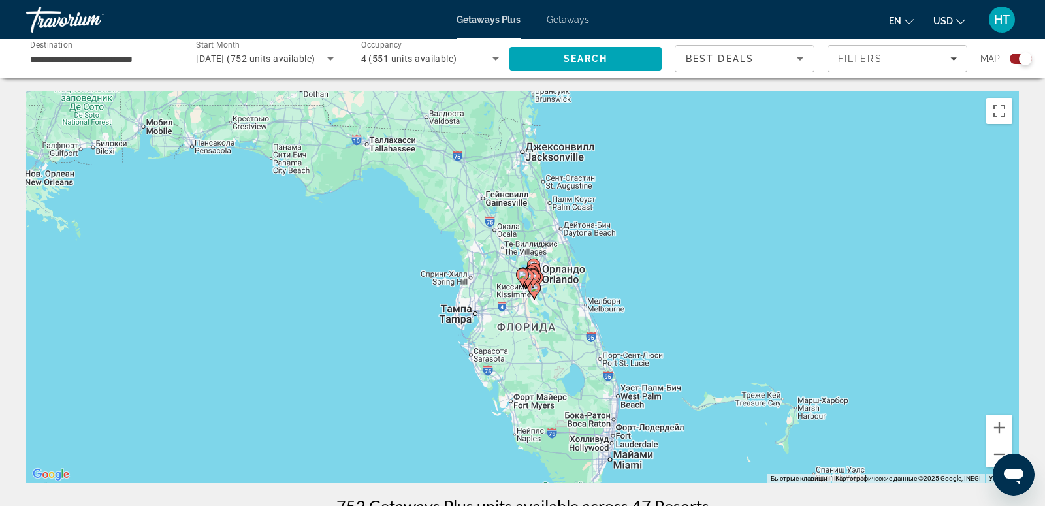
click at [528, 280] on gmp-advanced-marker "Main content" at bounding box center [522, 278] width 13 height 20
type input "**********"
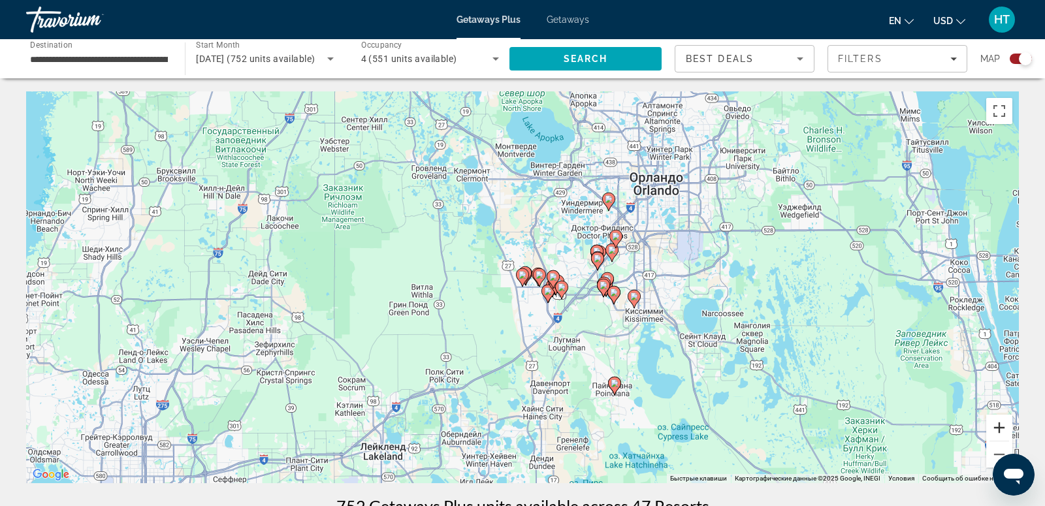
click at [1000, 424] on button "Увеличить" at bounding box center [999, 428] width 26 height 26
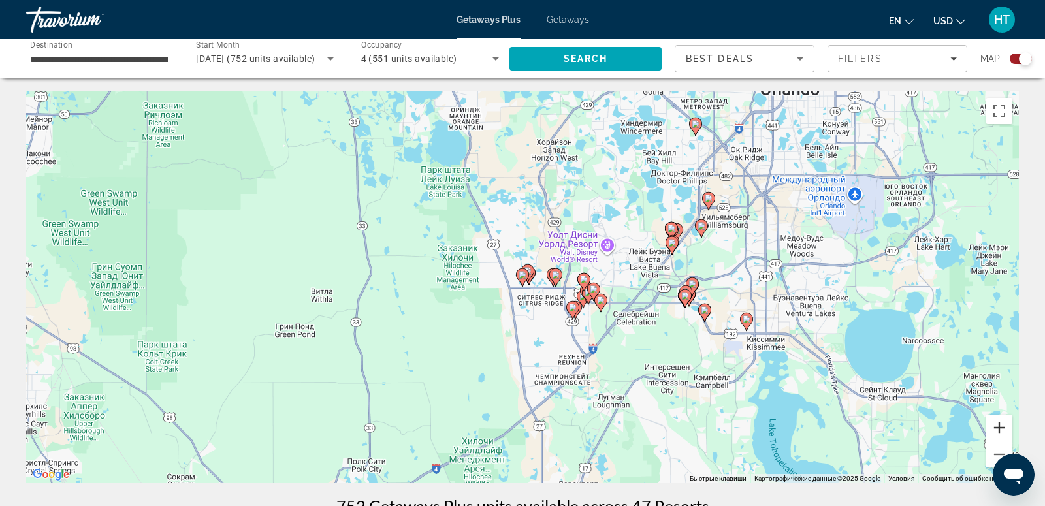
click at [1001, 425] on button "Увеличить" at bounding box center [999, 428] width 26 height 26
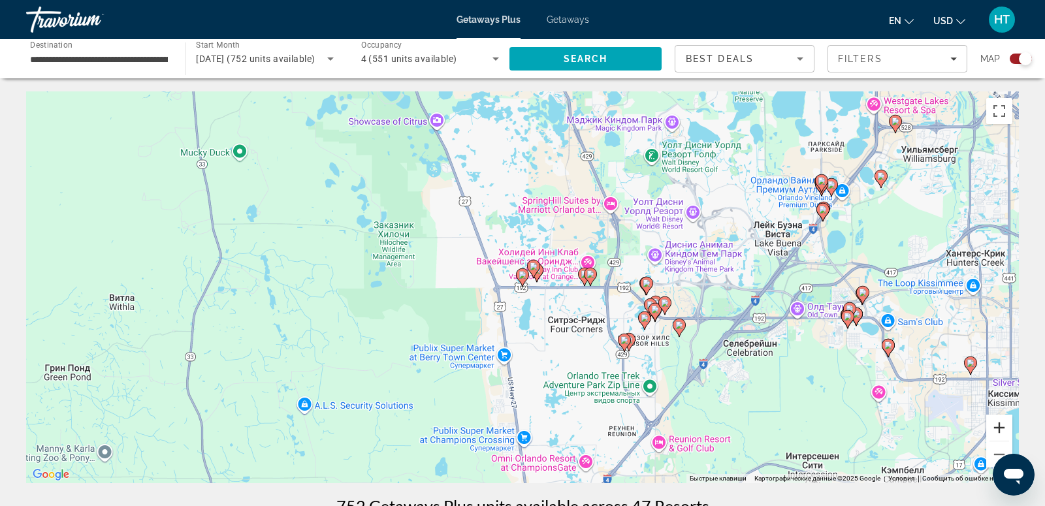
click at [1001, 425] on button "Увеличить" at bounding box center [999, 428] width 26 height 26
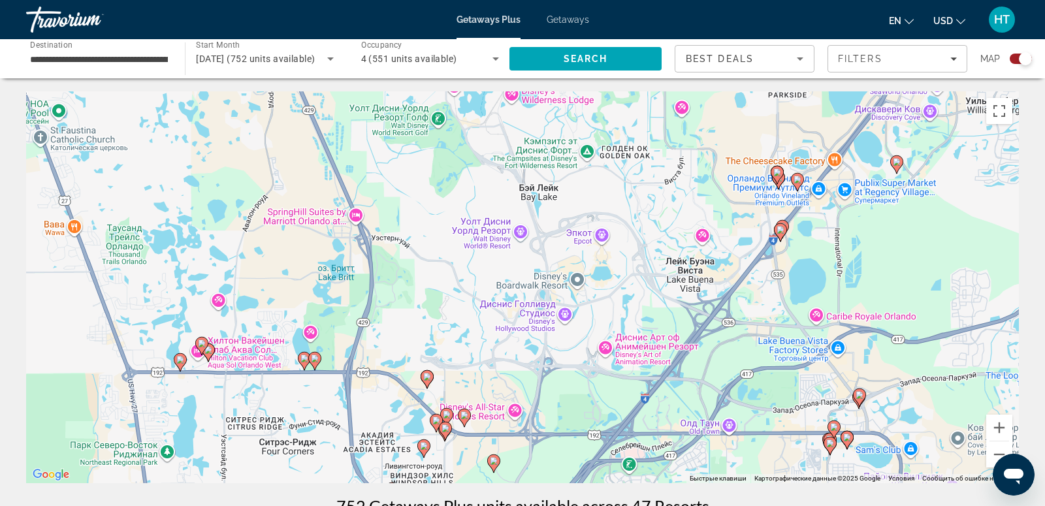
drag, startPoint x: 954, startPoint y: 278, endPoint x: 600, endPoint y: 368, distance: 365.1
click at [601, 370] on div "Чтобы активировать перетаскивание с помощью клавиатуры, нажмите Alt + Ввод. Пос…" at bounding box center [522, 287] width 992 height 392
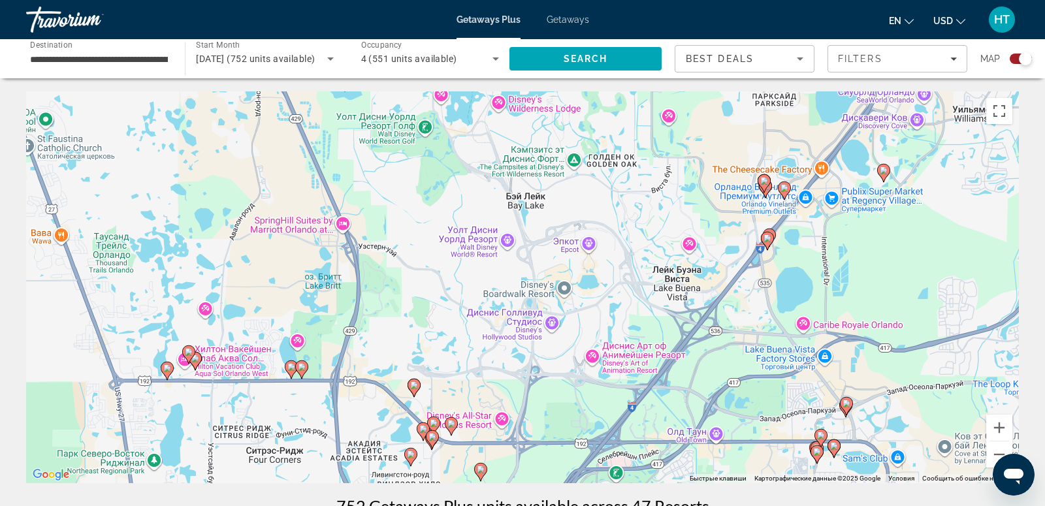
click at [774, 230] on icon "Main content" at bounding box center [769, 237] width 13 height 18
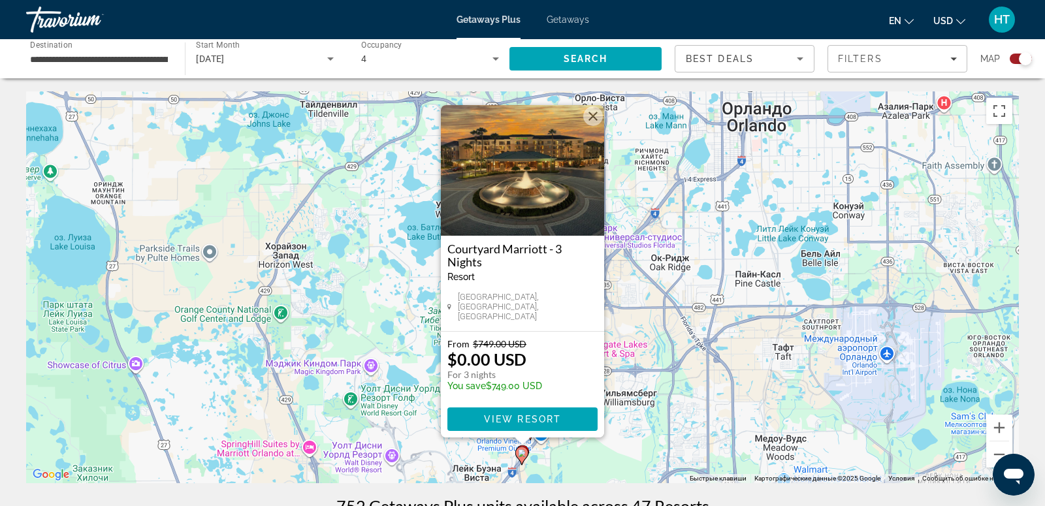
click at [593, 125] on button "Закрыть" at bounding box center [593, 116] width 20 height 20
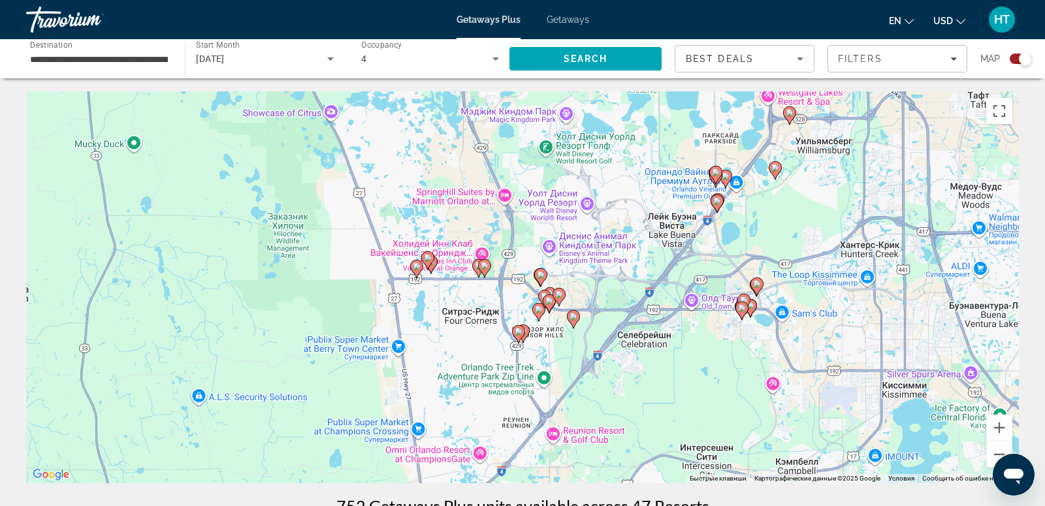
drag, startPoint x: 563, startPoint y: 411, endPoint x: 747, endPoint y: 200, distance: 280.0
click at [747, 201] on div "Чтобы активировать перетаскивание с помощью клавиатуры, нажмите Alt + Ввод. Пос…" at bounding box center [522, 287] width 992 height 392
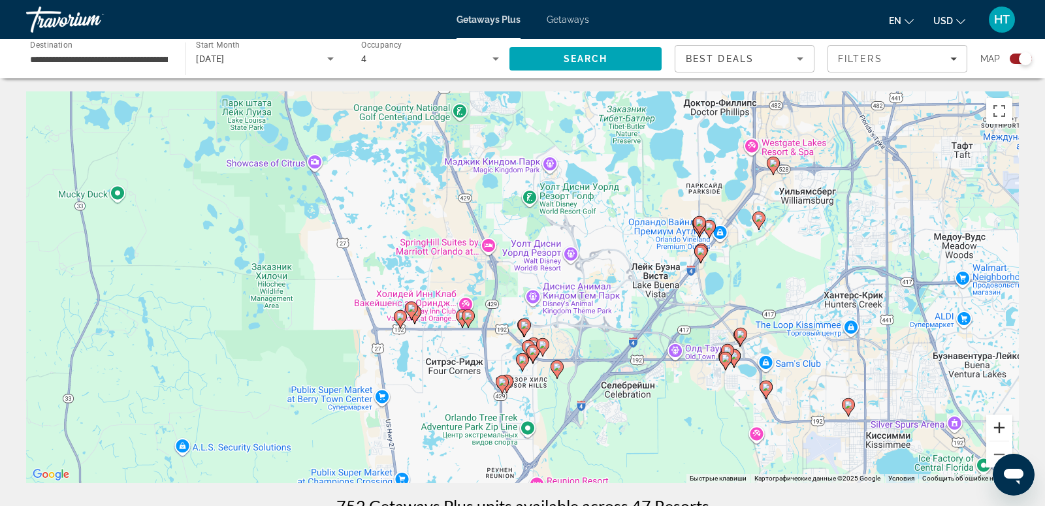
click at [1003, 430] on button "Увеличить" at bounding box center [999, 428] width 26 height 26
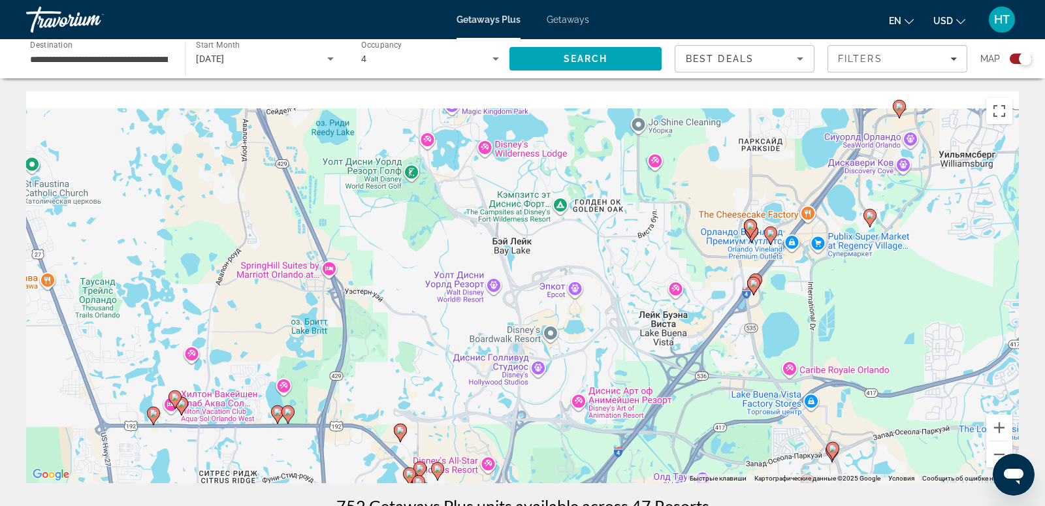
drag, startPoint x: 936, startPoint y: 255, endPoint x: 778, endPoint y: 308, distance: 167.2
click at [778, 309] on div "Чтобы активировать перетаскивание с помощью клавиатуры, нажмите Alt + Ввод. Пос…" at bounding box center [522, 287] width 992 height 392
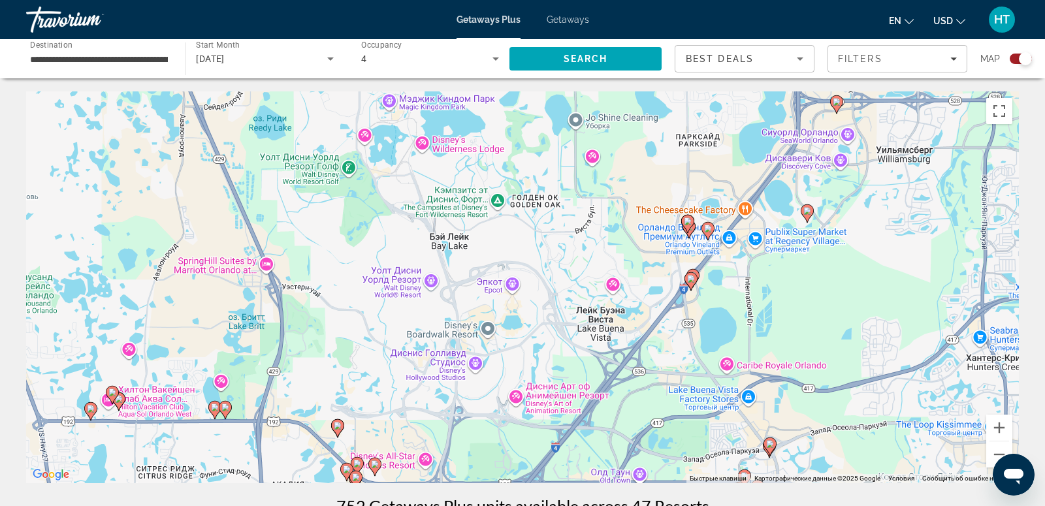
click at [691, 282] on image "Main content" at bounding box center [691, 279] width 8 height 8
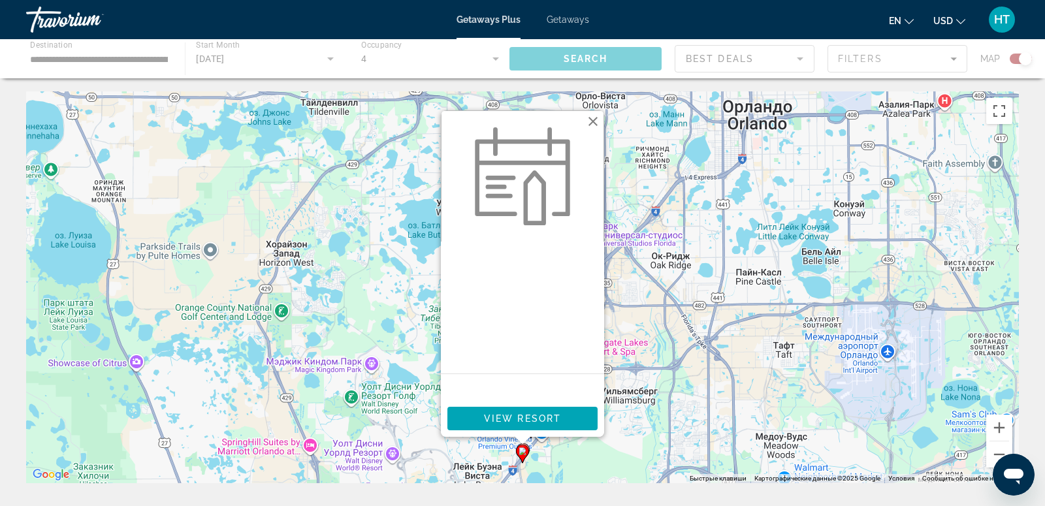
click at [597, 123] on button "Закрыть" at bounding box center [593, 122] width 20 height 20
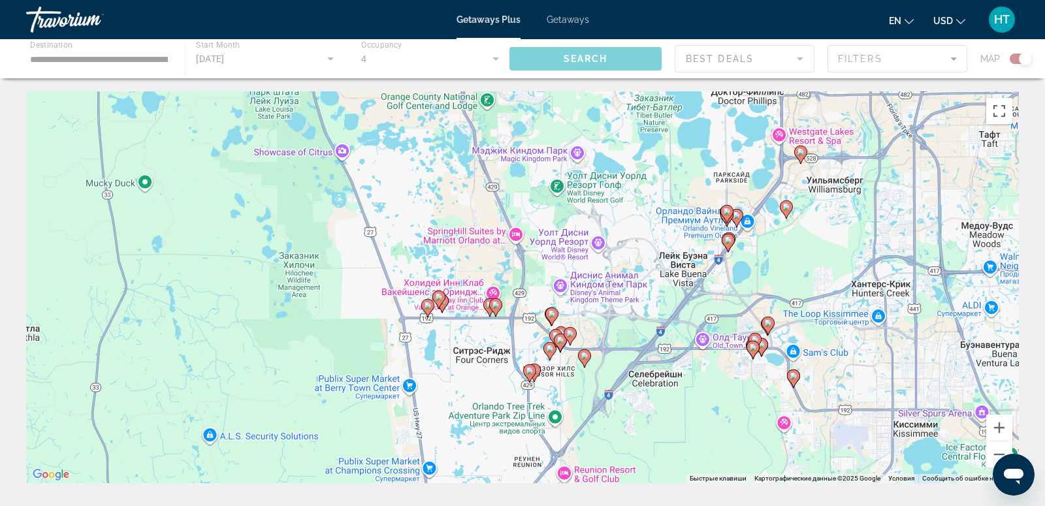
drag, startPoint x: 473, startPoint y: 362, endPoint x: 682, endPoint y: 148, distance: 298.7
click at [682, 148] on div "Чтобы активировать перетаскивание с помощью клавиатуры, нажмите Alt + Ввод. Пос…" at bounding box center [522, 287] width 992 height 392
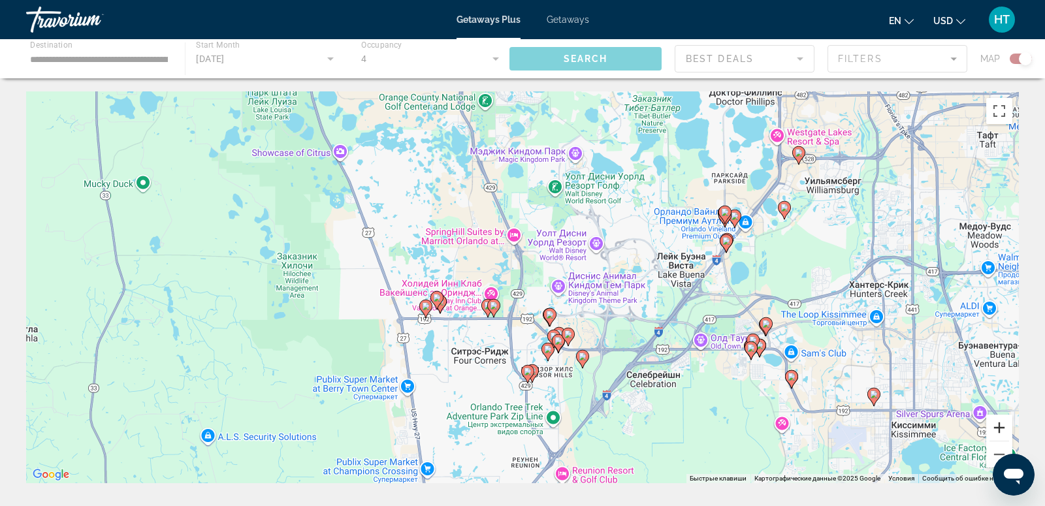
click at [1003, 424] on button "Увеличить" at bounding box center [999, 428] width 26 height 26
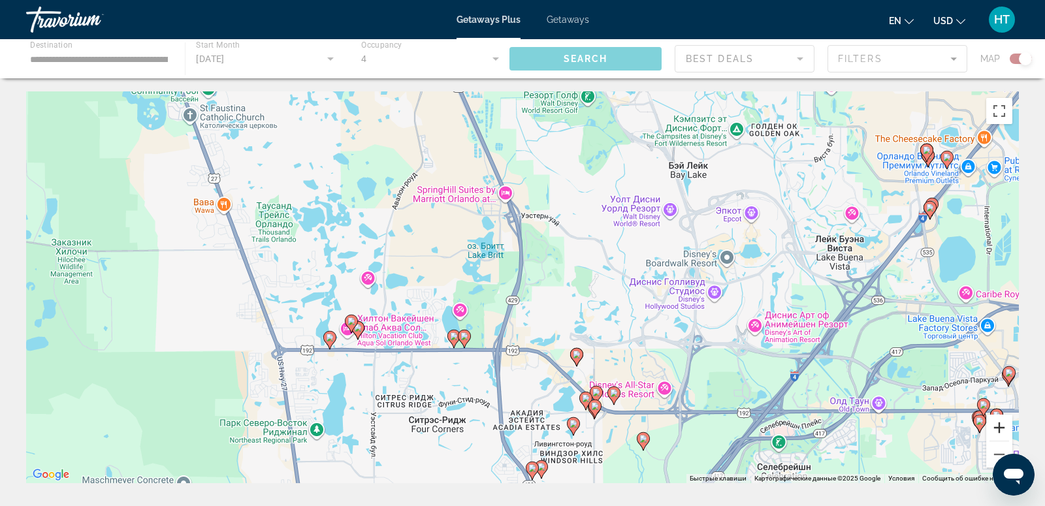
click at [1003, 424] on button "Увеличить" at bounding box center [999, 428] width 26 height 26
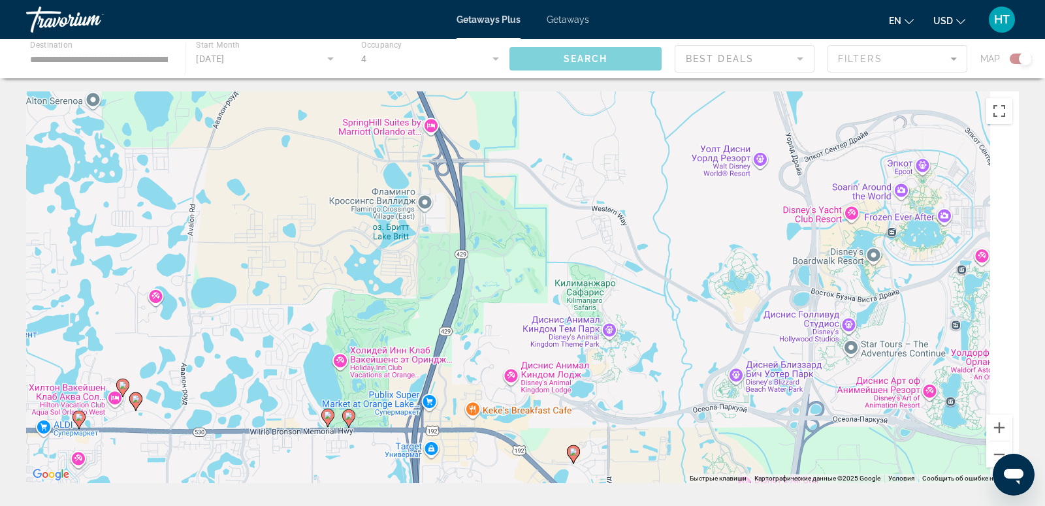
drag, startPoint x: 984, startPoint y: 193, endPoint x: 562, endPoint y: 351, distance: 451.0
click at [564, 351] on div "Чтобы активировать перетаскивание с помощью клавиатуры, нажмите Alt + Ввод. Пос…" at bounding box center [522, 287] width 992 height 392
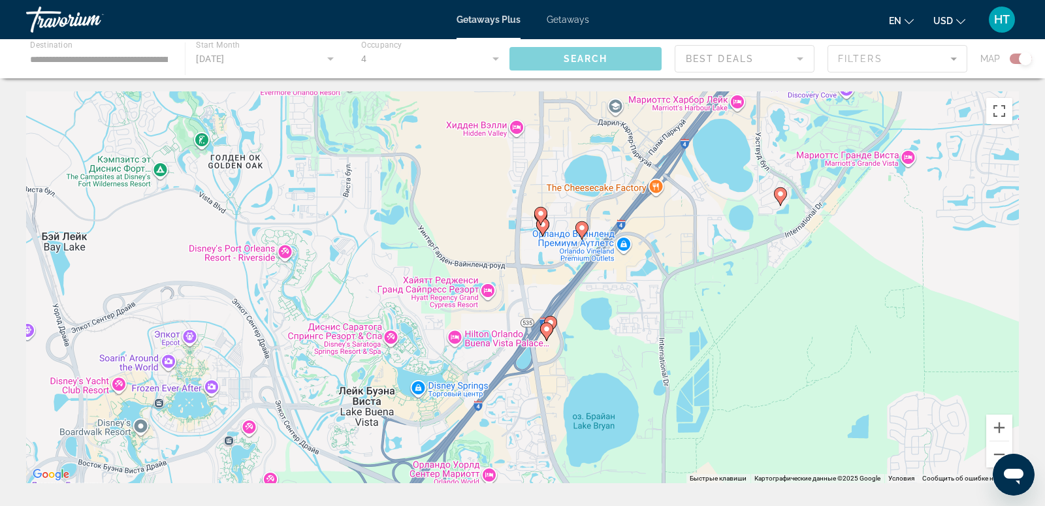
drag, startPoint x: 780, startPoint y: 285, endPoint x: 709, endPoint y: 206, distance: 106.8
click at [709, 206] on div "Чтобы активировать перетаскивание с помощью клавиатуры, нажмите Alt + Ввод. Пос…" at bounding box center [522, 287] width 992 height 392
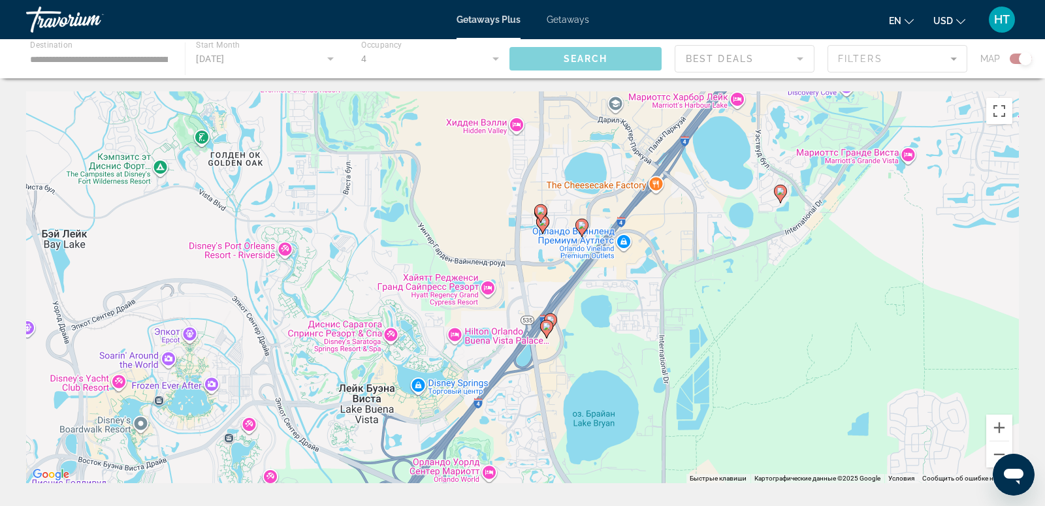
click at [582, 225] on image "Main content" at bounding box center [582, 225] width 8 height 8
click at [581, 226] on image "Main content" at bounding box center [582, 225] width 8 height 8
click at [539, 211] on image "Main content" at bounding box center [541, 211] width 8 height 8
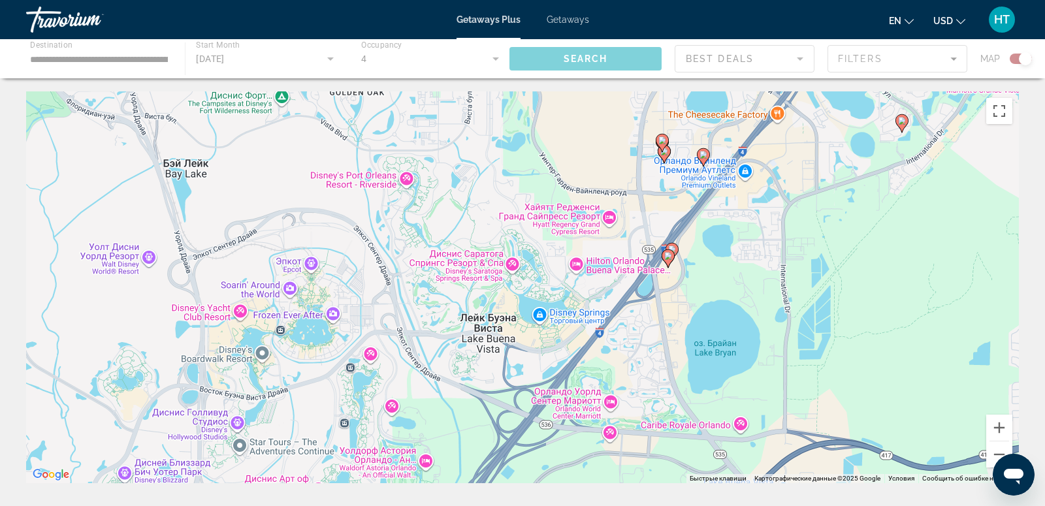
drag, startPoint x: 469, startPoint y: 293, endPoint x: 591, endPoint y: 223, distance: 140.4
click at [591, 223] on div "Чтобы активировать перетаскивание с помощью клавиатуры, нажмите Alt + Ввод. Пос…" at bounding box center [522, 287] width 992 height 392
click at [673, 246] on image "Main content" at bounding box center [672, 249] width 8 height 8
click at [673, 247] on image "Main content" at bounding box center [672, 249] width 8 height 8
click at [668, 257] on image "Main content" at bounding box center [668, 256] width 8 height 8
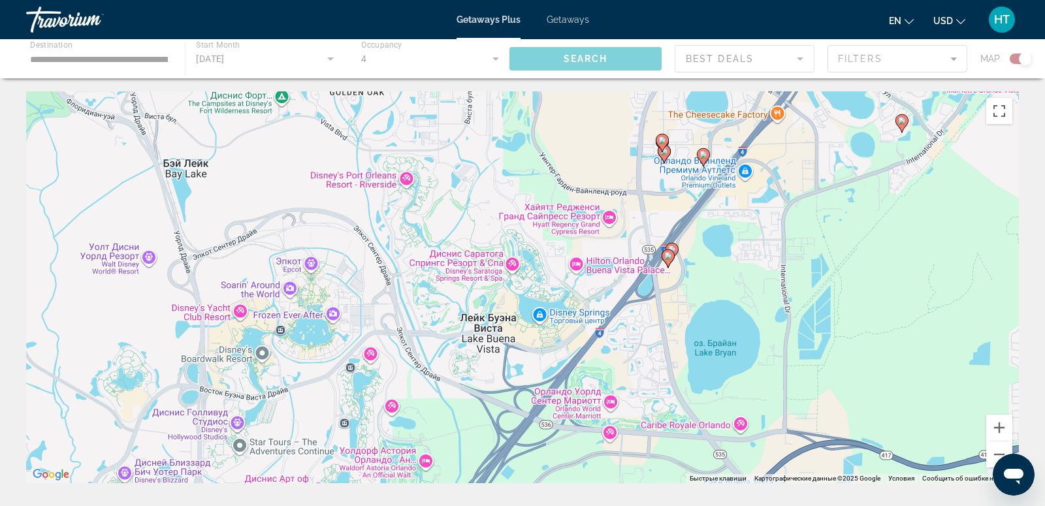
click at [668, 257] on image "Main content" at bounding box center [668, 256] width 8 height 8
click at [666, 150] on gmp-advanced-marker "Main content" at bounding box center [661, 143] width 13 height 20
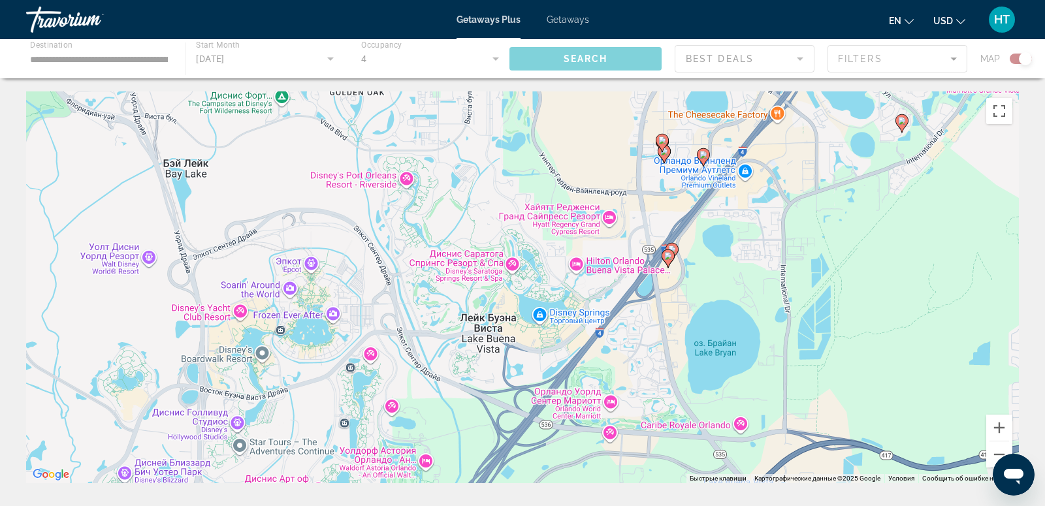
click at [666, 150] on gmp-advanced-marker "Main content" at bounding box center [661, 143] width 13 height 20
click at [699, 158] on icon "Main content" at bounding box center [703, 157] width 12 height 17
click at [997, 450] on button "Уменьшить" at bounding box center [999, 454] width 26 height 26
click at [997, 451] on button "Уменьшить" at bounding box center [999, 454] width 26 height 26
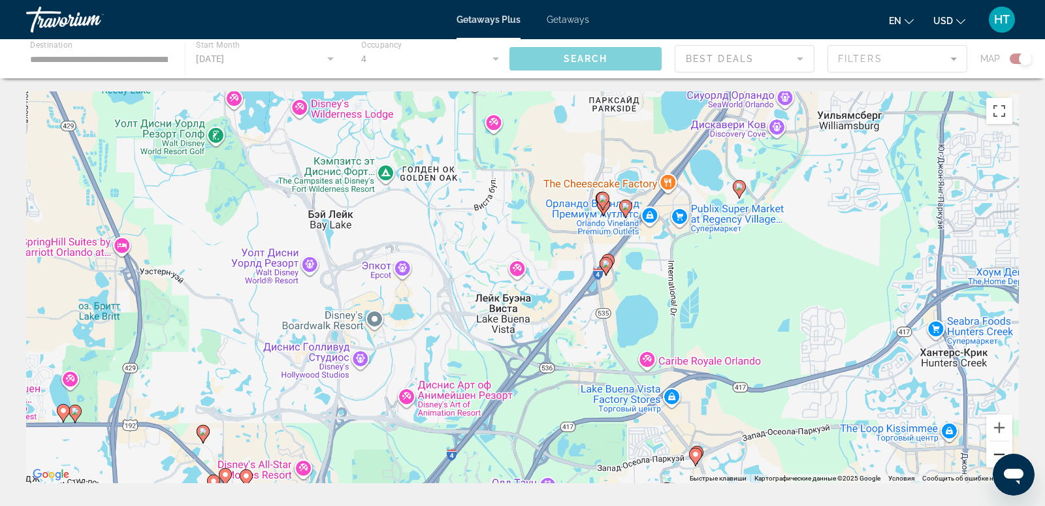
click at [997, 451] on button "Уменьшить" at bounding box center [999, 454] width 26 height 26
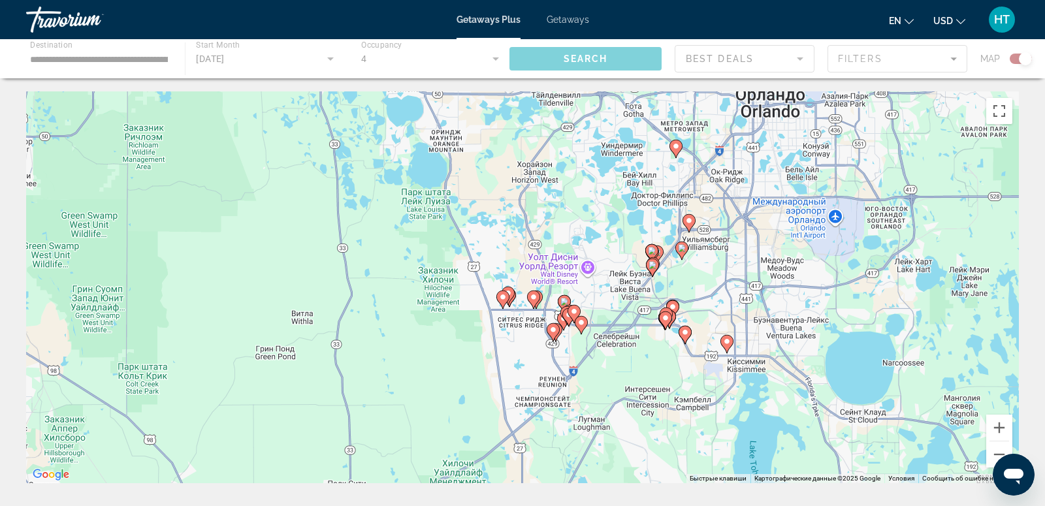
drag, startPoint x: 533, startPoint y: 325, endPoint x: 644, endPoint y: 314, distance: 111.5
click at [645, 315] on div "Чтобы активировать перетаскивание с помощью клавиатуры, нажмите Alt + Ввод. Пос…" at bounding box center [522, 287] width 992 height 392
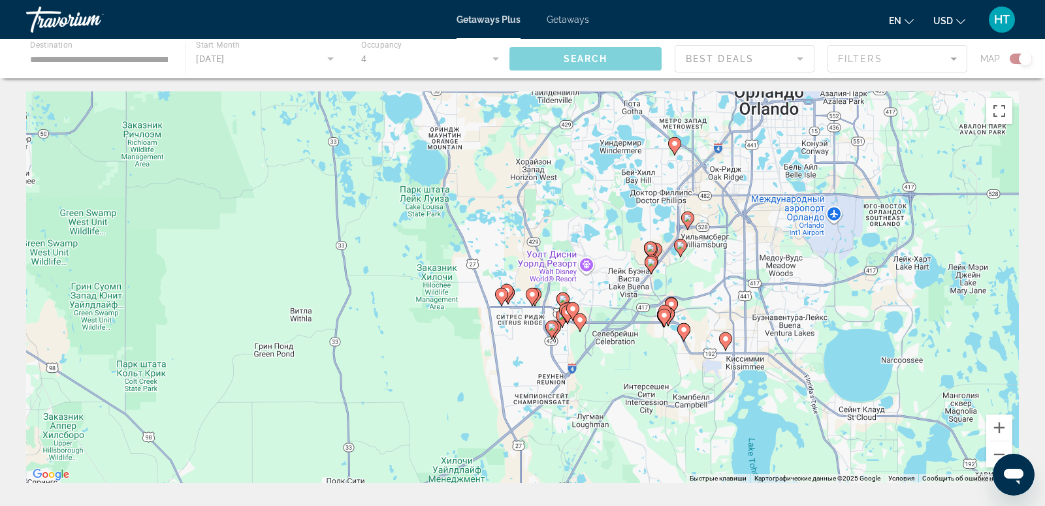
click at [60, 12] on div "Travorium" at bounding box center [91, 20] width 131 height 34
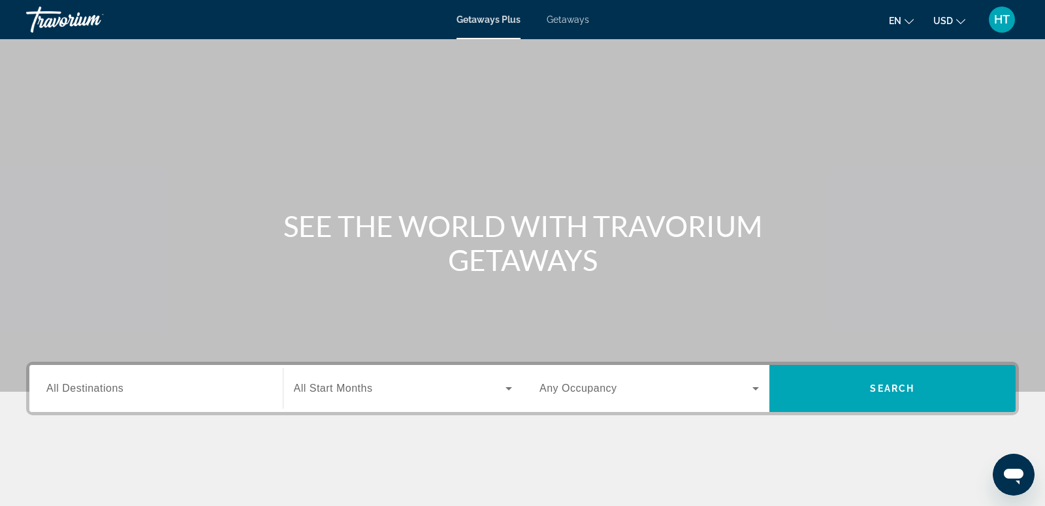
click at [195, 410] on div "Destination All Destinations" at bounding box center [156, 388] width 240 height 47
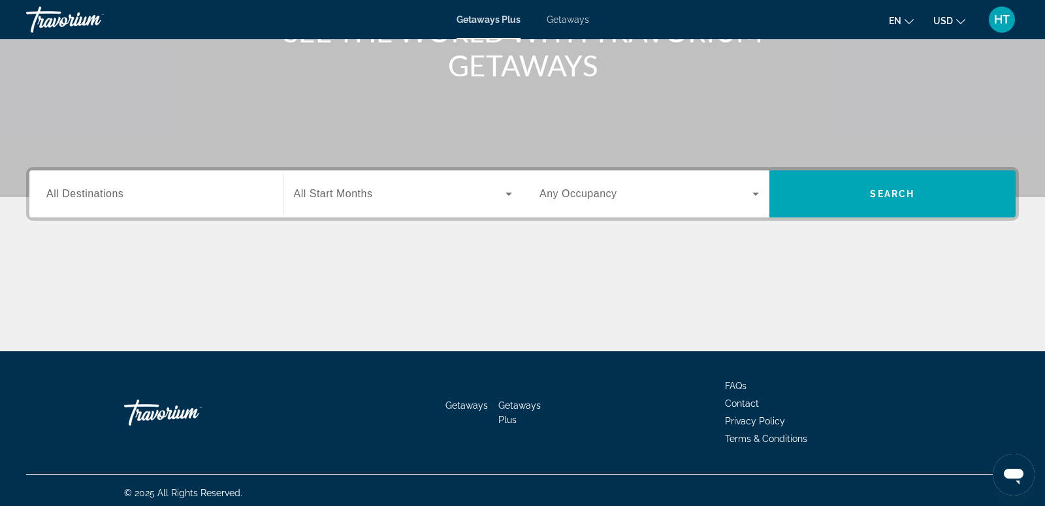
scroll to position [199, 0]
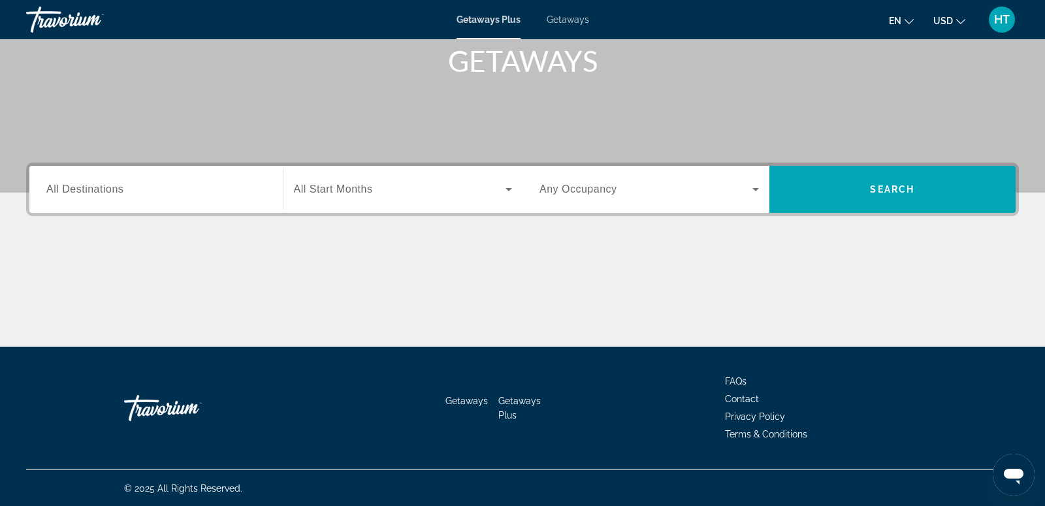
click at [144, 183] on input "Destination All Destinations" at bounding box center [155, 190] width 219 height 16
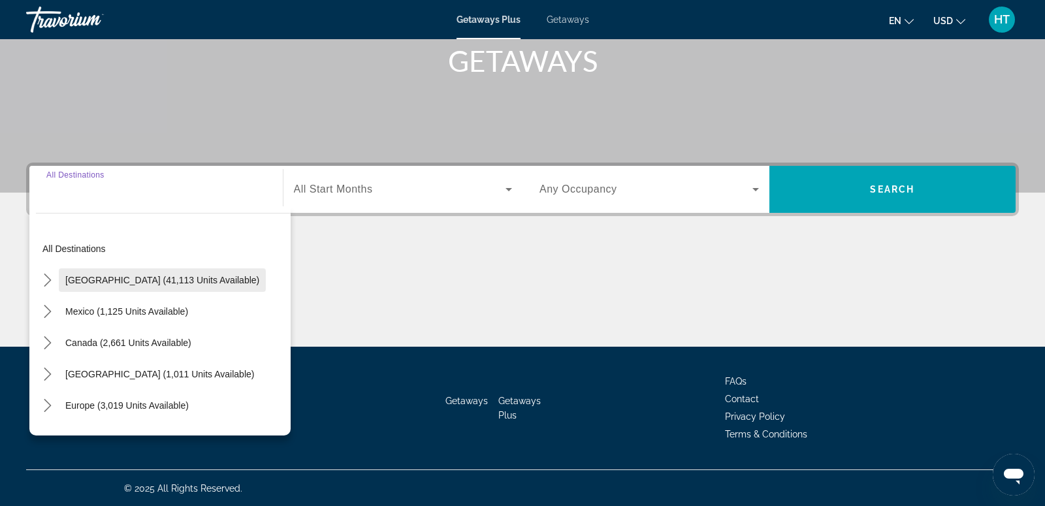
click at [135, 275] on span "[GEOGRAPHIC_DATA] (41,113 units available)" at bounding box center [162, 280] width 194 height 10
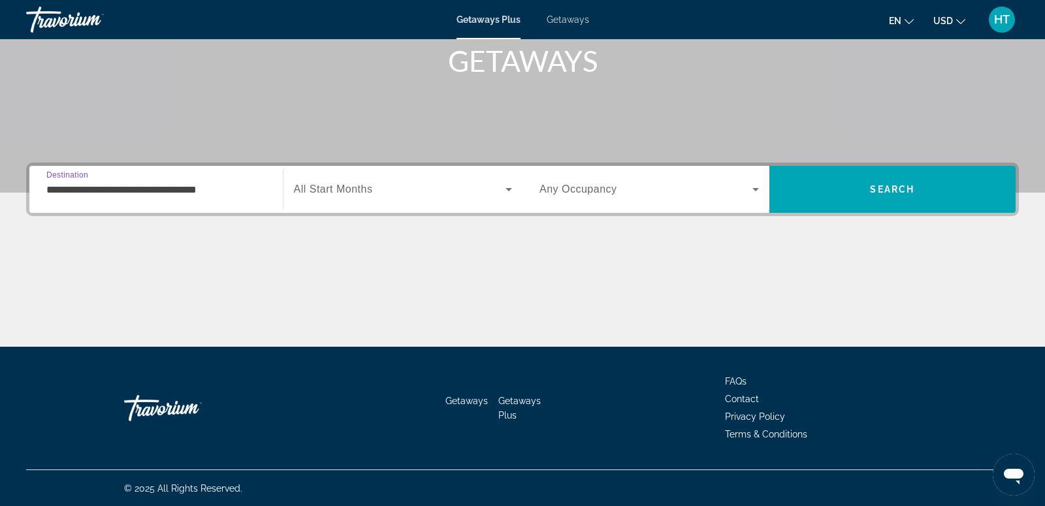
click at [176, 187] on input "**********" at bounding box center [155, 190] width 219 height 16
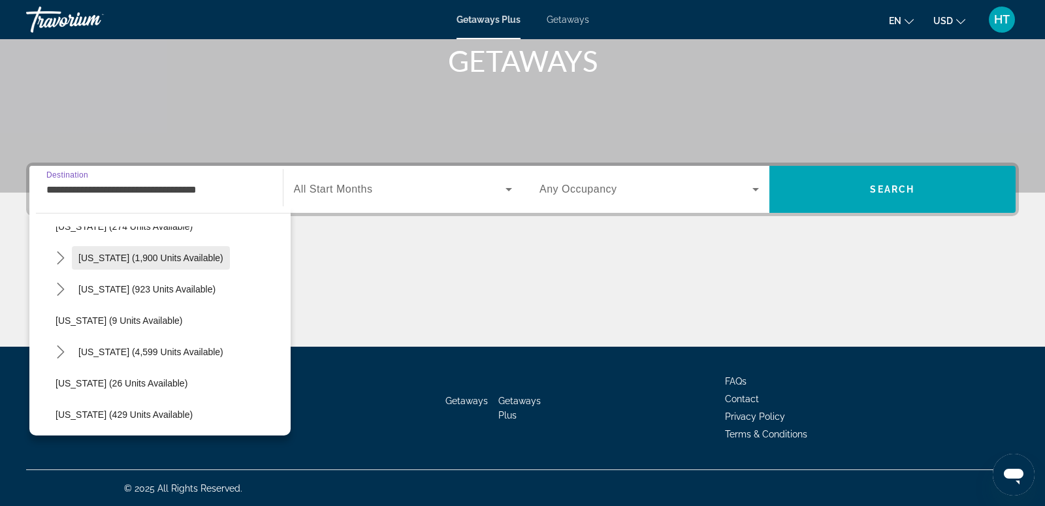
scroll to position [122, 0]
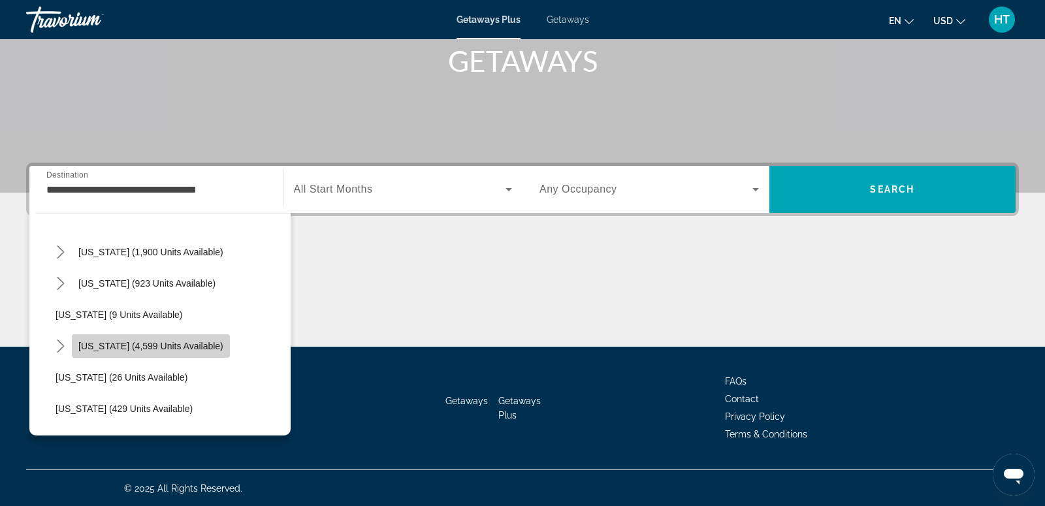
click at [154, 341] on span "[US_STATE] (4,599 units available)" at bounding box center [150, 346] width 145 height 10
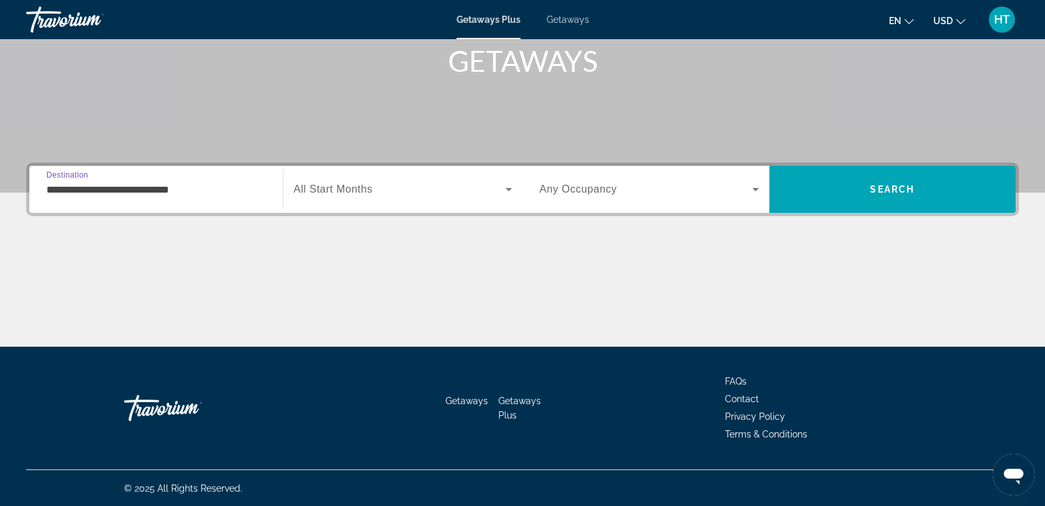
click at [167, 193] on input "**********" at bounding box center [155, 190] width 219 height 16
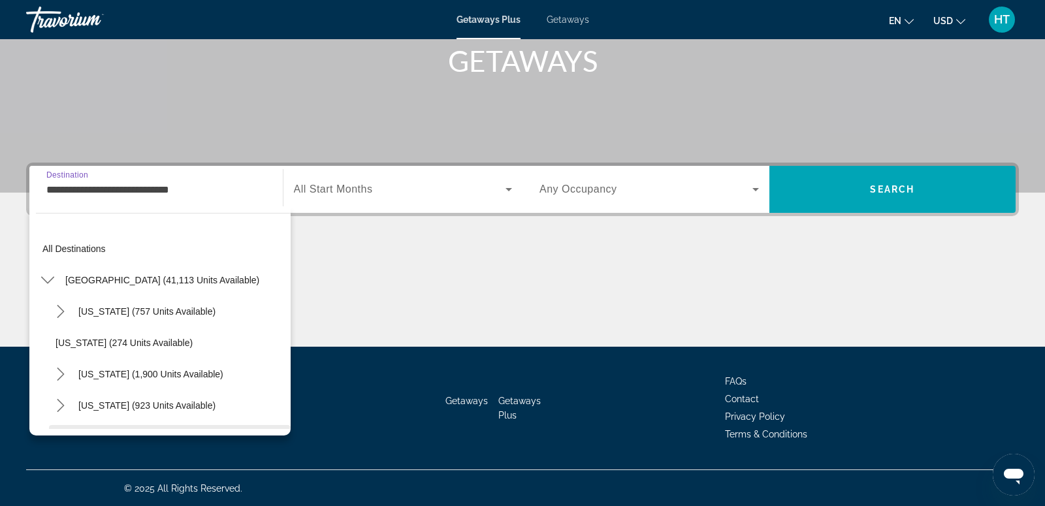
scroll to position [140, 0]
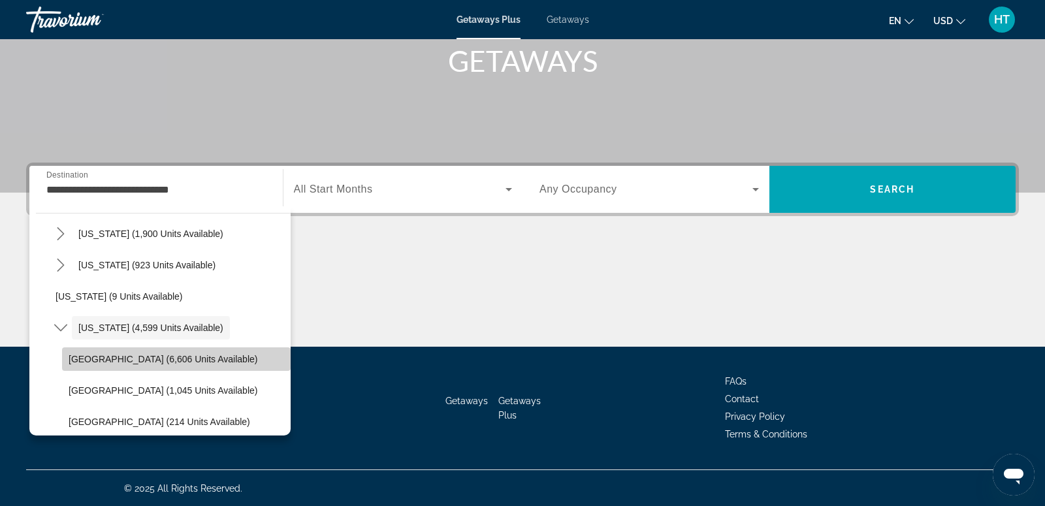
click at [202, 350] on span "Select destination: Orlando & Disney Area (6,606 units available)" at bounding box center [176, 358] width 228 height 31
type input "**********"
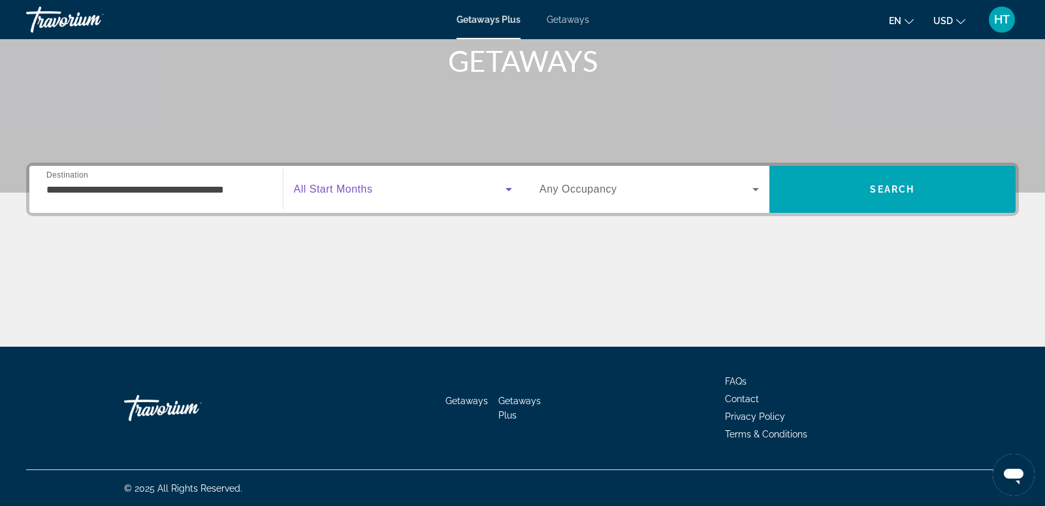
click at [409, 196] on span "Search widget" at bounding box center [400, 189] width 212 height 16
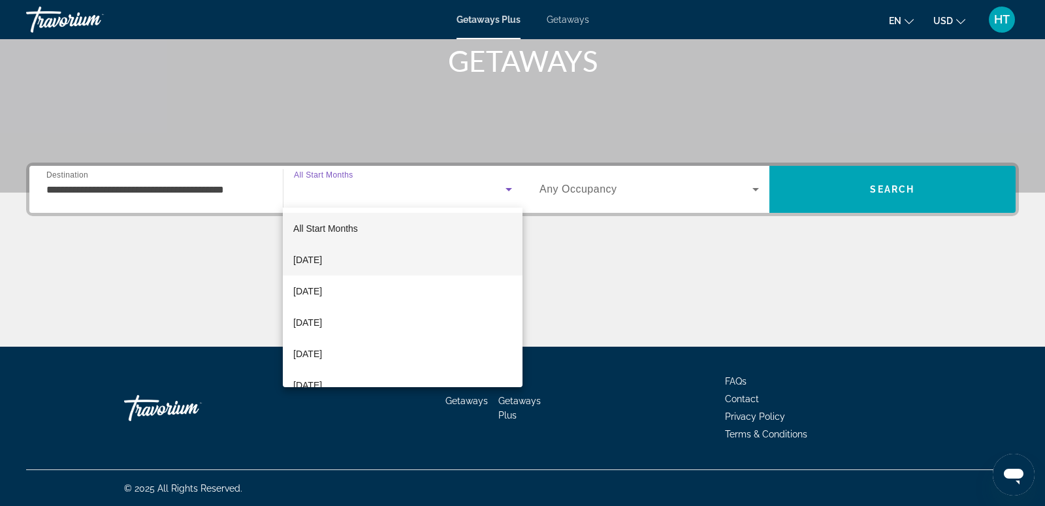
click at [426, 272] on mat-option "[DATE]" at bounding box center [403, 259] width 240 height 31
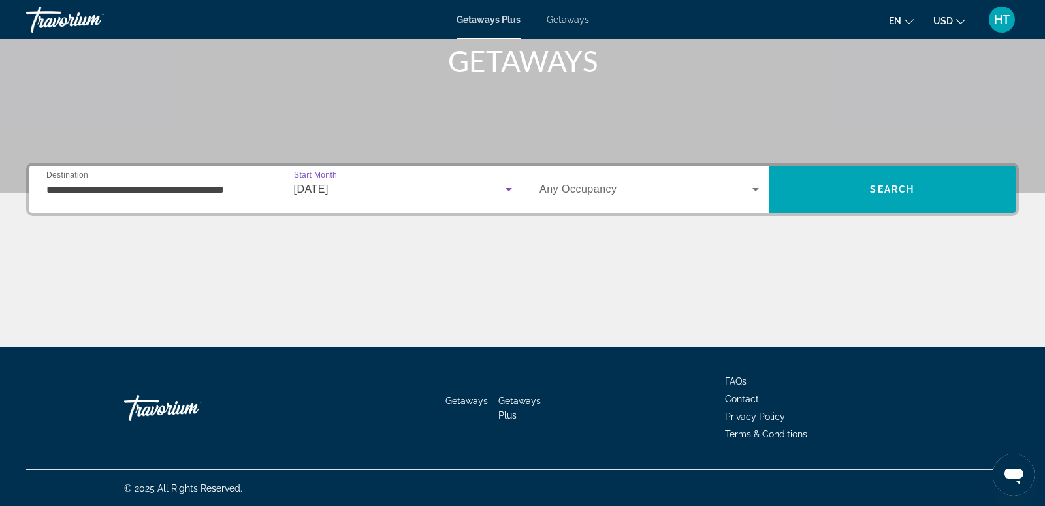
click at [633, 196] on span "Search widget" at bounding box center [645, 189] width 213 height 16
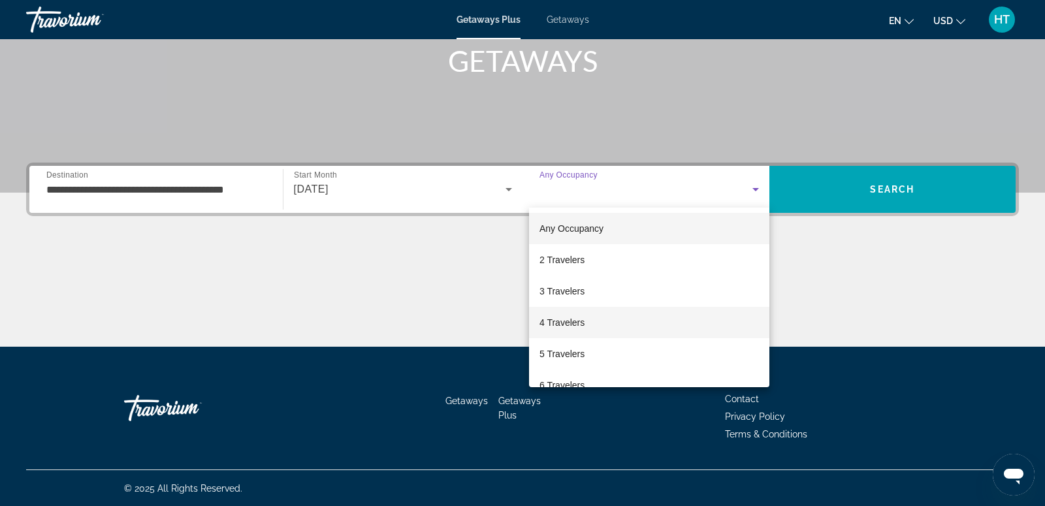
click at [571, 318] on span "4 Travelers" at bounding box center [561, 323] width 45 height 16
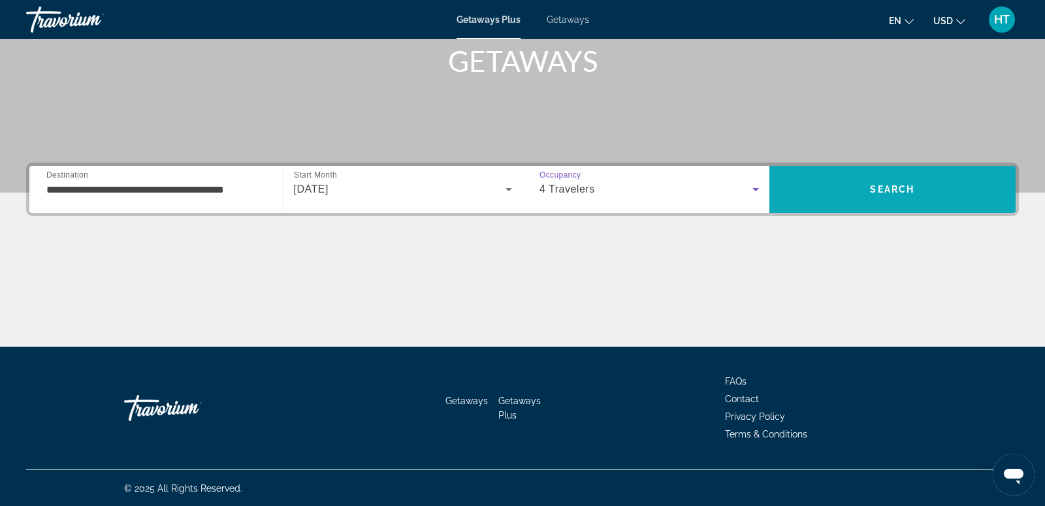
click at [895, 191] on span "Search" at bounding box center [892, 189] width 44 height 10
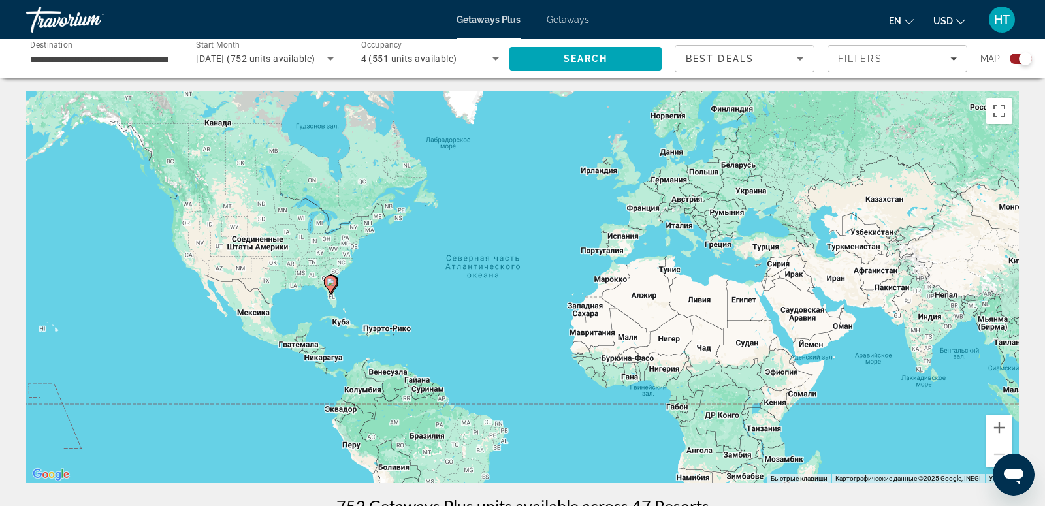
click at [334, 285] on icon "Main content" at bounding box center [330, 284] width 12 height 17
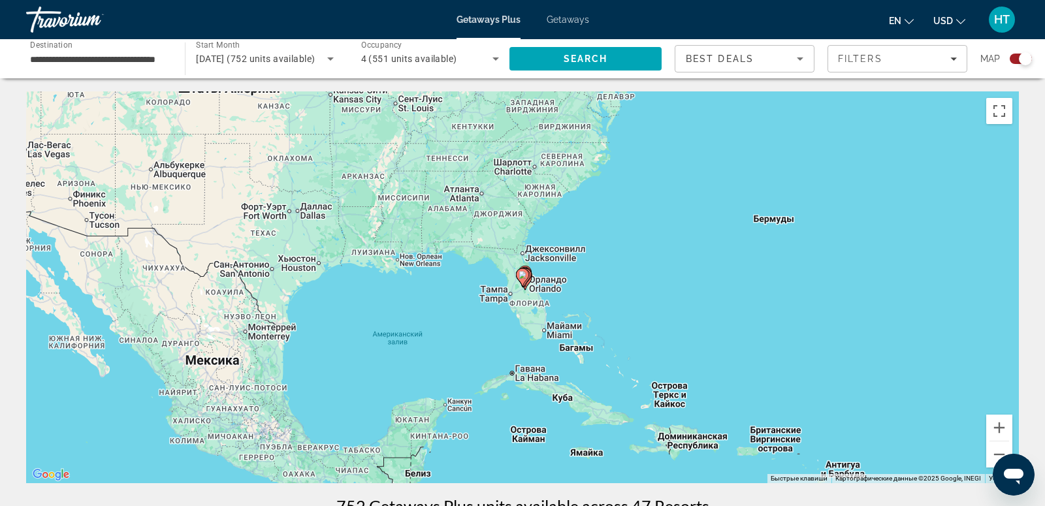
click at [531, 277] on gmp-advanced-marker "Main content" at bounding box center [525, 278] width 13 height 20
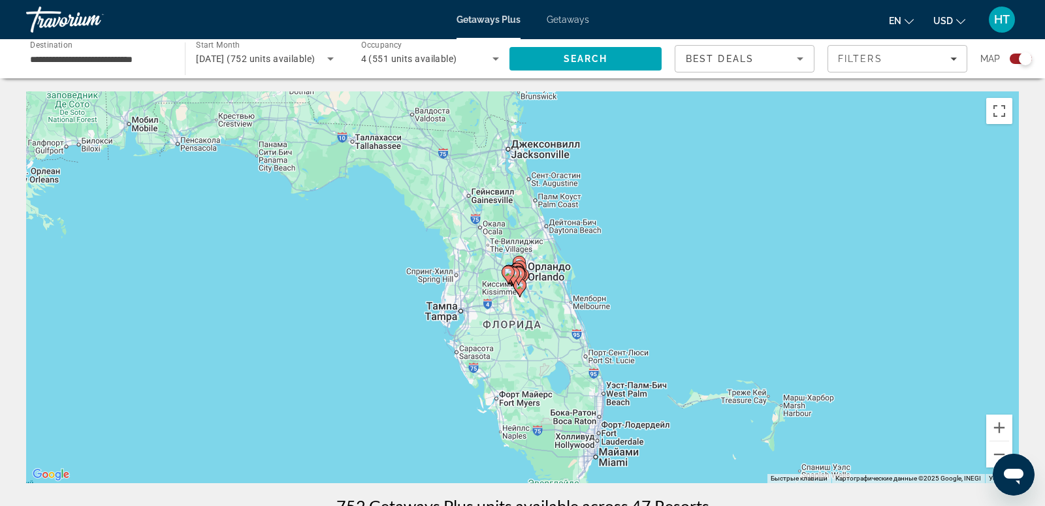
click at [520, 277] on icon "Main content" at bounding box center [518, 276] width 12 height 17
type input "**********"
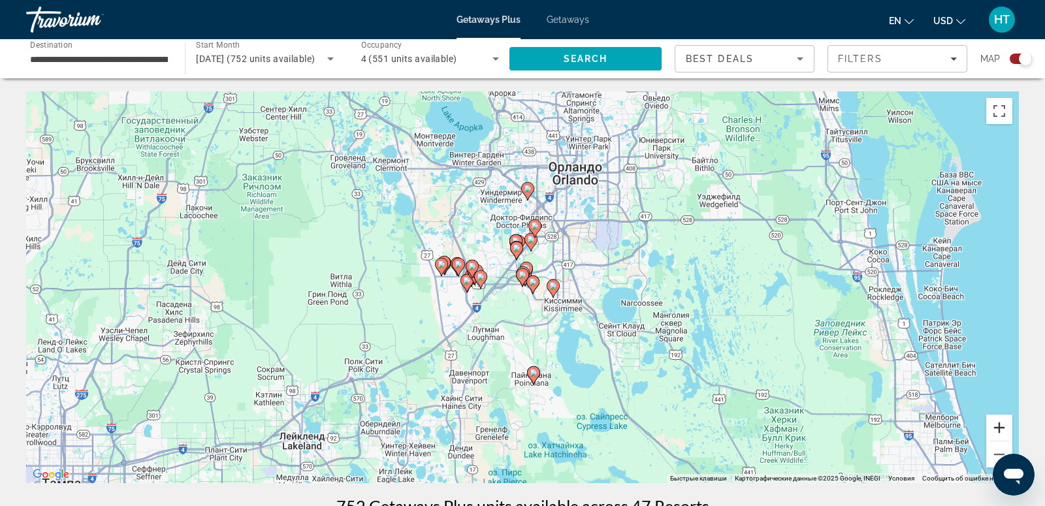
click at [1007, 426] on button "Увеличить" at bounding box center [999, 428] width 26 height 26
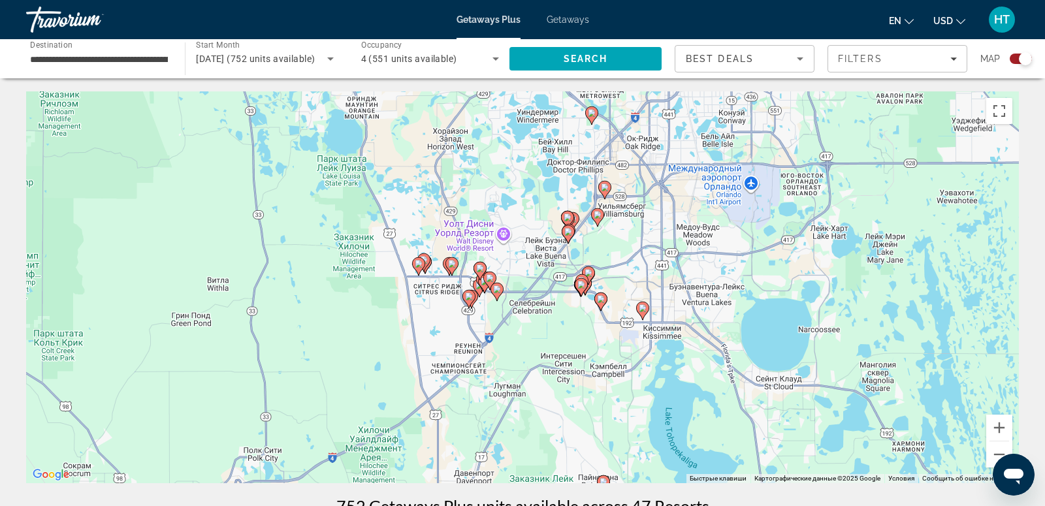
drag, startPoint x: 448, startPoint y: 237, endPoint x: 516, endPoint y: 245, distance: 69.1
click at [516, 246] on div "Чтобы активировать перетаскивание с помощью клавиатуры, нажмите Alt + Ввод. Пос…" at bounding box center [522, 287] width 992 height 392
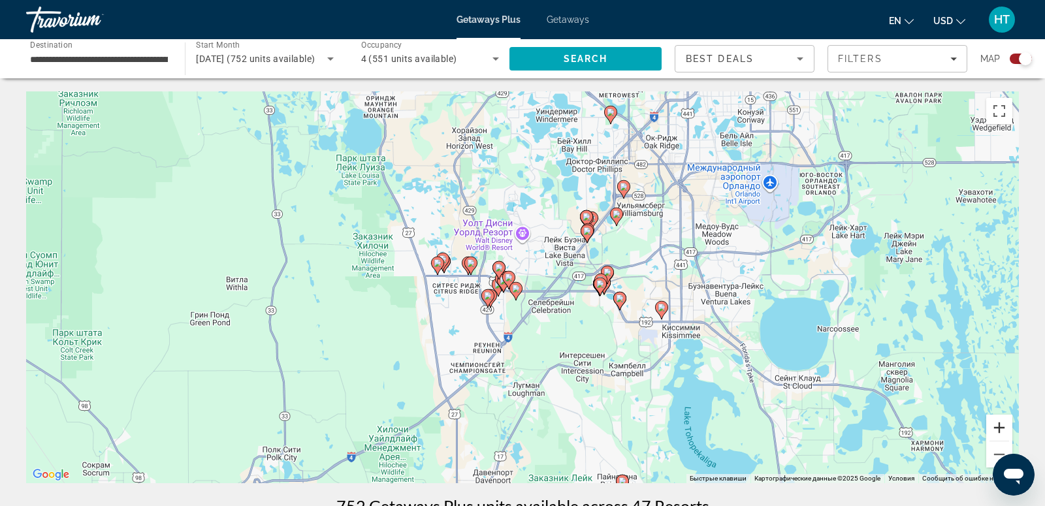
click at [998, 428] on button "Увеличить" at bounding box center [999, 428] width 26 height 26
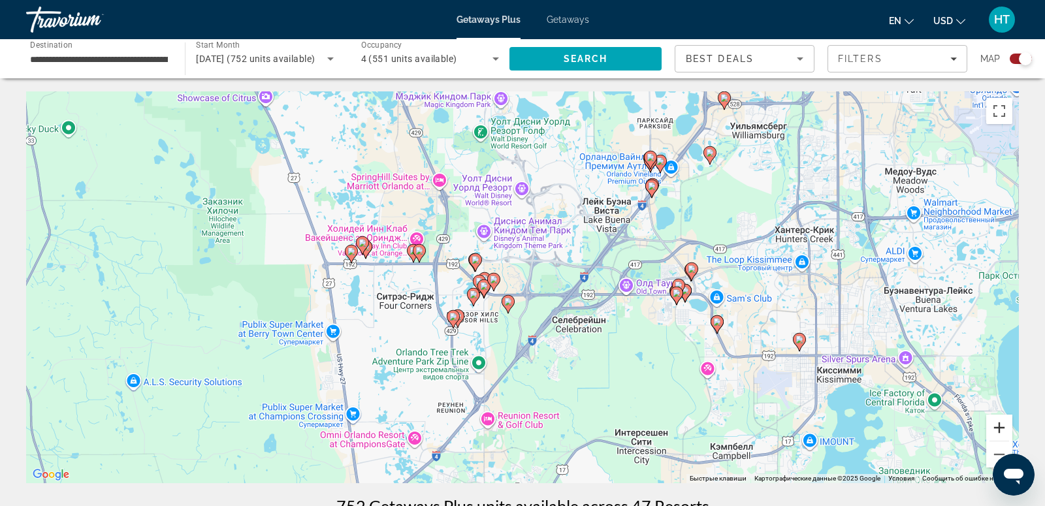
click at [998, 428] on button "Увеличить" at bounding box center [999, 428] width 26 height 26
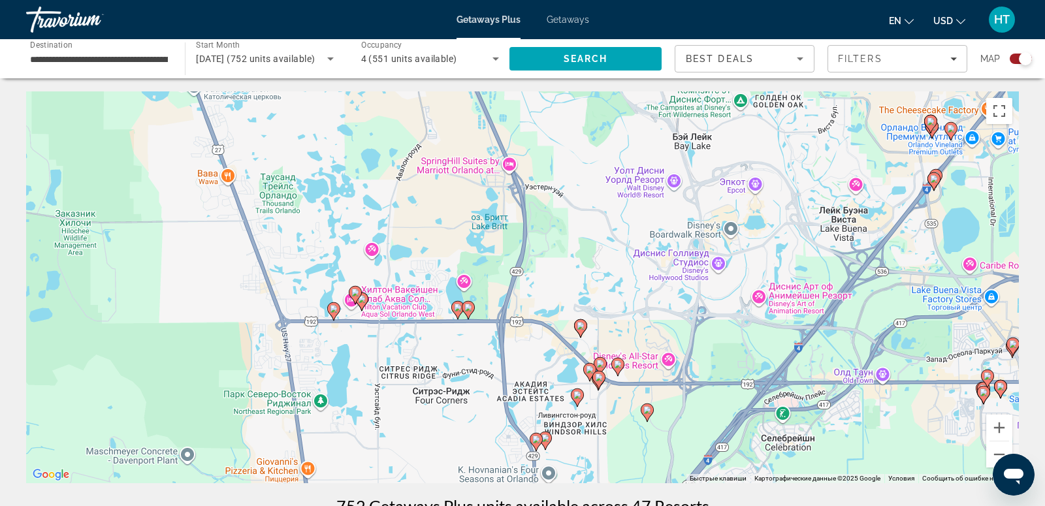
drag, startPoint x: 439, startPoint y: 251, endPoint x: 593, endPoint y: 331, distance: 173.4
click at [593, 332] on div "Чтобы активировать перетаскивание с помощью клавиатуры, нажмите Alt + Ввод. Пос…" at bounding box center [522, 287] width 992 height 392
click at [582, 330] on icon "Main content" at bounding box center [580, 328] width 12 height 17
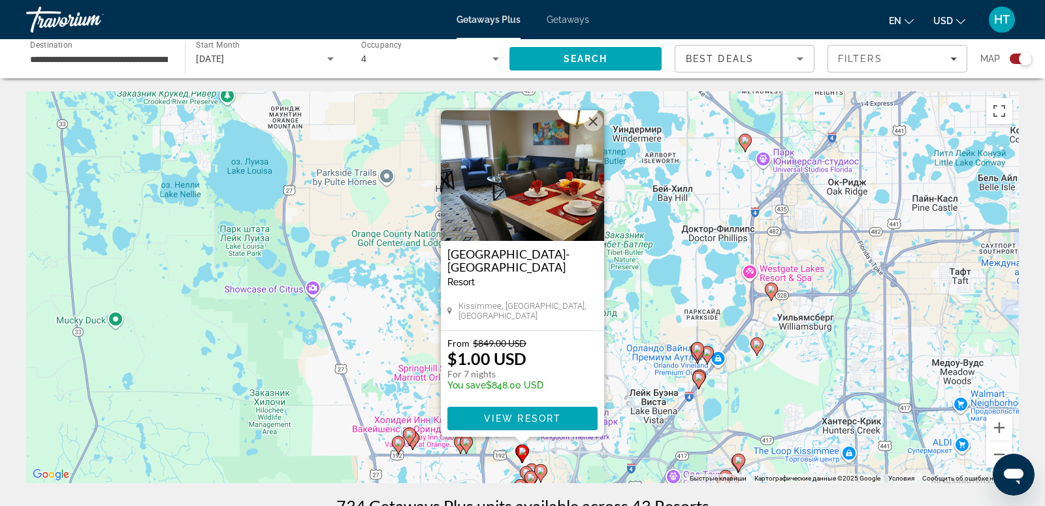
click at [595, 117] on button "Закрыть" at bounding box center [593, 122] width 20 height 20
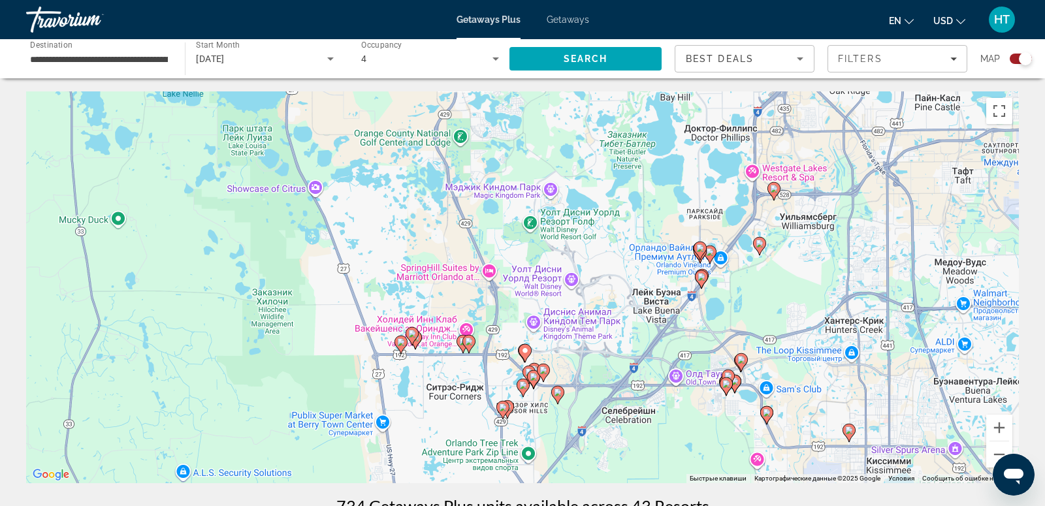
drag, startPoint x: 568, startPoint y: 368, endPoint x: 568, endPoint y: 264, distance: 103.8
click at [569, 265] on div "Чтобы активировать перетаскивание с помощью клавиатуры, нажмите Alt + Ввод. Пос…" at bounding box center [522, 287] width 992 height 392
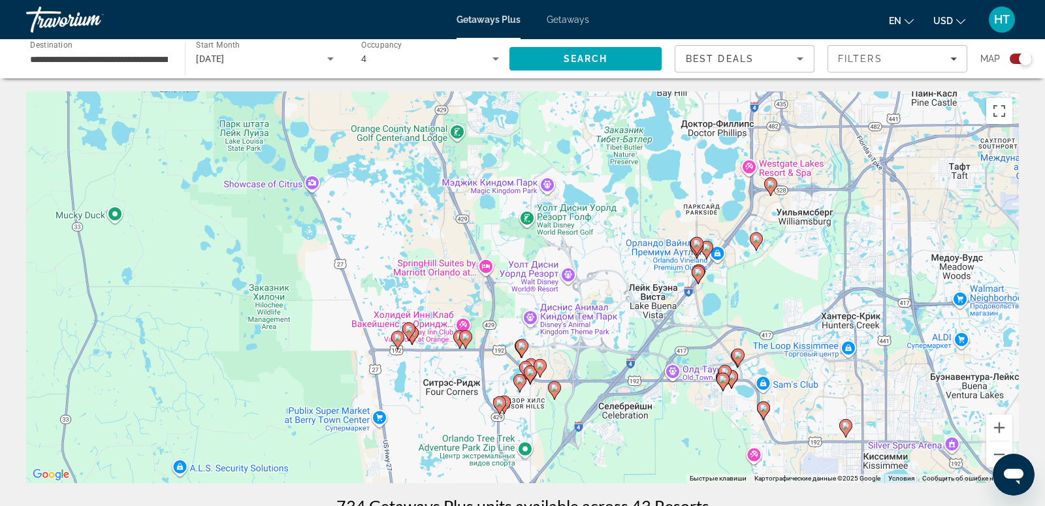
click at [521, 348] on image "Main content" at bounding box center [522, 346] width 8 height 8
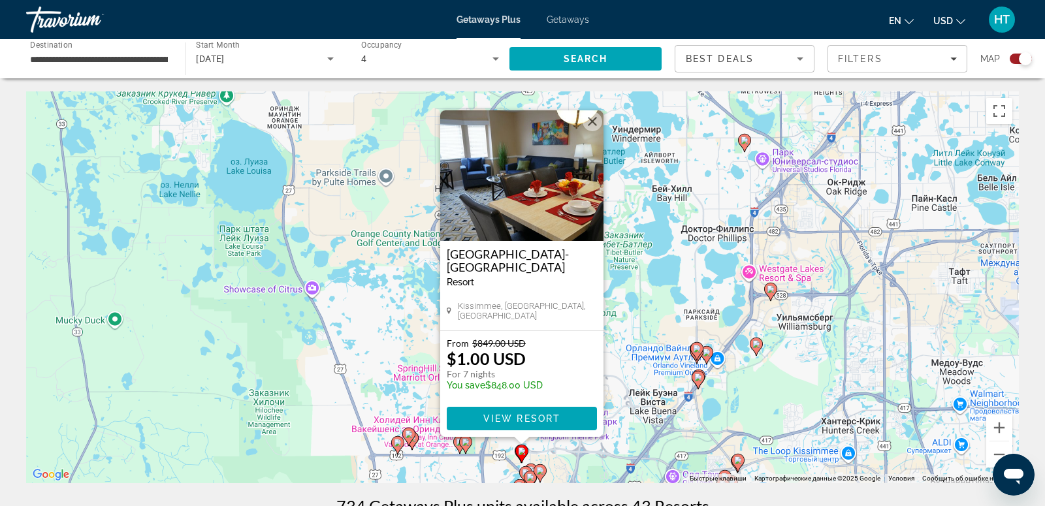
click at [597, 118] on button "Закрыть" at bounding box center [592, 122] width 20 height 20
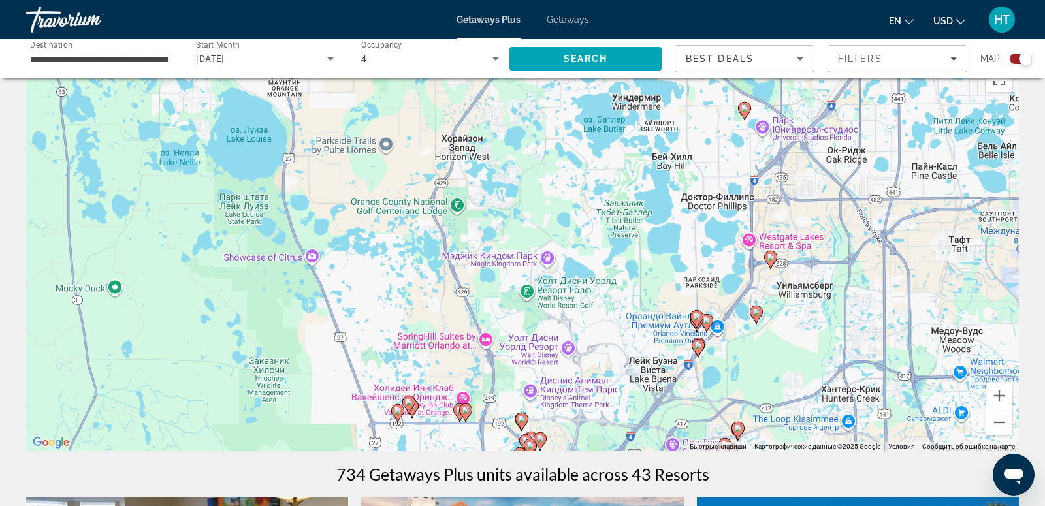
scroll to position [37, 0]
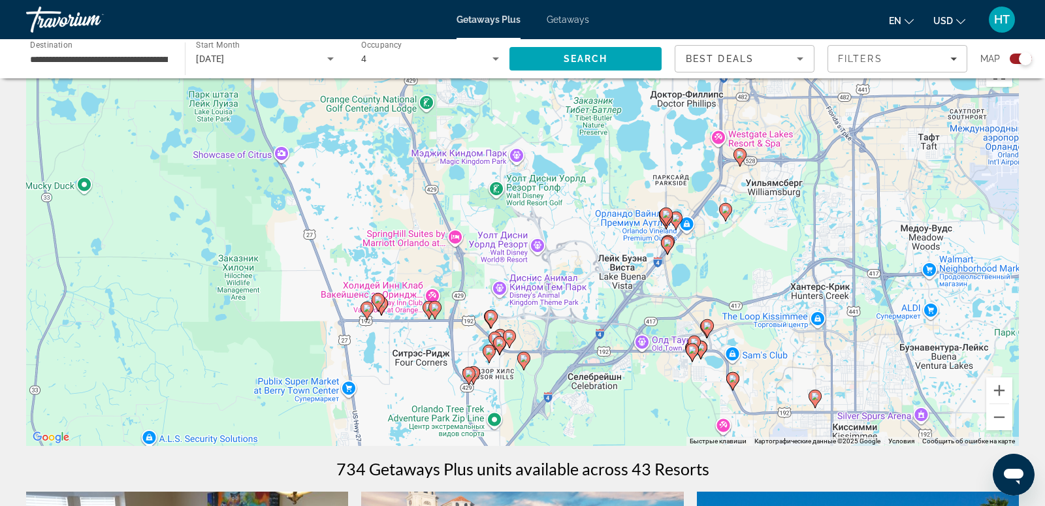
drag, startPoint x: 804, startPoint y: 378, endPoint x: 773, endPoint y: 279, distance: 103.9
click at [773, 279] on div "Чтобы активировать перетаскивание с помощью клавиатуры, нажмите Alt + Ввод. Пос…" at bounding box center [522, 250] width 992 height 392
click at [998, 391] on button "Увеличить" at bounding box center [999, 390] width 26 height 26
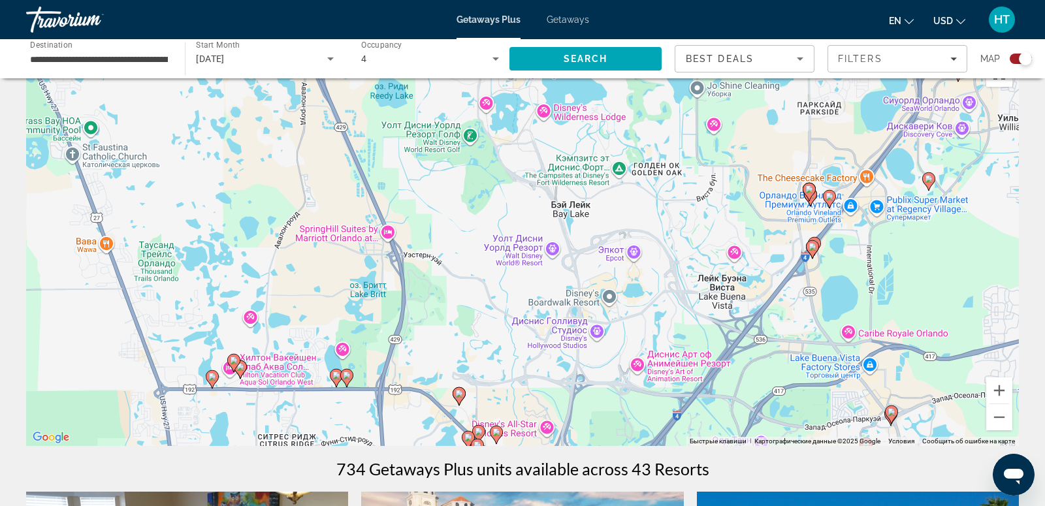
click at [808, 186] on image "Main content" at bounding box center [809, 189] width 8 height 8
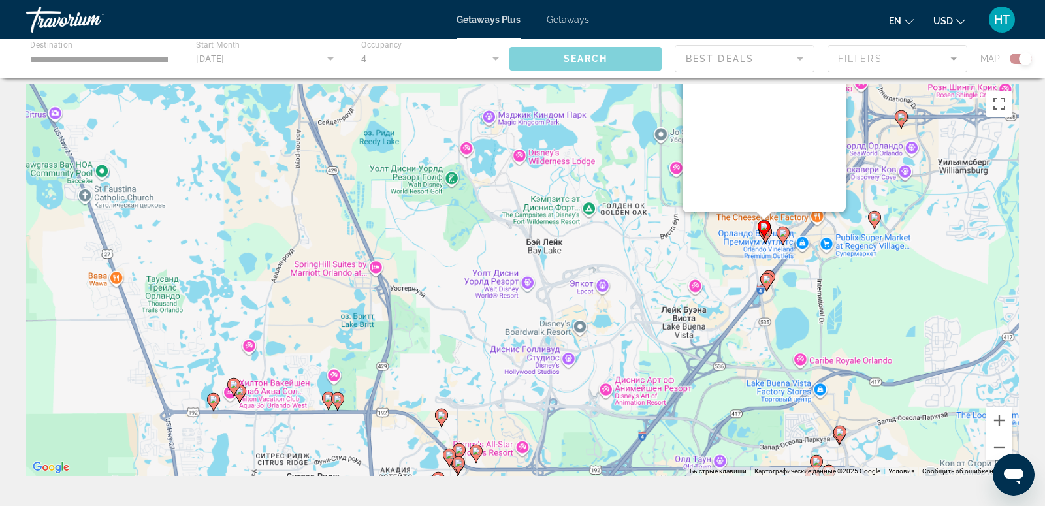
scroll to position [0, 0]
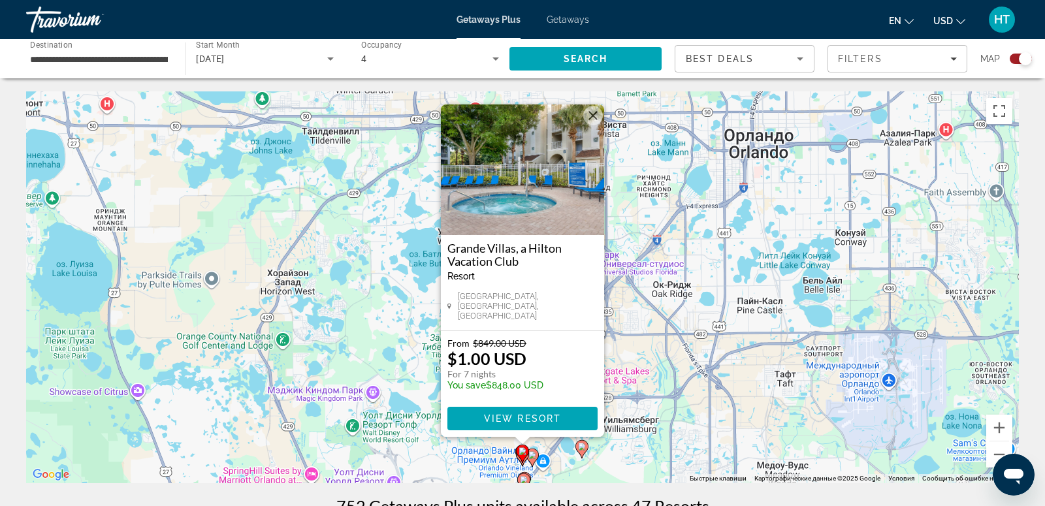
click at [592, 124] on button "Закрыть" at bounding box center [593, 116] width 20 height 20
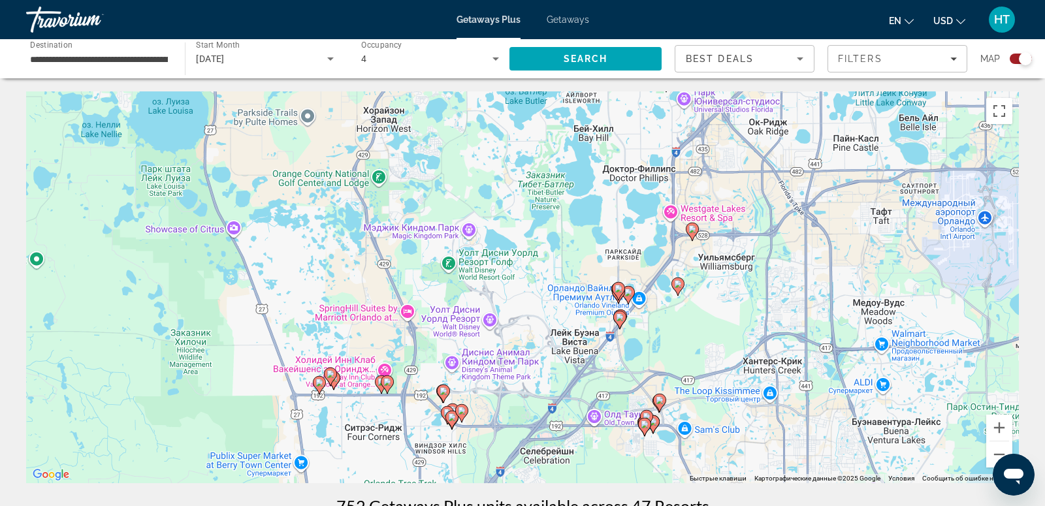
drag, startPoint x: 745, startPoint y: 430, endPoint x: 838, endPoint y: 258, distance: 195.4
click at [841, 259] on div "Чтобы активировать перетаскивание с помощью клавиатуры, нажмите Alt + Ввод. Пос…" at bounding box center [522, 287] width 992 height 392
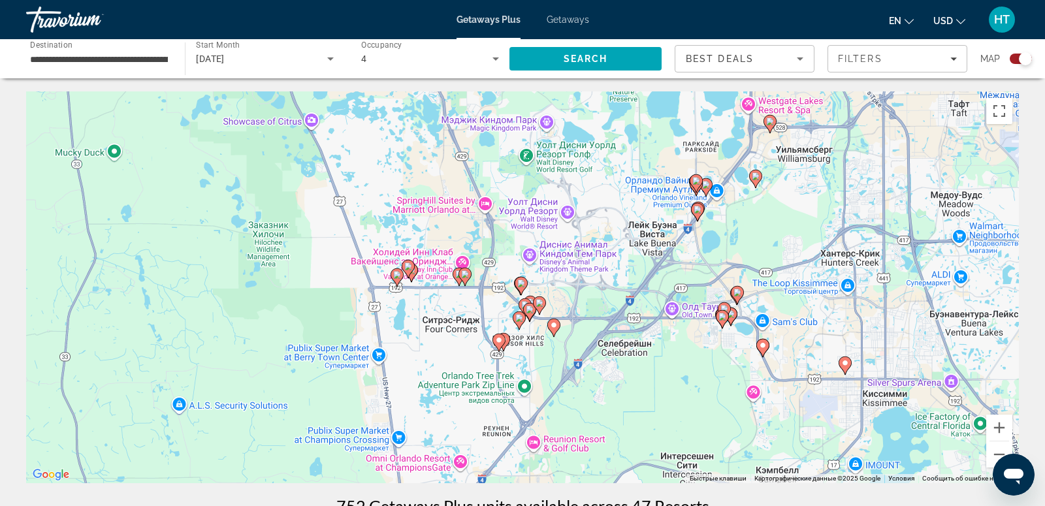
drag, startPoint x: 838, startPoint y: 258, endPoint x: 913, endPoint y: 155, distance: 127.1
click at [914, 155] on div "Чтобы активировать перетаскивание с помощью клавиатуры, нажмите Alt + Ввод. Пос…" at bounding box center [522, 287] width 992 height 392
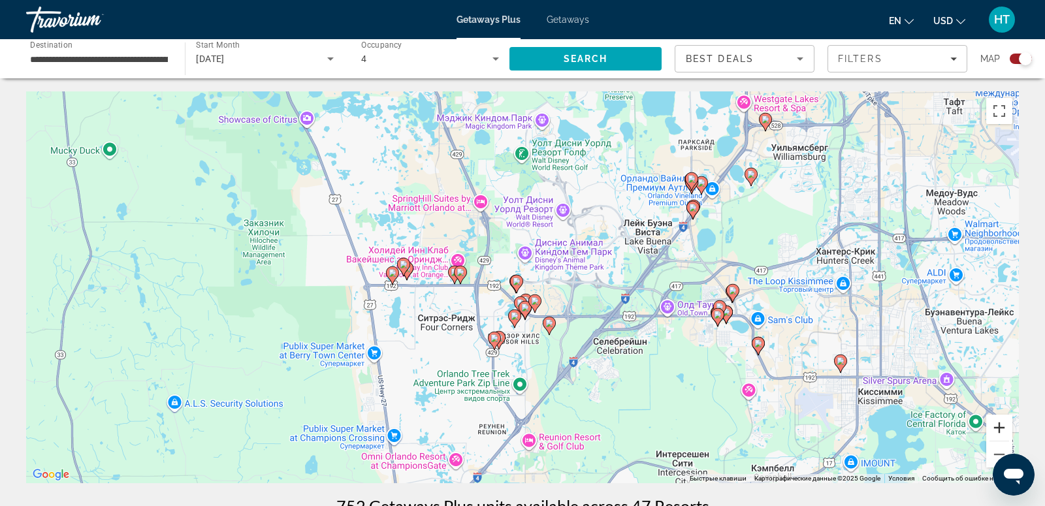
click at [999, 432] on button "Увеличить" at bounding box center [999, 428] width 26 height 26
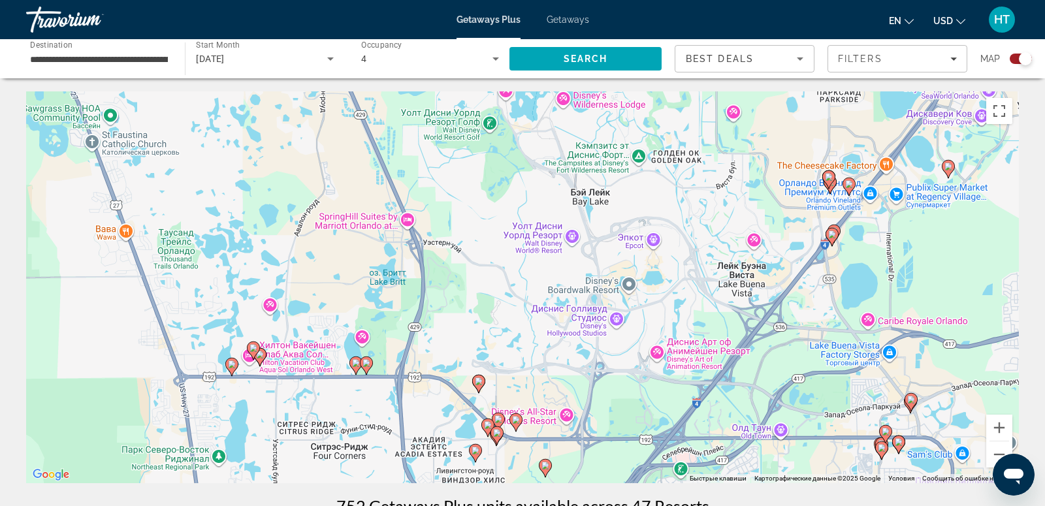
drag, startPoint x: 826, startPoint y: 245, endPoint x: 795, endPoint y: 341, distance: 101.2
click at [795, 341] on div "Чтобы активировать перетаскивание с помощью клавиатуры, нажмите Alt + Ввод. Пос…" at bounding box center [522, 287] width 992 height 392
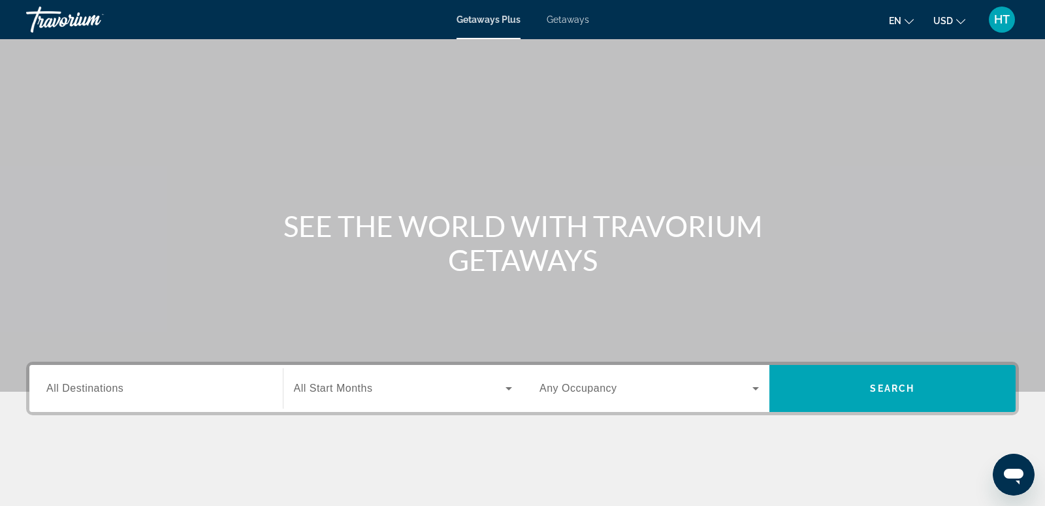
click at [71, 403] on div "Search widget" at bounding box center [155, 388] width 219 height 37
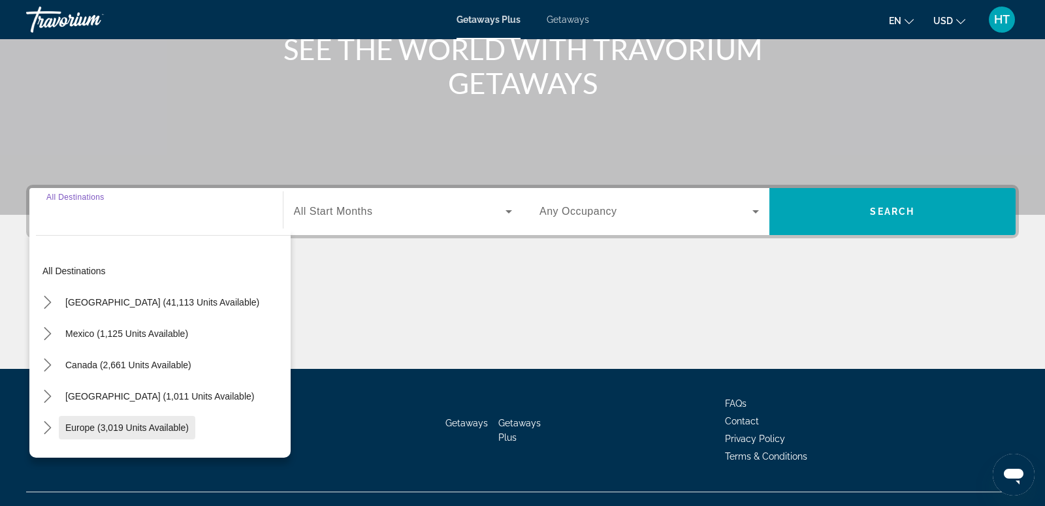
scroll to position [199, 0]
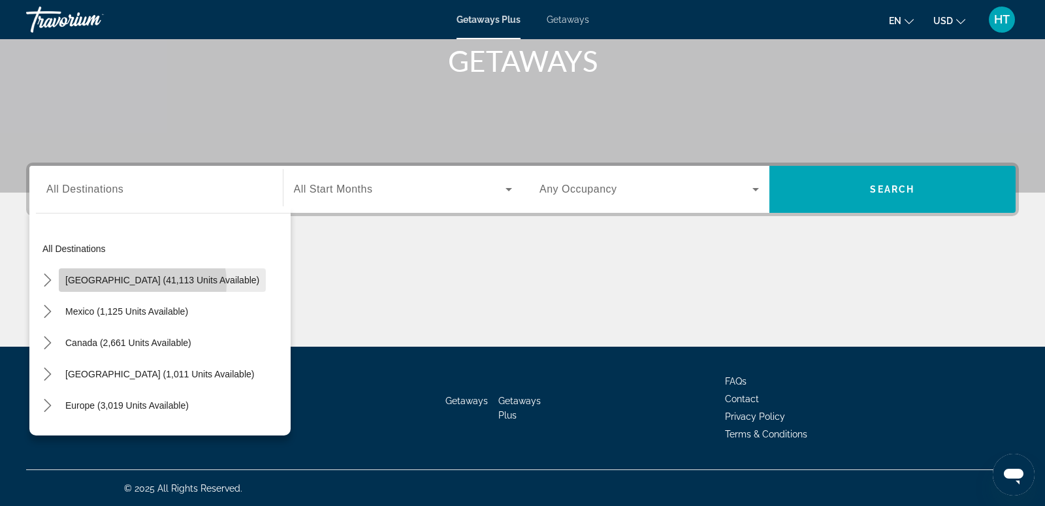
click at [133, 283] on span "[GEOGRAPHIC_DATA] (41,113 units available)" at bounding box center [162, 280] width 194 height 10
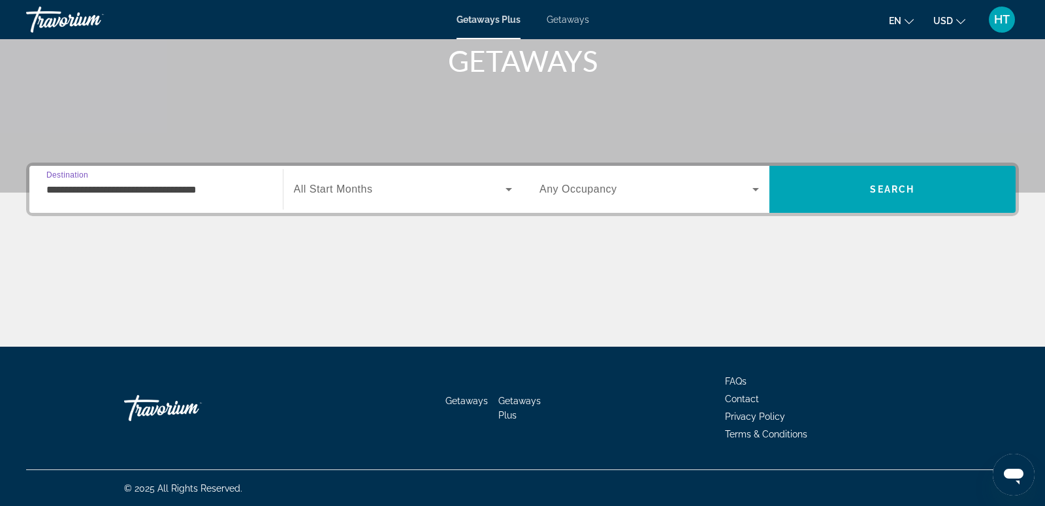
click at [211, 180] on div "**********" at bounding box center [155, 189] width 219 height 37
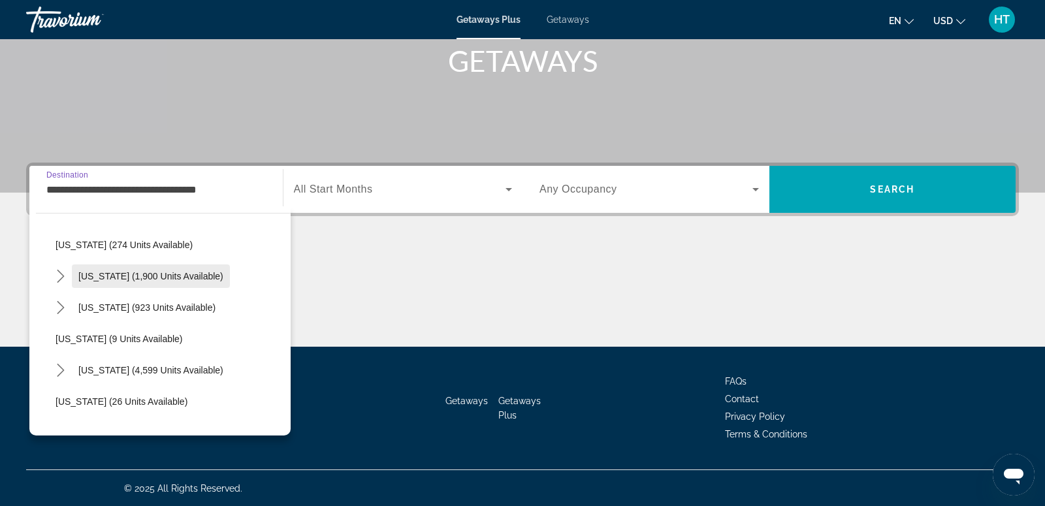
scroll to position [132, 0]
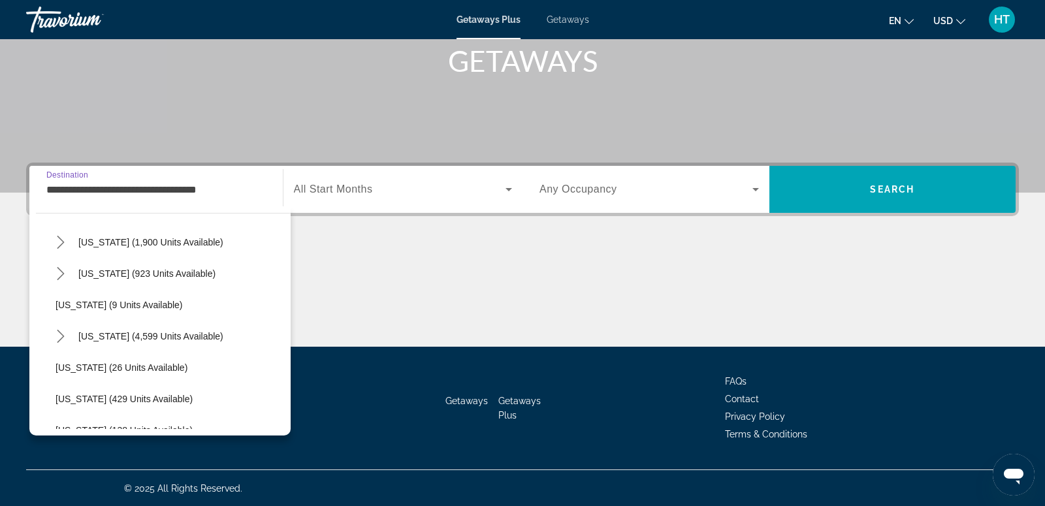
click at [183, 325] on span "Select destination: Florida (4,599 units available)" at bounding box center [151, 336] width 158 height 31
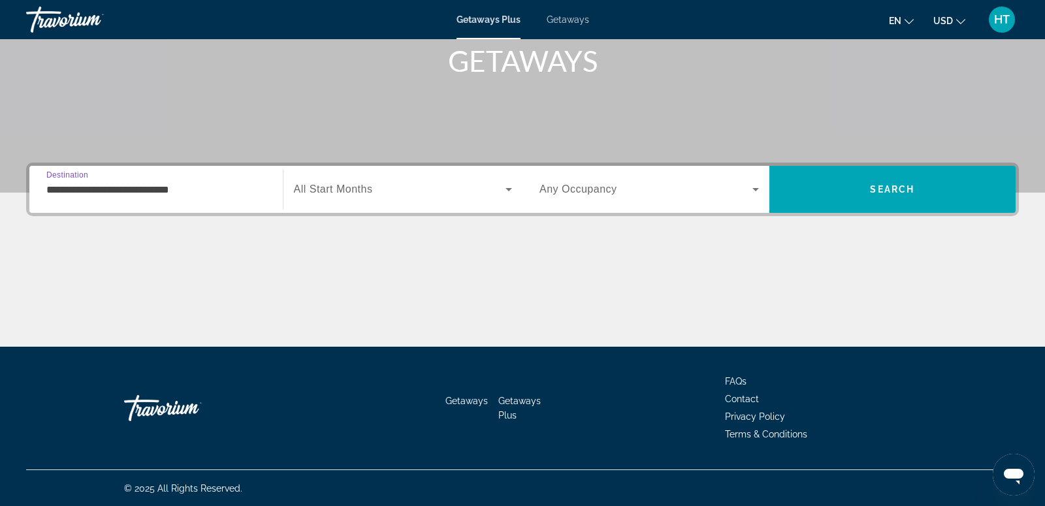
click at [181, 192] on input "**********" at bounding box center [155, 190] width 219 height 16
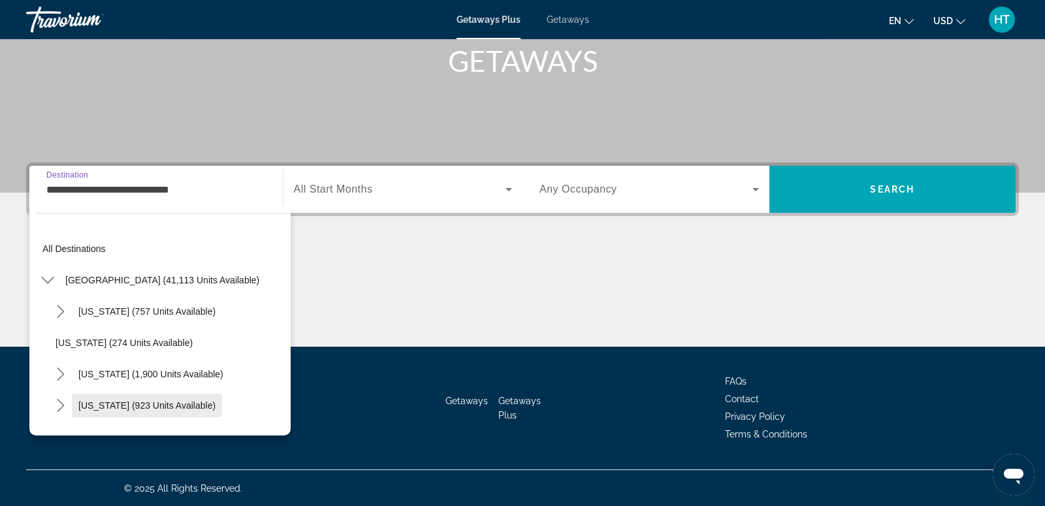
scroll to position [140, 0]
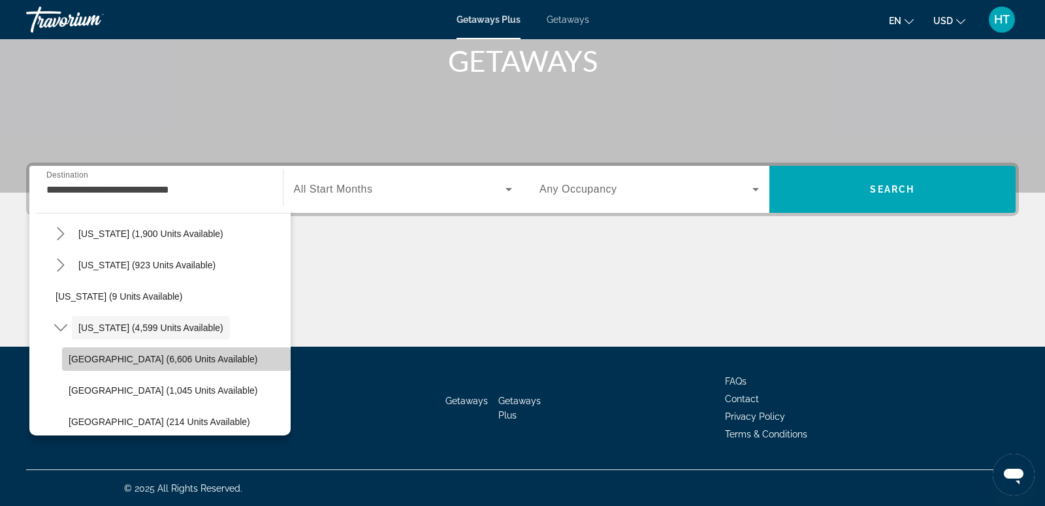
click at [202, 358] on span "[GEOGRAPHIC_DATA] (6,606 units available)" at bounding box center [163, 359] width 189 height 10
type input "**********"
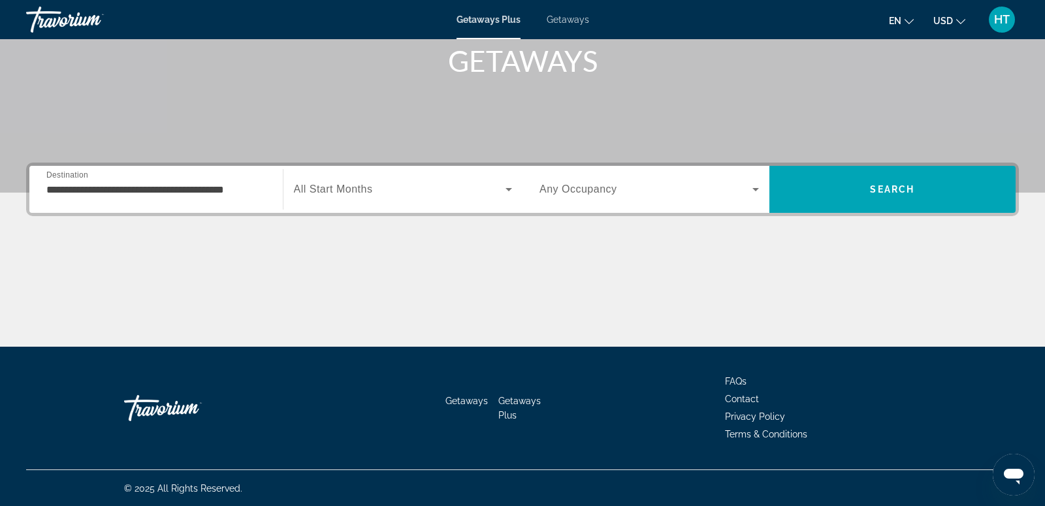
click at [378, 197] on div "Search widget" at bounding box center [403, 189] width 219 height 37
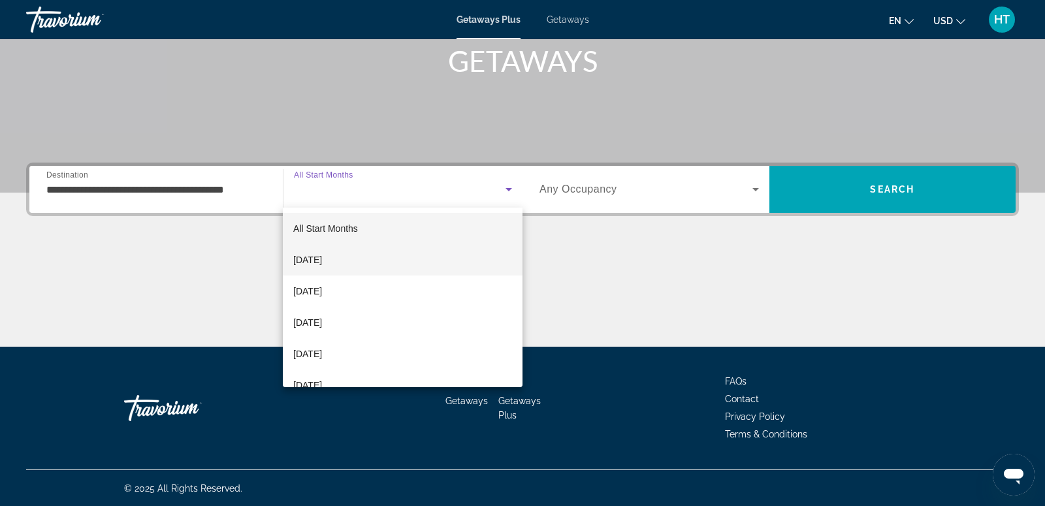
click at [394, 261] on mat-option "[DATE]" at bounding box center [403, 259] width 240 height 31
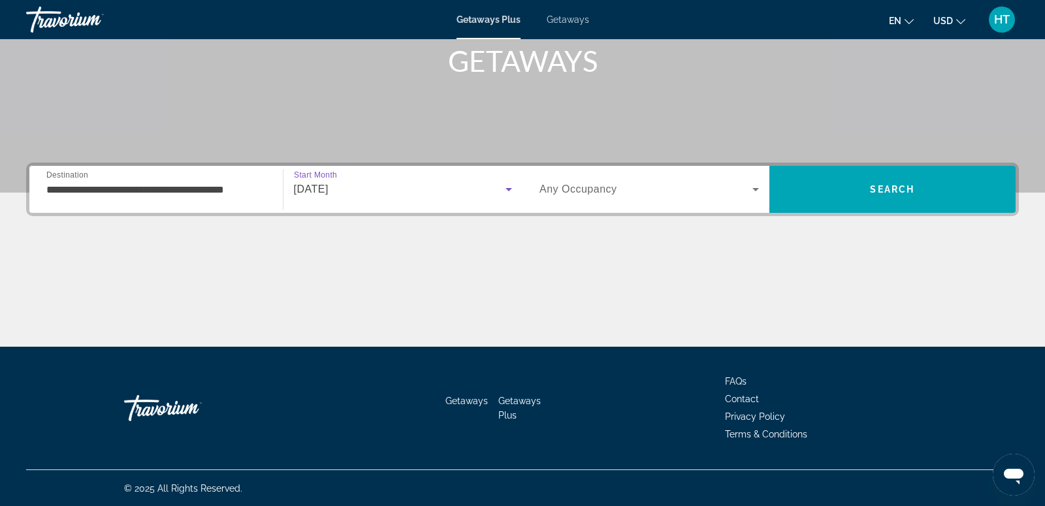
click at [612, 196] on span "Search widget" at bounding box center [645, 189] width 213 height 16
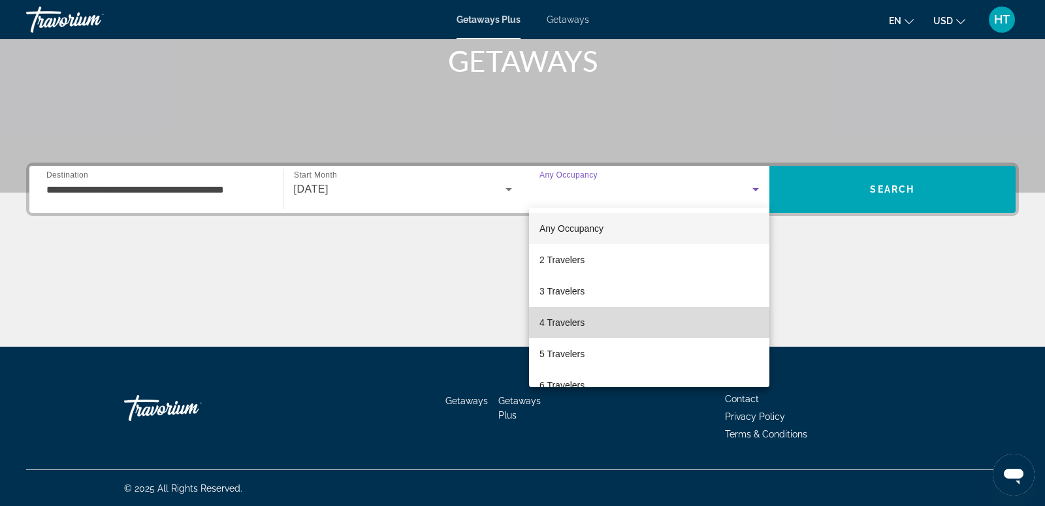
click at [614, 330] on mat-option "4 Travelers" at bounding box center [649, 322] width 240 height 31
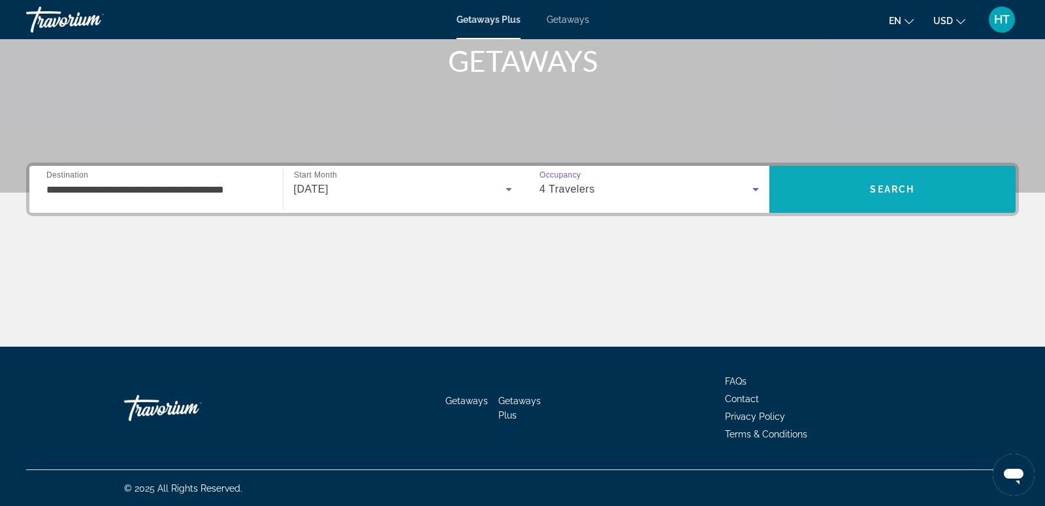
click at [863, 191] on span "Search" at bounding box center [892, 189] width 247 height 31
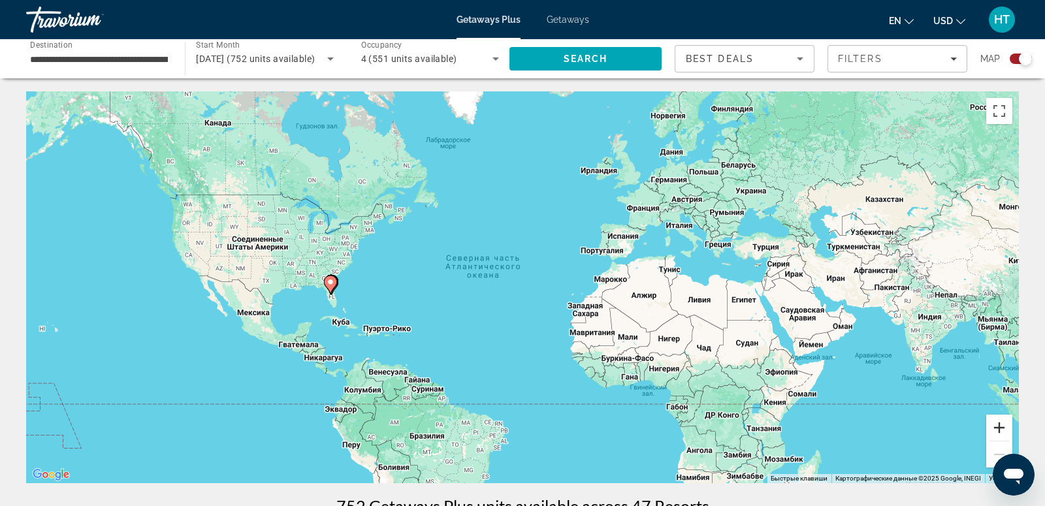
click at [1002, 425] on button "Увеличить" at bounding box center [999, 428] width 26 height 26
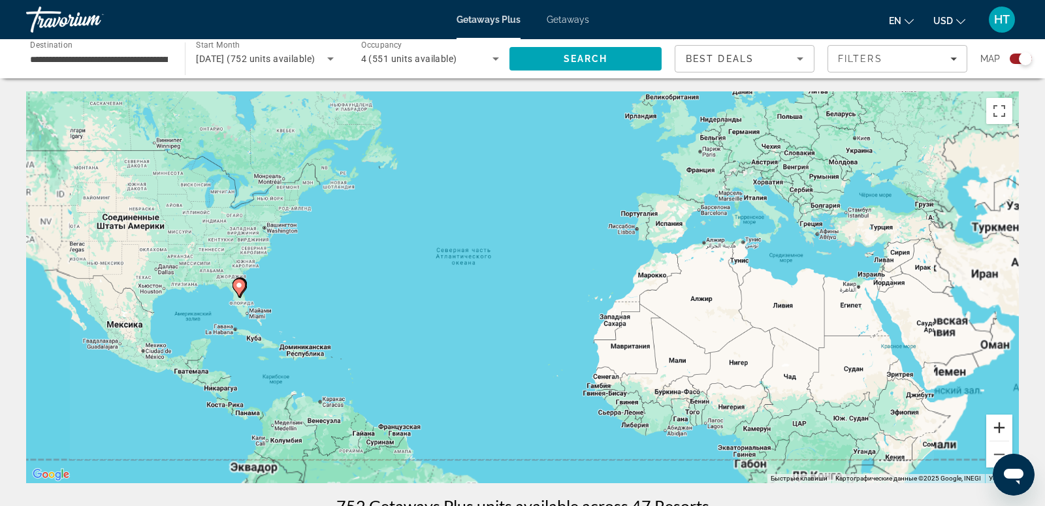
click at [1002, 426] on button "Увеличить" at bounding box center [999, 428] width 26 height 26
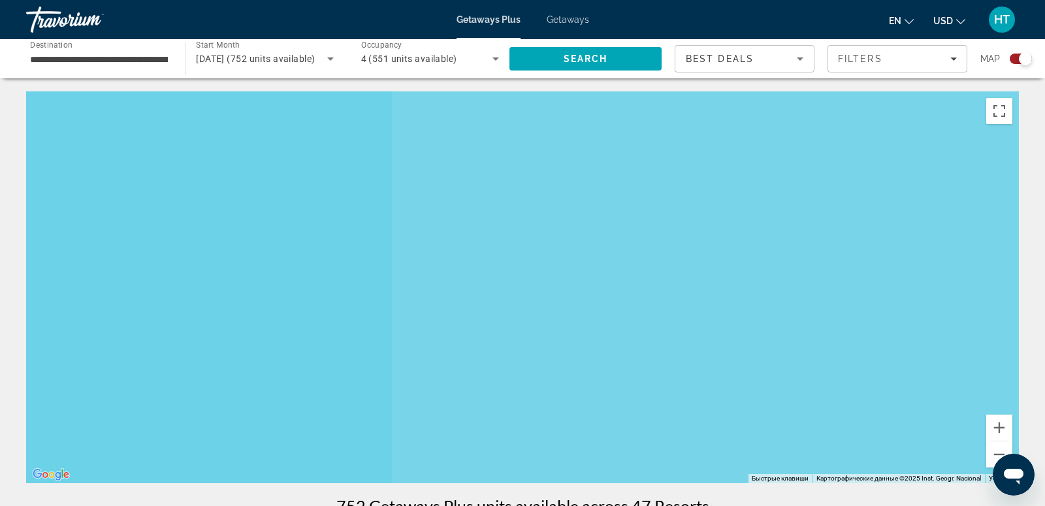
drag, startPoint x: 385, startPoint y: 395, endPoint x: 1021, endPoint y: 311, distance: 642.0
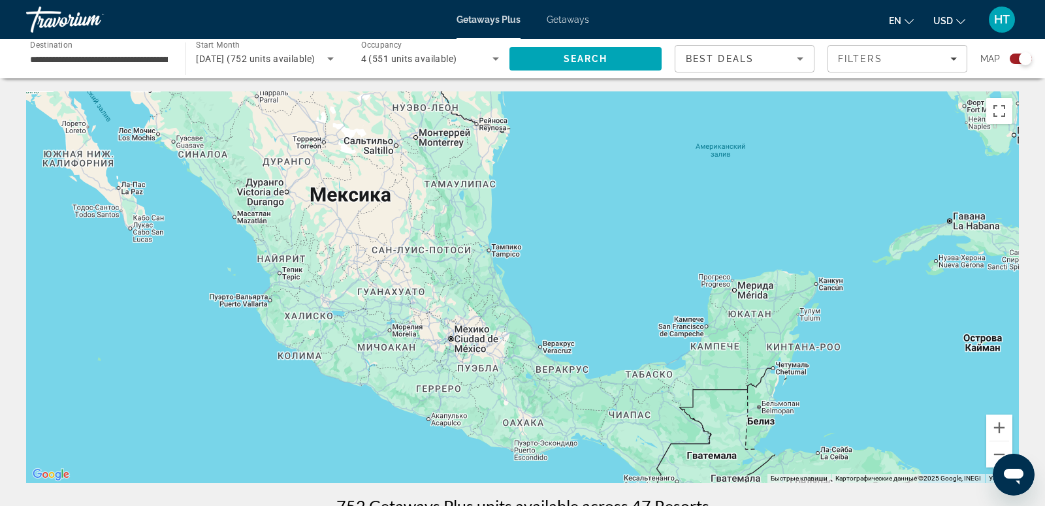
drag, startPoint x: 308, startPoint y: 274, endPoint x: 692, endPoint y: 260, distance: 384.1
click at [692, 260] on div "Чтобы активировать перетаскивание с помощью клавиатуры, нажмите Alt + Ввод. Пос…" at bounding box center [522, 287] width 992 height 392
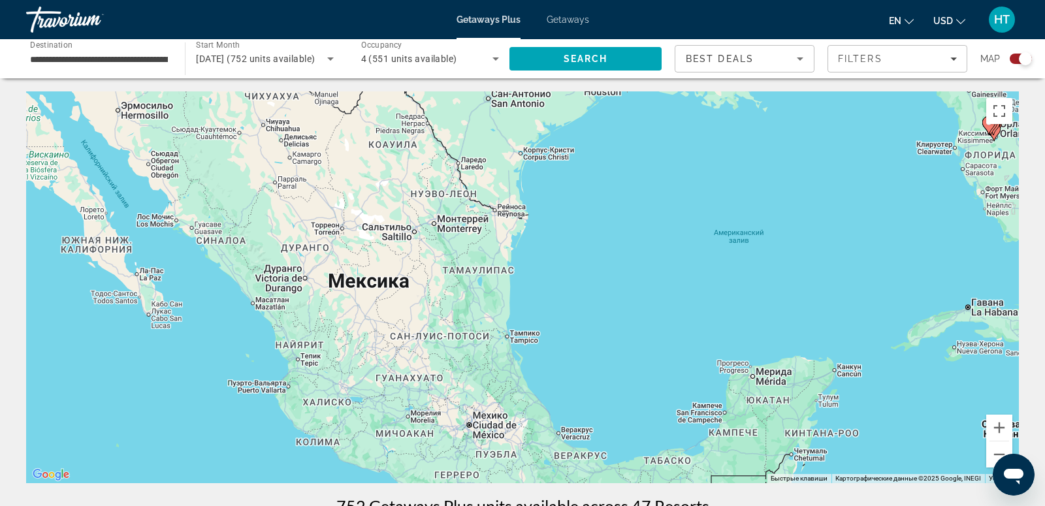
drag, startPoint x: 585, startPoint y: 178, endPoint x: 614, endPoint y: 440, distance: 264.1
click at [616, 439] on div "Чтобы активировать перетаскивание с помощью клавиатуры, нажмите Alt + Ввод. Пос…" at bounding box center [522, 287] width 992 height 392
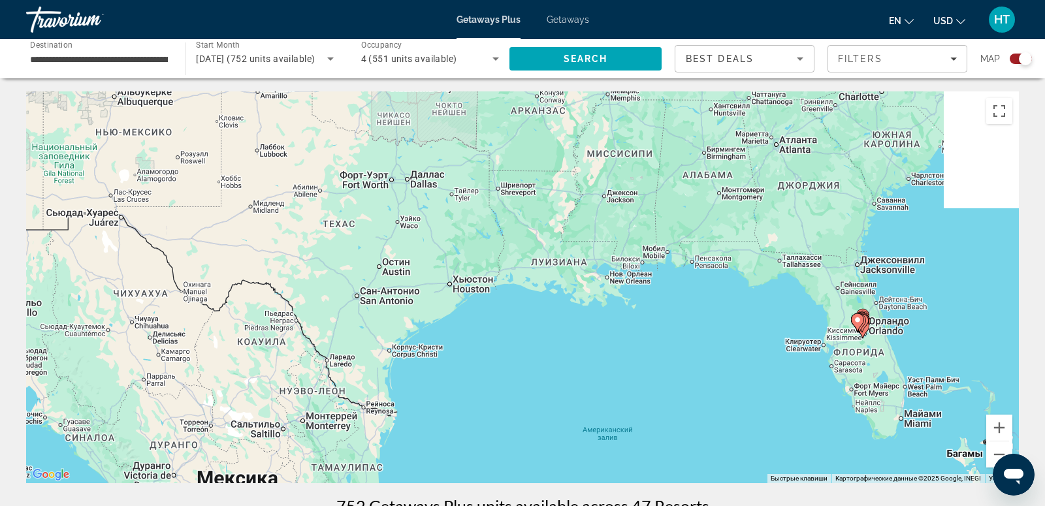
drag, startPoint x: 573, startPoint y: 450, endPoint x: 236, endPoint y: 308, distance: 365.4
click at [237, 309] on div "Чтобы активировать перетаскивание с помощью клавиатуры, нажмите Alt + Ввод. Пос…" at bounding box center [522, 287] width 992 height 392
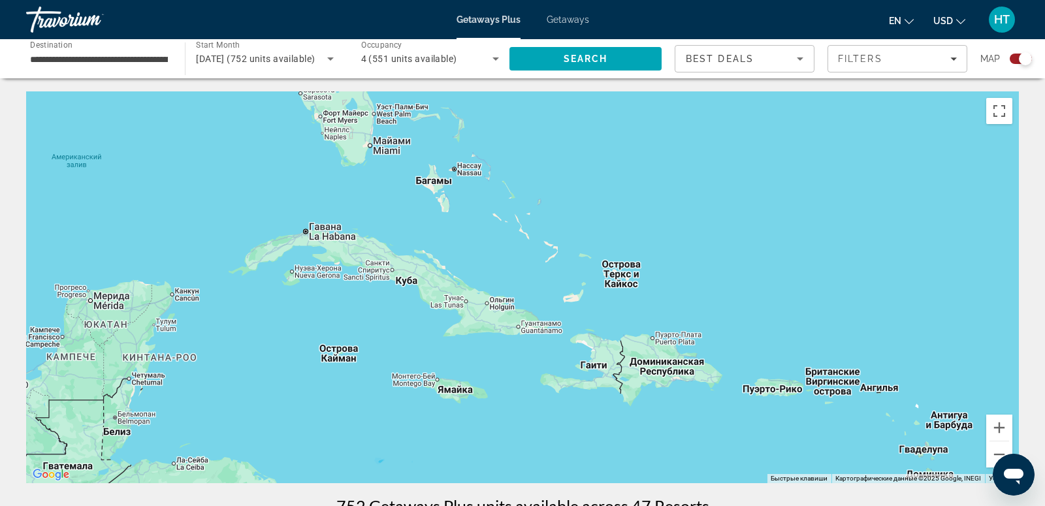
drag, startPoint x: 468, startPoint y: 89, endPoint x: 472, endPoint y: 108, distance: 19.3
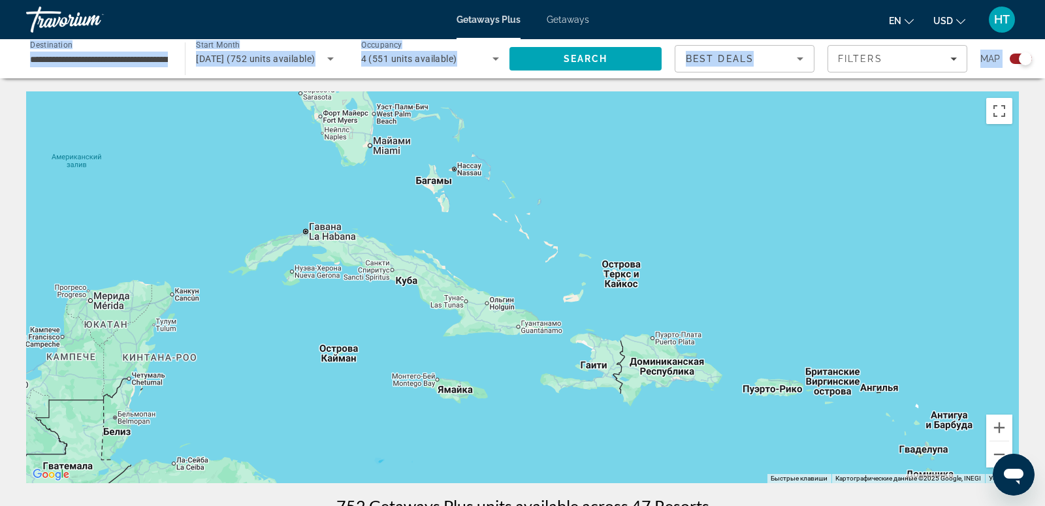
click at [473, 108] on div "Чтобы активировать перетаскивание с помощью клавиатуры, нажмите Alt + Ввод. Пос…" at bounding box center [522, 287] width 992 height 392
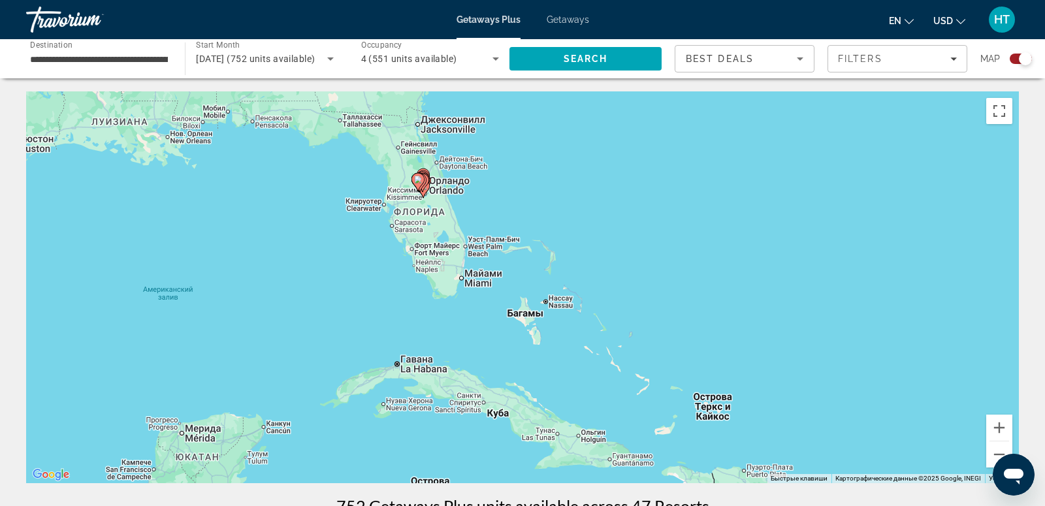
drag, startPoint x: 482, startPoint y: 142, endPoint x: 581, endPoint y: 291, distance: 179.4
click at [580, 290] on div "Чтобы активировать перетаскивание с помощью клавиатуры, нажмите Alt + Ввод. Пос…" at bounding box center [522, 287] width 992 height 392
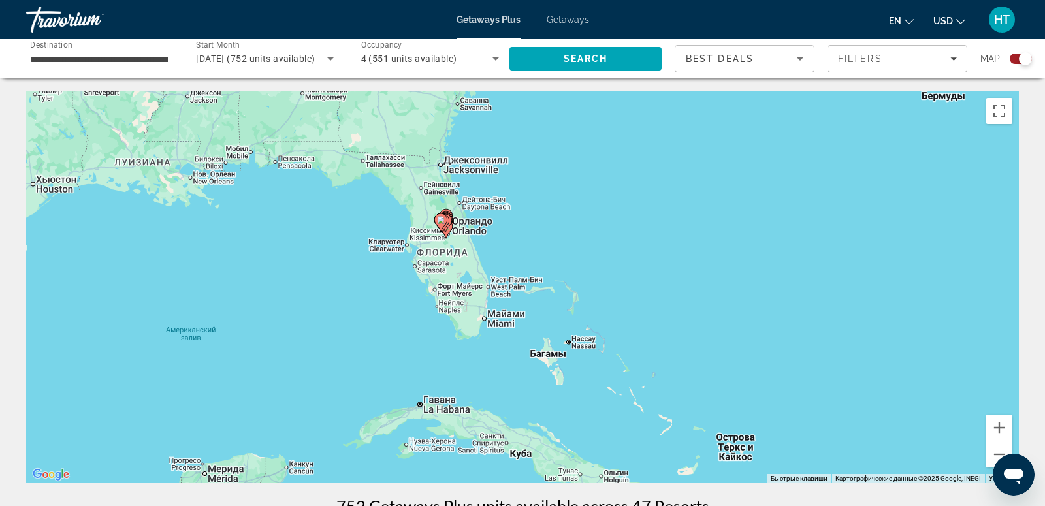
click at [441, 223] on image "Main content" at bounding box center [441, 220] width 8 height 8
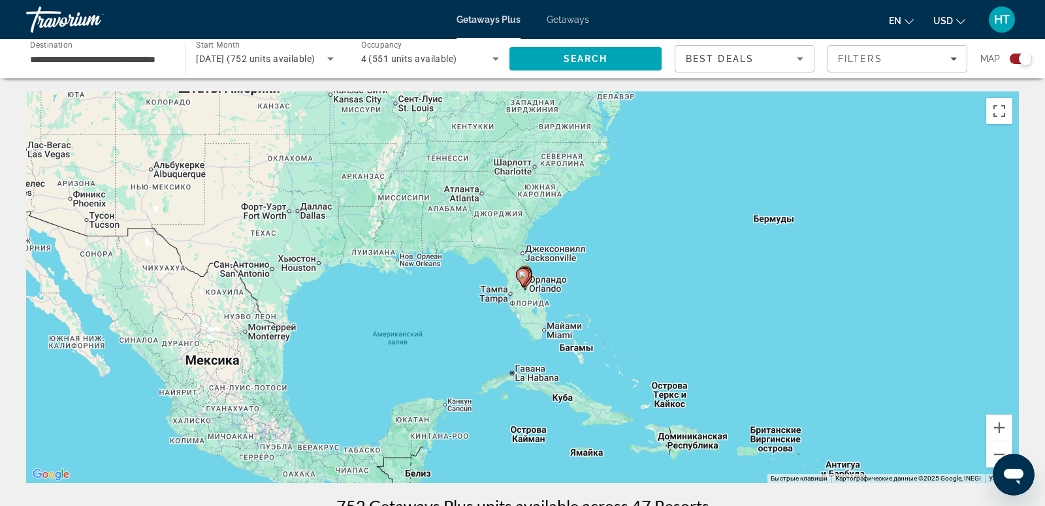
click at [528, 285] on gmp-advanced-marker "Main content" at bounding box center [522, 278] width 13 height 20
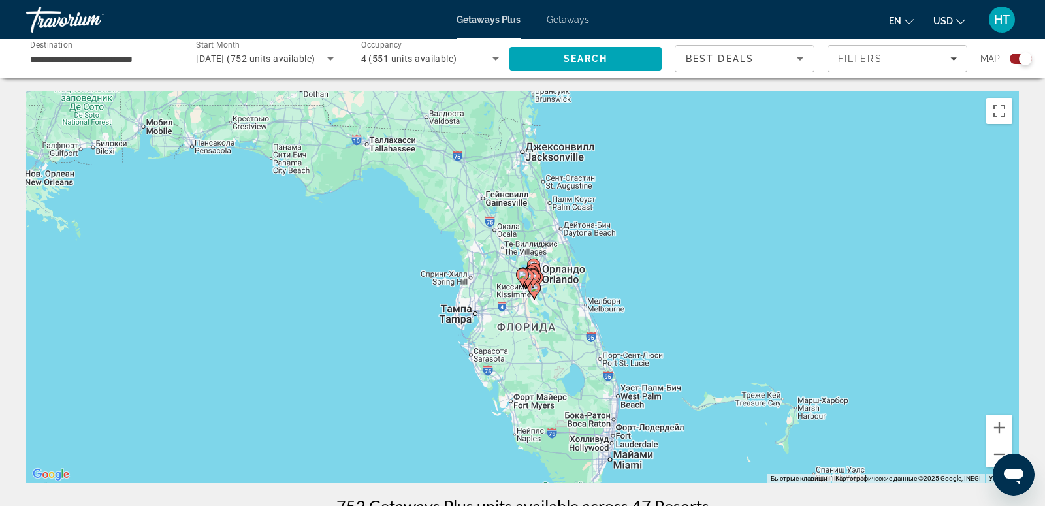
click at [531, 281] on gmp-advanced-marker "Main content" at bounding box center [527, 279] width 13 height 20
type input "**********"
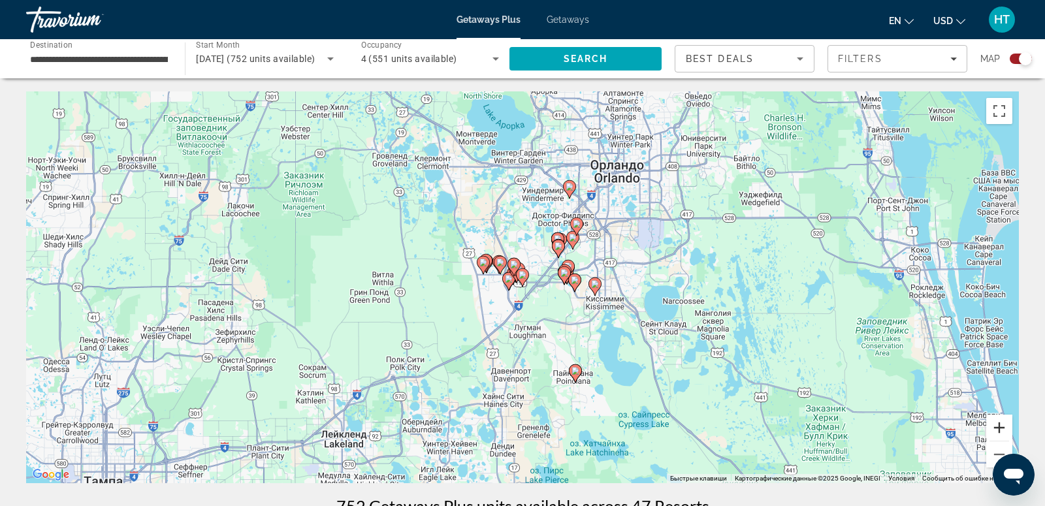
click at [1000, 428] on button "Увеличить" at bounding box center [999, 428] width 26 height 26
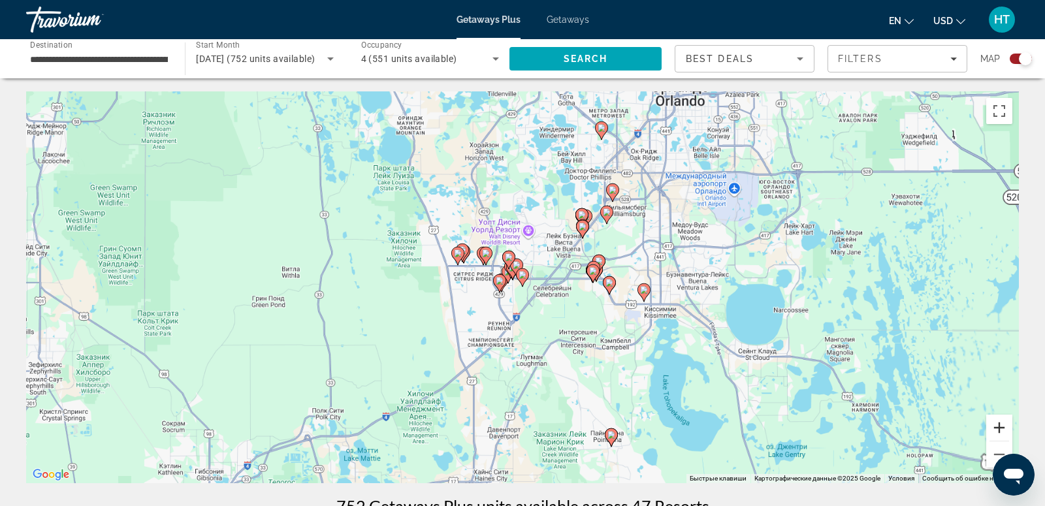
click at [1000, 428] on button "Увеличить" at bounding box center [999, 428] width 26 height 26
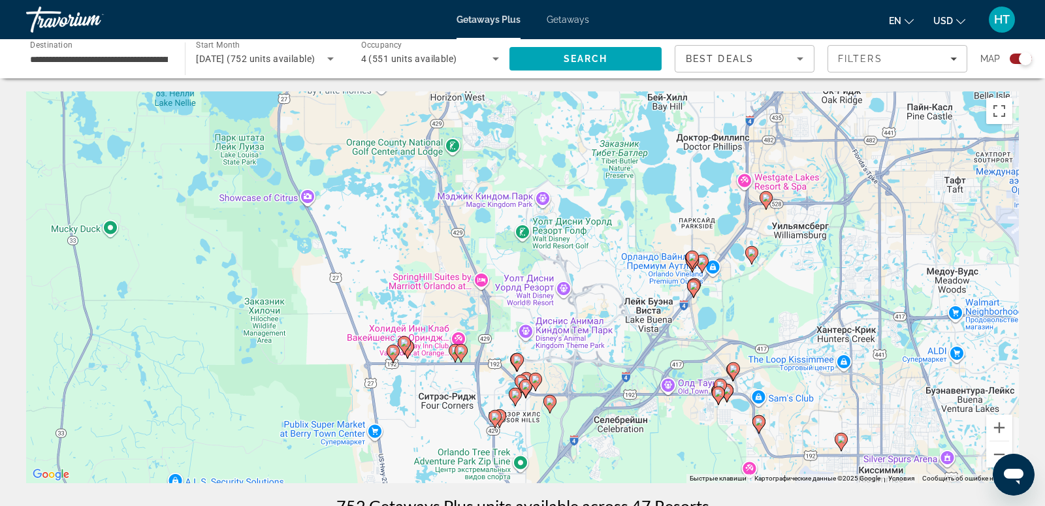
drag, startPoint x: 796, startPoint y: 207, endPoint x: 543, endPoint y: 373, distance: 302.2
click at [815, 324] on div "Чтобы активировать перетаскивание с помощью клавиатуры, нажмите Alt + Ввод. Пос…" at bounding box center [522, 287] width 992 height 392
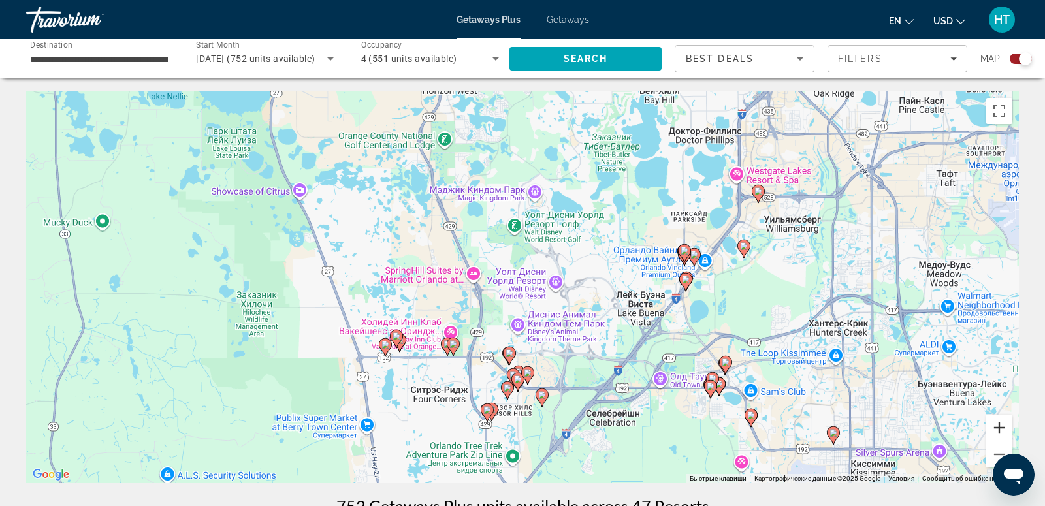
click at [1003, 426] on button "Увеличить" at bounding box center [999, 428] width 26 height 26
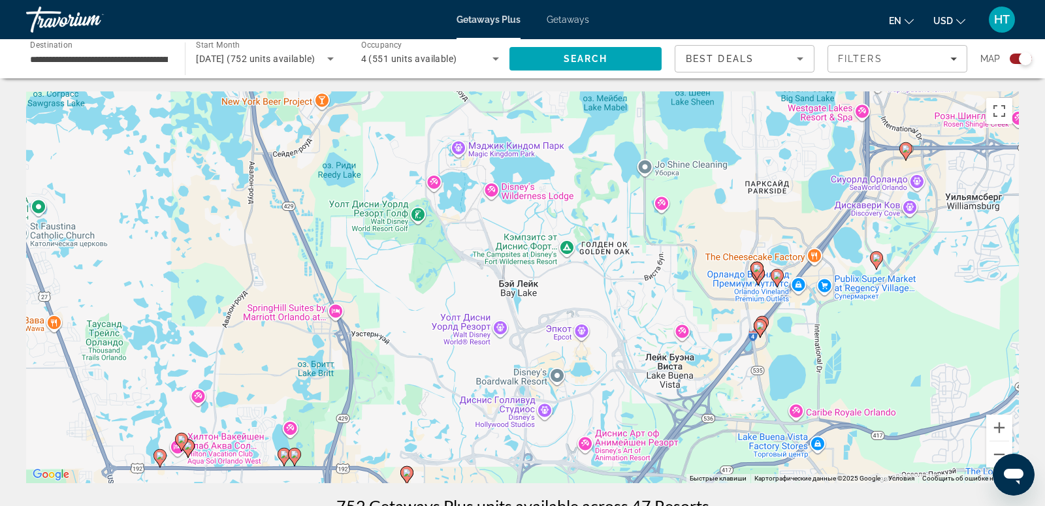
drag, startPoint x: 856, startPoint y: 343, endPoint x: 767, endPoint y: 384, distance: 97.6
click at [767, 384] on div "Чтобы активировать перетаскивание с помощью клавиатуры, нажмите Alt + Ввод. Пос…" at bounding box center [522, 287] width 992 height 392
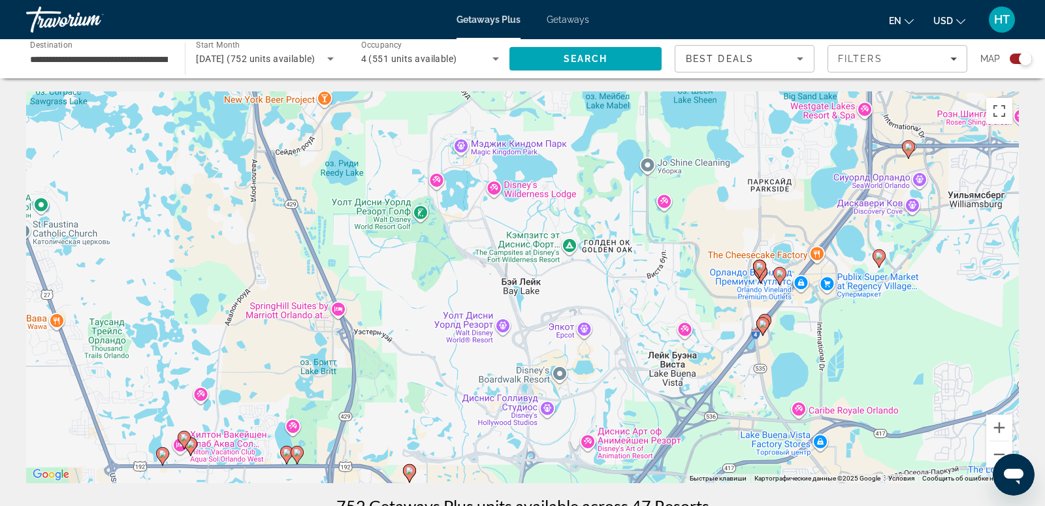
click at [766, 328] on icon "Main content" at bounding box center [763, 326] width 12 height 17
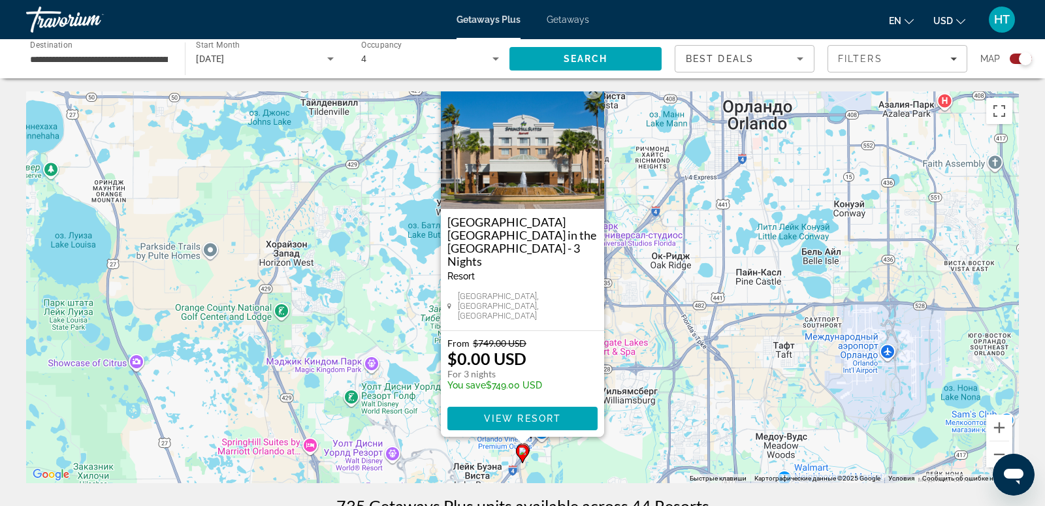
click at [591, 99] on button "Закрыть" at bounding box center [593, 90] width 20 height 20
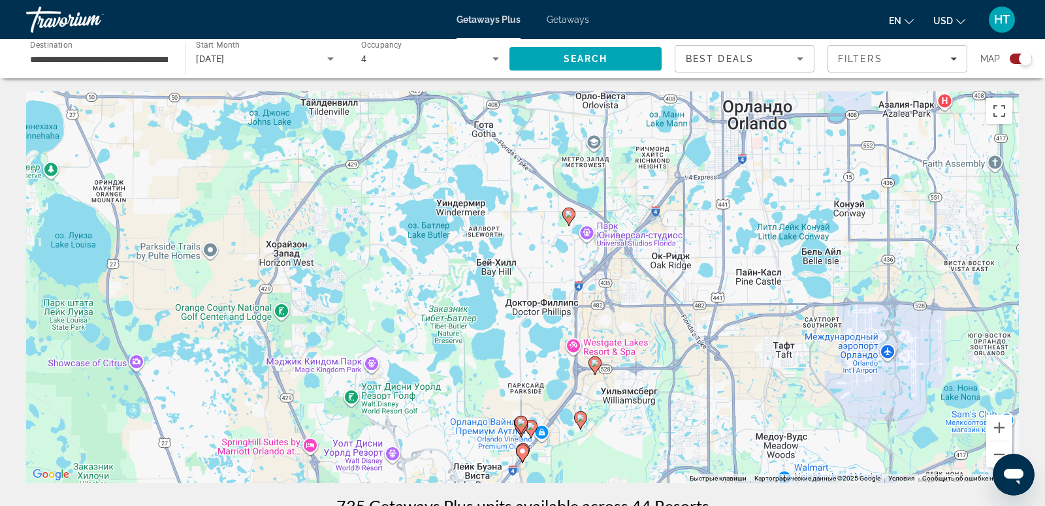
click at [529, 445] on div "Для навигации используйте клавиши со стрелками. Чтобы активировать перетаскиван…" at bounding box center [522, 287] width 992 height 392
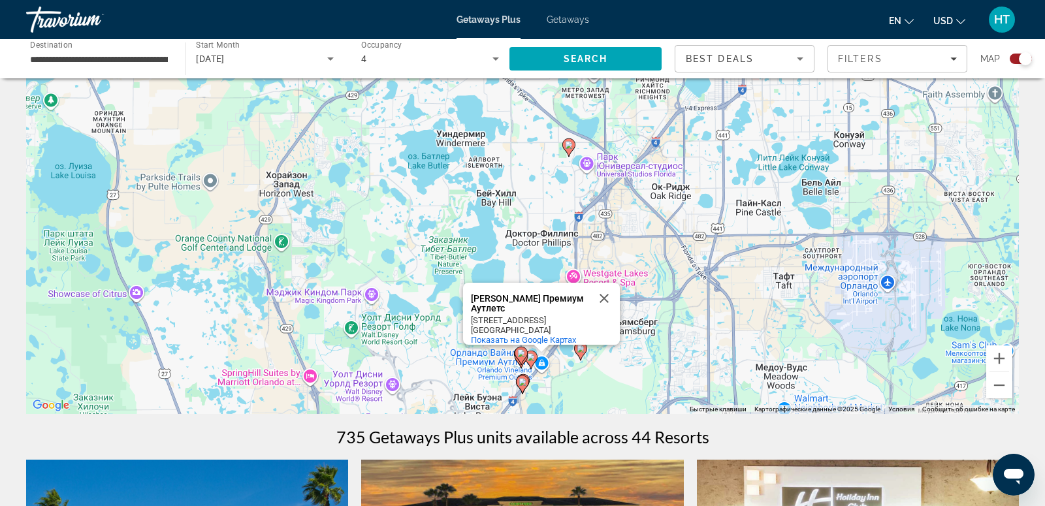
scroll to position [72, 0]
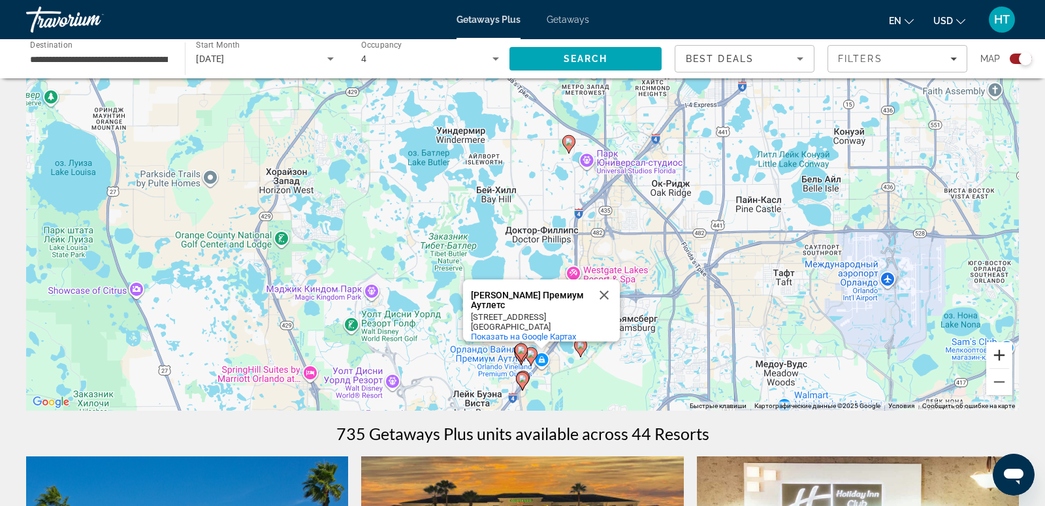
click at [1001, 351] on button "Увеличить" at bounding box center [999, 355] width 26 height 26
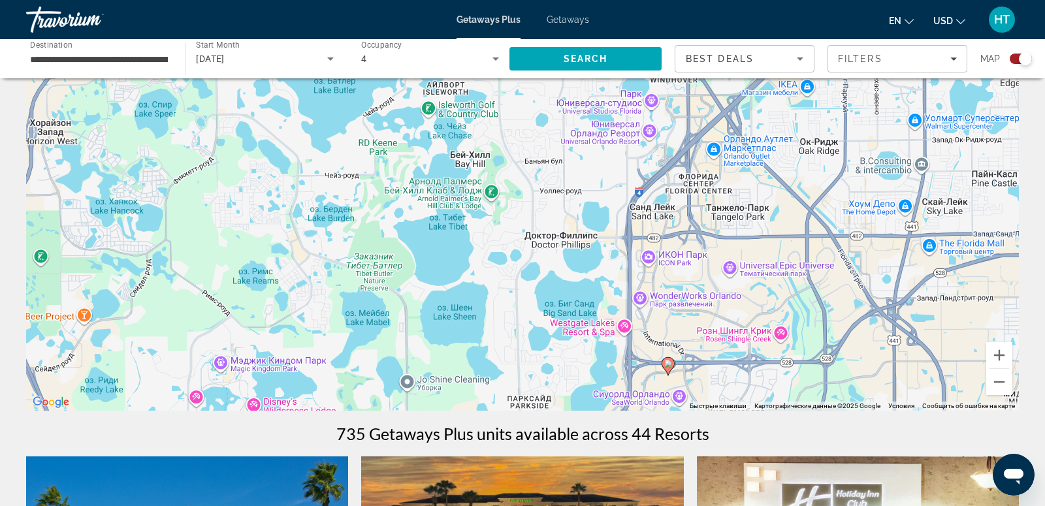
drag, startPoint x: 680, startPoint y: 364, endPoint x: 693, endPoint y: 232, distance: 132.5
click at [693, 233] on div "Чтобы активировать перетаскивание с помощью клавиатуры, нажмите Alt + Ввод. Пос…" at bounding box center [522, 215] width 992 height 392
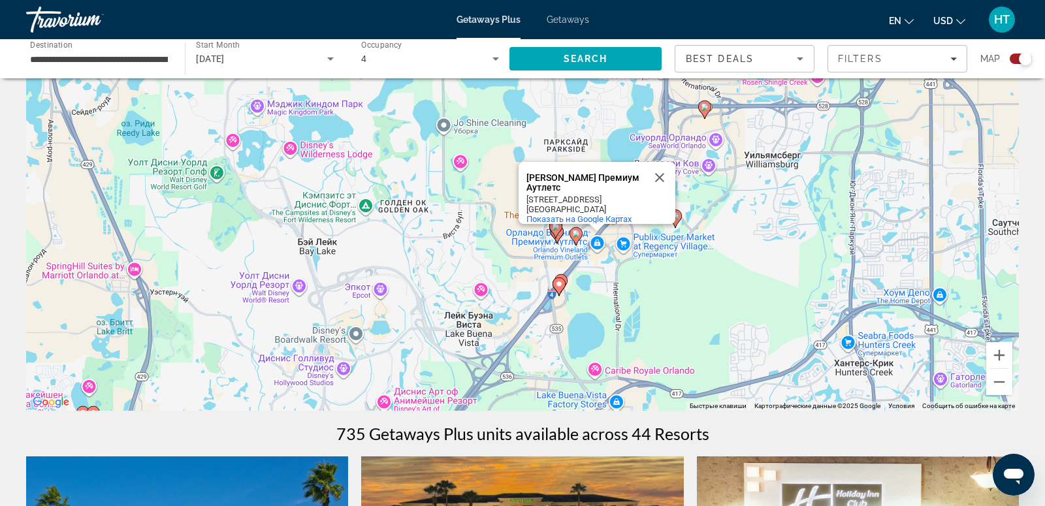
drag, startPoint x: 664, startPoint y: 292, endPoint x: 666, endPoint y: 340, distance: 47.7
click at [666, 341] on div "Чтобы активировать перетаскивание с помощью клавиатуры, нажмите Alt + Ввод. Пос…" at bounding box center [522, 215] width 992 height 392
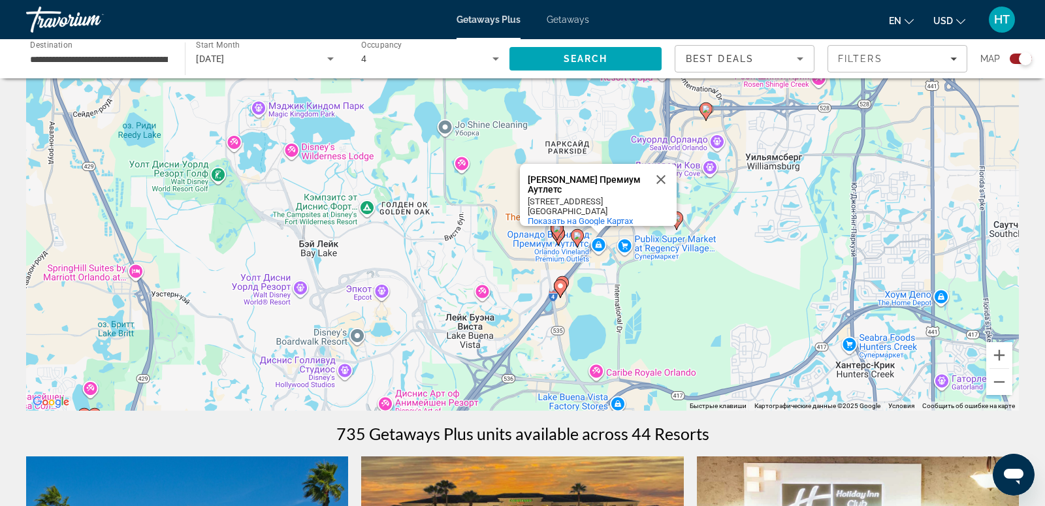
click at [567, 278] on icon "Main content" at bounding box center [562, 285] width 13 height 18
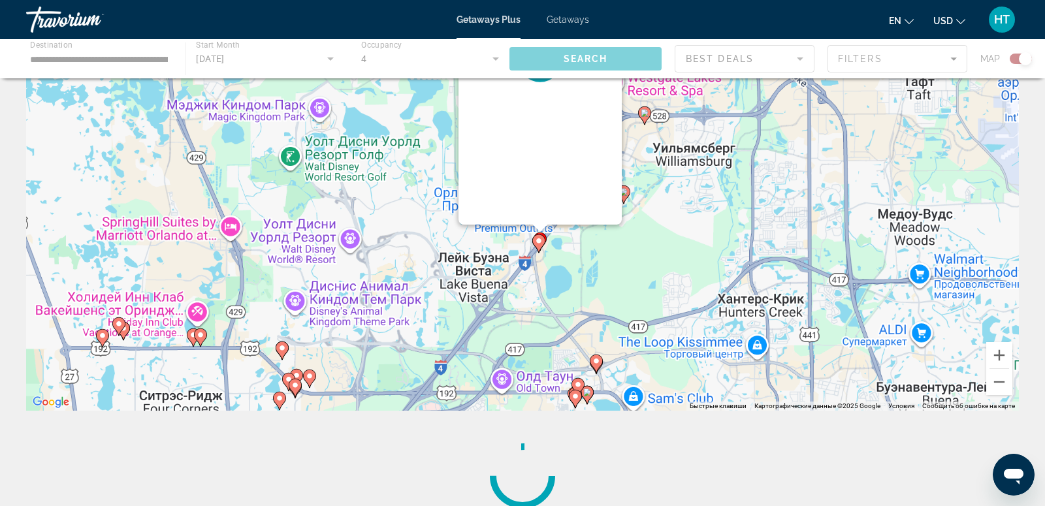
scroll to position [0, 0]
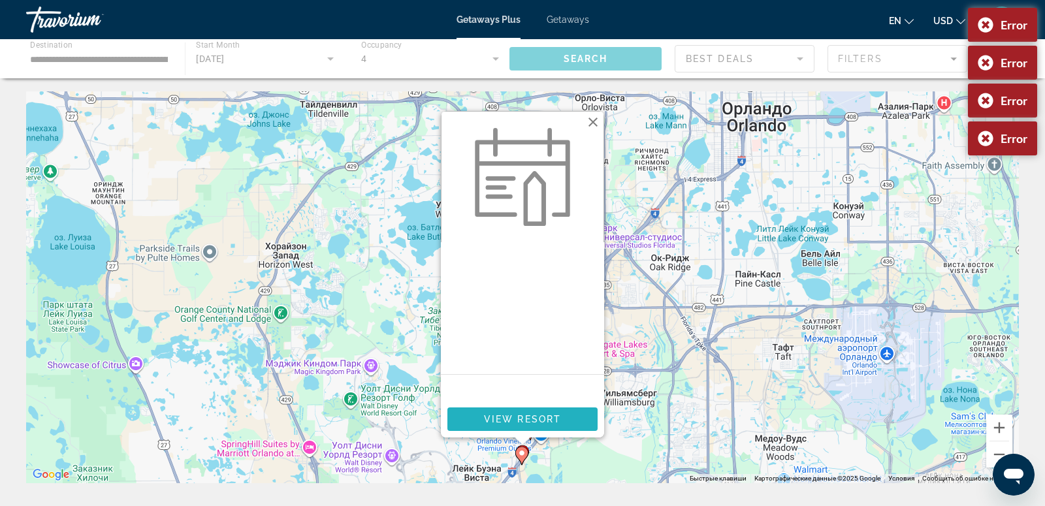
click at [561, 413] on span "Main content" at bounding box center [522, 418] width 150 height 31
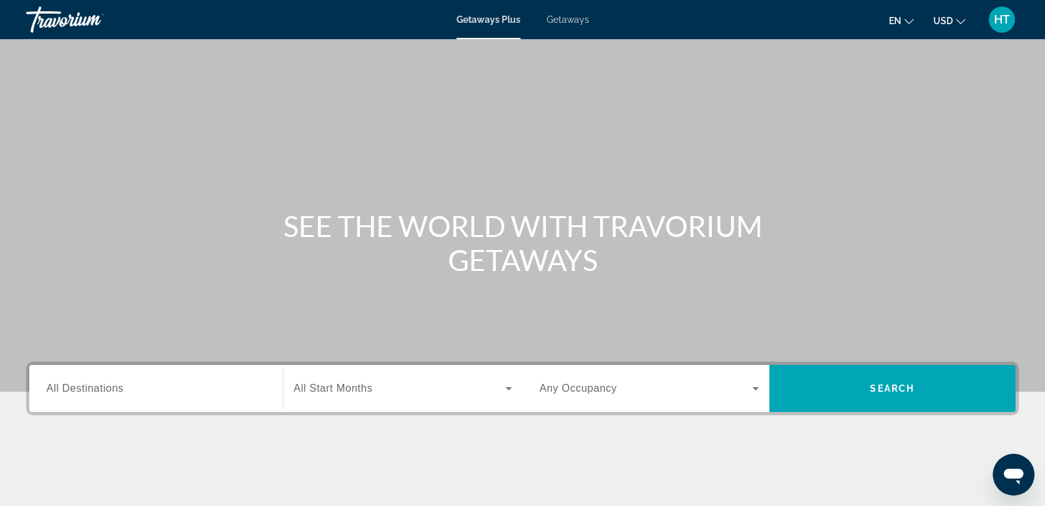
click at [147, 390] on input "Destination All Destinations" at bounding box center [155, 389] width 219 height 16
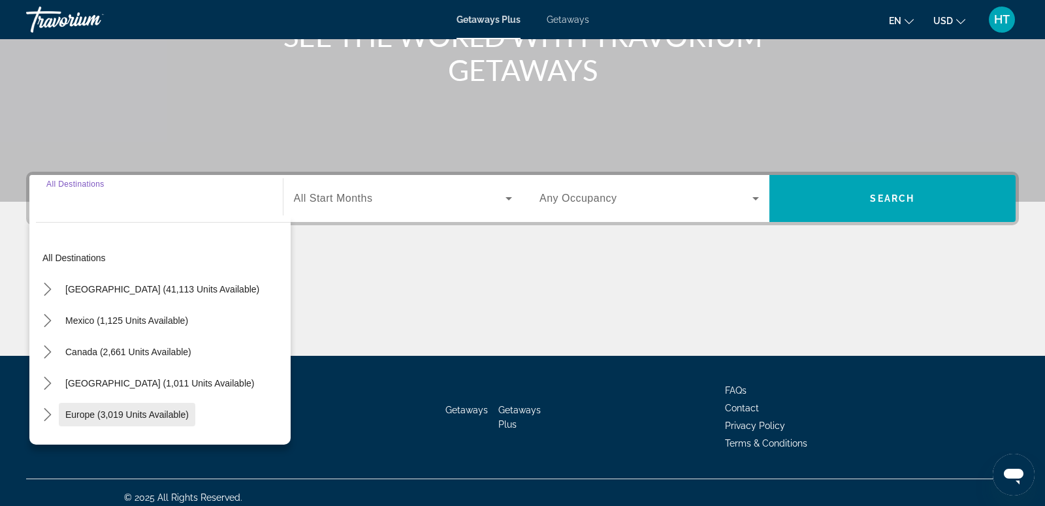
scroll to position [199, 0]
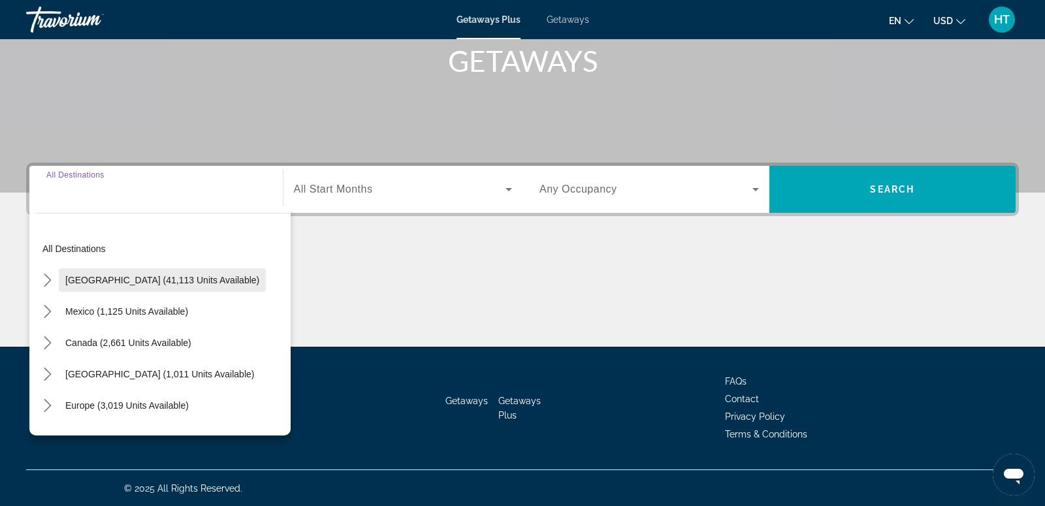
click at [148, 277] on span "[GEOGRAPHIC_DATA] (41,113 units available)" at bounding box center [162, 280] width 194 height 10
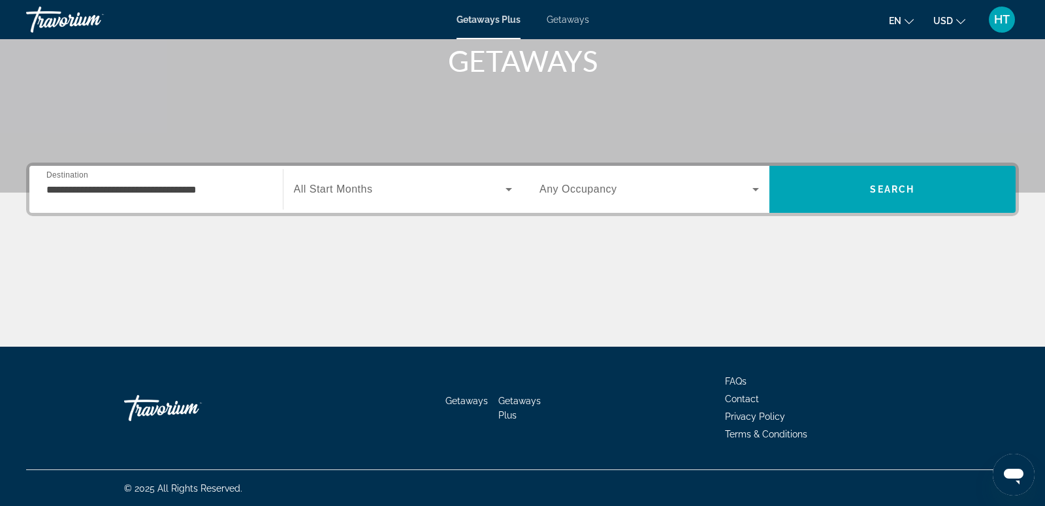
click at [190, 198] on div "**********" at bounding box center [155, 189] width 219 height 37
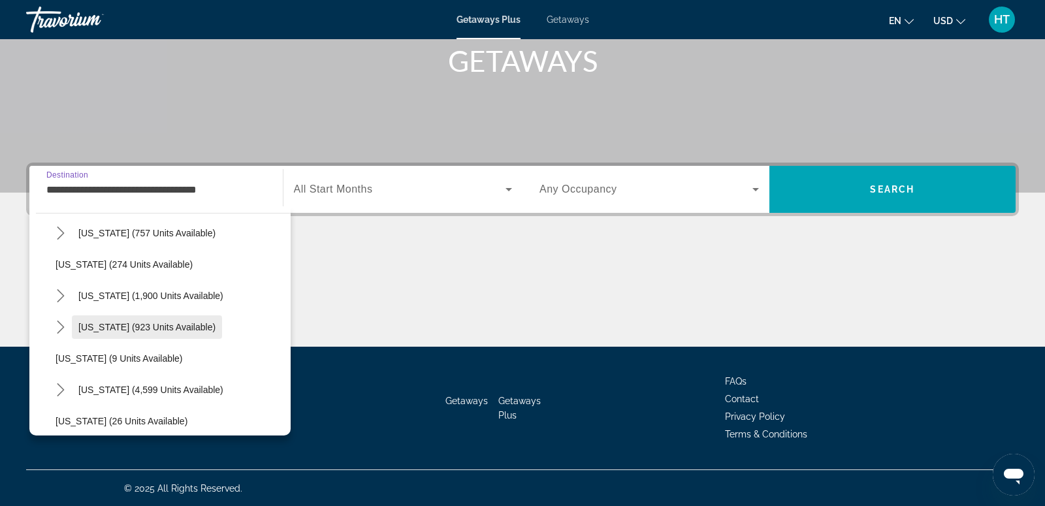
scroll to position [80, 0]
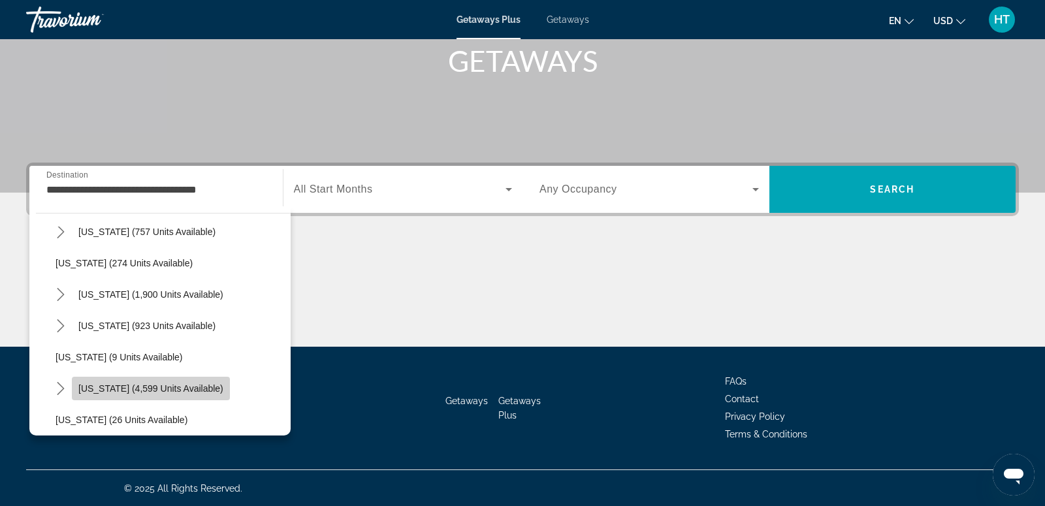
click at [174, 385] on span "[US_STATE] (4,599 units available)" at bounding box center [150, 388] width 145 height 10
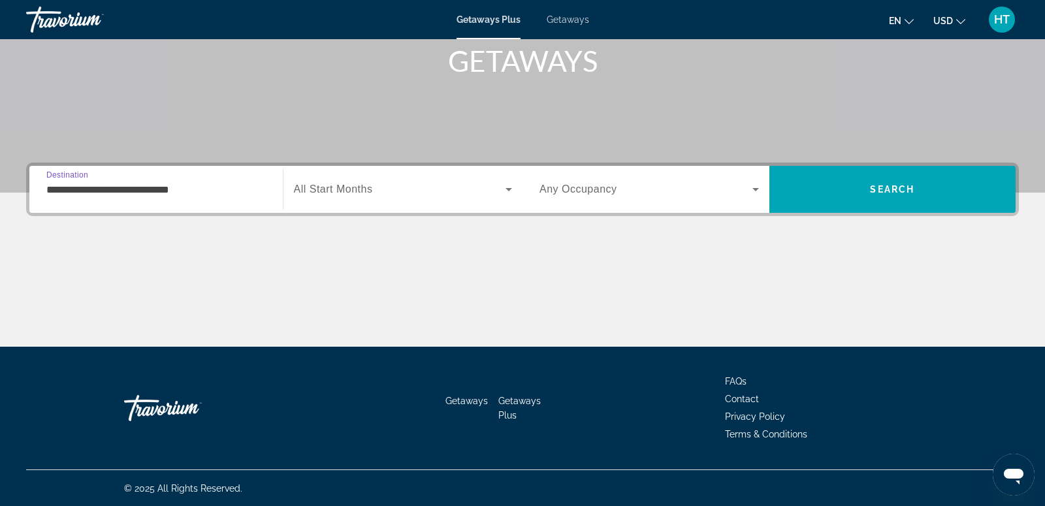
click at [227, 193] on input "**********" at bounding box center [155, 190] width 219 height 16
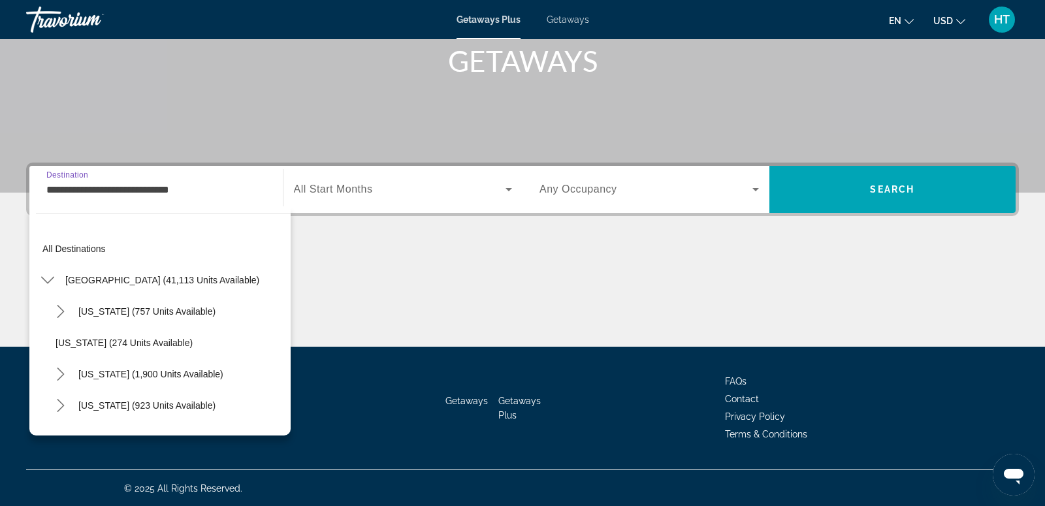
scroll to position [140, 0]
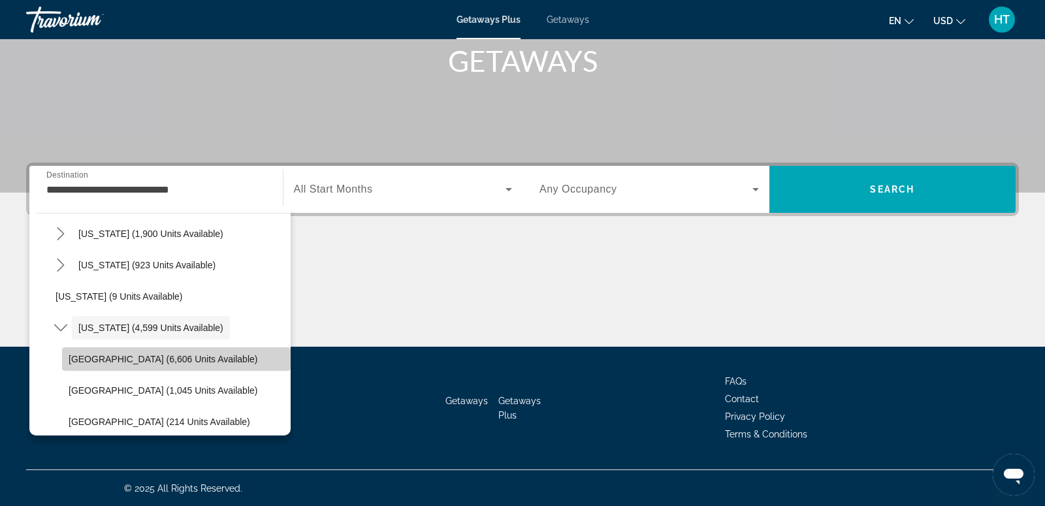
click at [182, 361] on span "[GEOGRAPHIC_DATA] (6,606 units available)" at bounding box center [163, 359] width 189 height 10
type input "**********"
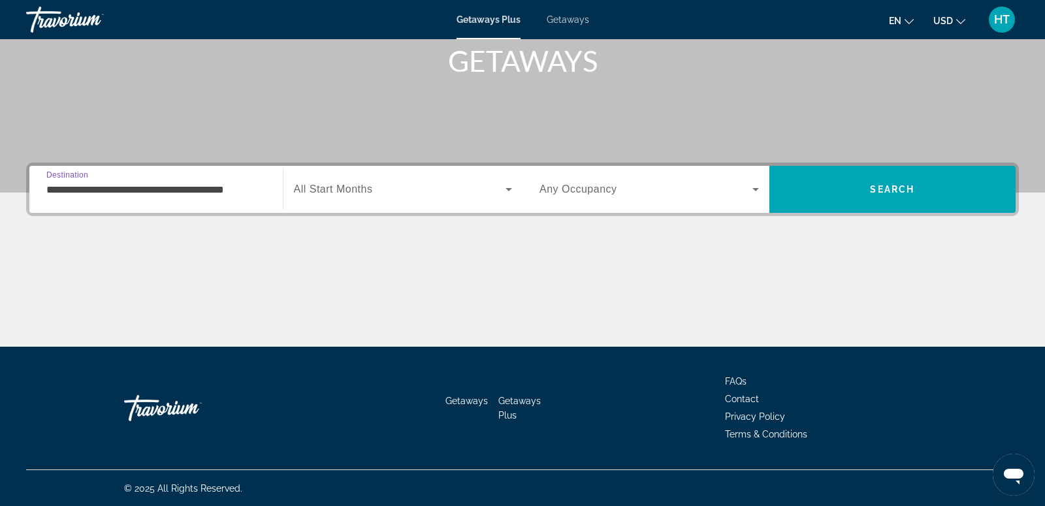
click at [385, 193] on span "Search widget" at bounding box center [400, 189] width 212 height 16
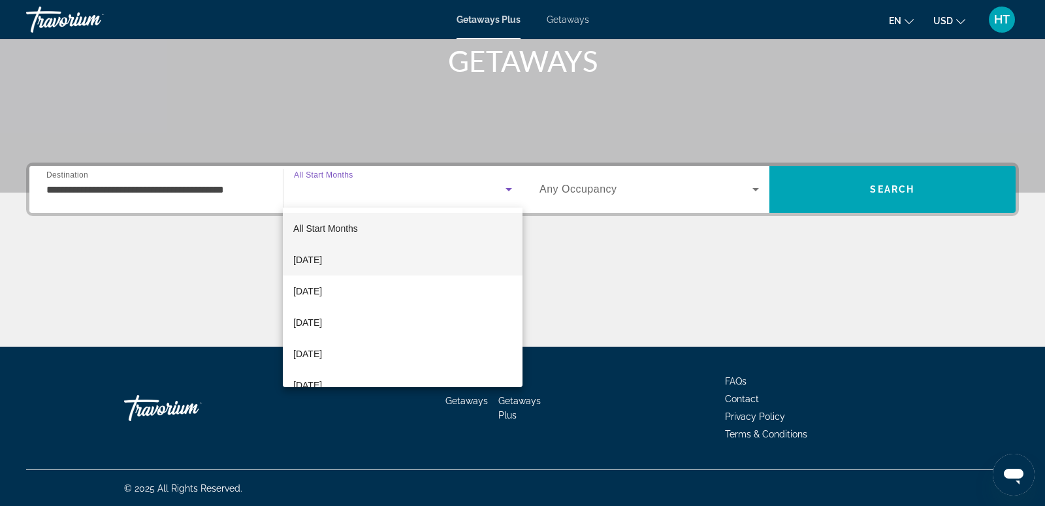
click at [388, 258] on mat-option "[DATE]" at bounding box center [403, 259] width 240 height 31
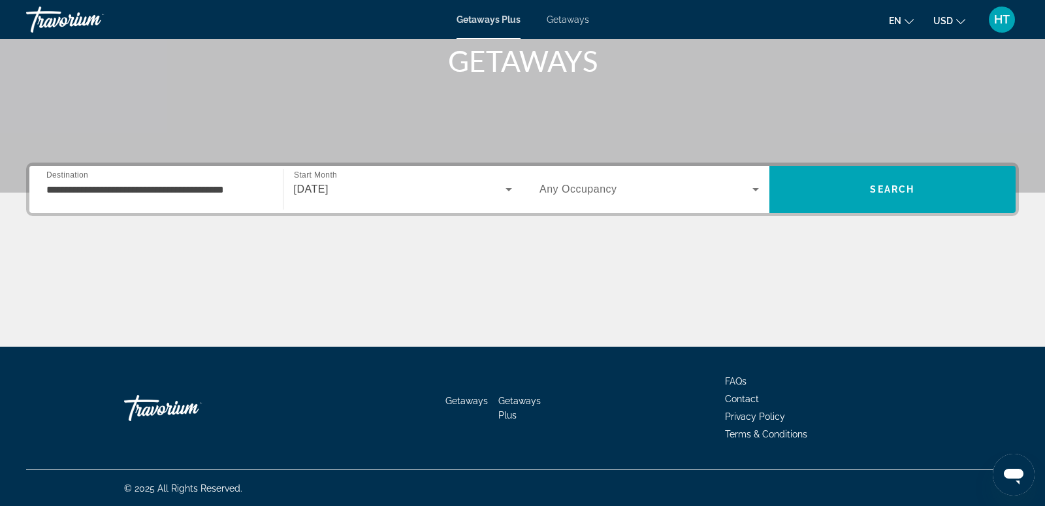
click at [559, 200] on div "Search widget" at bounding box center [648, 189] width 219 height 37
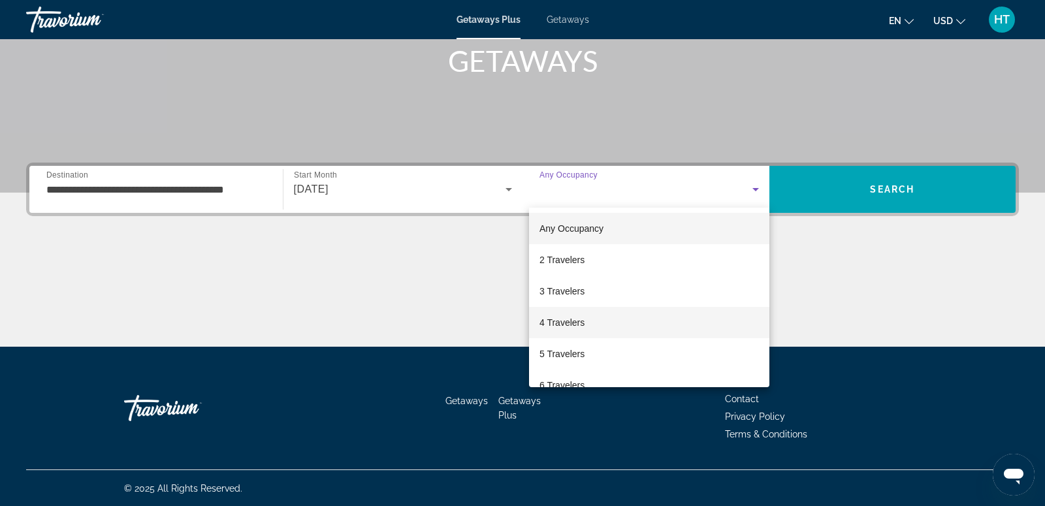
click at [583, 324] on span "4 Travelers" at bounding box center [561, 323] width 45 height 16
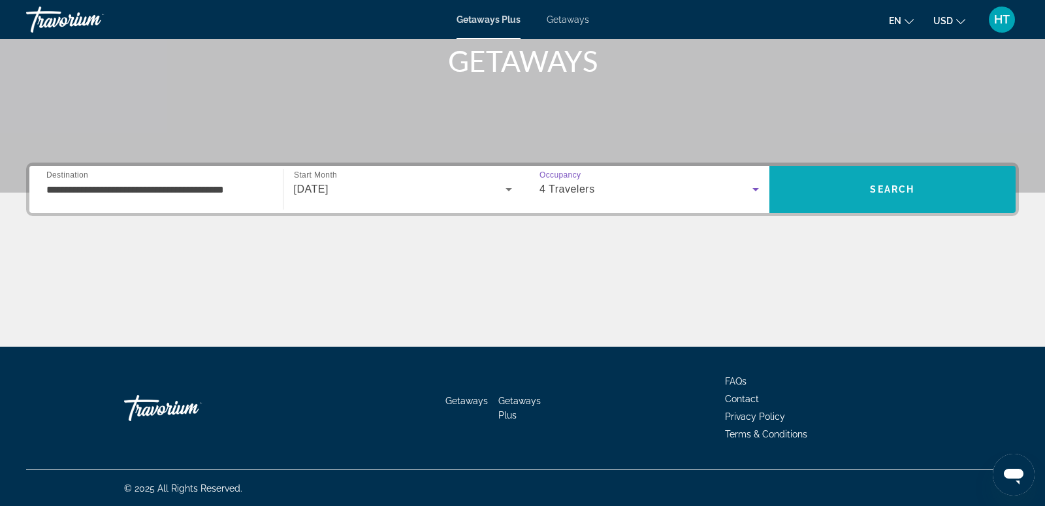
click at [855, 189] on span "Search" at bounding box center [892, 189] width 247 height 31
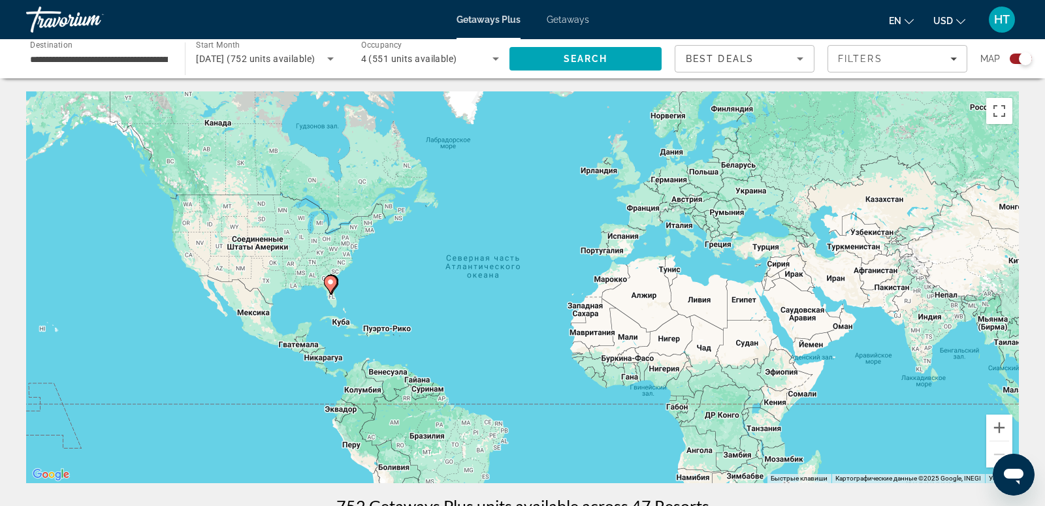
click at [334, 285] on icon "Main content" at bounding box center [330, 284] width 12 height 17
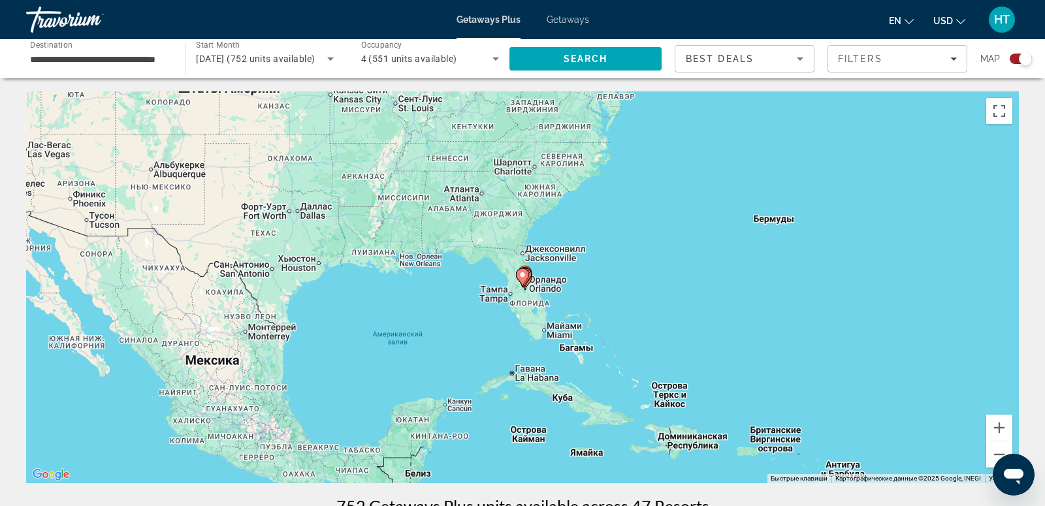
click at [526, 279] on icon "Main content" at bounding box center [522, 277] width 12 height 17
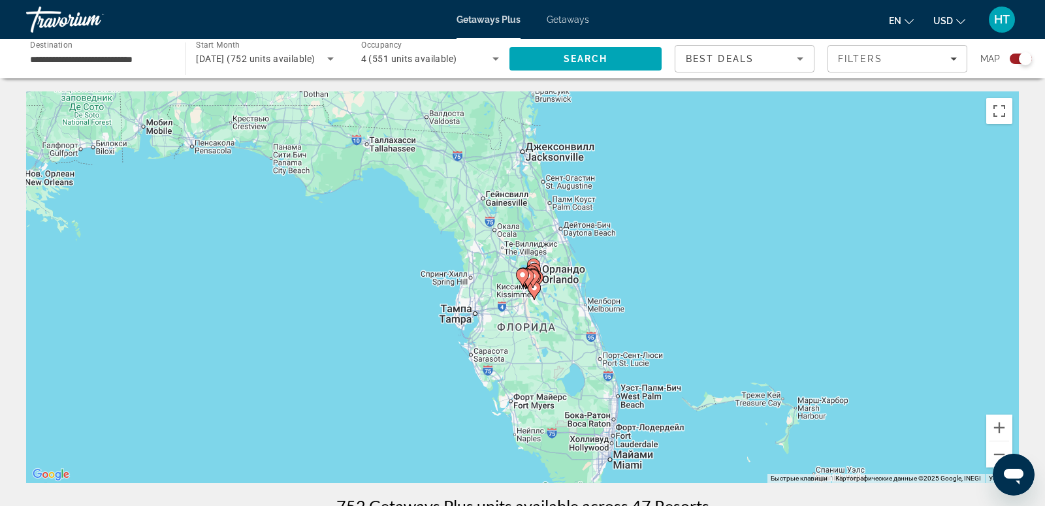
click at [533, 279] on gmp-advanced-marker "Main content" at bounding box center [527, 279] width 13 height 20
type input "**********"
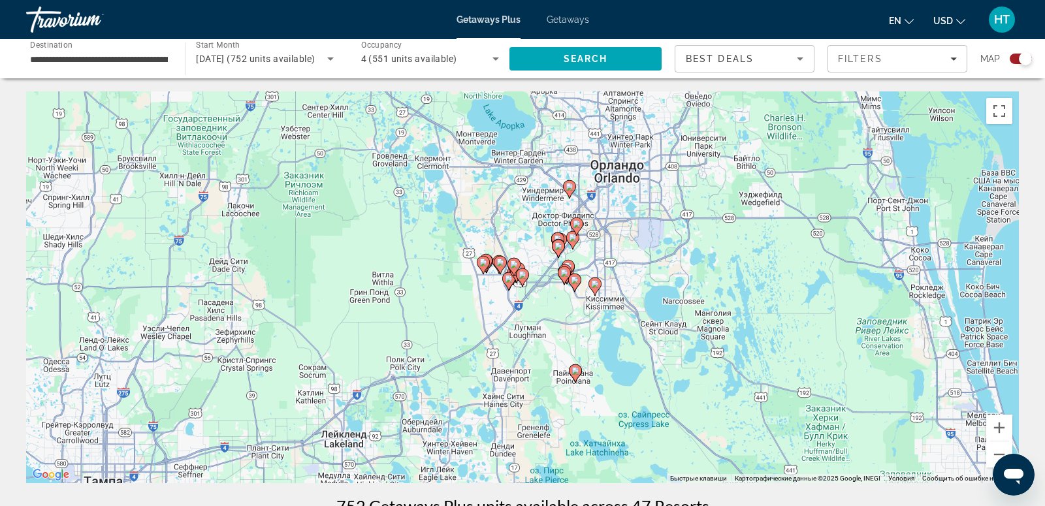
click at [522, 277] on image "Main content" at bounding box center [522, 275] width 8 height 8
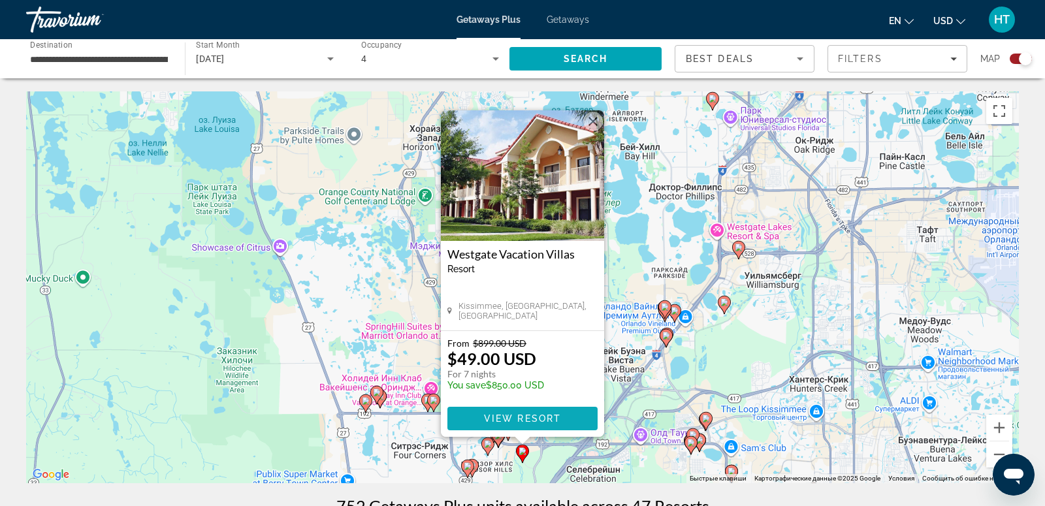
click at [556, 417] on span "View Resort" at bounding box center [522, 418] width 77 height 10
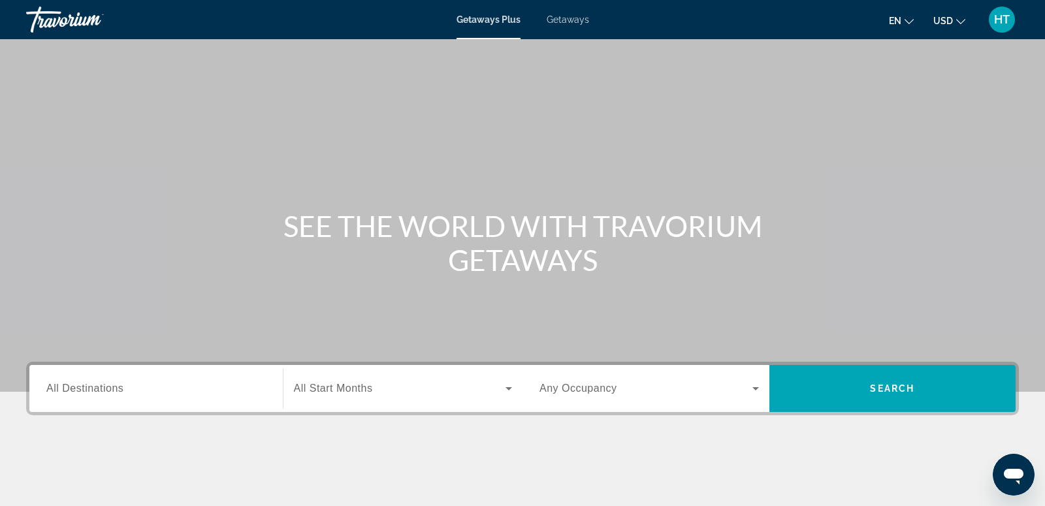
click at [238, 394] on input "Destination All Destinations" at bounding box center [155, 389] width 219 height 16
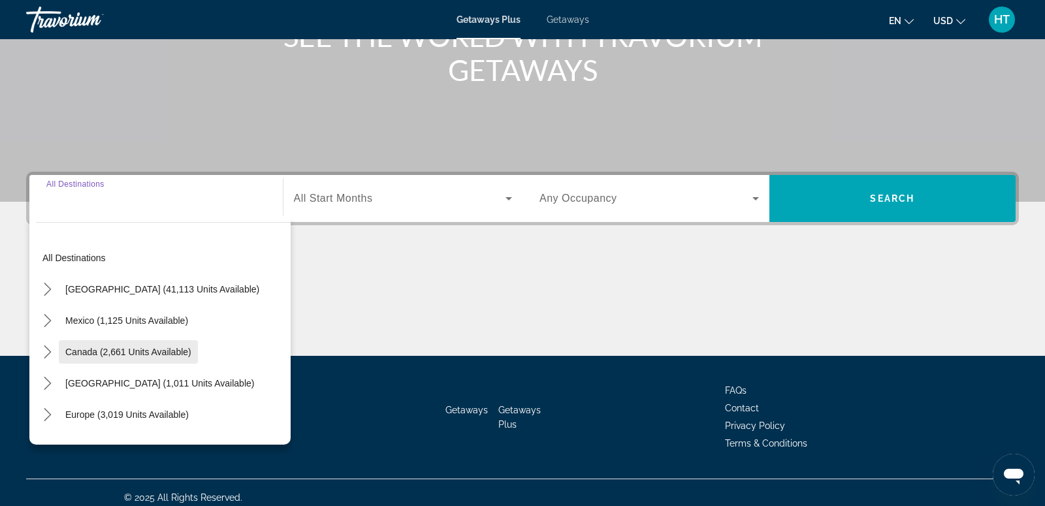
scroll to position [199, 0]
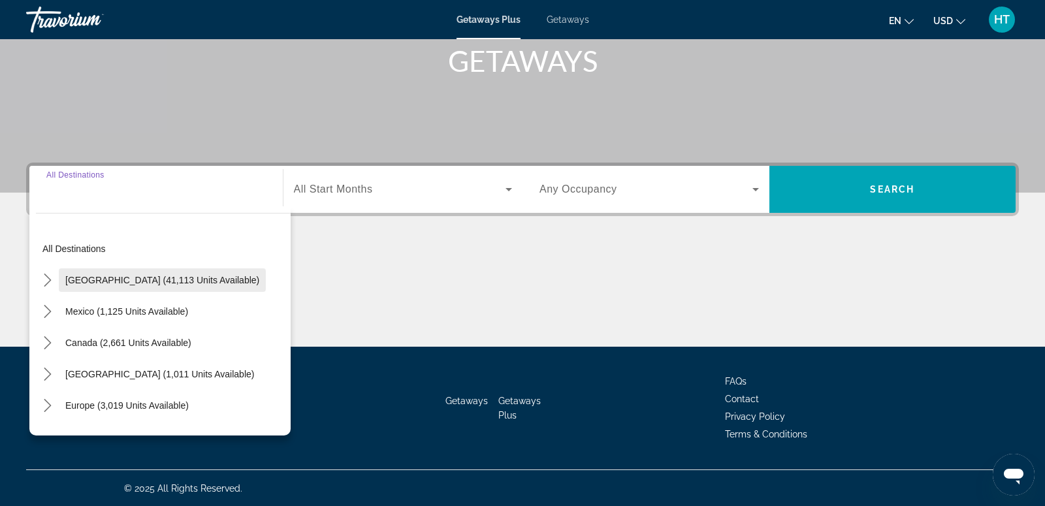
click at [138, 281] on span "[GEOGRAPHIC_DATA] (41,113 units available)" at bounding box center [162, 280] width 194 height 10
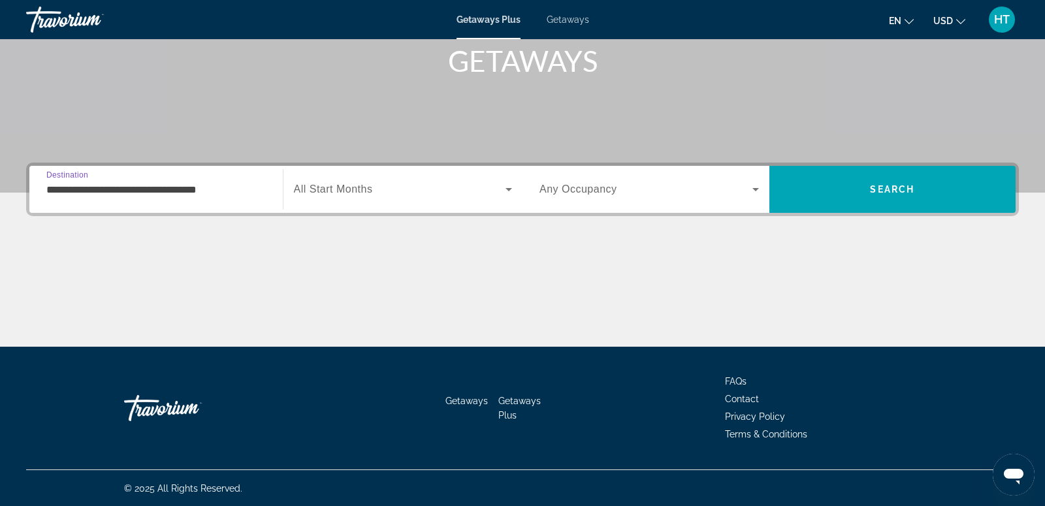
click at [211, 193] on input "**********" at bounding box center [155, 190] width 219 height 16
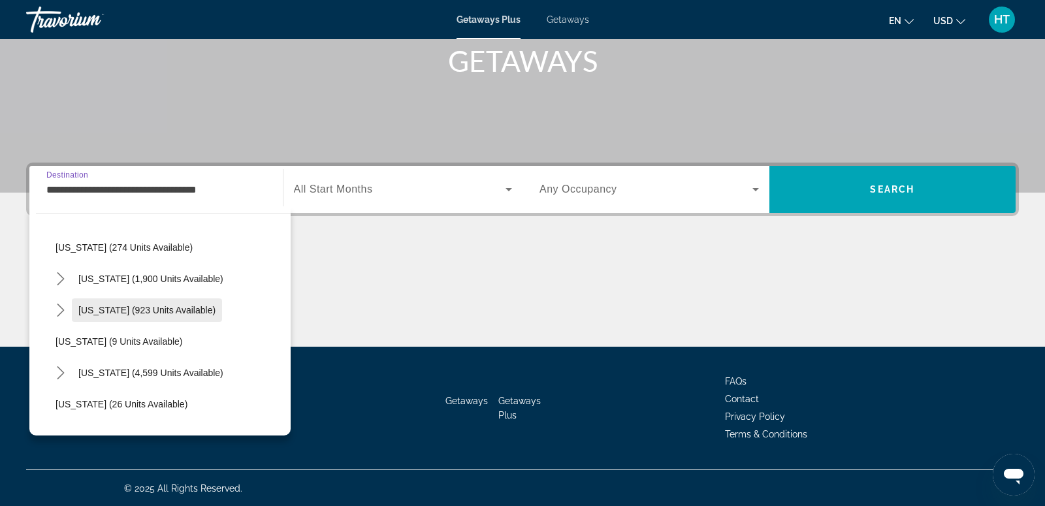
scroll to position [98, 0]
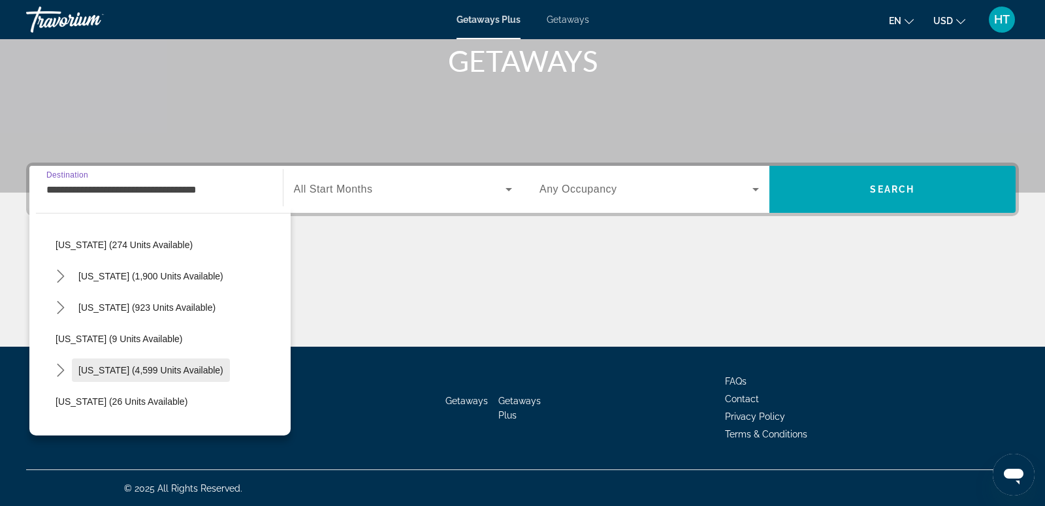
click at [166, 375] on span "[US_STATE] (4,599 units available)" at bounding box center [150, 370] width 145 height 10
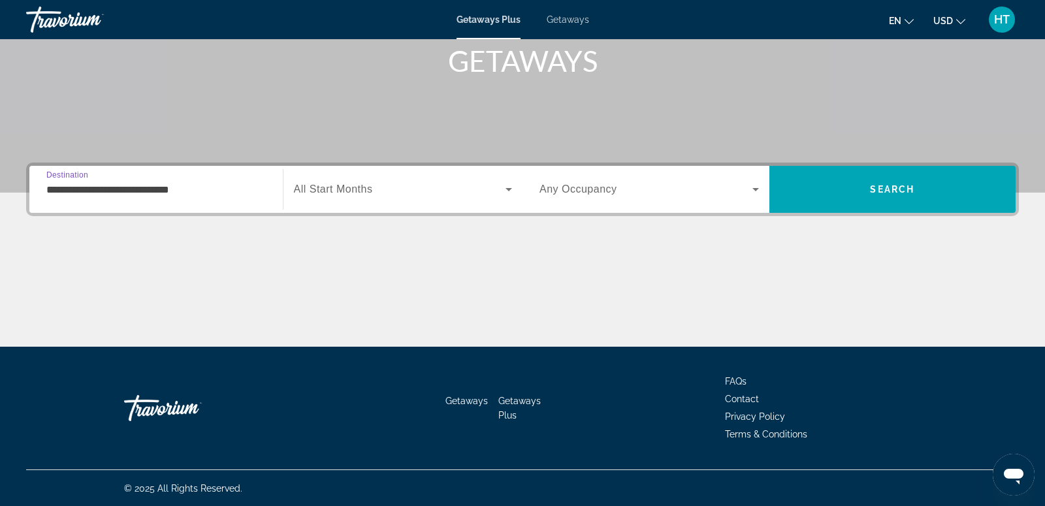
click at [252, 200] on div "**********" at bounding box center [155, 189] width 219 height 37
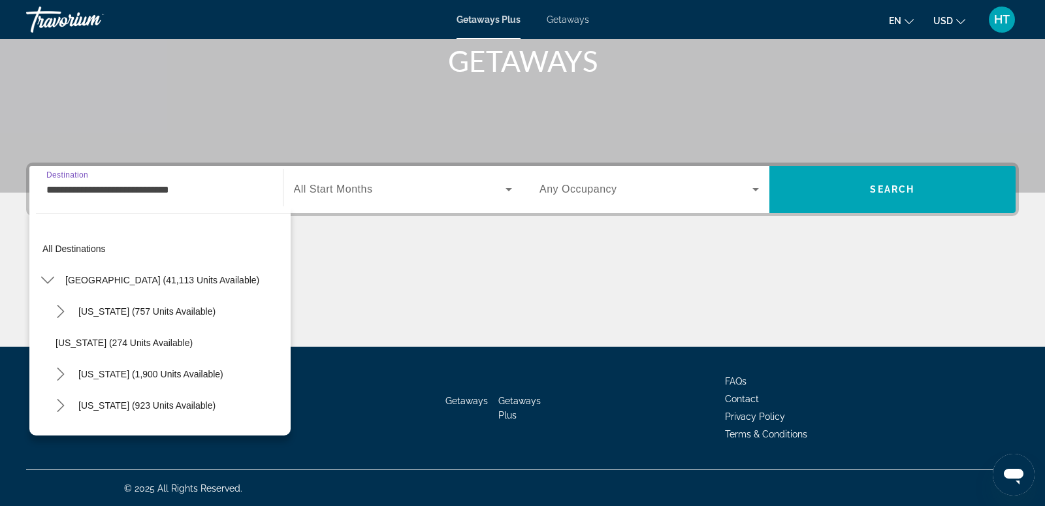
scroll to position [140, 0]
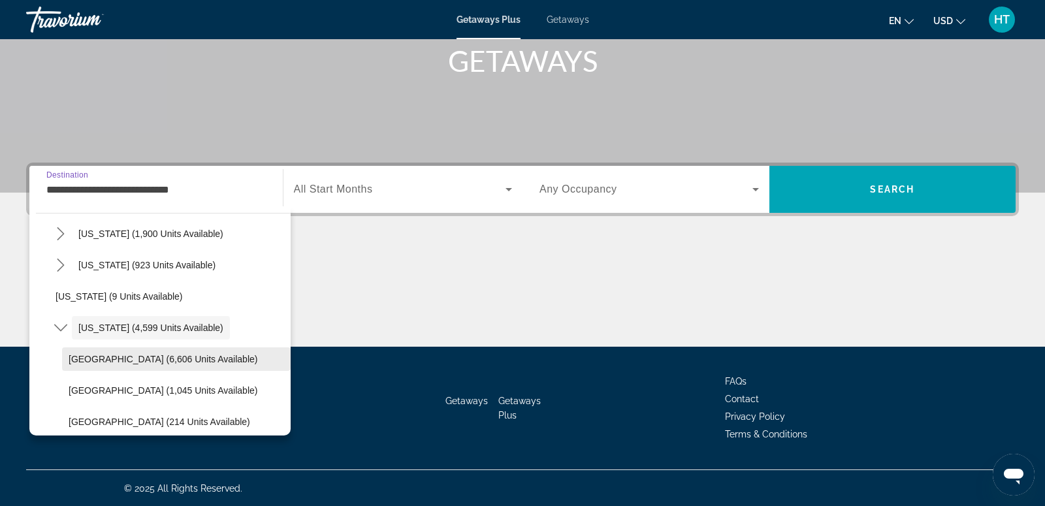
click at [193, 363] on span "[GEOGRAPHIC_DATA] (6,606 units available)" at bounding box center [163, 359] width 189 height 10
type input "**********"
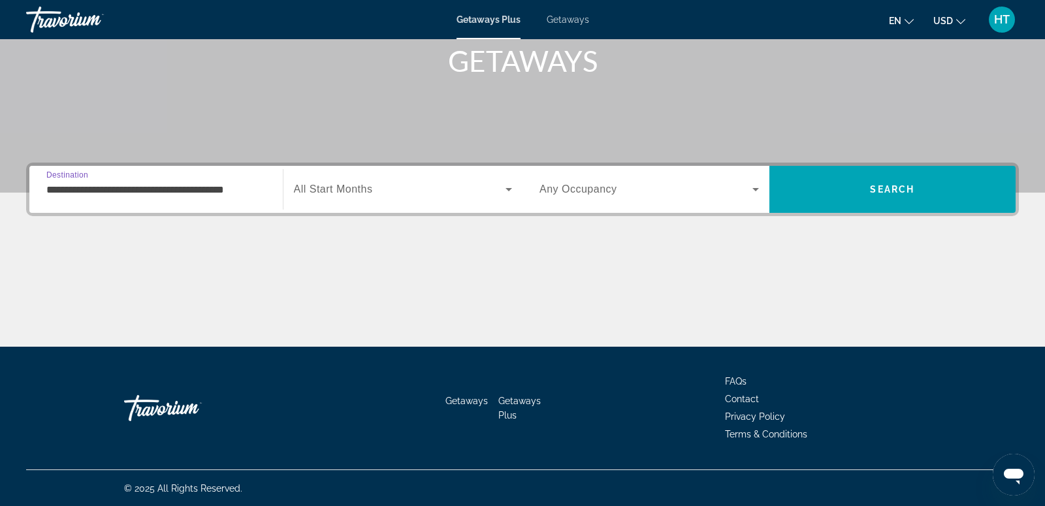
click at [401, 185] on span "Search widget" at bounding box center [400, 189] width 212 height 16
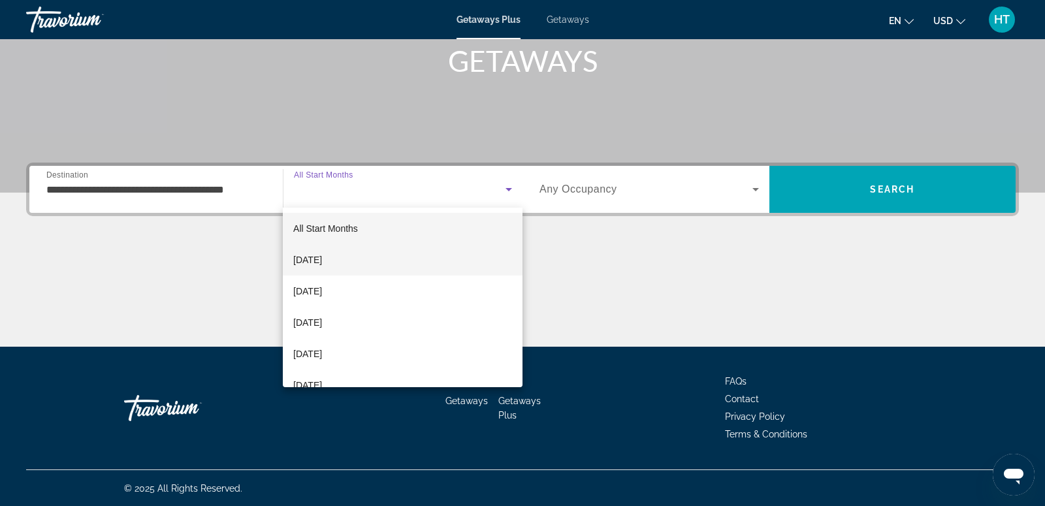
click at [399, 245] on mat-option "[DATE]" at bounding box center [403, 259] width 240 height 31
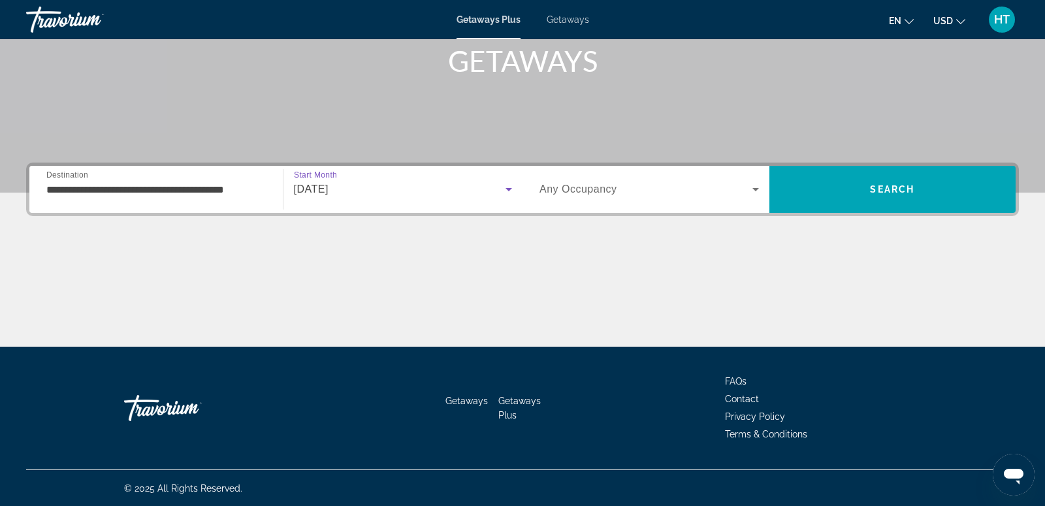
click at [611, 174] on div "Search widget" at bounding box center [648, 189] width 219 height 37
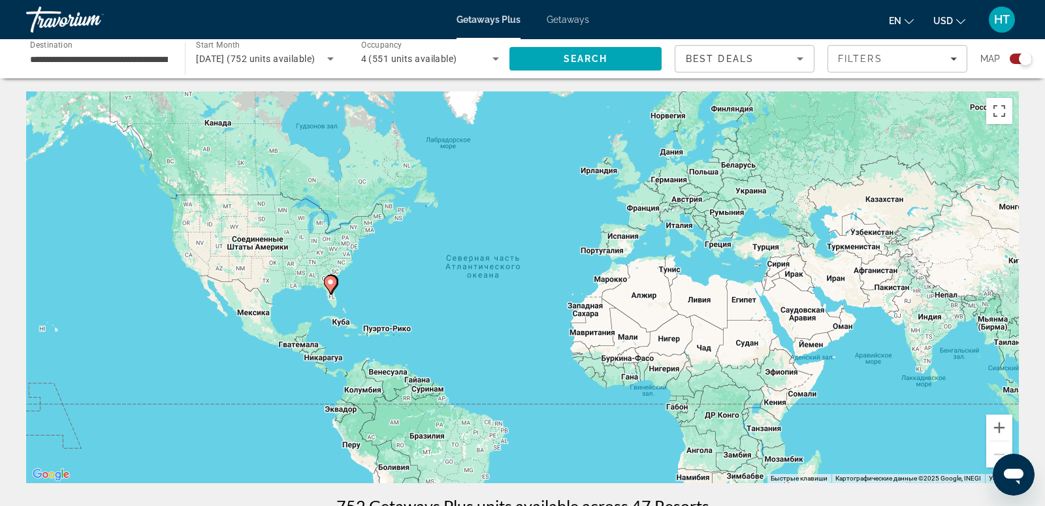
click at [333, 283] on image "Main content" at bounding box center [330, 282] width 8 height 8
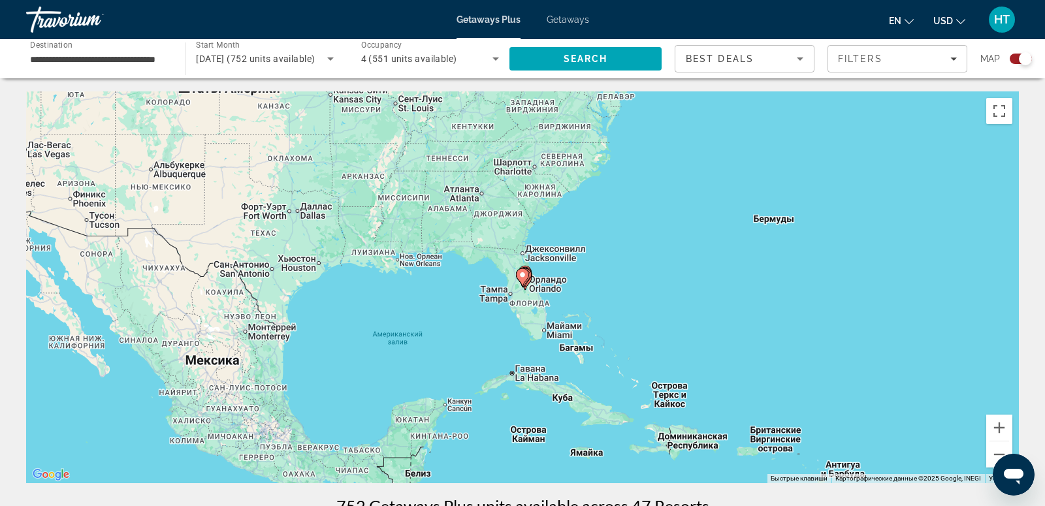
click at [535, 279] on div "Чтобы активировать перетаскивание с помощью клавиатуры, нажмите Alt + Ввод. Пос…" at bounding box center [522, 287] width 992 height 392
click at [529, 280] on gmp-advanced-marker "Main content" at bounding box center [523, 278] width 13 height 20
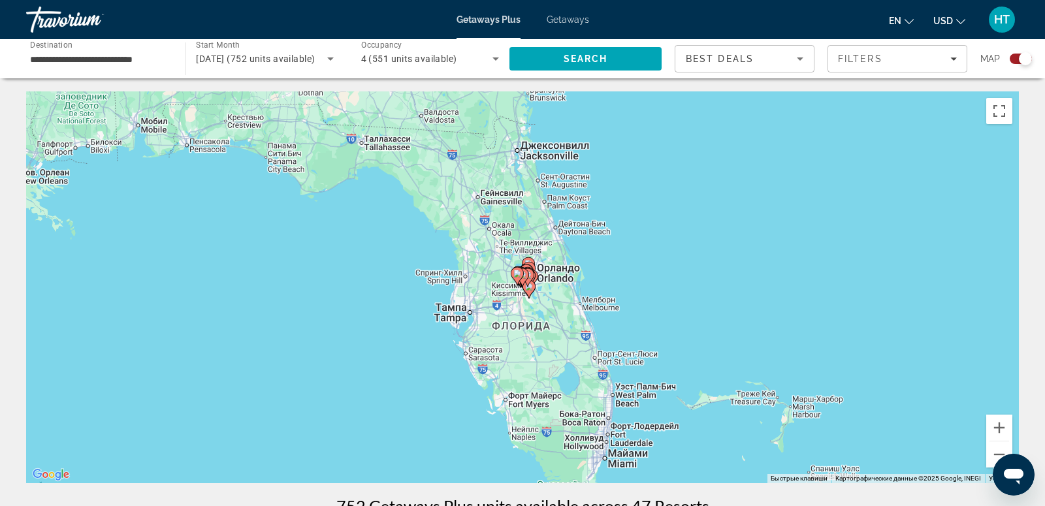
click at [529, 281] on icon "Main content" at bounding box center [528, 277] width 12 height 17
type input "**********"
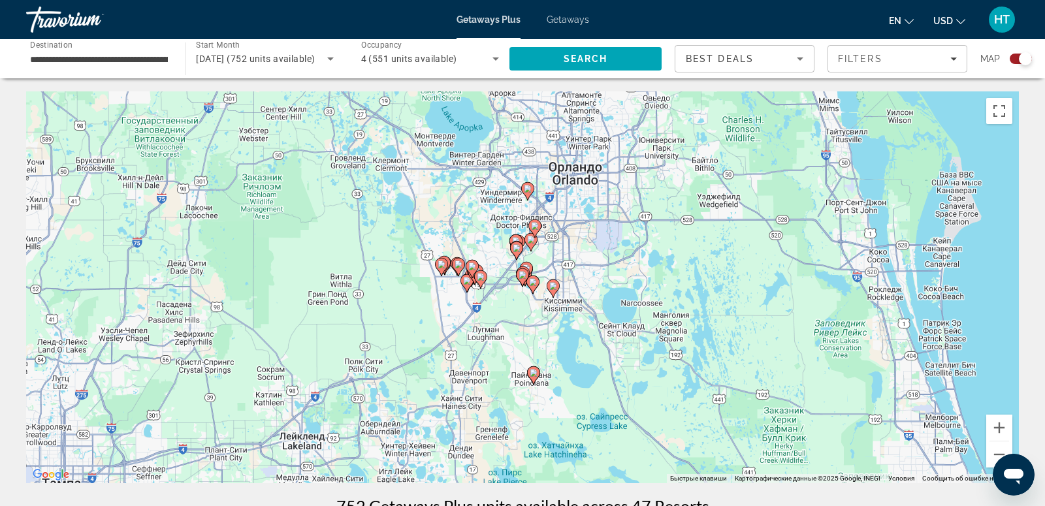
click at [479, 275] on image "Main content" at bounding box center [481, 277] width 8 height 8
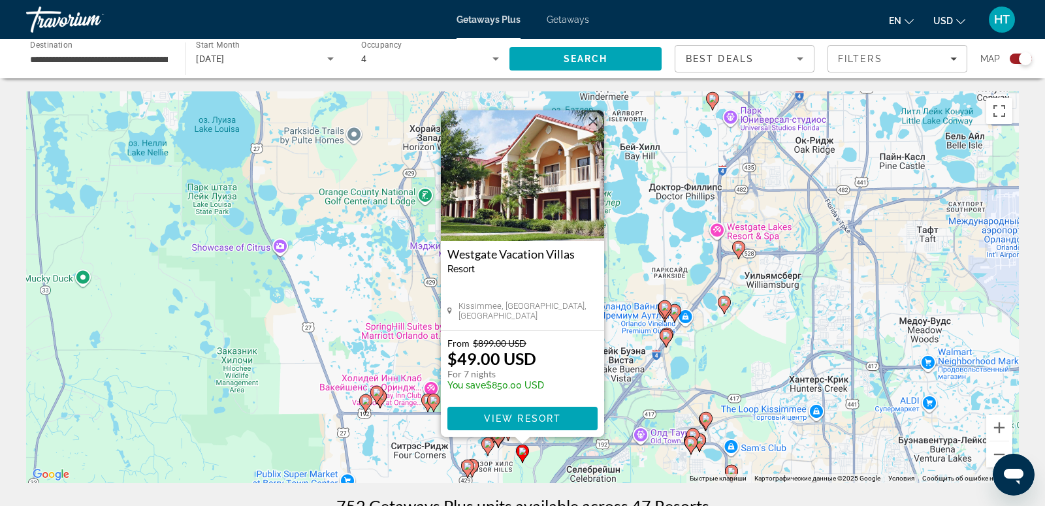
click at [533, 193] on img "Main content" at bounding box center [522, 175] width 163 height 131
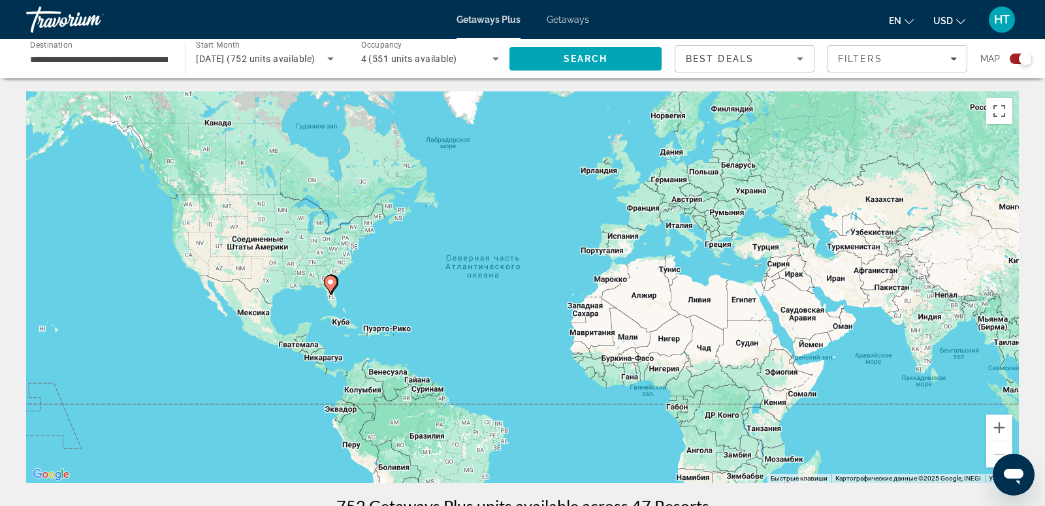
click at [337, 285] on gmp-advanced-marker "Main content" at bounding box center [330, 285] width 13 height 20
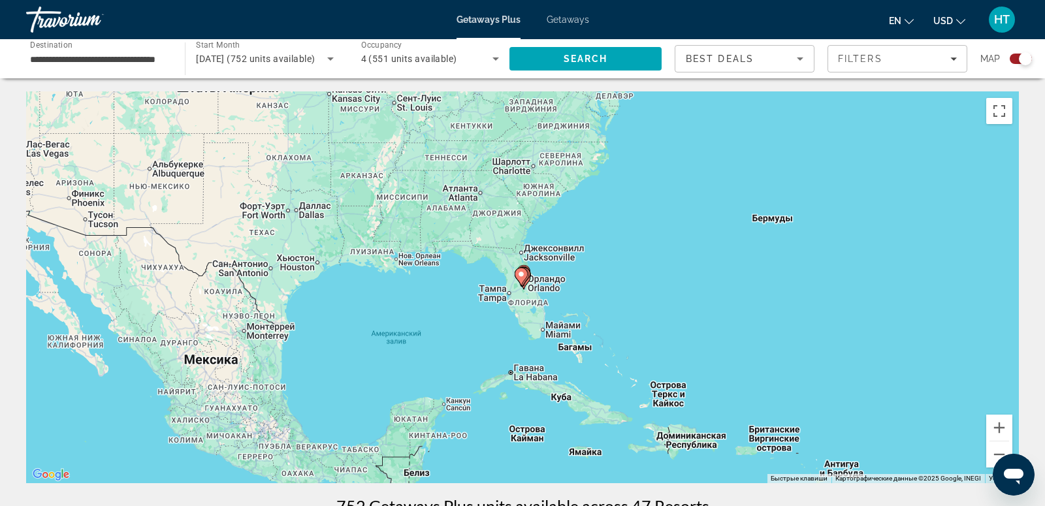
click at [525, 280] on gmp-advanced-marker "Main content" at bounding box center [520, 277] width 13 height 20
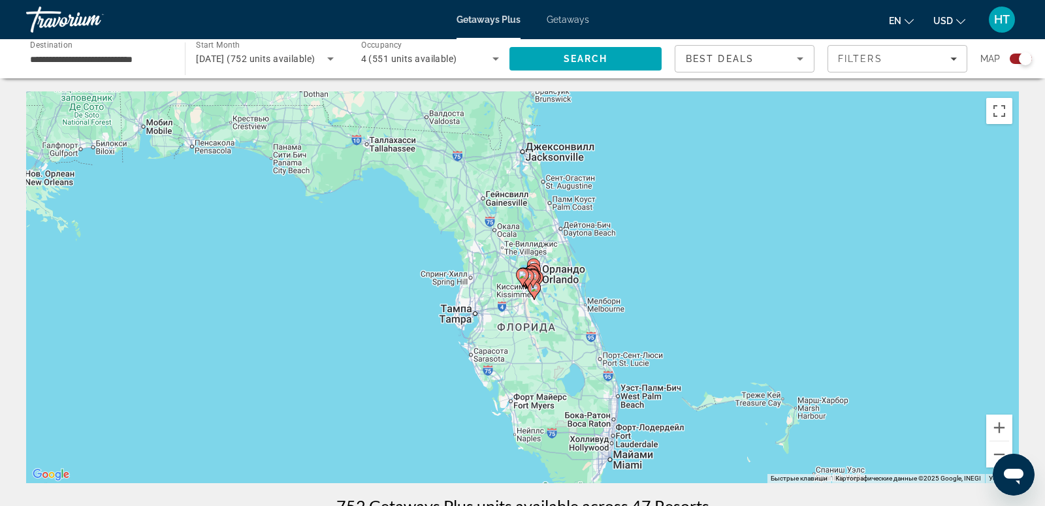
click at [526, 281] on gmp-advanced-marker "Main content" at bounding box center [522, 278] width 13 height 20
type input "**********"
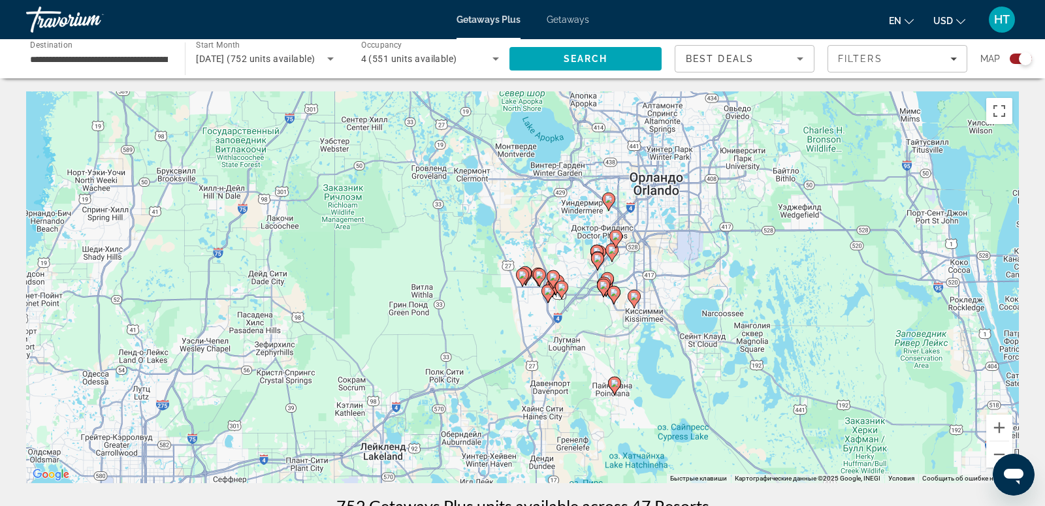
click at [547, 281] on gmp-advanced-marker "Main content" at bounding box center [552, 280] width 13 height 20
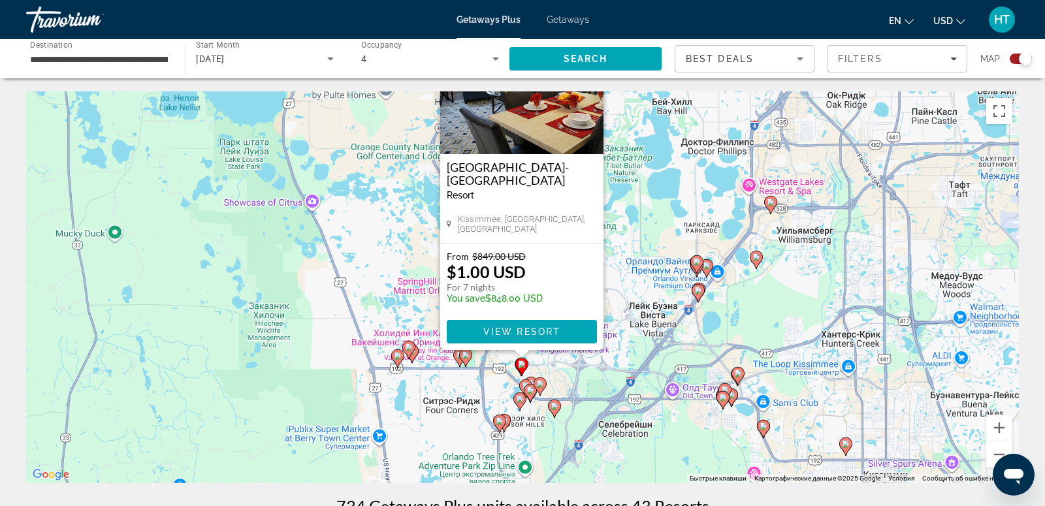
drag, startPoint x: 648, startPoint y: 447, endPoint x: 646, endPoint y: 358, distance: 88.8
click at [646, 358] on div "Чтобы активировать перетаскивание с помощью клавиатуры, нажмите Alt + Ввод. Пос…" at bounding box center [522, 287] width 992 height 392
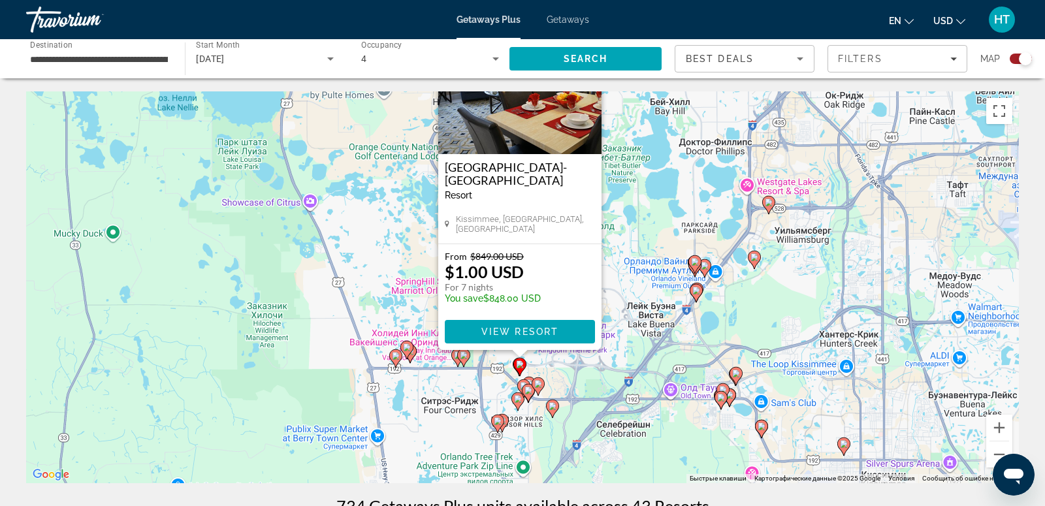
click at [695, 292] on image "Main content" at bounding box center [696, 291] width 8 height 8
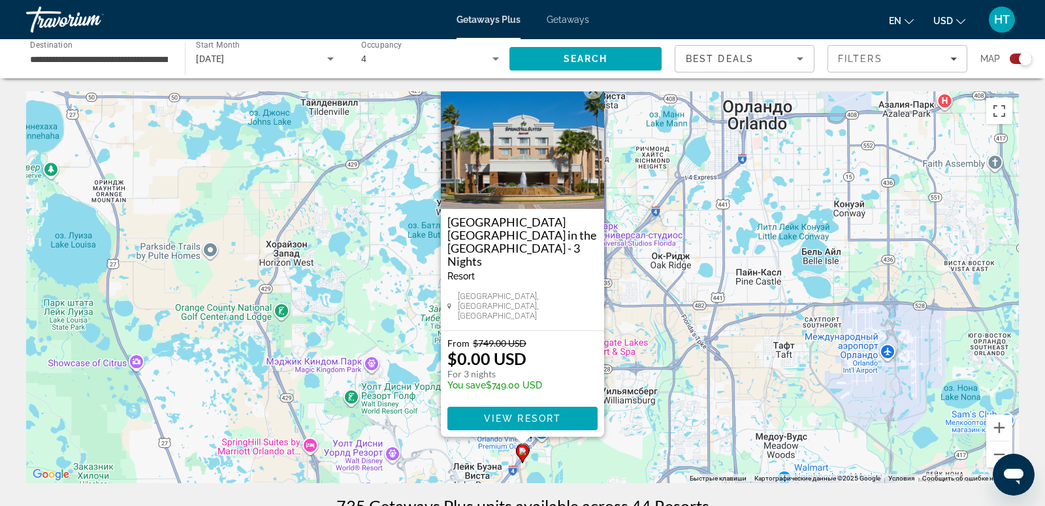
click at [1012, 428] on div "Чтобы активировать перетаскивание с помощью клавиатуры, нажмите Alt + Ввод. Пос…" at bounding box center [522, 287] width 992 height 392
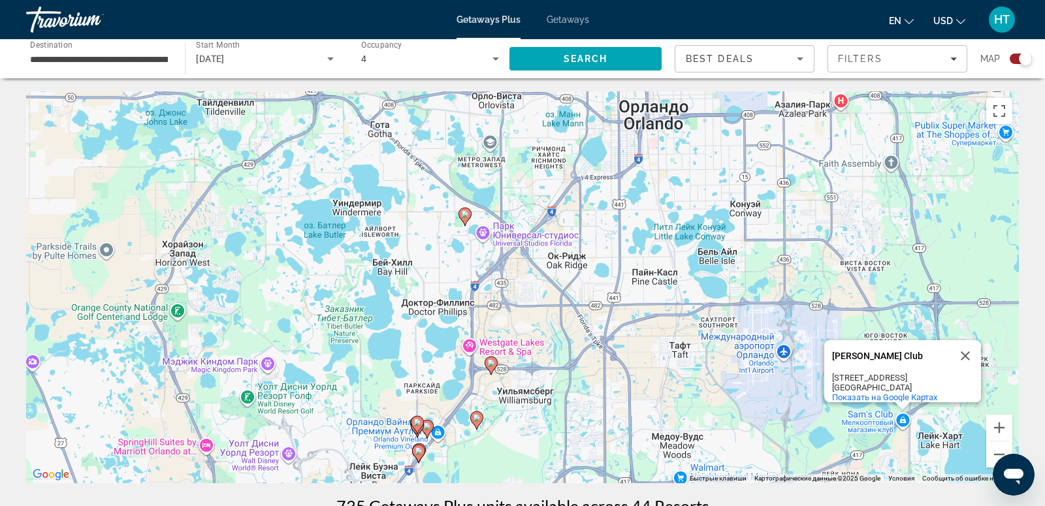
click at [945, 428] on div "Чтобы активировать перетаскивание с помощью клавиатуры, нажмите Alt + Ввод. Пос…" at bounding box center [522, 287] width 992 height 392
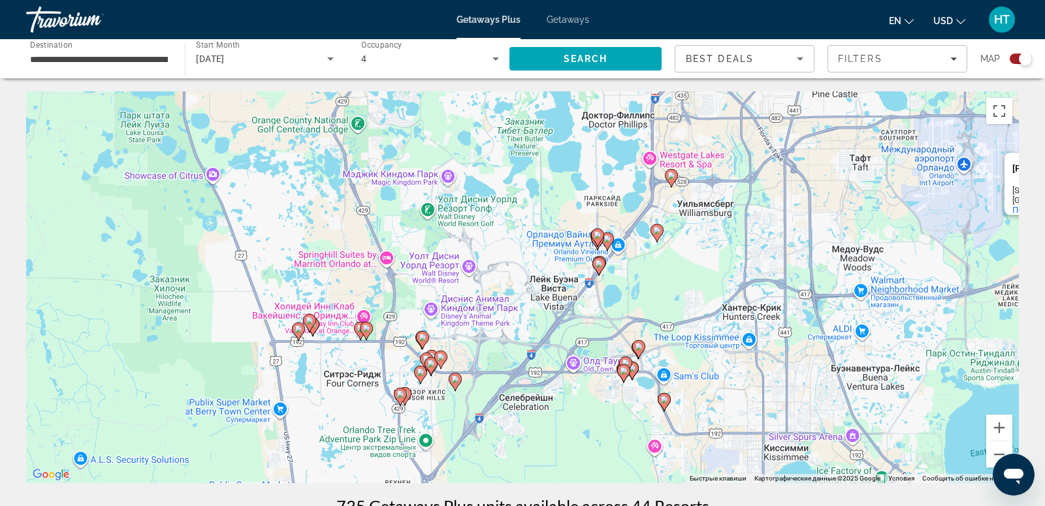
drag, startPoint x: 494, startPoint y: 458, endPoint x: 677, endPoint y: 269, distance: 263.2
click at [678, 269] on div "Чтобы активировать перетаскивание с помощью клавиатуры, нажмите Alt + Ввод. Пос…" at bounding box center [522, 287] width 992 height 392
click at [1003, 425] on button "Увеличить" at bounding box center [999, 428] width 26 height 26
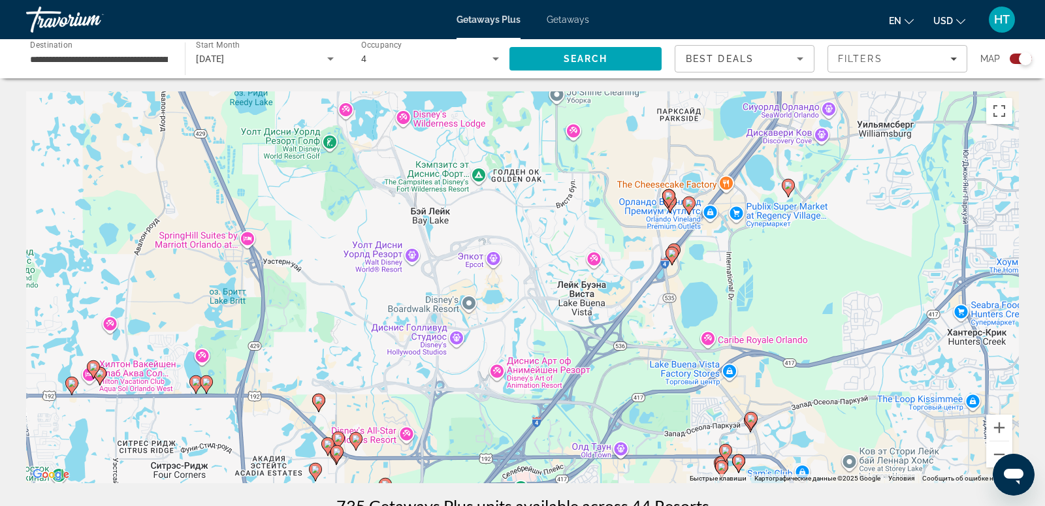
click at [673, 254] on image "Main content" at bounding box center [672, 253] width 8 height 8
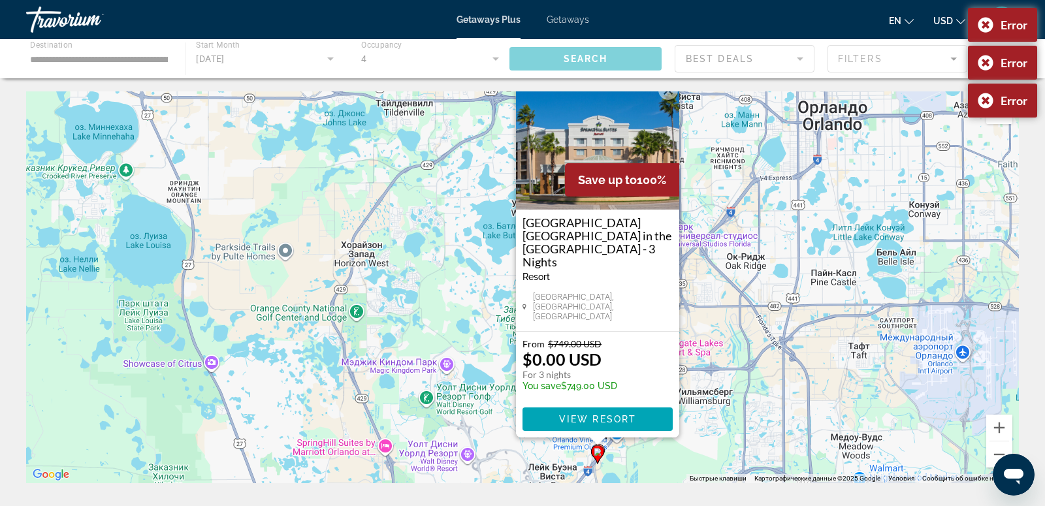
click at [667, 100] on button "Закрыть" at bounding box center [668, 90] width 20 height 20
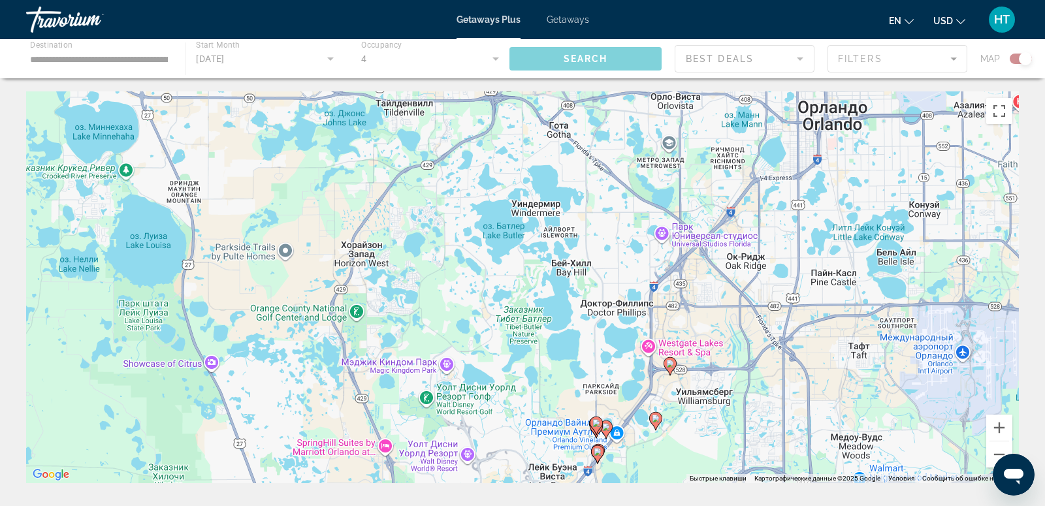
click at [603, 445] on gmp-advanced-marker "Main content" at bounding box center [597, 455] width 13 height 20
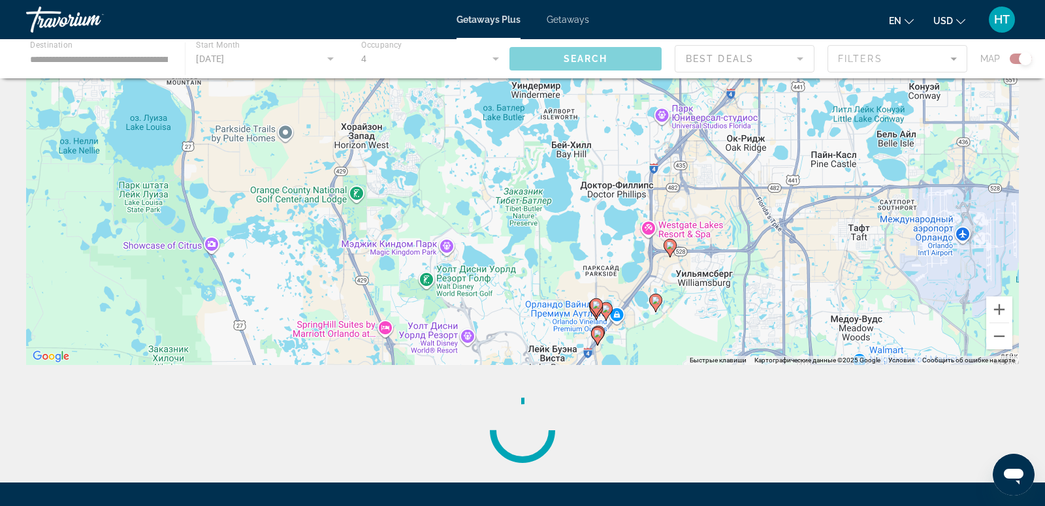
scroll to position [173, 0]
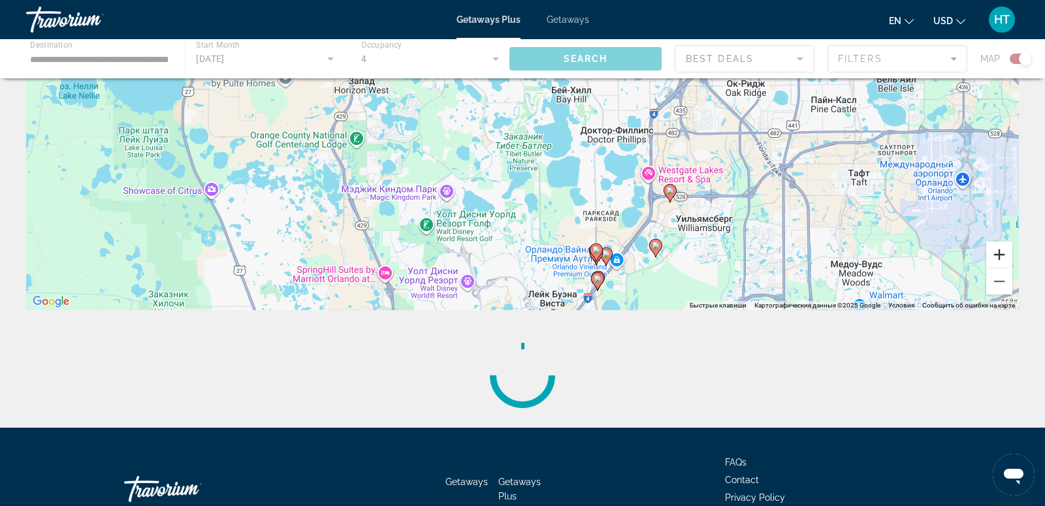
click at [1005, 253] on button "Увеличить" at bounding box center [999, 255] width 26 height 26
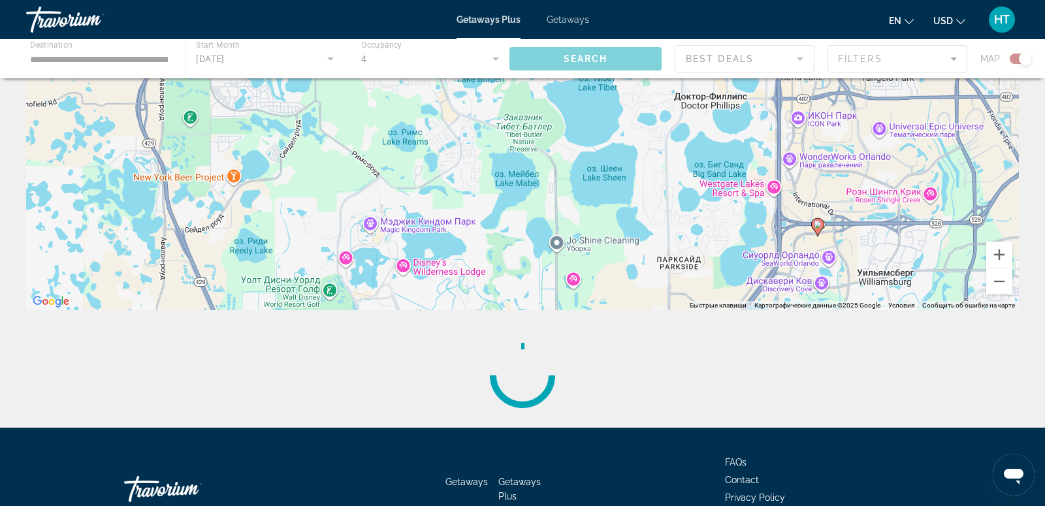
drag, startPoint x: 684, startPoint y: 275, endPoint x: 684, endPoint y: 210, distance: 65.9
click at [684, 214] on div "Чтобы активировать перетаскивание с помощью клавиатуры, нажмите Alt + Ввод. Пос…" at bounding box center [522, 114] width 992 height 392
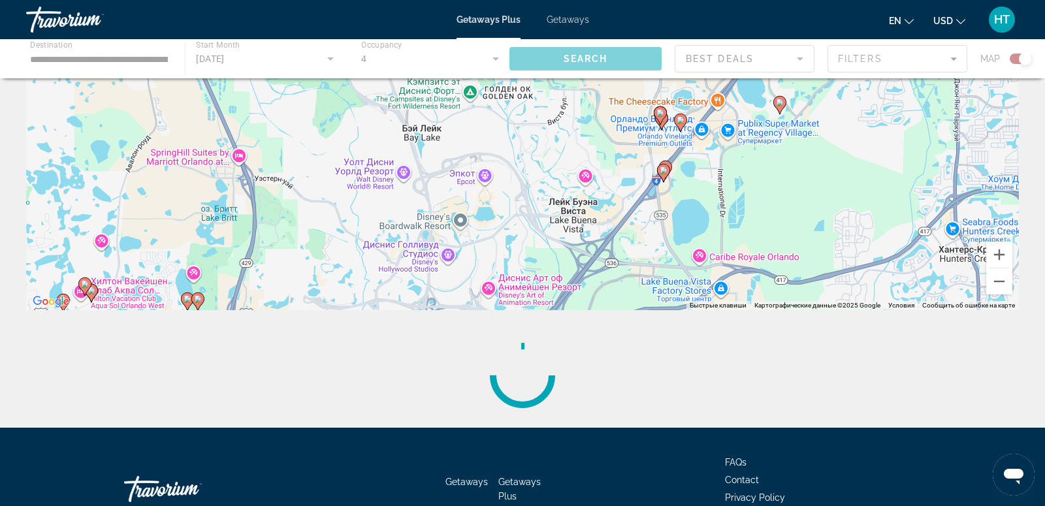
drag, startPoint x: 676, startPoint y: 292, endPoint x: 668, endPoint y: 129, distance: 164.1
click at [668, 129] on div "Чтобы активировать перетаскивание с помощью клавиатуры, нажмите Alt + Ввод. Пос…" at bounding box center [522, 114] width 992 height 392
click at [670, 165] on icon "Main content" at bounding box center [665, 169] width 12 height 17
